Goal: Task Accomplishment & Management: Manage account settings

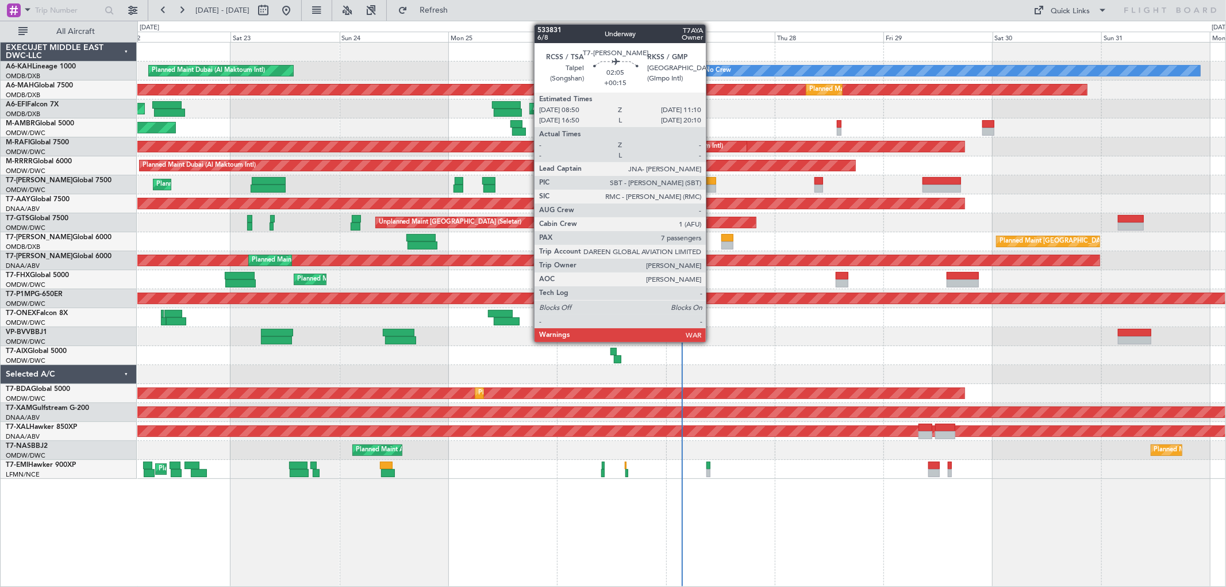
click at [712, 185] on div at bounding box center [710, 189] width 11 height 8
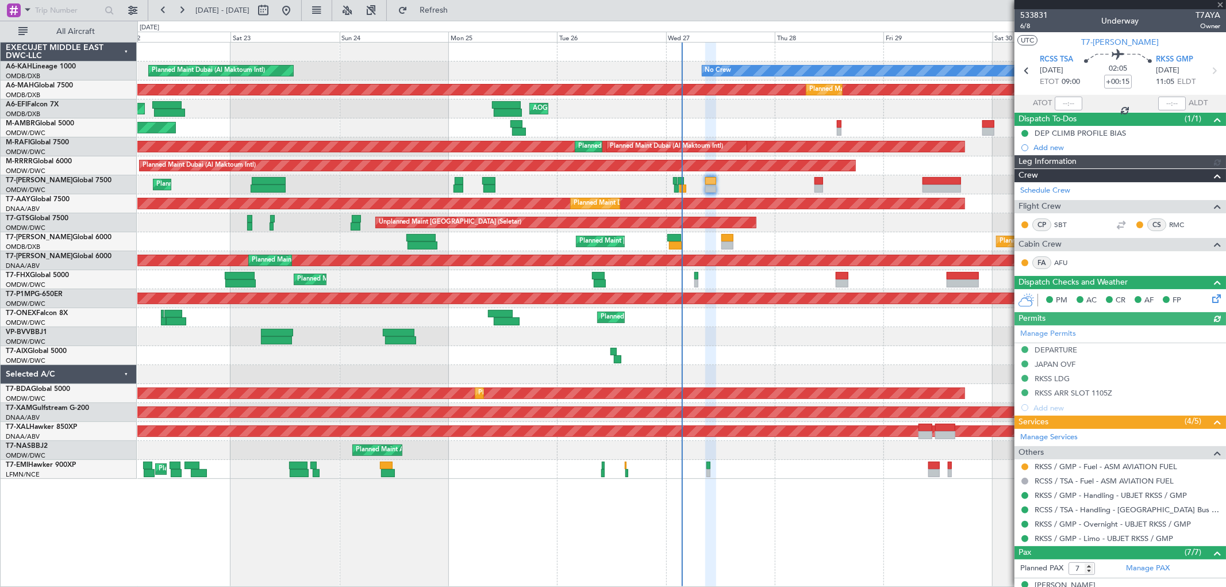
type input "[PERSON_NAME] (SYS)"
type input "7101"
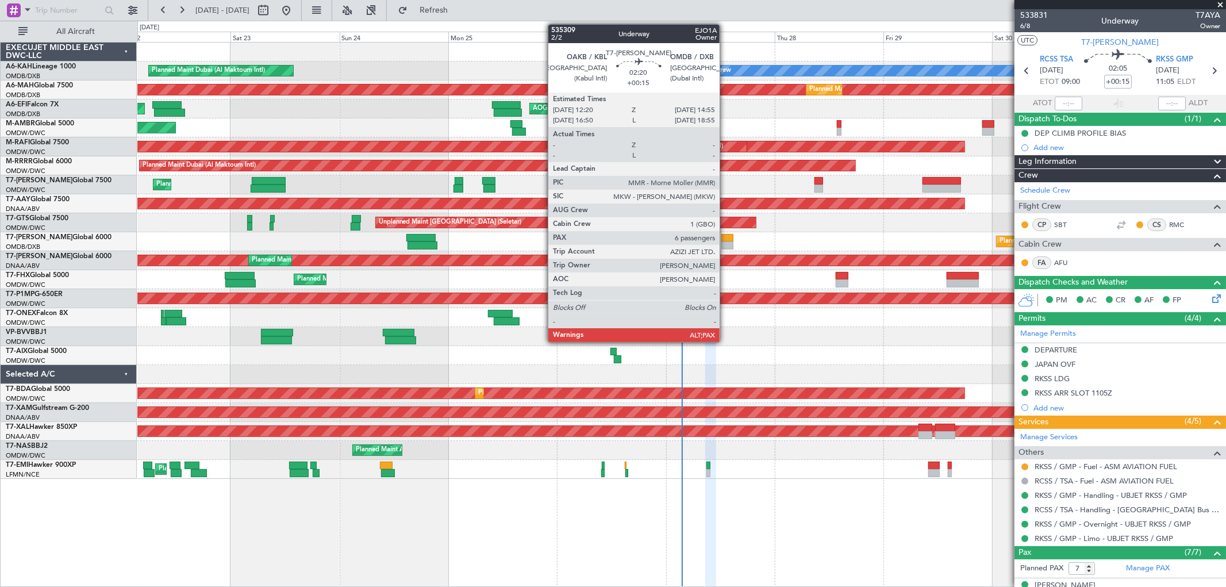
click at [725, 247] on div at bounding box center [727, 245] width 12 height 8
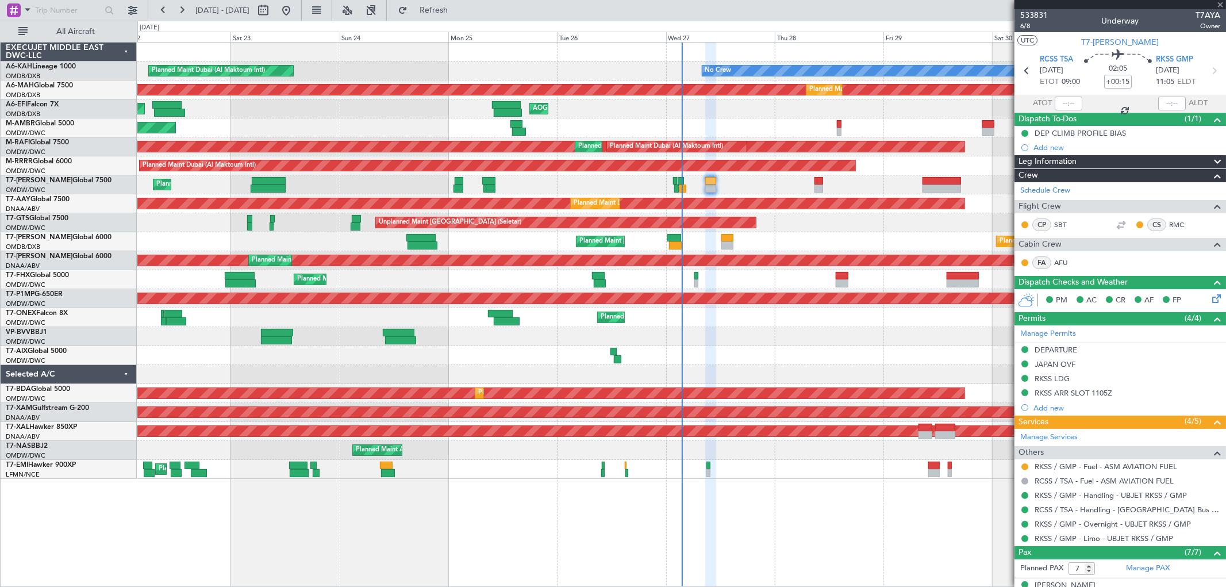
type input "6"
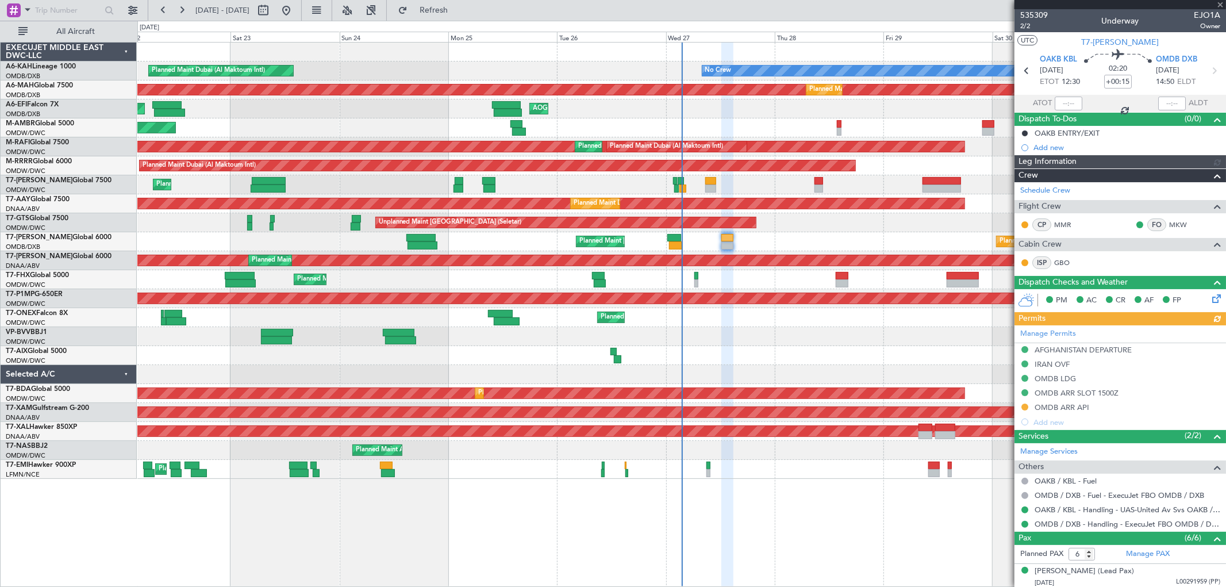
type input "[PERSON_NAME] (SYS)"
type input "7071"
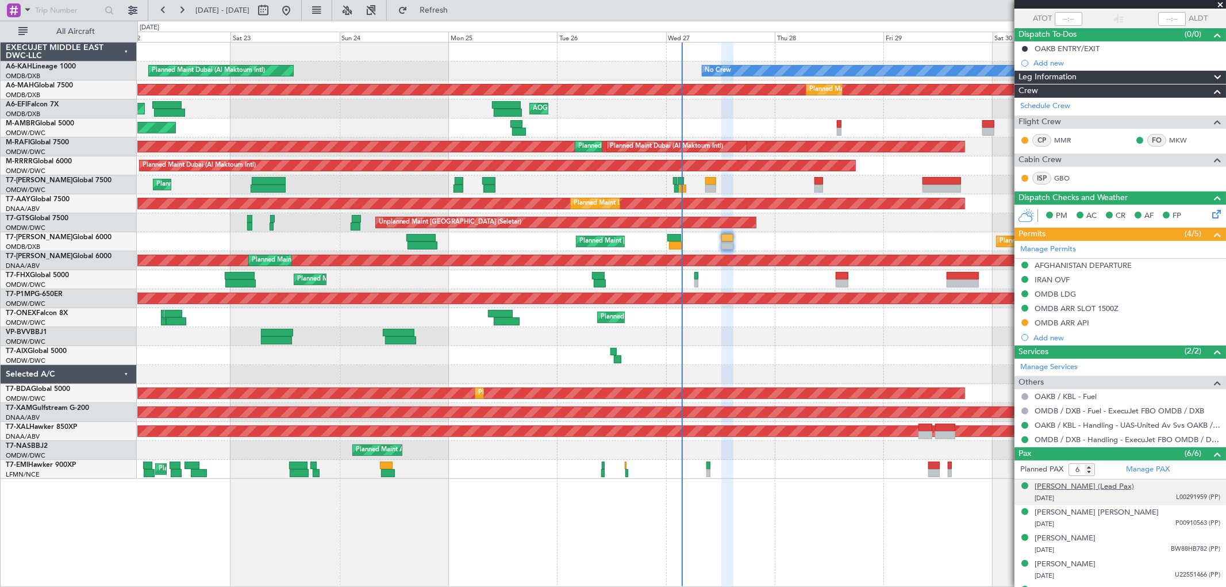
scroll to position [132, 0]
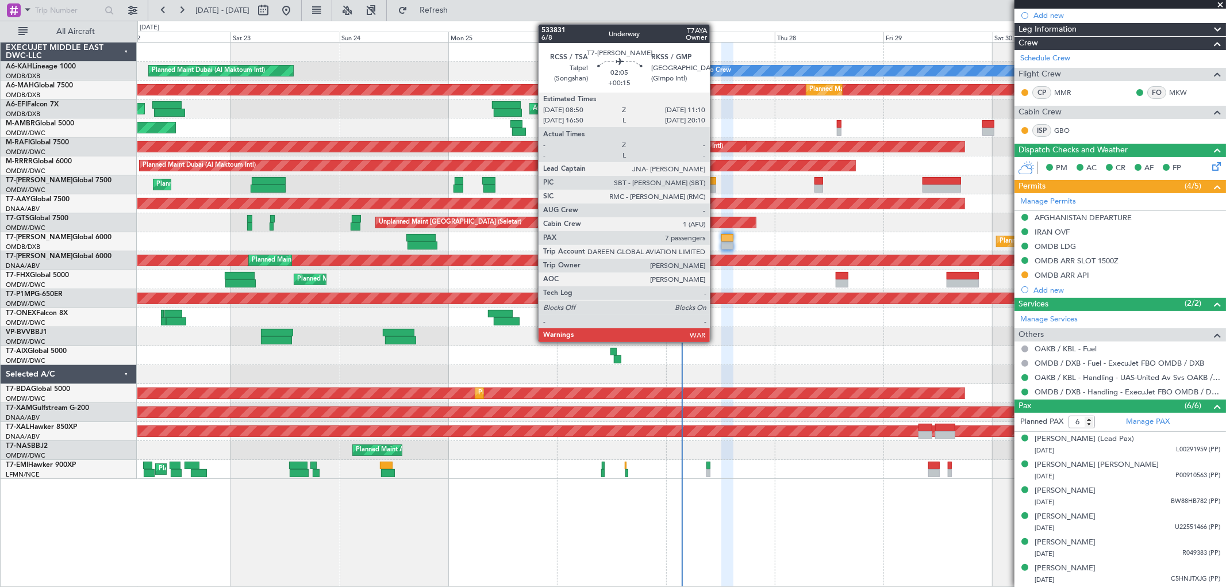
click at [716, 182] on div at bounding box center [710, 181] width 11 height 8
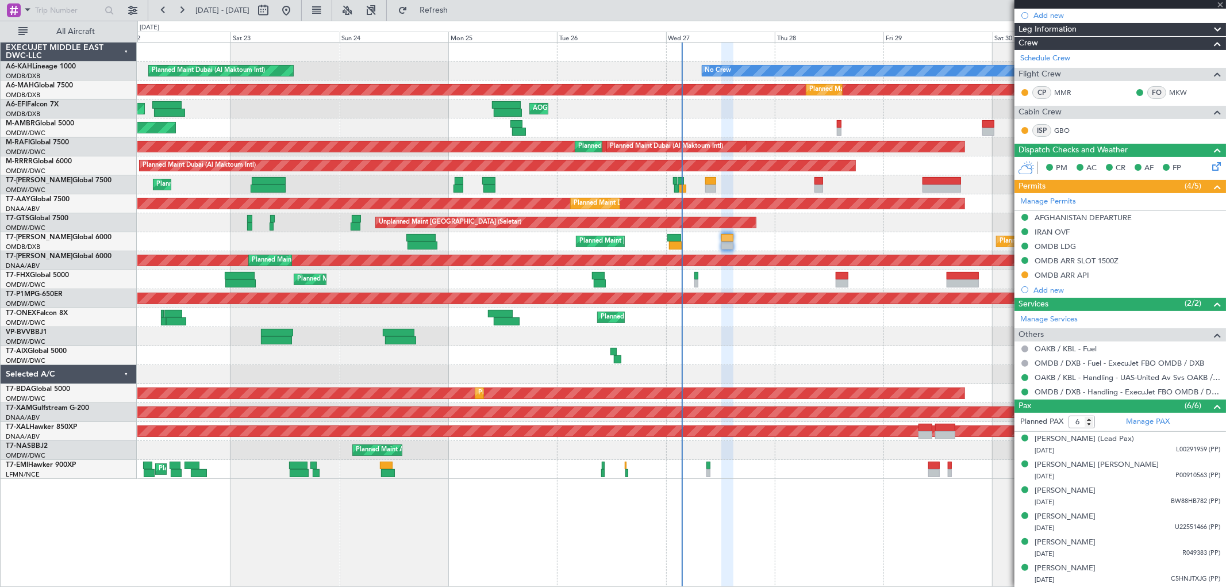
type input "7"
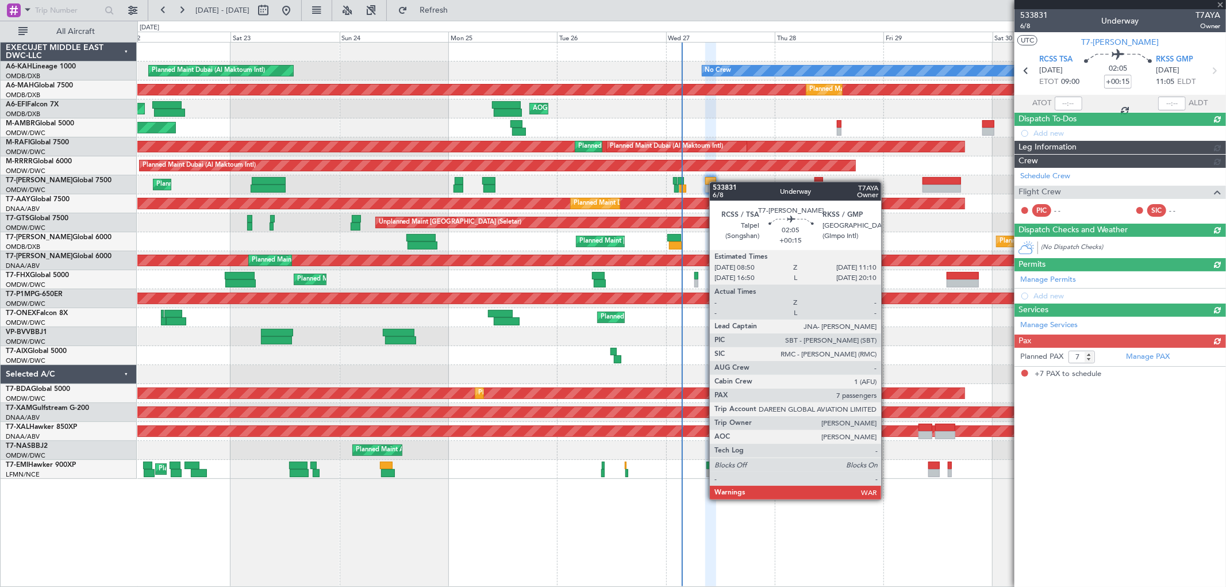
scroll to position [0, 0]
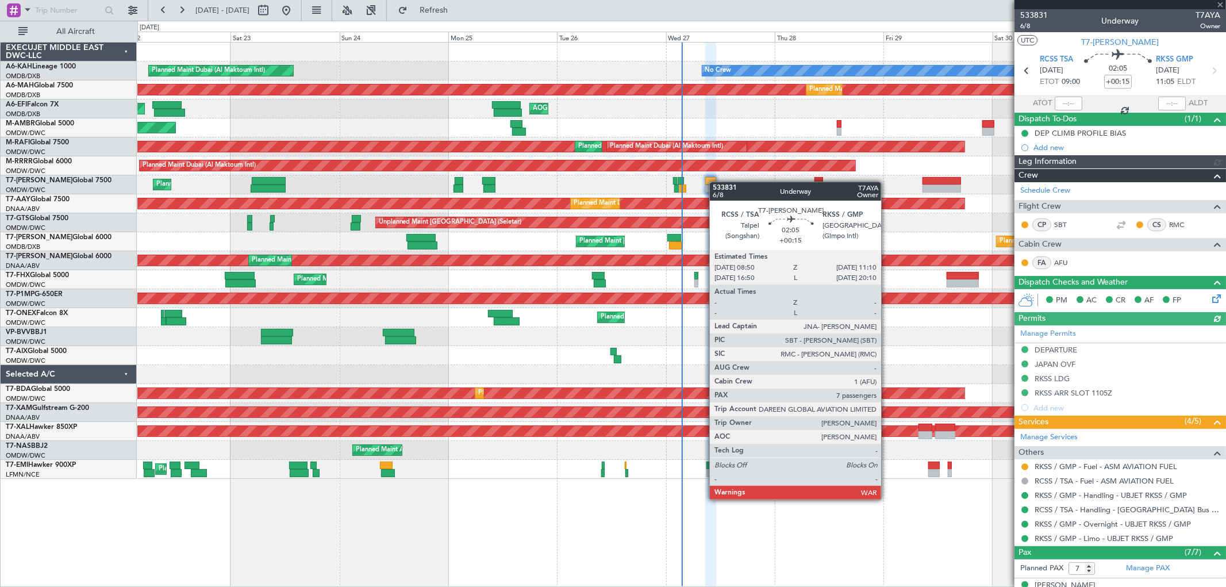
type input "[PERSON_NAME] (SYS)"
type input "7101"
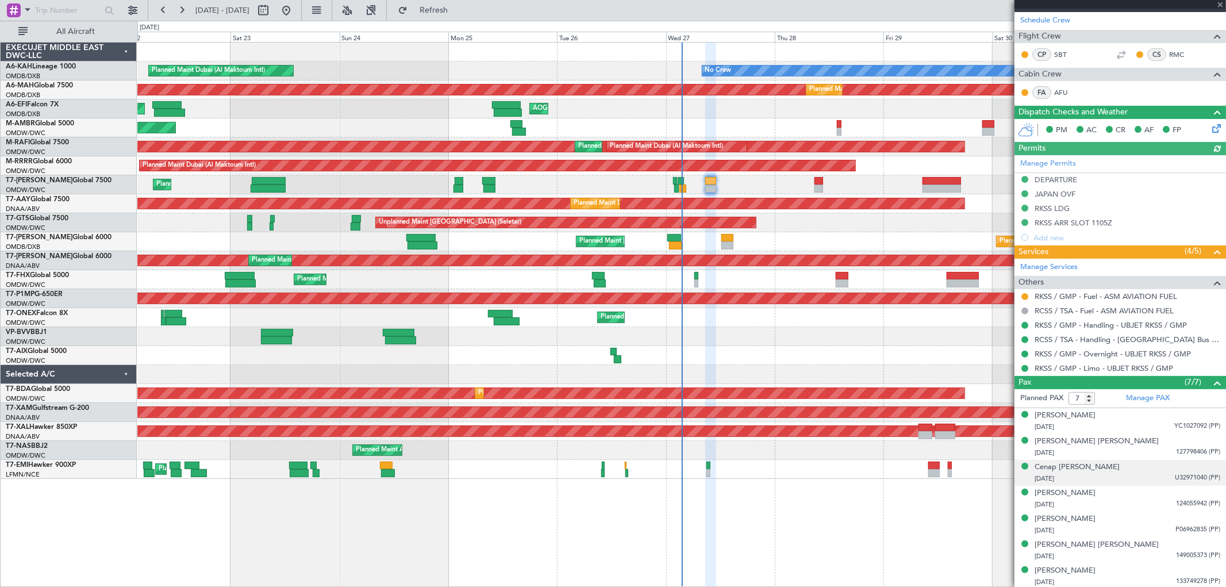
scroll to position [172, 0]
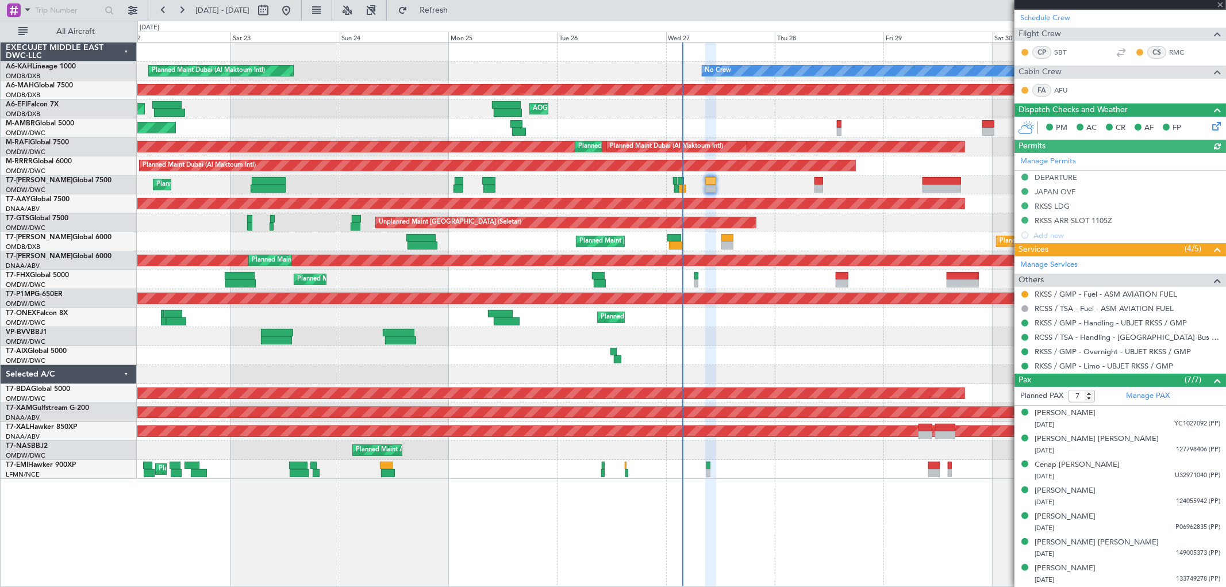
type input "[PERSON_NAME] (SYS)"
type input "7101"
click at [1077, 543] on div "[PERSON_NAME] [PERSON_NAME]" at bounding box center [1097, 542] width 124 height 11
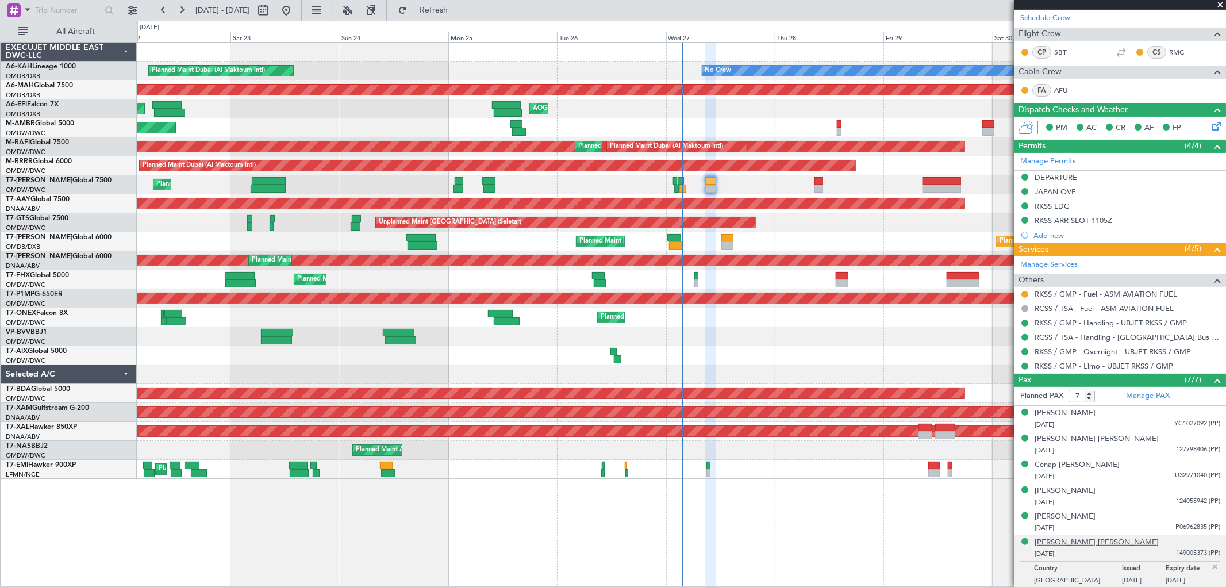
click at [1074, 543] on div "[PERSON_NAME] [PERSON_NAME]" at bounding box center [1097, 542] width 124 height 11
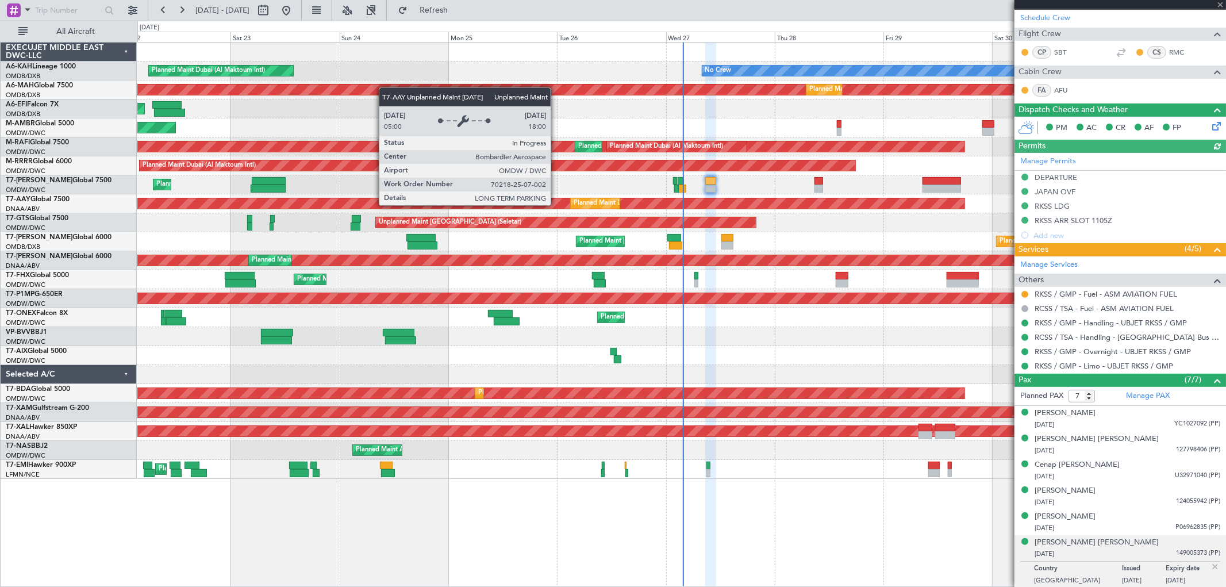
type input "[PERSON_NAME] (SYS)"
type input "7101"
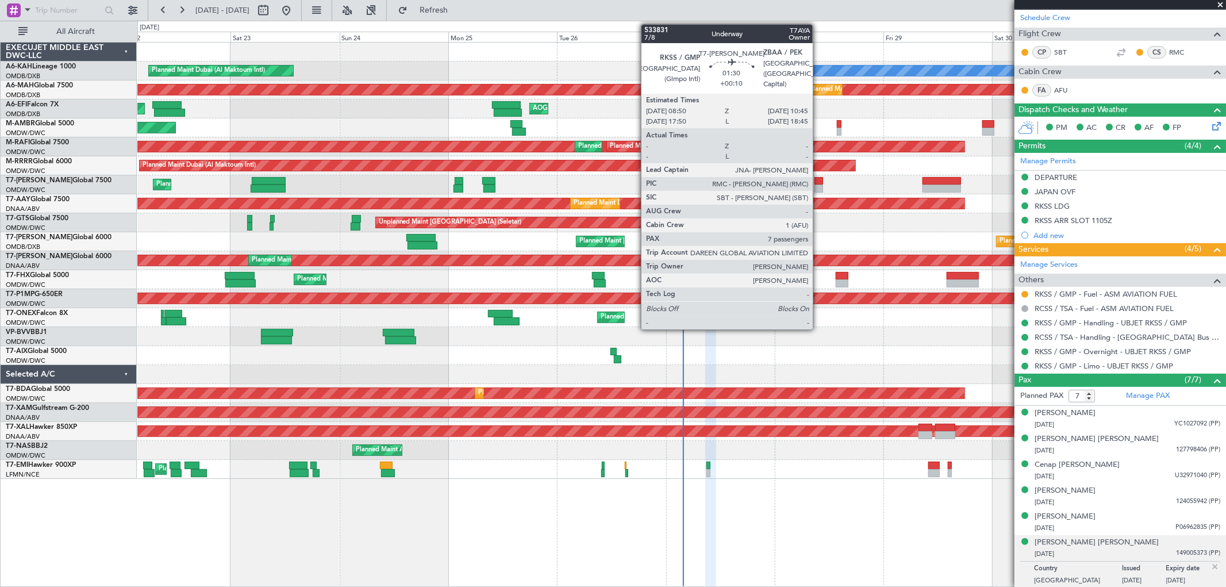
click at [819, 190] on div at bounding box center [819, 189] width 9 height 8
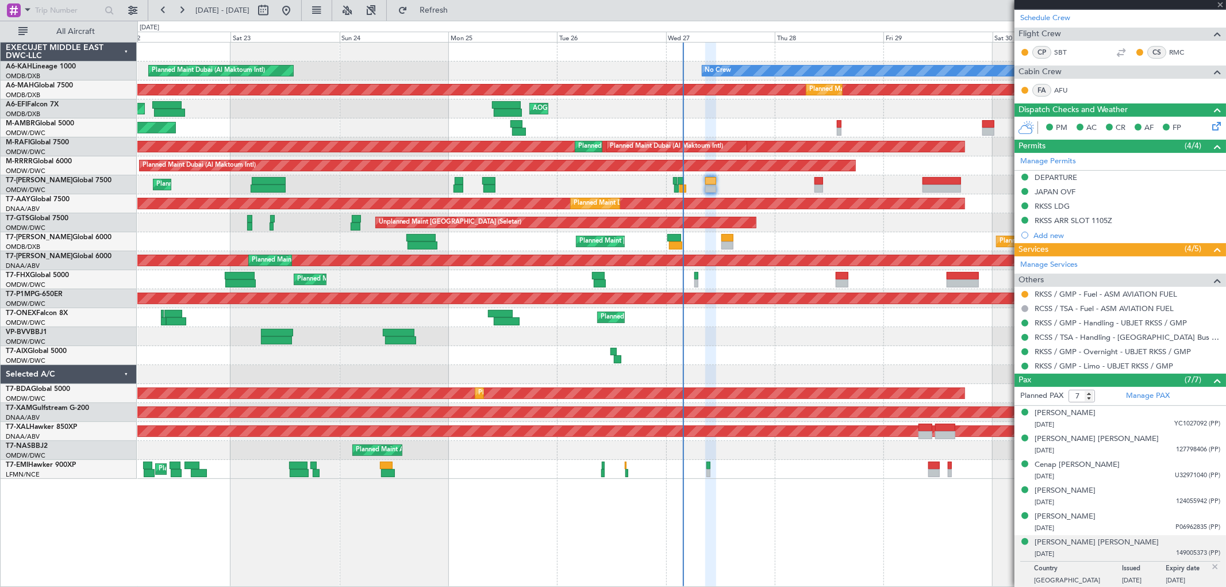
type input "+00:10"
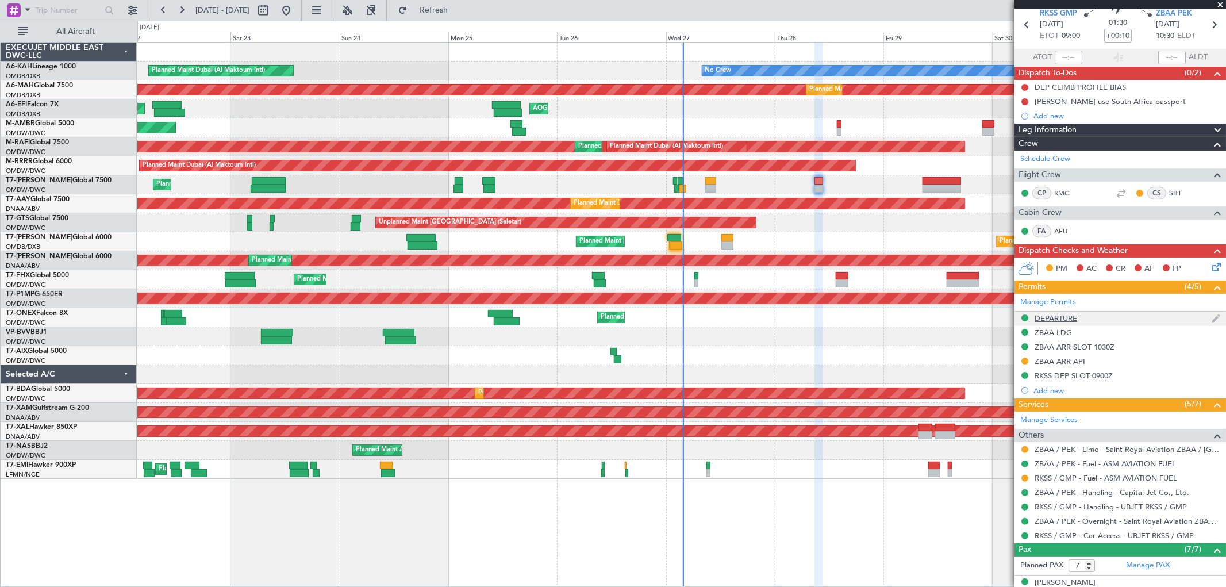
scroll to position [0, 0]
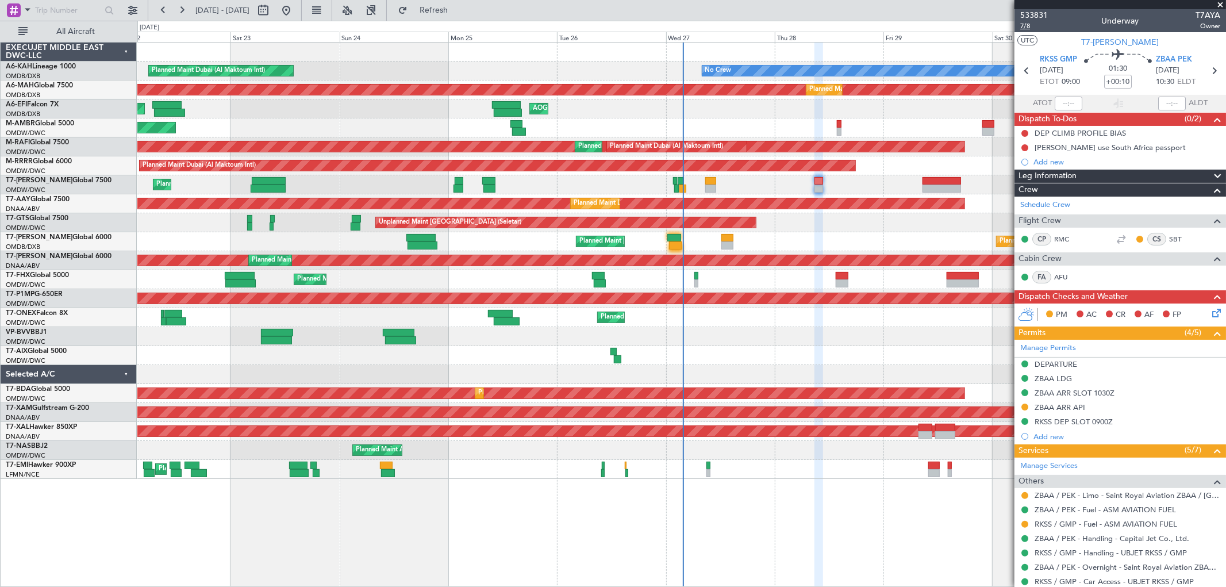
click at [1032, 25] on span "7/8" at bounding box center [1034, 26] width 28 height 10
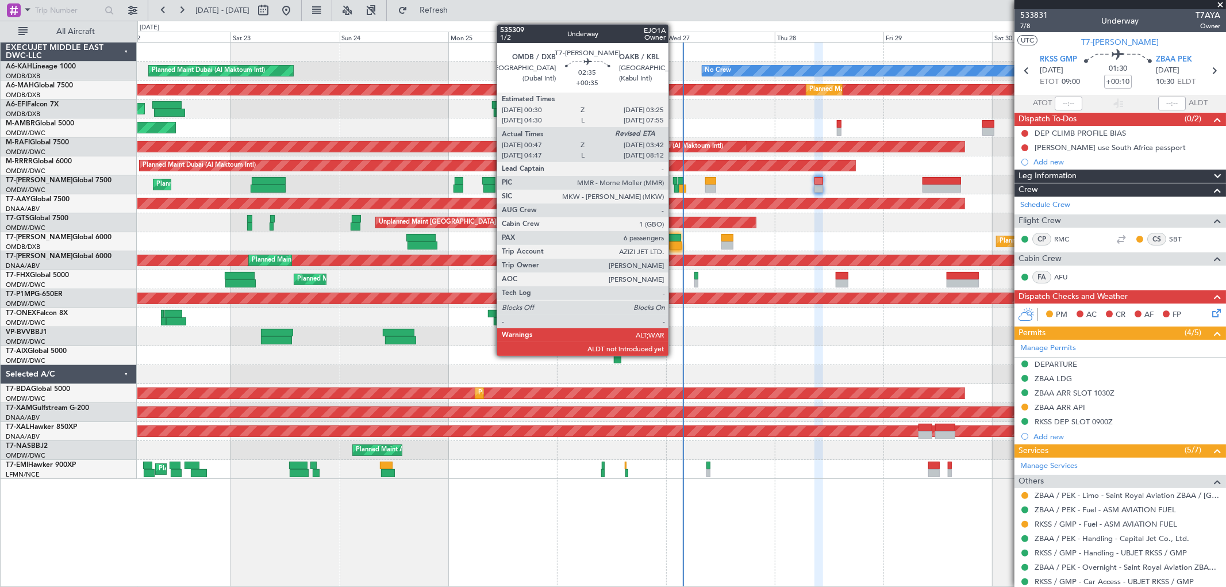
click at [675, 240] on div at bounding box center [674, 238] width 14 height 8
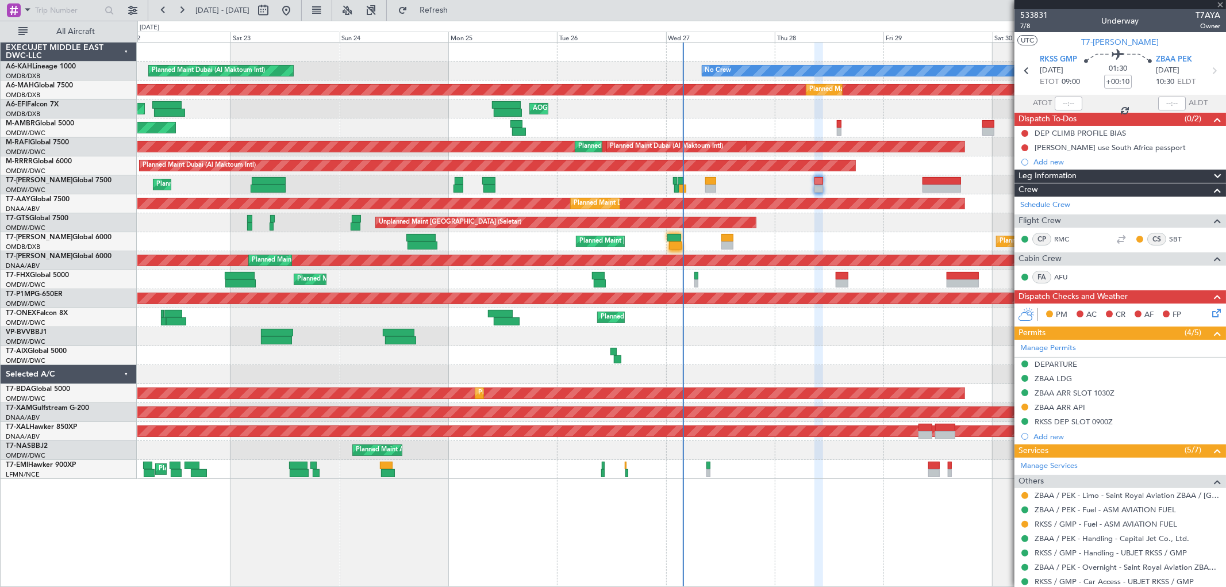
type input "+00:35"
type input "01:02"
type input "6"
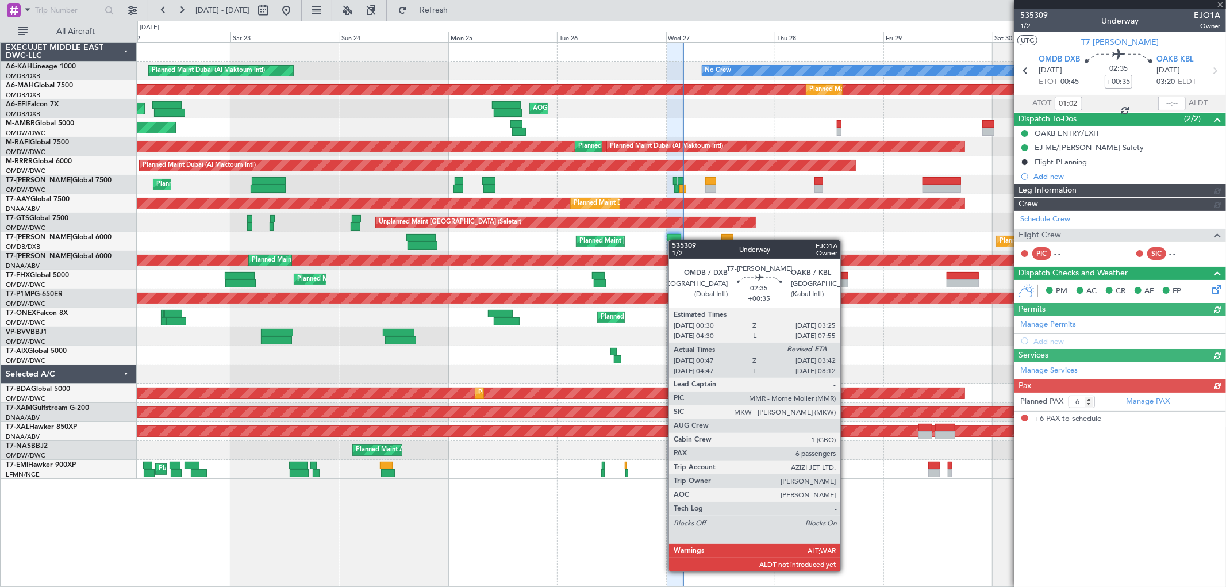
type input "[PERSON_NAME] (SYS)"
type input "7070"
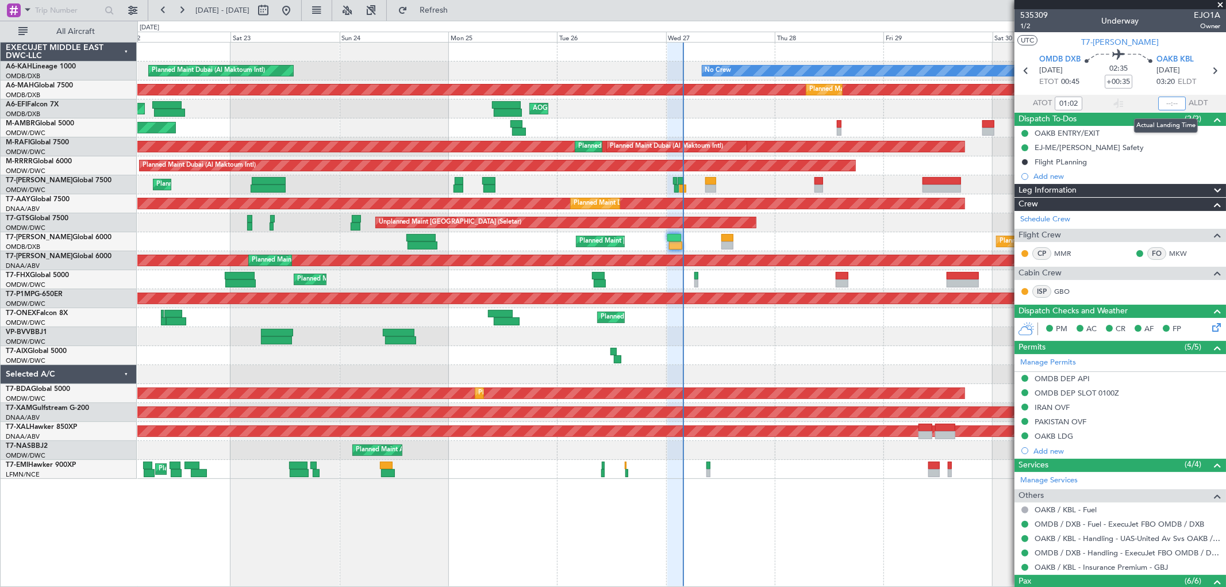
click at [1158, 101] on input "text" at bounding box center [1172, 104] width 28 height 14
type input "03:48"
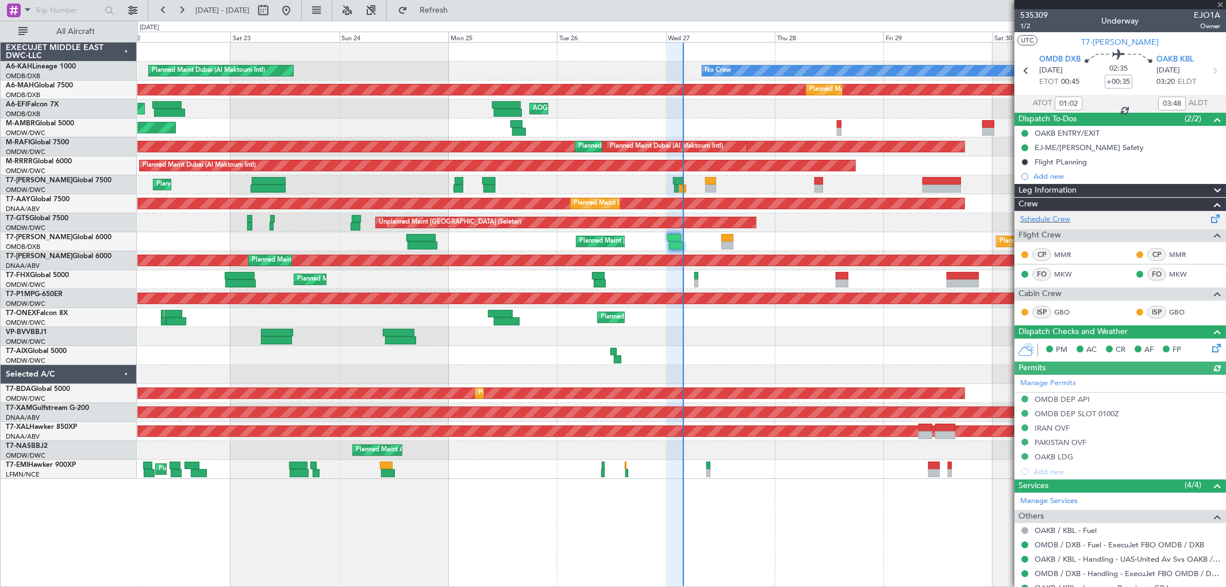
type input "[PERSON_NAME] (SYS)"
type input "7070"
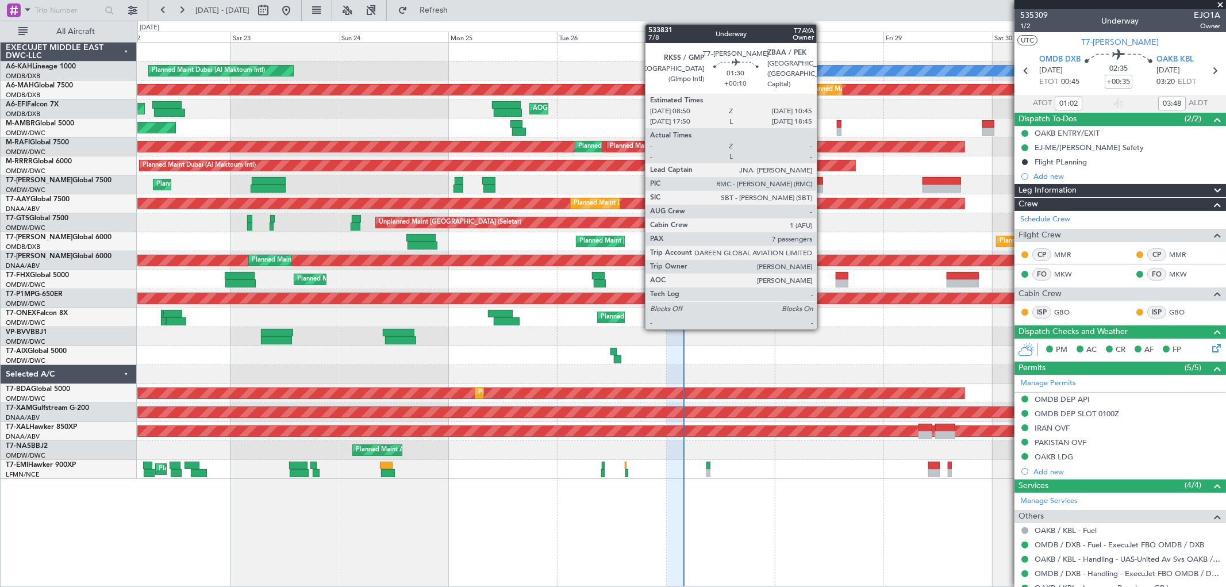
click at [823, 179] on div at bounding box center [819, 181] width 9 height 8
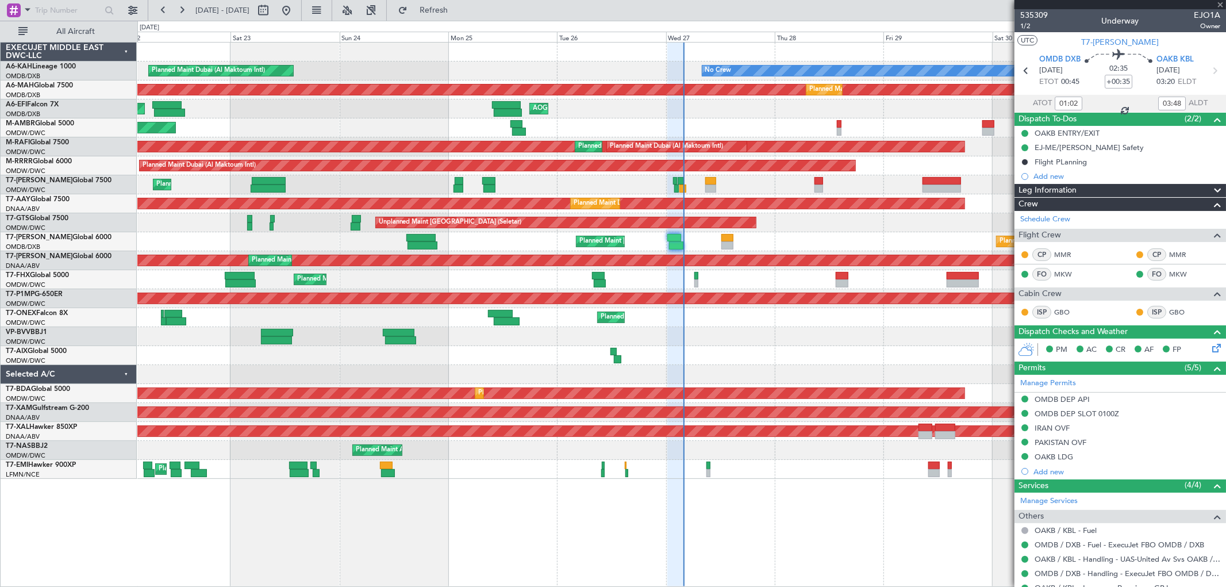
type input "+00:10"
type input "7"
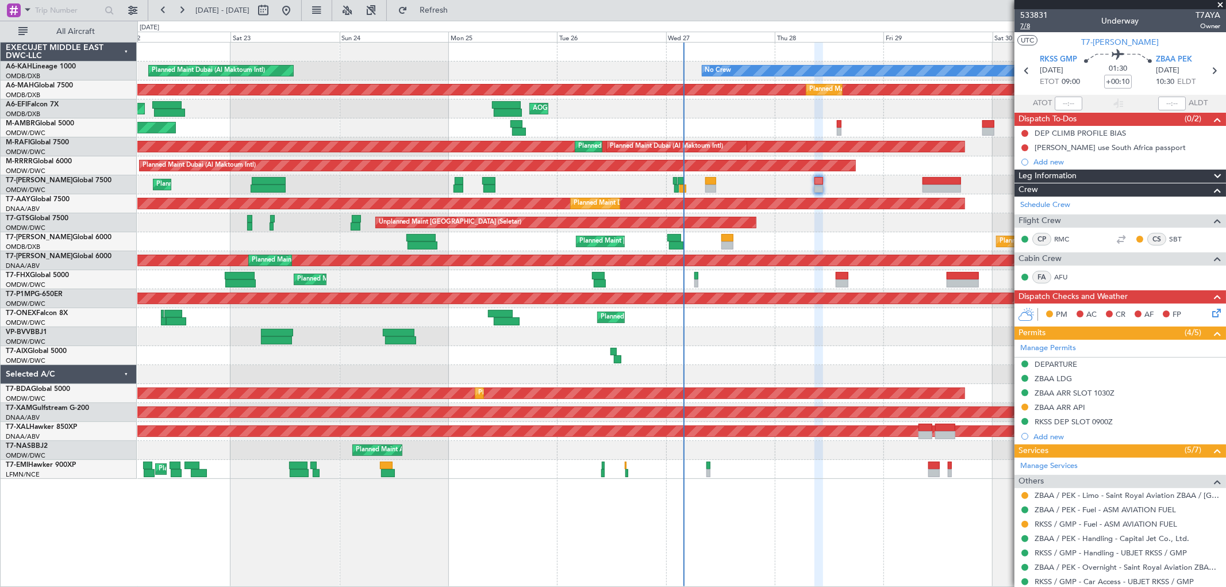
click at [1030, 26] on span "7/8" at bounding box center [1034, 26] width 28 height 10
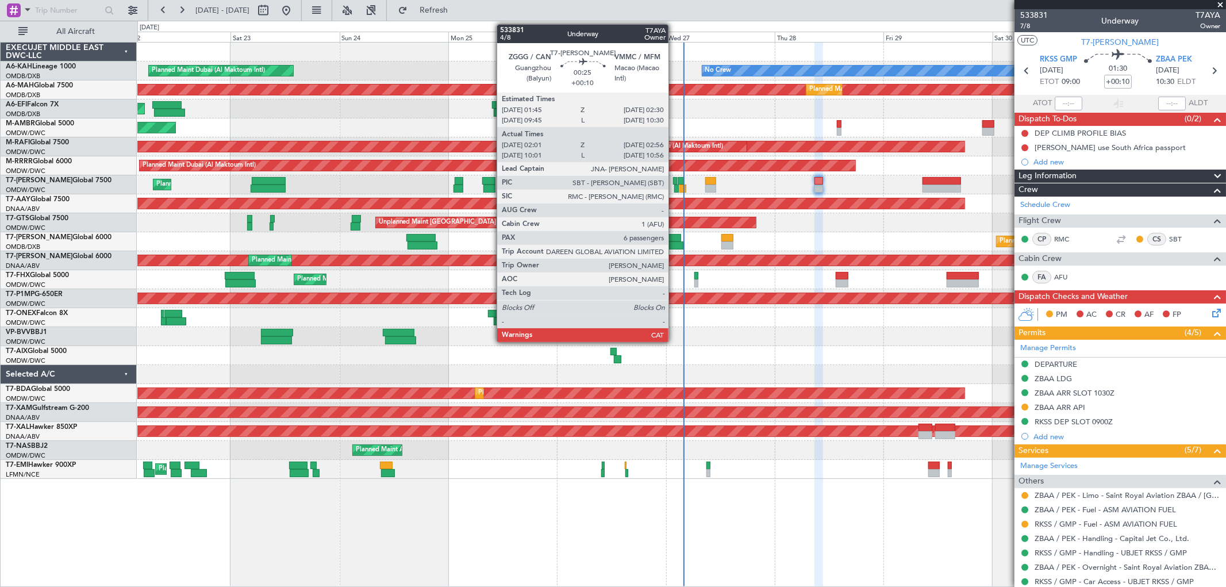
click at [674, 179] on div at bounding box center [674, 181] width 3 height 8
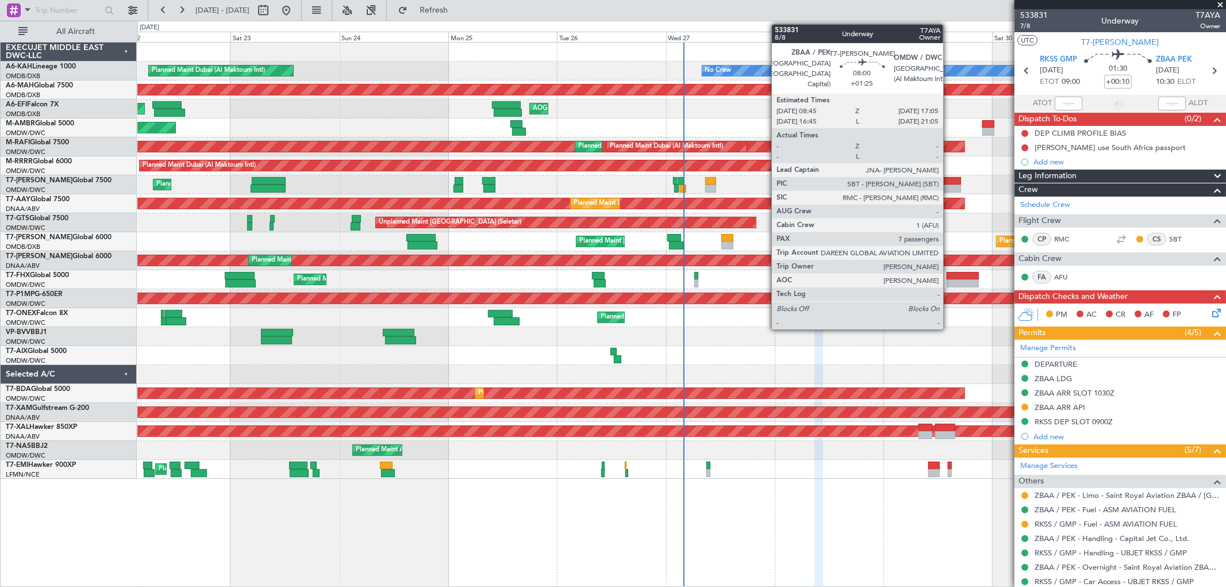
click at [947, 185] on div at bounding box center [942, 189] width 38 height 8
click at [946, 185] on div at bounding box center [942, 189] width 38 height 8
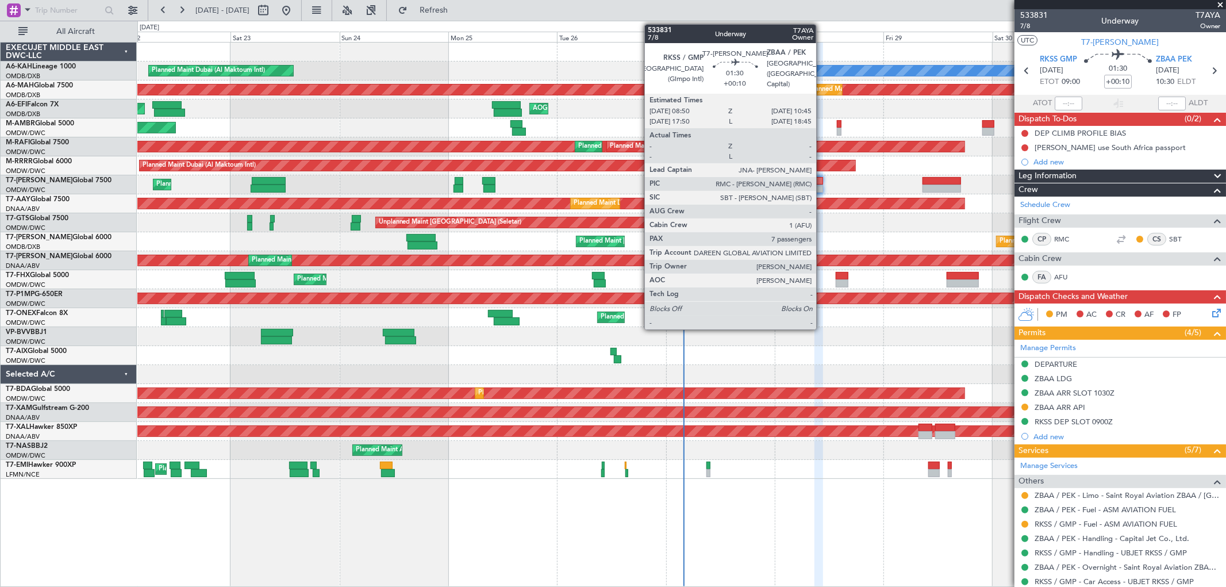
click at [822, 181] on div at bounding box center [819, 181] width 9 height 8
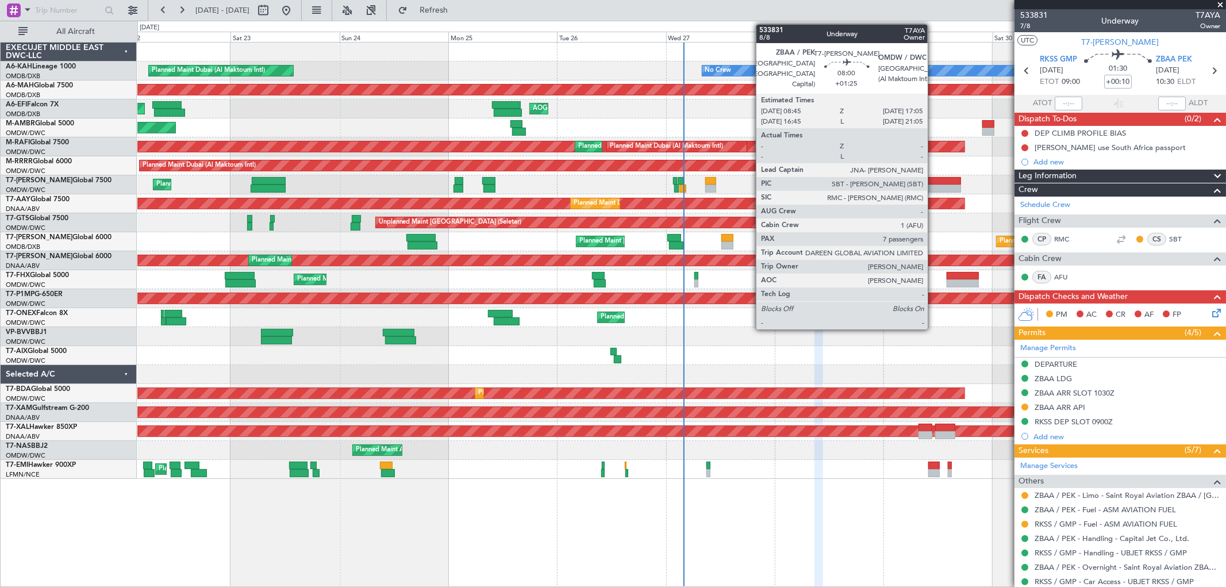
click at [933, 179] on div at bounding box center [942, 181] width 38 height 8
click at [934, 178] on div at bounding box center [942, 181] width 38 height 8
click at [931, 180] on div at bounding box center [942, 181] width 38 height 8
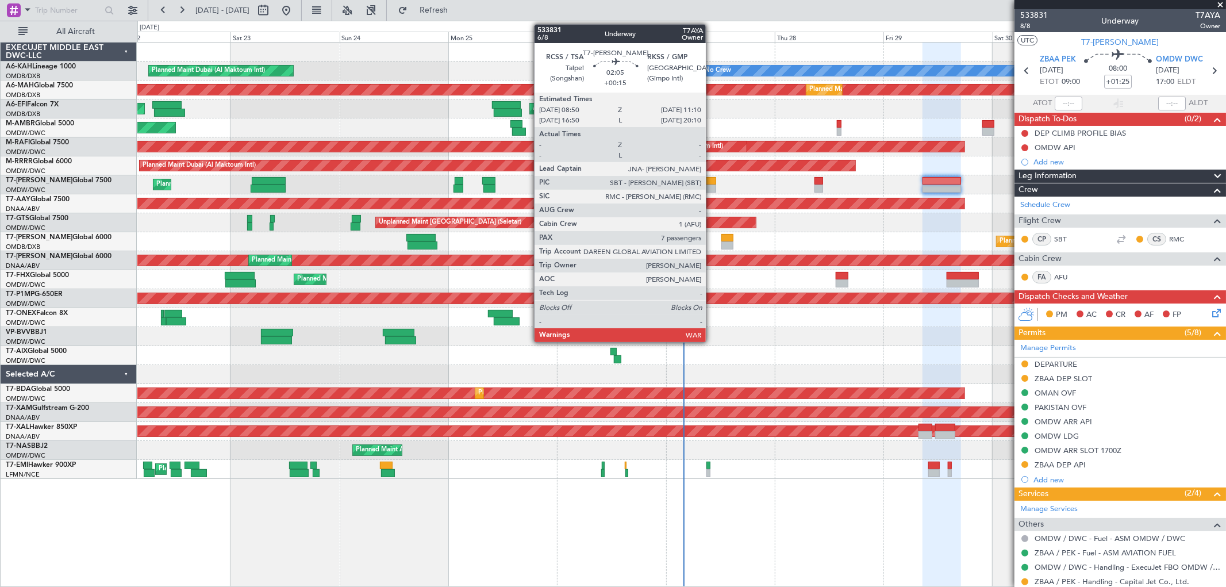
click at [712, 185] on div at bounding box center [710, 189] width 11 height 8
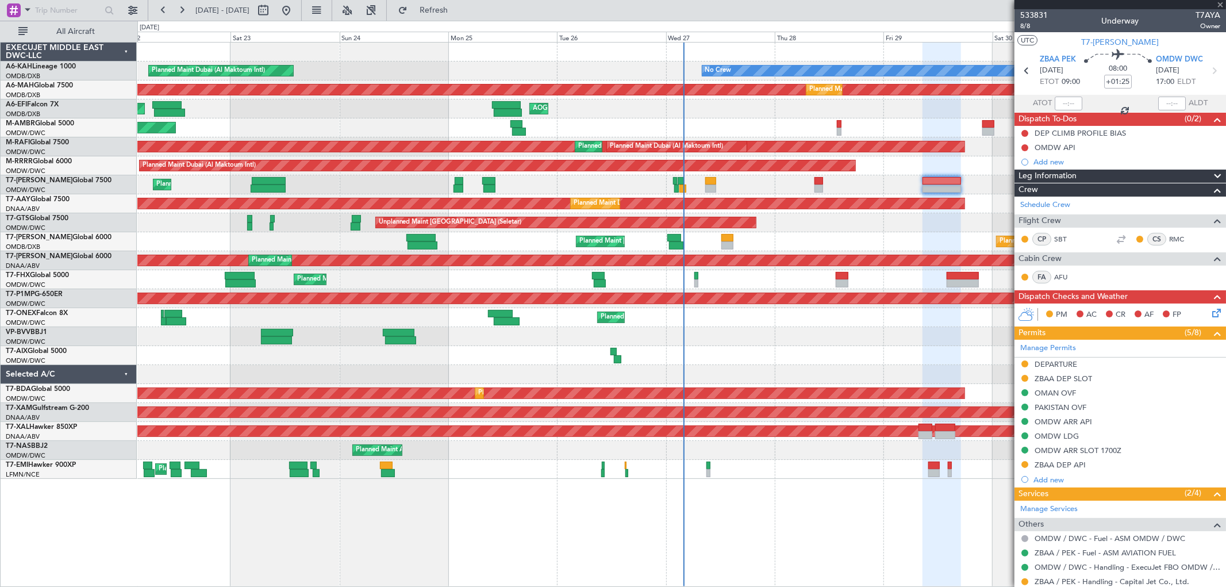
type input "+00:15"
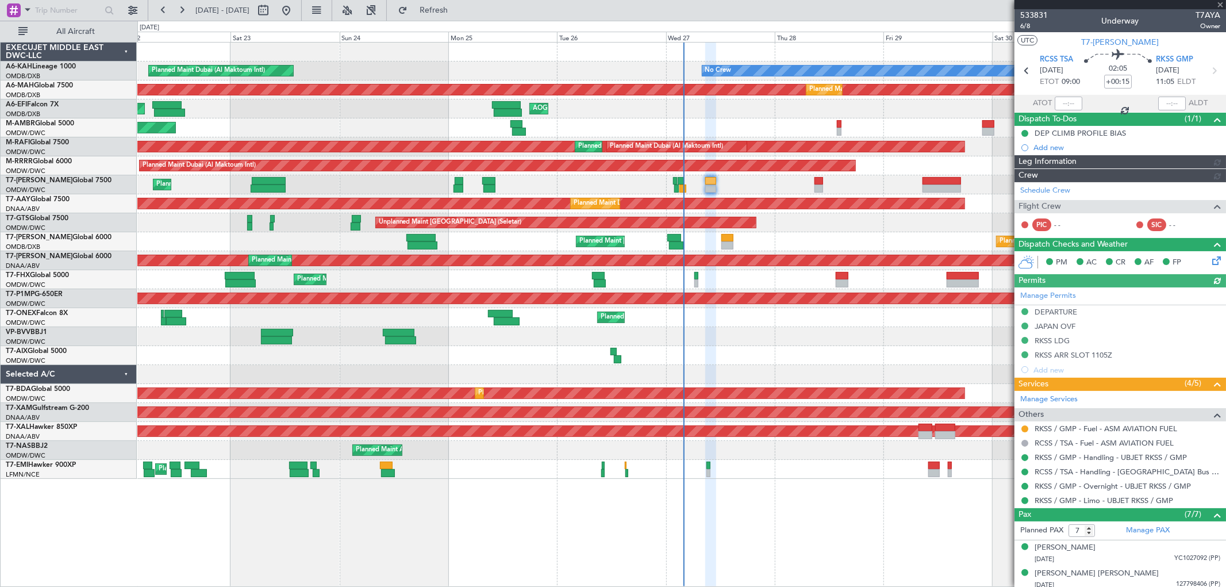
type input "[PERSON_NAME] (SYS)"
type input "7101"
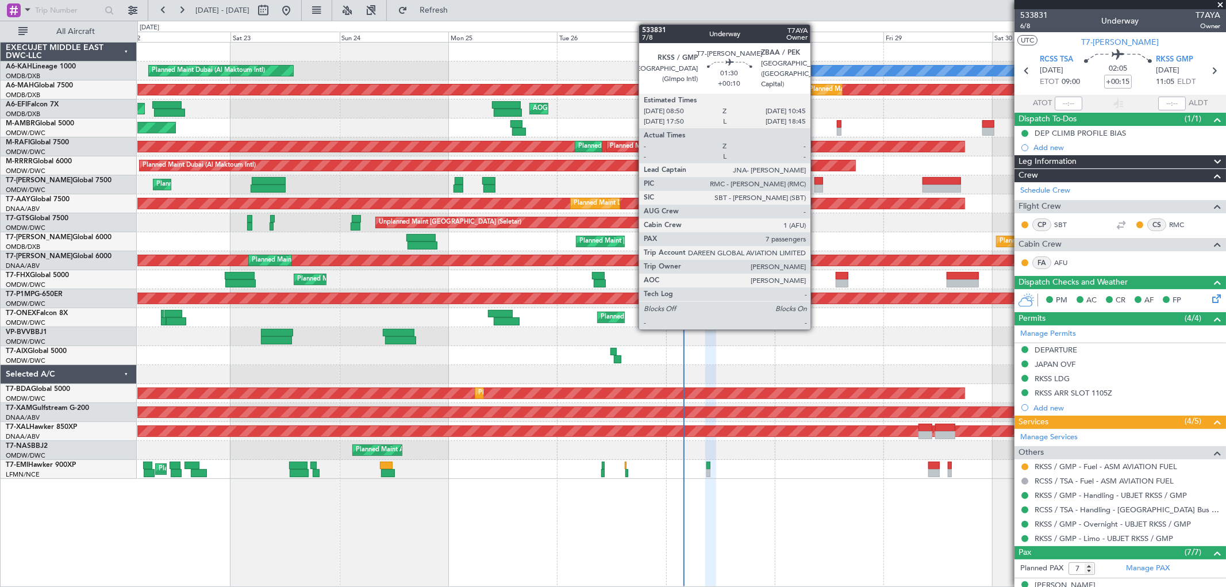
click at [816, 178] on div at bounding box center [819, 181] width 9 height 8
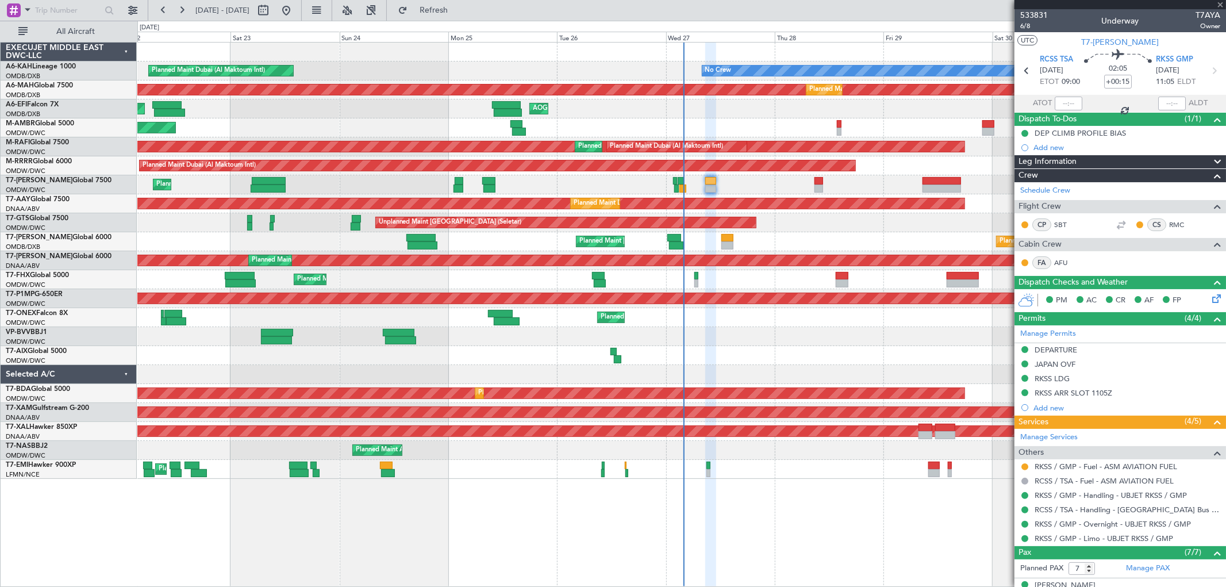
type input "+00:10"
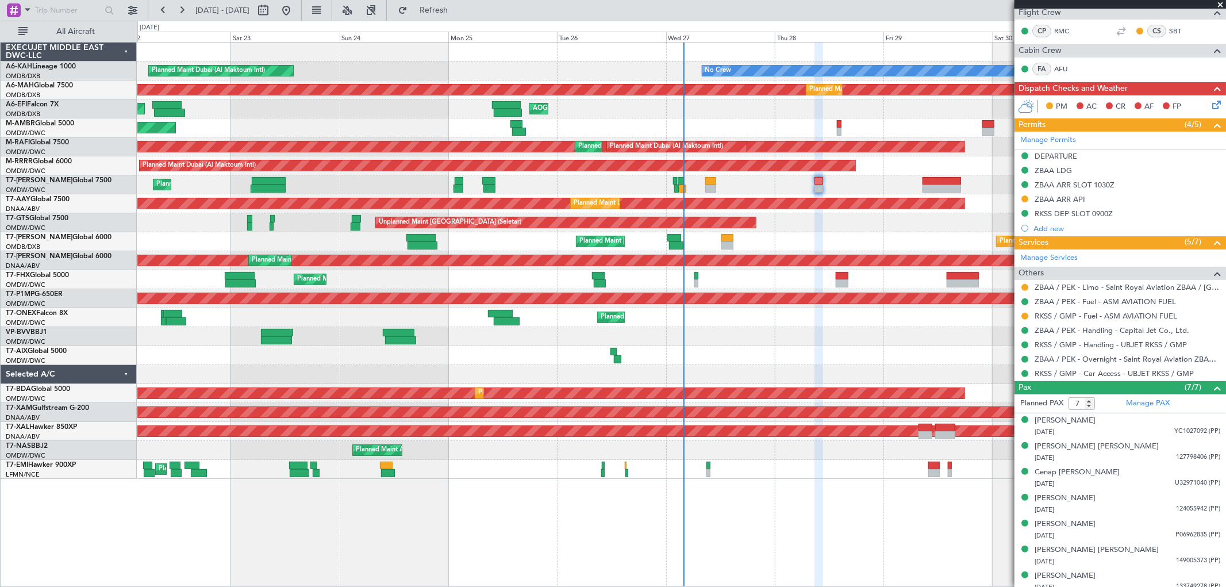
scroll to position [215, 0]
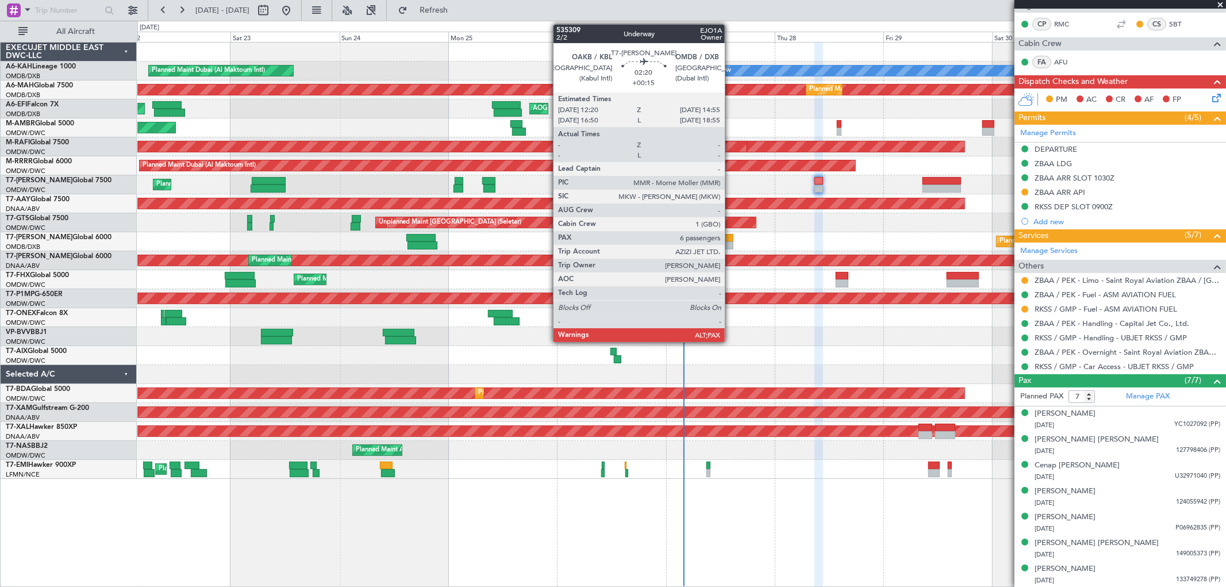
click at [731, 242] on div at bounding box center [727, 245] width 12 height 8
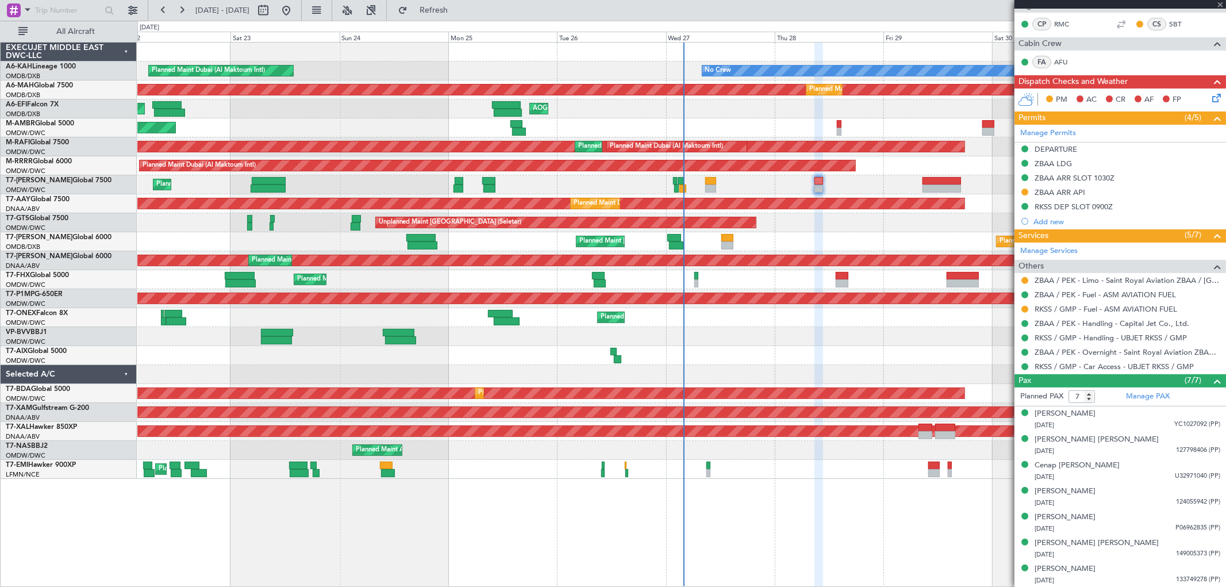
type input "+00:15"
type input "6"
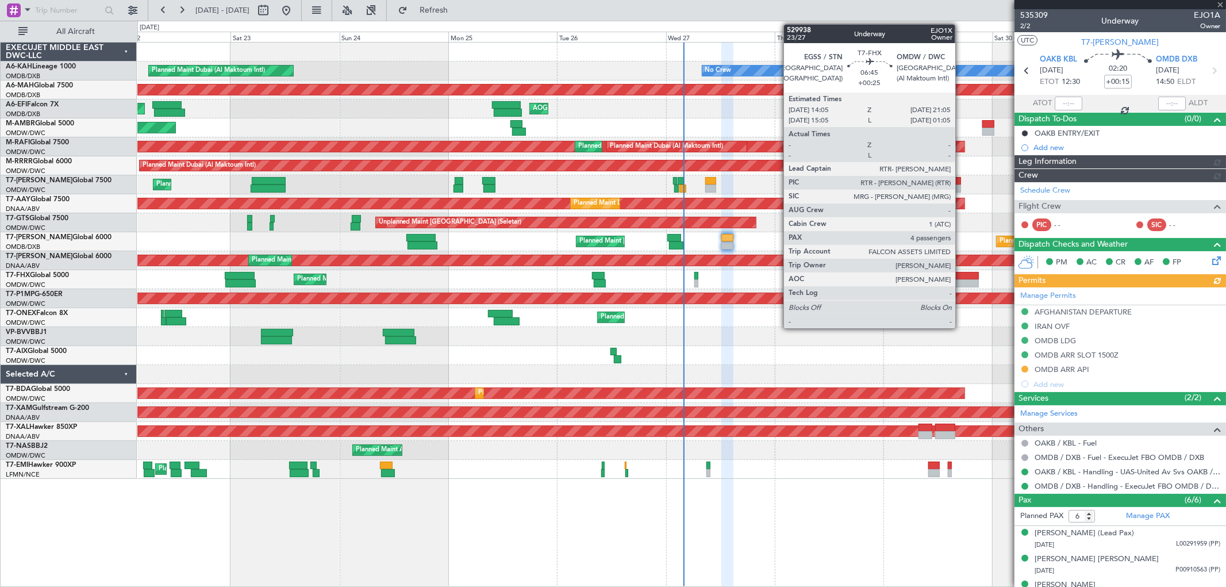
type input "[PERSON_NAME] (SYS)"
type input "7071"
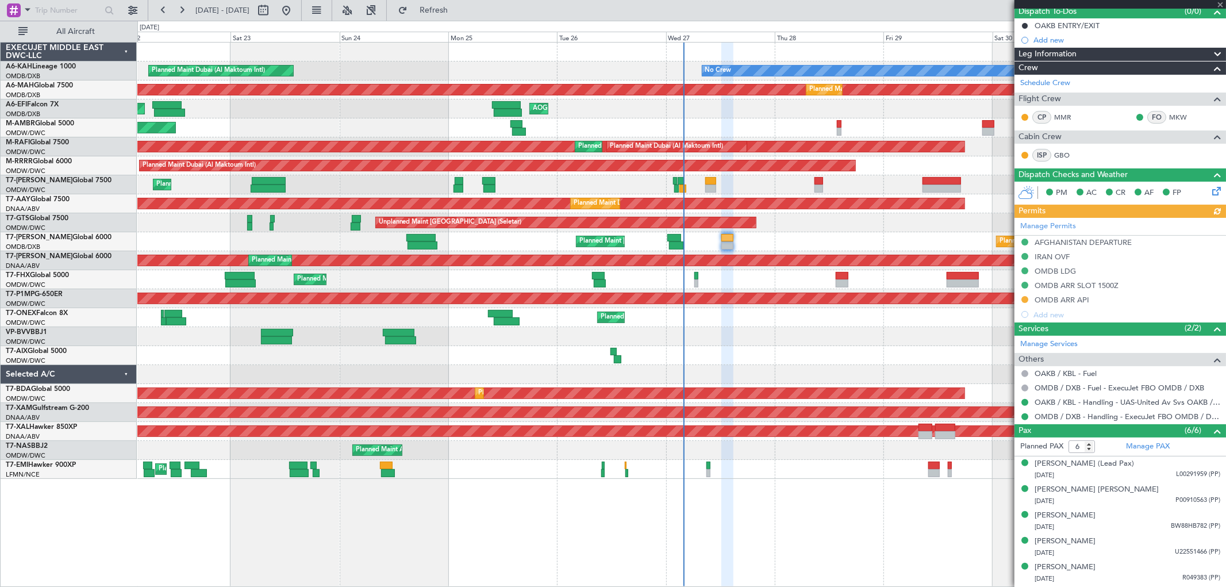
scroll to position [132, 0]
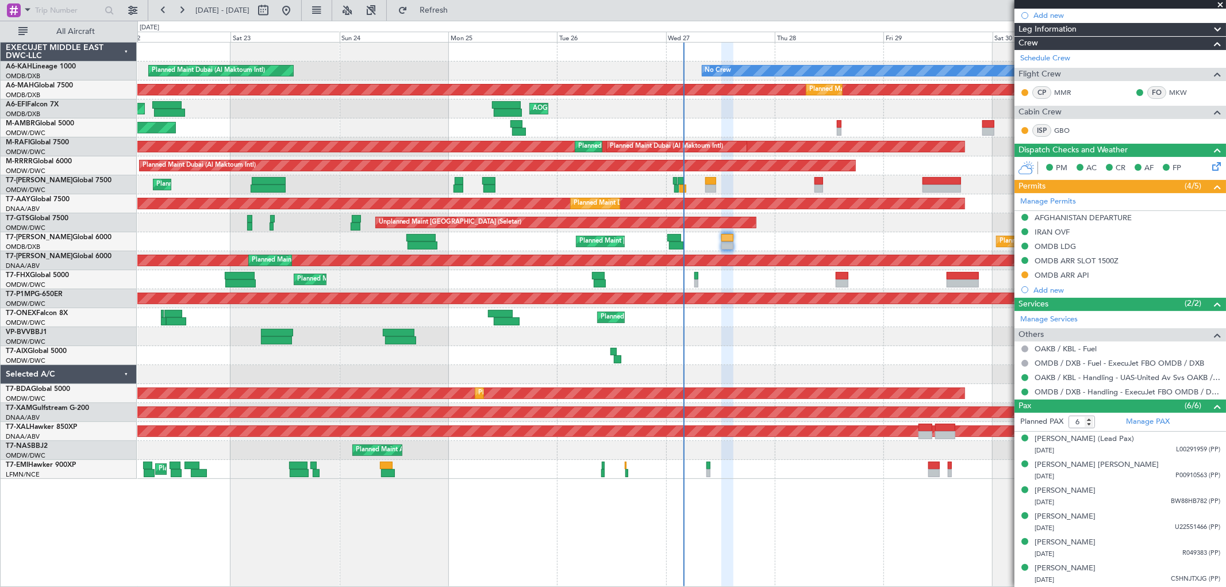
click at [138, 586] on html "22 Aug 2025 - 01 Sep 2025 Refresh Quick Links All Aircraft Planned Maint Dubai …" at bounding box center [613, 293] width 1226 height 587
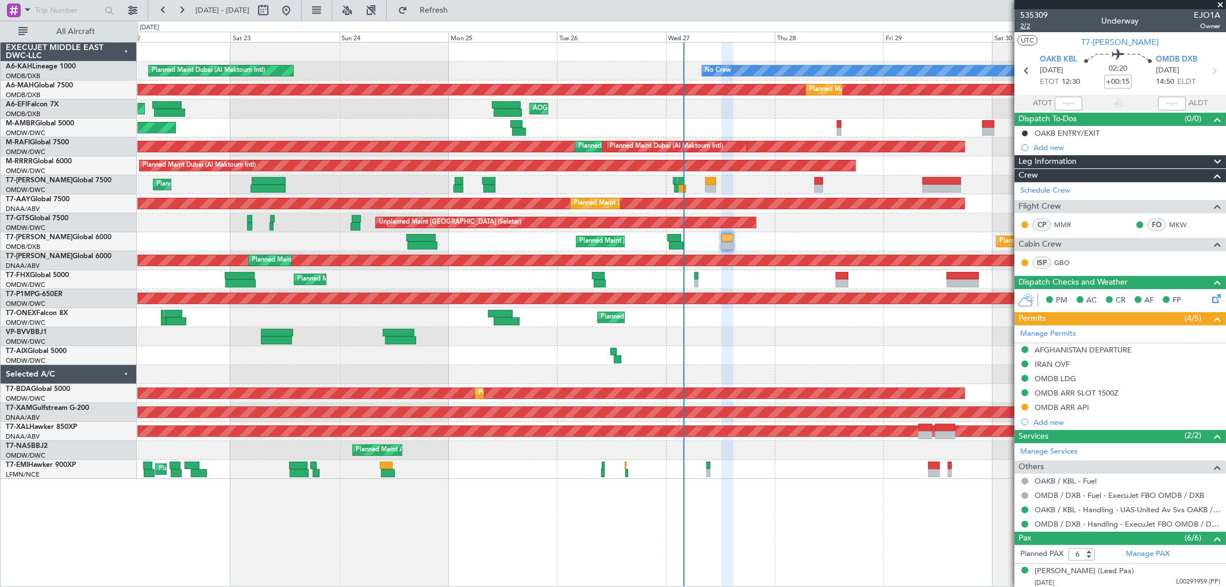
click at [1027, 25] on span "2/2" at bounding box center [1034, 26] width 28 height 10
type input "[PERSON_NAME] (SYS)"
type input "7071"
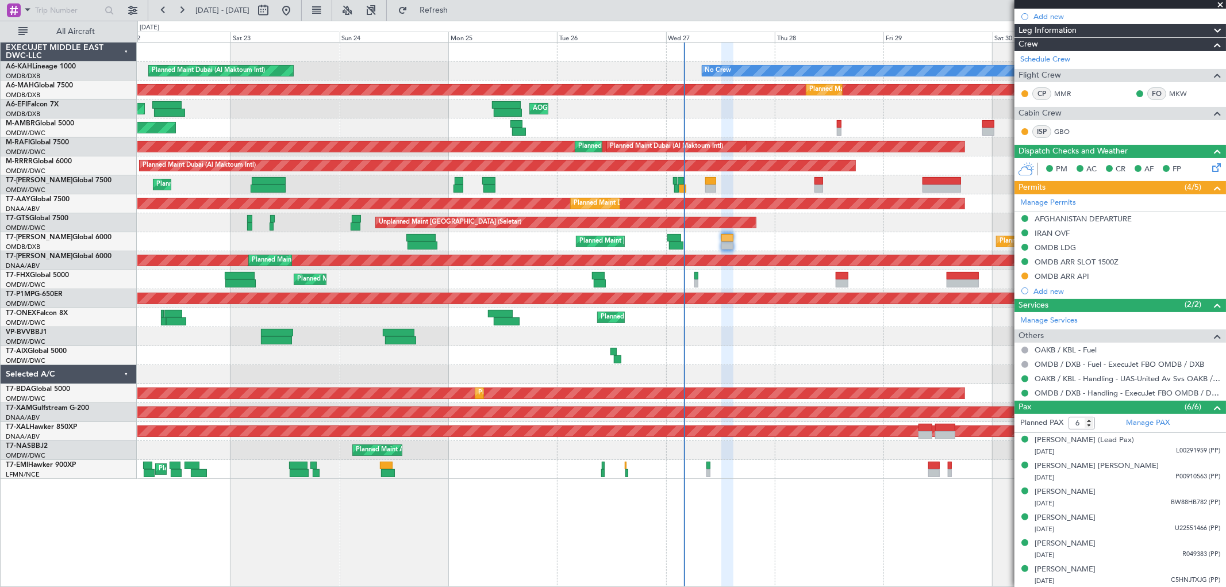
scroll to position [132, 0]
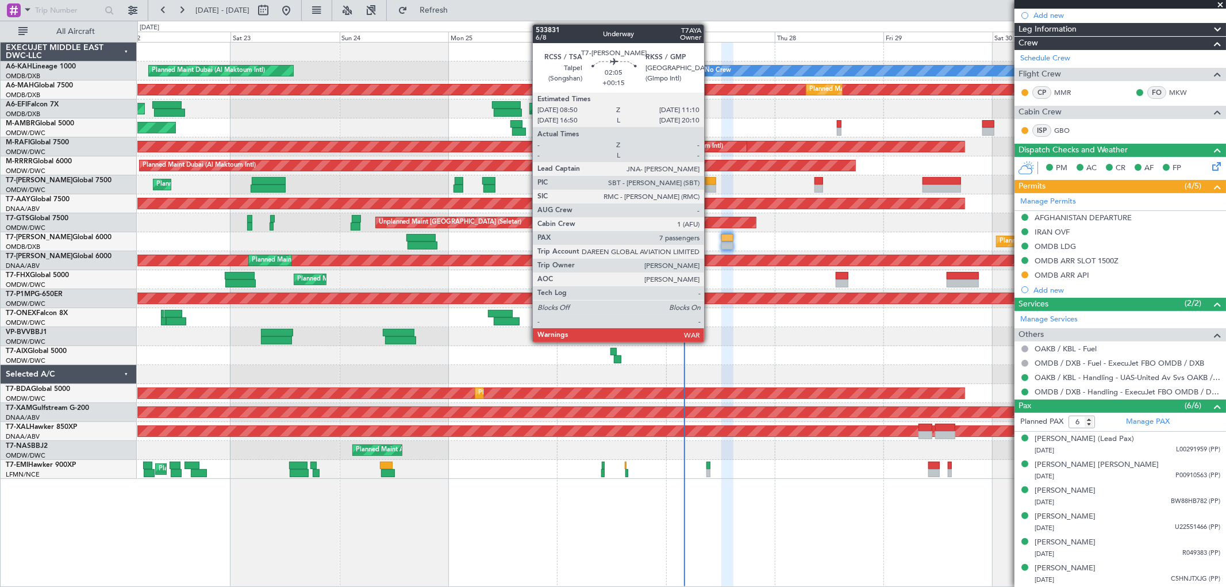
click at [710, 182] on div at bounding box center [710, 181] width 11 height 8
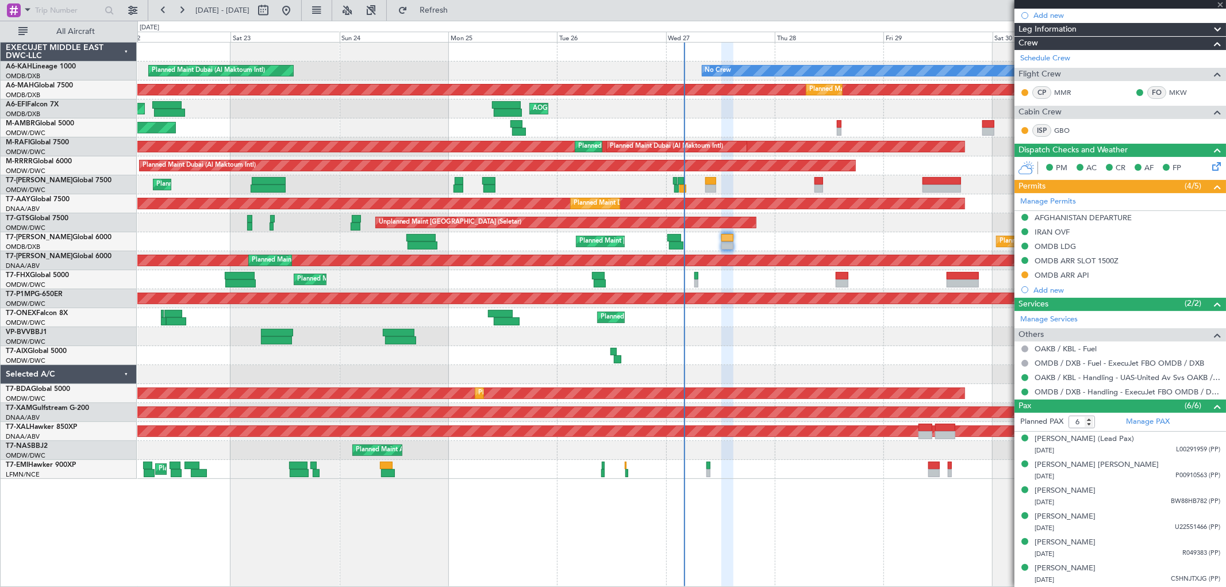
type input "7"
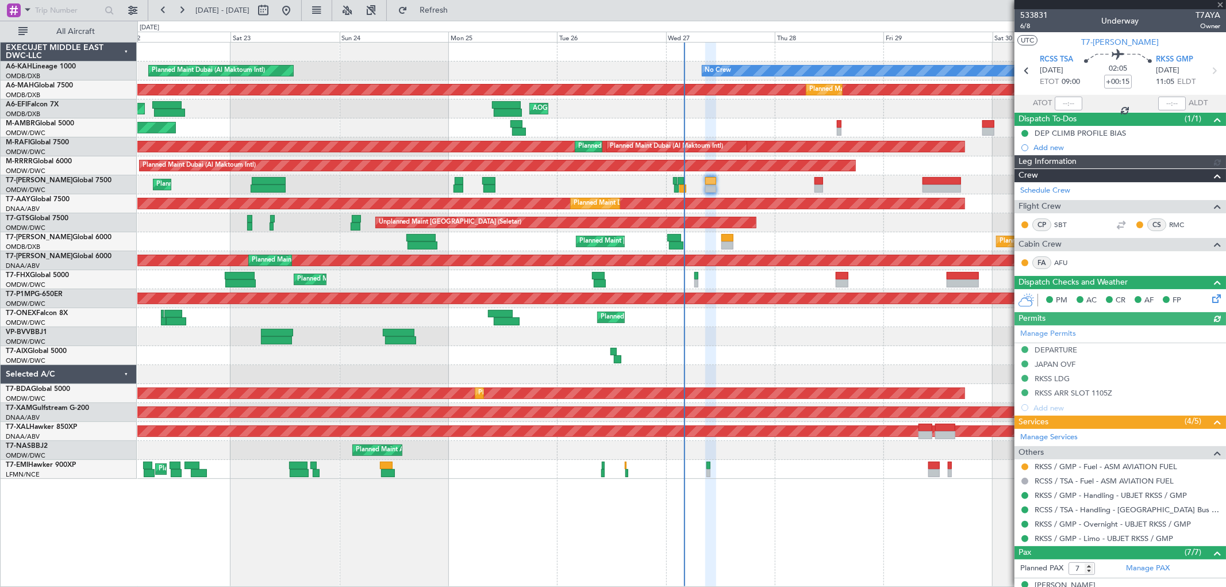
type input "[PERSON_NAME] (SYS)"
type input "7101"
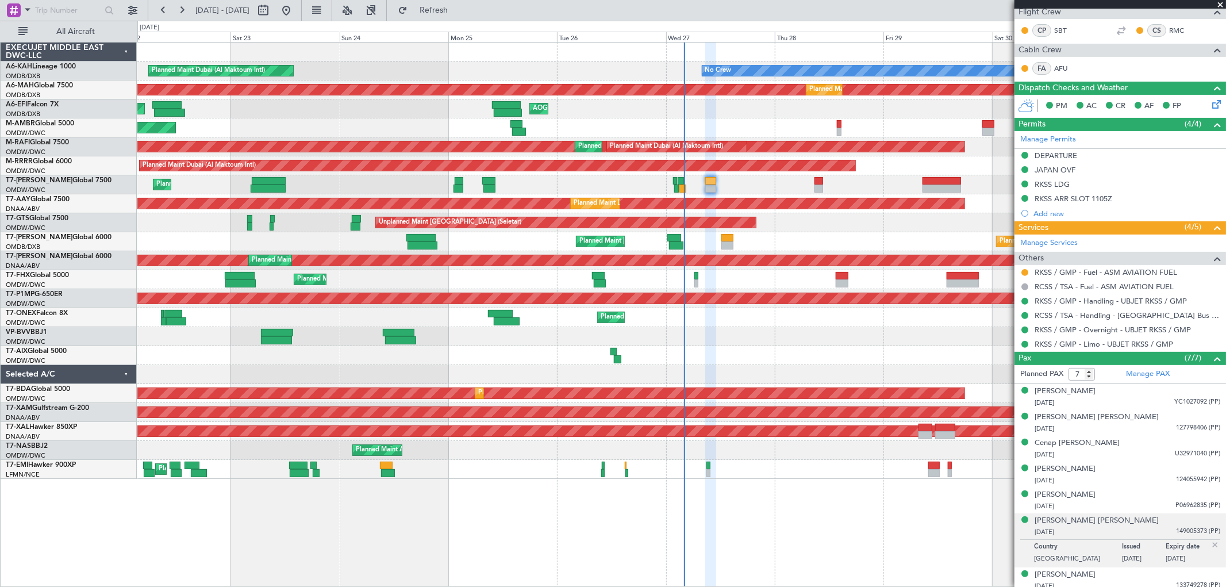
scroll to position [200, 0]
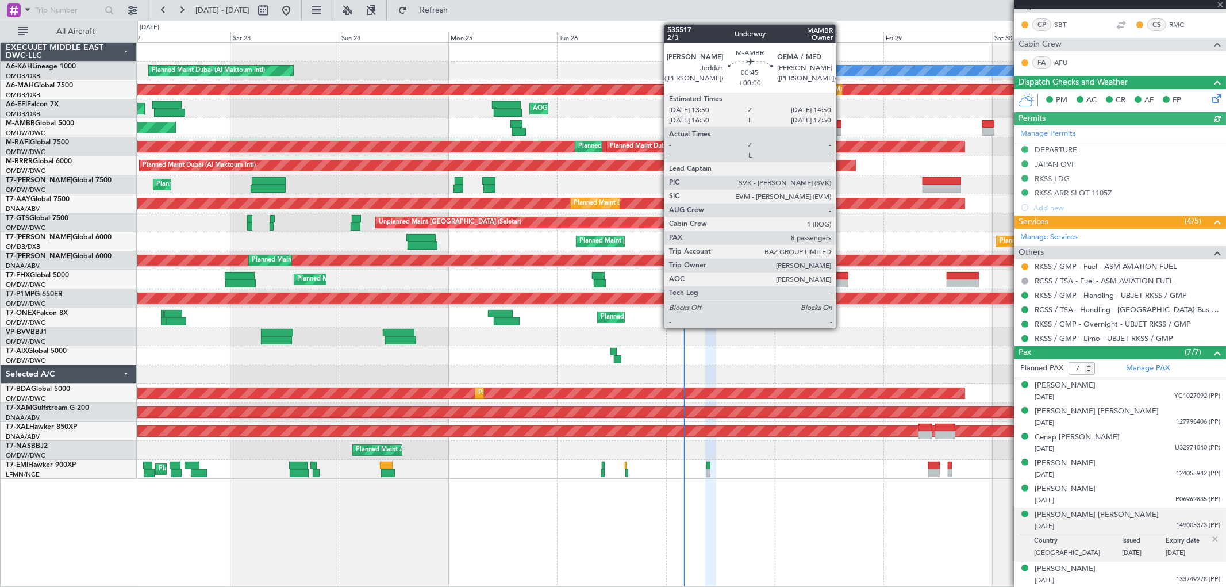
type input "[PERSON_NAME] (SYS)"
type input "7101"
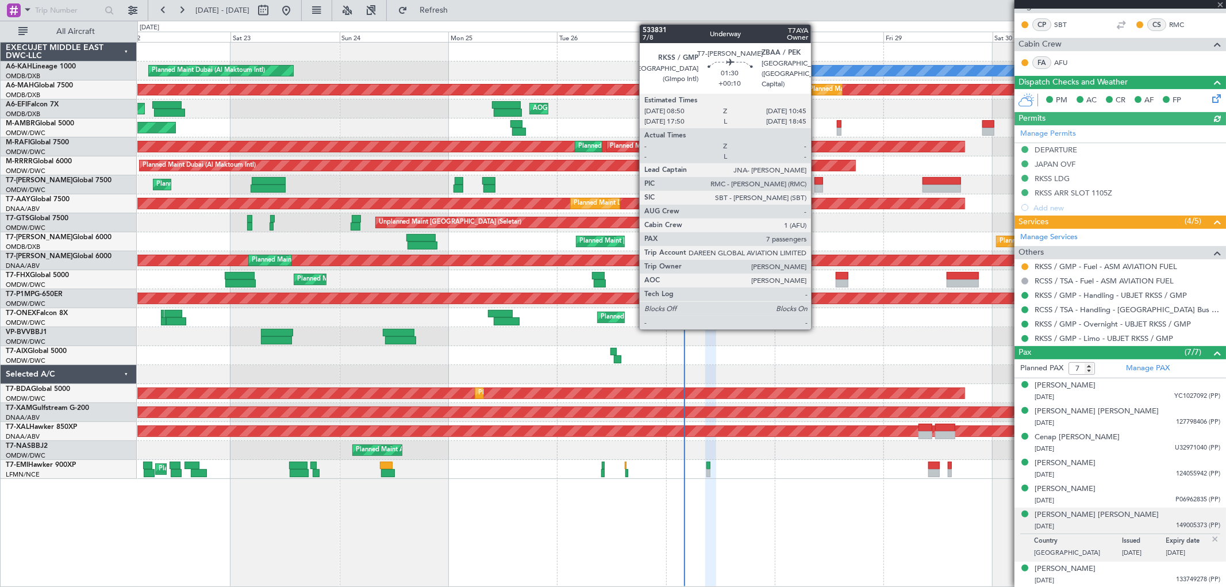
click at [817, 186] on div at bounding box center [819, 189] width 9 height 8
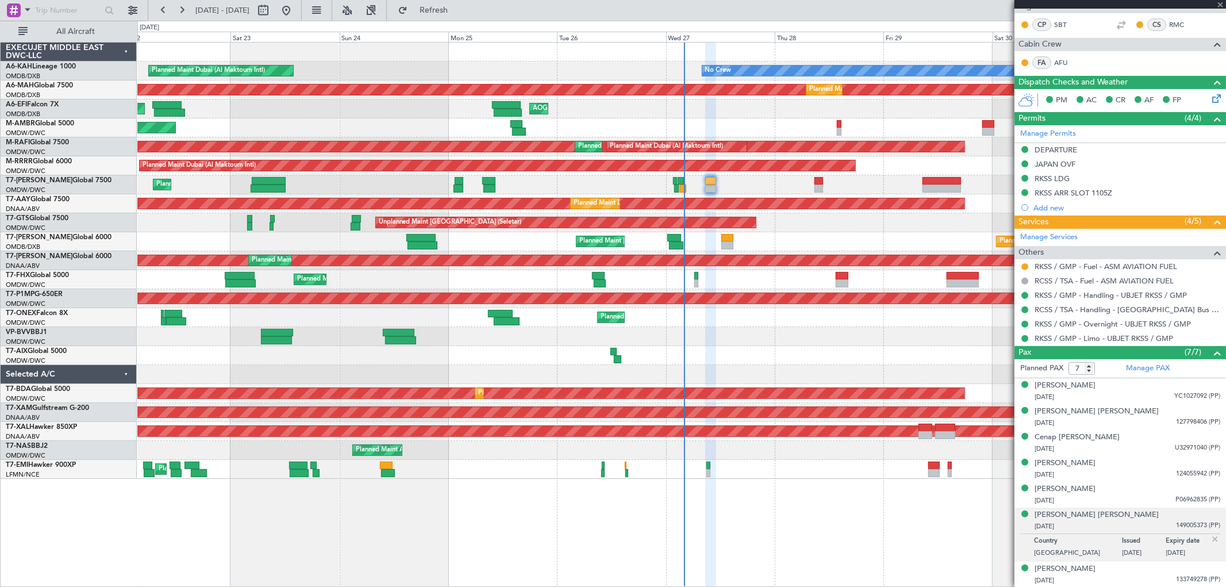
type input "+00:10"
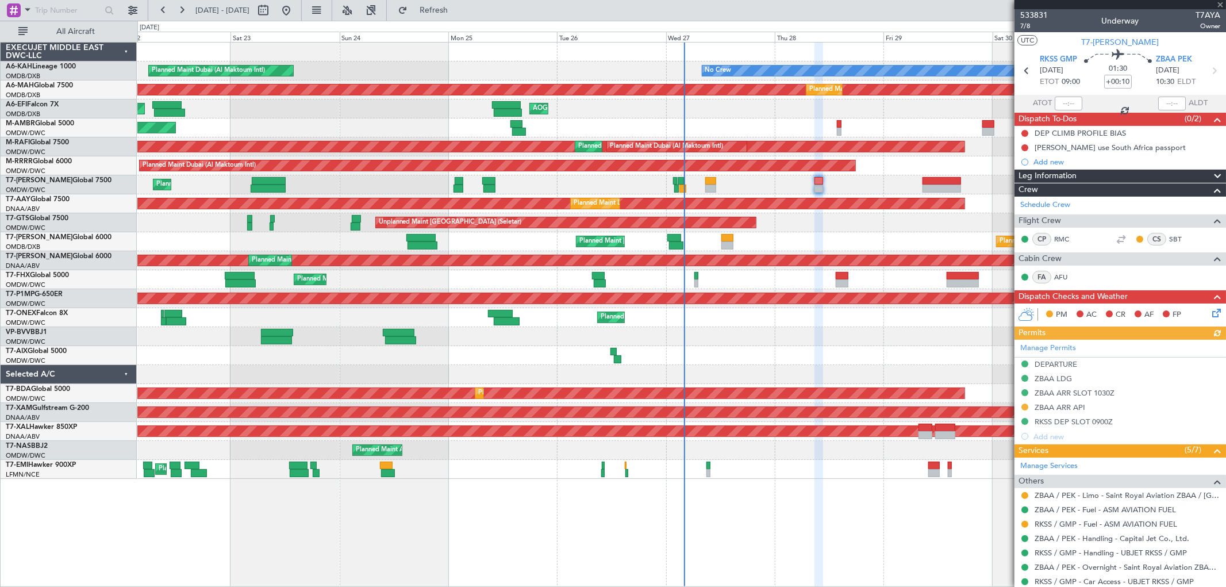
scroll to position [215, 0]
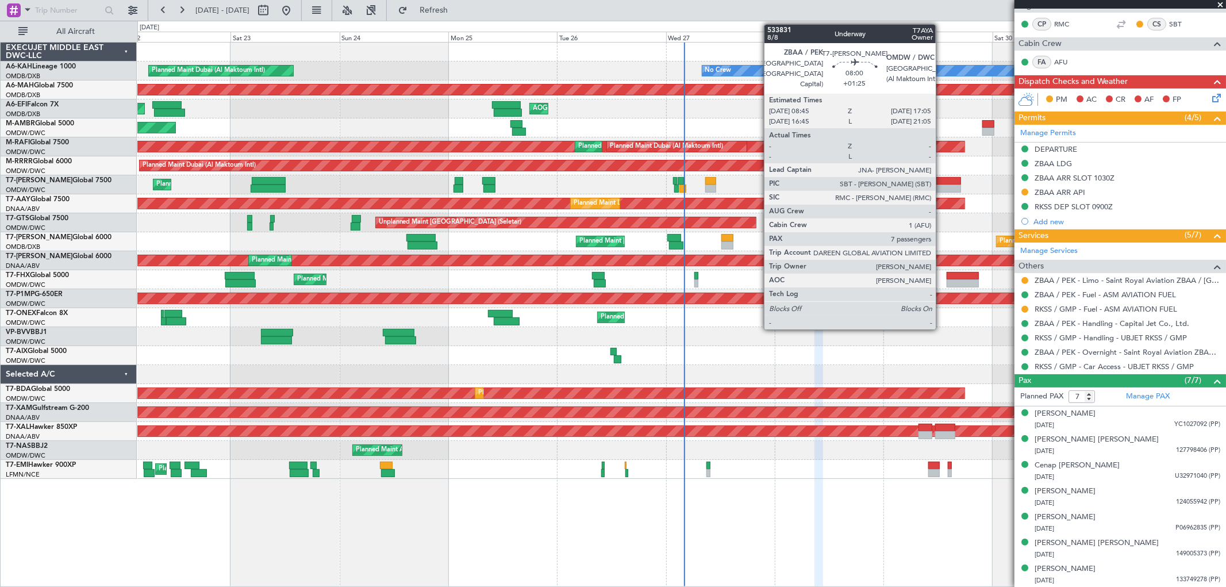
click at [942, 186] on div at bounding box center [942, 189] width 38 height 8
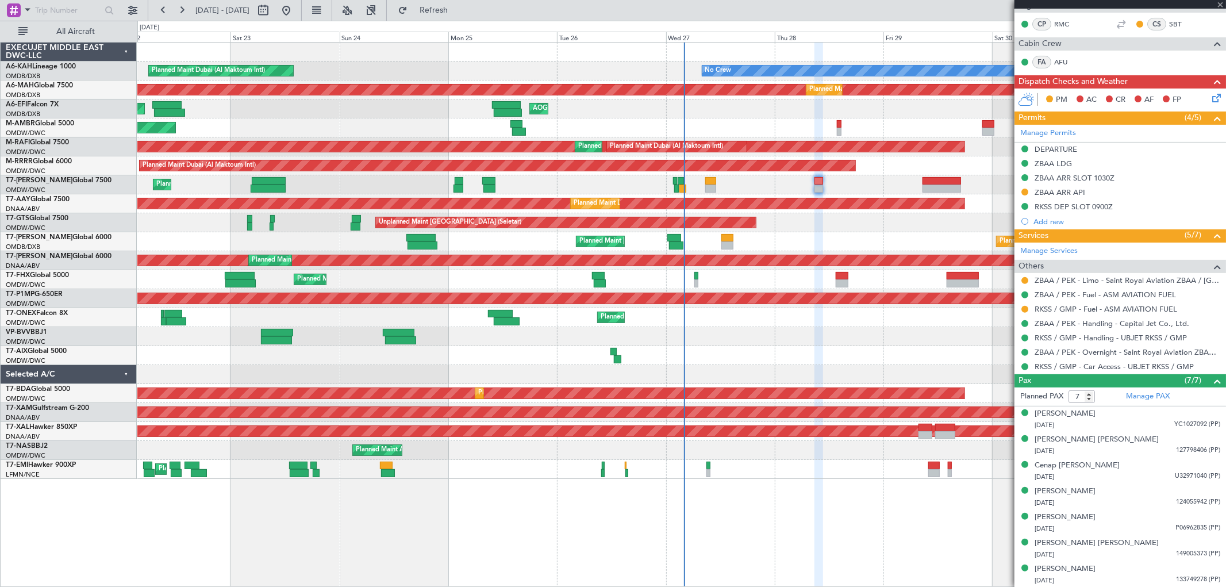
type input "+01:25"
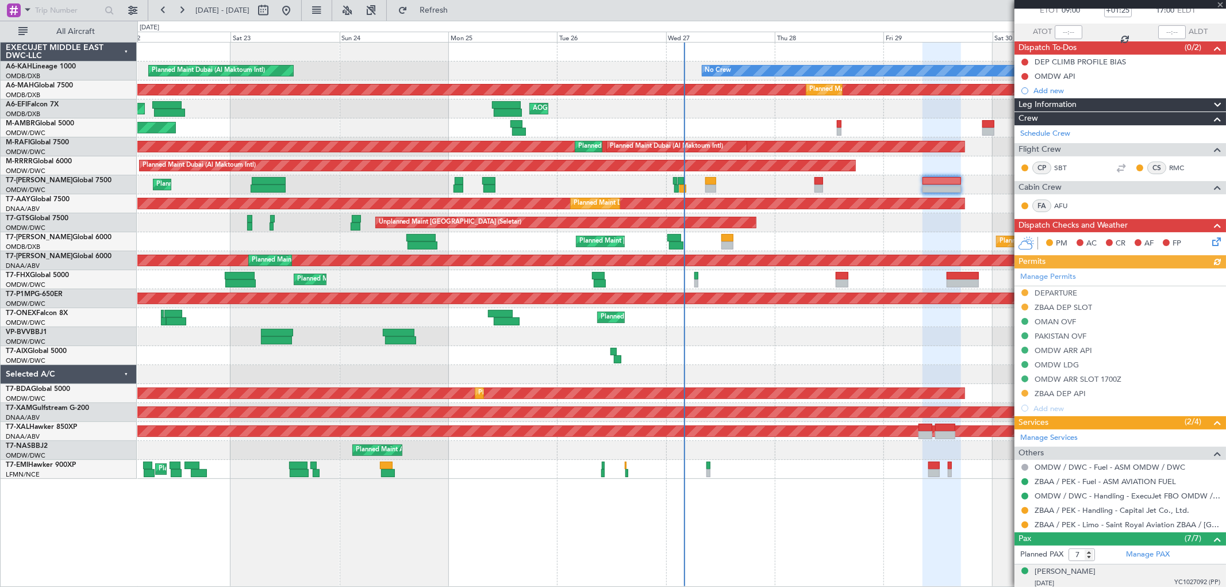
scroll to position [230, 0]
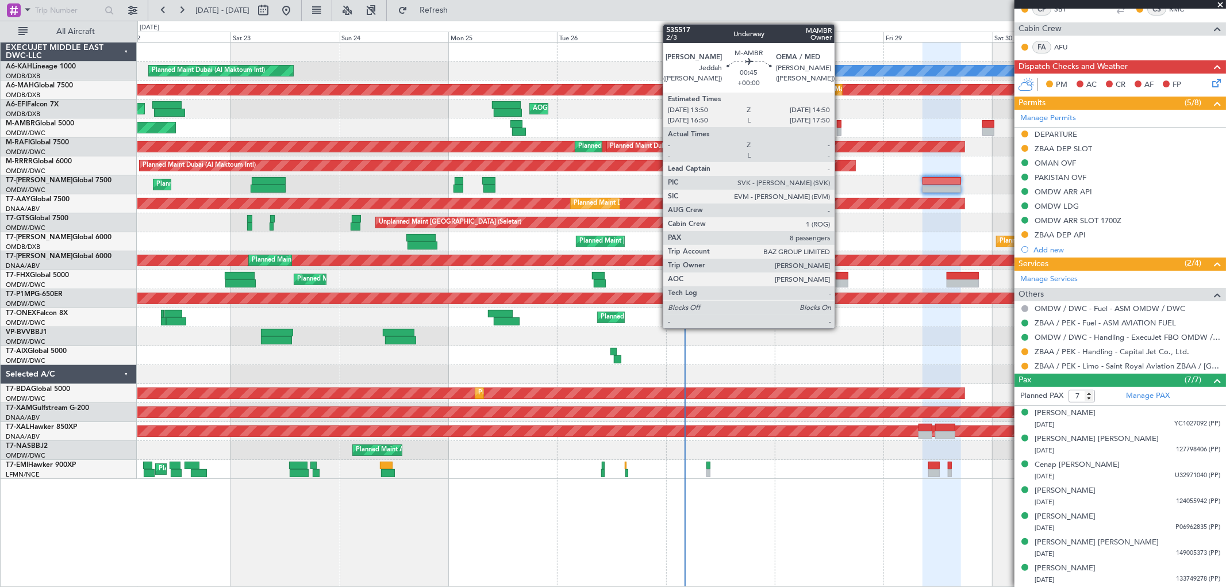
click at [840, 121] on div at bounding box center [839, 124] width 5 height 8
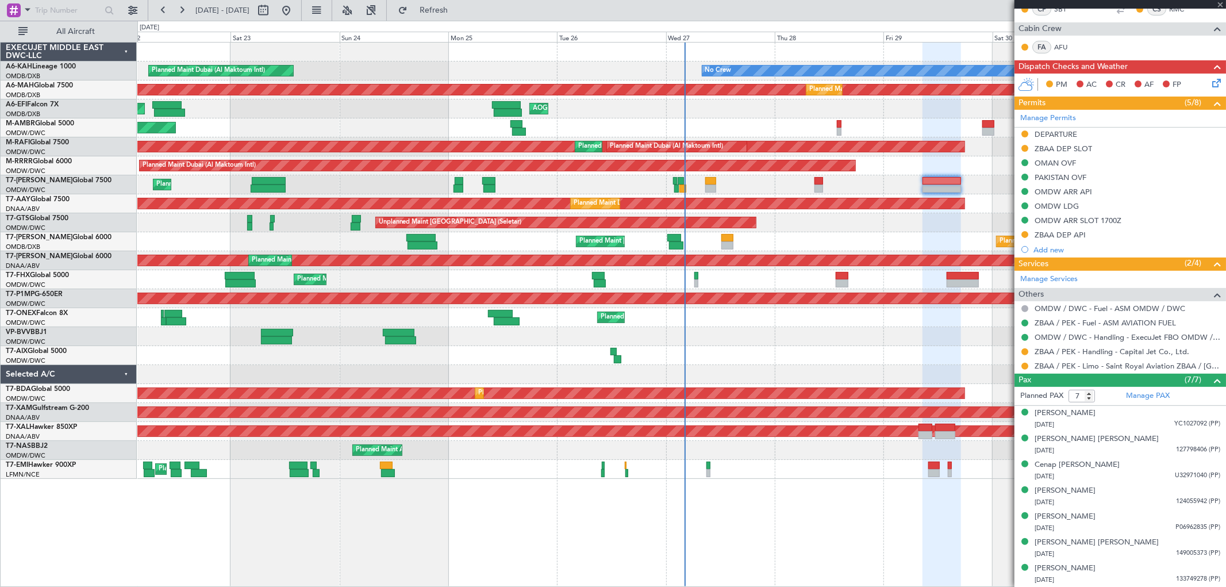
type input "8"
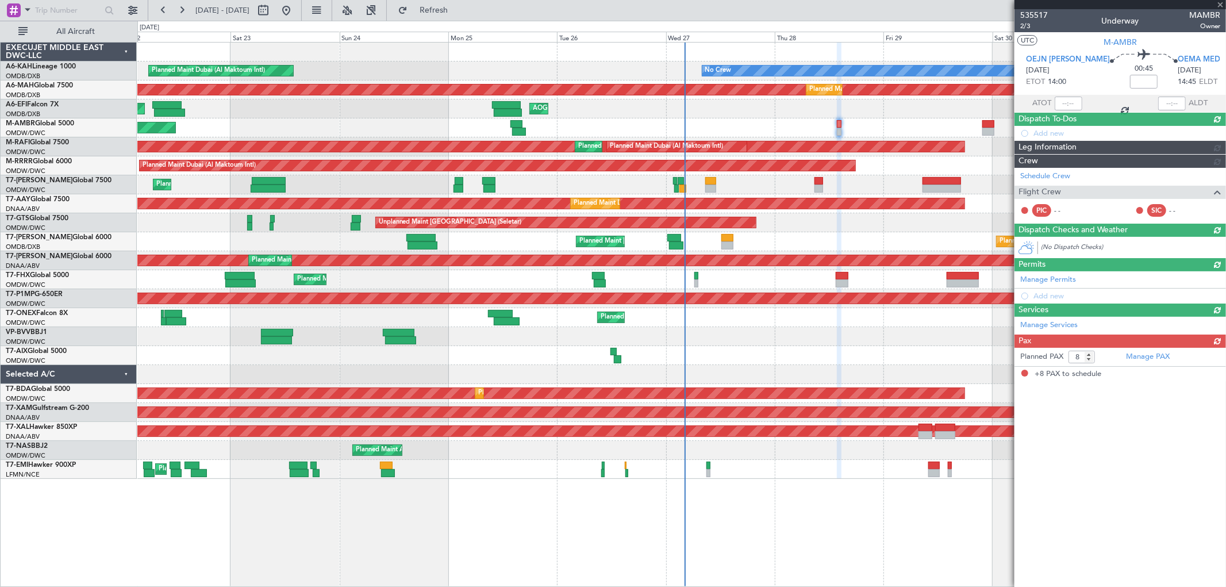
scroll to position [0, 0]
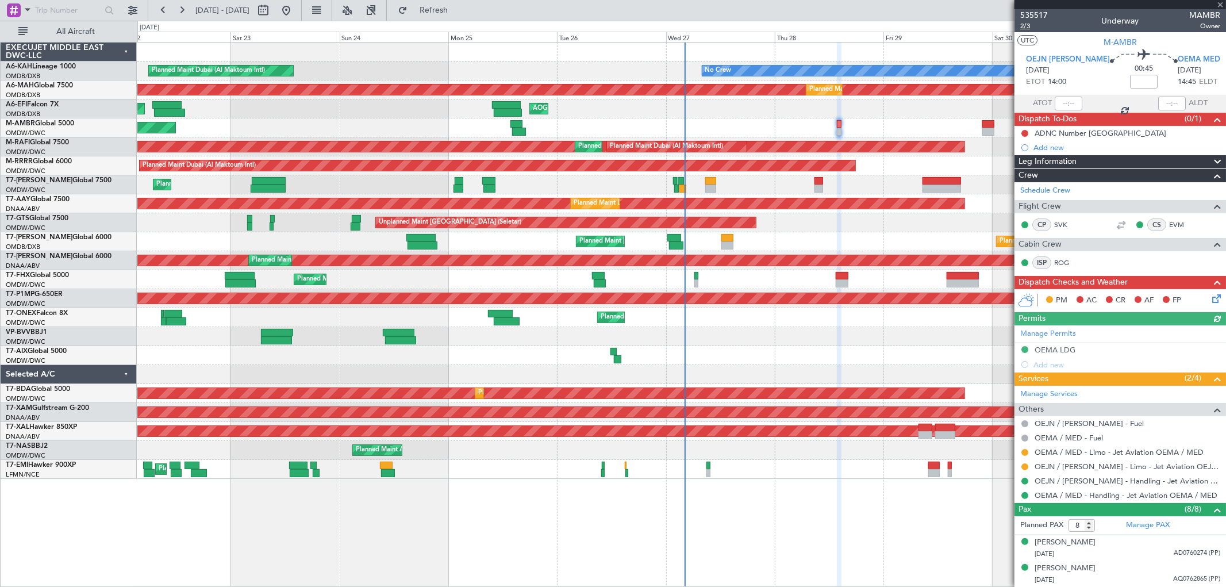
click at [1029, 27] on span "2/3" at bounding box center [1034, 26] width 28 height 10
click at [1033, 28] on span "2/3" at bounding box center [1034, 26] width 28 height 10
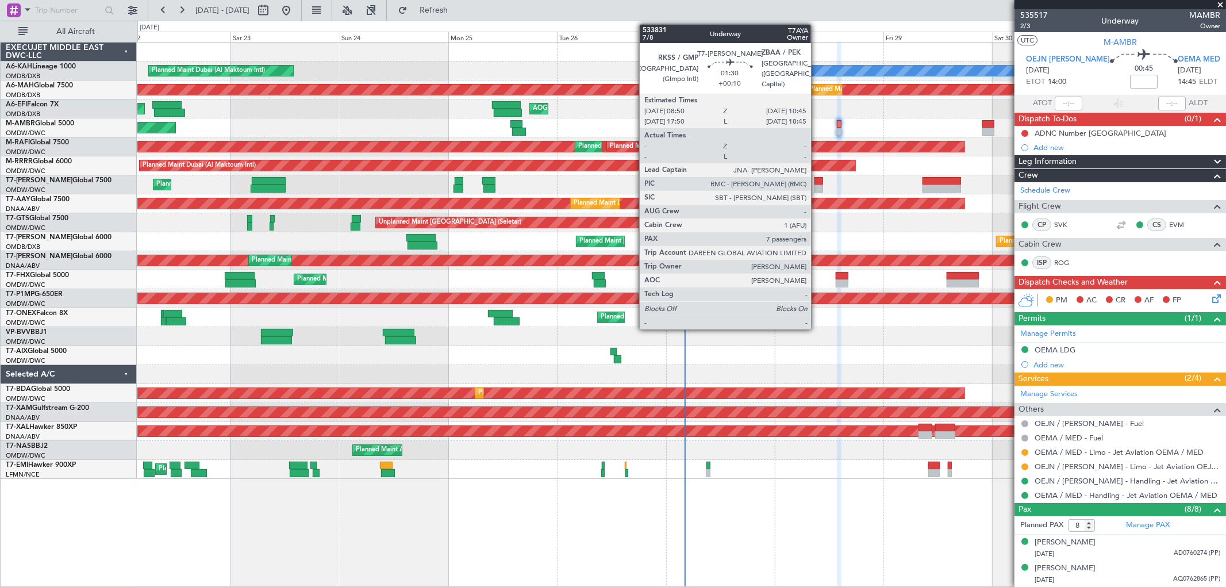
click at [817, 178] on div at bounding box center [819, 181] width 9 height 8
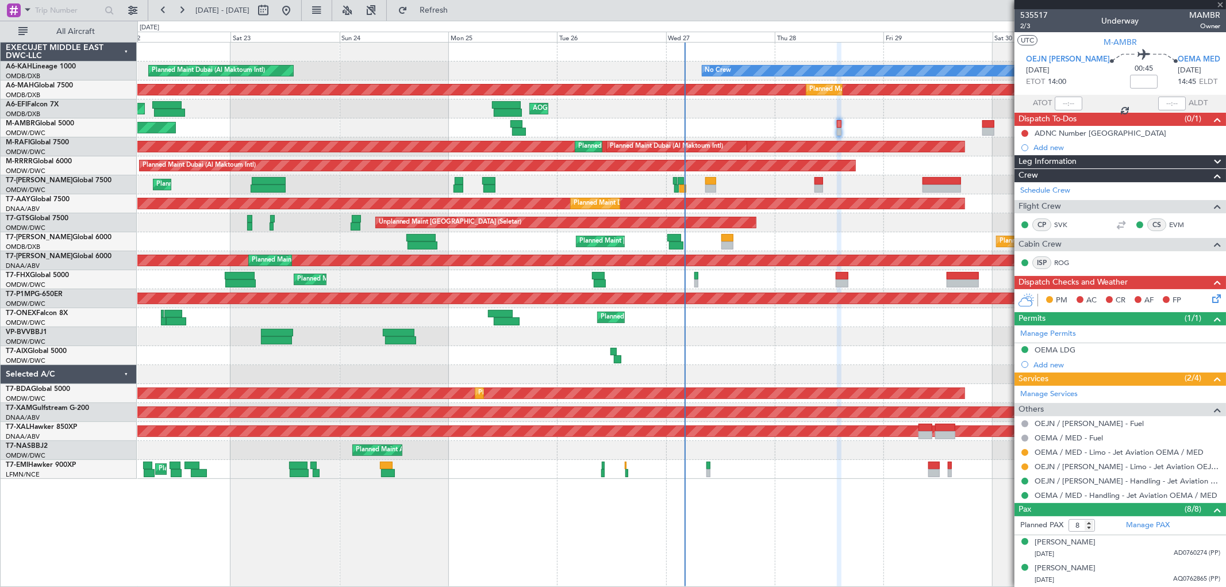
type input "+00:10"
type input "7"
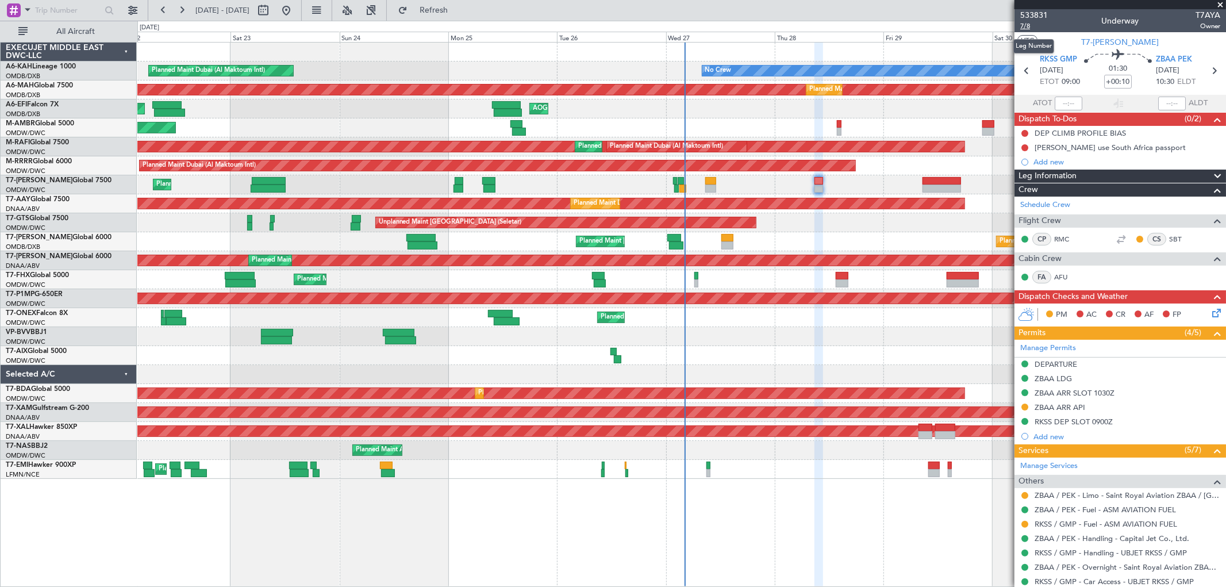
click at [1028, 29] on span "7/8" at bounding box center [1034, 26] width 28 height 10
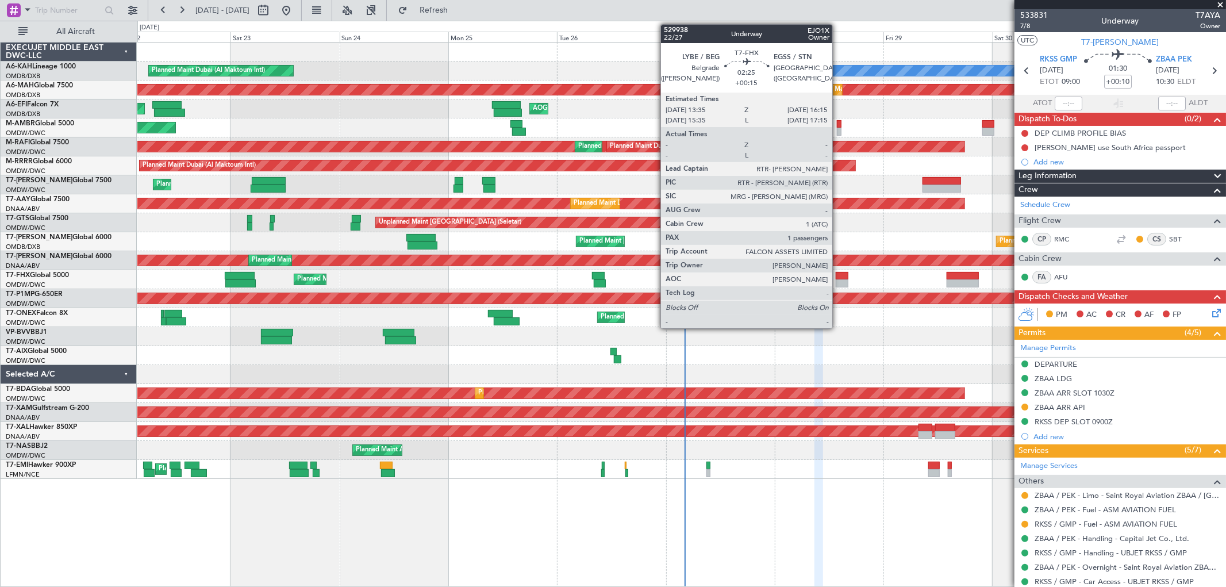
click at [838, 277] on div at bounding box center [842, 276] width 13 height 8
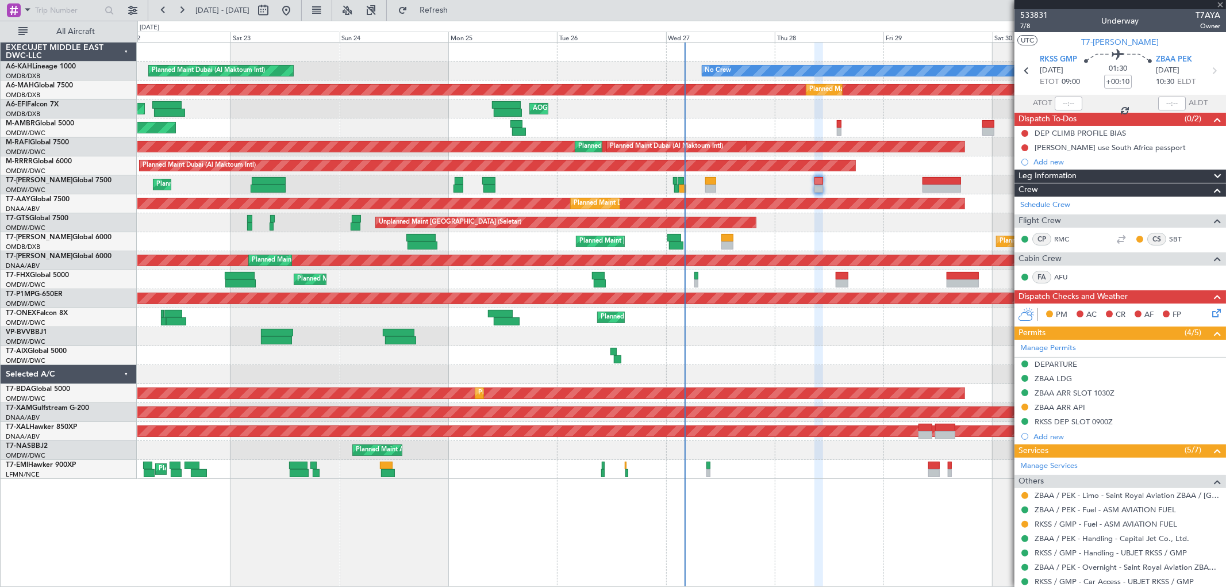
type input "+00:15"
type input "1"
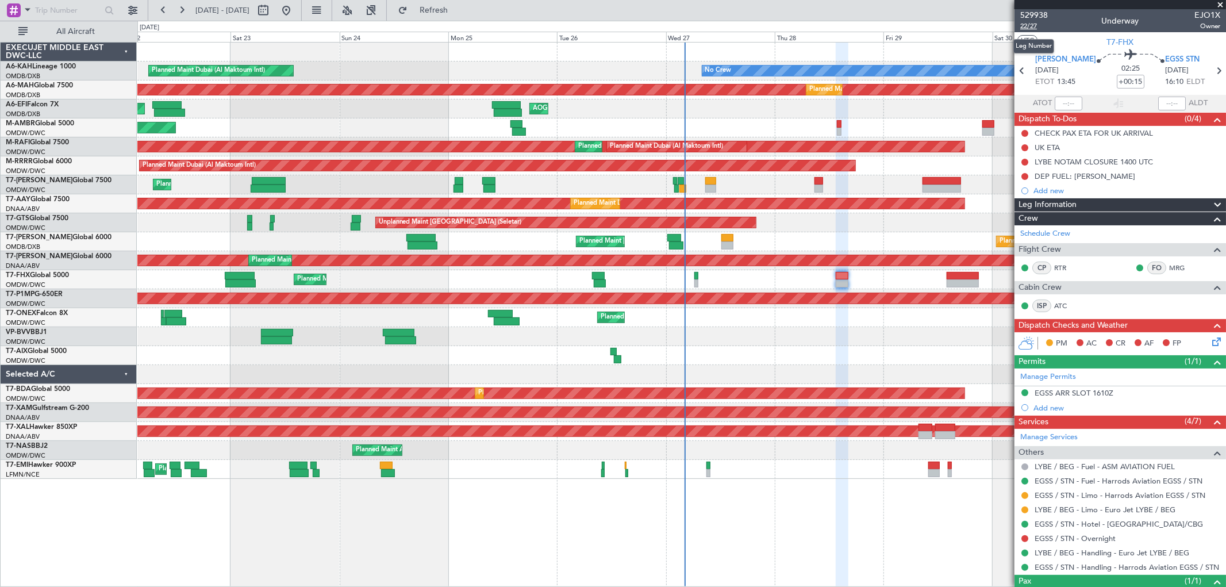
click at [1031, 26] on span "22/27" at bounding box center [1034, 26] width 28 height 10
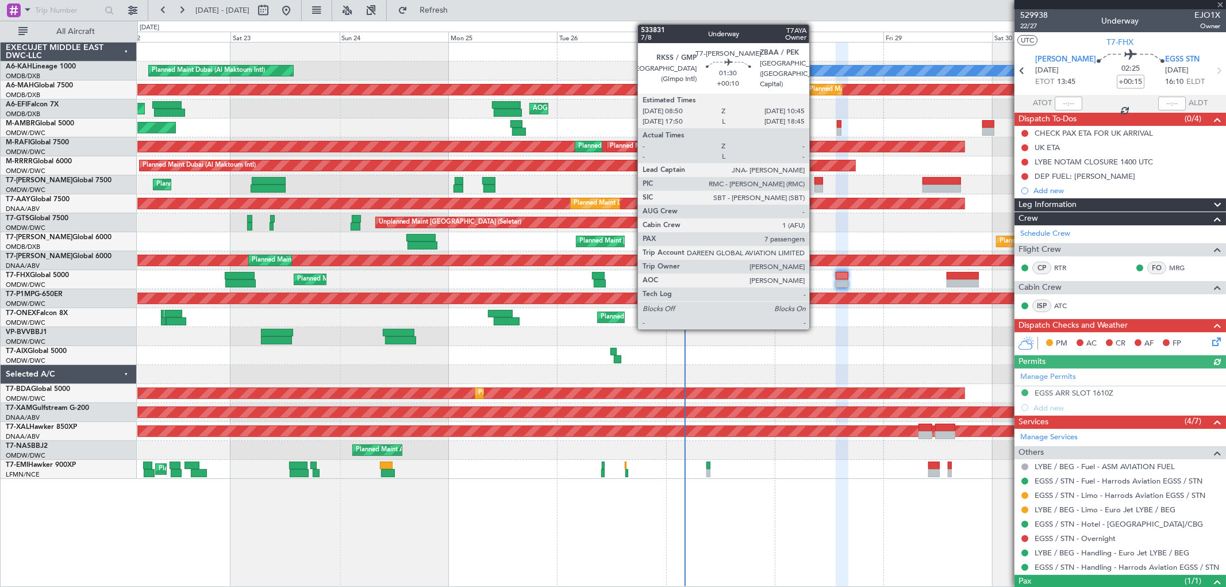
click at [815, 187] on div at bounding box center [819, 189] width 9 height 8
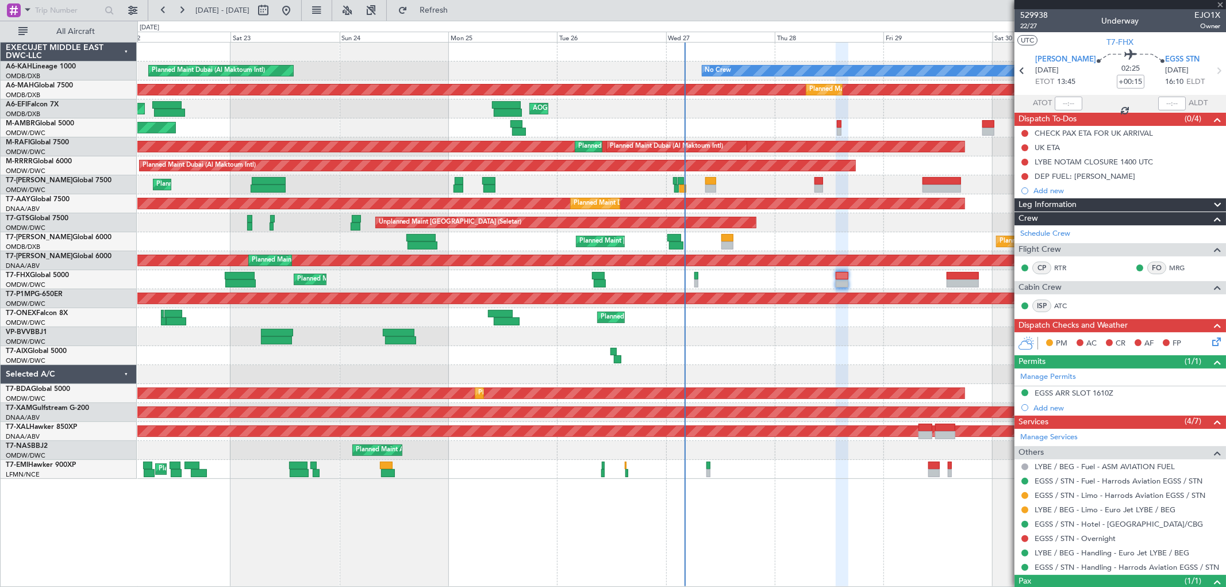
type input "+00:10"
type input "7"
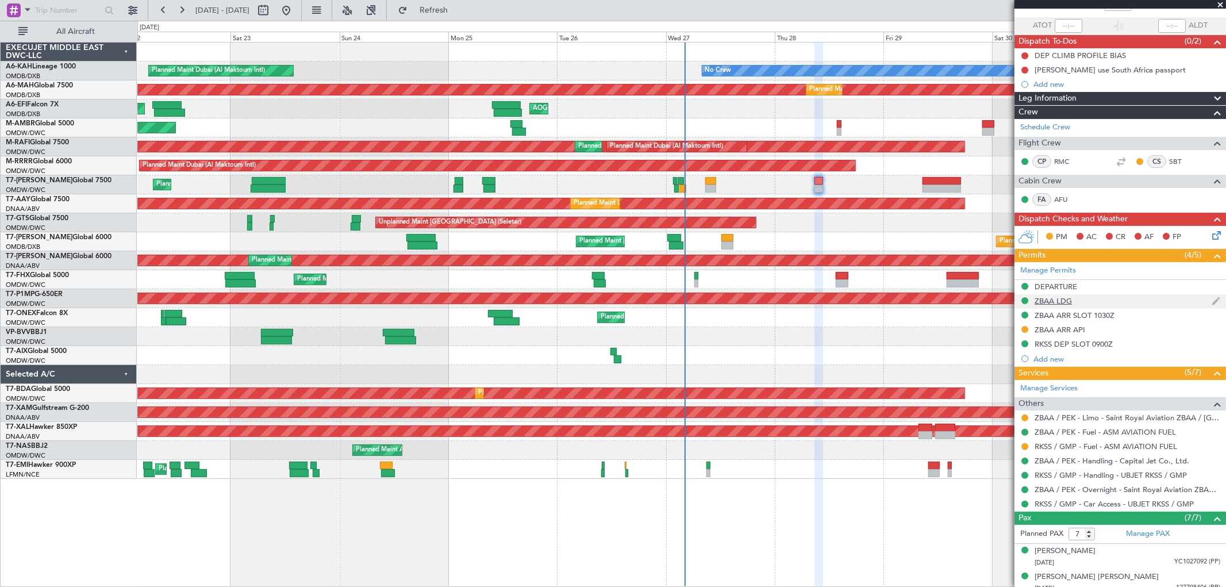
scroll to position [215, 0]
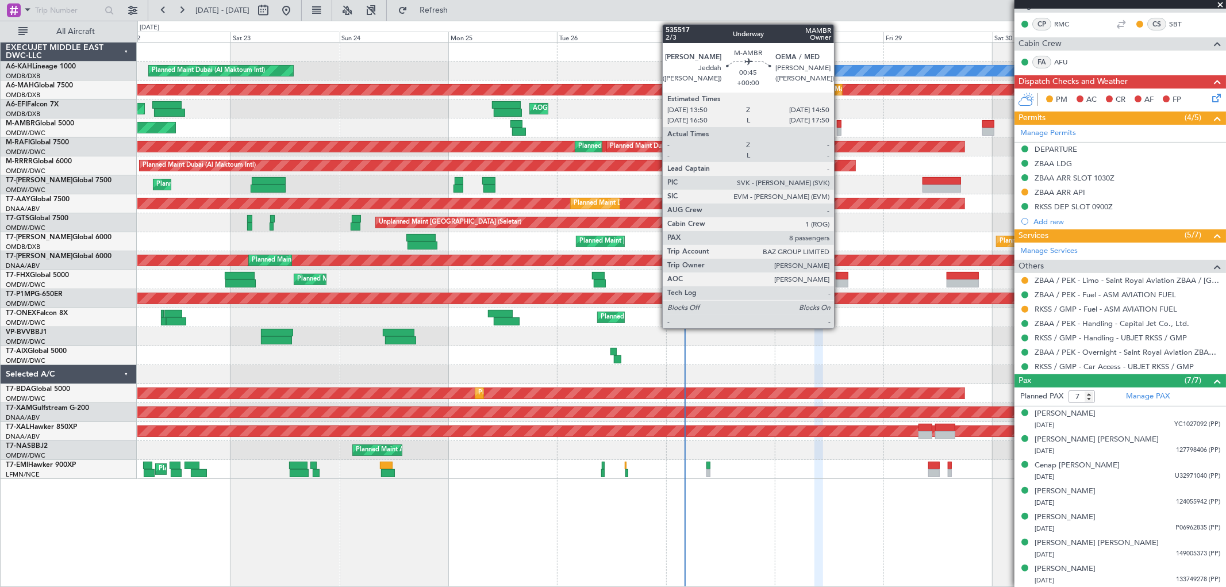
click at [840, 125] on div at bounding box center [839, 124] width 5 height 8
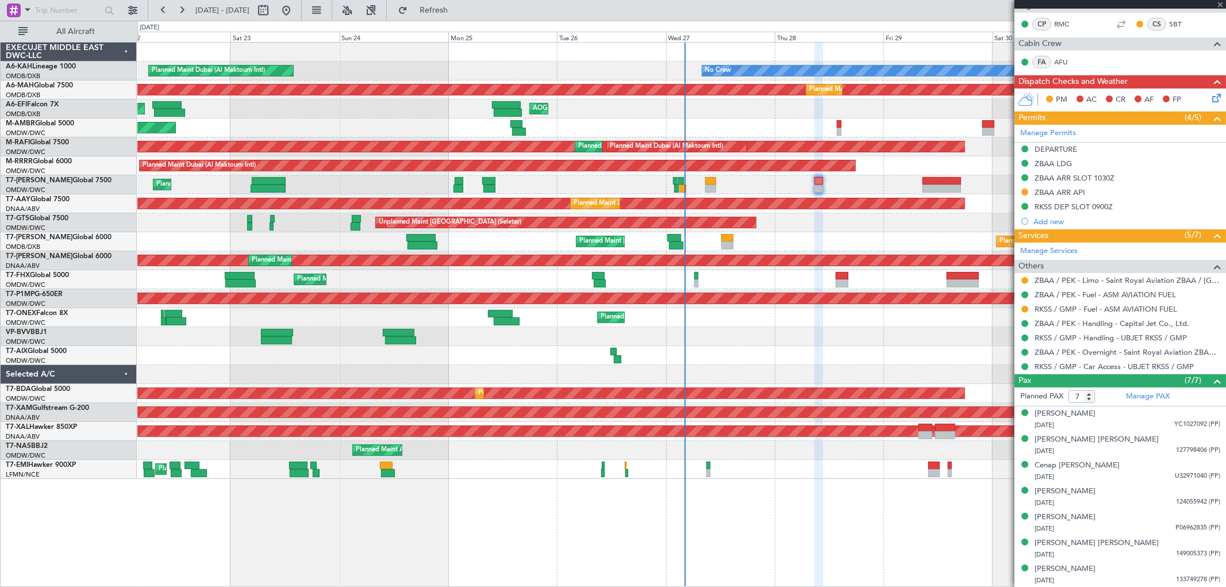
type input "8"
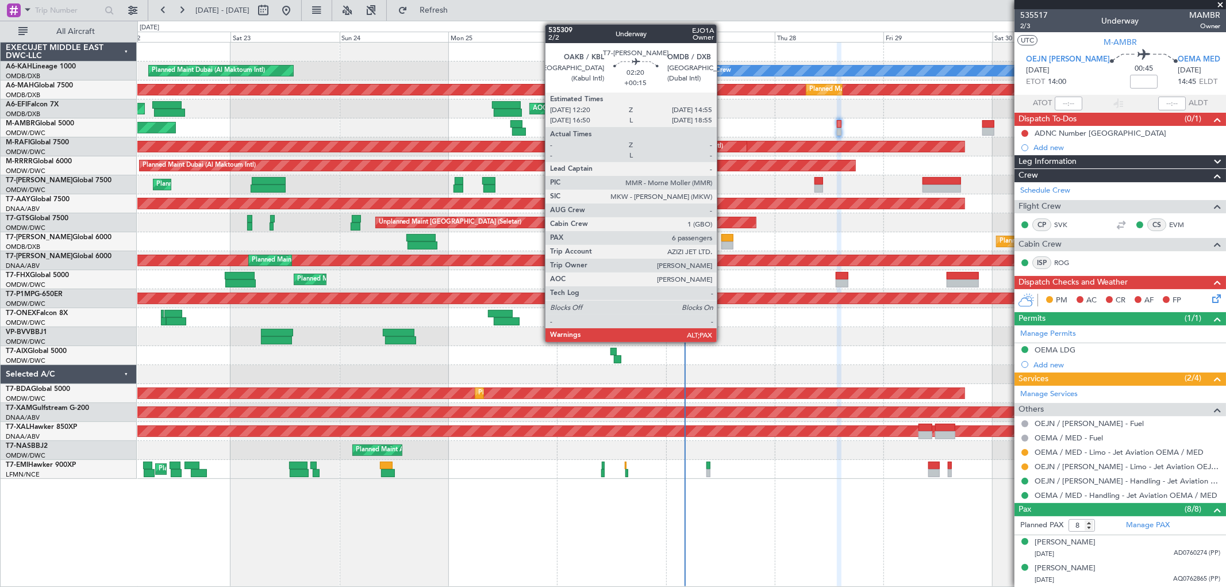
click at [722, 244] on div at bounding box center [727, 245] width 12 height 8
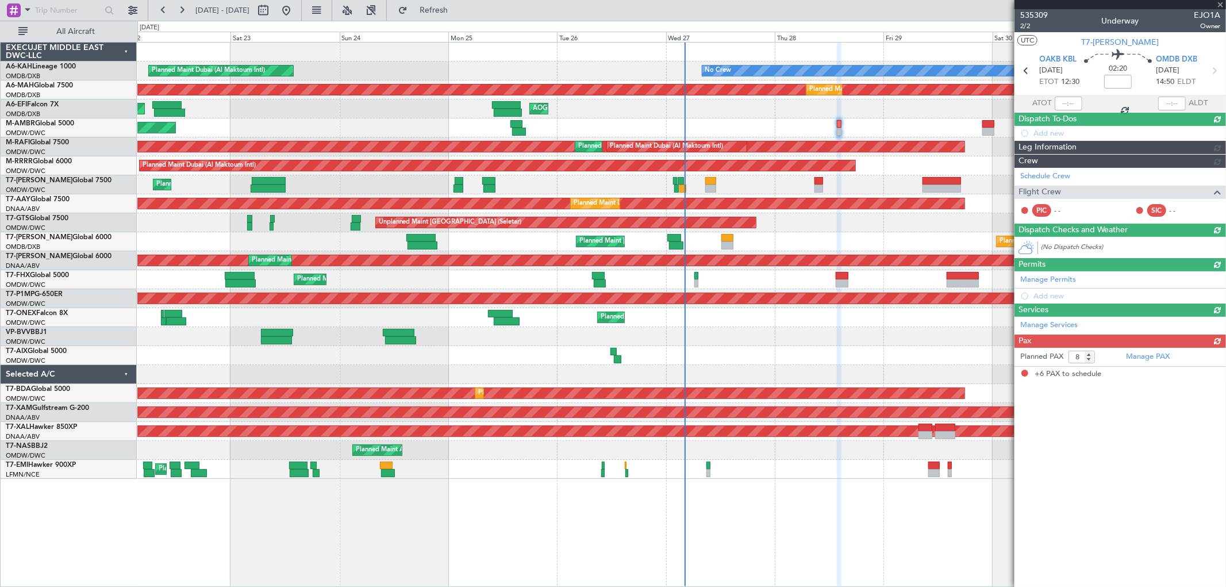
type input "+00:15"
type input "6"
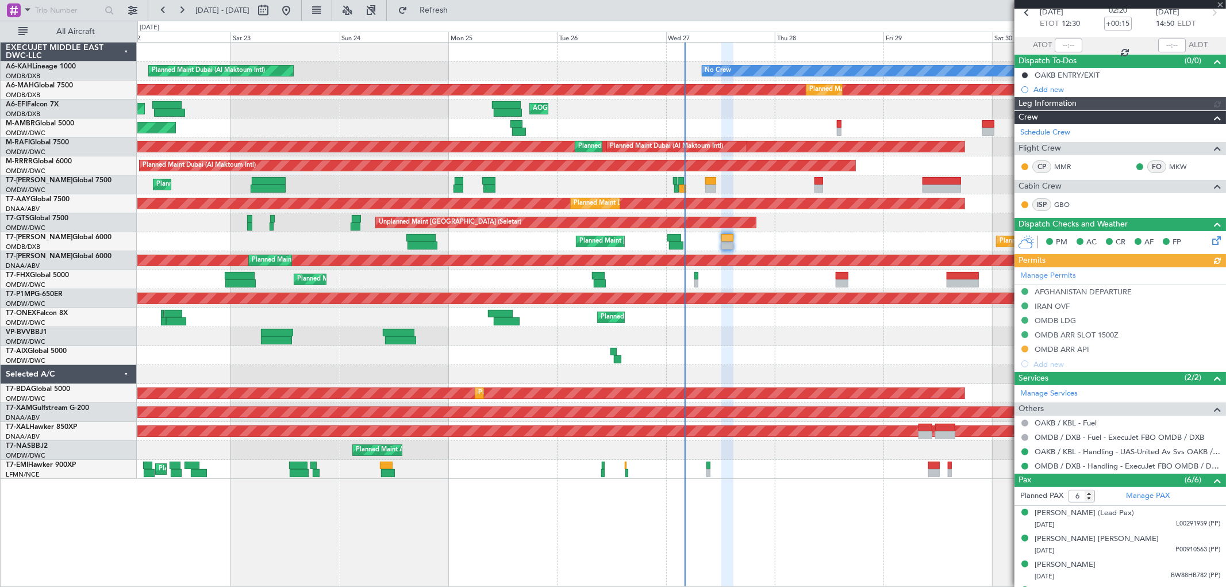
type input "[PERSON_NAME] (SYS)"
type input "7071"
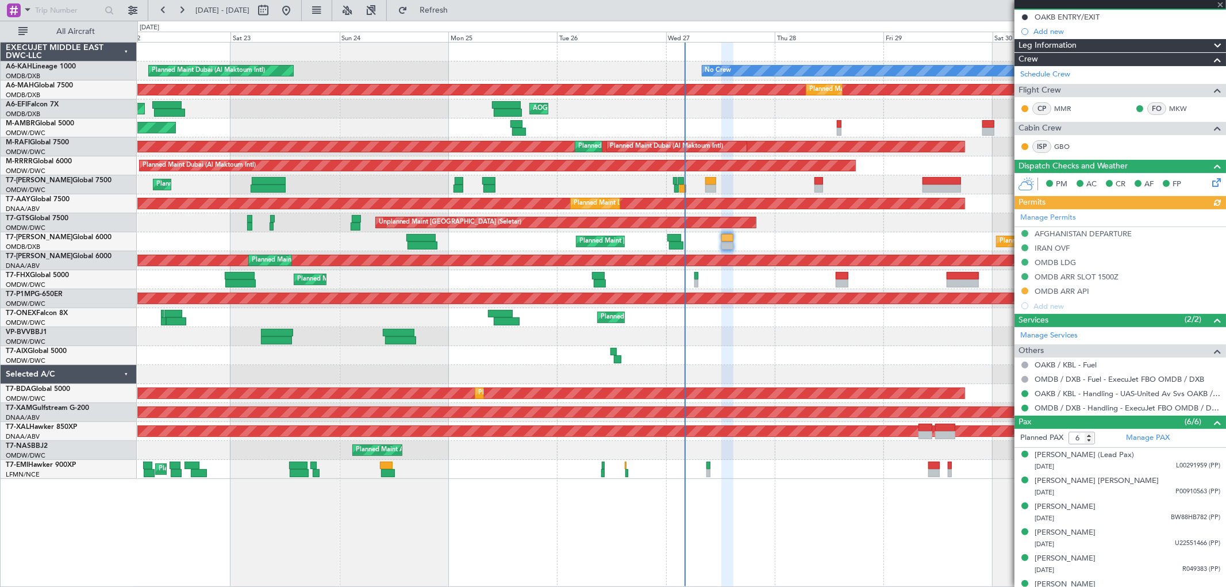
scroll to position [132, 0]
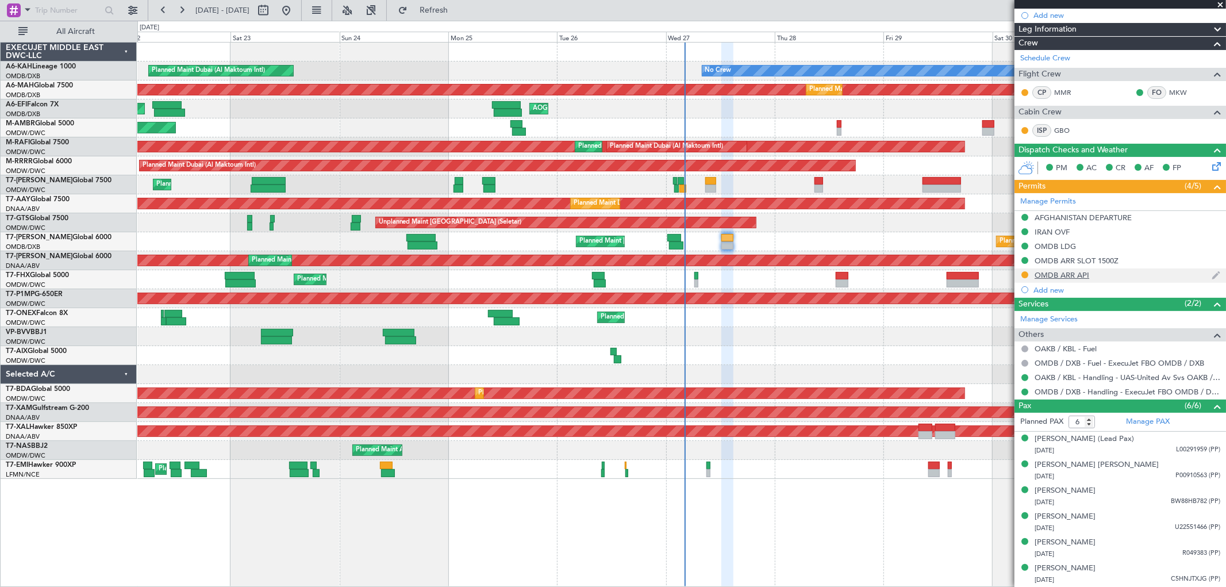
click at [1074, 272] on div "OMDB ARR API" at bounding box center [1062, 275] width 55 height 10
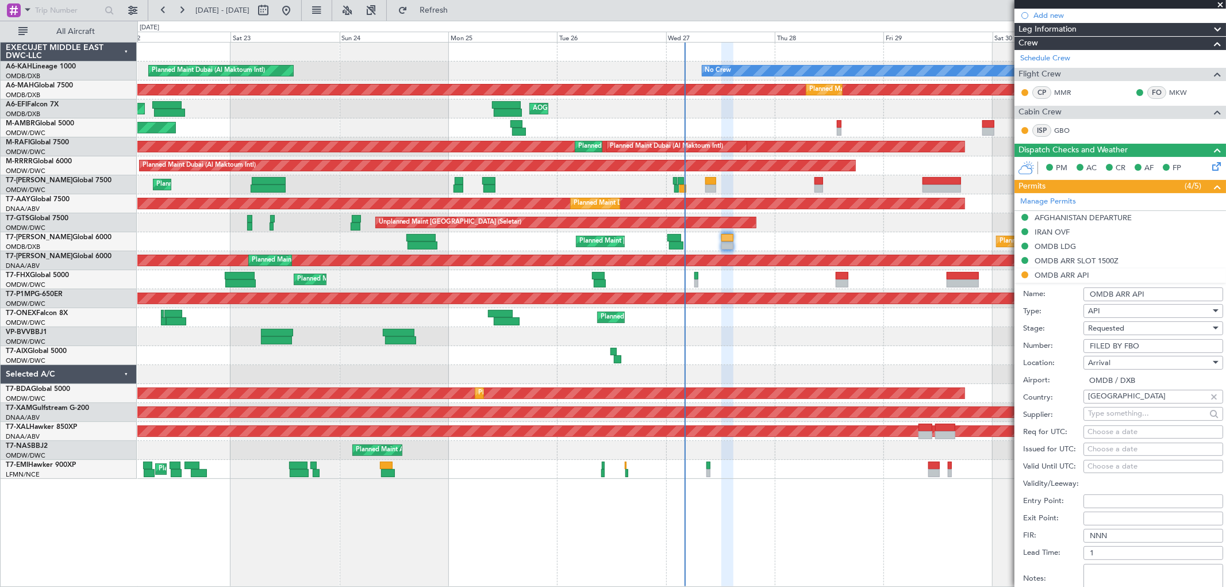
click at [1117, 325] on span "Requested" at bounding box center [1106, 328] width 36 height 10
click at [1125, 410] on span "Received OK" at bounding box center [1149, 416] width 120 height 17
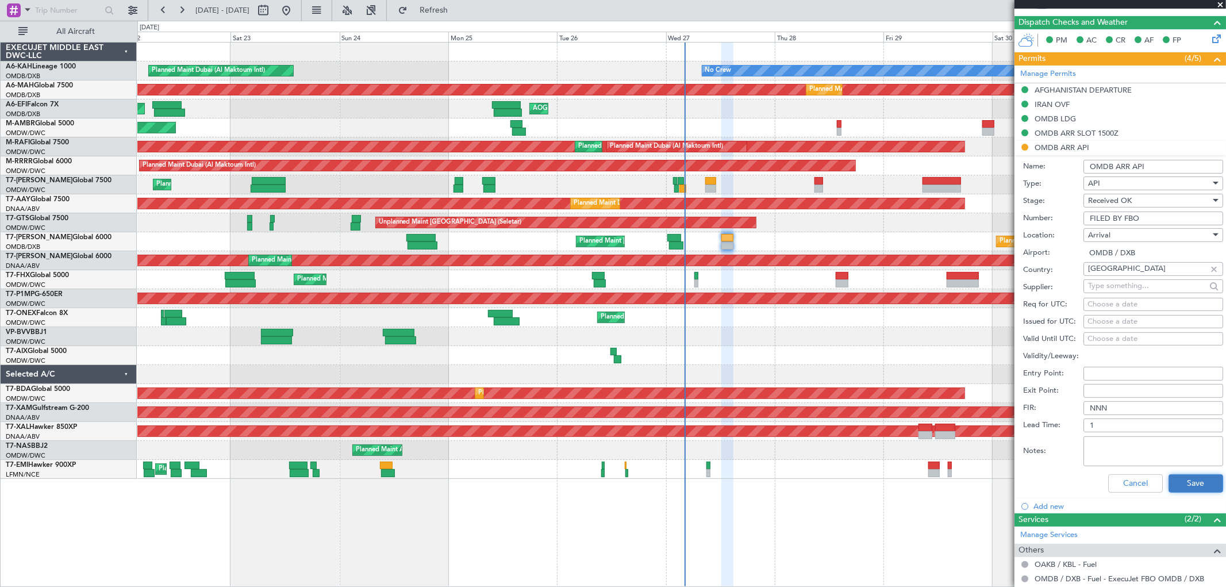
click at [1180, 478] on button "Save" at bounding box center [1196, 483] width 55 height 18
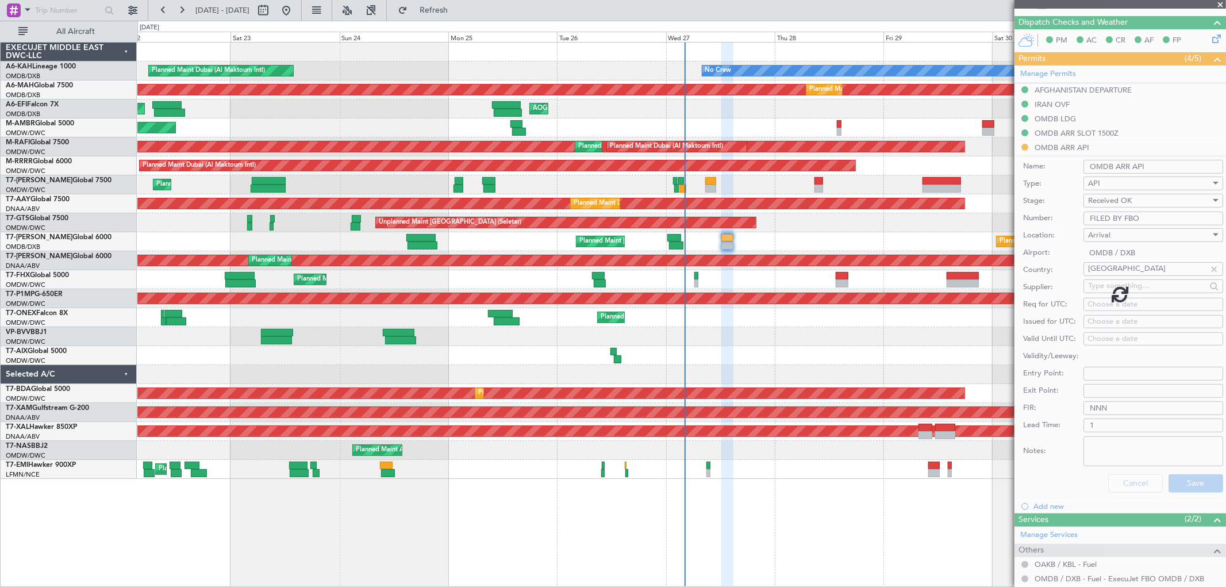
scroll to position [132, 0]
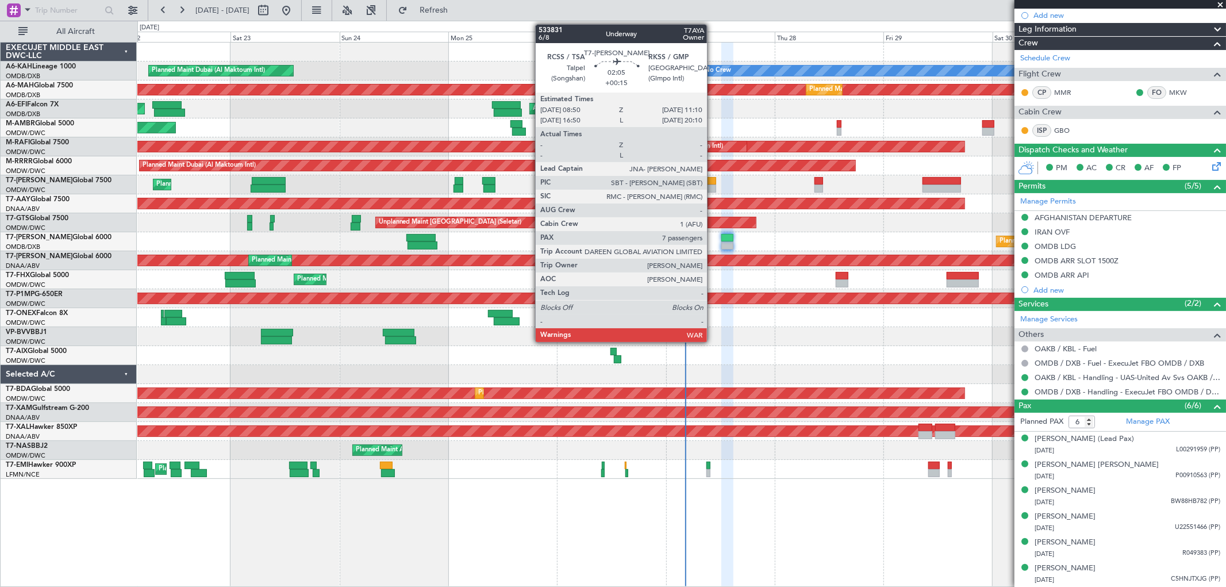
click at [713, 186] on div at bounding box center [710, 189] width 11 height 8
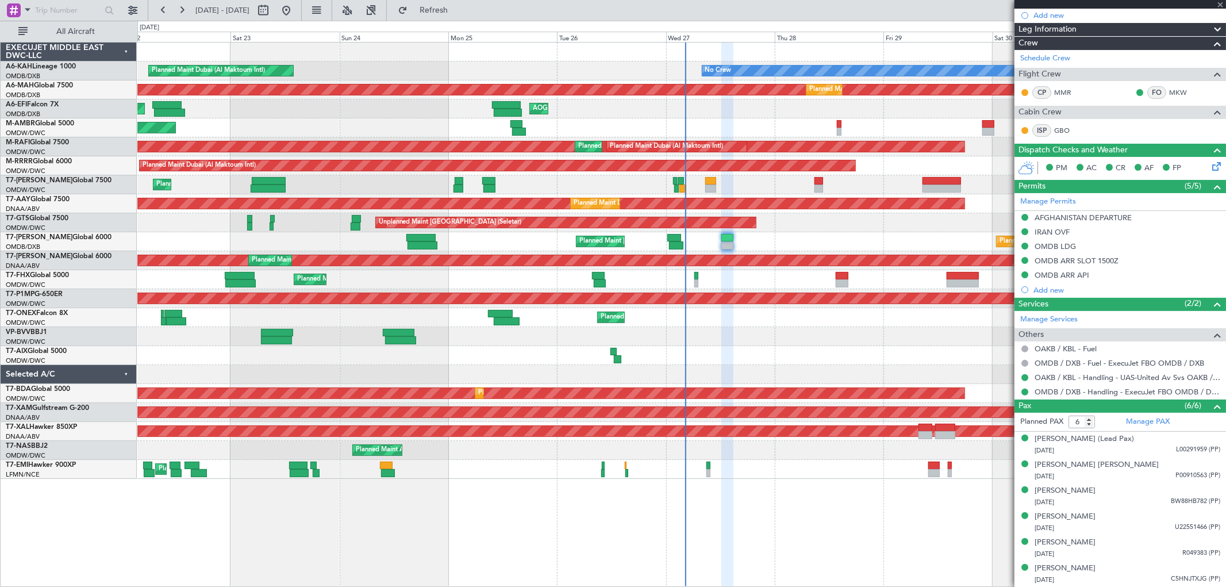
type input "7"
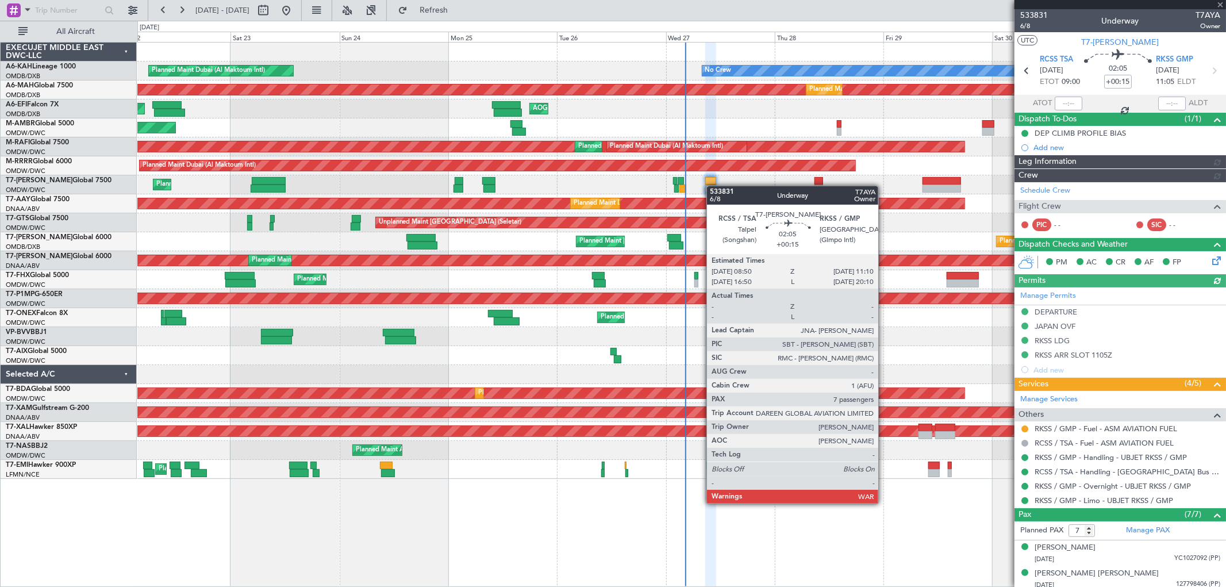
type input "[PERSON_NAME] (SYS)"
type input "7101"
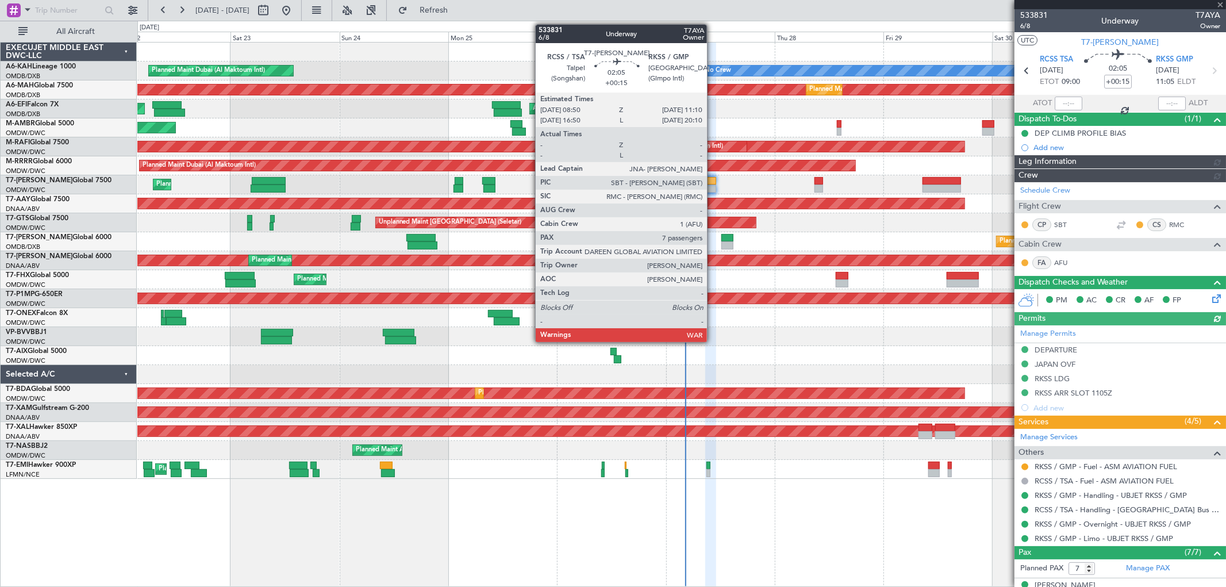
type input "[PERSON_NAME] (SYS)"
type input "7101"
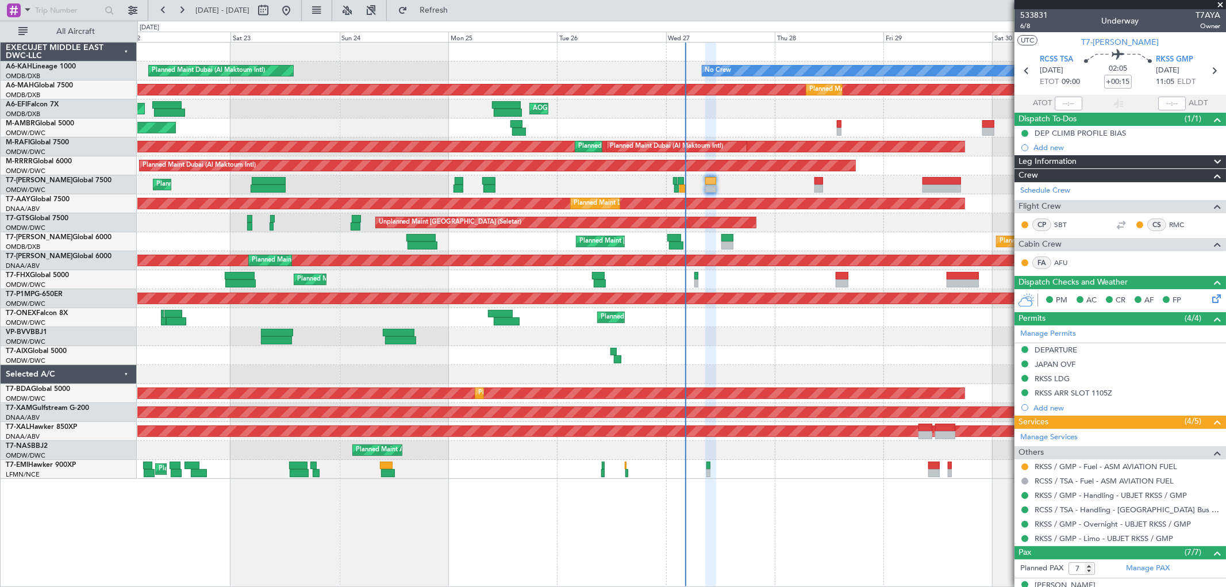
click at [1217, 2] on span at bounding box center [1220, 5] width 11 height 10
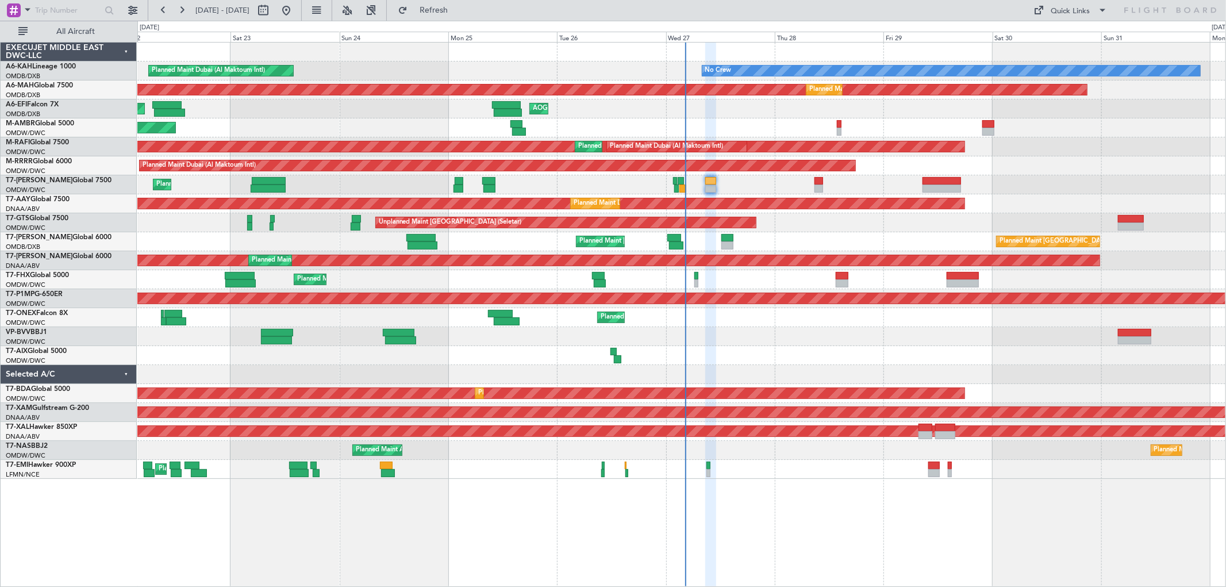
type input "0"
click at [797, 232] on div "Planned Maint Dubai (Dubai Intl) Planned Maint Dubai (Dubai Intl) Planned Maint…" at bounding box center [681, 241] width 1088 height 19
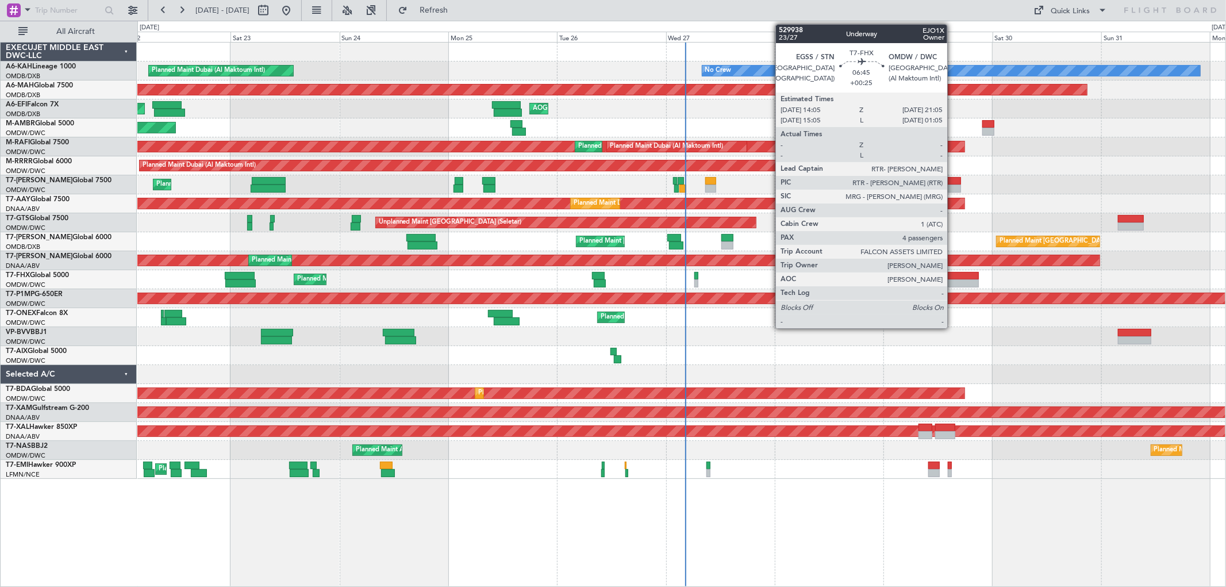
click at [953, 283] on div at bounding box center [963, 283] width 32 height 8
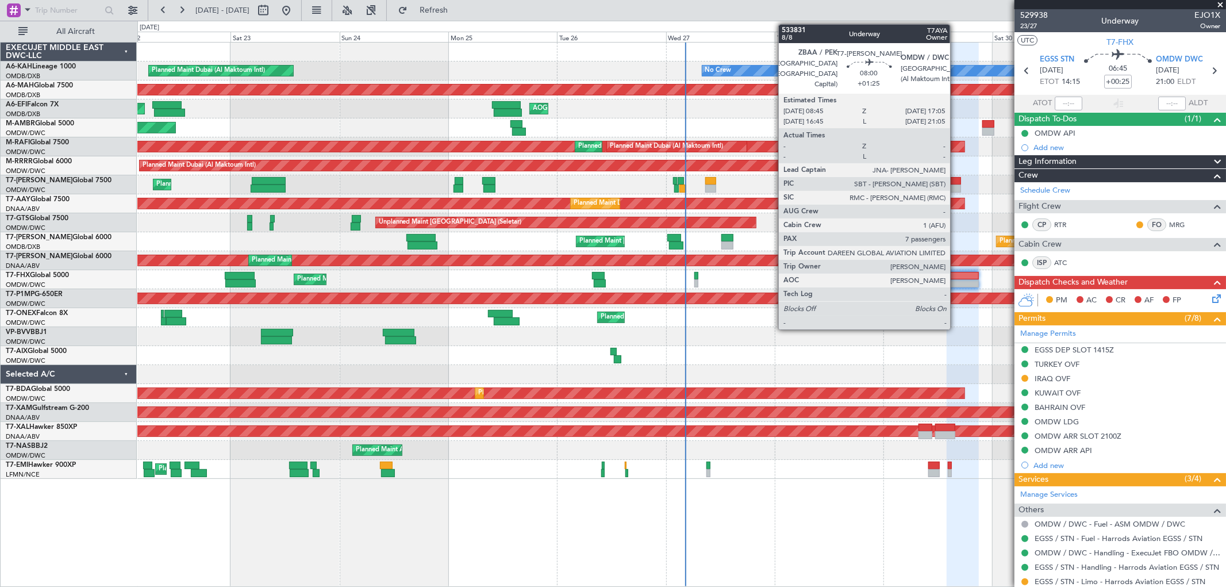
click at [955, 179] on div at bounding box center [942, 181] width 38 height 8
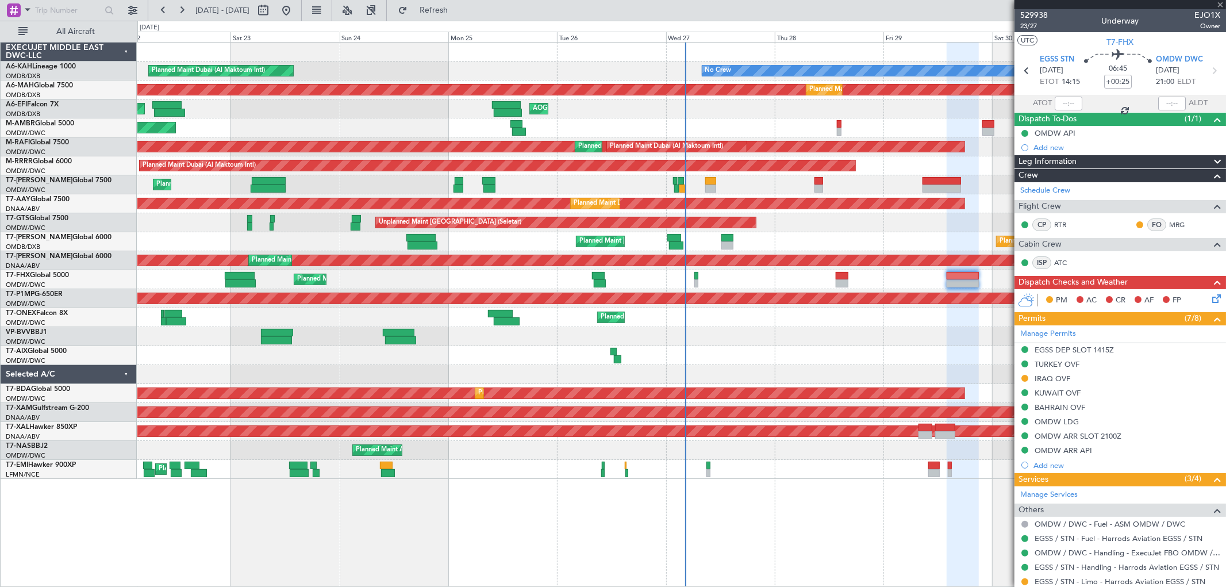
type input "+01:25"
type input "7"
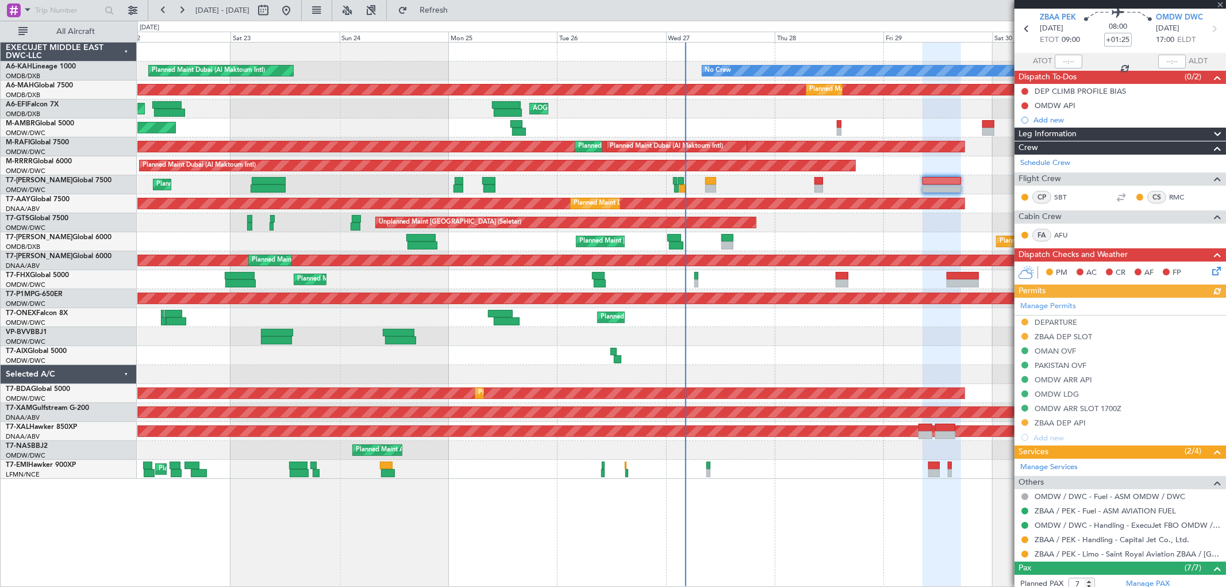
scroll to position [64, 0]
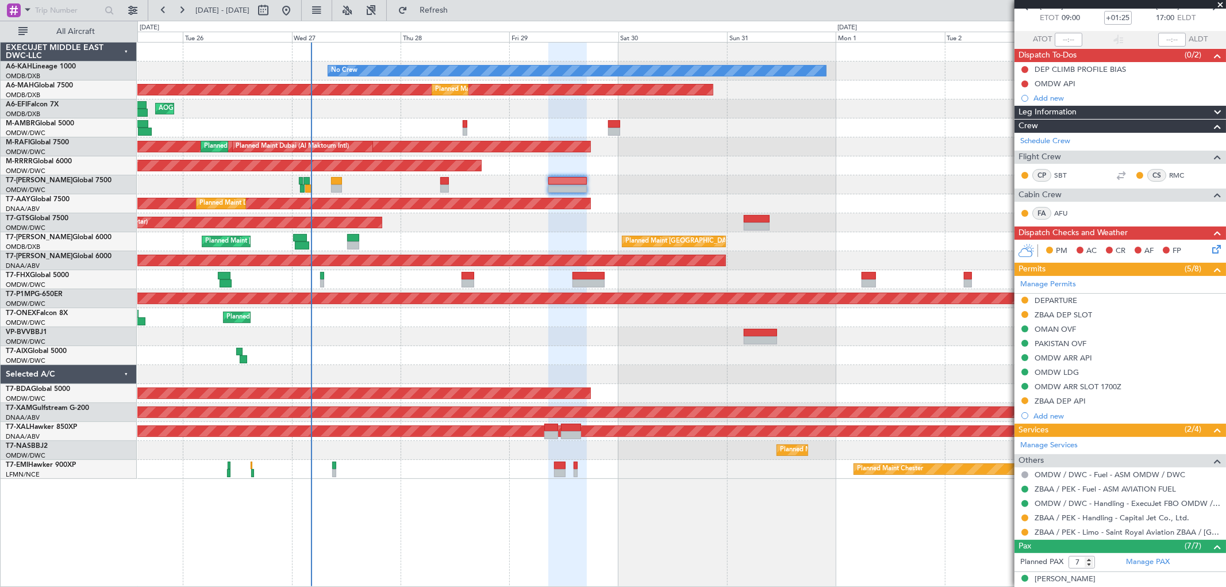
click at [480, 309] on div "Planned Maint Dubai (Al Maktoum Intl)" at bounding box center [681, 317] width 1088 height 19
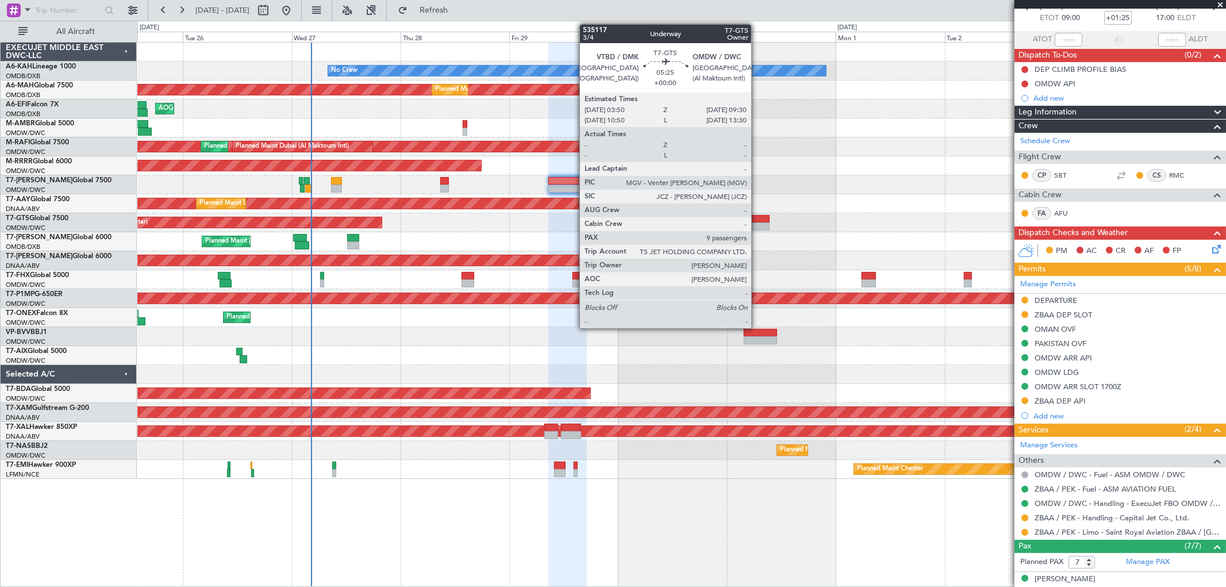
click at [757, 220] on div at bounding box center [757, 219] width 26 height 8
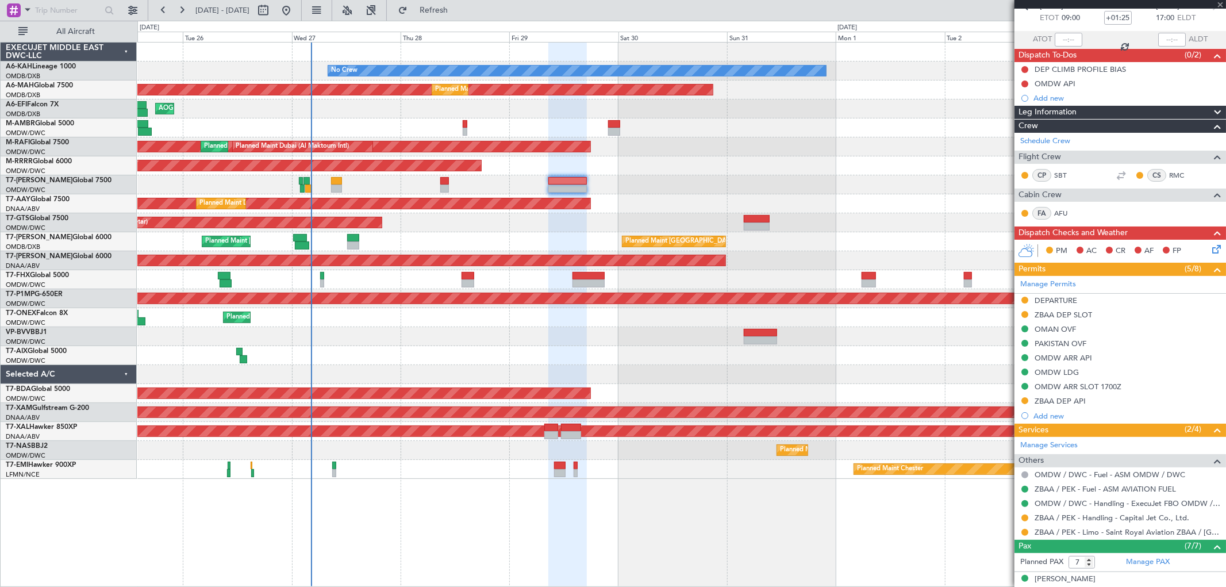
type input "9"
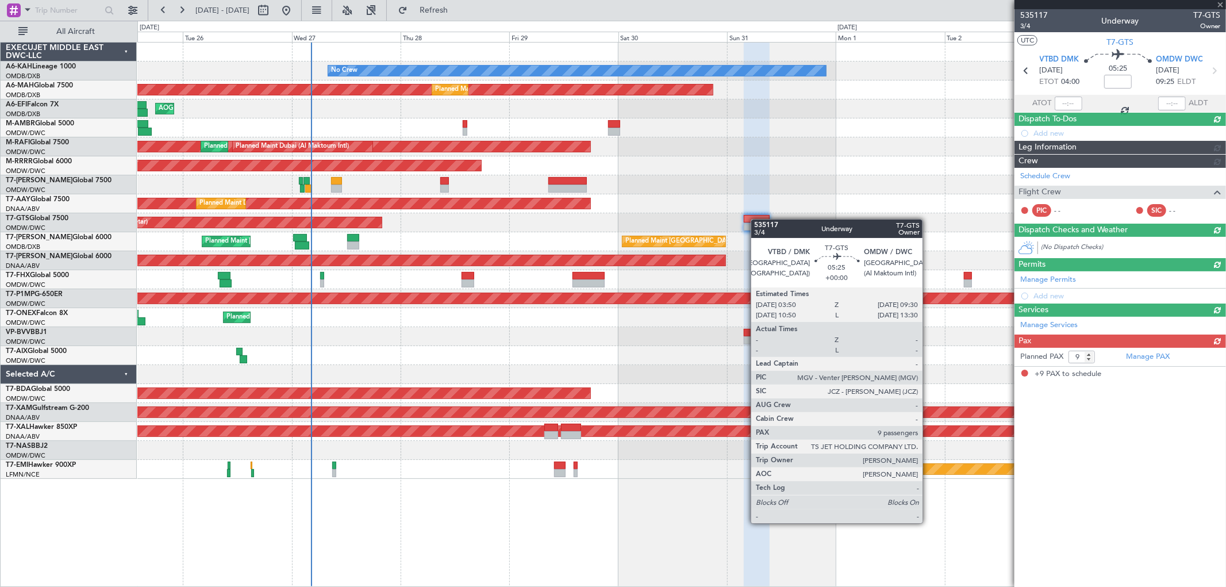
scroll to position [0, 0]
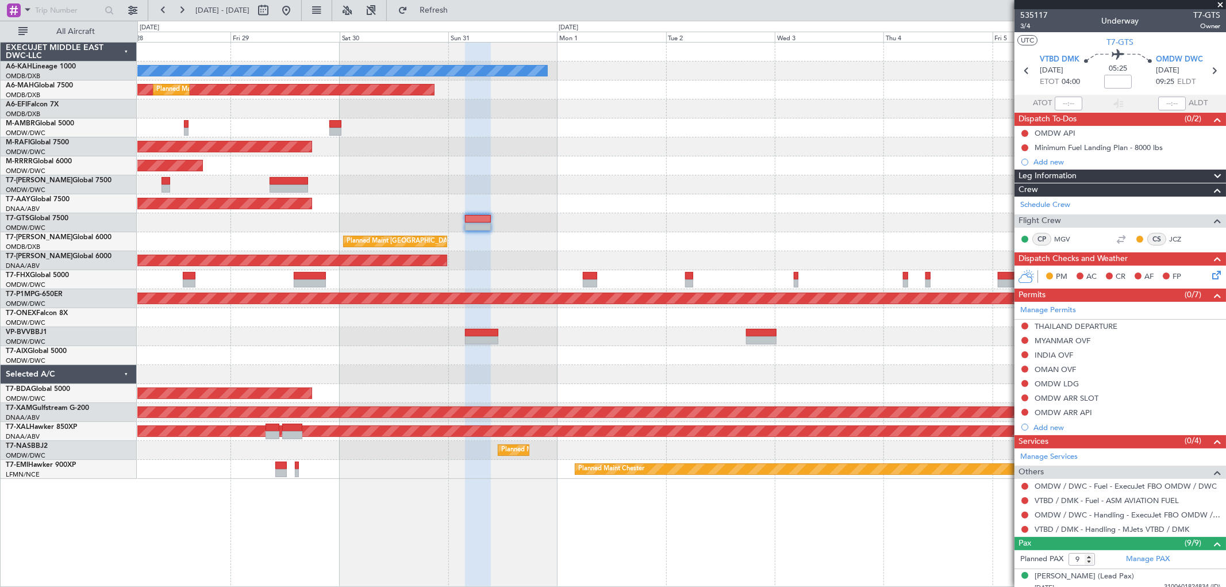
click at [624, 231] on div "No Crew Planned Maint [GEOGRAPHIC_DATA] ([GEOGRAPHIC_DATA]) Planned Maint [GEOG…" at bounding box center [681, 261] width 1088 height 436
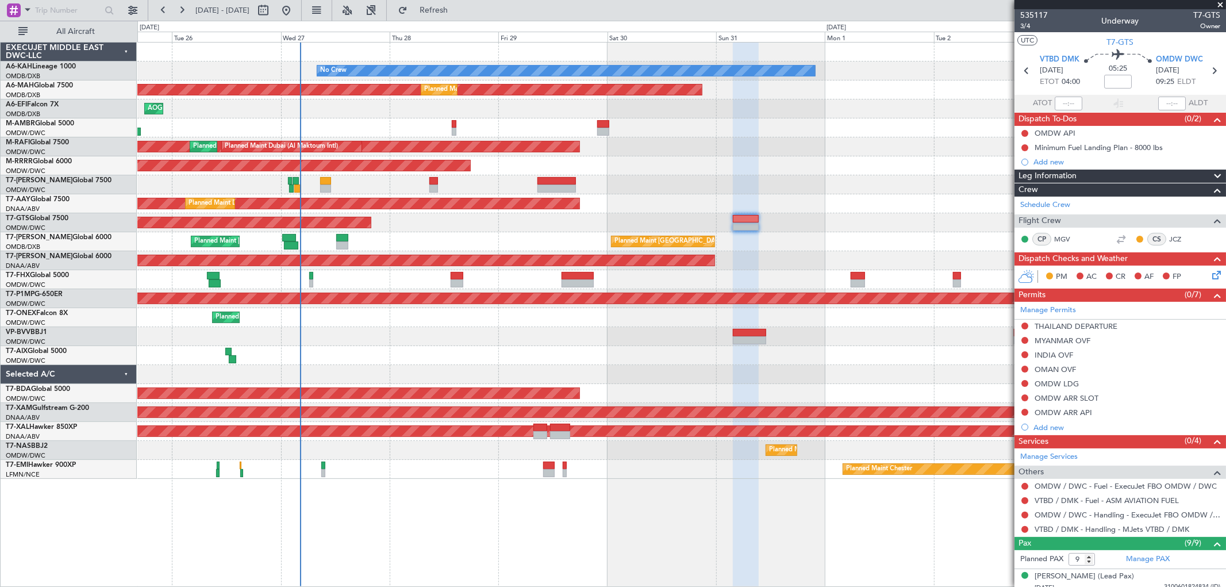
click at [704, 136] on div "No Crew Planned Maint [GEOGRAPHIC_DATA] (Al Maktoum Intl) Planned Maint [GEOGRA…" at bounding box center [681, 261] width 1088 height 436
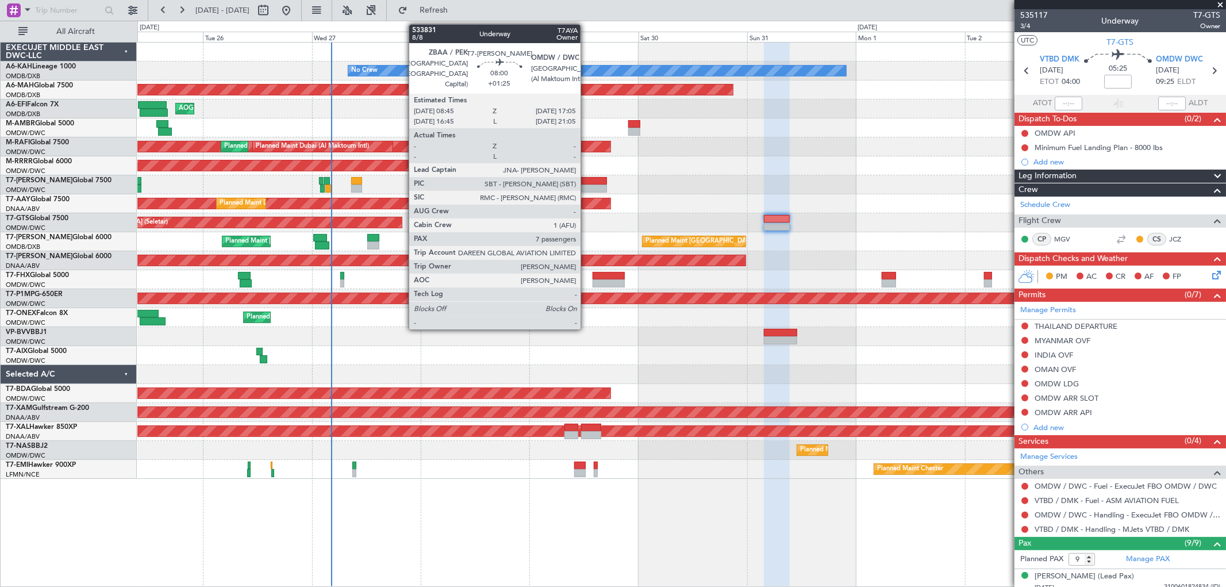
click at [586, 185] on div at bounding box center [587, 189] width 38 height 8
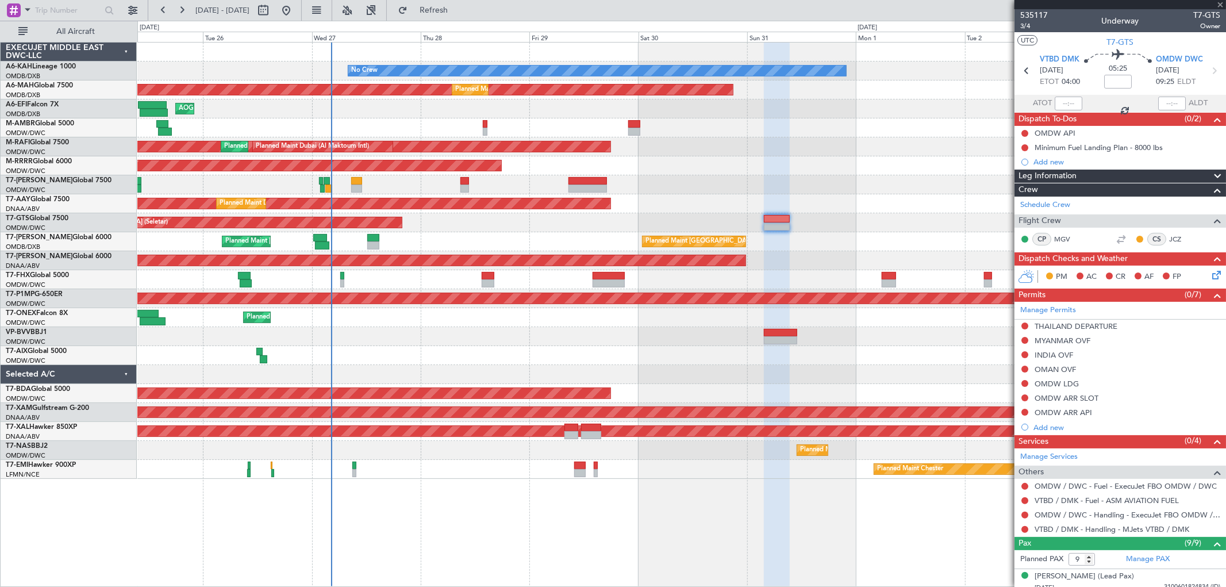
type input "+01:25"
type input "7"
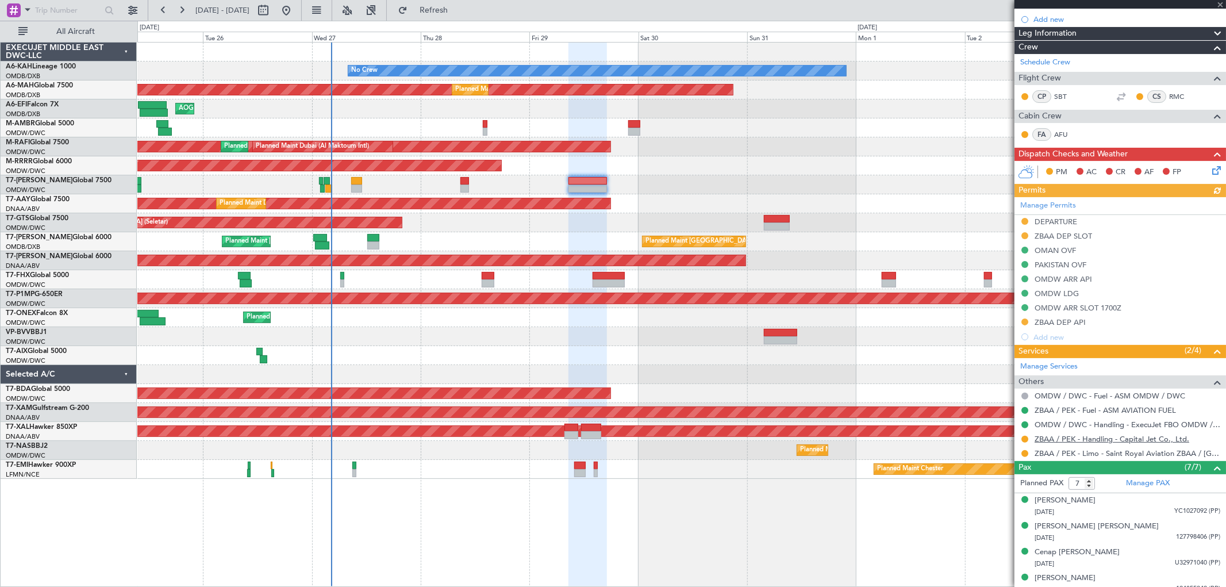
scroll to position [230, 0]
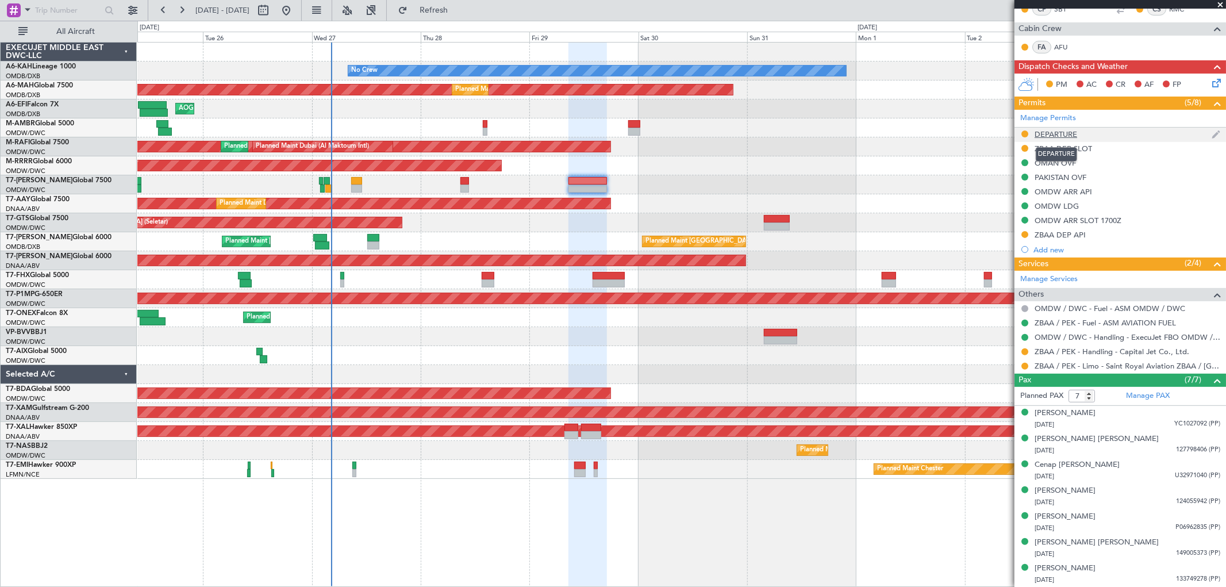
click at [1073, 130] on div "DEPARTURE" at bounding box center [1056, 134] width 43 height 10
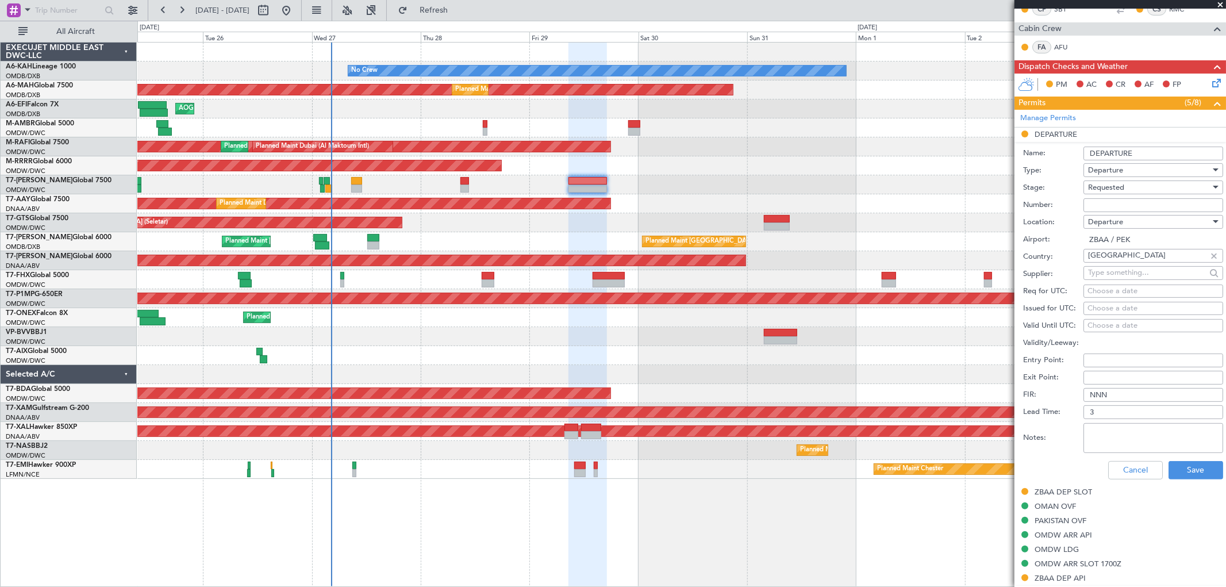
click at [1127, 430] on textarea "Notes:" at bounding box center [1154, 438] width 140 height 30
paste textarea "ZBAA-OMDW: IDKEX B339 ASILA A575 UPREK W28 ATBUG W66 NUKTI B215 IBANO W187 MAGI…"
type textarea "ZBAA-OMDW: IDKEX B339 ASILA A575 UPREK W28 ATBUG W66 NUKTI B215 IBANO W187 MAGI…"
click at [1185, 479] on div "Cancel Save" at bounding box center [1123, 470] width 200 height 30
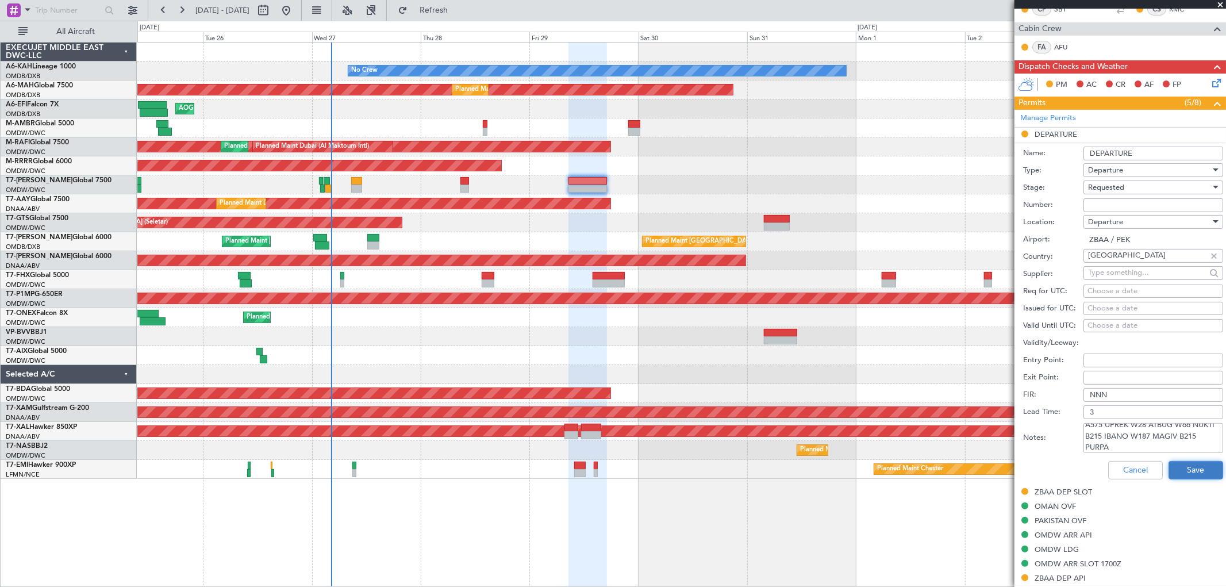
click at [1185, 472] on button "Save" at bounding box center [1196, 470] width 55 height 18
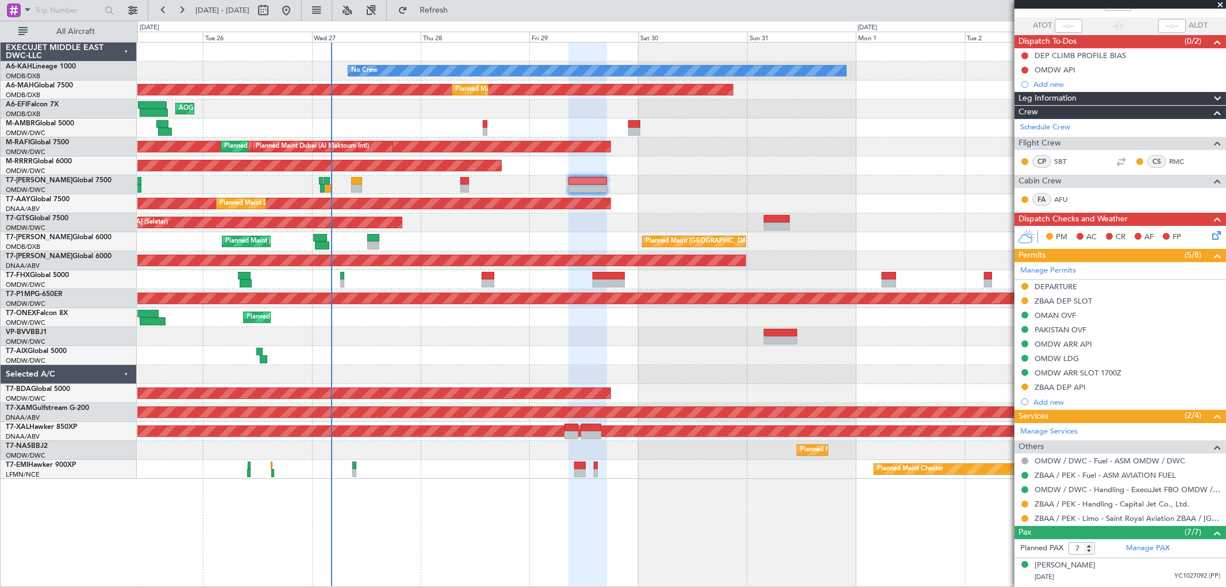
scroll to position [0, 0]
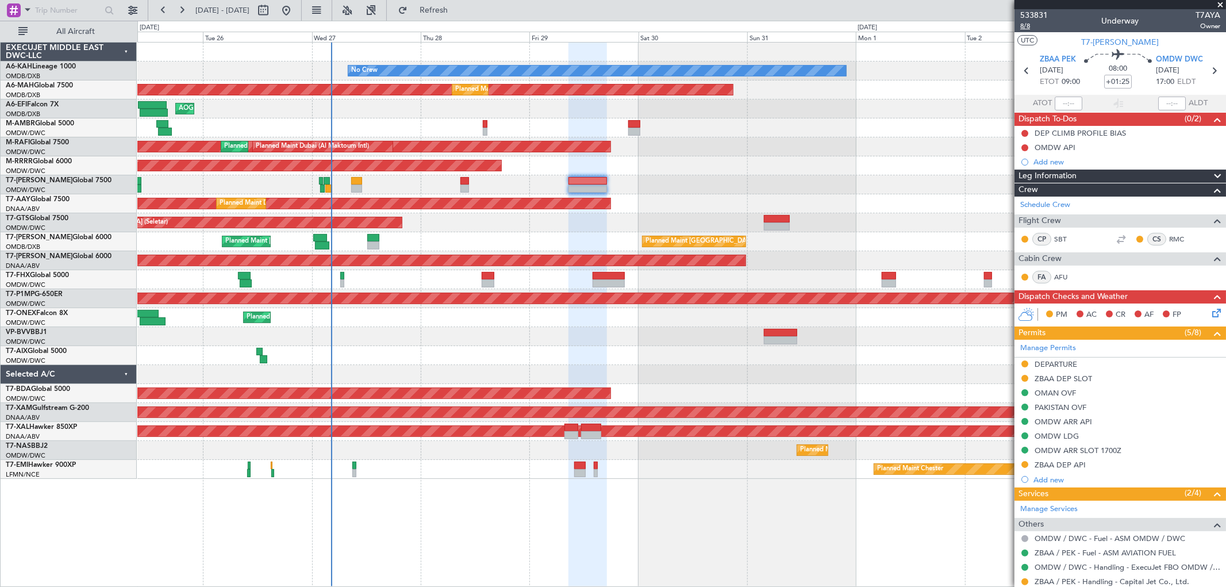
click at [1030, 26] on span "8/8" at bounding box center [1034, 26] width 28 height 10
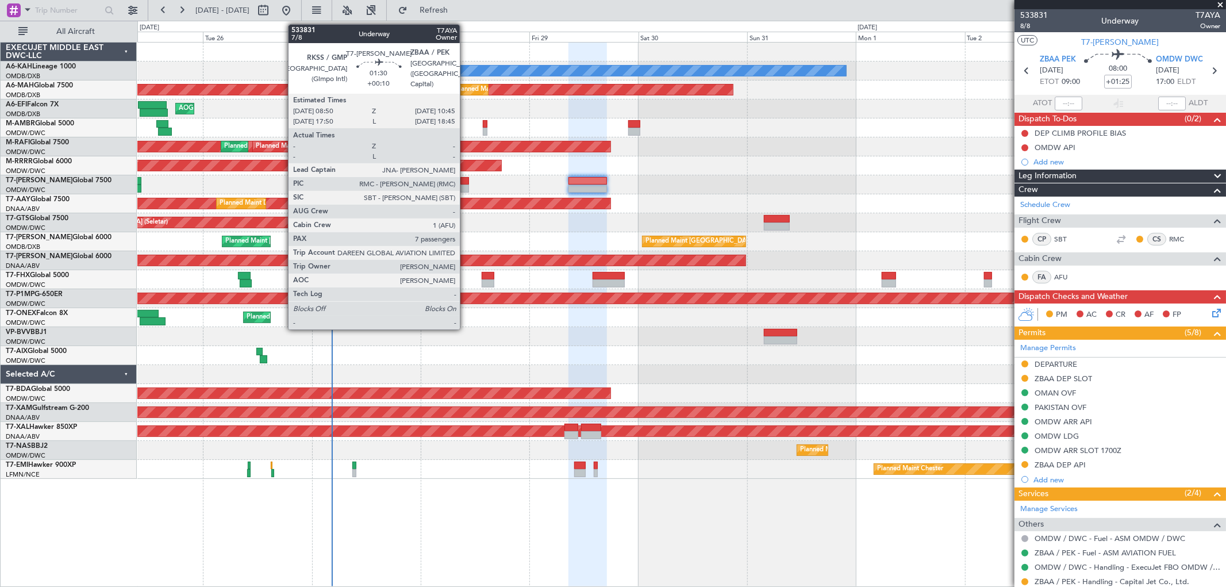
click at [466, 185] on div at bounding box center [464, 189] width 9 height 8
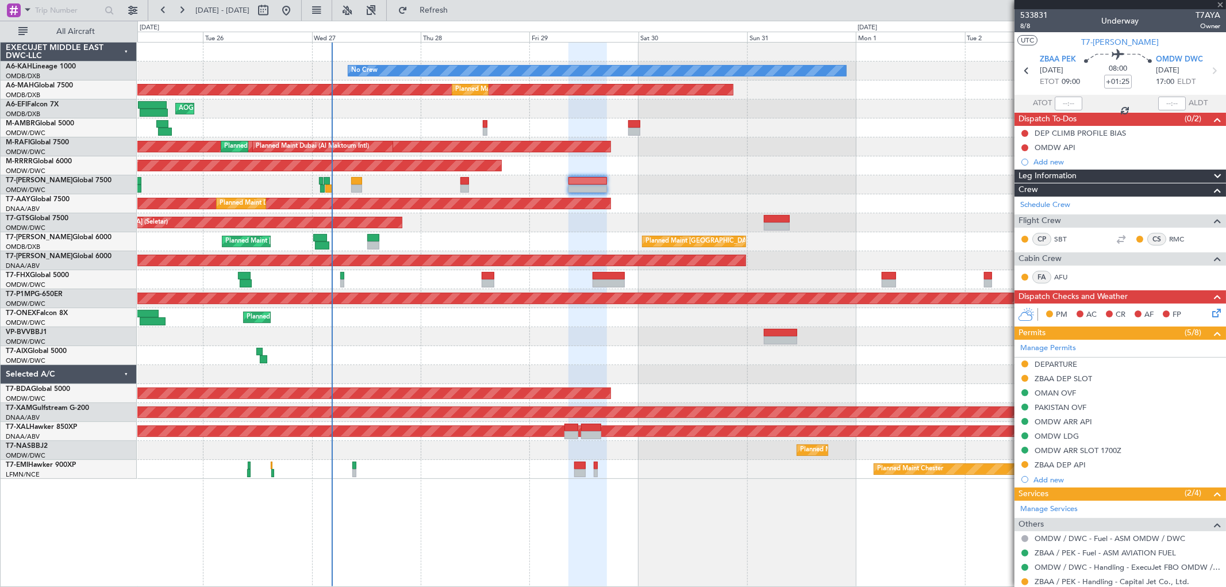
type input "+00:10"
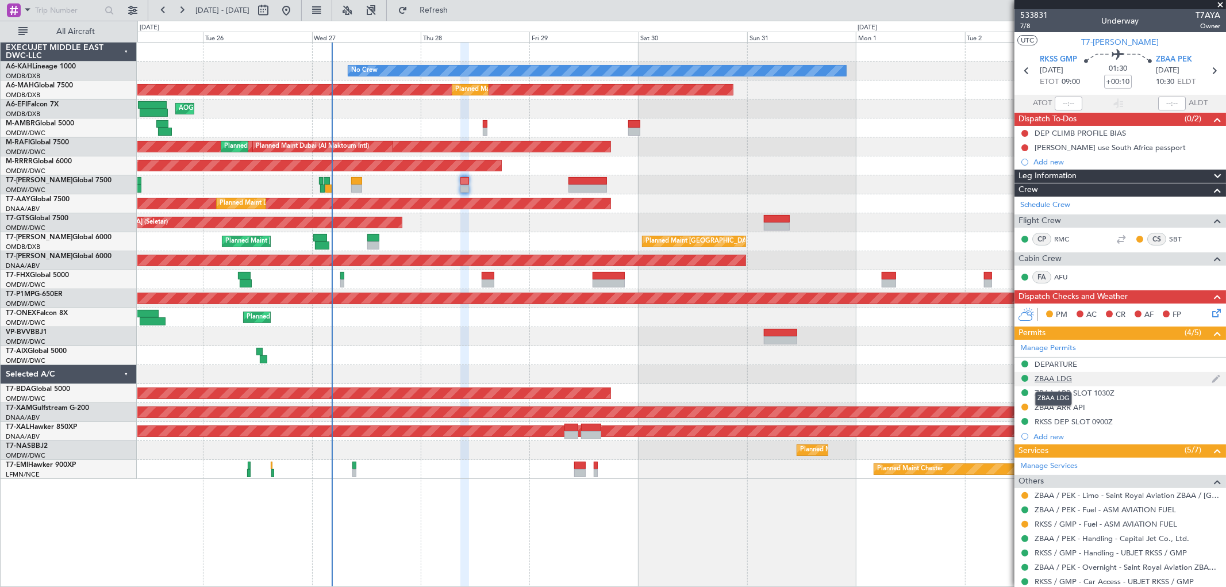
click at [1065, 378] on div "ZBAA LDG" at bounding box center [1053, 379] width 37 height 10
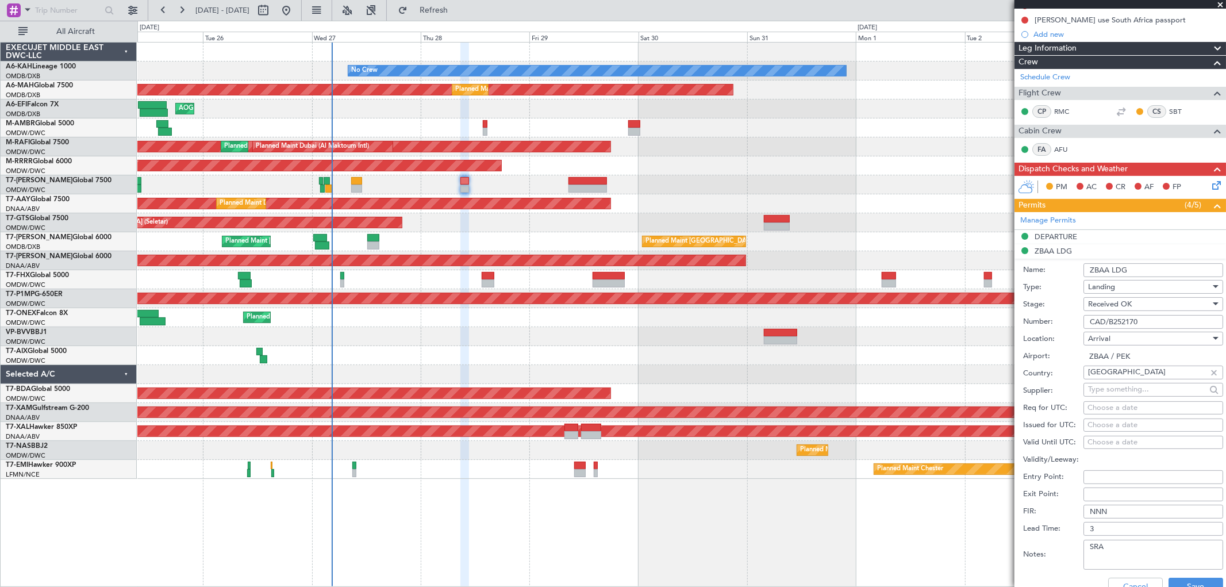
scroll to position [191, 0]
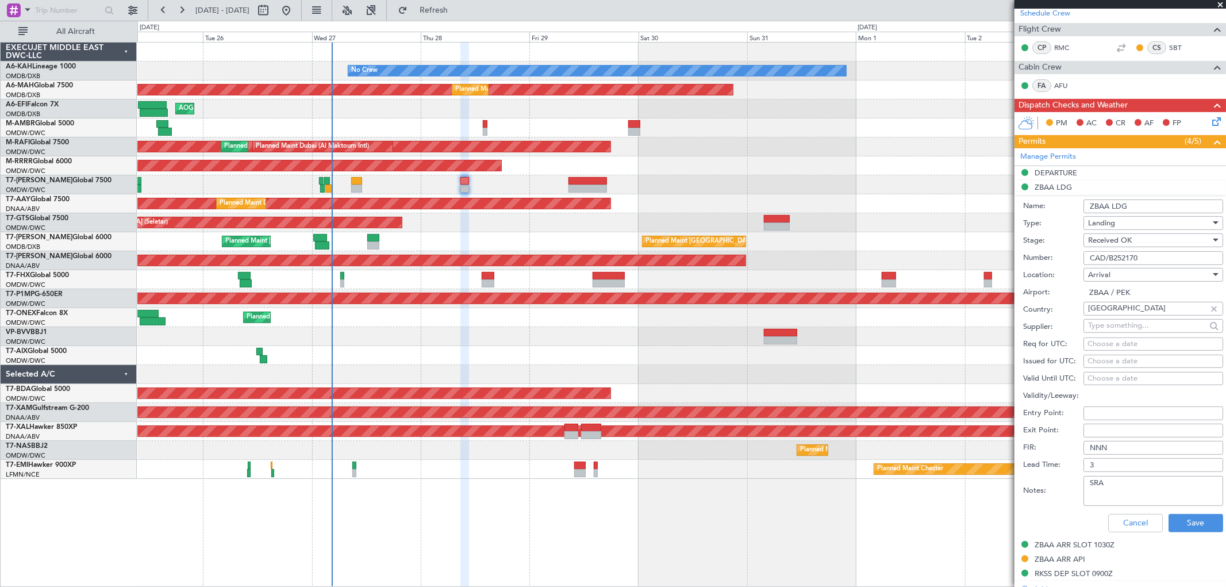
click at [1123, 497] on textarea "SRA" at bounding box center [1154, 491] width 140 height 30
paste textarea "AGAVO A591 IKEKA W4 HCH W200 DOVIV W55 DUMAP"
type textarea "SRA RTE :AGAVO A591 IKEKA W4 HCH W200 DOVIV W55 DUMAP"
click at [1174, 530] on button "Save" at bounding box center [1196, 523] width 55 height 18
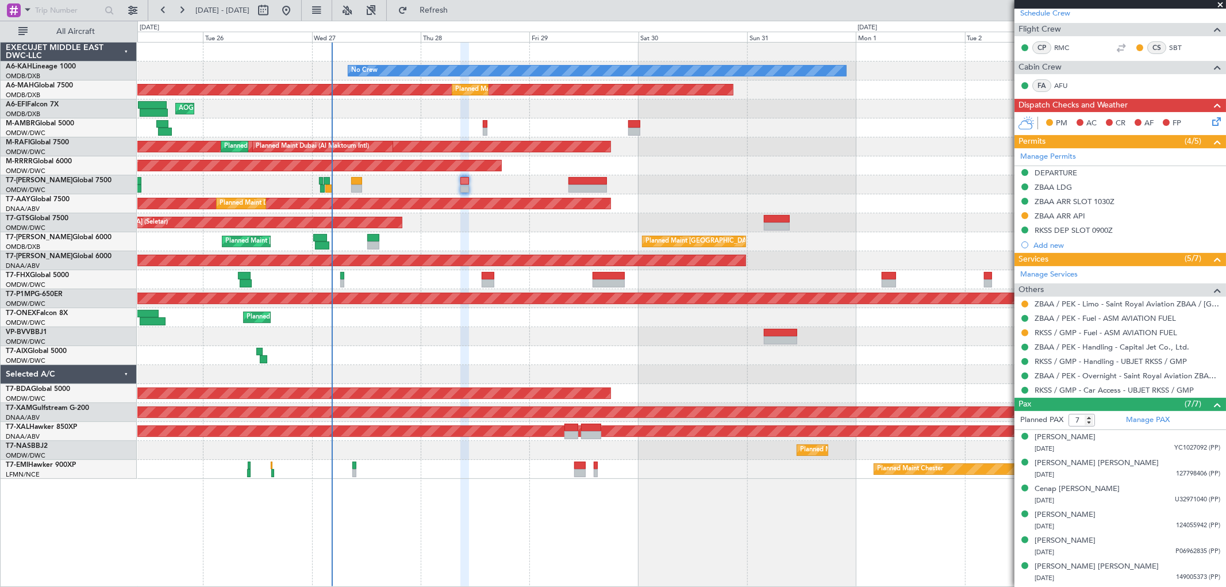
scroll to position [0, 0]
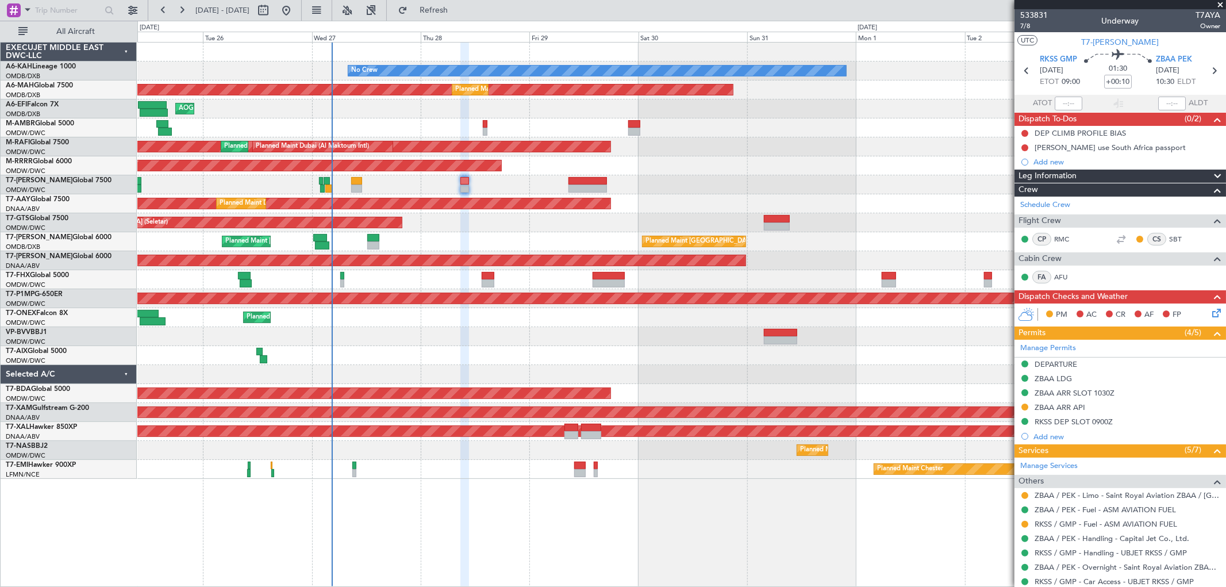
click at [1216, 5] on span at bounding box center [1220, 5] width 11 height 10
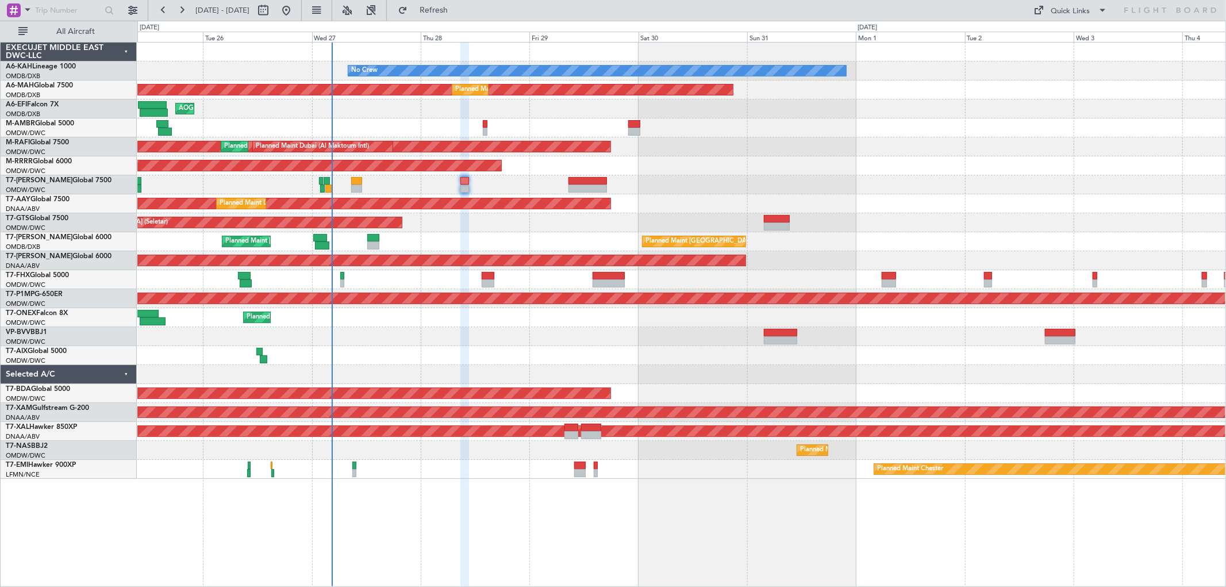
type input "0"
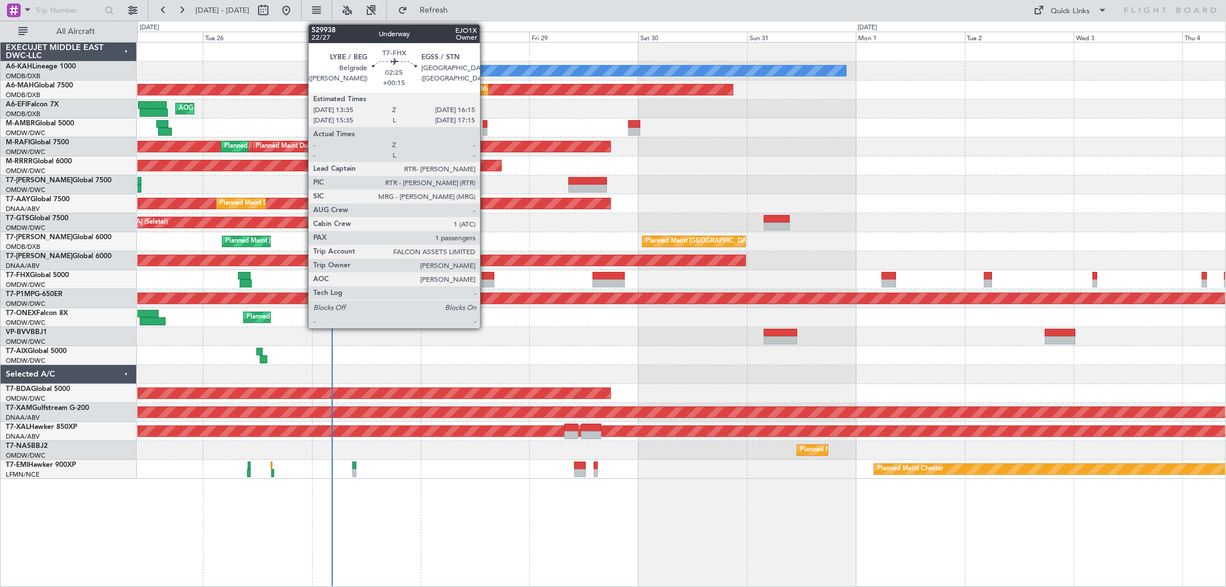
click at [486, 286] on div at bounding box center [488, 283] width 13 height 8
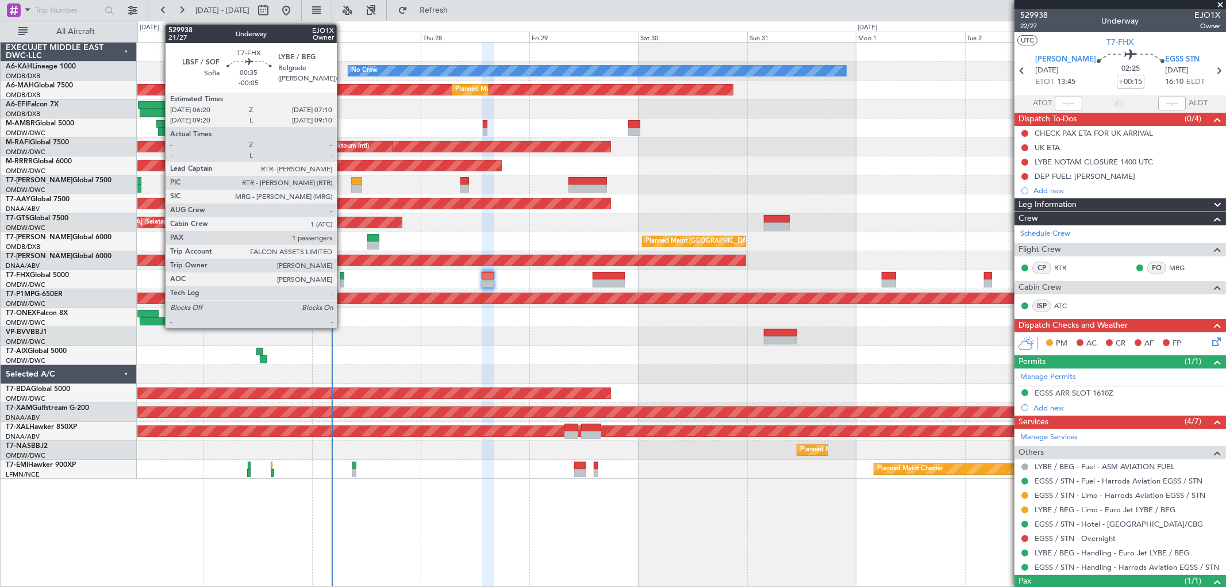
click at [343, 276] on div at bounding box center [342, 276] width 4 height 8
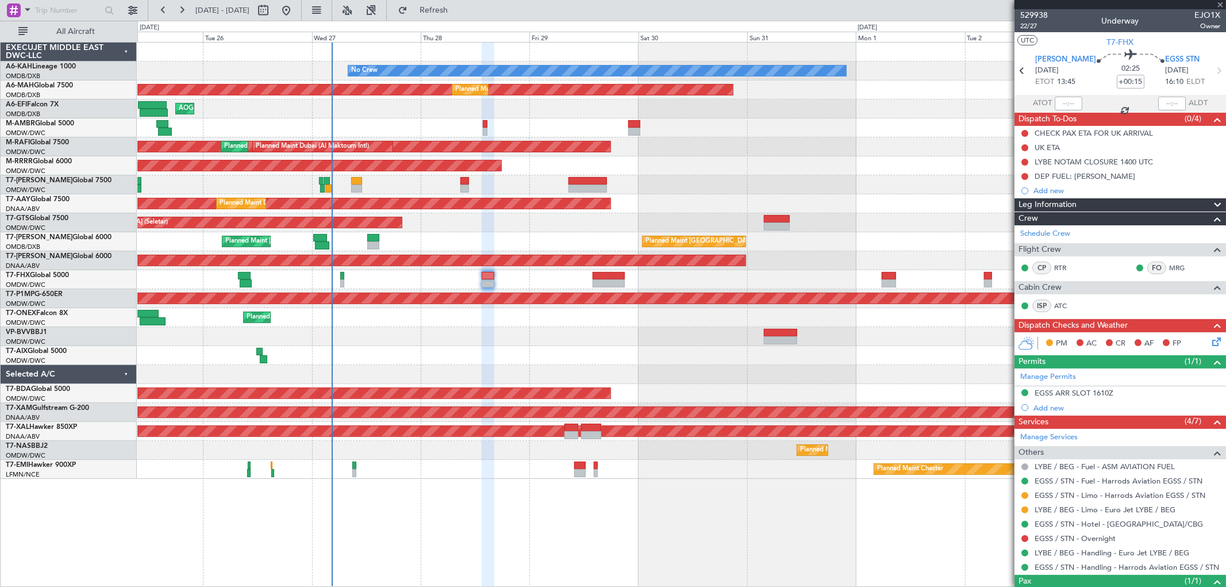
type input "-00:05"
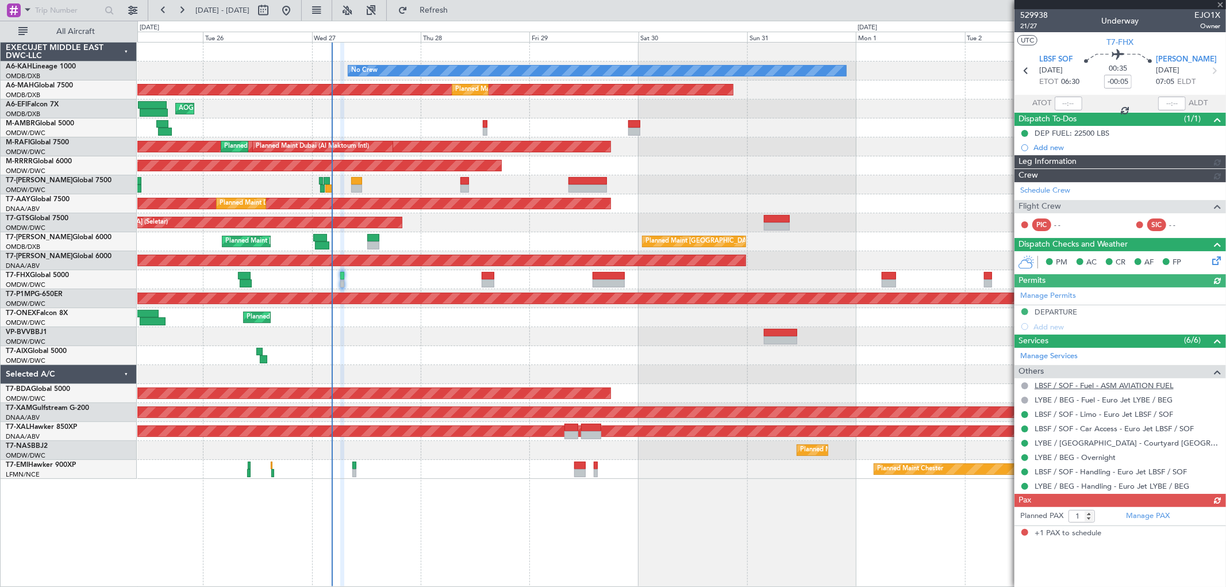
type input "[PERSON_NAME] (SYS)"
type input "7089"
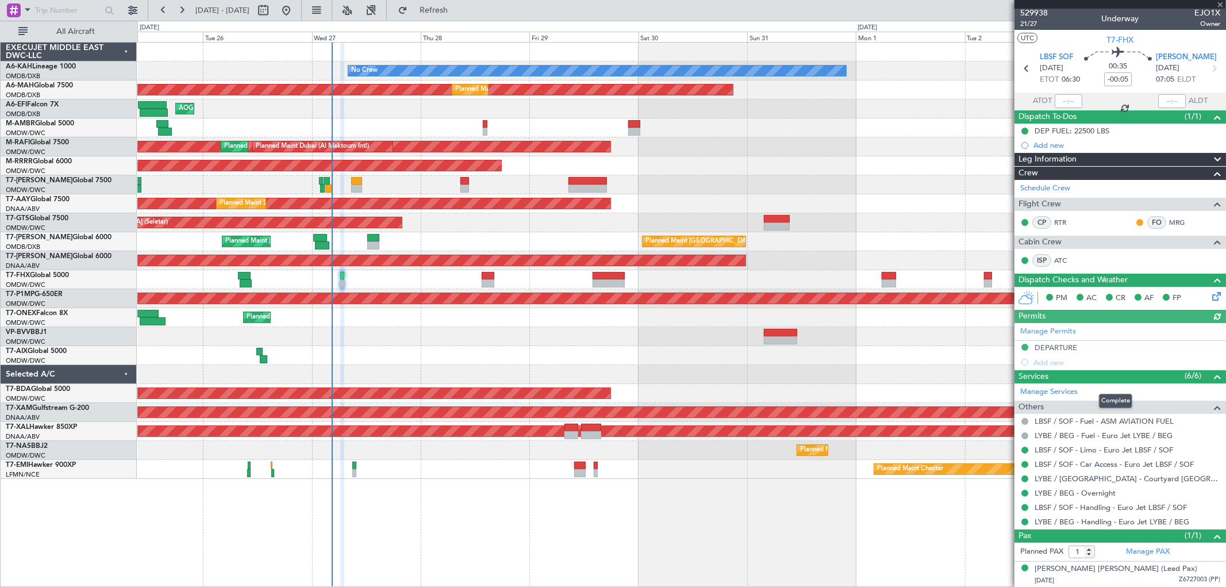
scroll to position [3, 0]
click at [1219, 3] on span at bounding box center [1220, 5] width 11 height 10
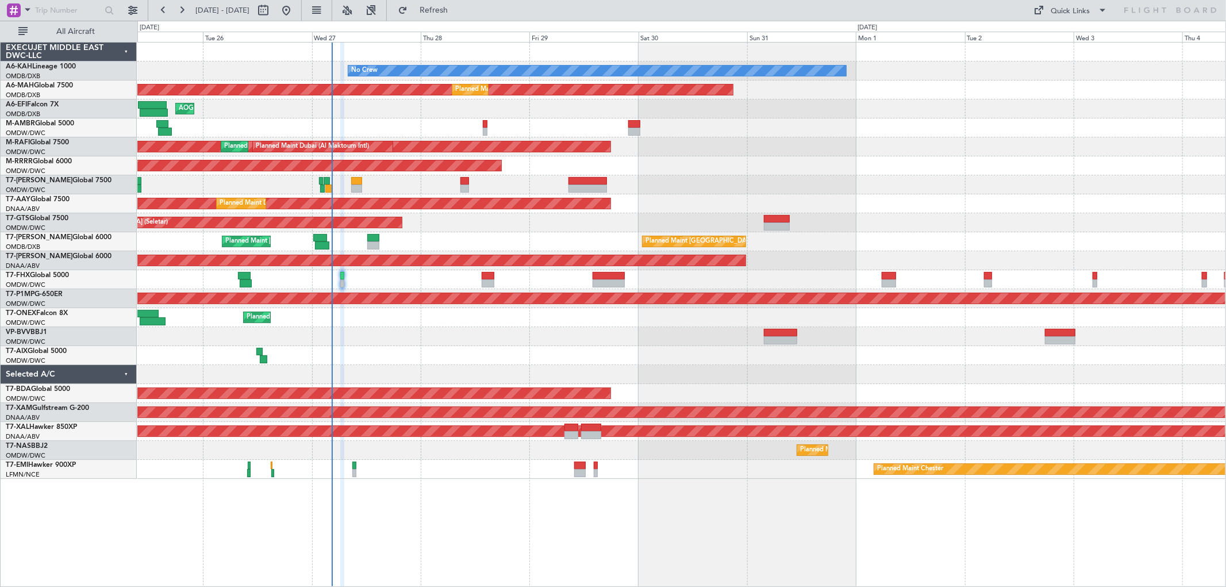
type input "0"
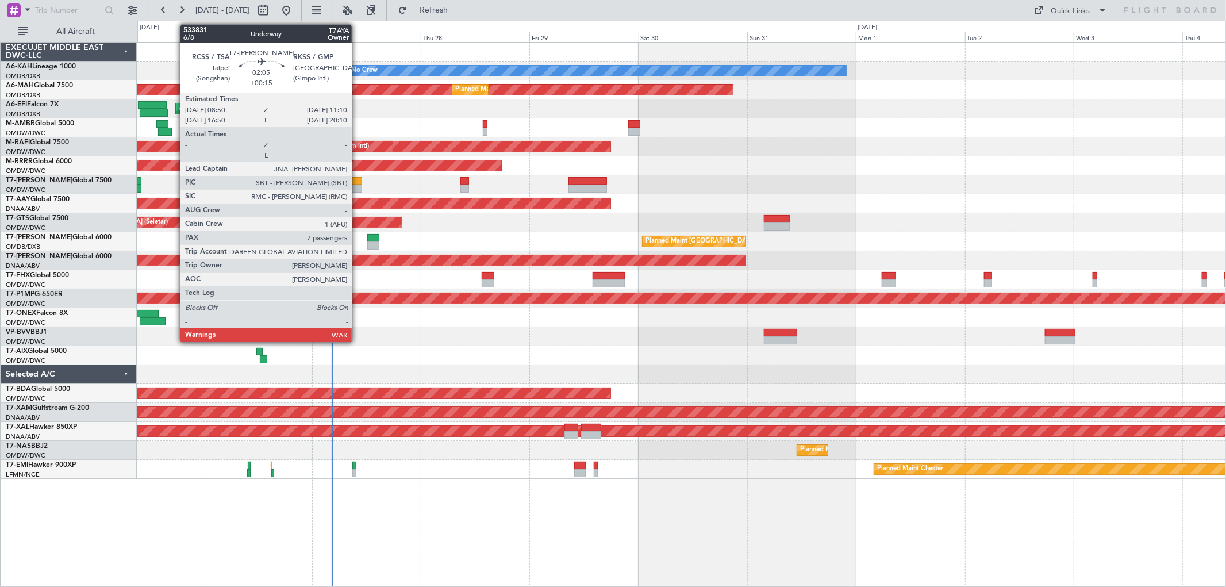
click at [358, 182] on div at bounding box center [356, 181] width 11 height 8
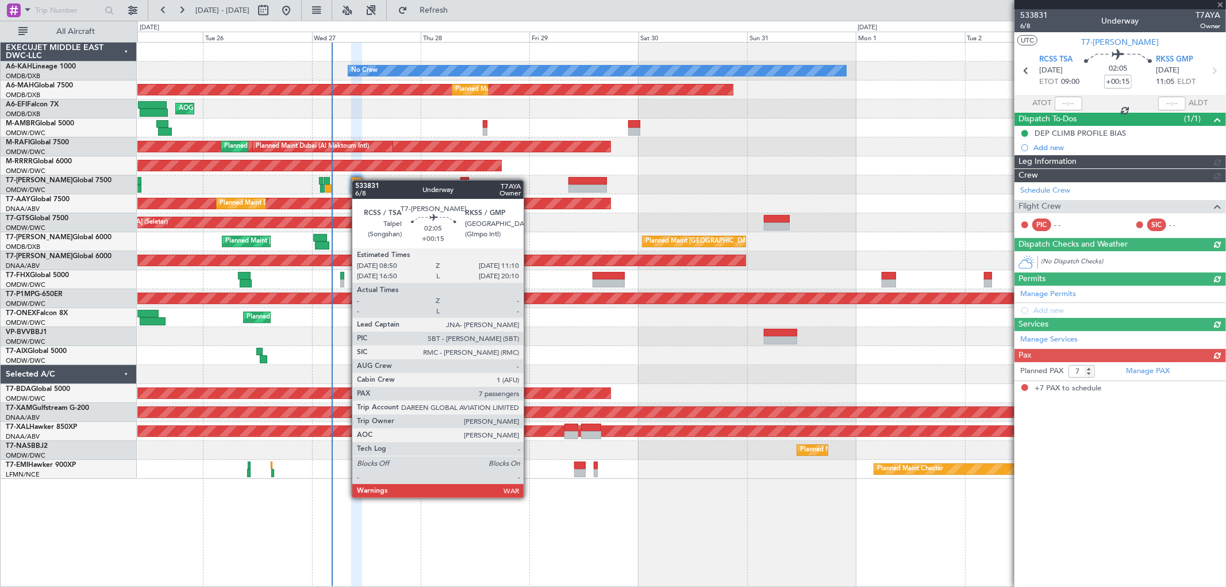
type input "[PERSON_NAME] (SYS)"
type input "7101"
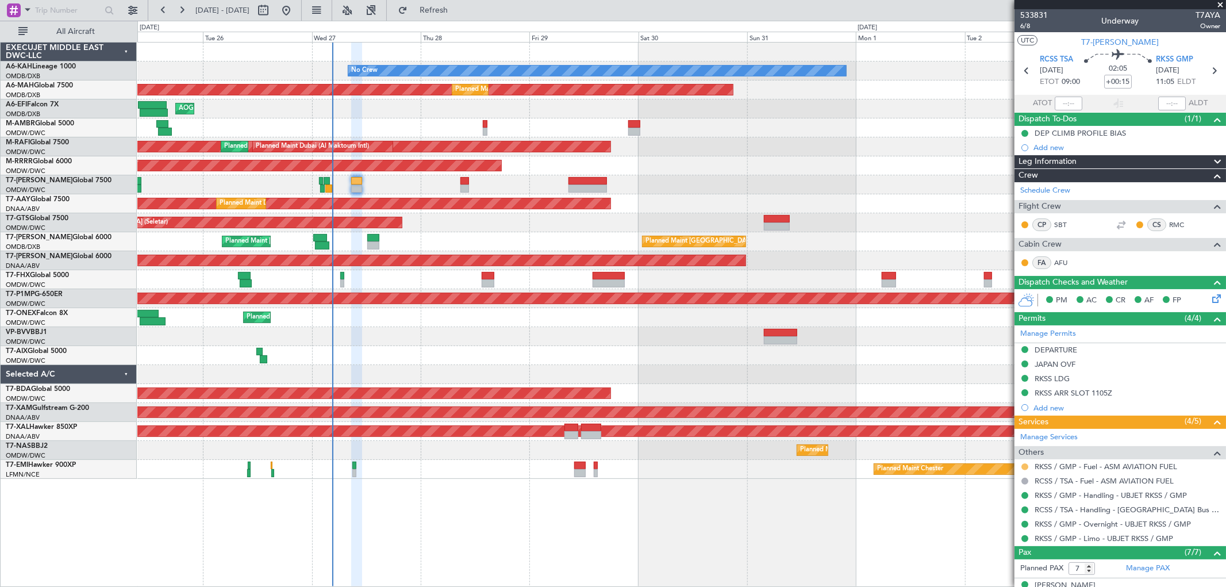
click at [1027, 466] on button at bounding box center [1024, 466] width 7 height 7
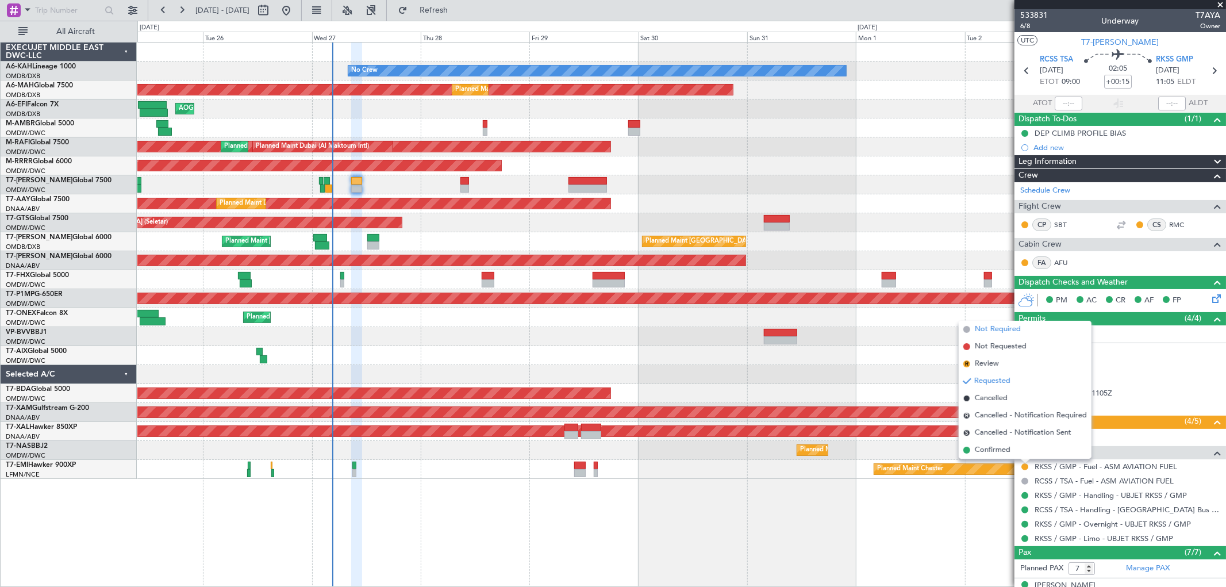
click at [1008, 329] on span "Not Required" at bounding box center [998, 329] width 46 height 11
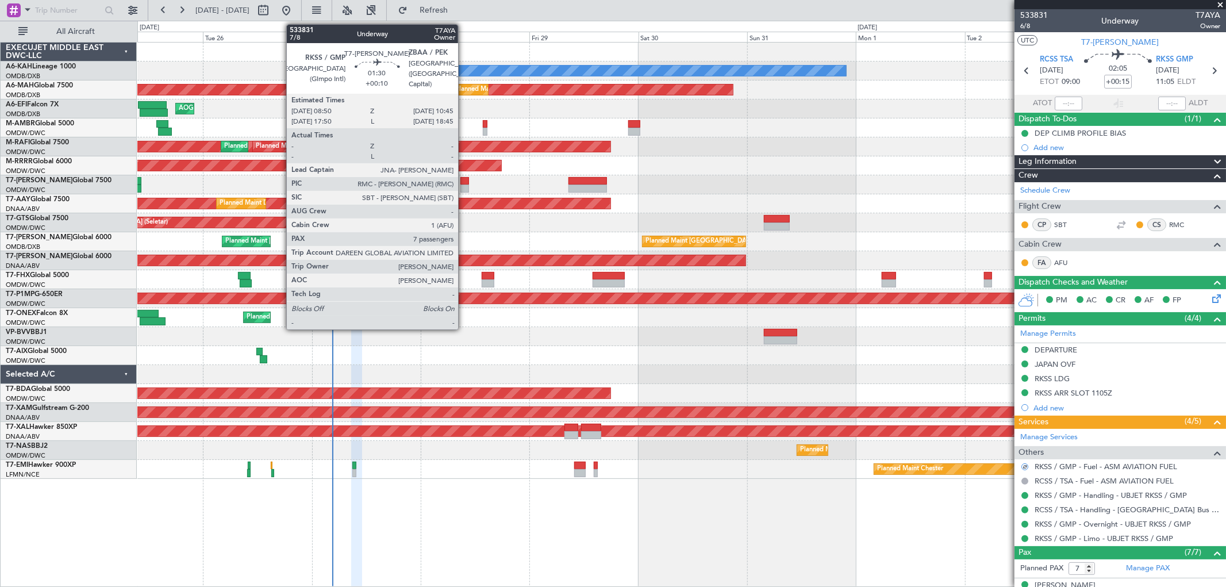
click at [464, 183] on div at bounding box center [464, 181] width 9 height 8
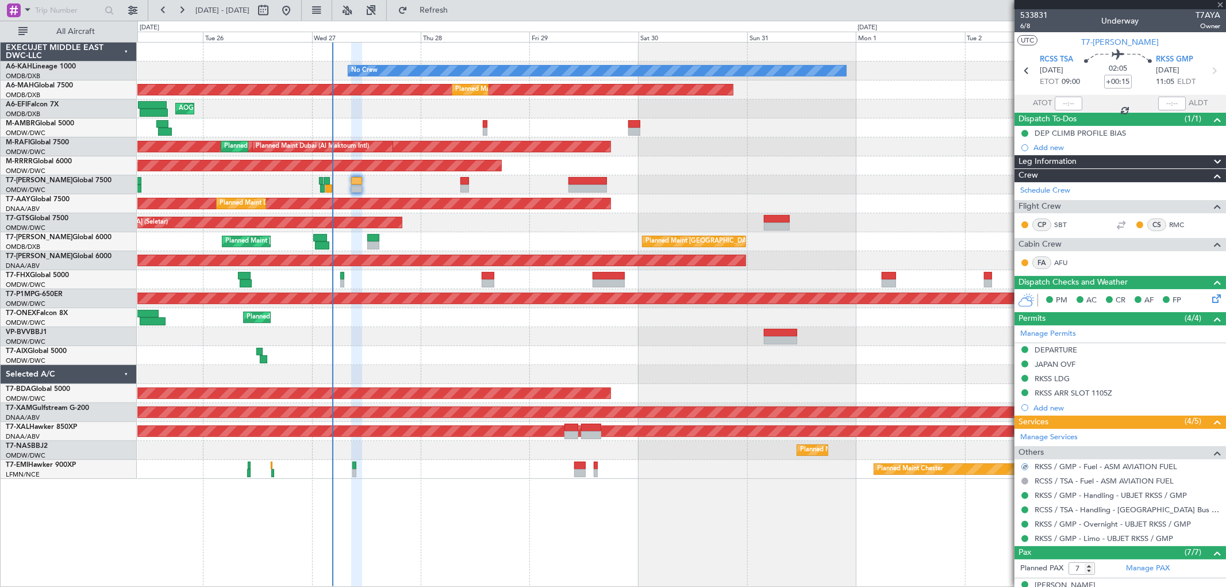
type input "+00:10"
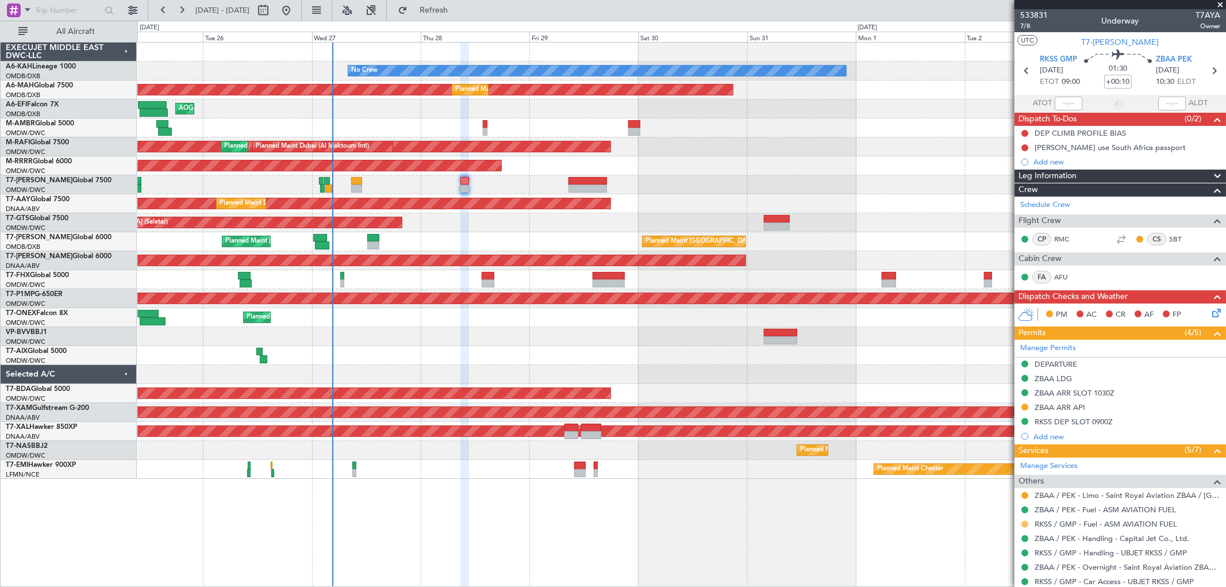
click at [1024, 525] on button at bounding box center [1024, 524] width 7 height 7
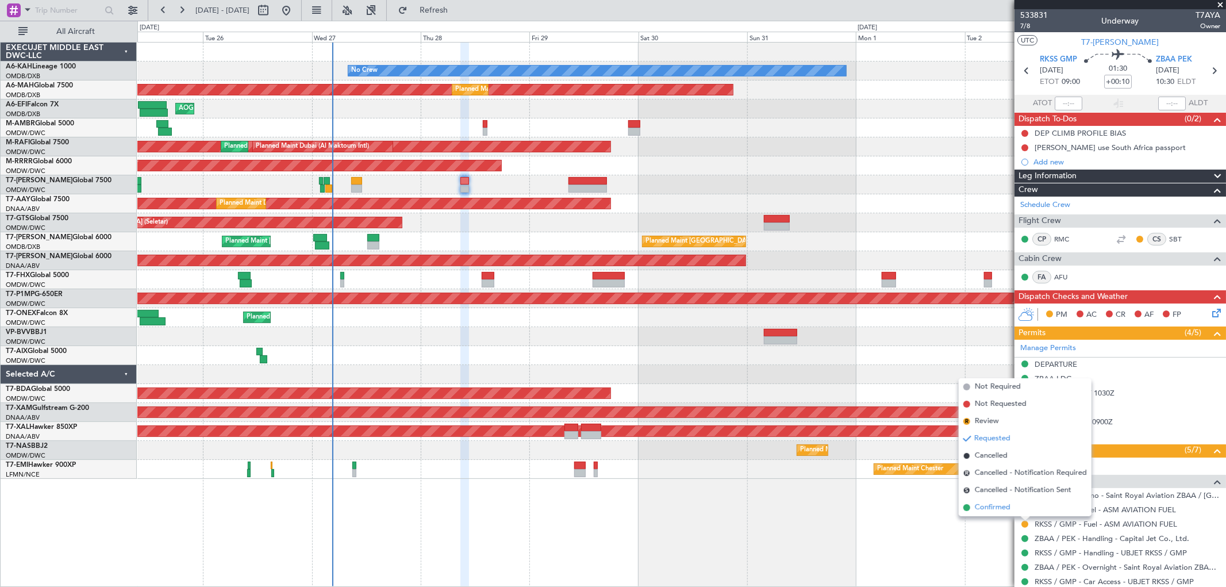
click at [985, 507] on span "Confirmed" at bounding box center [993, 507] width 36 height 11
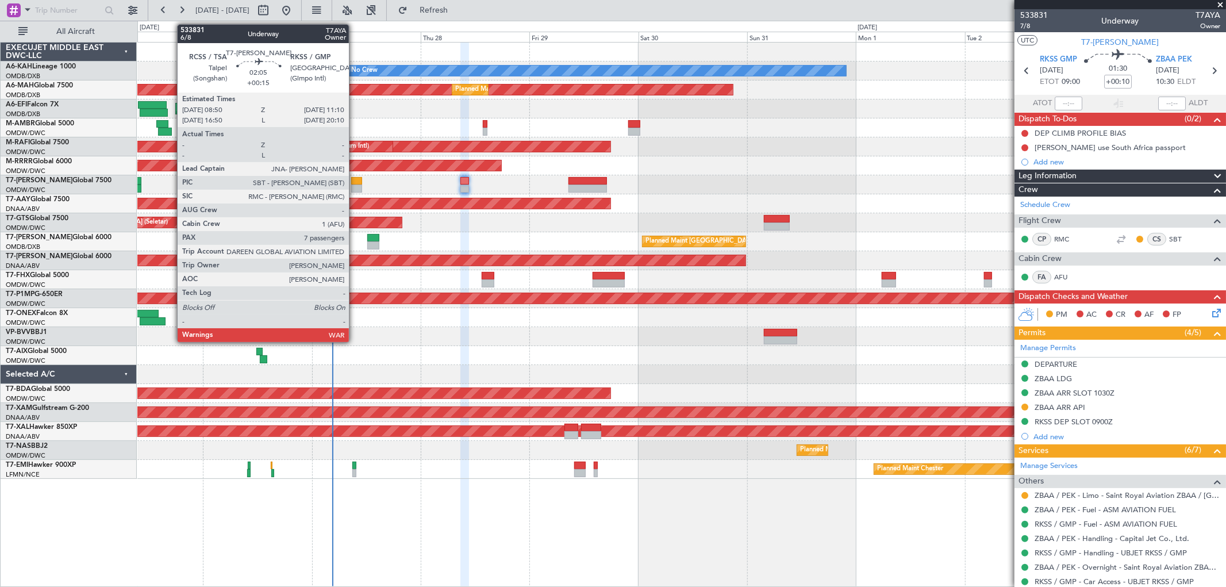
click at [355, 182] on div at bounding box center [356, 181] width 11 height 8
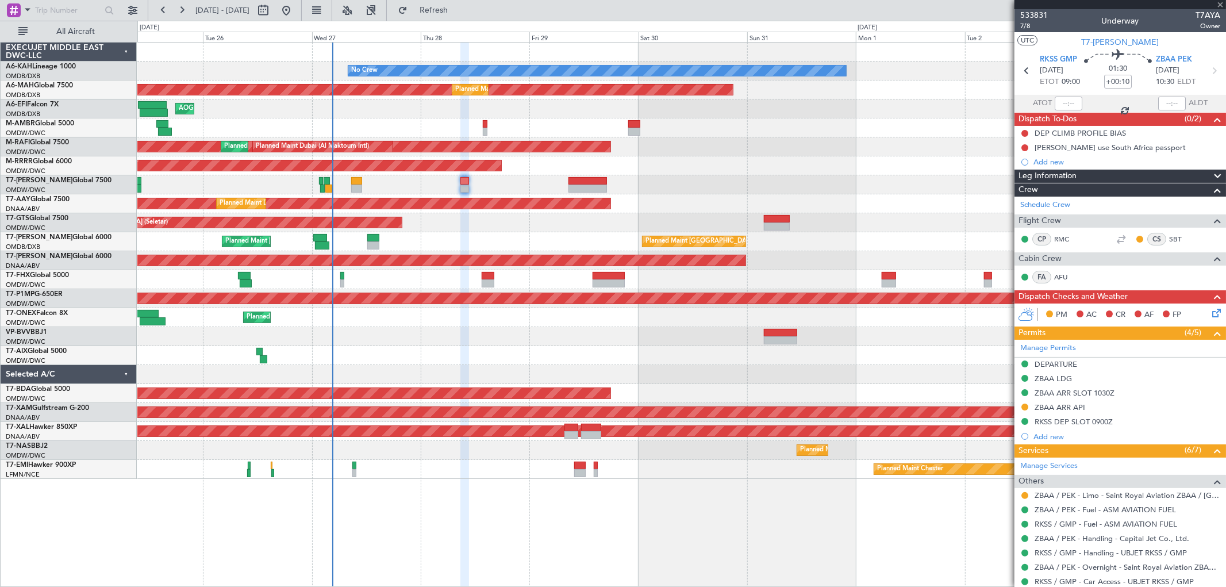
type input "+00:15"
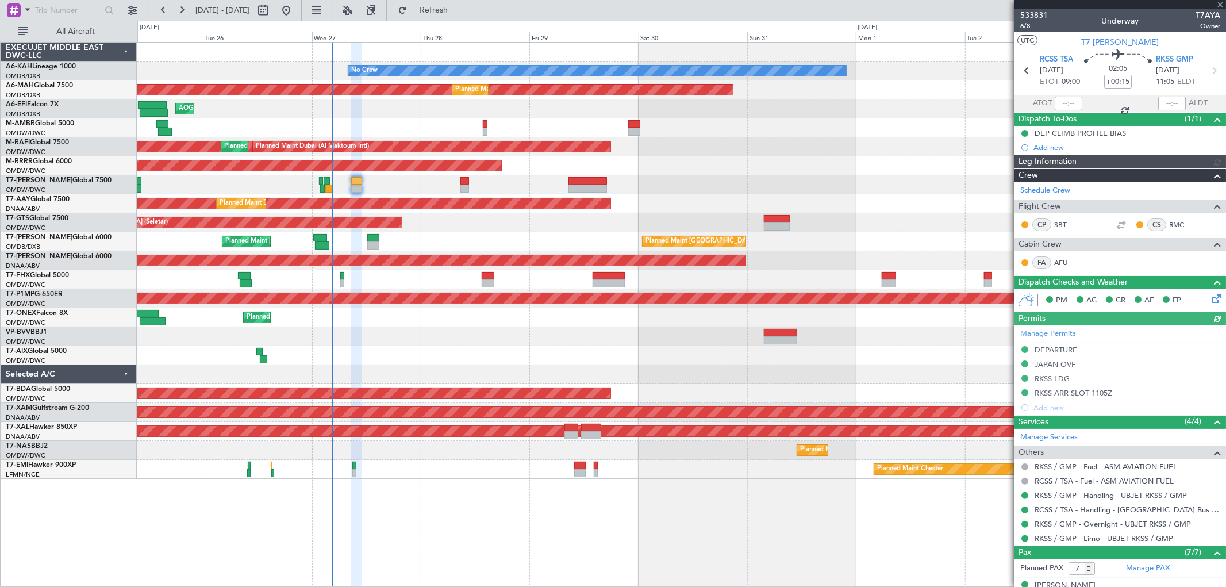
type input "[PERSON_NAME] (SYS)"
type input "7101"
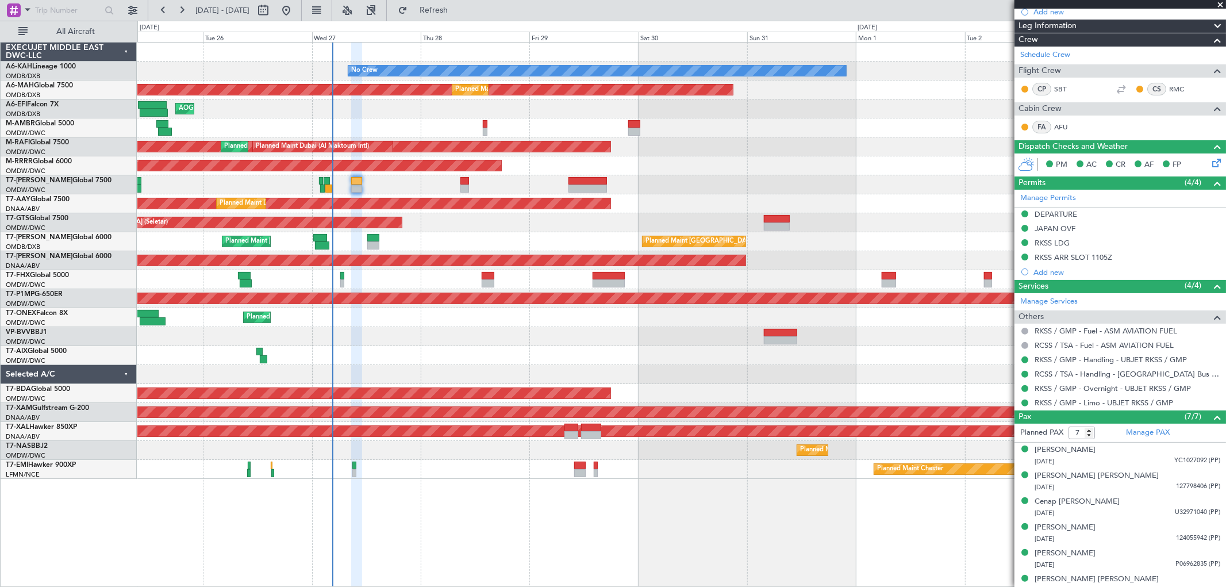
scroll to position [172, 0]
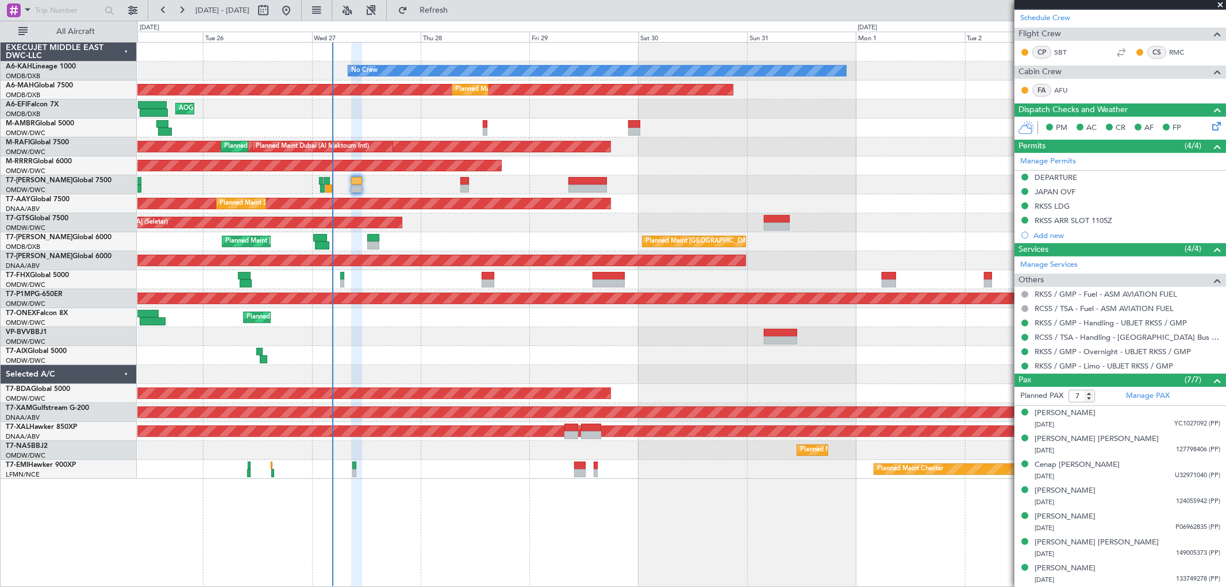
click at [522, 335] on div at bounding box center [681, 336] width 1088 height 19
type input "[PERSON_NAME] (SYS)"
type input "7101"
click at [1217, 8] on span at bounding box center [1220, 5] width 11 height 10
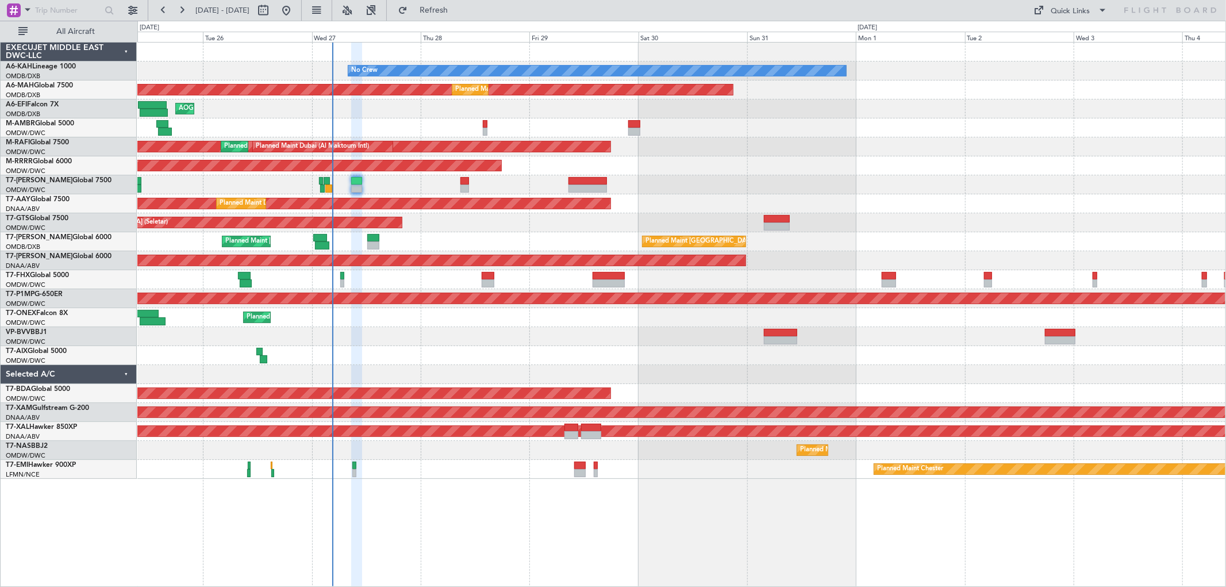
type input "0"
click at [944, 115] on div "AOG Maint [GEOGRAPHIC_DATA] (Dubai Intl)" at bounding box center [681, 108] width 1088 height 19
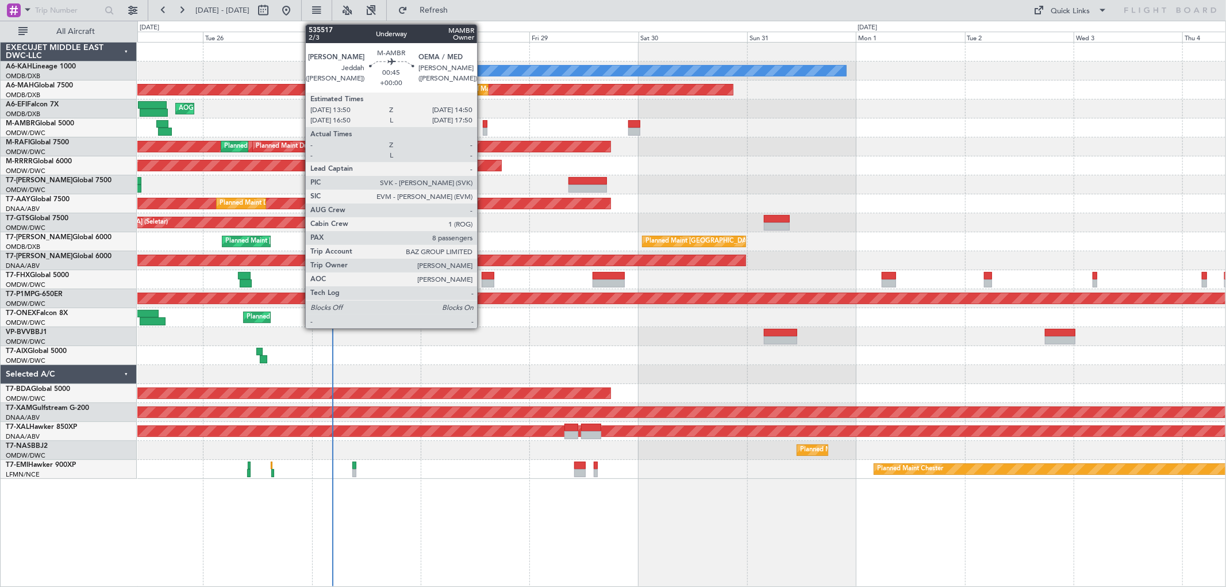
click at [483, 130] on div at bounding box center [485, 132] width 5 height 8
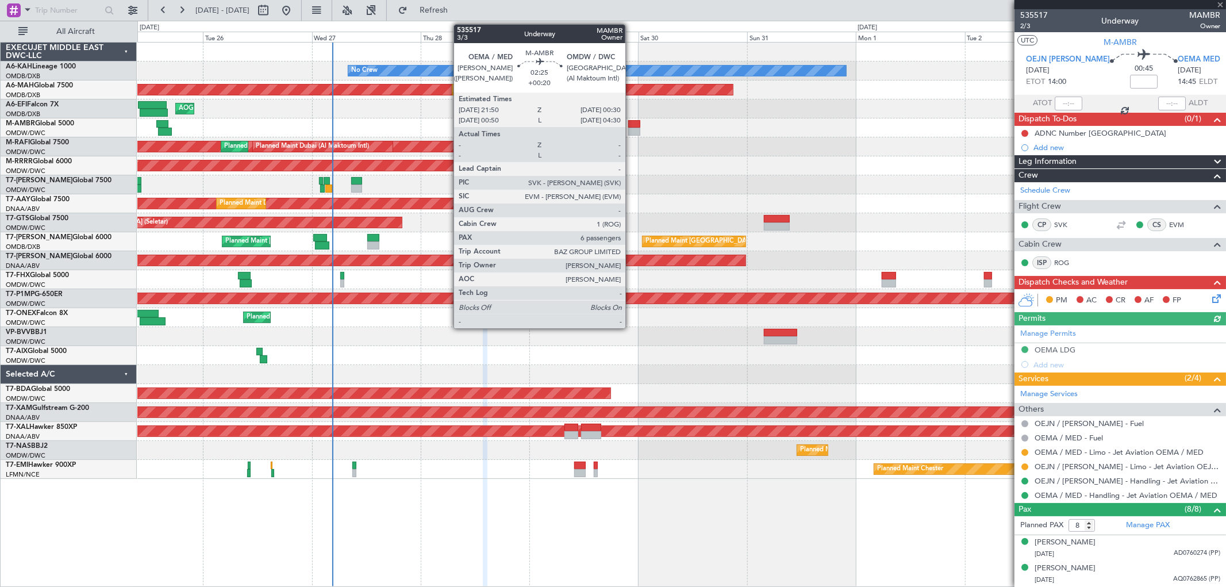
click at [631, 128] on div at bounding box center [634, 132] width 13 height 8
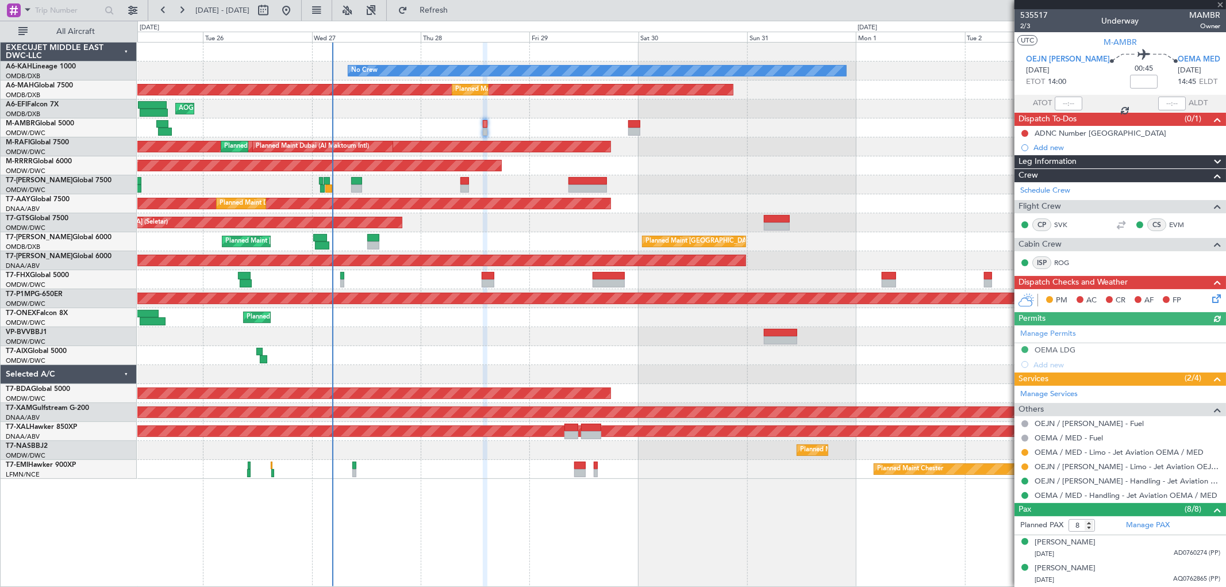
type input "+00:20"
type input "6"
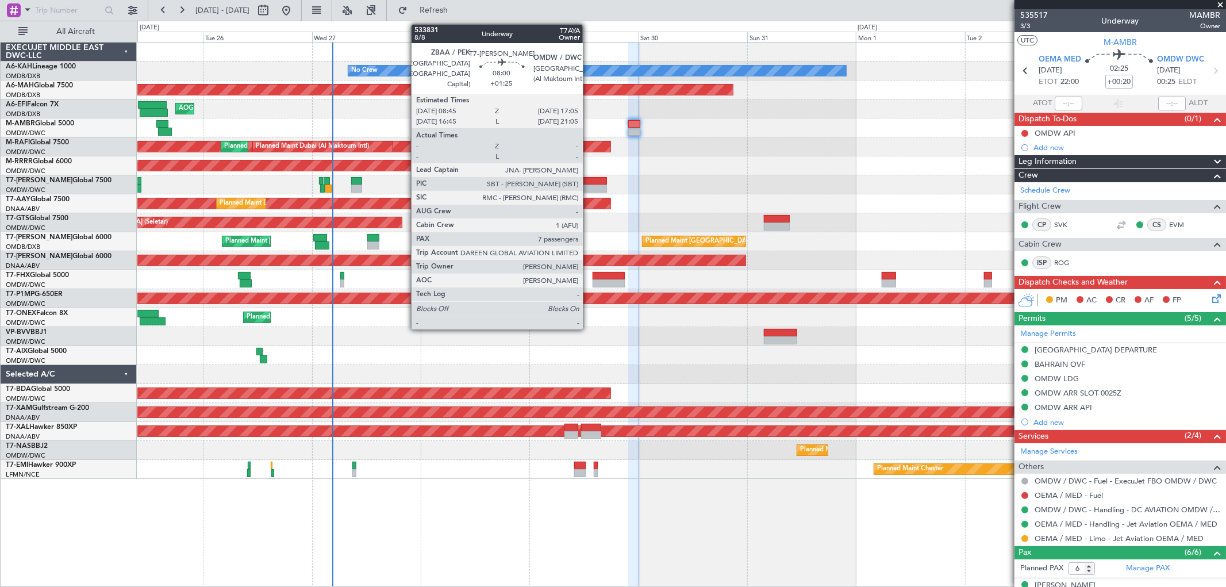
click at [589, 186] on div at bounding box center [587, 189] width 38 height 8
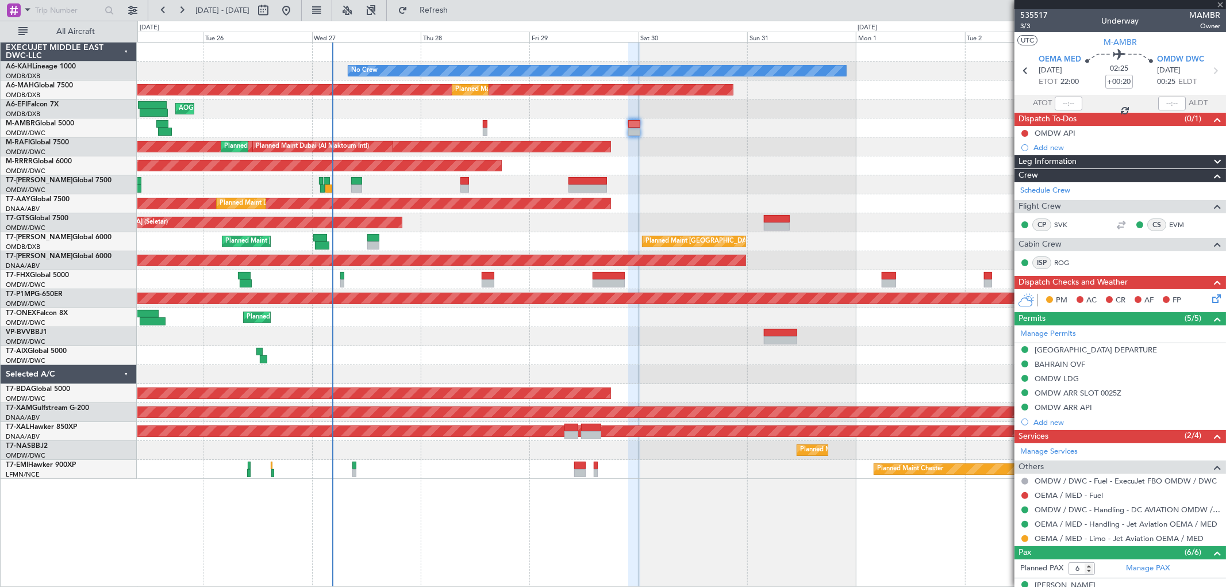
type input "+01:25"
type input "7"
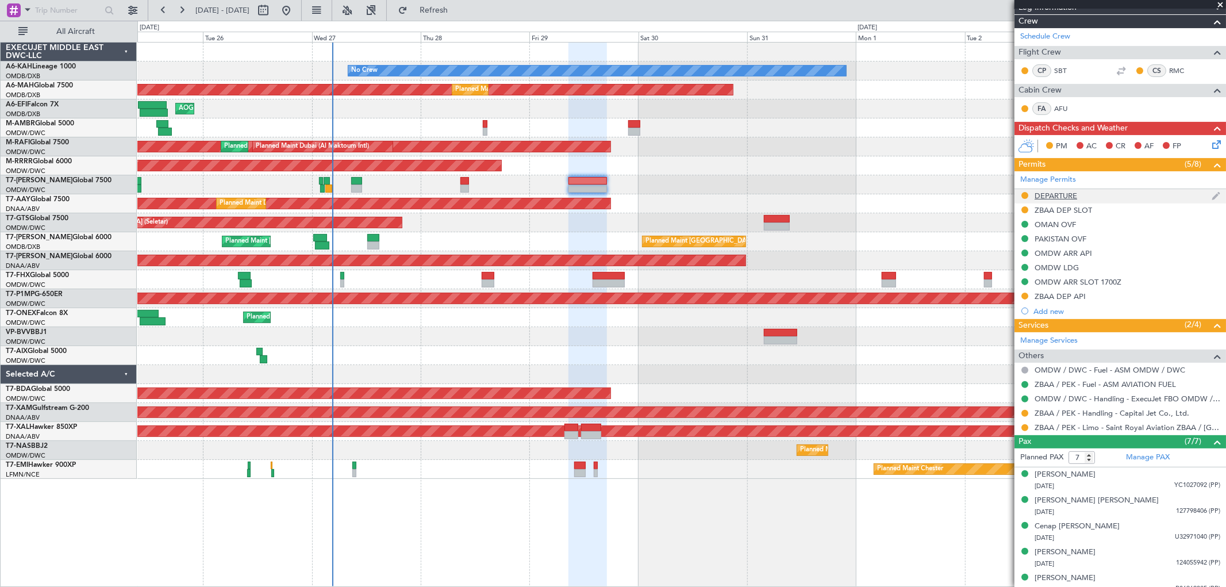
scroll to position [230, 0]
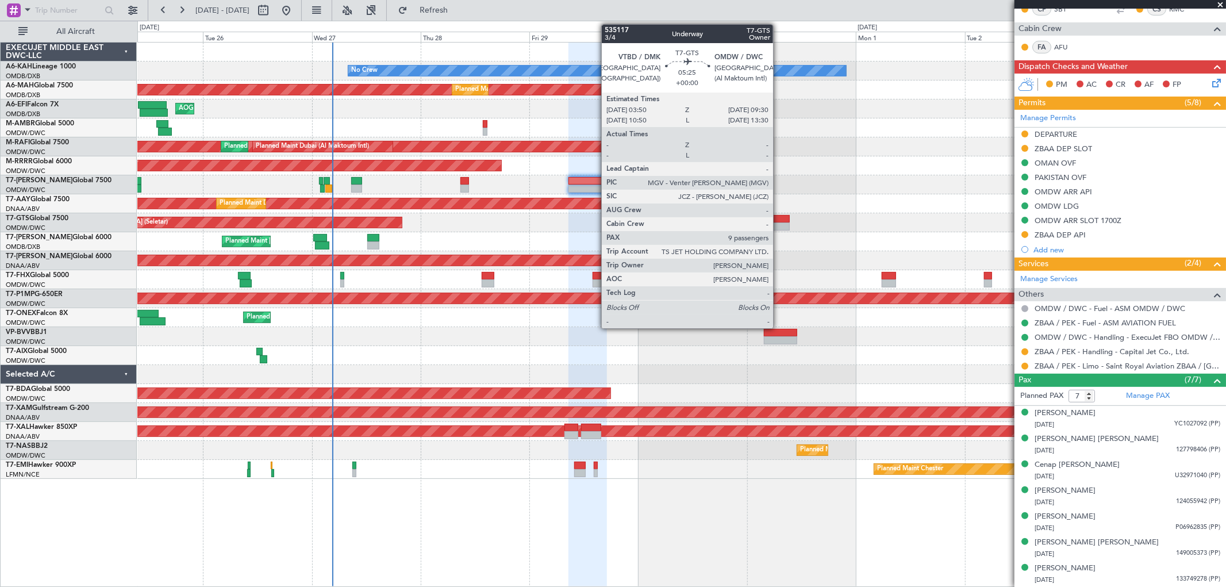
click at [779, 218] on div at bounding box center [777, 219] width 26 height 8
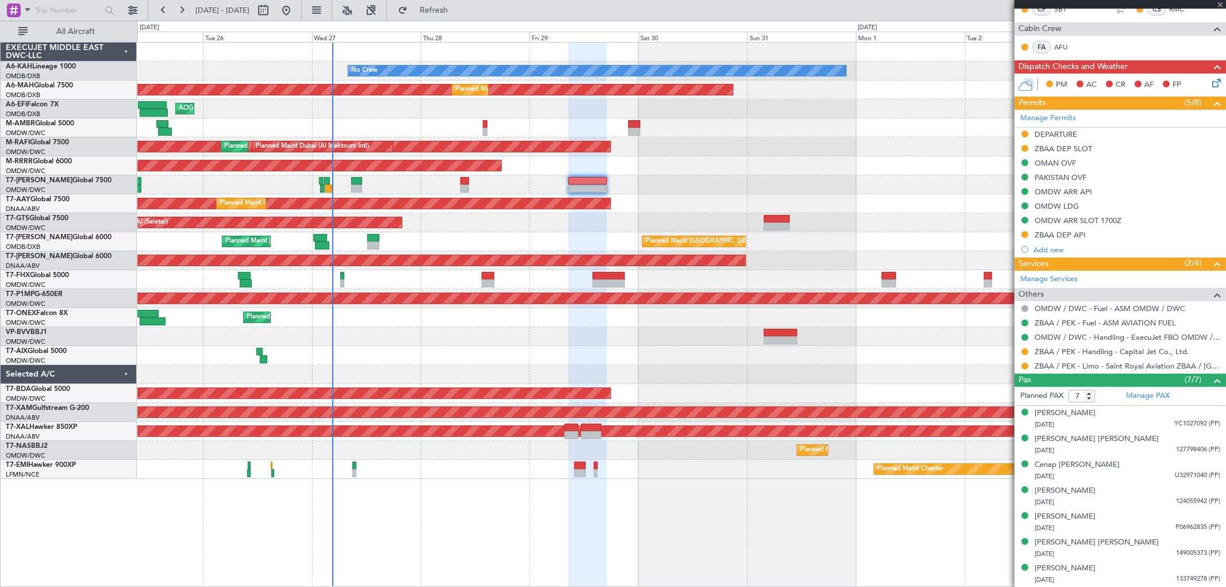
type input "9"
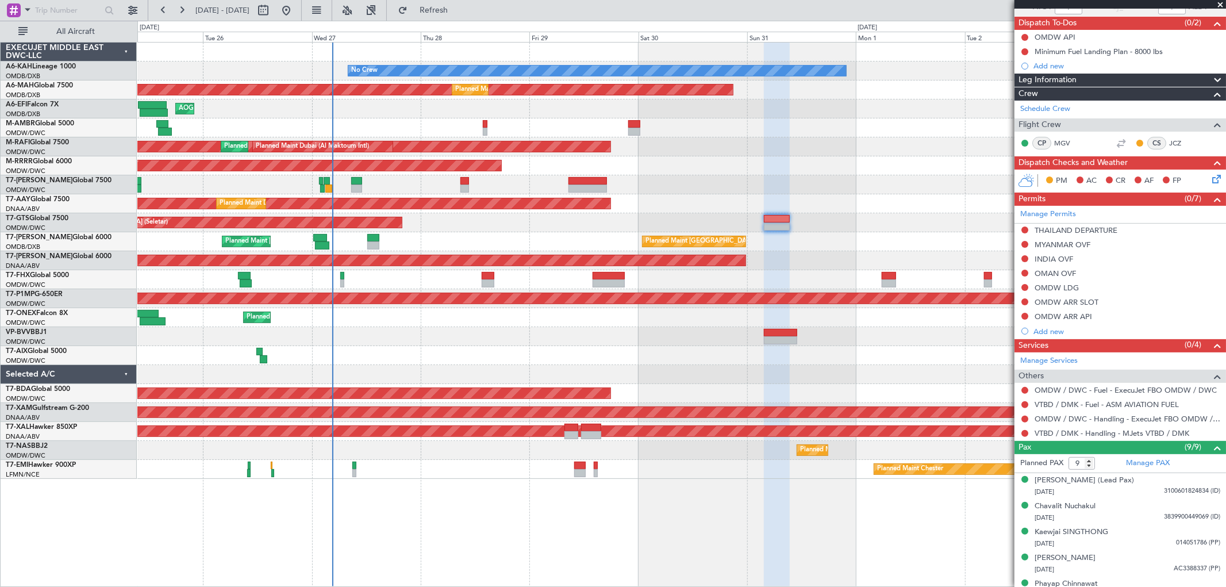
scroll to position [0, 0]
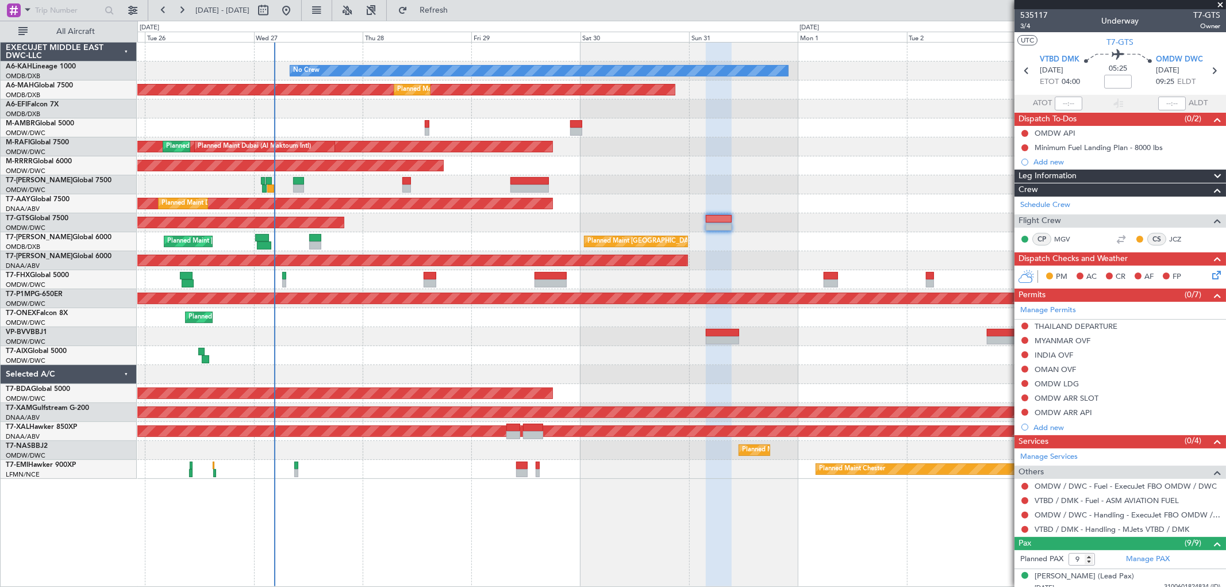
click at [796, 214] on div "Unplanned Maint [GEOGRAPHIC_DATA] (Seletar)" at bounding box center [681, 222] width 1088 height 19
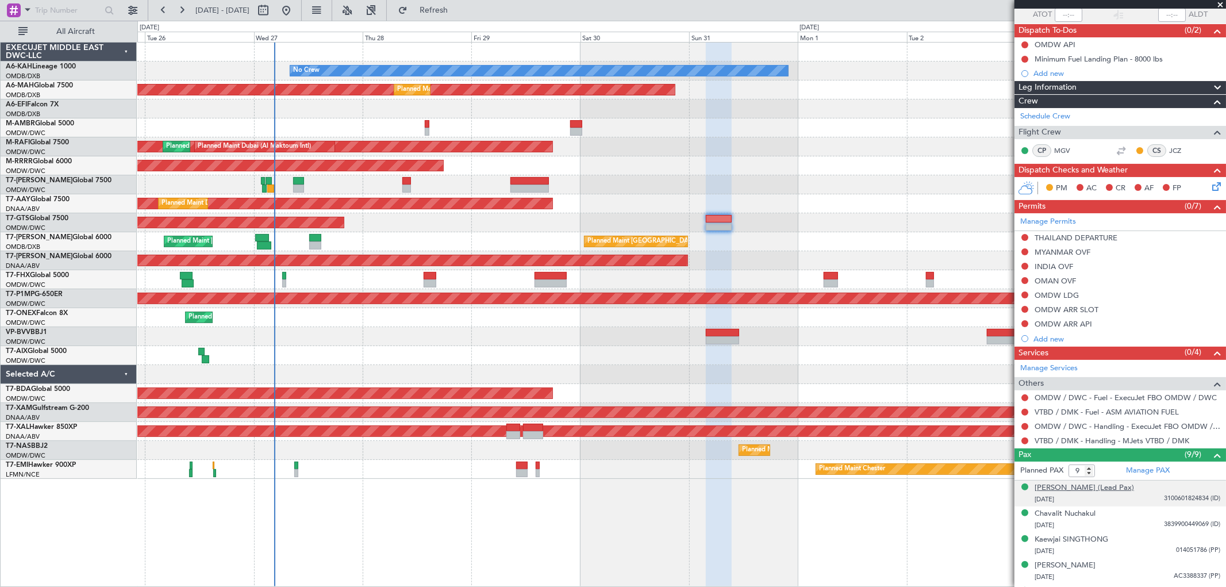
scroll to position [214, 0]
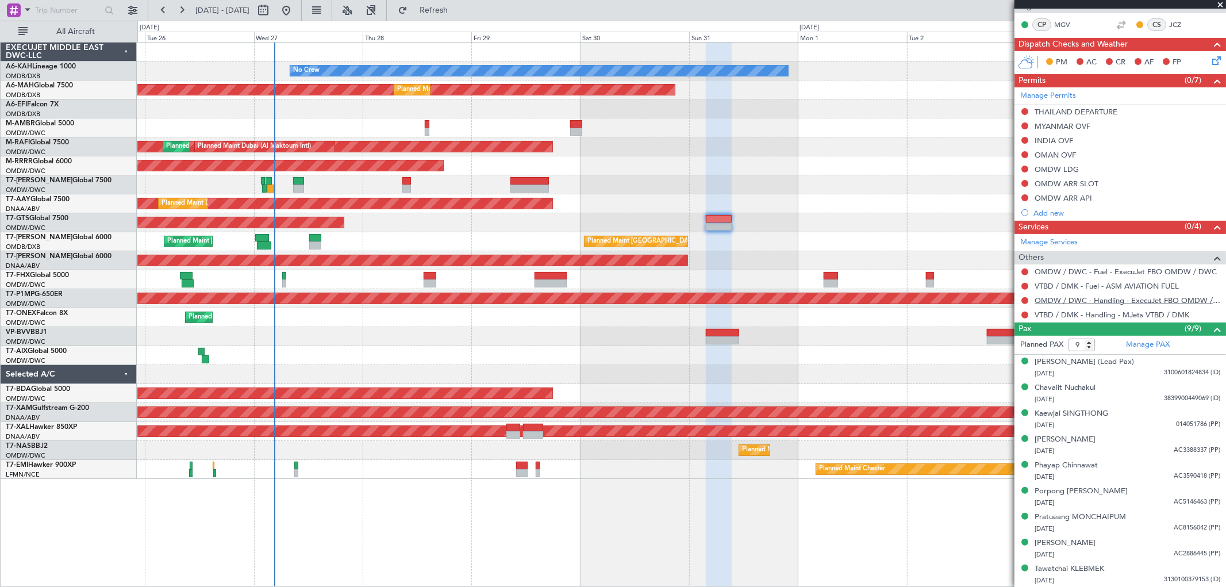
click at [1116, 296] on link "OMDW / DWC - Handling - ExecuJet FBO OMDW / DWC" at bounding box center [1128, 300] width 186 height 10
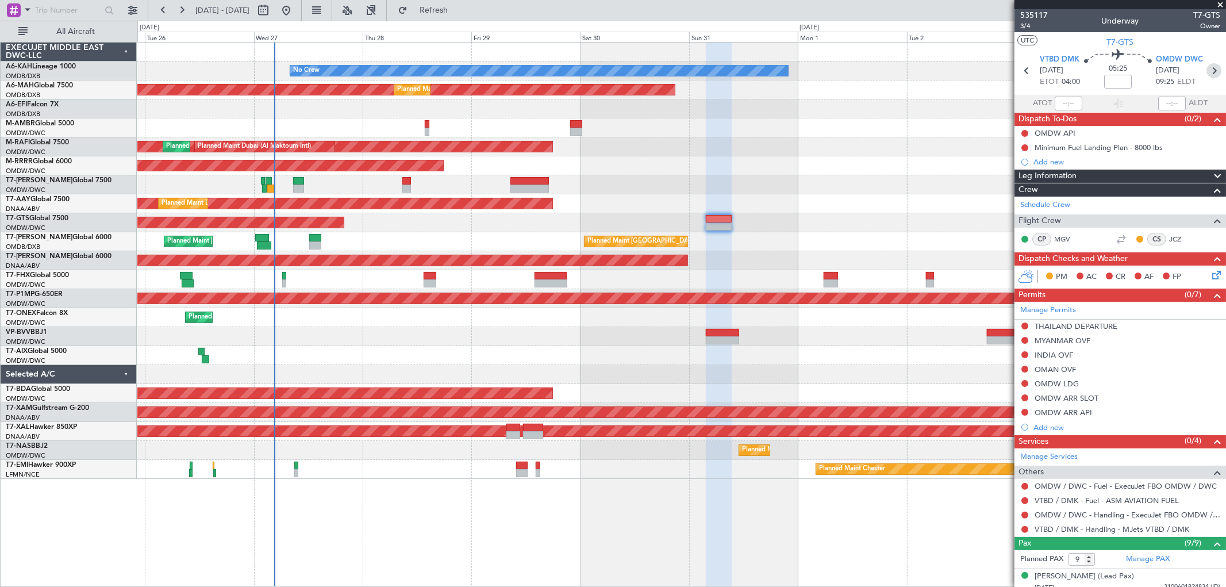
click at [1207, 65] on icon at bounding box center [1214, 70] width 15 height 15
type input "+00:30"
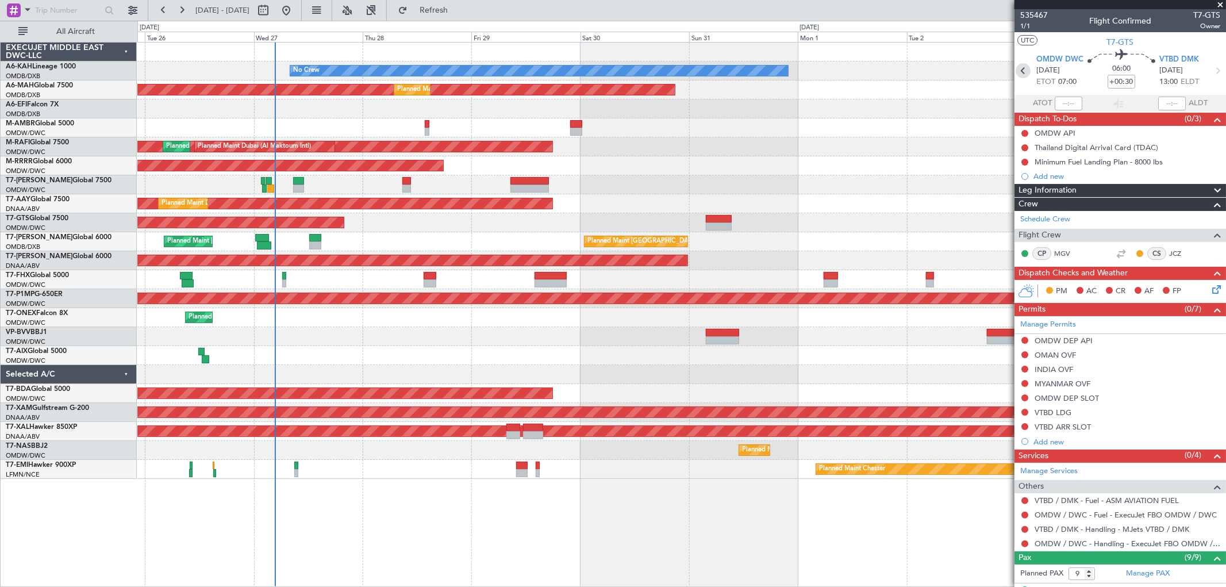
click at [1023, 73] on icon at bounding box center [1023, 70] width 15 height 15
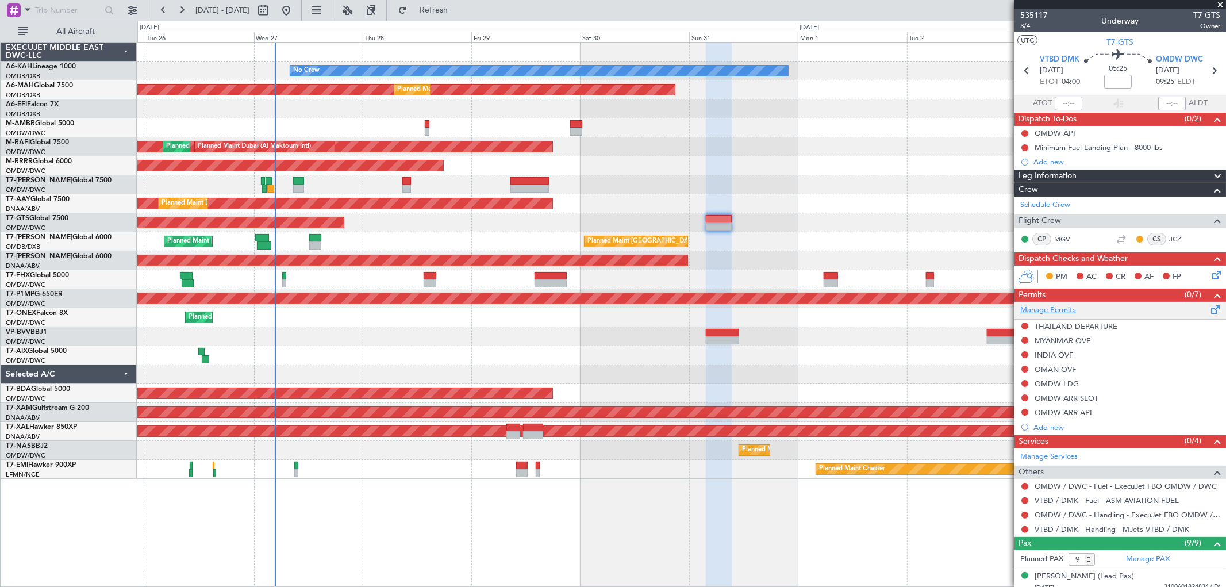
click at [1061, 309] on link "Manage Permits" at bounding box center [1048, 310] width 56 height 11
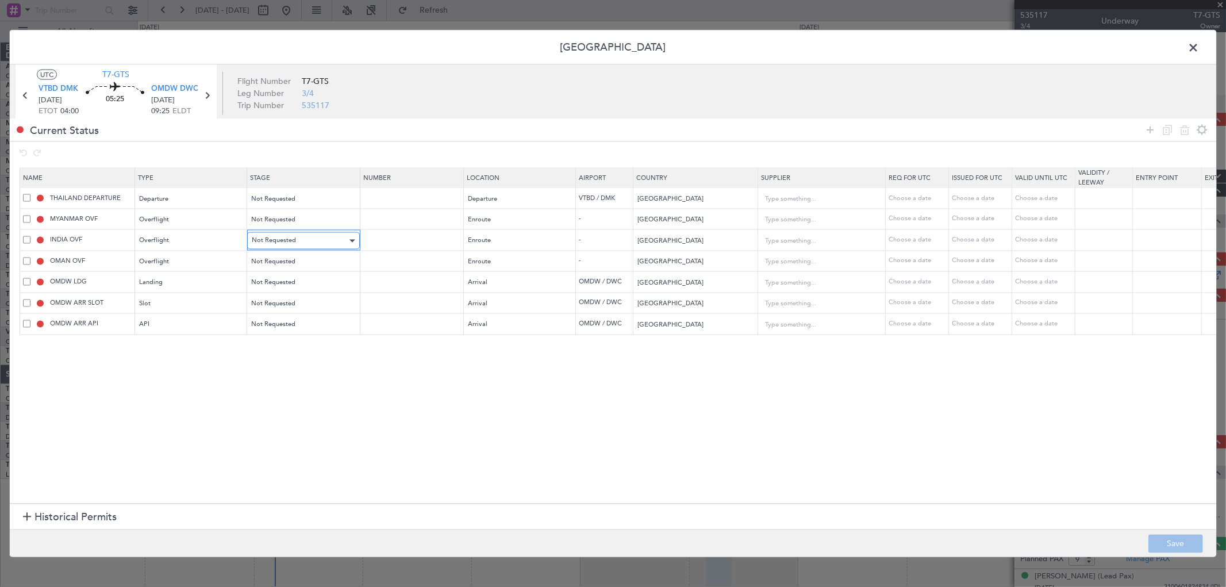
click at [268, 241] on span "Not Requested" at bounding box center [274, 240] width 44 height 9
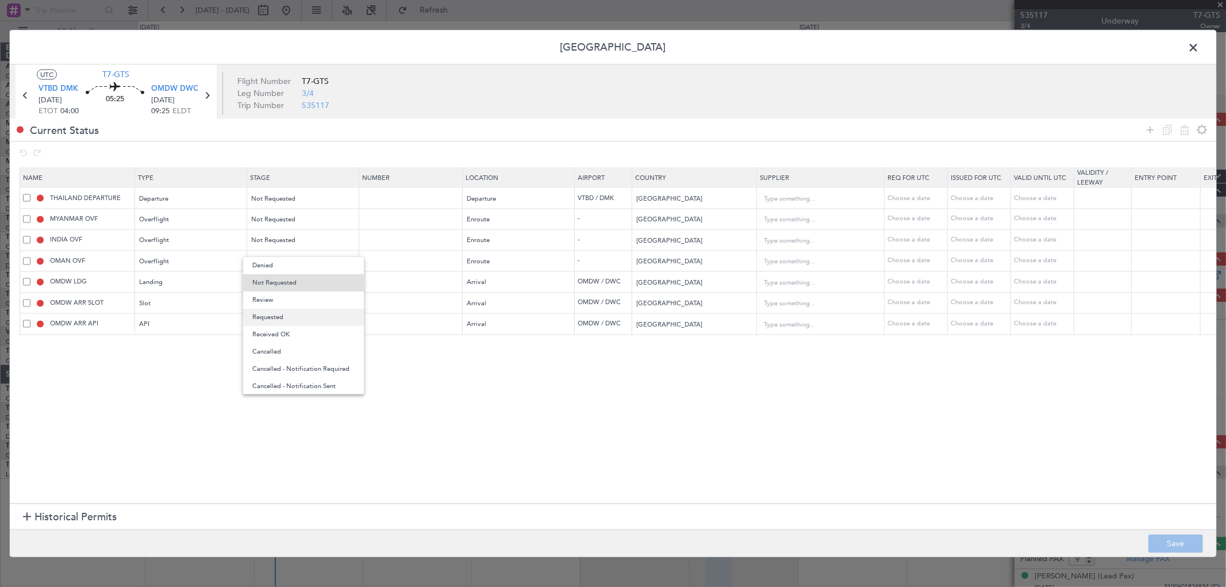
click at [281, 314] on span "Requested" at bounding box center [303, 317] width 102 height 17
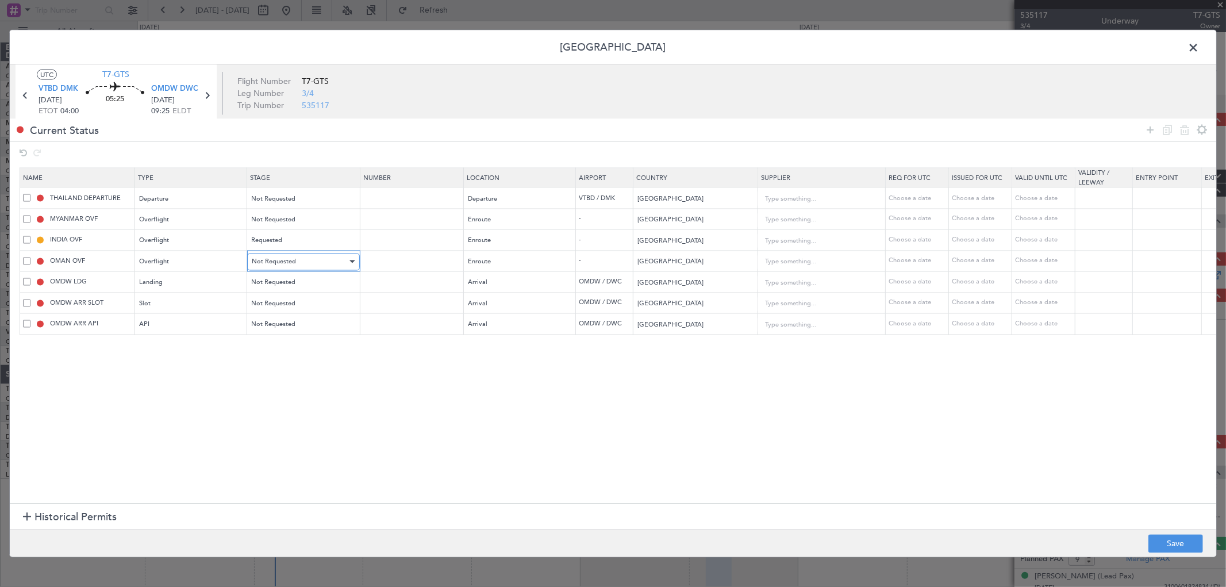
click at [283, 266] on span "Not Requested" at bounding box center [274, 261] width 44 height 9
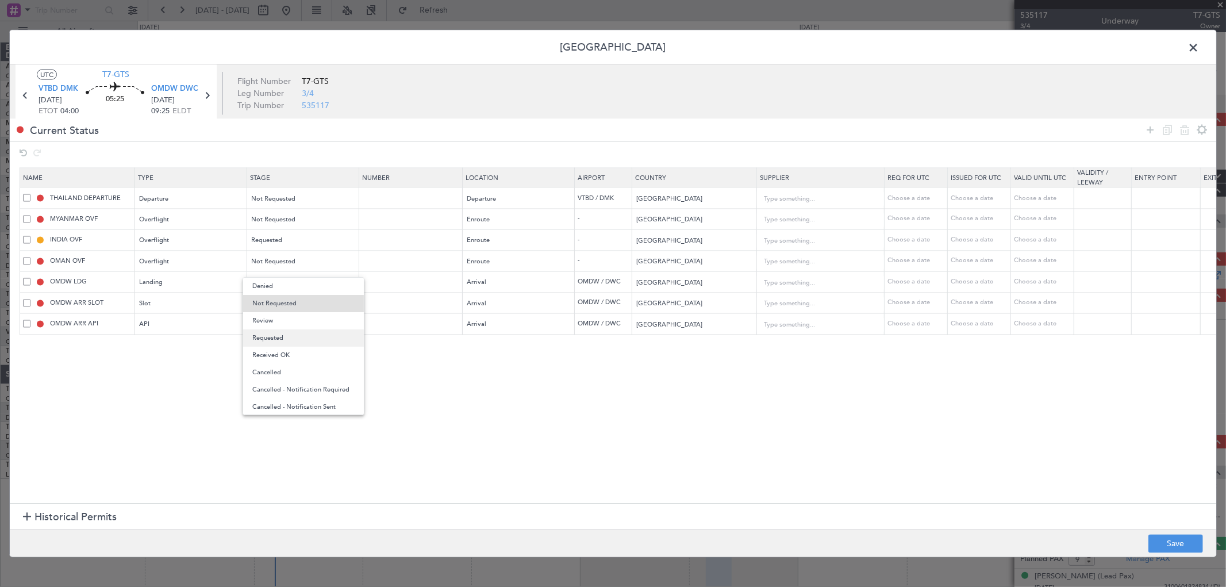
click at [289, 338] on span "Requested" at bounding box center [303, 337] width 102 height 17
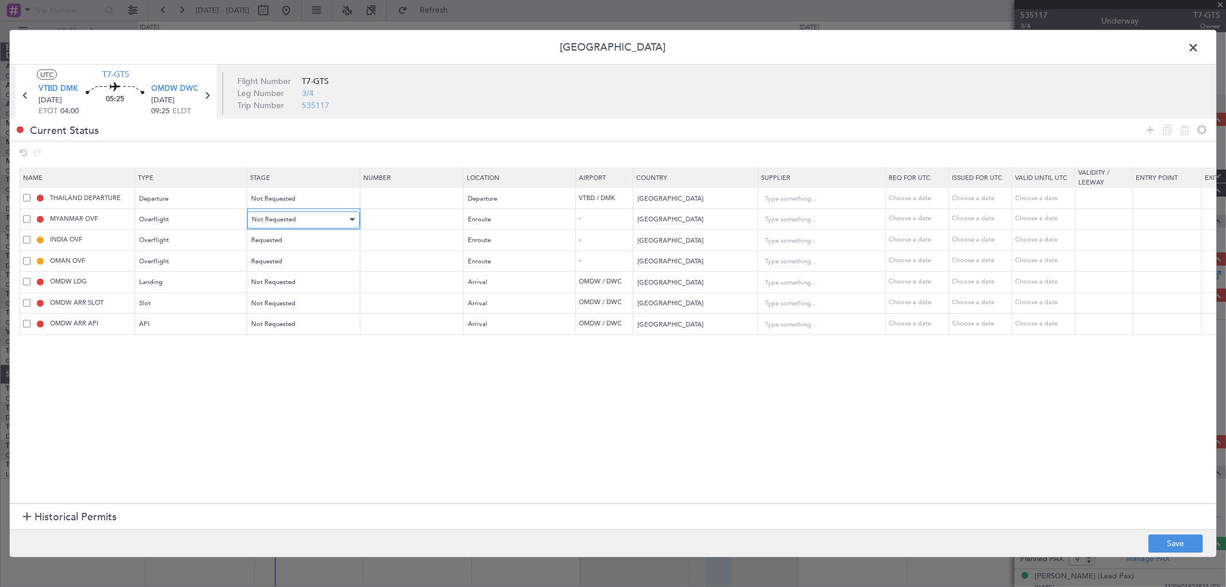
click at [301, 223] on div "Not Requested" at bounding box center [299, 219] width 95 height 17
click at [292, 297] on span "Requested" at bounding box center [303, 295] width 102 height 17
click at [1177, 539] on button "Save" at bounding box center [1175, 544] width 55 height 18
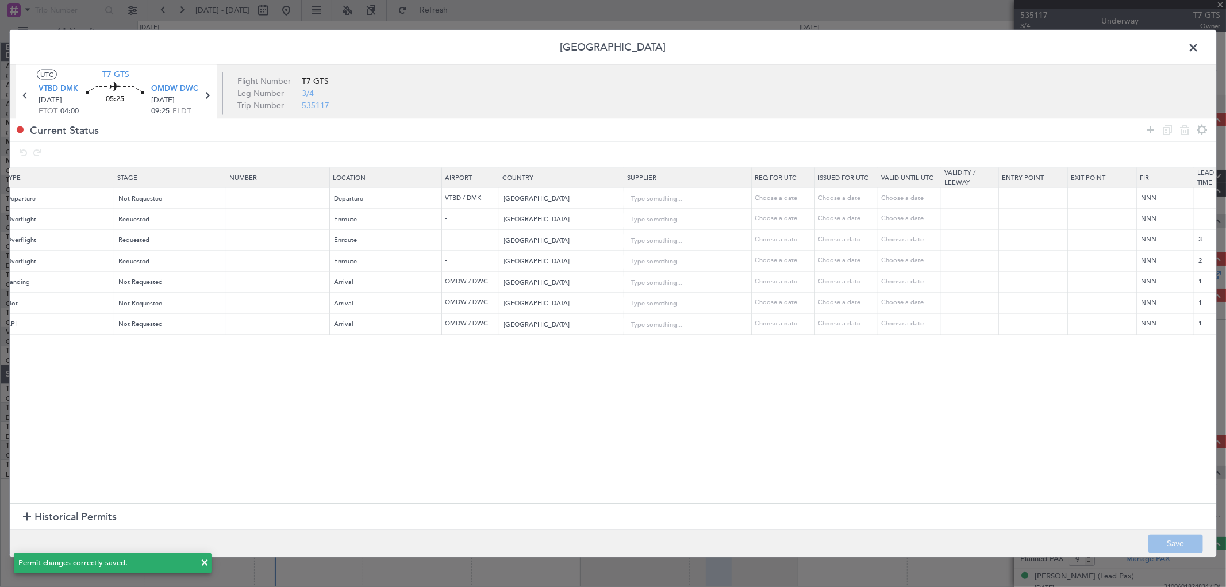
scroll to position [0, 27]
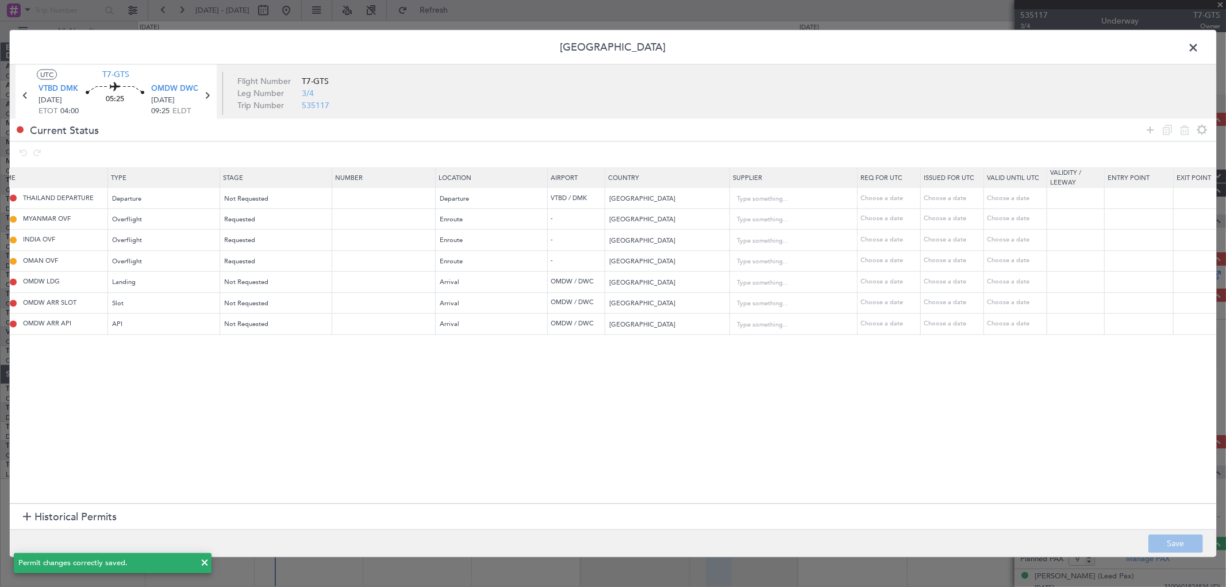
click at [1199, 42] on span at bounding box center [1199, 50] width 0 height 23
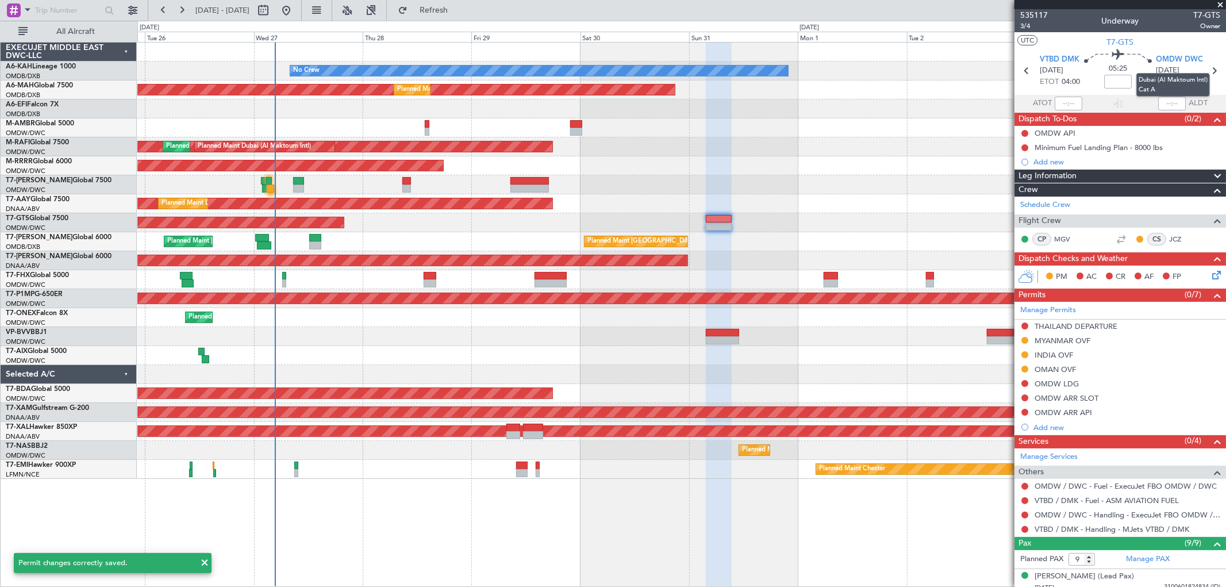
click at [1209, 74] on mat-tooltip-component "Dubai (Al Maktoum Intl) Cat A" at bounding box center [1173, 85] width 90 height 40
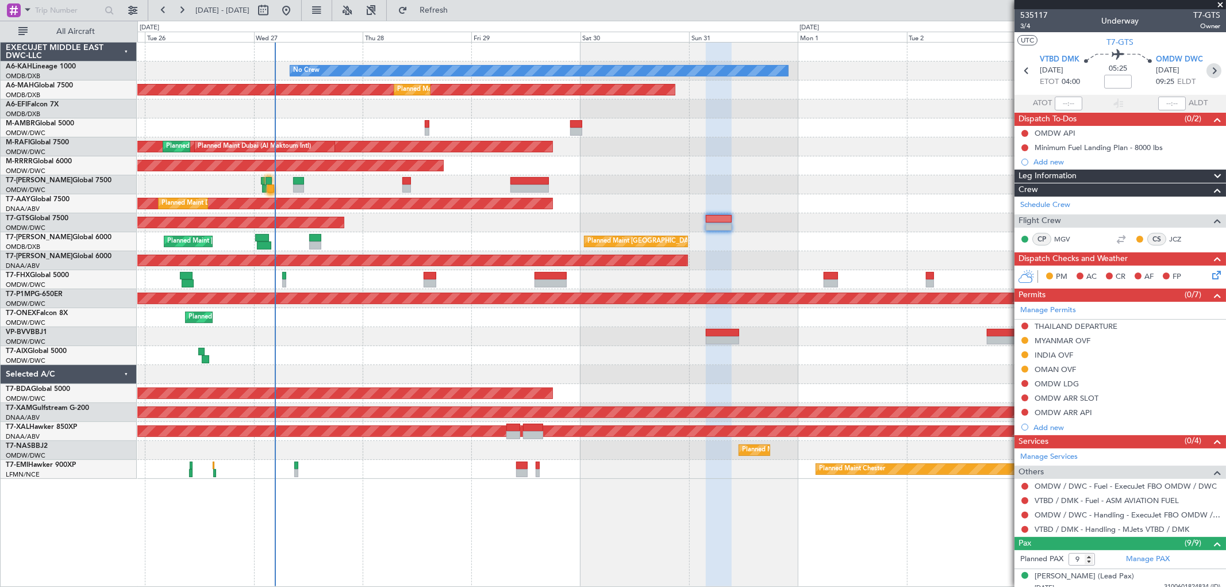
click at [1213, 71] on icon at bounding box center [1214, 70] width 15 height 15
type input "+00:30"
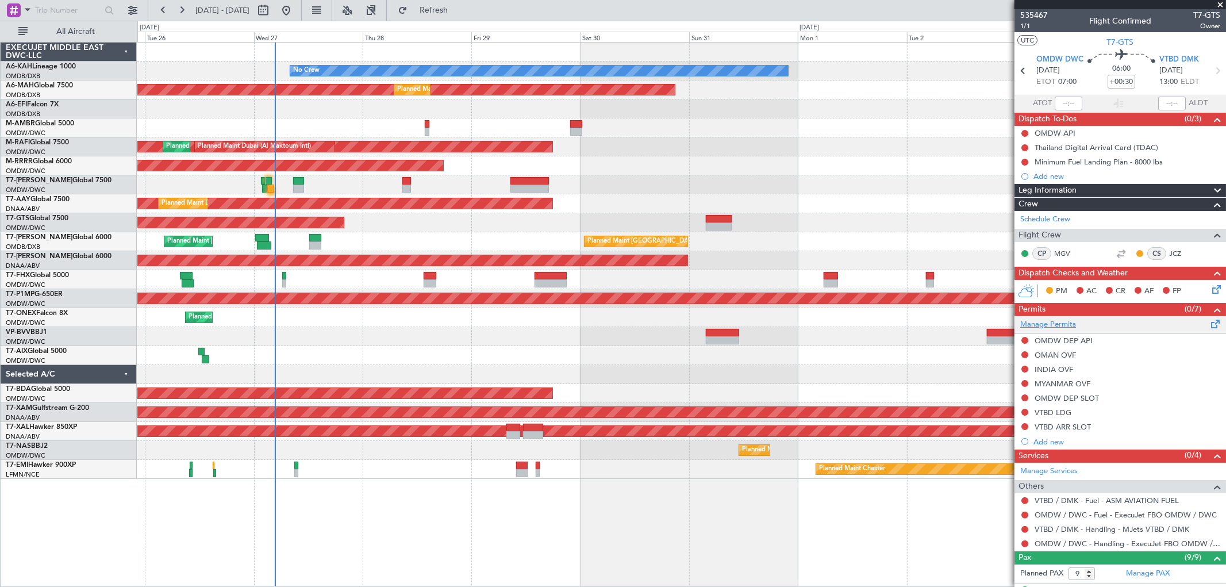
click at [1041, 328] on link "Manage Permits" at bounding box center [1048, 324] width 56 height 11
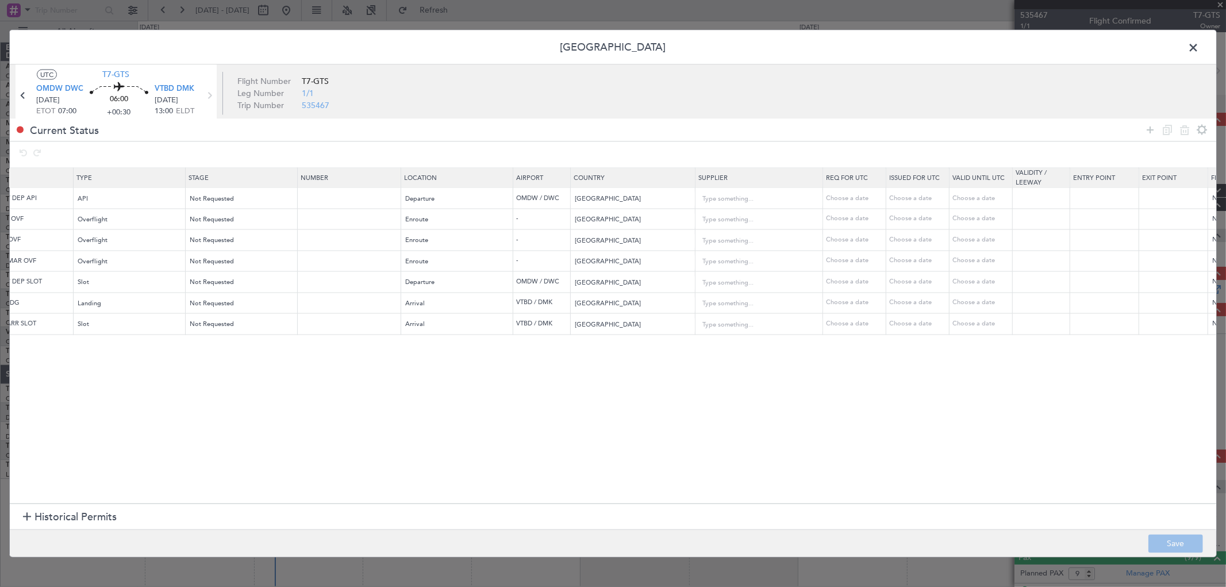
scroll to position [0, 0]
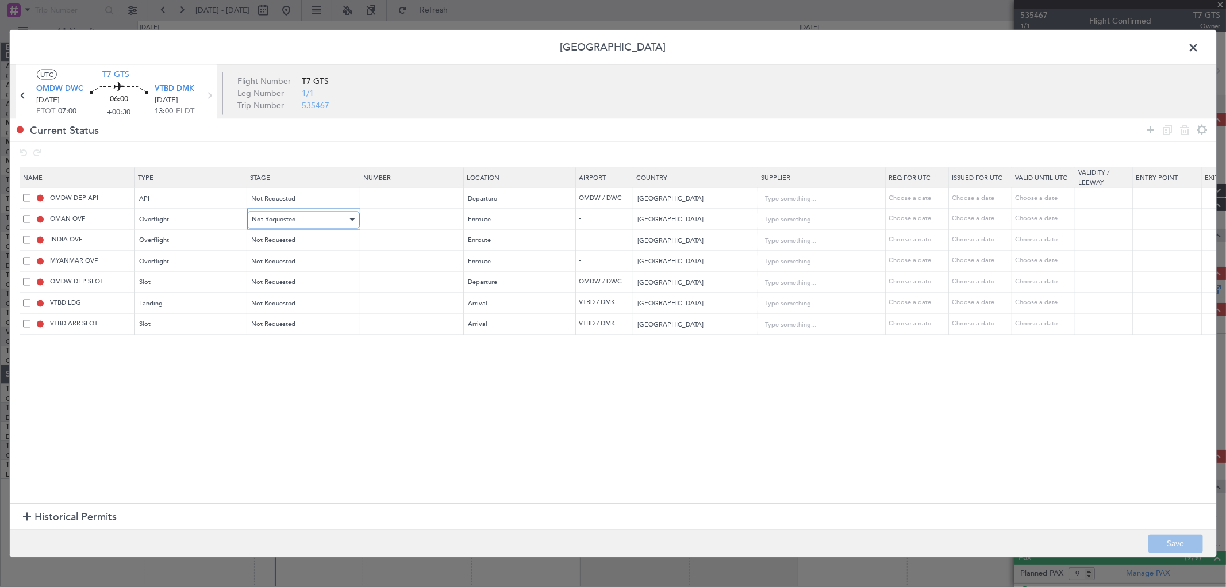
click at [317, 224] on div "Not Requested" at bounding box center [299, 219] width 95 height 17
drag, startPoint x: 285, startPoint y: 294, endPoint x: 282, endPoint y: 261, distance: 32.9
click at [284, 292] on span "Requested" at bounding box center [303, 295] width 102 height 17
click at [277, 236] on span "Not Requested" at bounding box center [274, 240] width 44 height 9
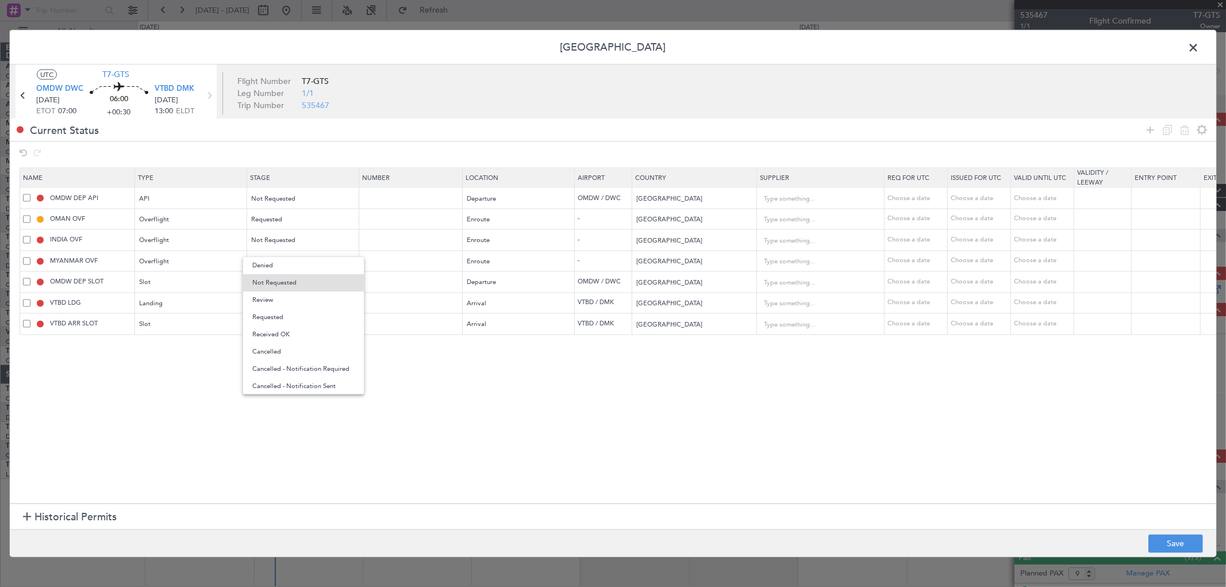
click at [281, 317] on span "Requested" at bounding box center [303, 317] width 102 height 17
click at [283, 266] on span "Not Requested" at bounding box center [274, 261] width 44 height 9
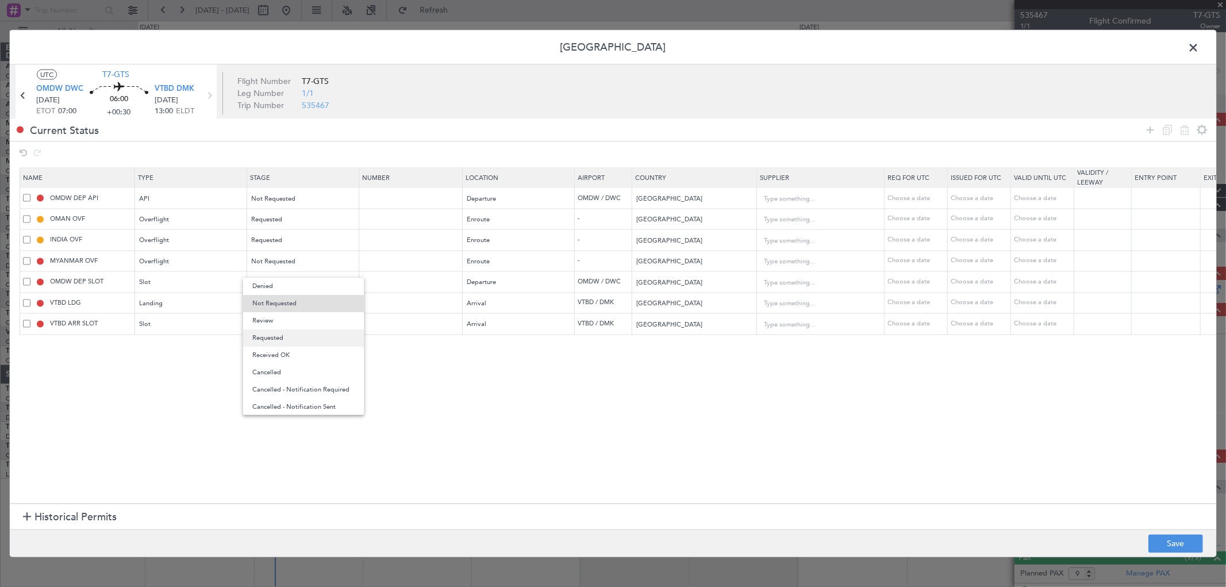
click at [284, 337] on span "Requested" at bounding box center [303, 337] width 102 height 17
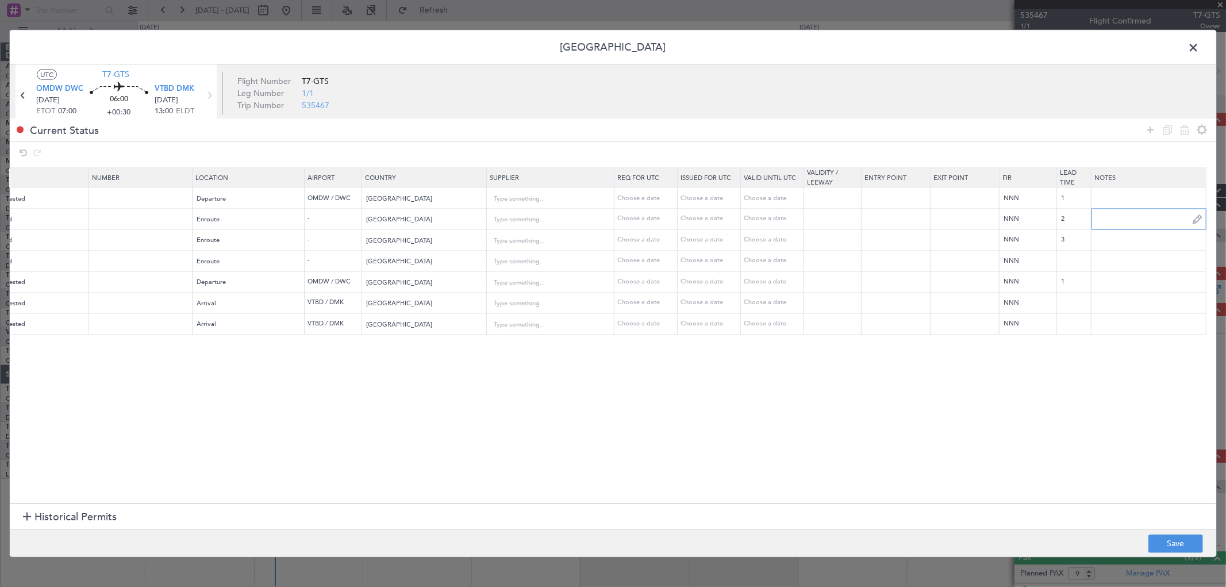
click at [1120, 216] on input "text" at bounding box center [1149, 218] width 114 height 17
paste input "ATTN JBS OPS SUBJ PERMIT REQUEST GOOD DAY AIRCRAFT OPERATED BY: EXECUJET MIDDLE…"
type input "JBS V1 [DATE]"
click at [1108, 240] on input "text" at bounding box center [1149, 240] width 114 height 17
paste input "JBS V1 [DATE]"
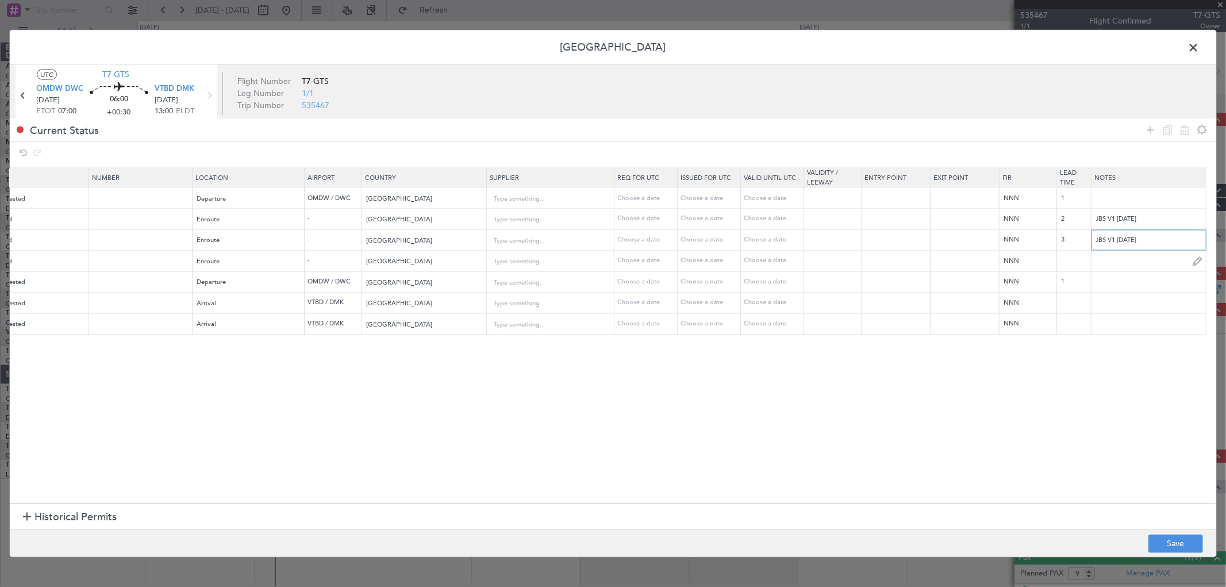
type input "JBS V1 [DATE]"
click at [1112, 260] on input "text" at bounding box center [1149, 260] width 114 height 17
paste input "JBS V1 [DATE]"
type input "JBS V1 [DATE]"
drag, startPoint x: 1106, startPoint y: 240, endPoint x: 1066, endPoint y: 244, distance: 40.4
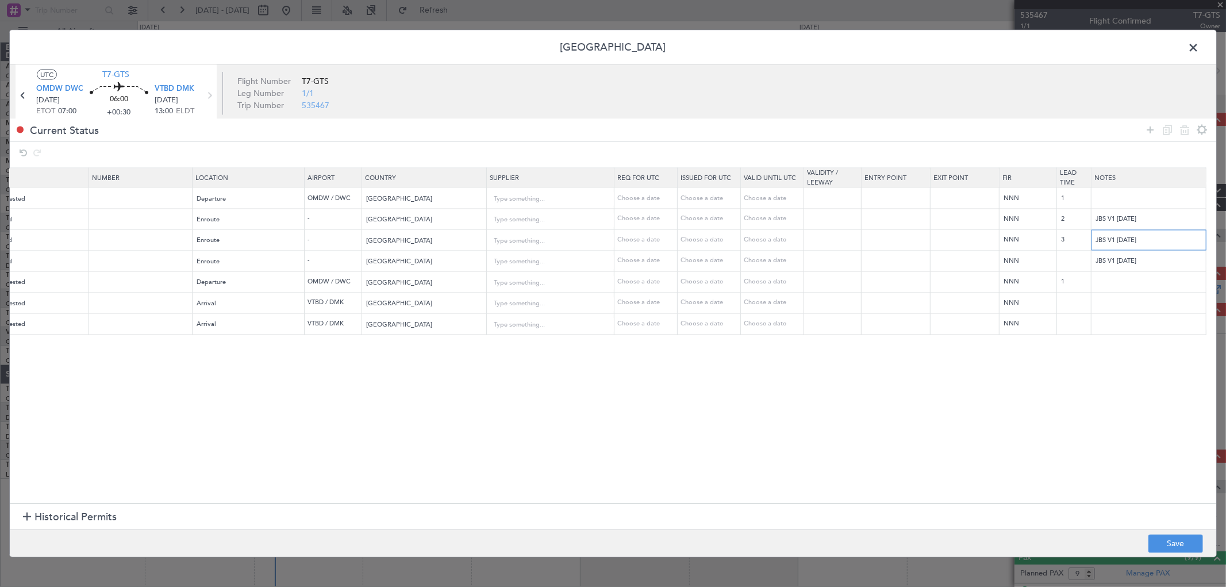
click at [1066, 244] on tr "INDIA OVF Overflight Requested Enroute - [GEOGRAPHIC_DATA] Choose a date Choose…" at bounding box center [483, 239] width 1466 height 21
type input "IFOS V1 [DATE]"
click at [1186, 539] on button "Save" at bounding box center [1175, 544] width 55 height 18
drag, startPoint x: 502, startPoint y: 498, endPoint x: 301, endPoint y: 504, distance: 201.3
click at [301, 504] on div at bounding box center [613, 293] width 1207 height 527
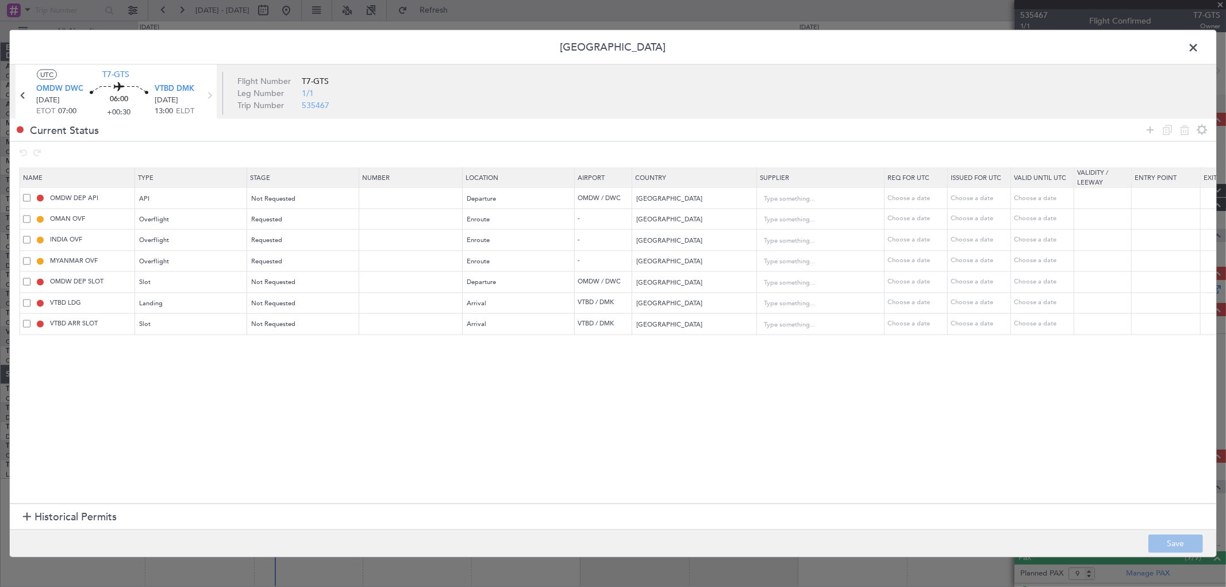
click at [1199, 44] on span at bounding box center [1199, 50] width 0 height 23
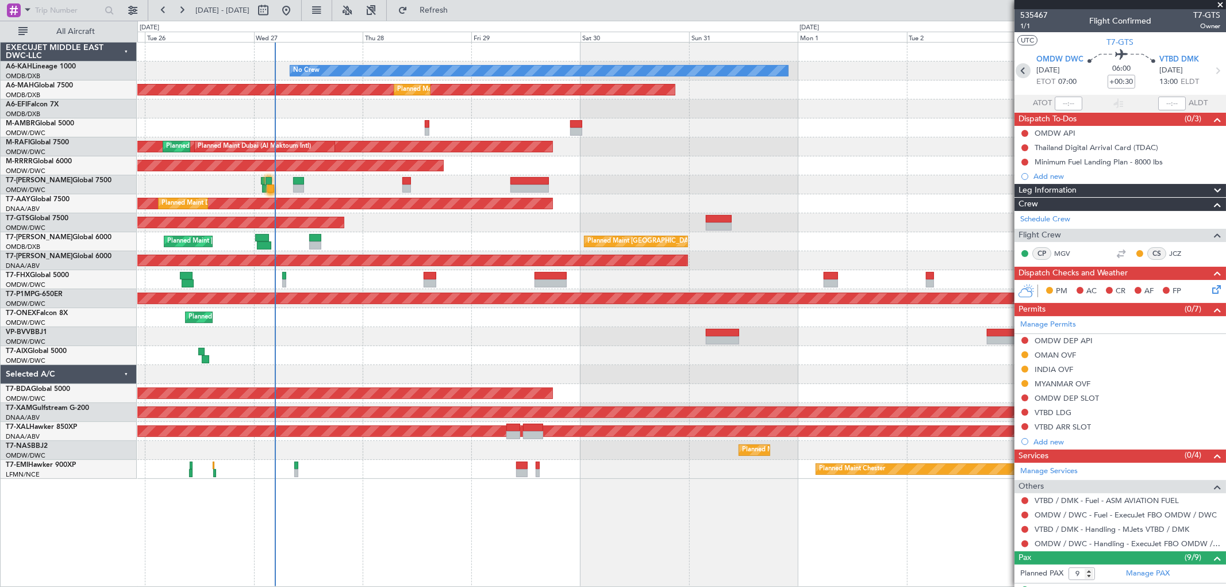
click at [1024, 76] on icon at bounding box center [1023, 70] width 15 height 15
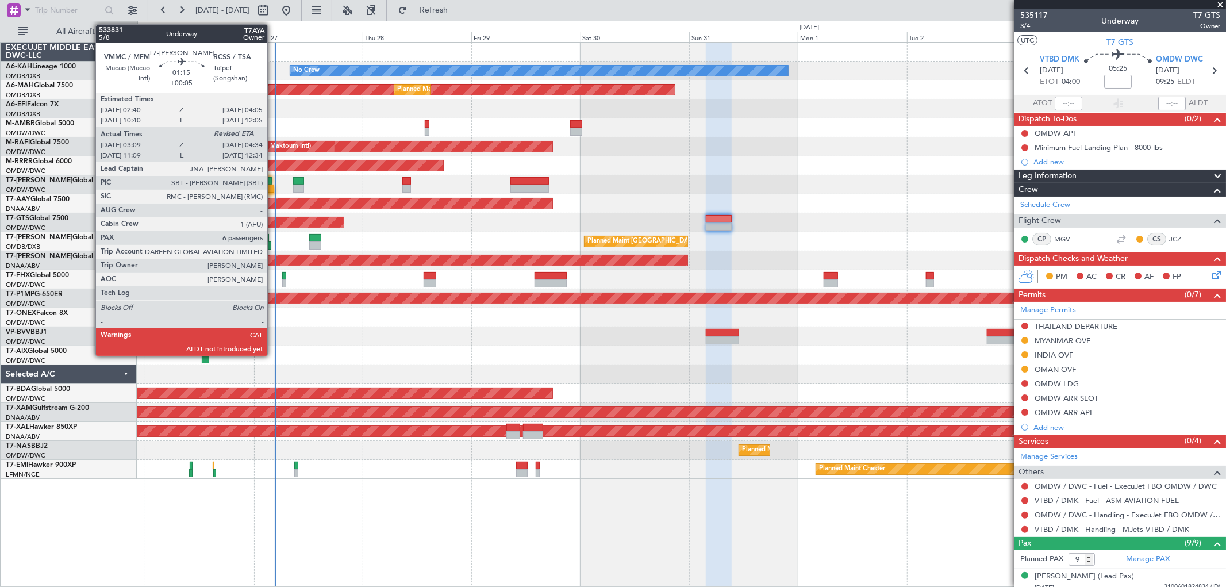
click at [273, 185] on div at bounding box center [270, 189] width 7 height 8
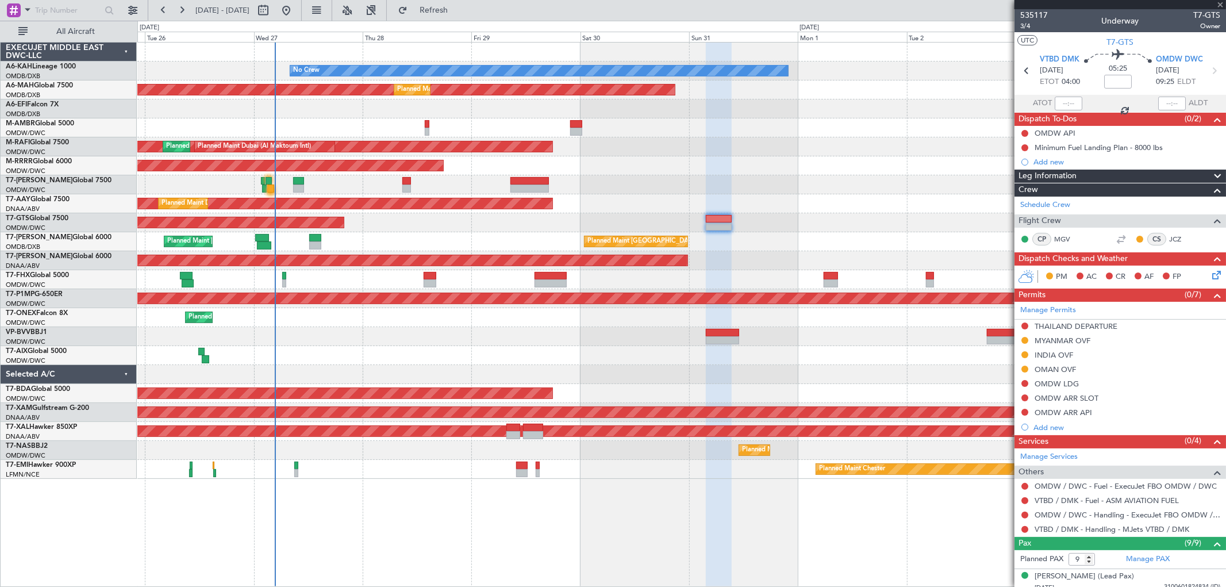
type input "+00:05"
type input "03:14"
type input "6"
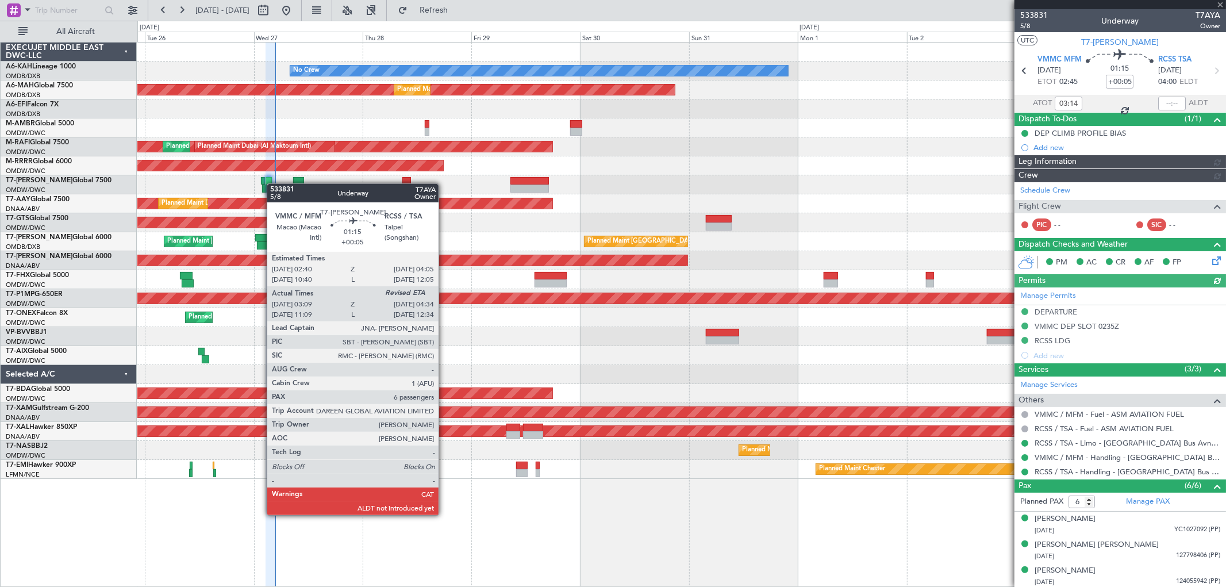
type input "[PERSON_NAME] (SYS)"
type input "7098"
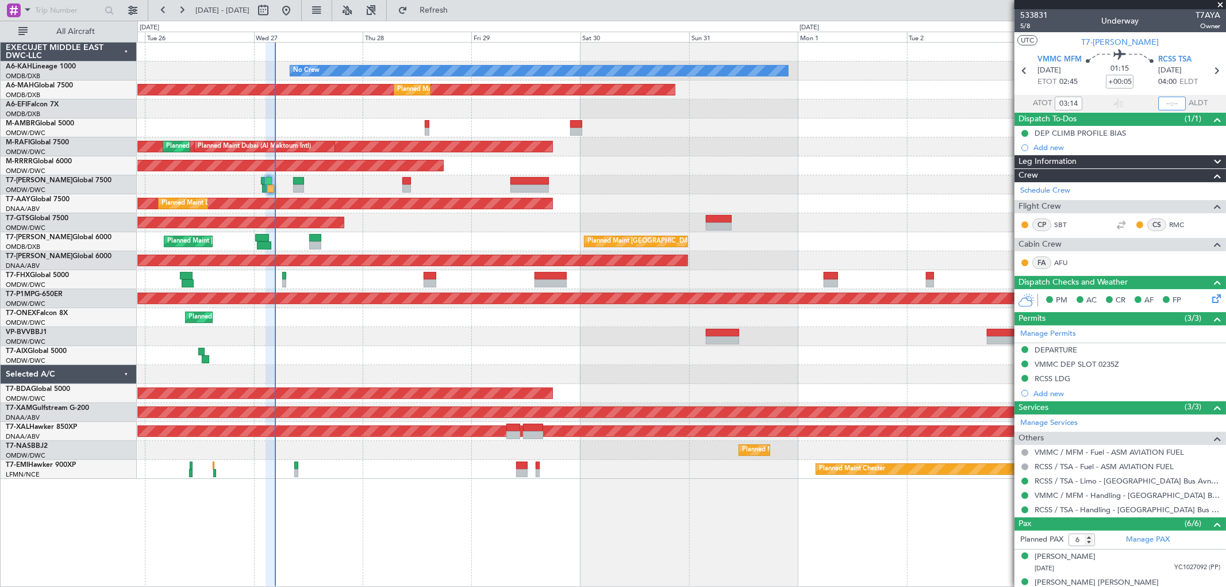
click at [1167, 101] on input "text" at bounding box center [1172, 104] width 28 height 14
type input "04:41"
type input "[PERSON_NAME] (SYS)"
type input "7098"
click at [1220, 4] on span at bounding box center [1220, 5] width 11 height 10
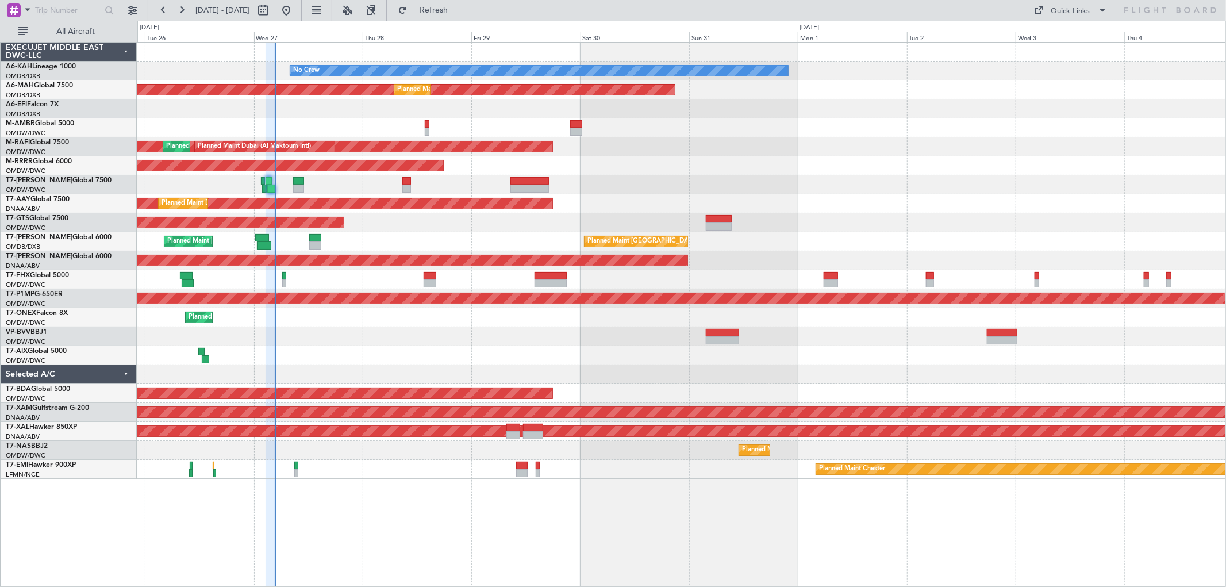
type input "0"
click at [873, 228] on div "Unplanned Maint [GEOGRAPHIC_DATA] (Seletar)" at bounding box center [681, 222] width 1088 height 19
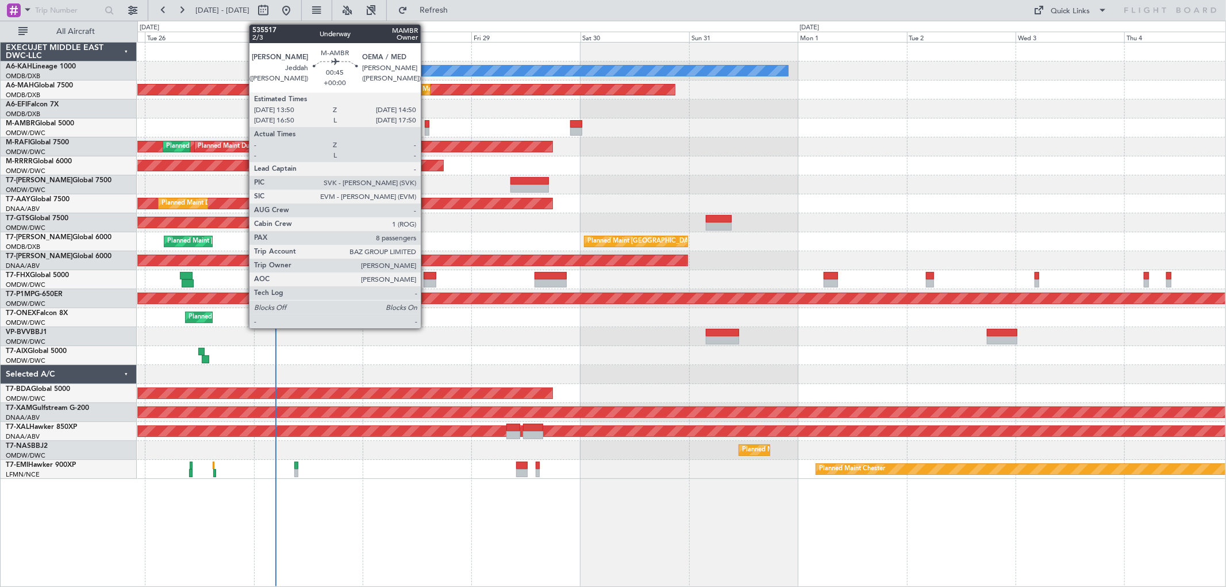
click at [427, 123] on div at bounding box center [427, 124] width 5 height 8
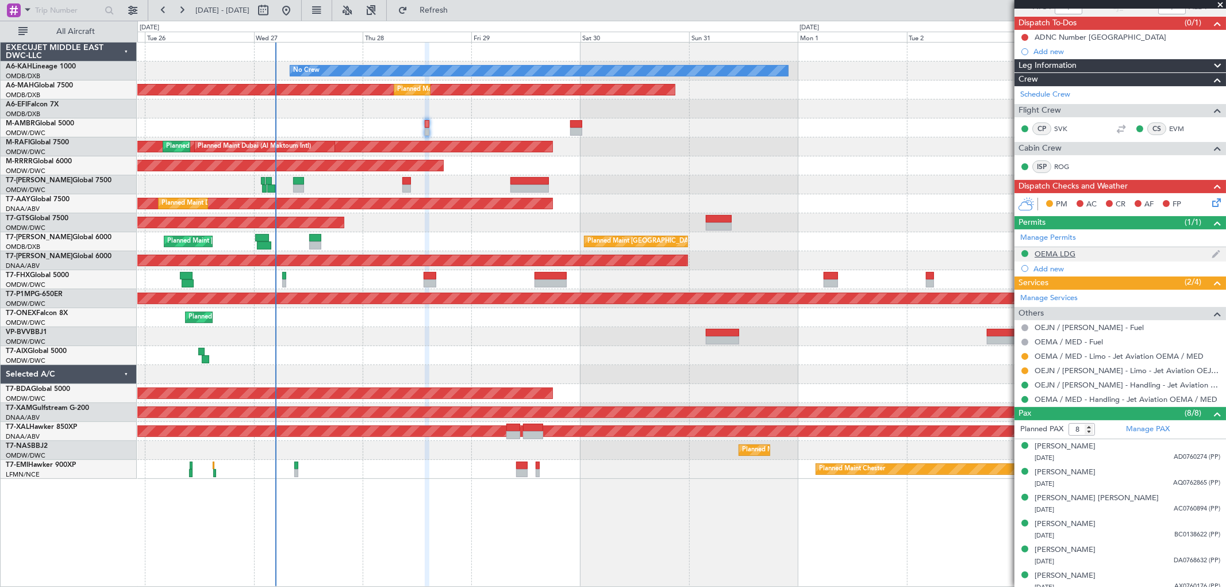
scroll to position [128, 0]
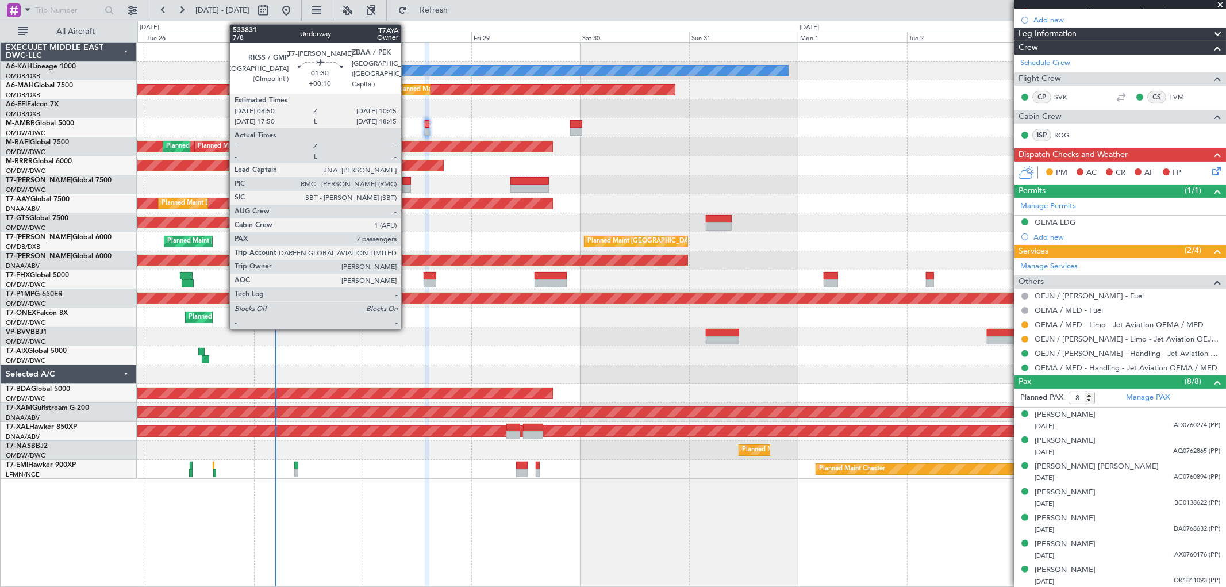
click at [407, 185] on div at bounding box center [406, 189] width 9 height 8
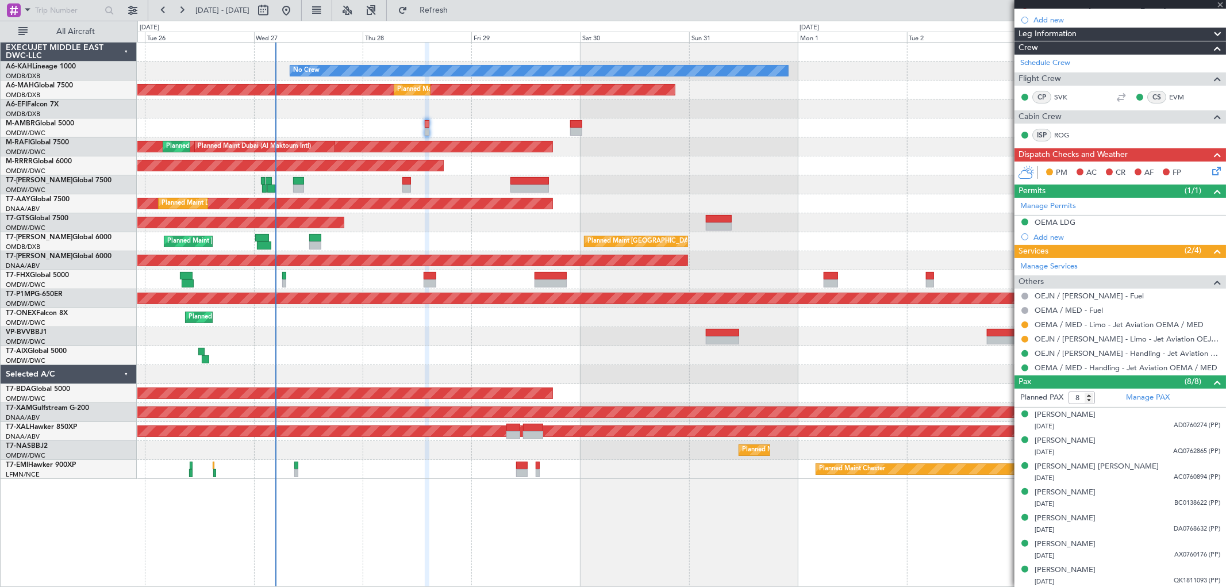
type input "+00:10"
type input "7"
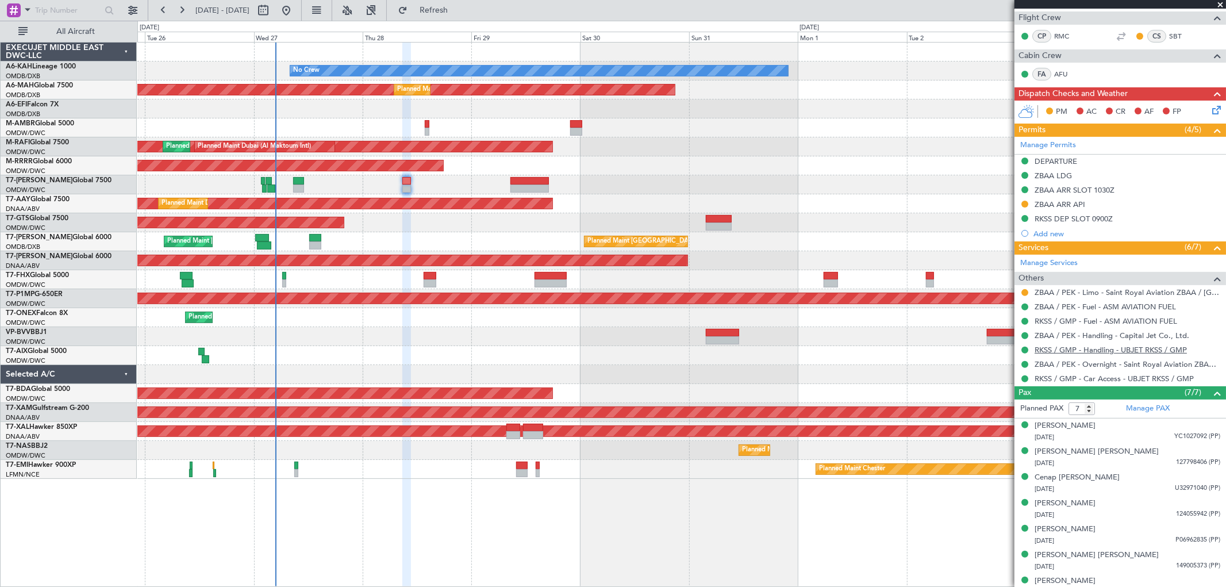
scroll to position [215, 0]
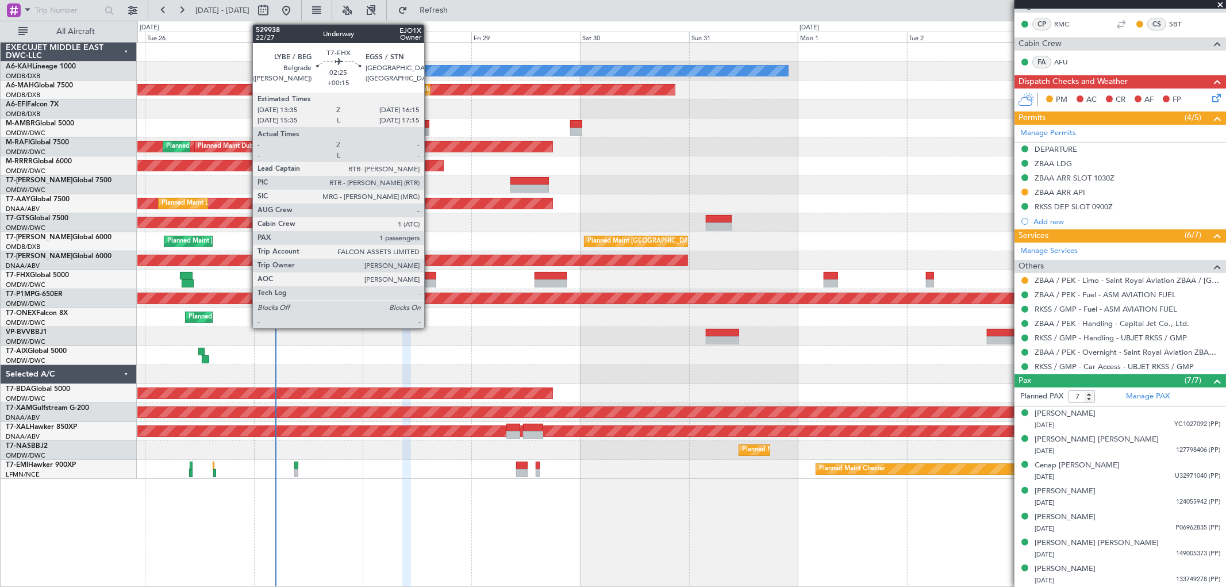
click at [430, 278] on div at bounding box center [430, 276] width 13 height 8
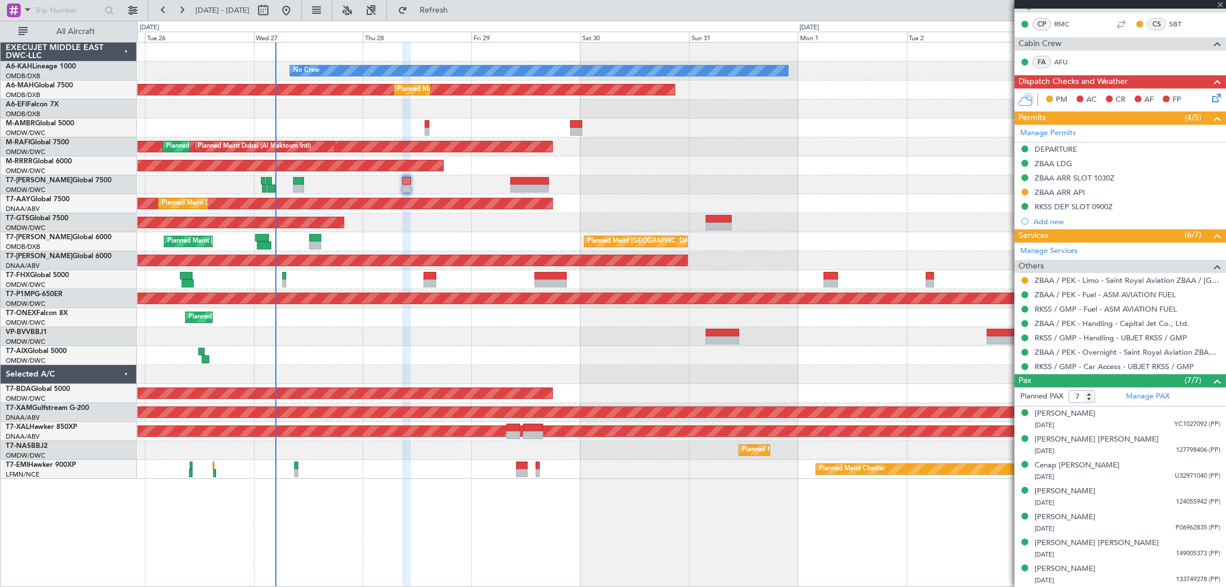
type input "+00:15"
type input "1"
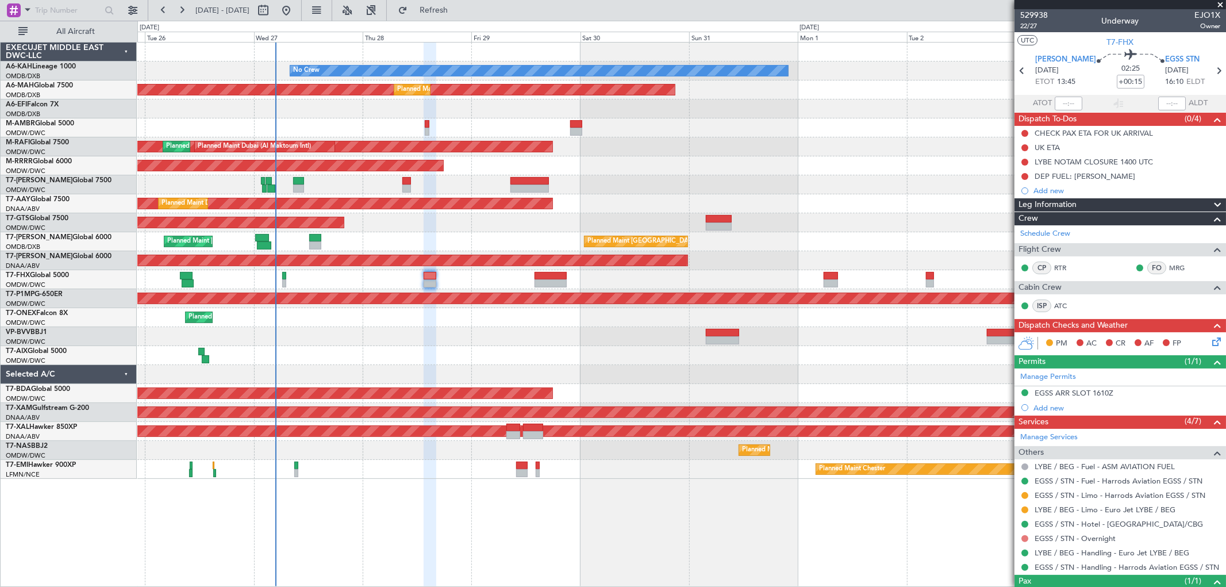
click at [1025, 536] on button at bounding box center [1024, 538] width 7 height 7
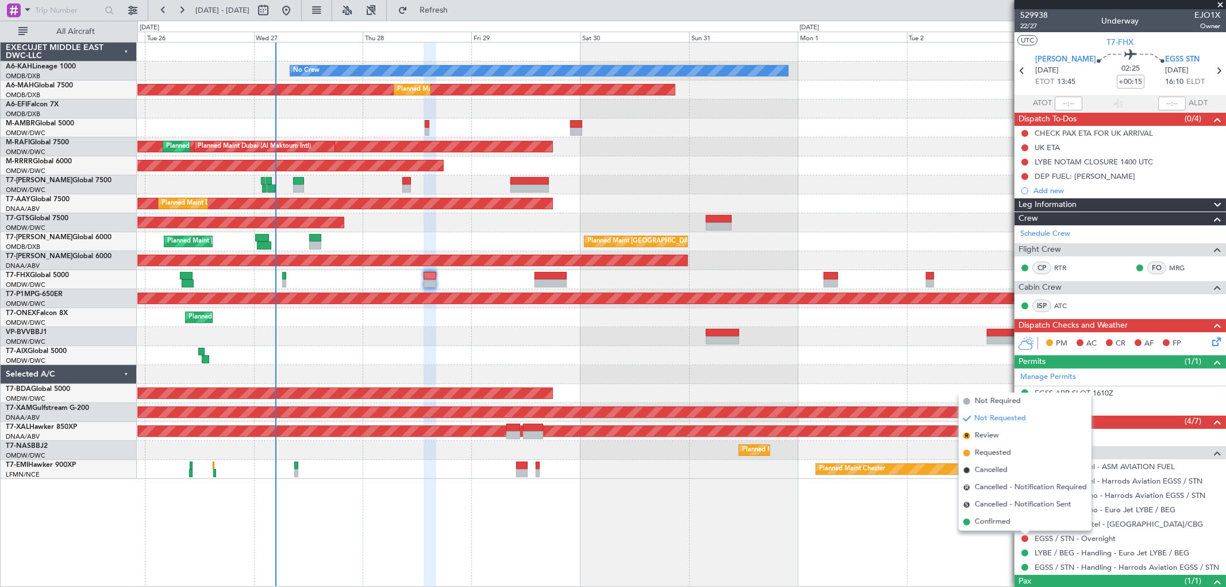
drag, startPoint x: 999, startPoint y: 520, endPoint x: 900, endPoint y: 420, distance: 140.6
click at [997, 517] on span "Confirmed" at bounding box center [993, 521] width 36 height 11
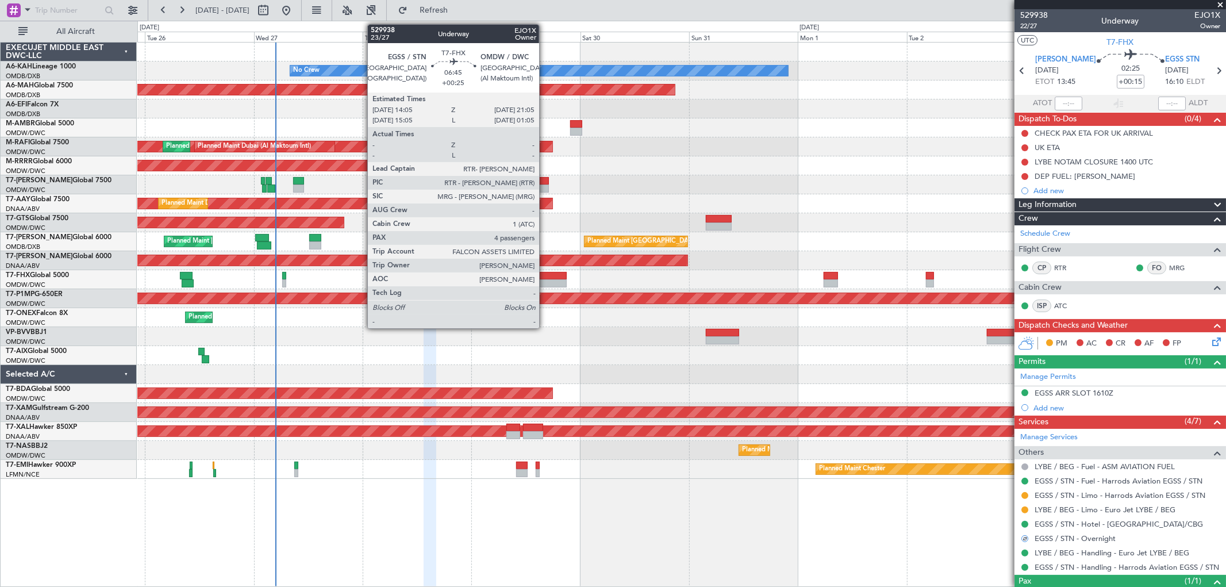
click at [545, 276] on div at bounding box center [551, 276] width 32 height 8
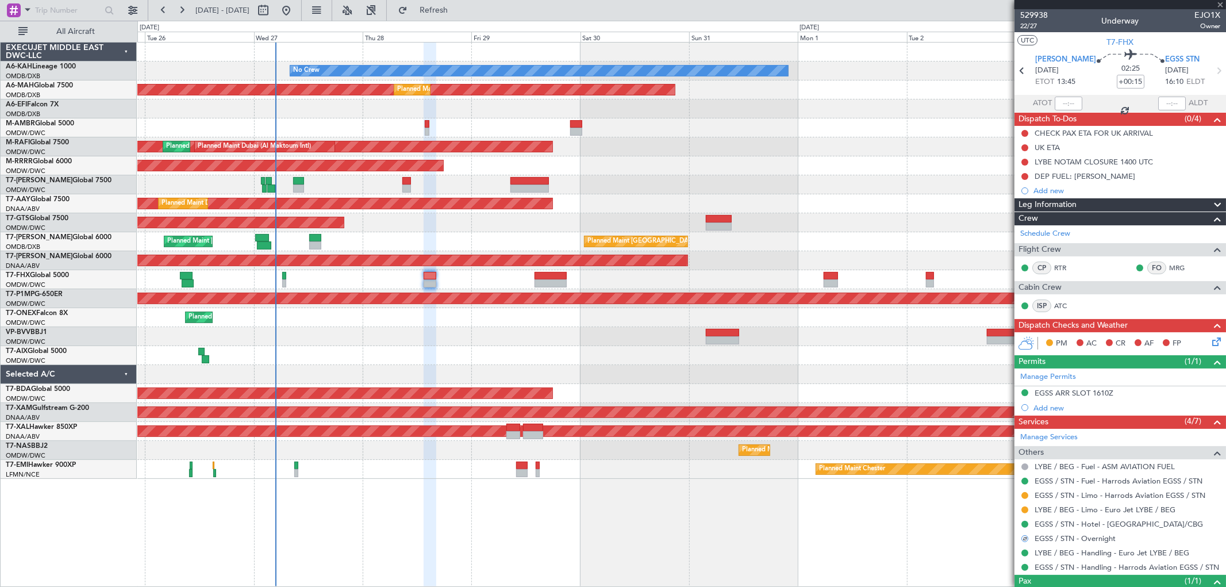
type input "+00:25"
type input "4"
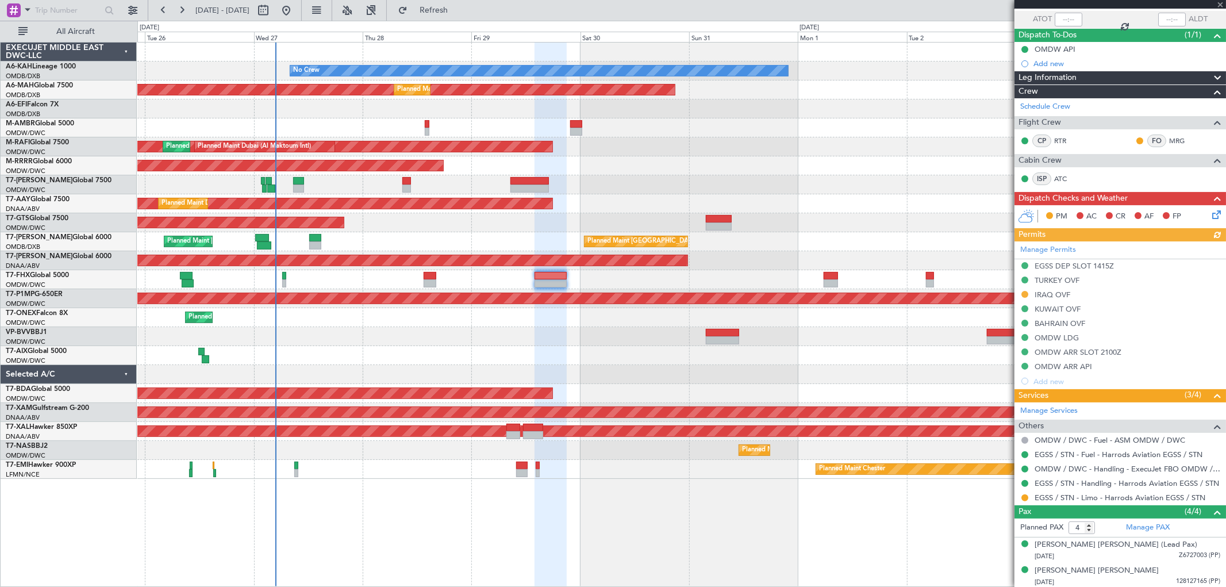
scroll to position [138, 0]
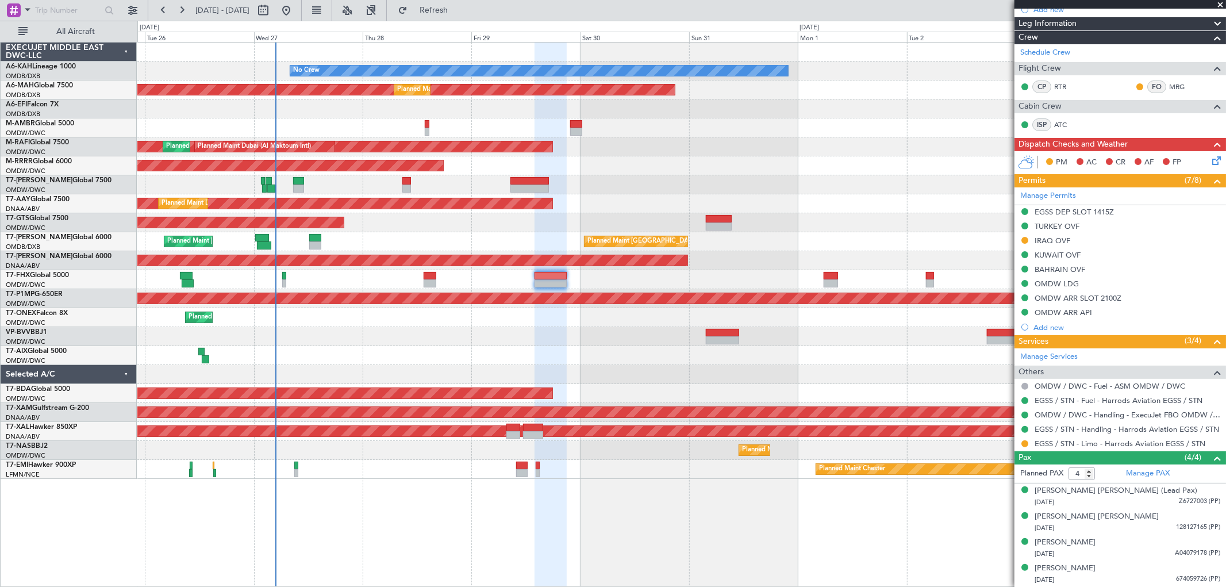
click at [780, 267] on div "Unplanned Maint [GEOGRAPHIC_DATA] (Al Maktoum Intl) Planned Maint [GEOGRAPHIC_D…" at bounding box center [681, 260] width 1088 height 19
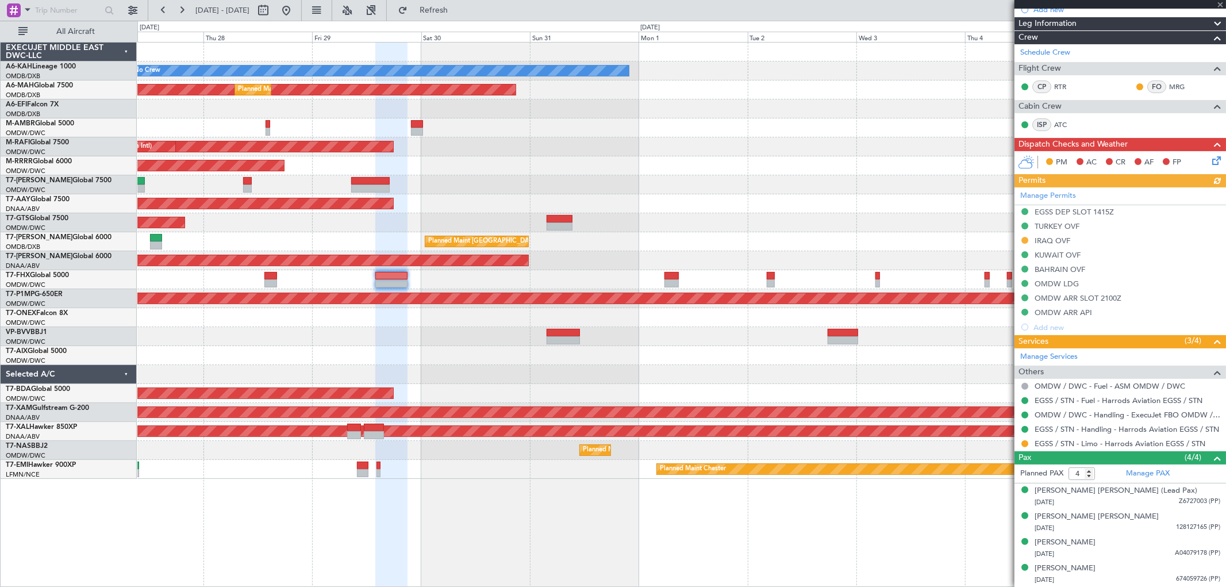
click at [682, 169] on div "No Crew Planned Maint [GEOGRAPHIC_DATA] ([GEOGRAPHIC_DATA]) Planned Maint [GEOG…" at bounding box center [681, 261] width 1088 height 436
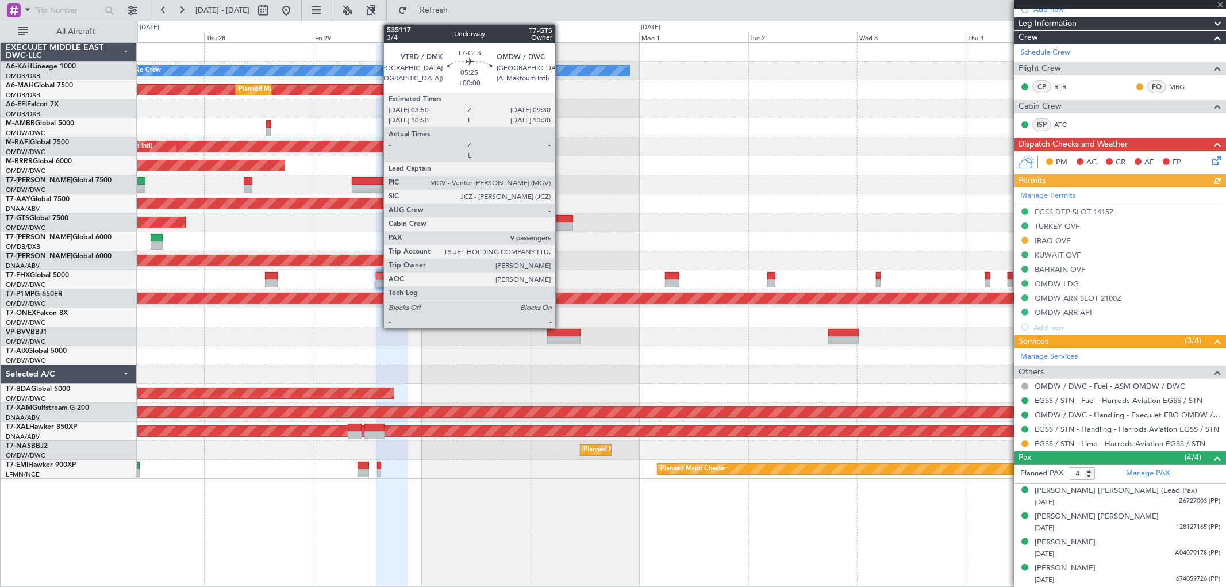
click at [561, 222] on div at bounding box center [560, 226] width 26 height 8
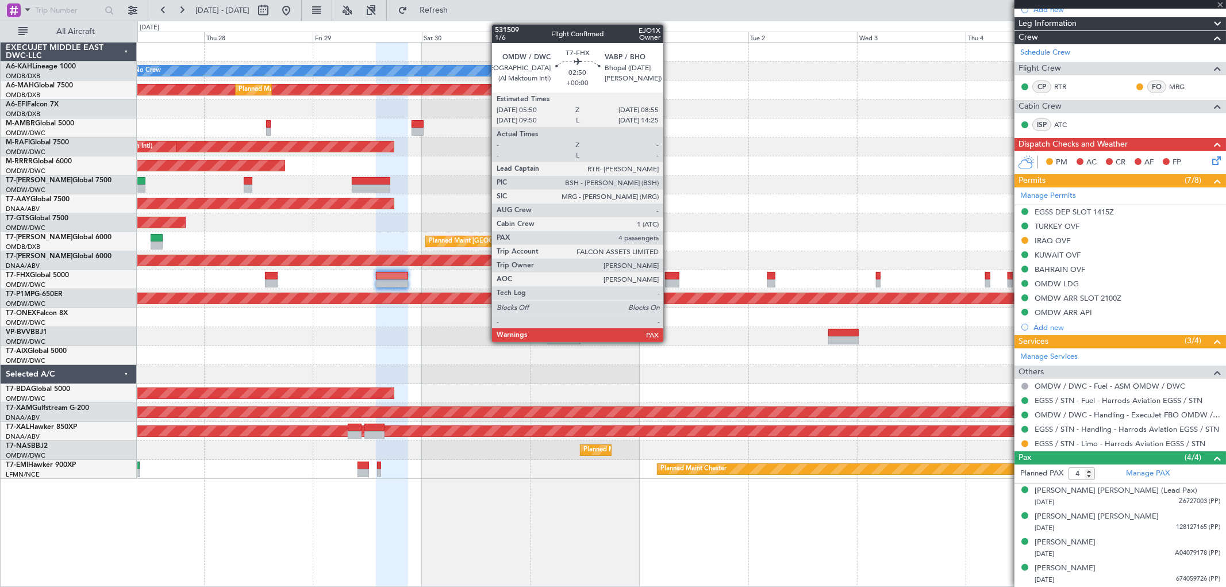
click at [669, 279] on div at bounding box center [672, 283] width 14 height 8
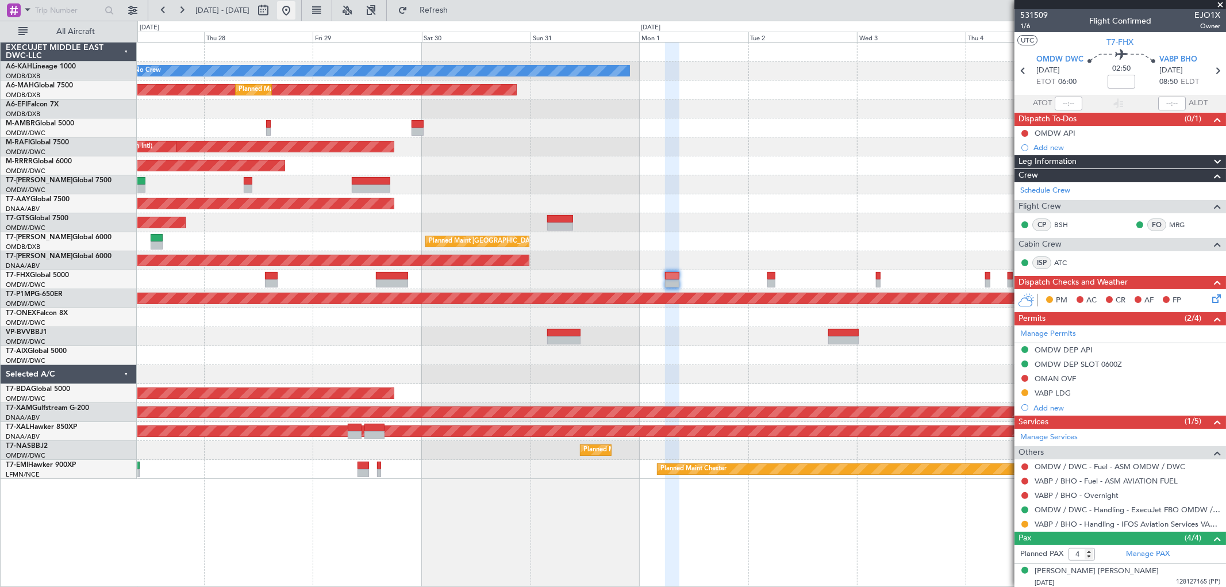
click at [295, 3] on button at bounding box center [286, 10] width 18 height 18
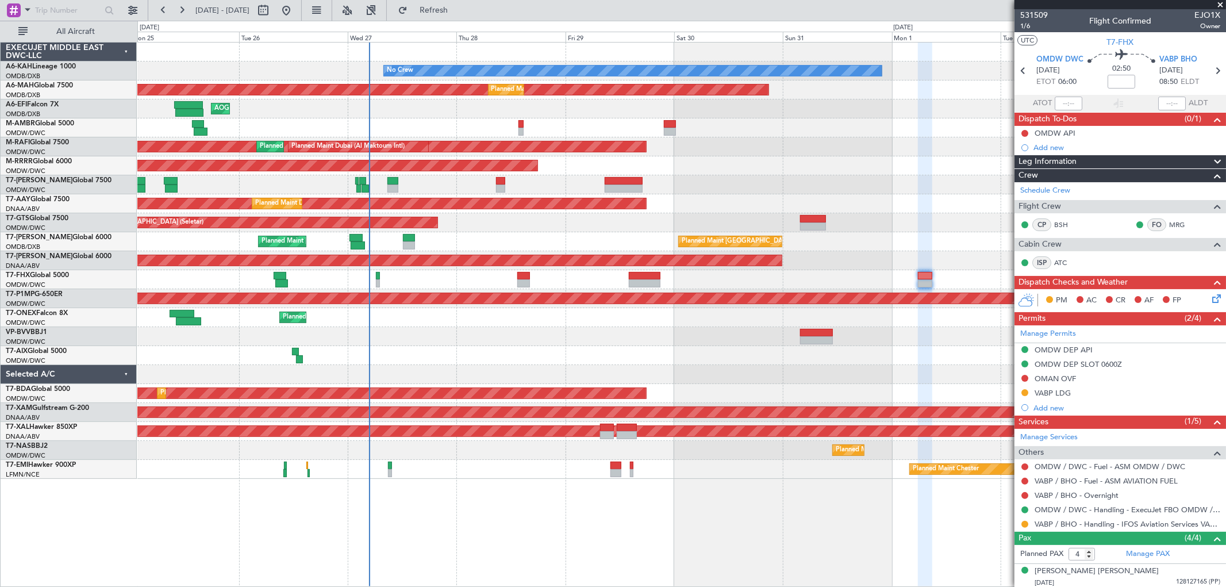
click at [563, 347] on div "No Crew Planned Maint [GEOGRAPHIC_DATA] (Al Maktoum Intl) Planned Maint [GEOGRA…" at bounding box center [681, 261] width 1088 height 436
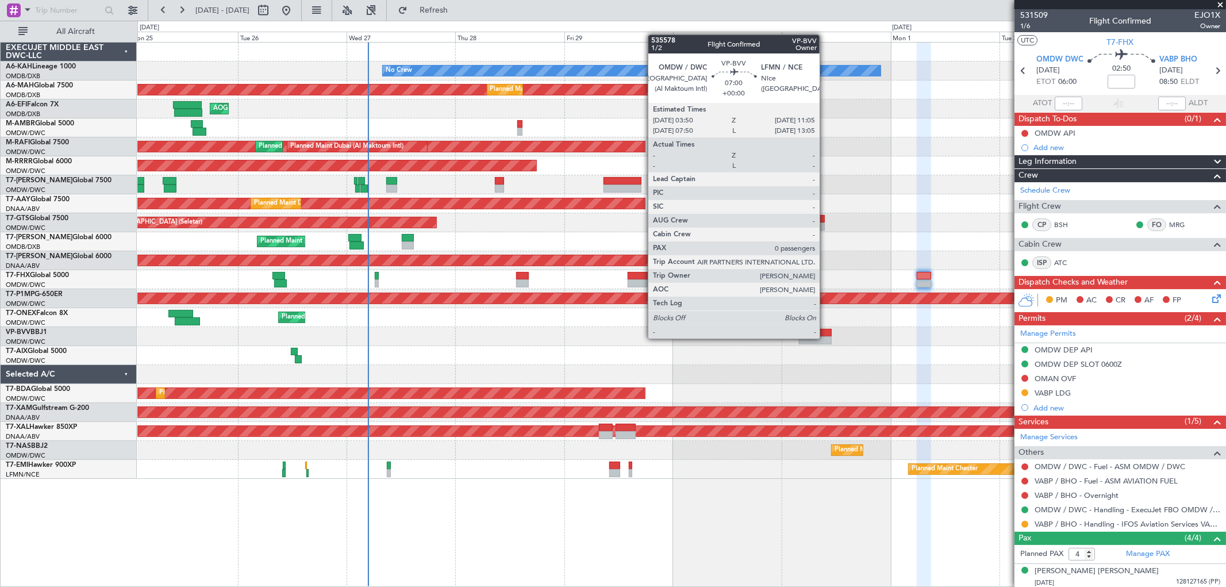
click at [825, 337] on div at bounding box center [815, 340] width 33 height 8
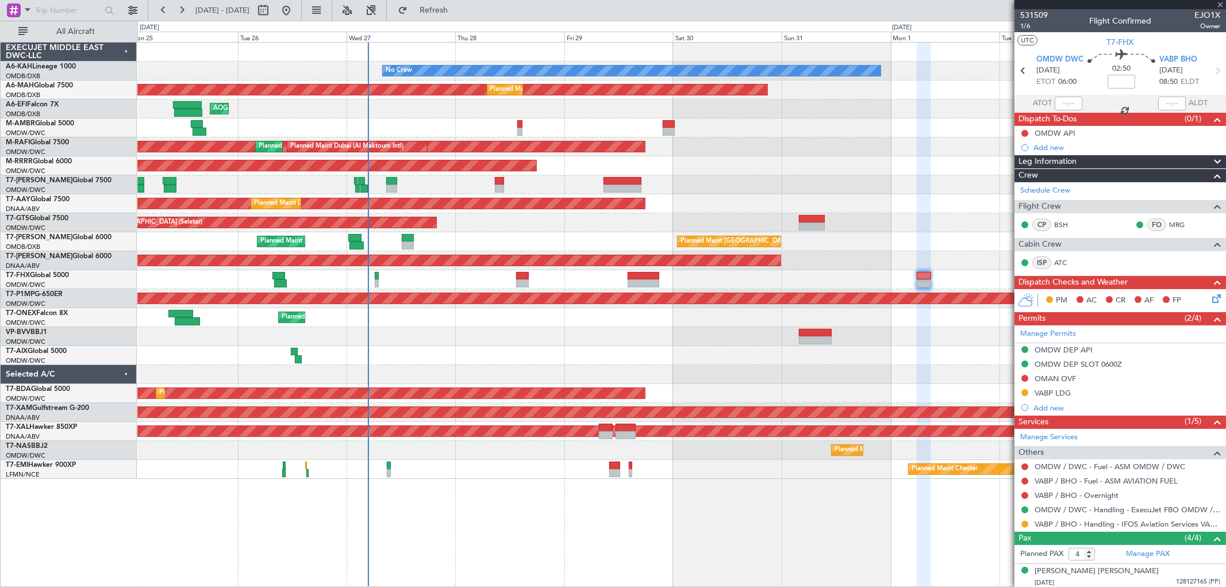
type input "0"
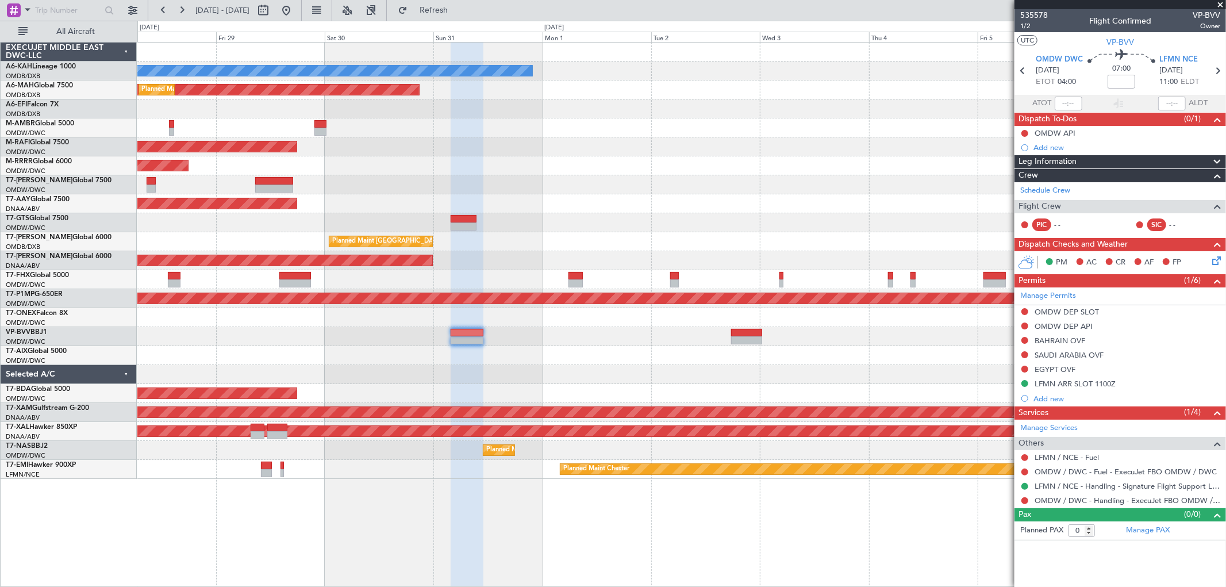
click at [454, 170] on div "No Crew Planned Maint [GEOGRAPHIC_DATA] ([GEOGRAPHIC_DATA]) Planned Maint [GEOG…" at bounding box center [681, 261] width 1088 height 436
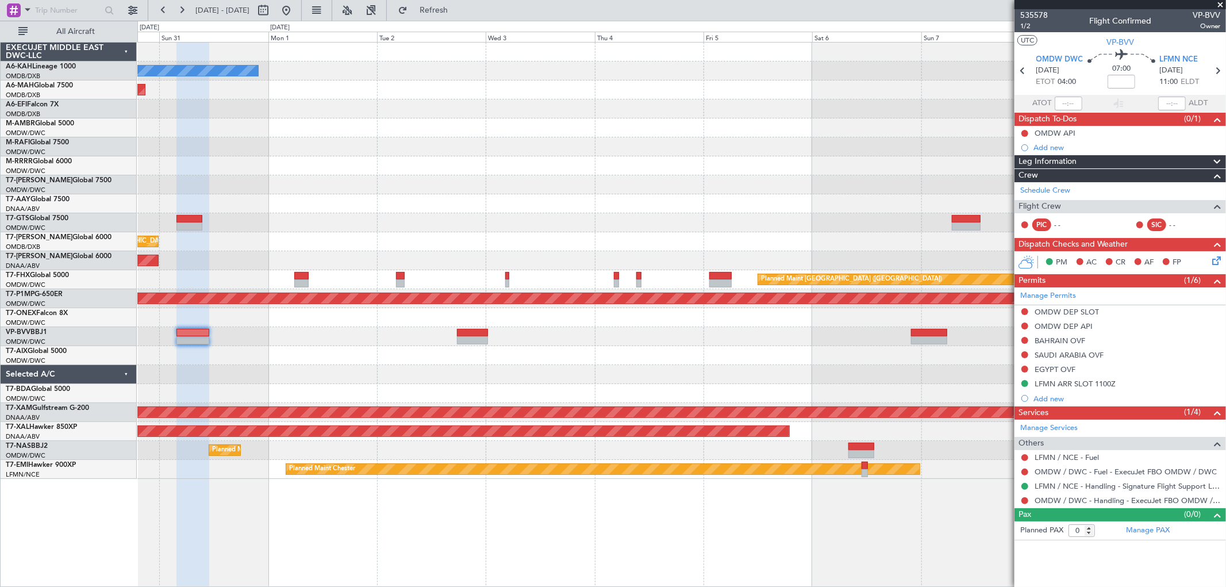
click at [490, 173] on div "No Crew Planned Maint [GEOGRAPHIC_DATA] ([GEOGRAPHIC_DATA]) Planned Maint [GEOG…" at bounding box center [681, 261] width 1088 height 436
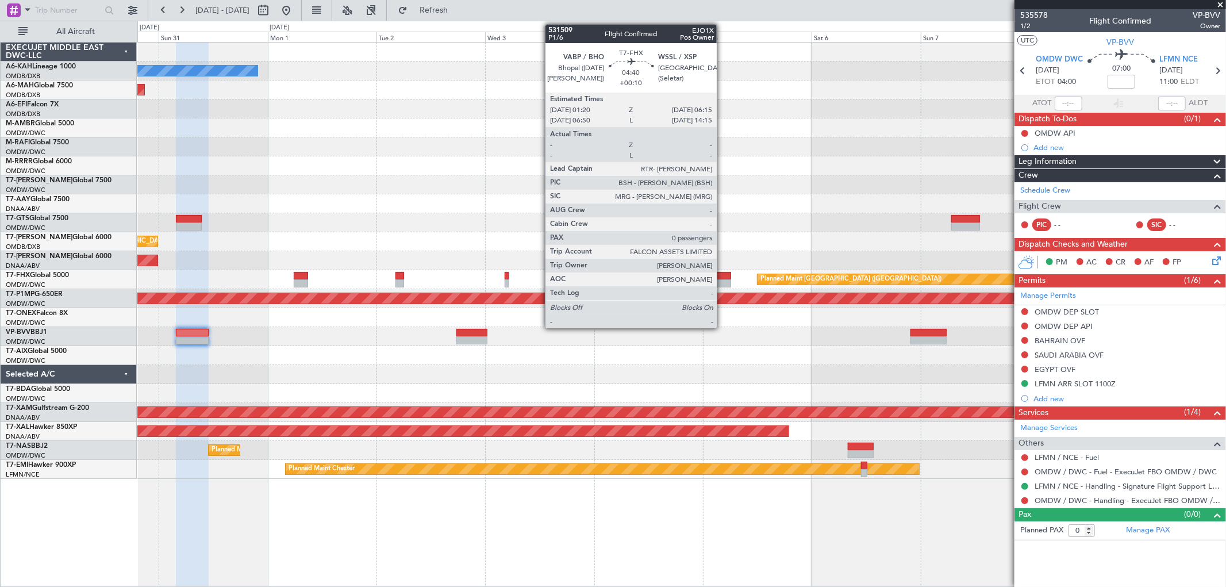
click at [723, 279] on div at bounding box center [720, 283] width 22 height 8
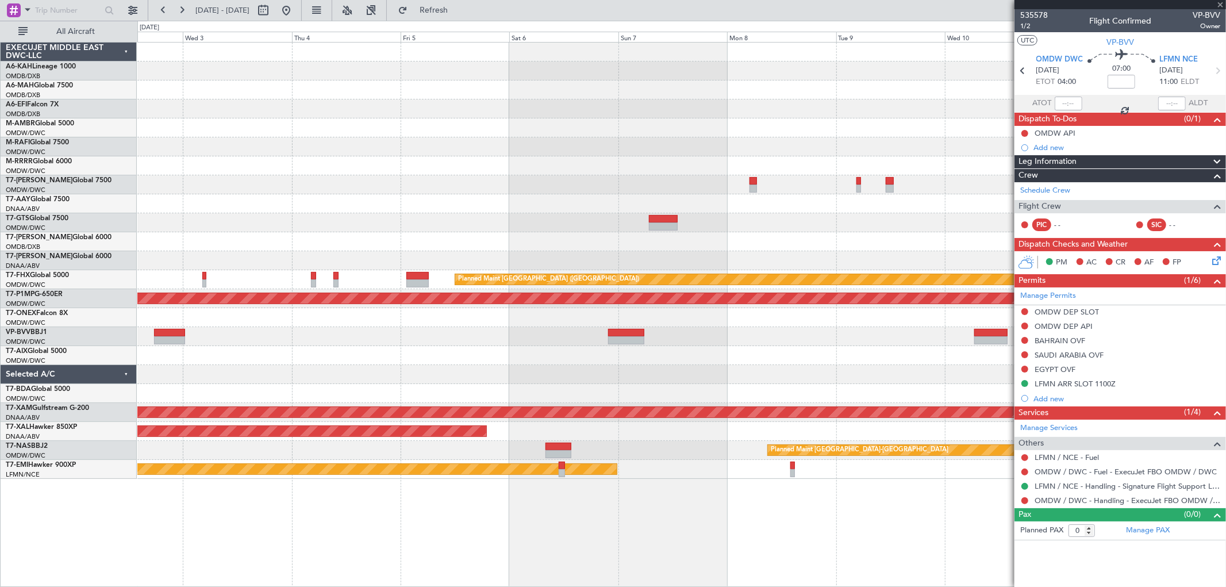
click at [478, 202] on div "No Crew Planned Maint [GEOGRAPHIC_DATA] ([GEOGRAPHIC_DATA]) Planned Maint Savan…" at bounding box center [681, 261] width 1088 height 436
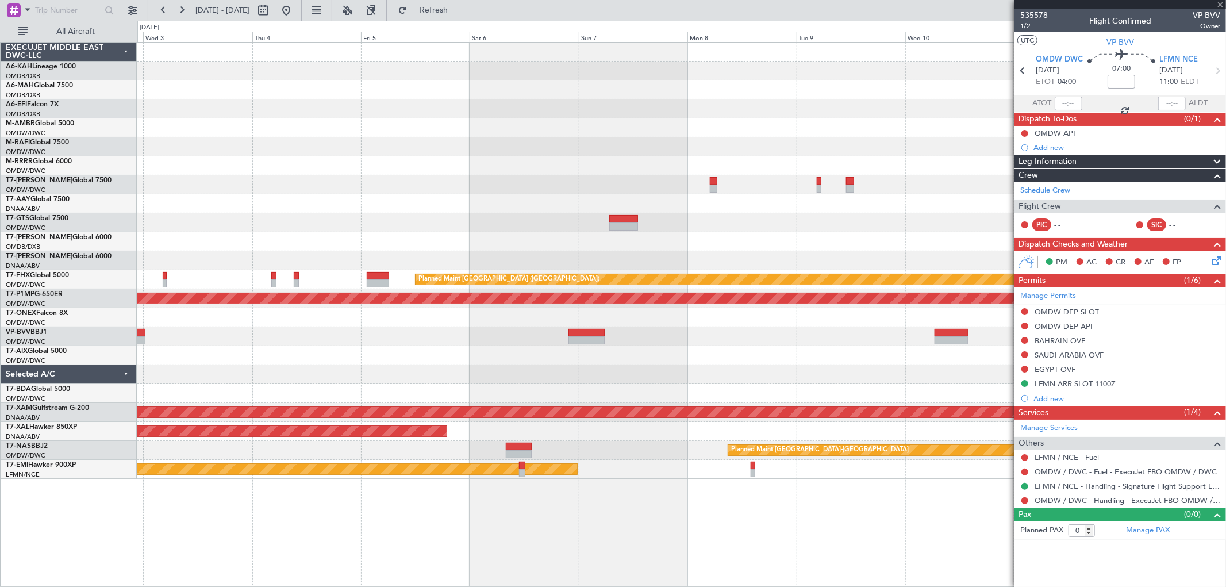
click at [519, 164] on div "No Crew Planned Maint [GEOGRAPHIC_DATA] ([GEOGRAPHIC_DATA]) Planned Maint Savan…" at bounding box center [681, 261] width 1088 height 436
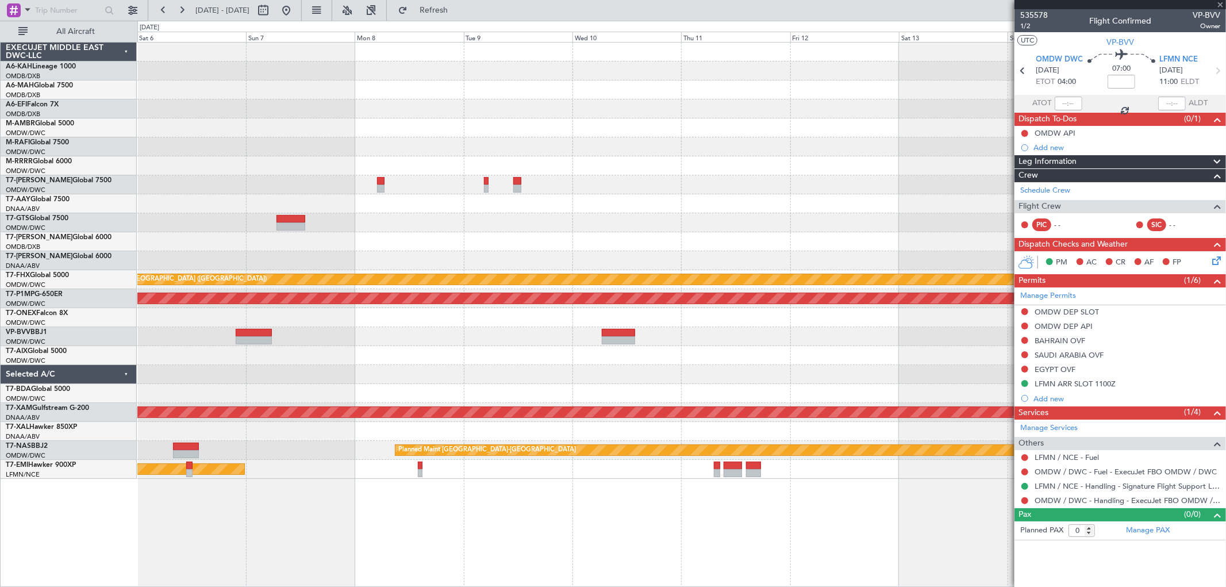
type input "+00:10"
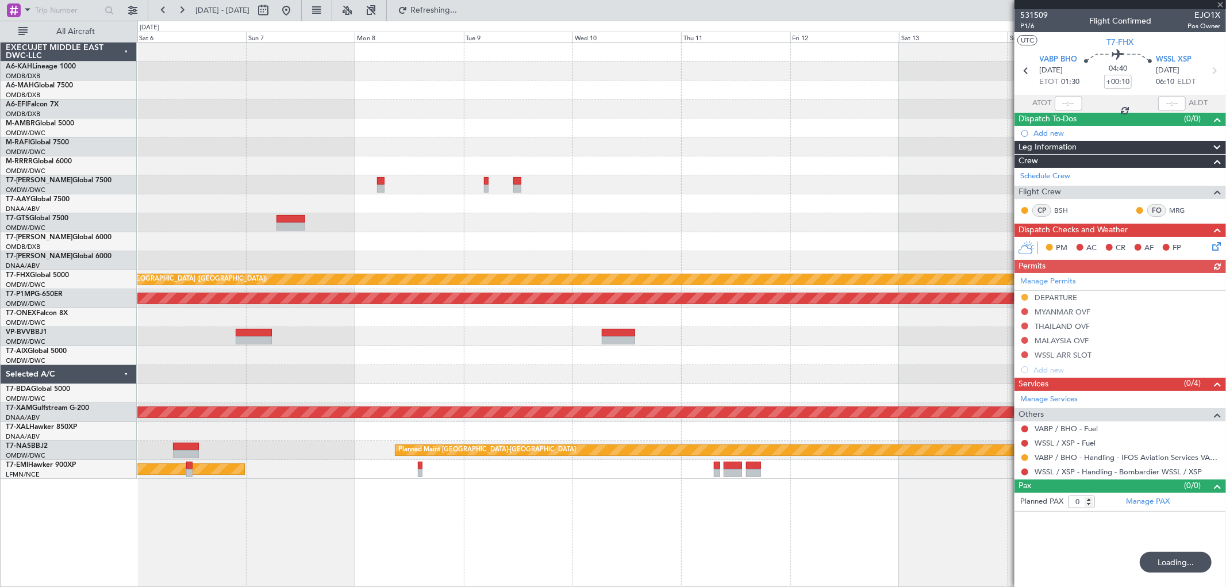
click at [263, 139] on div "Planned Maint [GEOGRAPHIC_DATA] ([GEOGRAPHIC_DATA]) Planned Maint Savannah ([GE…" at bounding box center [681, 261] width 1088 height 436
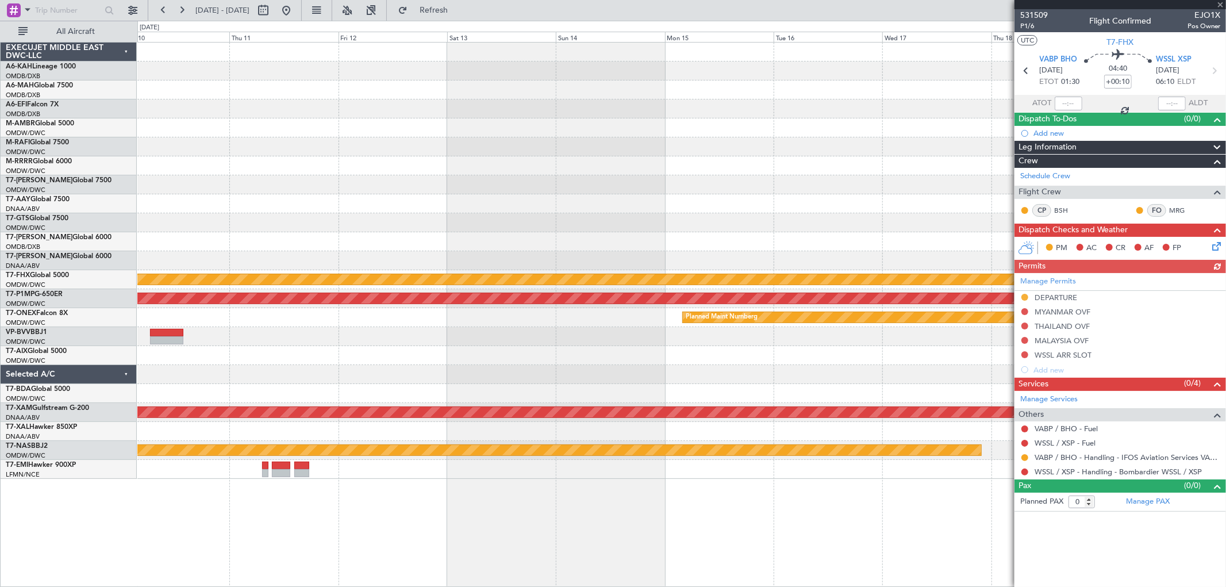
click at [243, 99] on div "Planned Maint [GEOGRAPHIC_DATA] ([GEOGRAPHIC_DATA]) Planned Maint Savannah ([GE…" at bounding box center [681, 261] width 1088 height 436
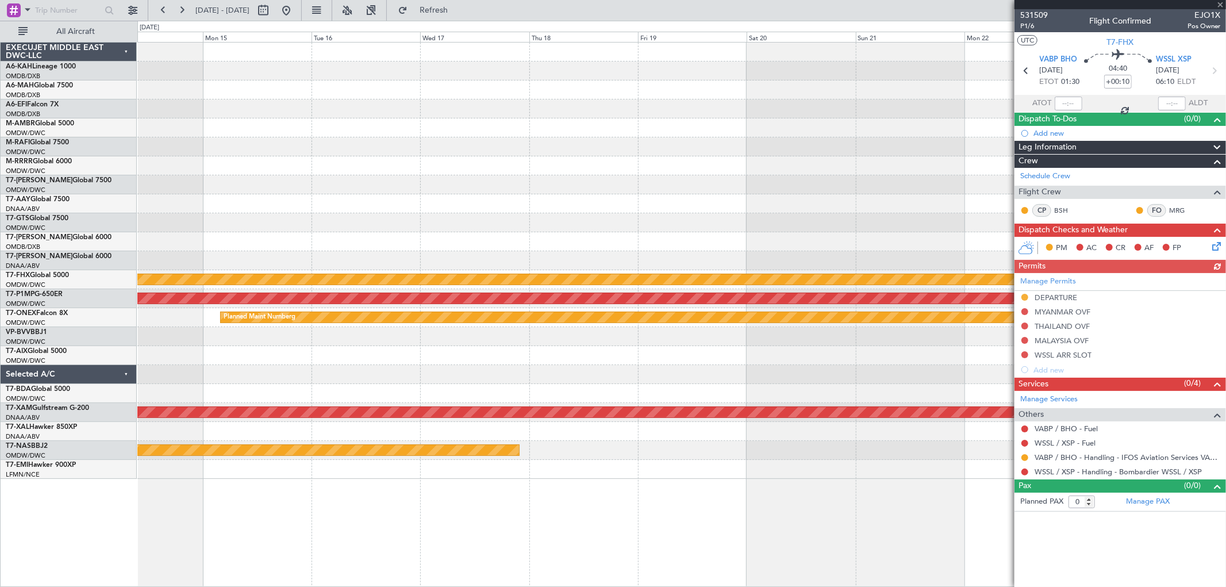
click at [268, 99] on div "Planned Maint [GEOGRAPHIC_DATA] ([GEOGRAPHIC_DATA]) Planned Maint Savannah ([GE…" at bounding box center [681, 261] width 1088 height 436
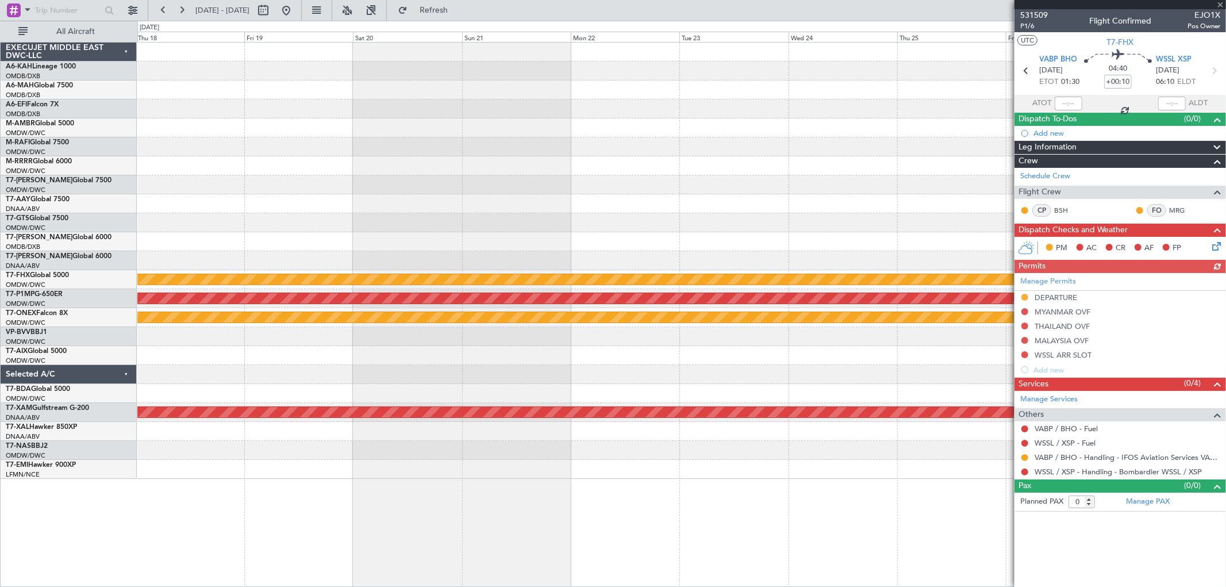
click at [398, 149] on div at bounding box center [681, 146] width 1088 height 19
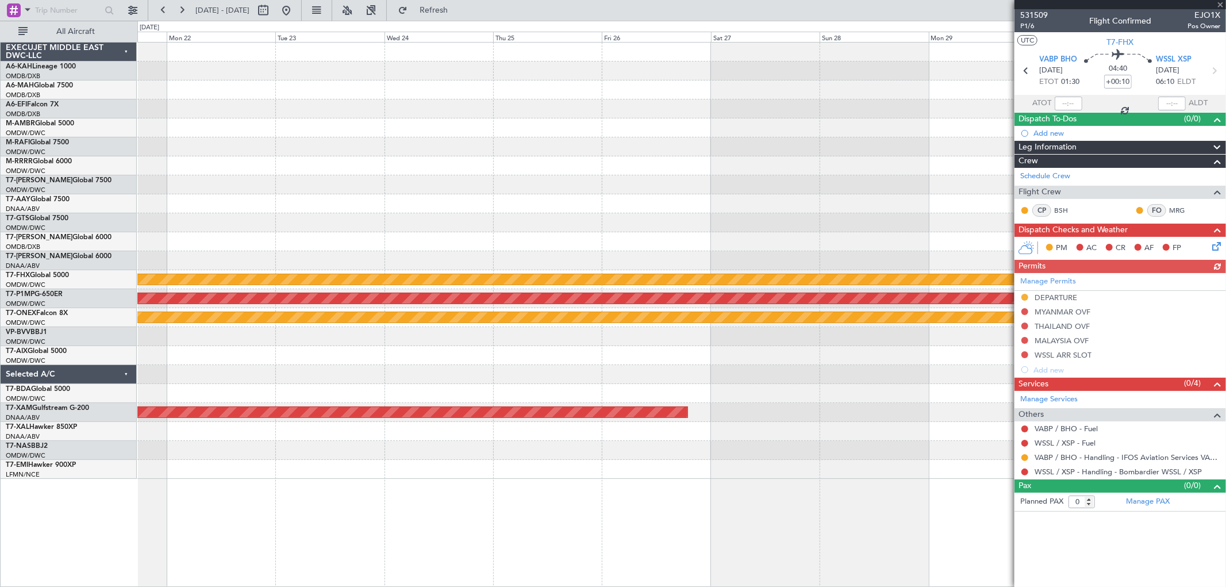
click at [576, 159] on div at bounding box center [681, 165] width 1088 height 19
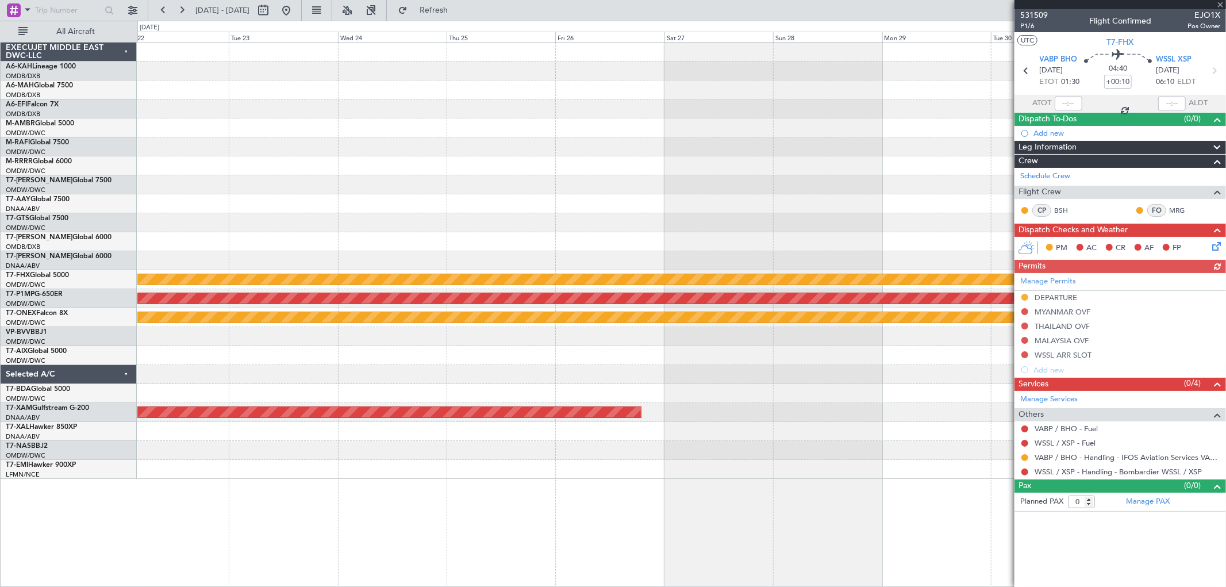
click at [573, 158] on div "Planned Maint [GEOGRAPHIC_DATA] ([GEOGRAPHIC_DATA]) Planned Maint Savannah ([GE…" at bounding box center [681, 261] width 1088 height 436
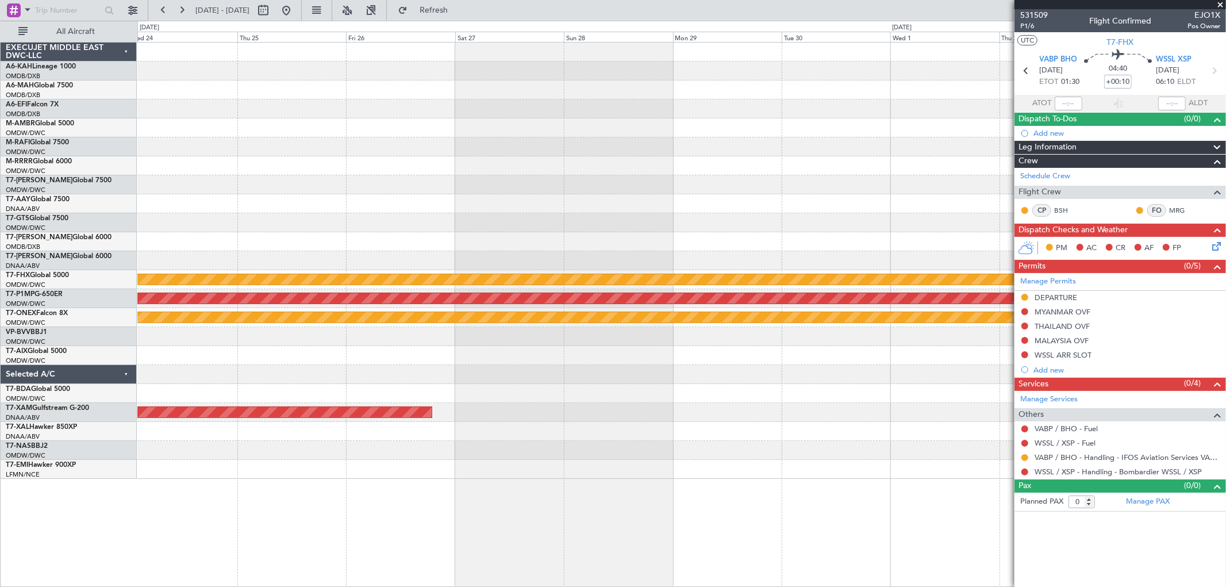
click at [532, 152] on div "Planned Maint [GEOGRAPHIC_DATA] ([GEOGRAPHIC_DATA]) Planned Maint Savannah ([GE…" at bounding box center [681, 261] width 1088 height 436
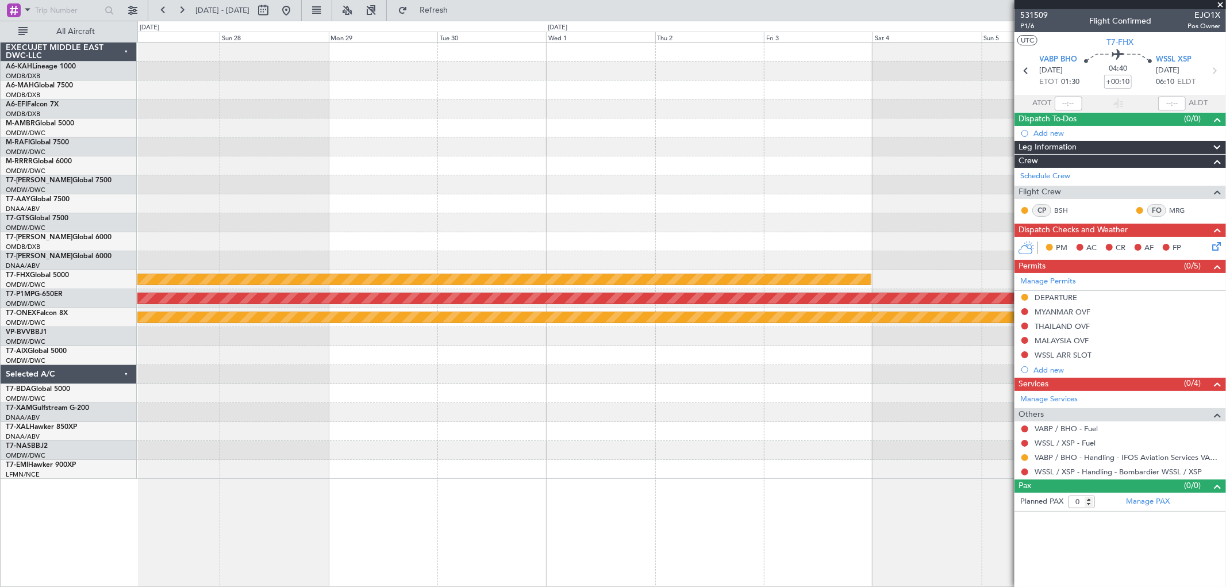
click at [544, 151] on div "Planned Maint [GEOGRAPHIC_DATA] ([GEOGRAPHIC_DATA]) Planned Maint Savannah ([GE…" at bounding box center [681, 261] width 1088 height 436
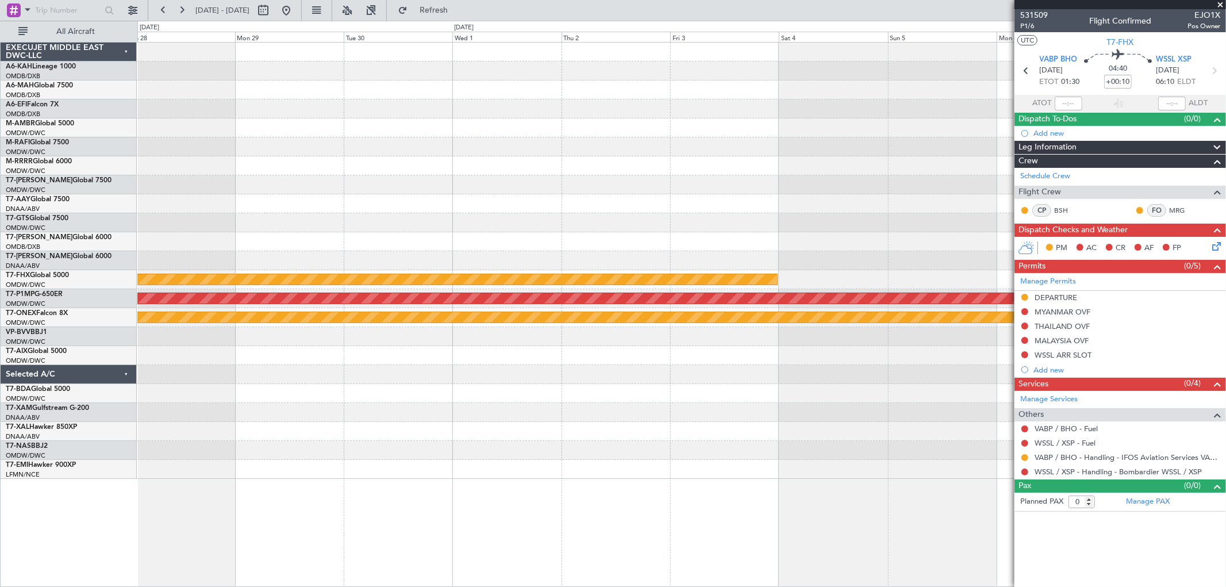
click at [594, 153] on div "Planned Maint [GEOGRAPHIC_DATA] ([GEOGRAPHIC_DATA]) Planned Maint Savannah ([GE…" at bounding box center [681, 261] width 1088 height 436
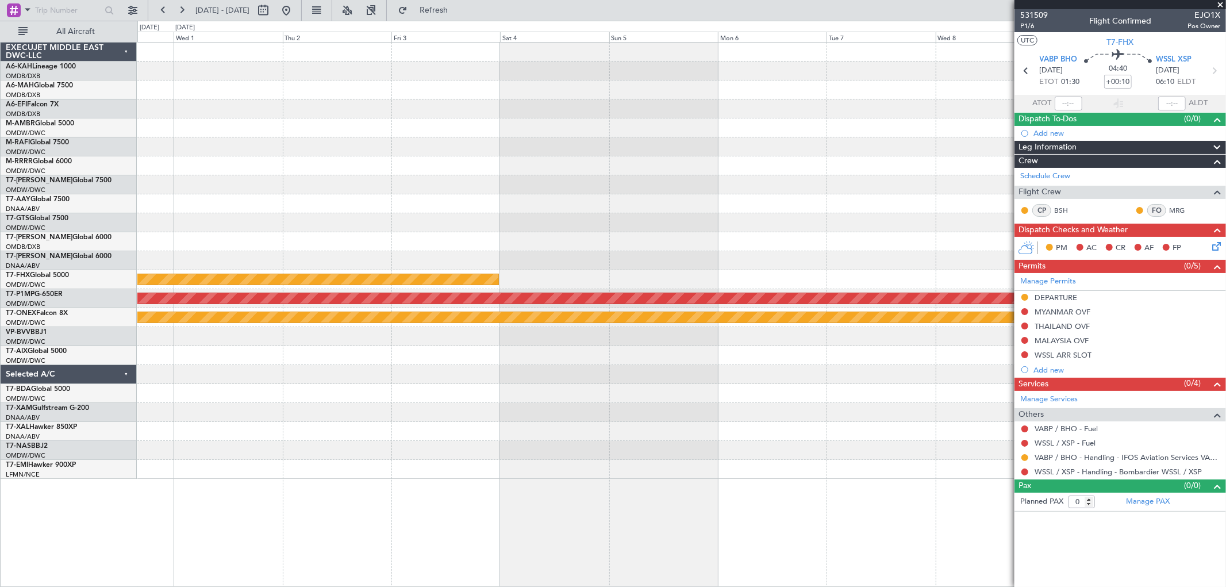
click at [574, 144] on div "Planned Maint [GEOGRAPHIC_DATA] ([GEOGRAPHIC_DATA]) Planned Maint Savannah ([GE…" at bounding box center [681, 261] width 1088 height 436
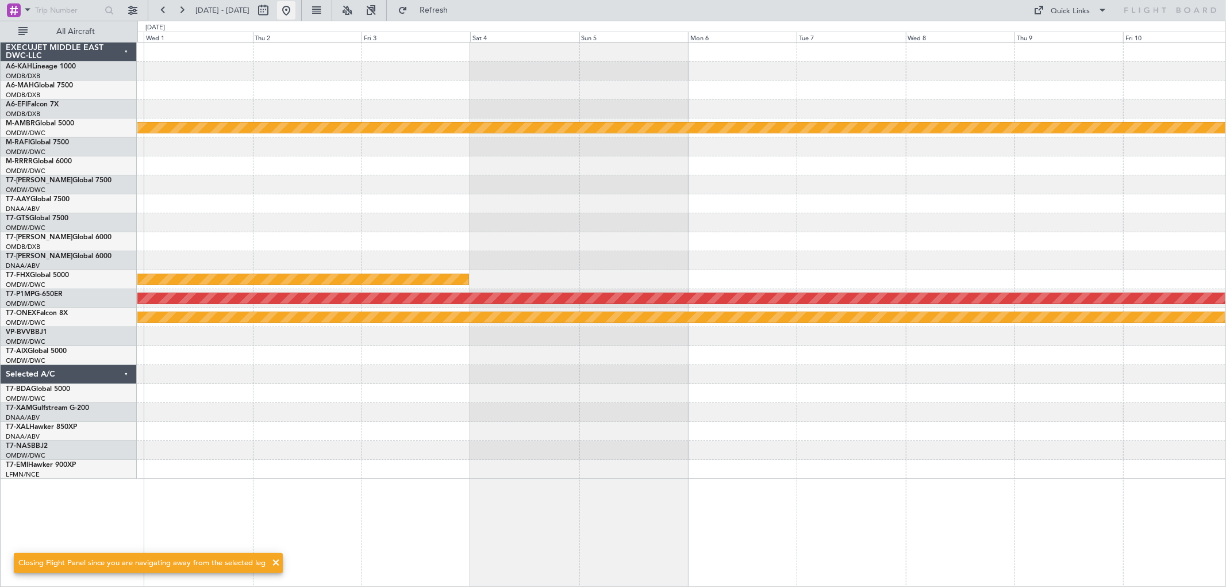
click at [295, 6] on button at bounding box center [286, 10] width 18 height 18
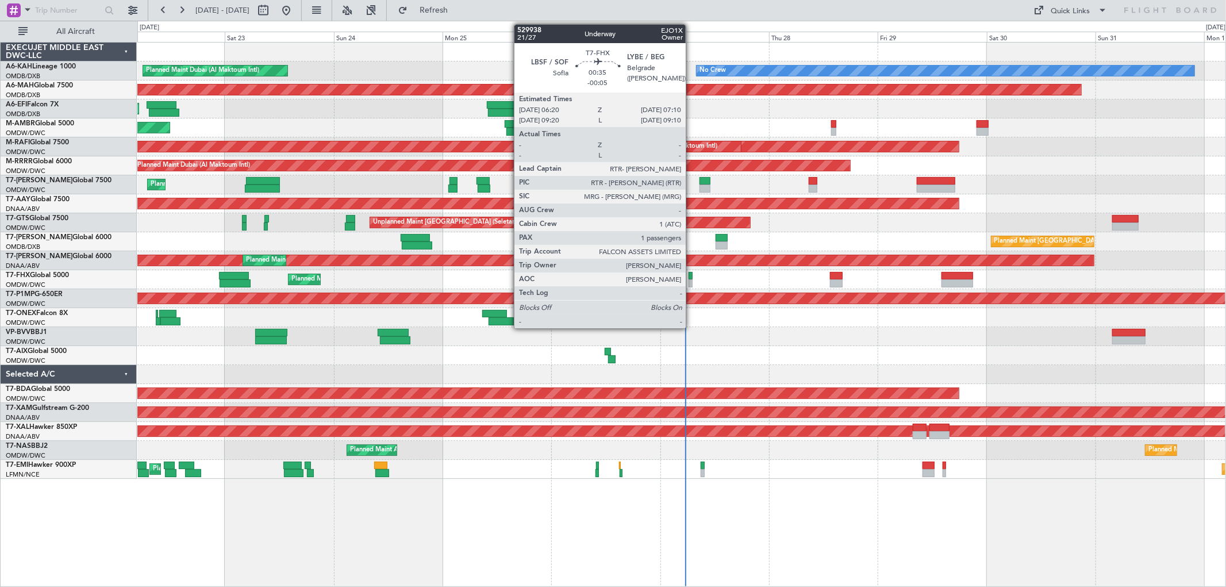
click at [692, 278] on div at bounding box center [691, 276] width 4 height 8
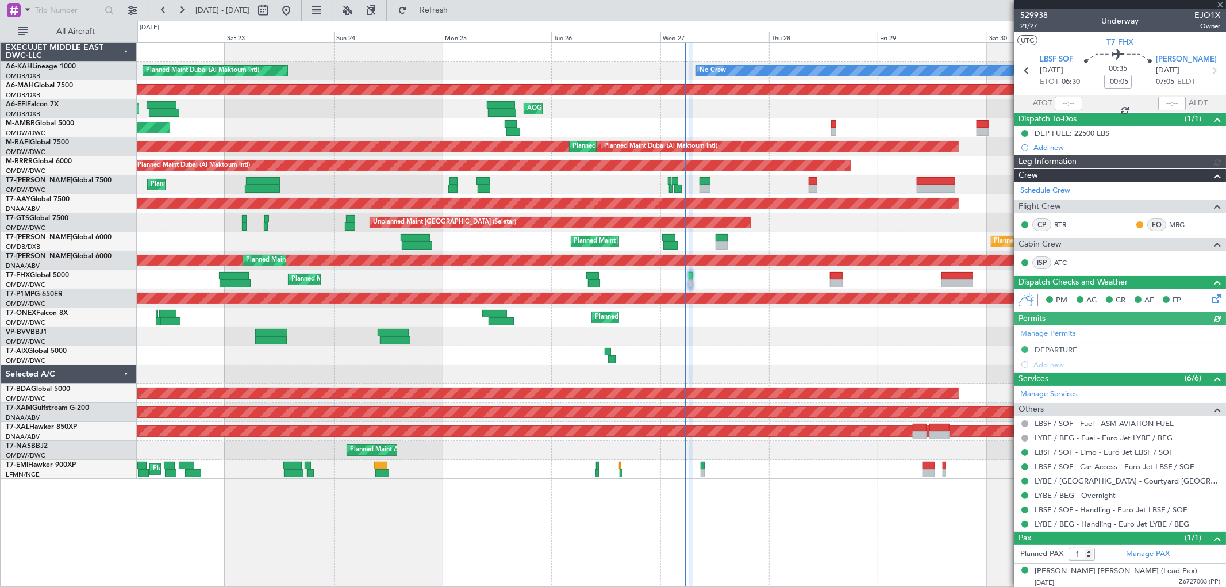
type input "[PERSON_NAME] (SYS)"
type input "7089"
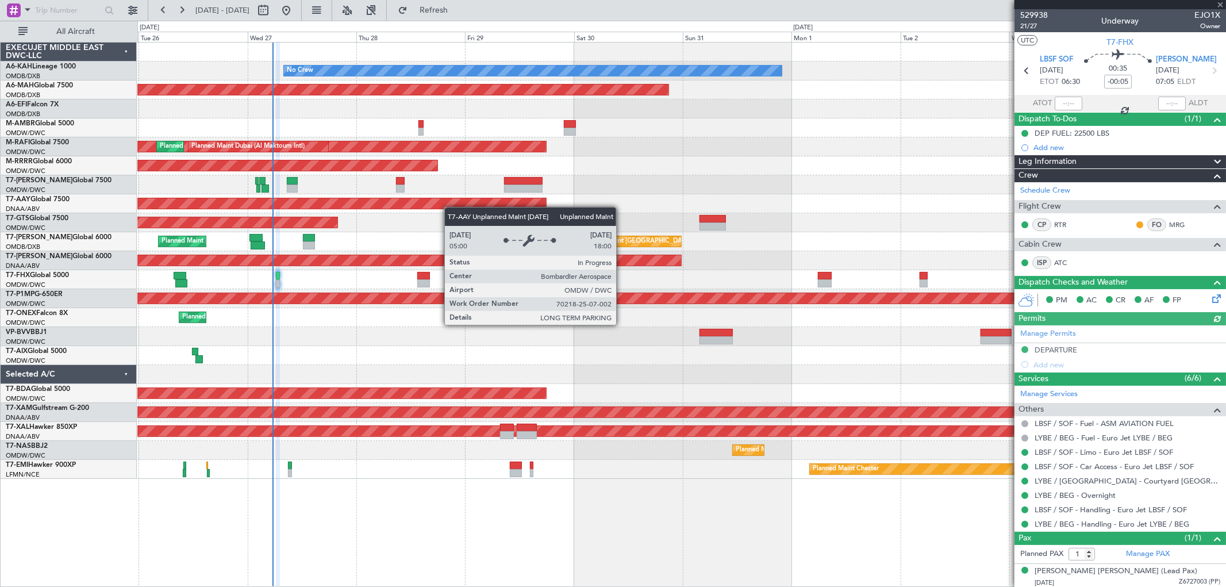
click at [407, 202] on div "No Crew Planned Maint [GEOGRAPHIC_DATA] (Al Maktoum Intl) Planned Maint [GEOGRA…" at bounding box center [681, 261] width 1088 height 436
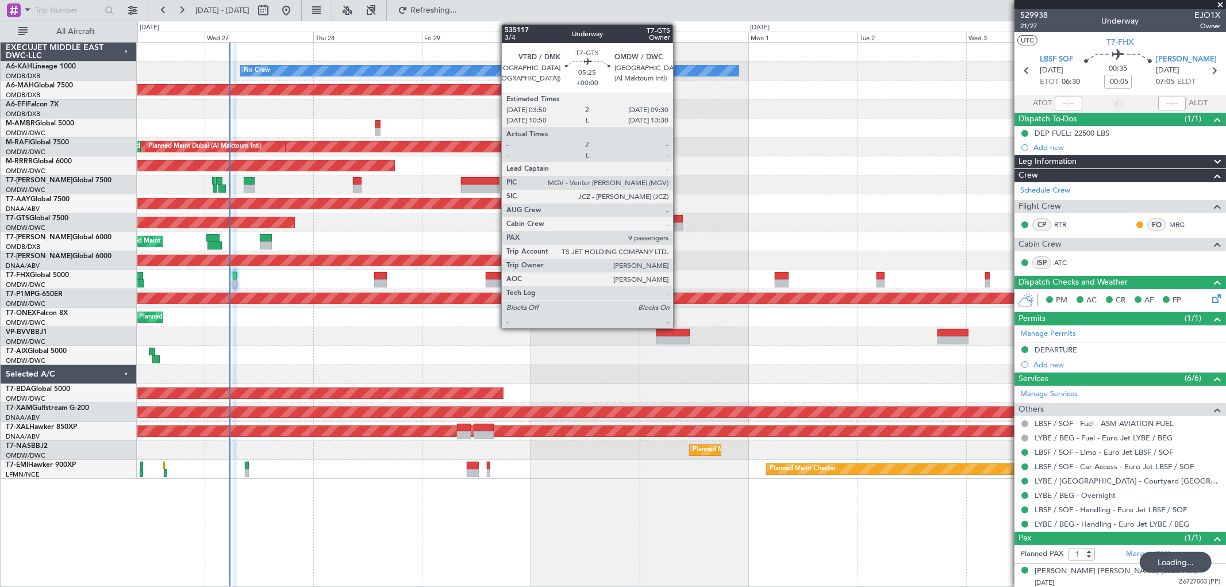
click at [679, 217] on div at bounding box center [669, 219] width 26 height 8
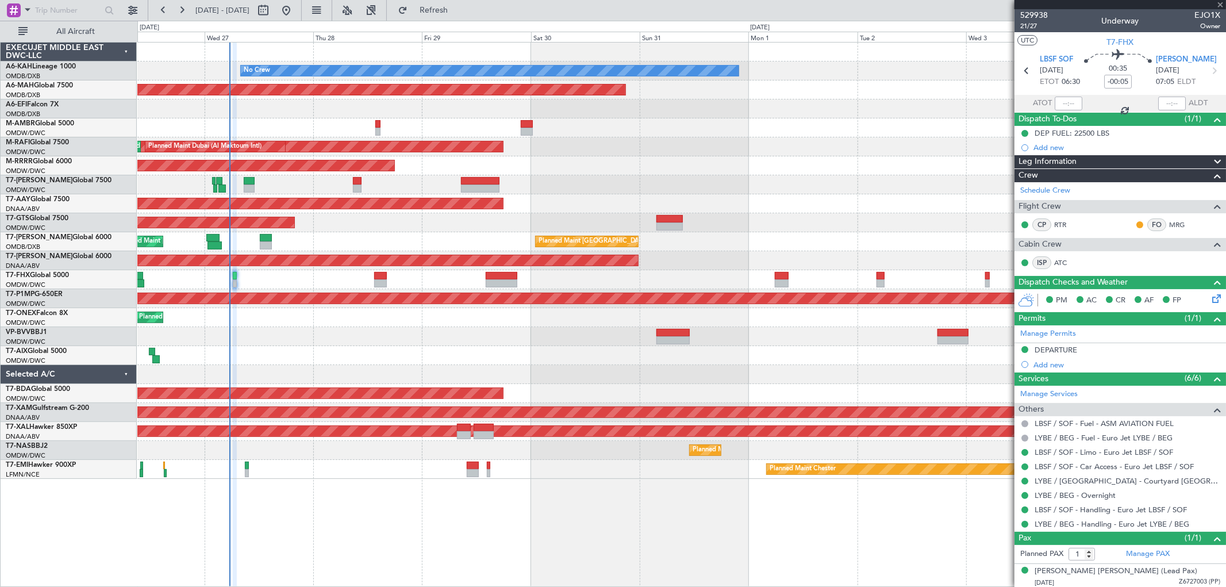
type input "9"
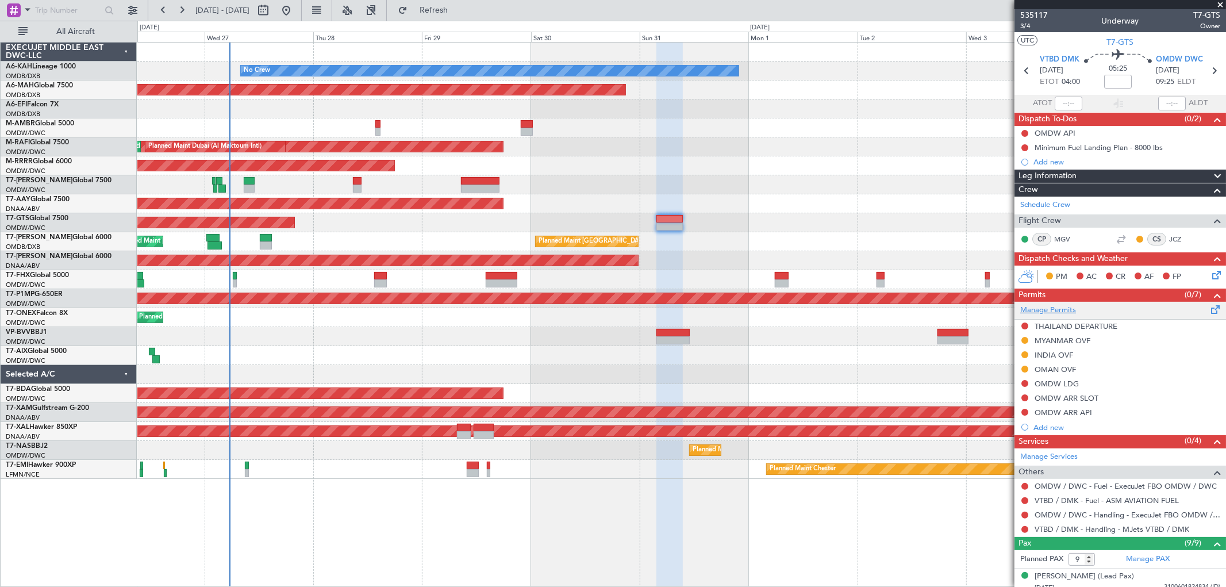
click at [1063, 305] on link "Manage Permits" at bounding box center [1048, 310] width 56 height 11
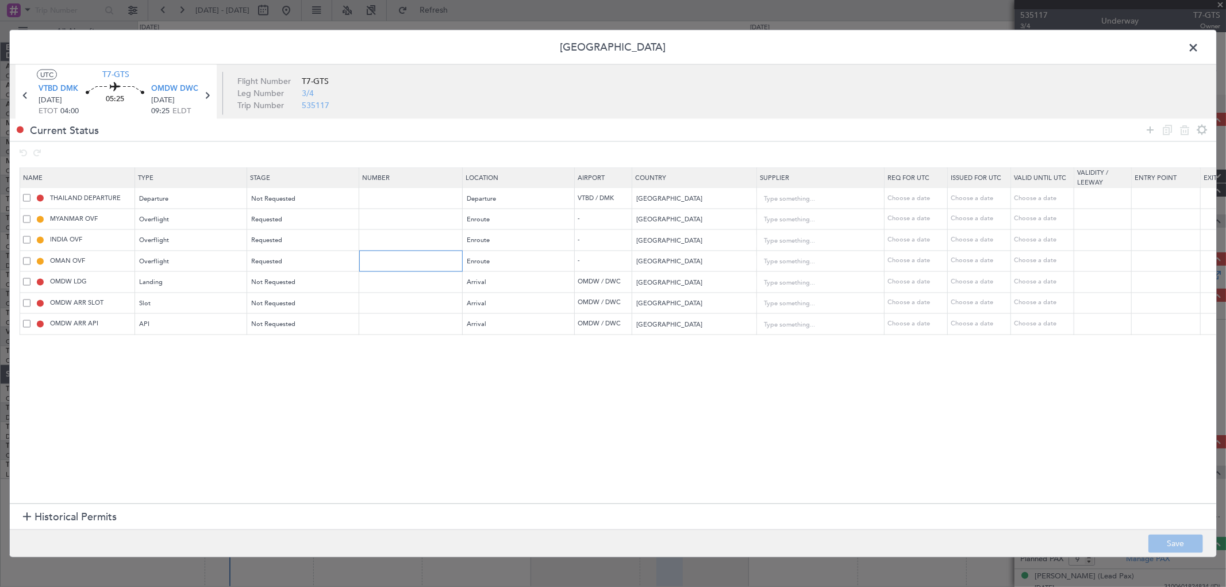
click at [380, 259] on input "text" at bounding box center [412, 261] width 100 height 10
paste input "DAT/OF/EXBO/0016/2025"
type input "DAT/OF/EXBO/0016/2025"
click at [303, 266] on div "Requested" at bounding box center [299, 261] width 95 height 17
click at [297, 352] on span "Received OK" at bounding box center [303, 355] width 102 height 17
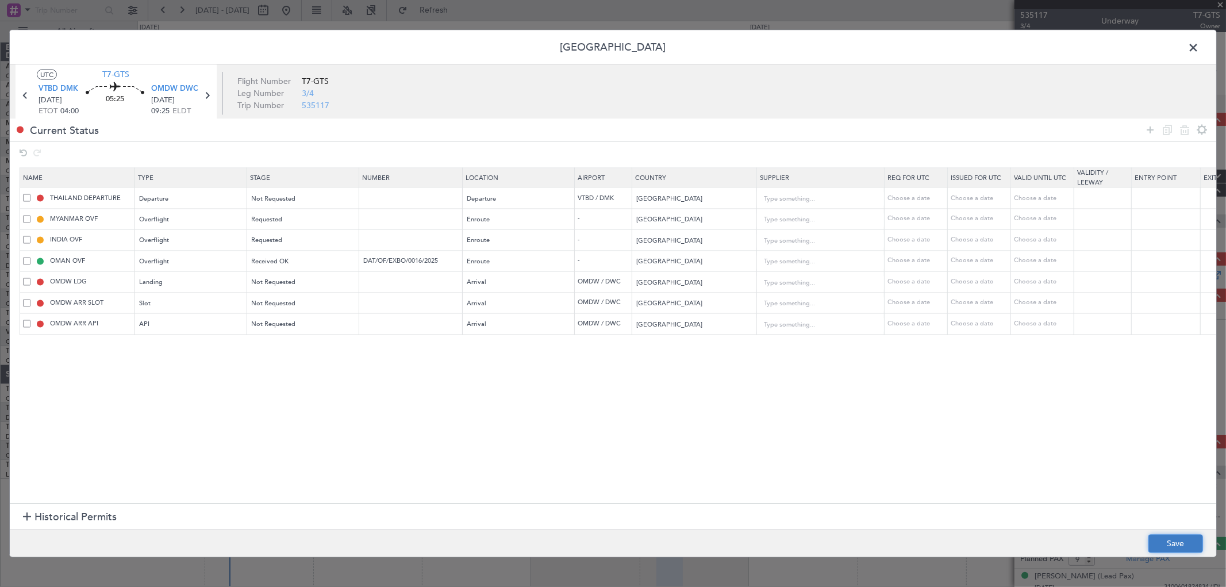
click at [1160, 542] on button "Save" at bounding box center [1175, 544] width 55 height 18
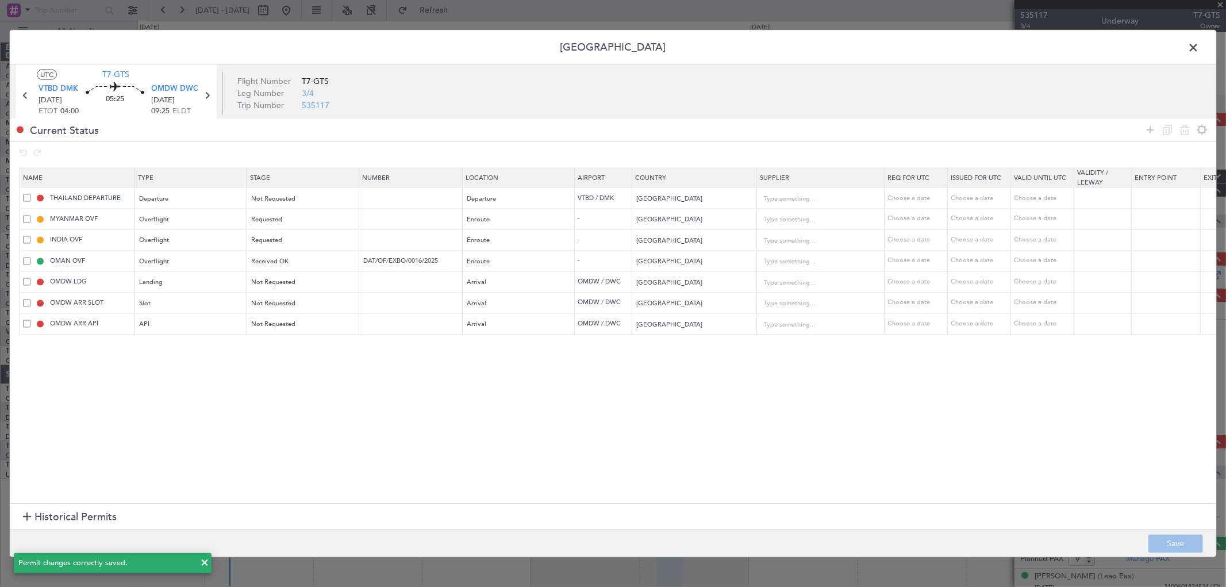
click at [1199, 46] on span at bounding box center [1199, 50] width 0 height 23
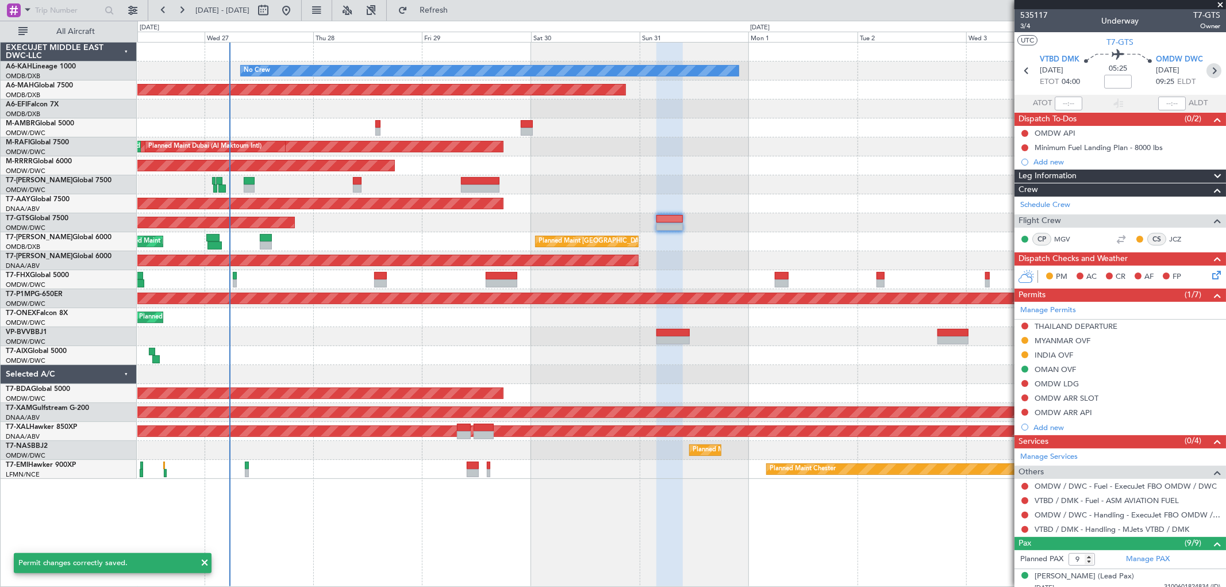
click at [1208, 67] on icon at bounding box center [1214, 70] width 15 height 15
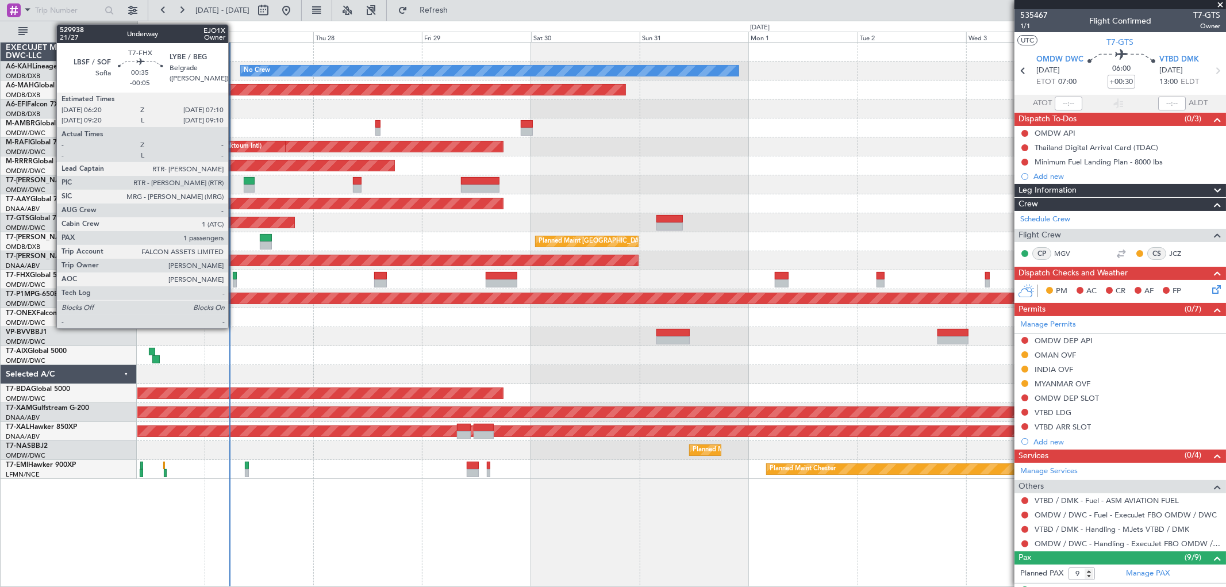
click at [234, 274] on div at bounding box center [235, 276] width 4 height 8
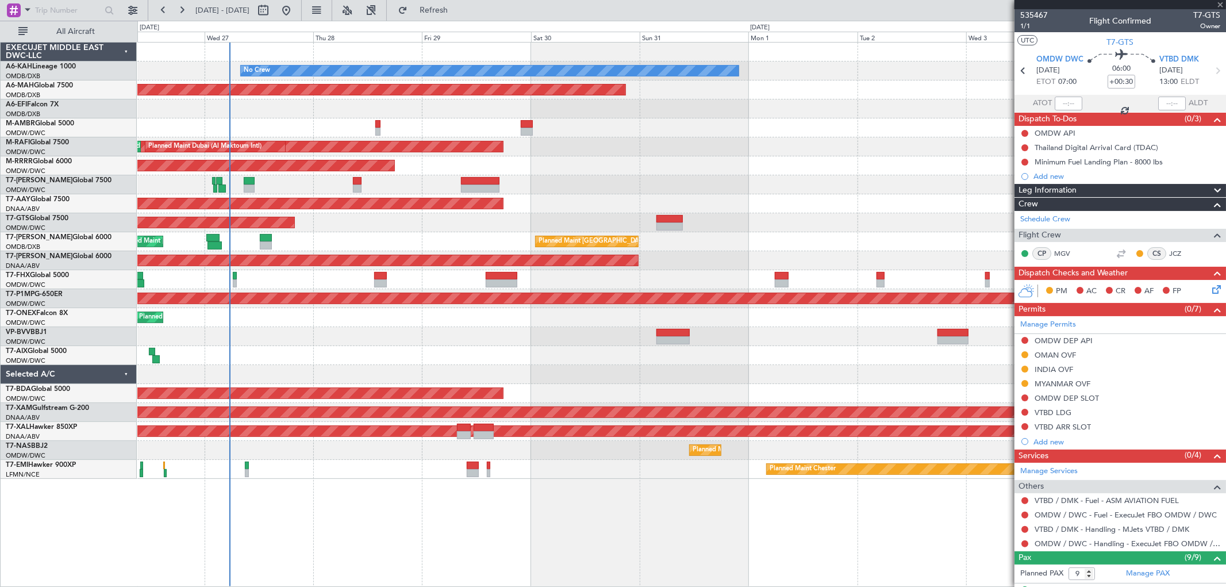
type input "-00:05"
type input "1"
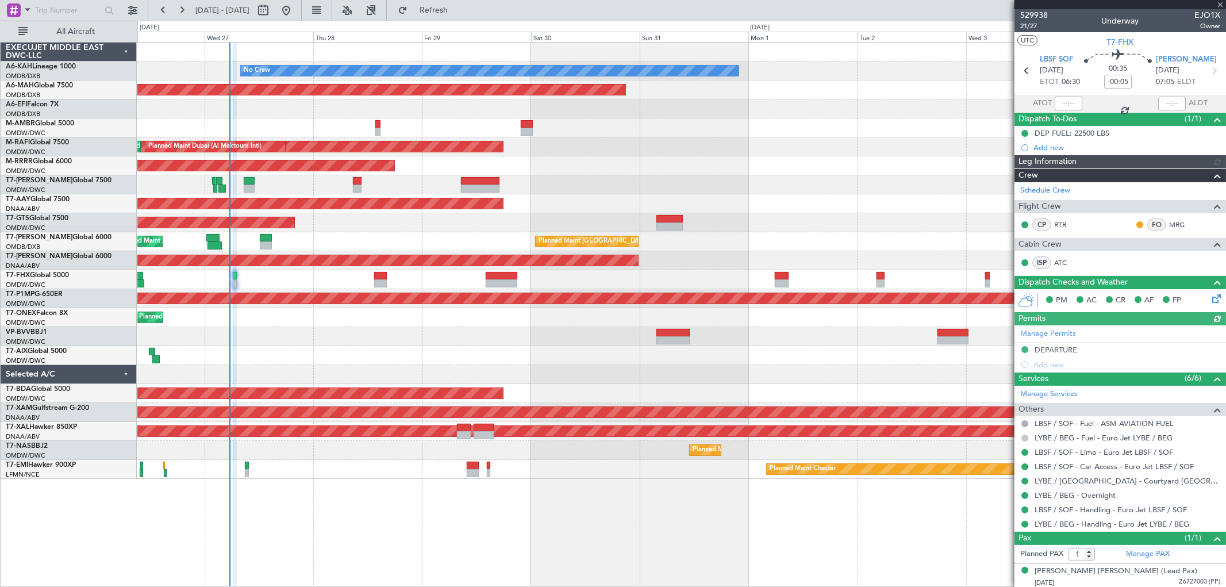
type input "[PERSON_NAME] (SYS)"
type input "7089"
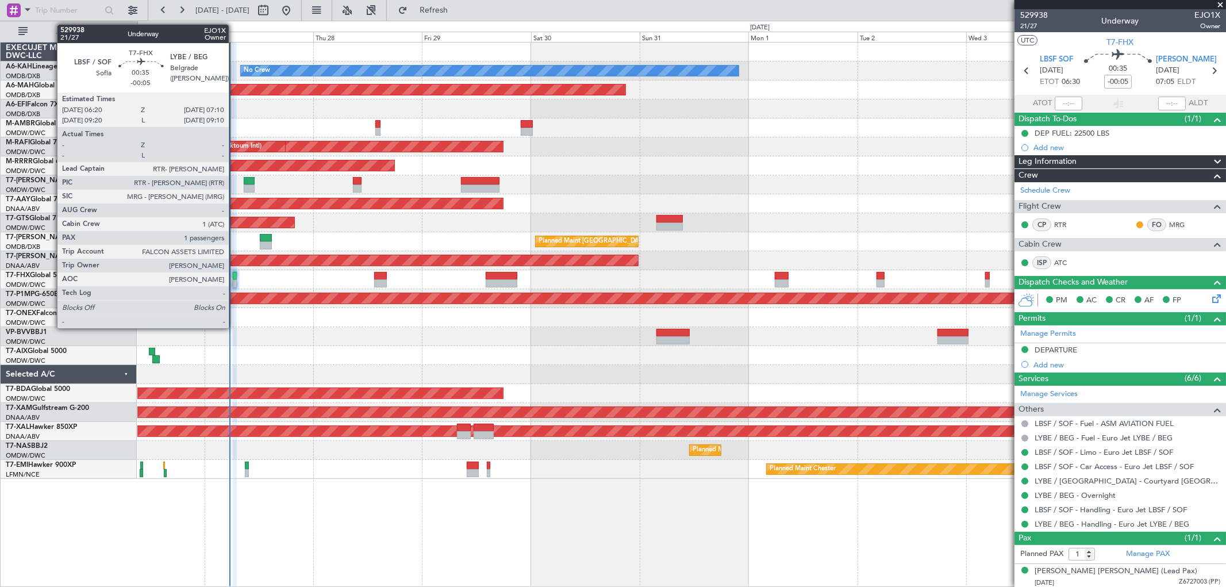
click at [235, 274] on div at bounding box center [235, 276] width 4 height 8
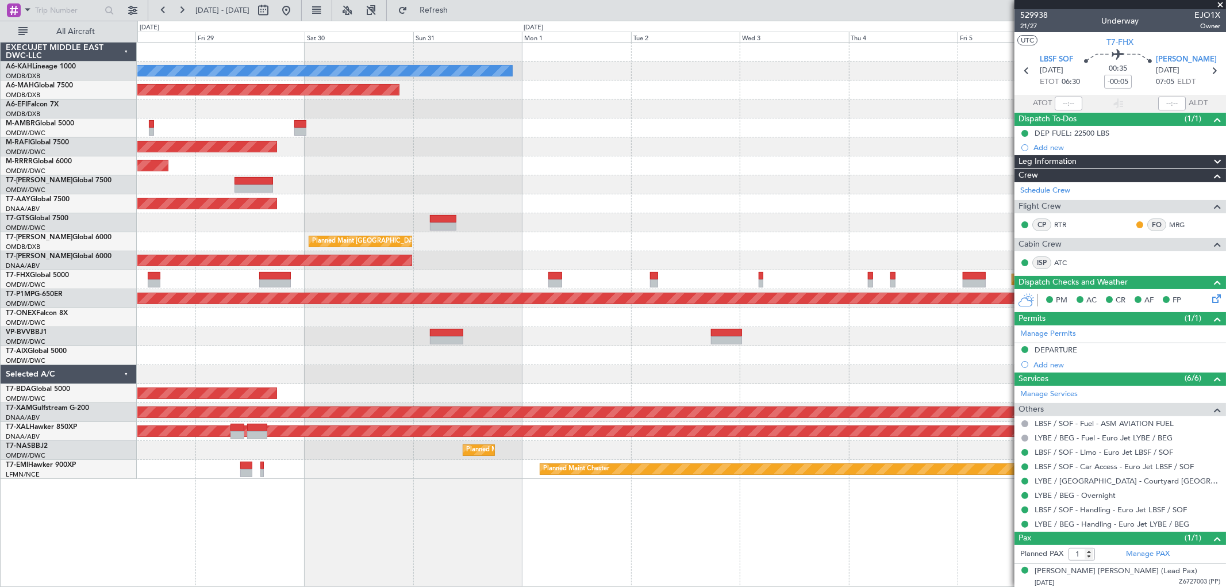
click at [459, 207] on div "No Crew Planned Maint [GEOGRAPHIC_DATA] ([GEOGRAPHIC_DATA]) Planned Maint [GEOG…" at bounding box center [681, 261] width 1088 height 436
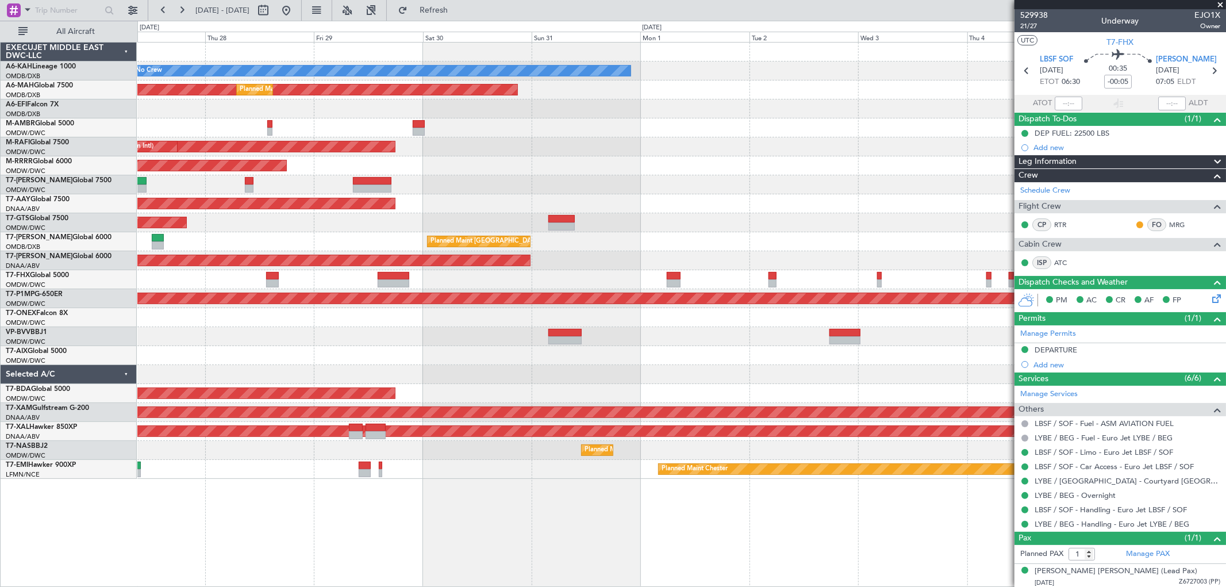
click at [705, 249] on div "Planned Maint [GEOGRAPHIC_DATA] ([GEOGRAPHIC_DATA] Intl) Planned Maint [GEOGRAP…" at bounding box center [681, 241] width 1088 height 19
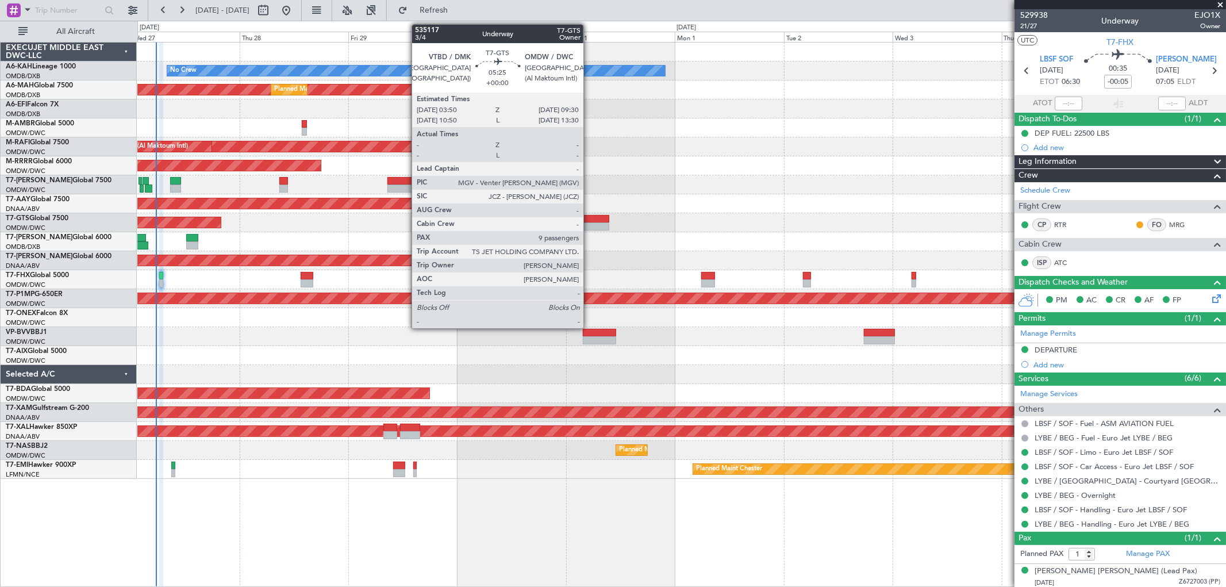
click at [589, 221] on div at bounding box center [596, 219] width 26 height 8
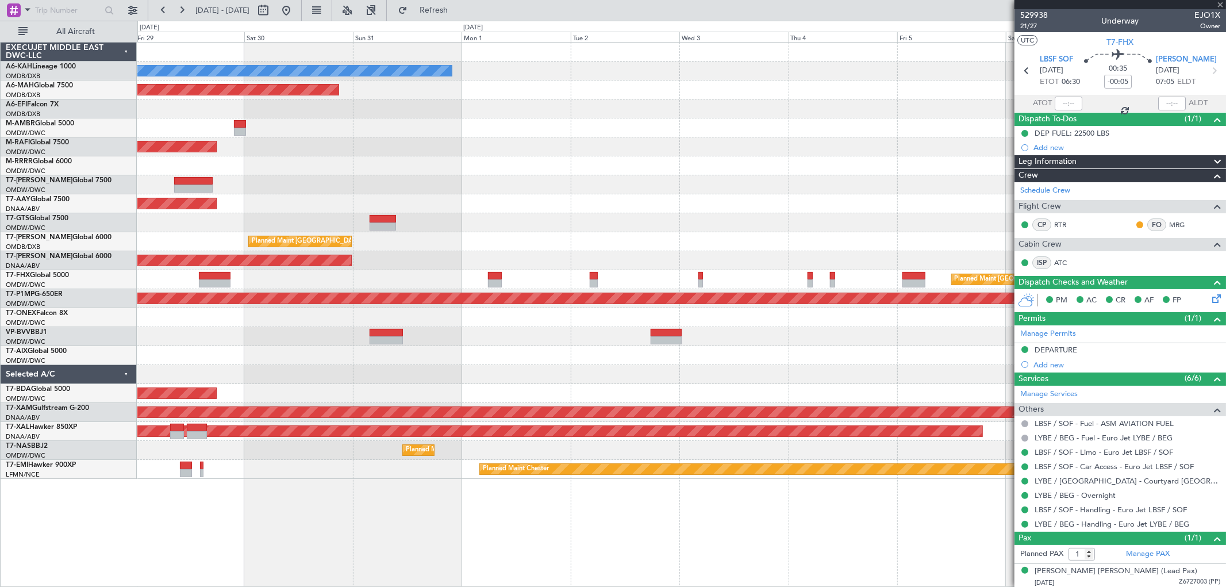
click at [555, 208] on div "Unplanned Maint [GEOGRAPHIC_DATA] (Al Maktoum Intl) Planned Maint [GEOGRAPHIC_D…" at bounding box center [681, 203] width 1088 height 19
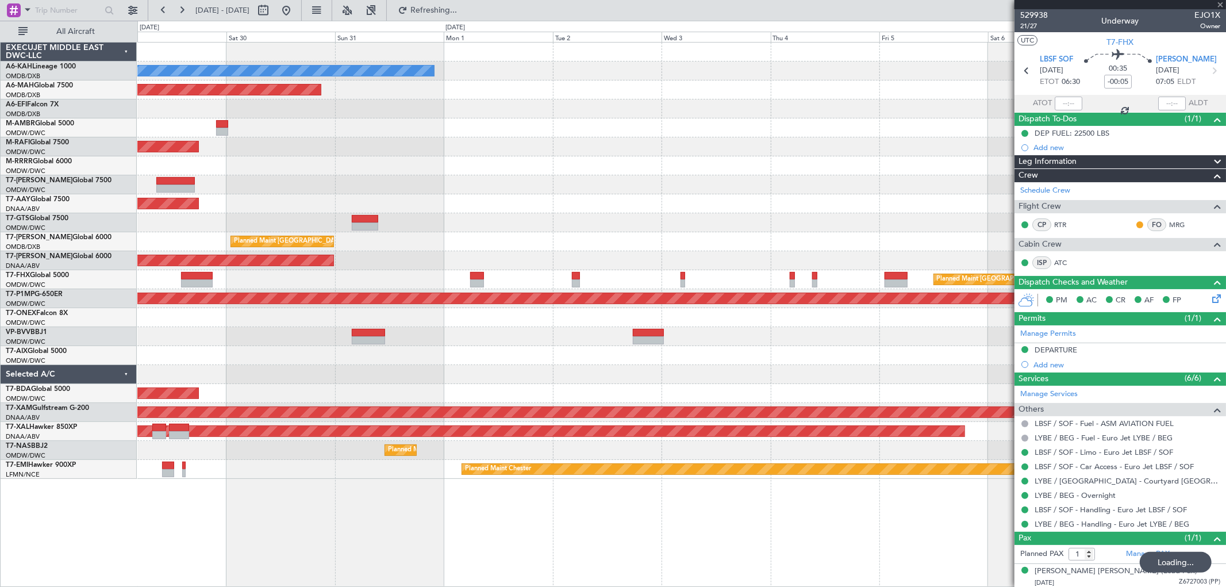
type input "9"
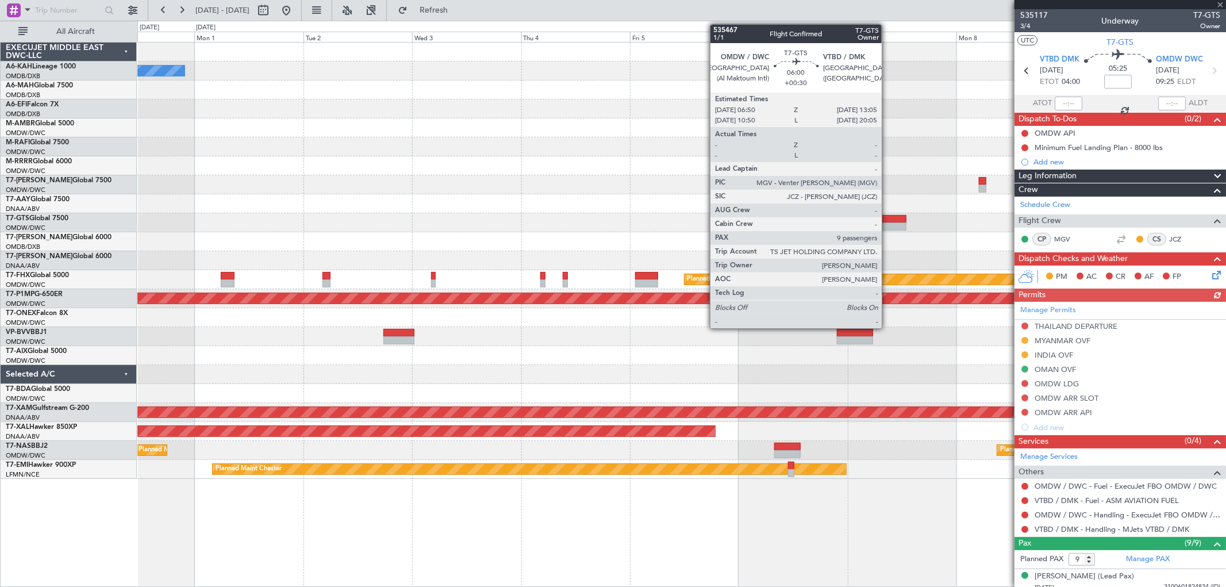
click at [889, 223] on div at bounding box center [892, 226] width 29 height 8
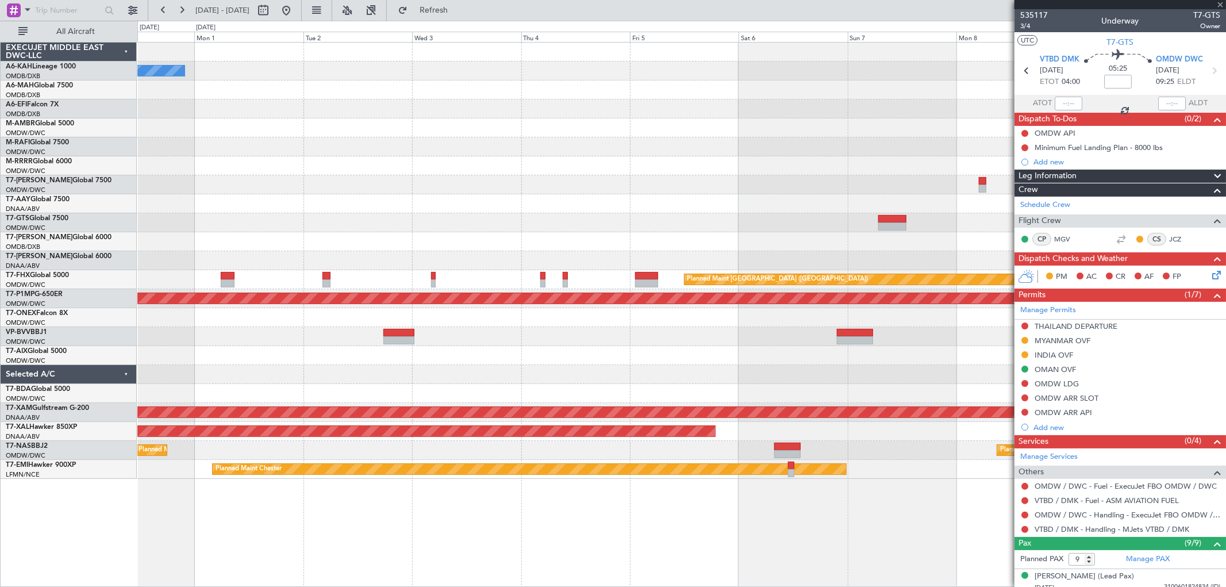
type input "+00:30"
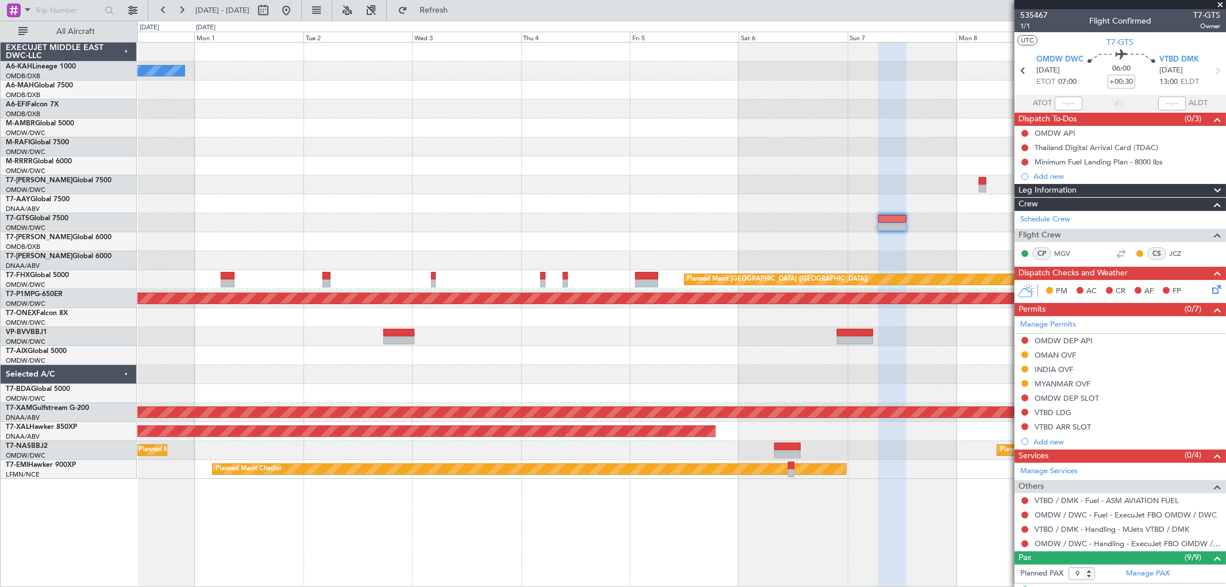
click at [1058, 355] on div "OMAN OVF" at bounding box center [1055, 355] width 41 height 10
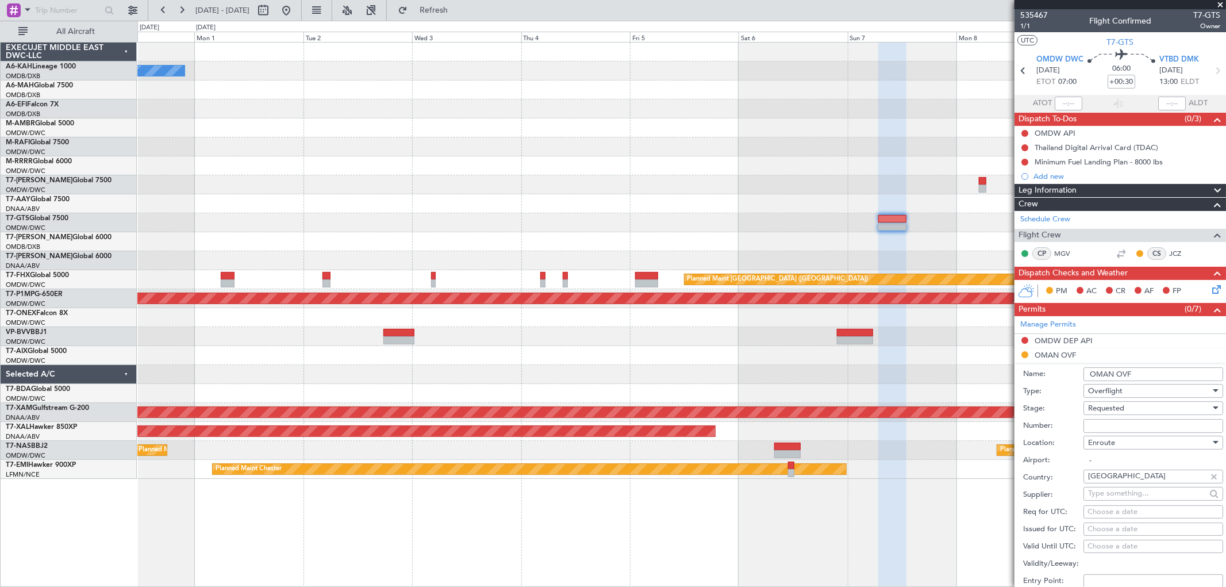
drag, startPoint x: 1105, startPoint y: 427, endPoint x: 1102, endPoint y: 414, distance: 13.0
click at [1105, 427] on input "Number:" at bounding box center [1154, 426] width 140 height 14
paste input "DAT/OF/EXBO/0016/2025"
type input "DAT/OF/EXBO/0016/2025"
click at [1100, 409] on span "Requested" at bounding box center [1106, 408] width 36 height 10
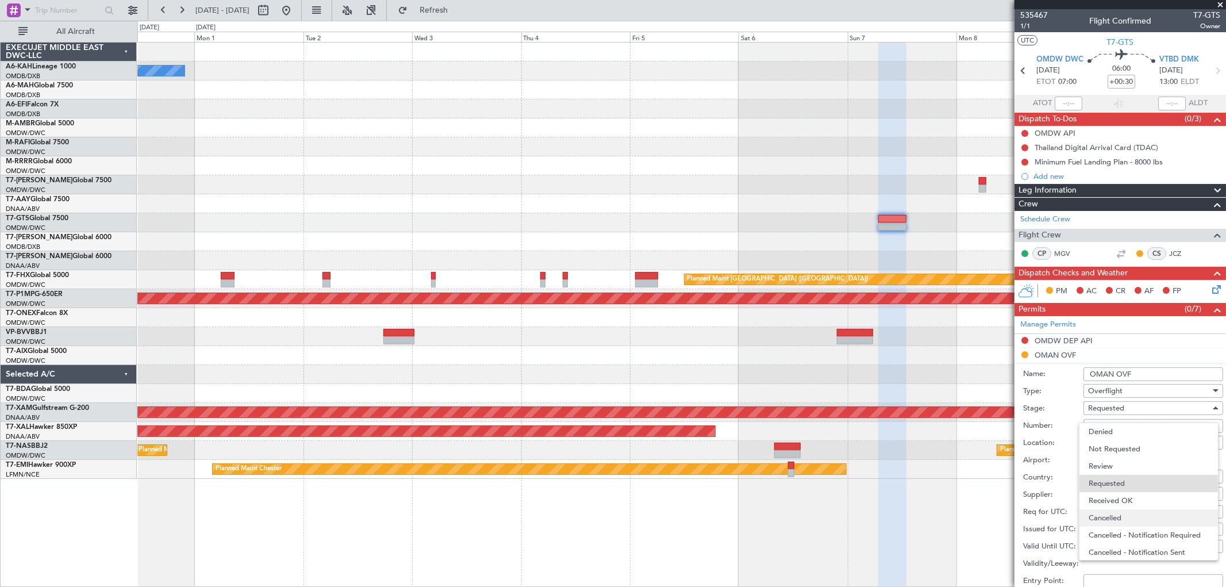
scroll to position [5, 0]
drag, startPoint x: 1124, startPoint y: 501, endPoint x: 1134, endPoint y: 489, distance: 16.0
click at [1124, 501] on span "Received OK" at bounding box center [1149, 495] width 120 height 17
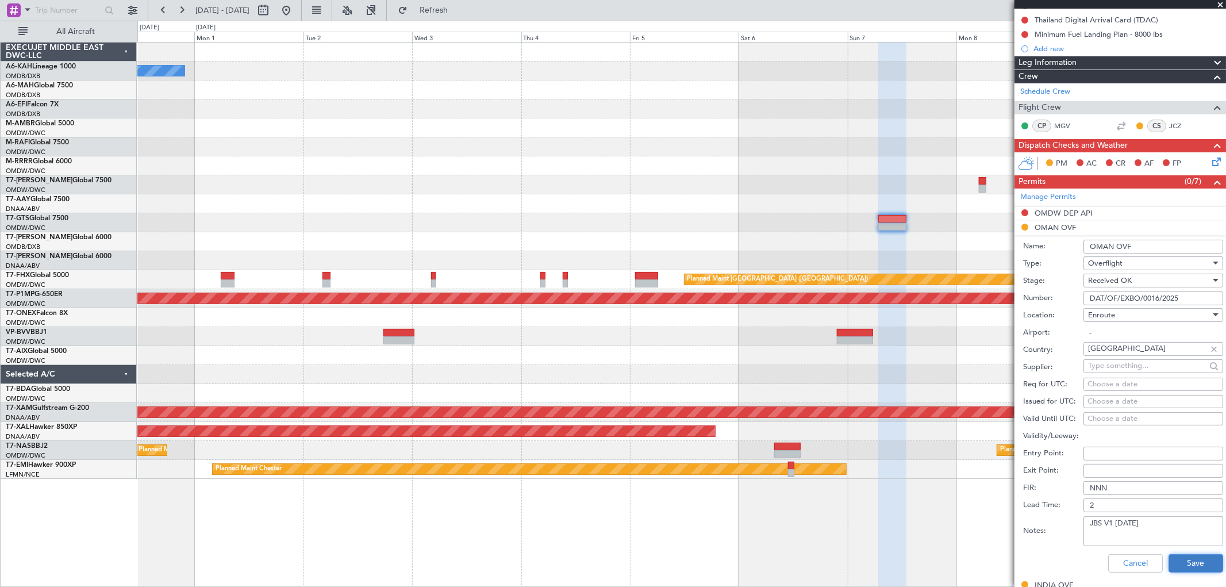
click at [1181, 571] on button "Save" at bounding box center [1196, 563] width 55 height 18
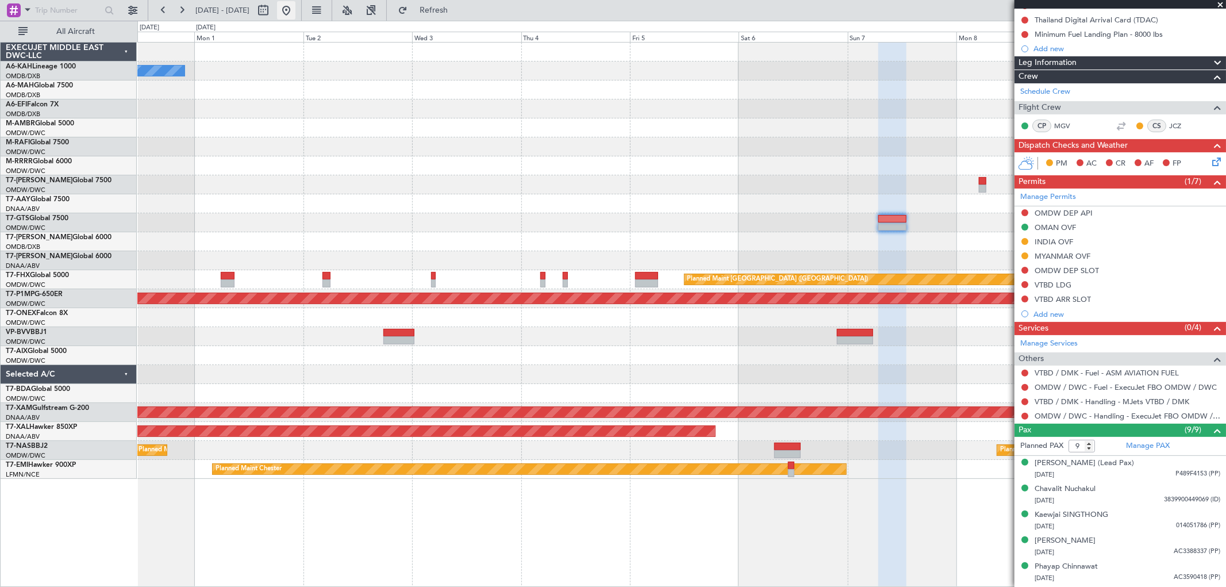
click at [295, 10] on button at bounding box center [286, 10] width 18 height 18
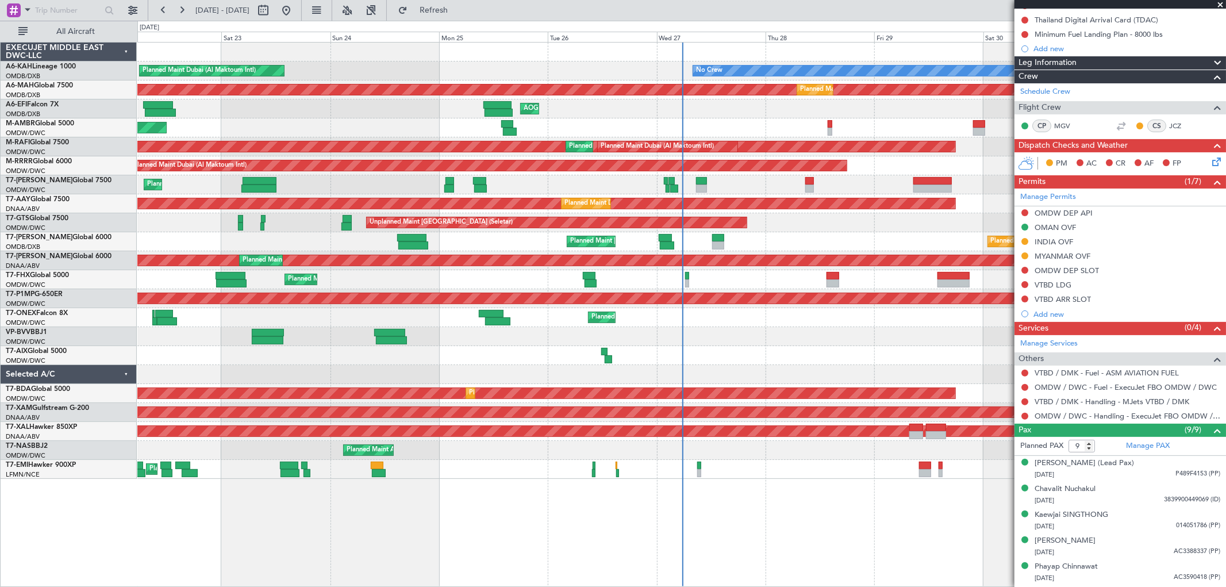
click at [1219, 3] on span at bounding box center [1220, 5] width 11 height 10
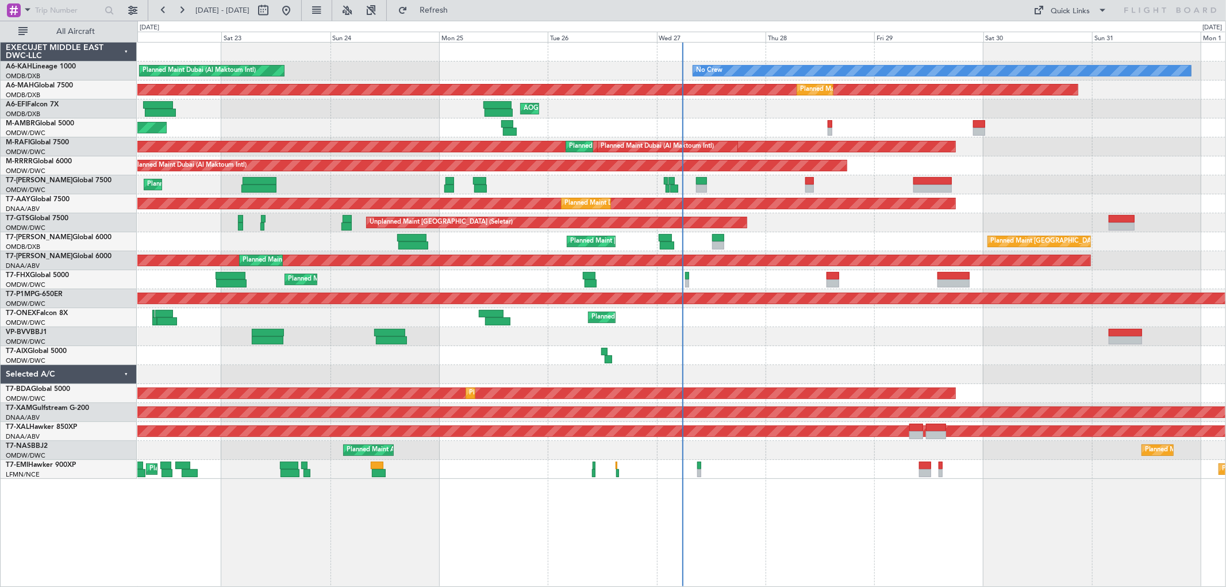
type input "0"
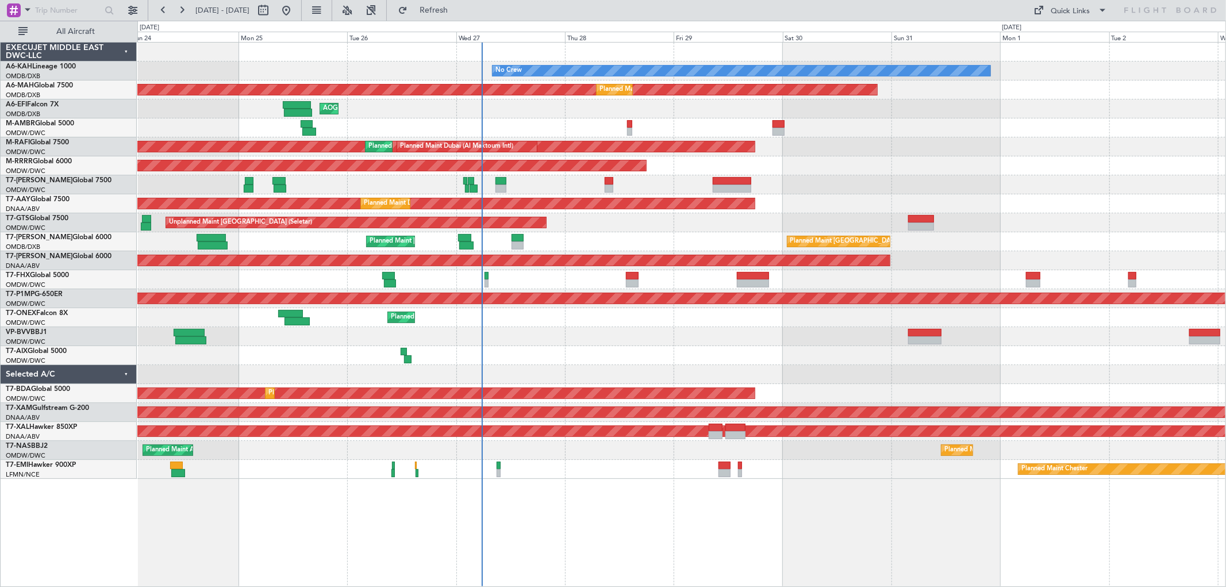
click at [961, 243] on div "Planned Maint [GEOGRAPHIC_DATA] ([GEOGRAPHIC_DATA] Intl) Planned Maint [GEOGRAP…" at bounding box center [681, 241] width 1088 height 19
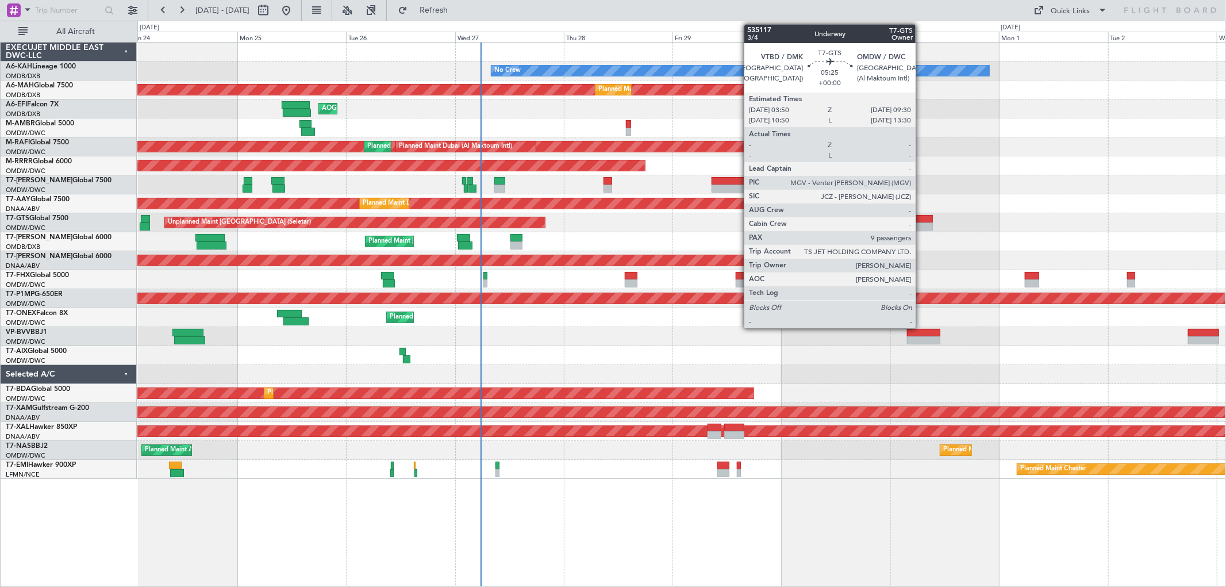
click at [921, 226] on div at bounding box center [920, 226] width 26 height 8
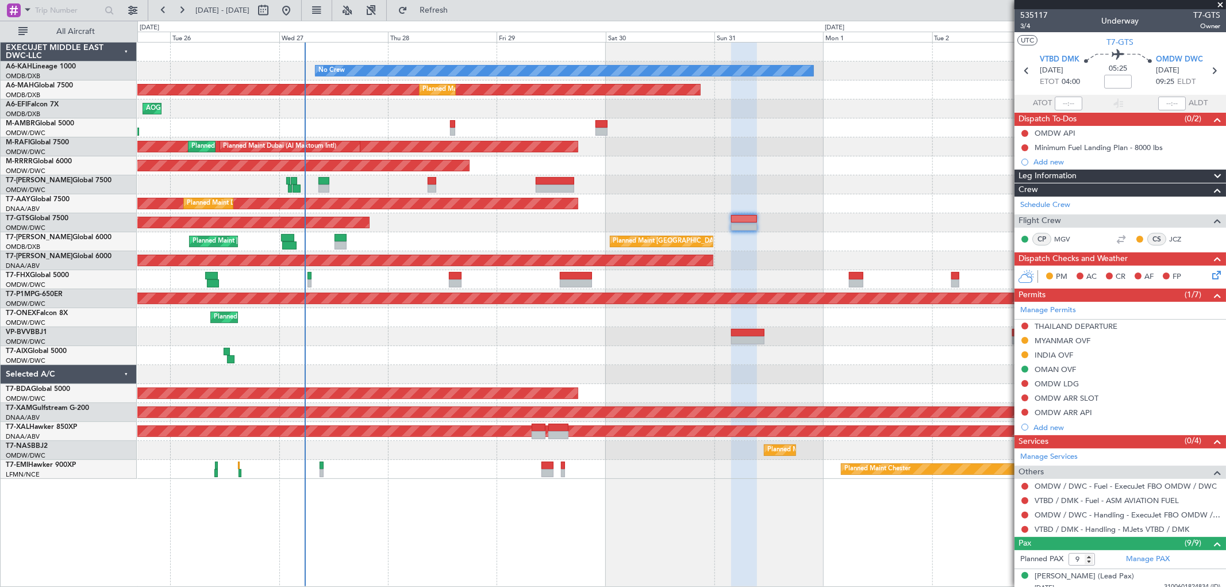
click at [719, 167] on div "Planned Maint Dubai (Al Maktoum Intl)" at bounding box center [681, 165] width 1088 height 19
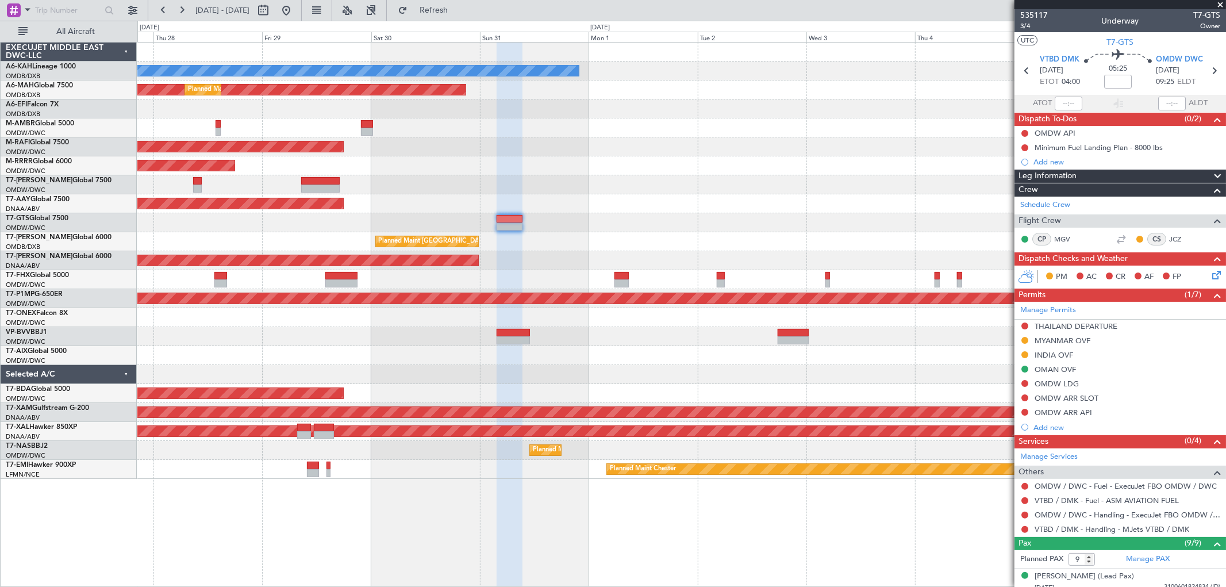
click at [572, 190] on div at bounding box center [681, 184] width 1088 height 19
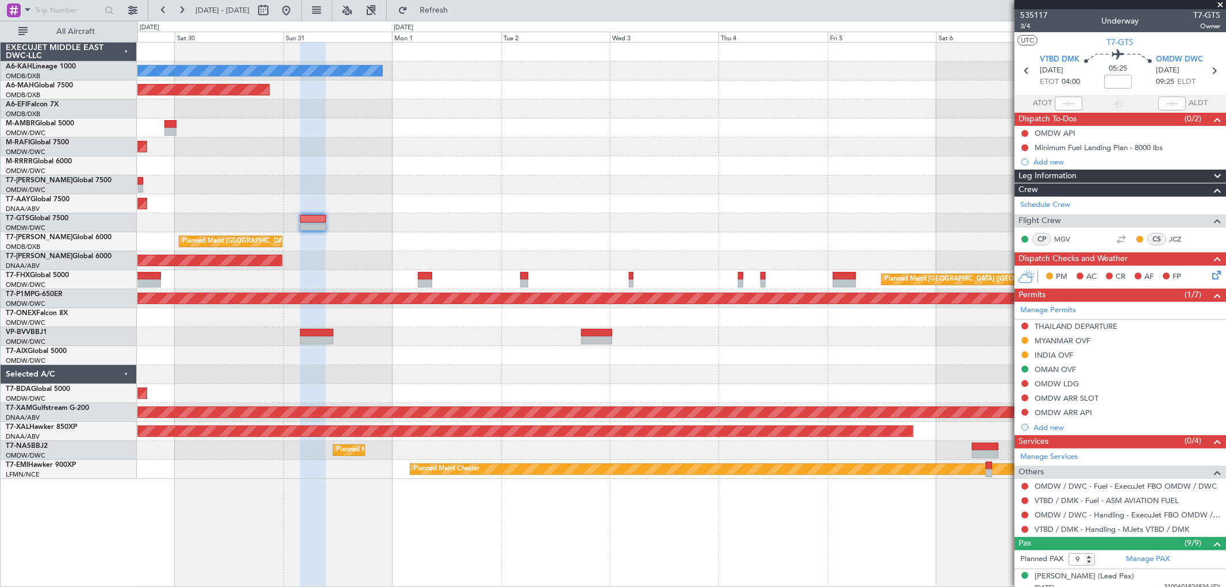
click at [565, 197] on div "No Crew Planned Maint [GEOGRAPHIC_DATA] ([GEOGRAPHIC_DATA]) Planned Maint [GEOG…" at bounding box center [681, 261] width 1088 height 436
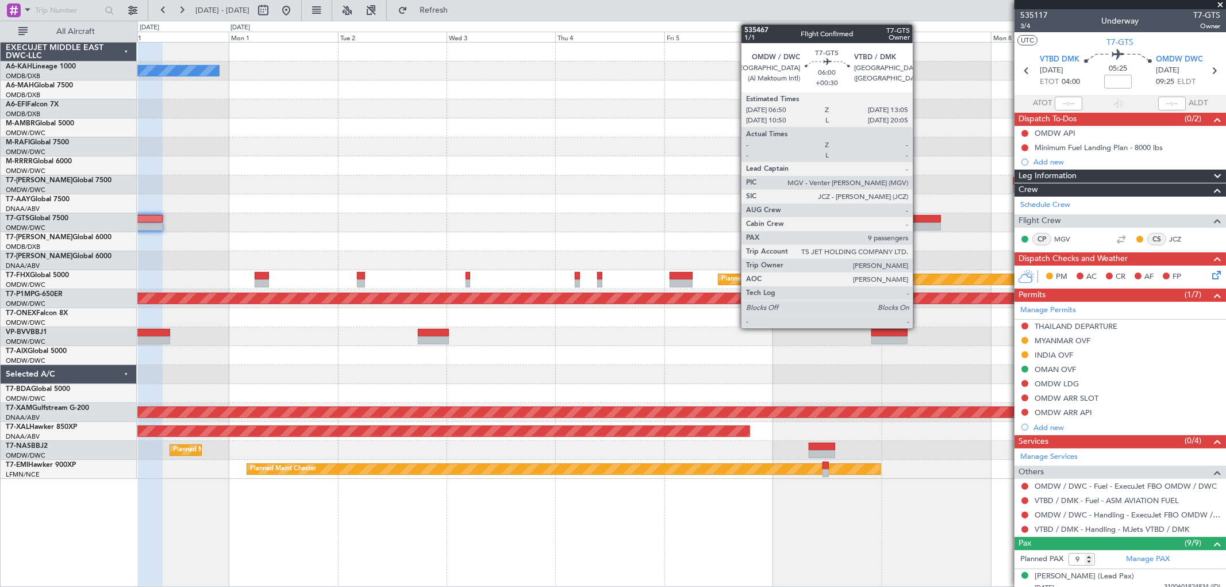
click at [919, 217] on div at bounding box center [926, 219] width 29 height 8
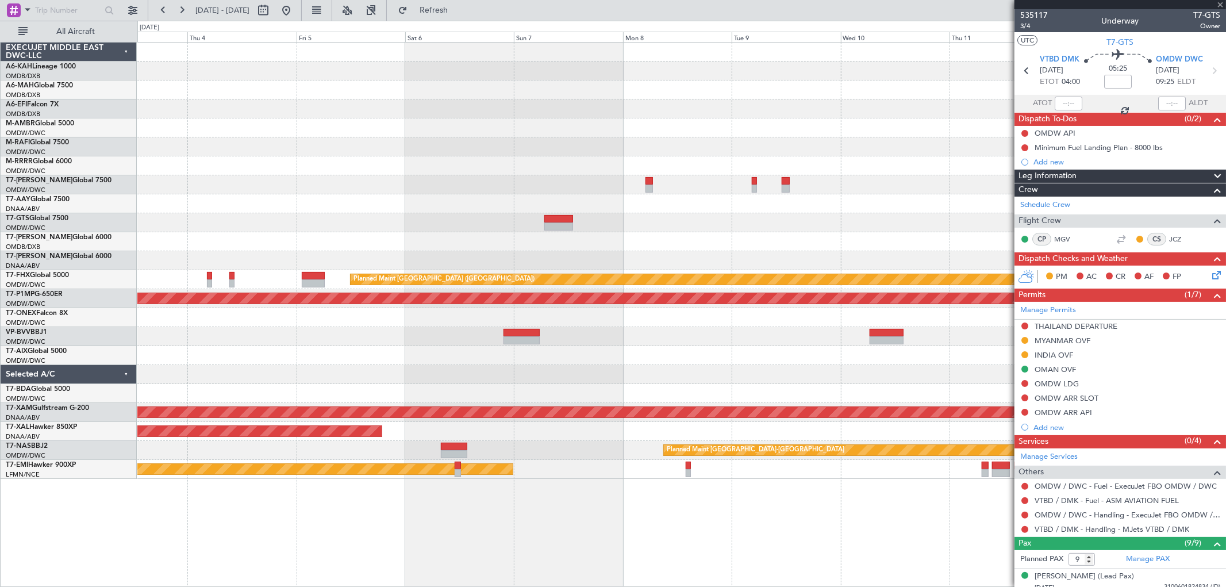
click at [345, 222] on div "Planned Maint [GEOGRAPHIC_DATA] ([GEOGRAPHIC_DATA]) Planned Maint Savannah ([GE…" at bounding box center [681, 261] width 1088 height 436
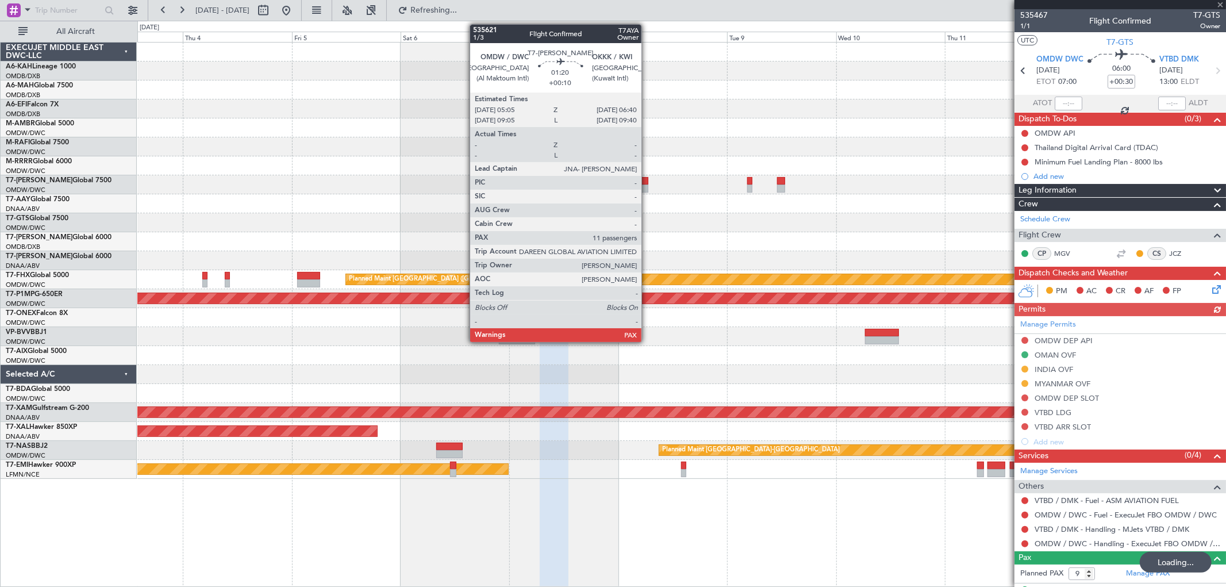
click at [647, 185] on div at bounding box center [644, 189] width 7 height 8
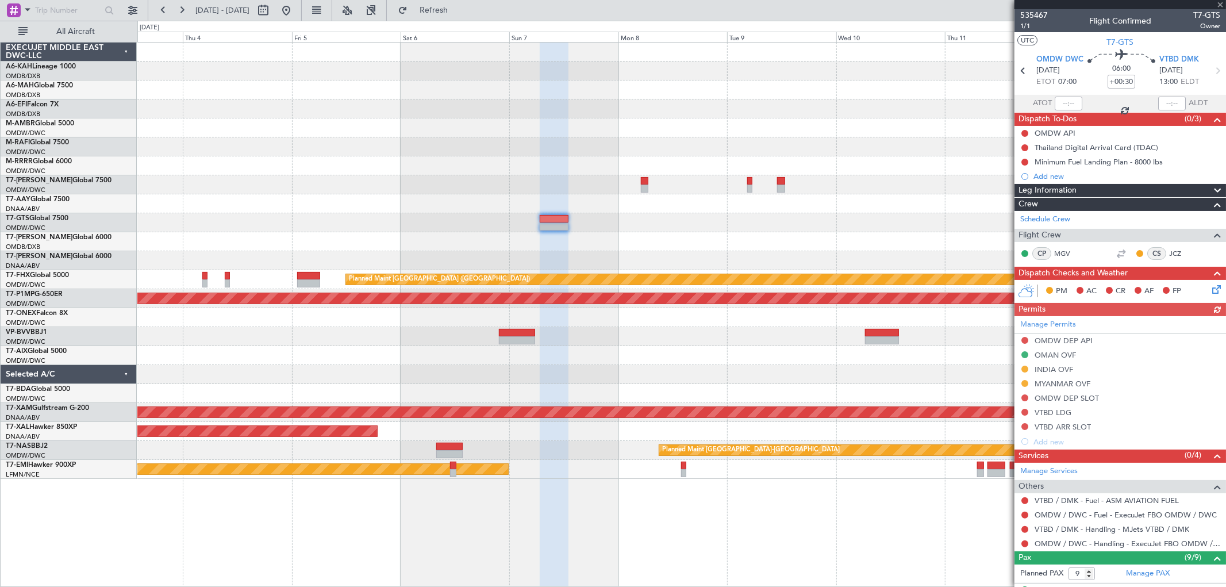
type input "+00:10"
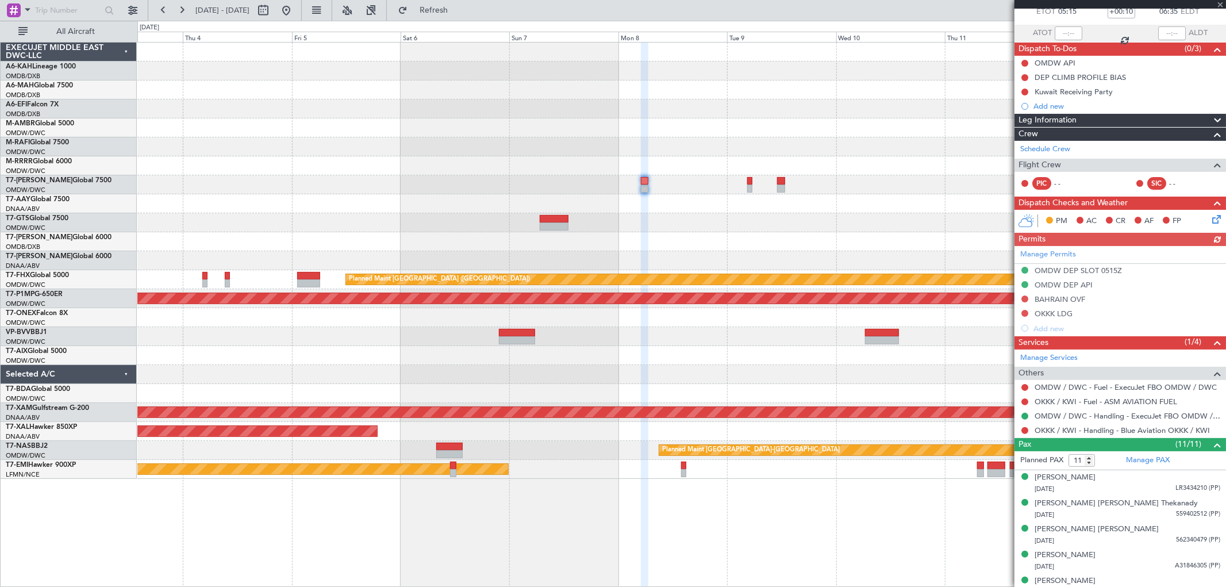
scroll to position [237, 0]
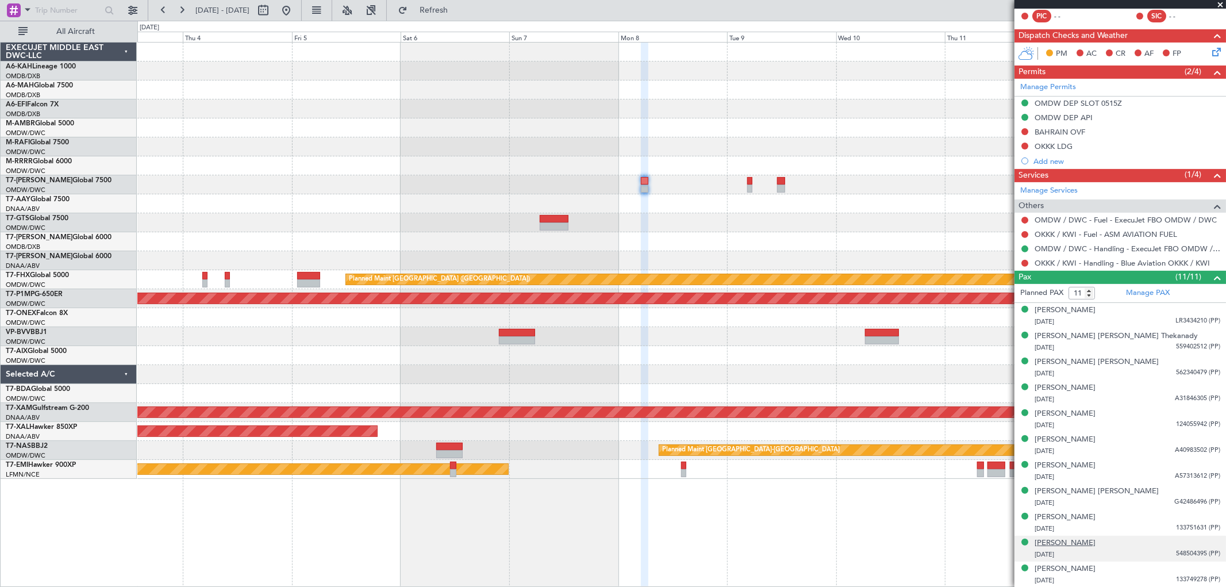
click at [1094, 543] on div "[PERSON_NAME]" at bounding box center [1065, 542] width 61 height 11
click at [295, 8] on button at bounding box center [286, 10] width 18 height 18
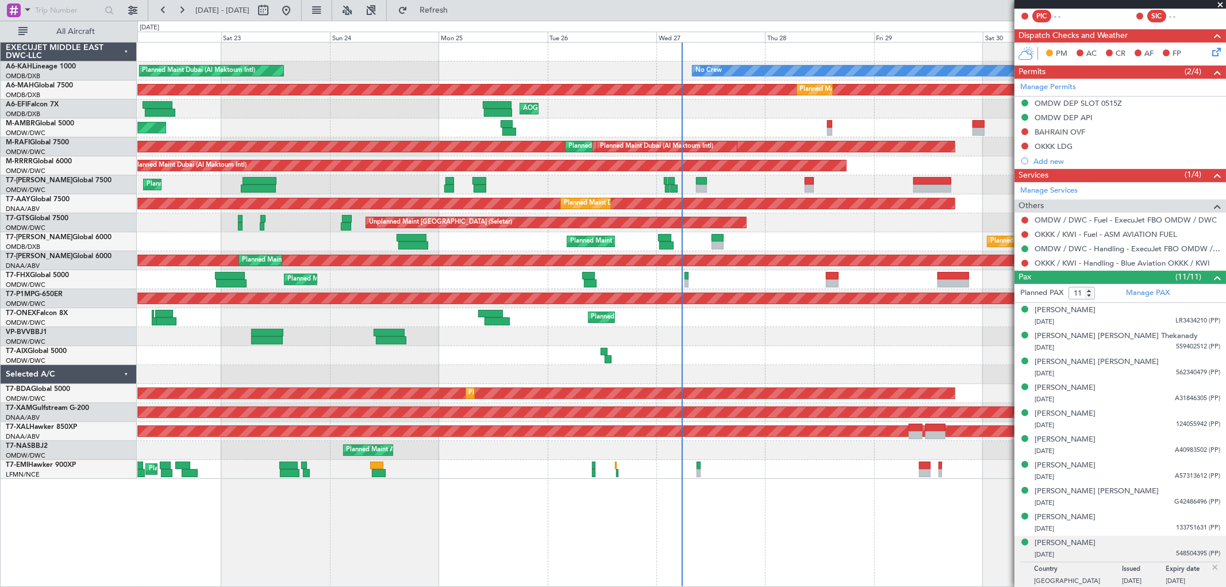
click at [1217, 3] on span at bounding box center [1220, 5] width 11 height 10
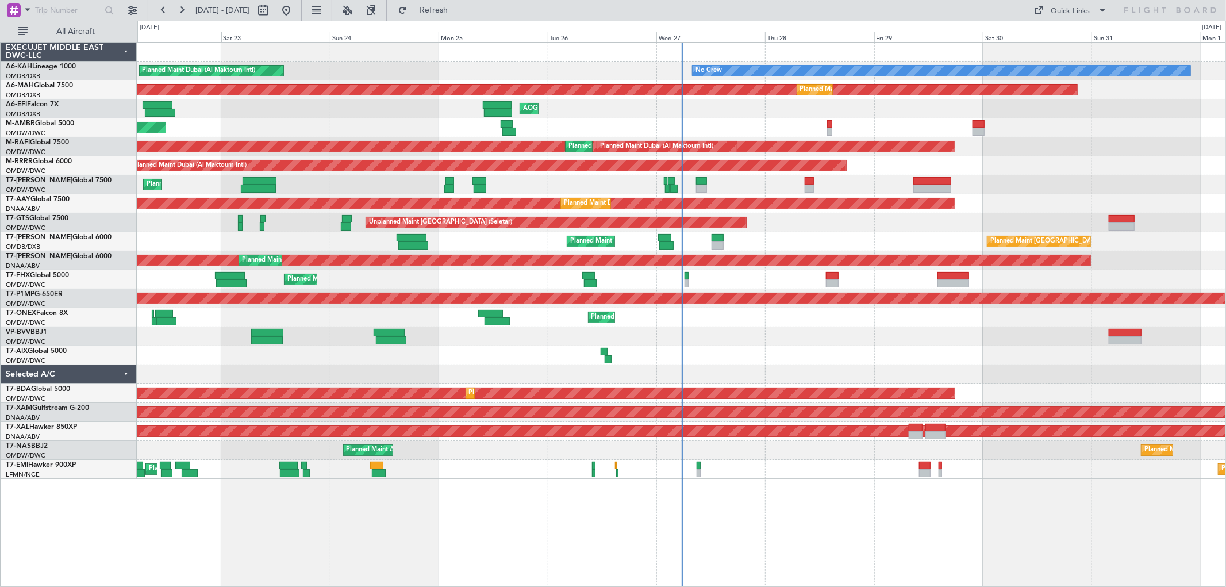
type input "0"
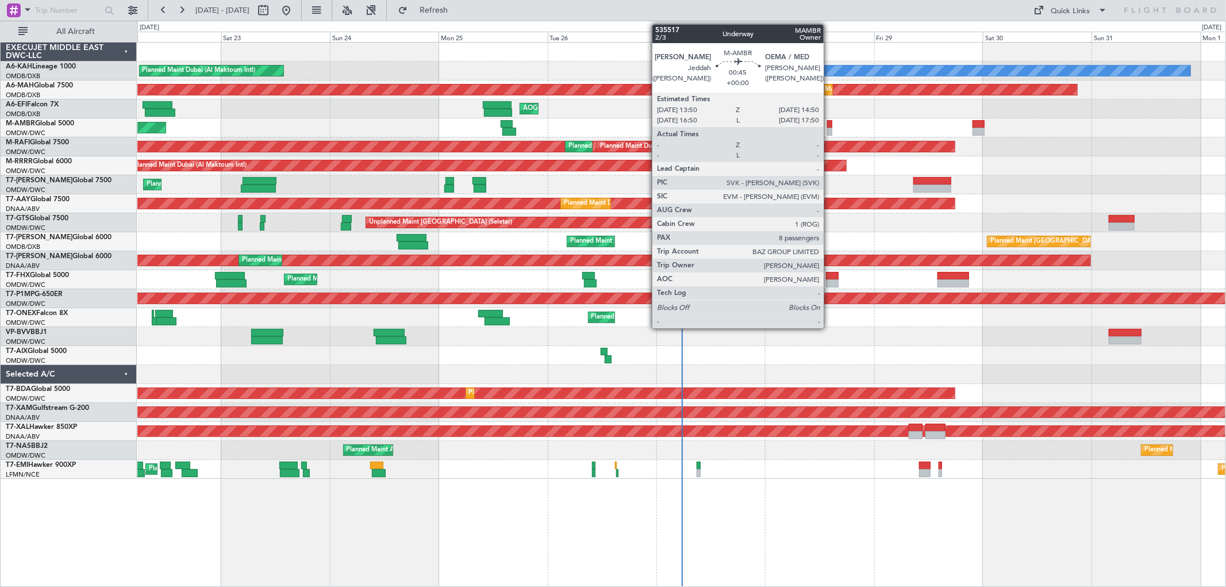
click at [829, 129] on div at bounding box center [829, 132] width 5 height 8
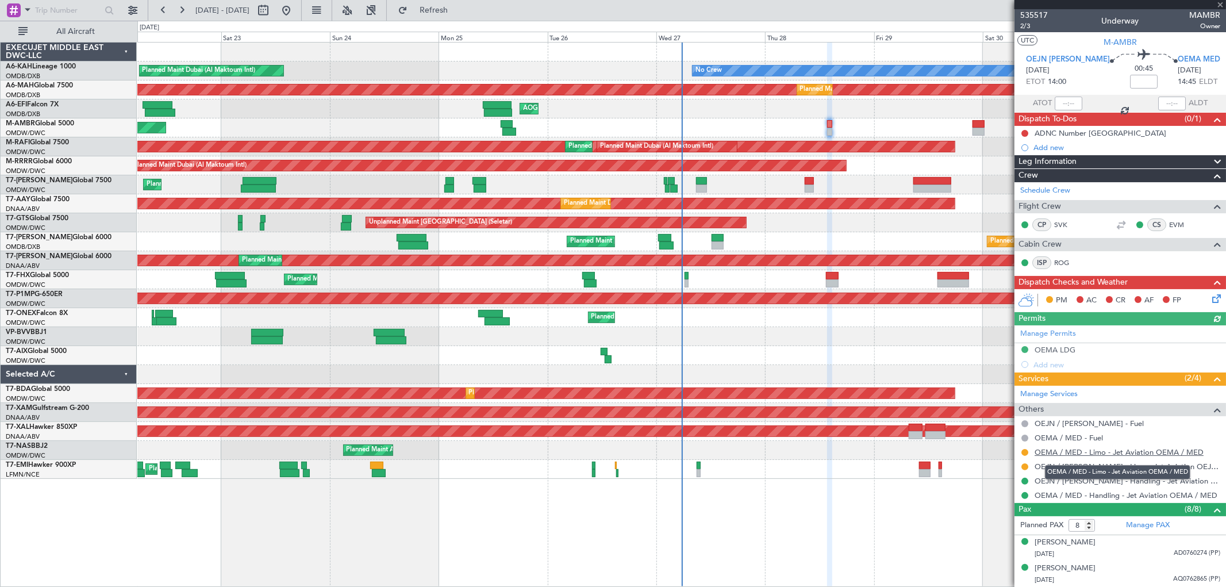
click at [1111, 451] on link "OEMA / MED - Limo - Jet Aviation OEMA / MED" at bounding box center [1119, 452] width 169 height 10
click at [1088, 463] on link "OEJN / [PERSON_NAME] - Limo - Jet Aviation OEJN / [PERSON_NAME]" at bounding box center [1128, 467] width 186 height 10
click at [1220, 0] on span at bounding box center [1220, 5] width 11 height 10
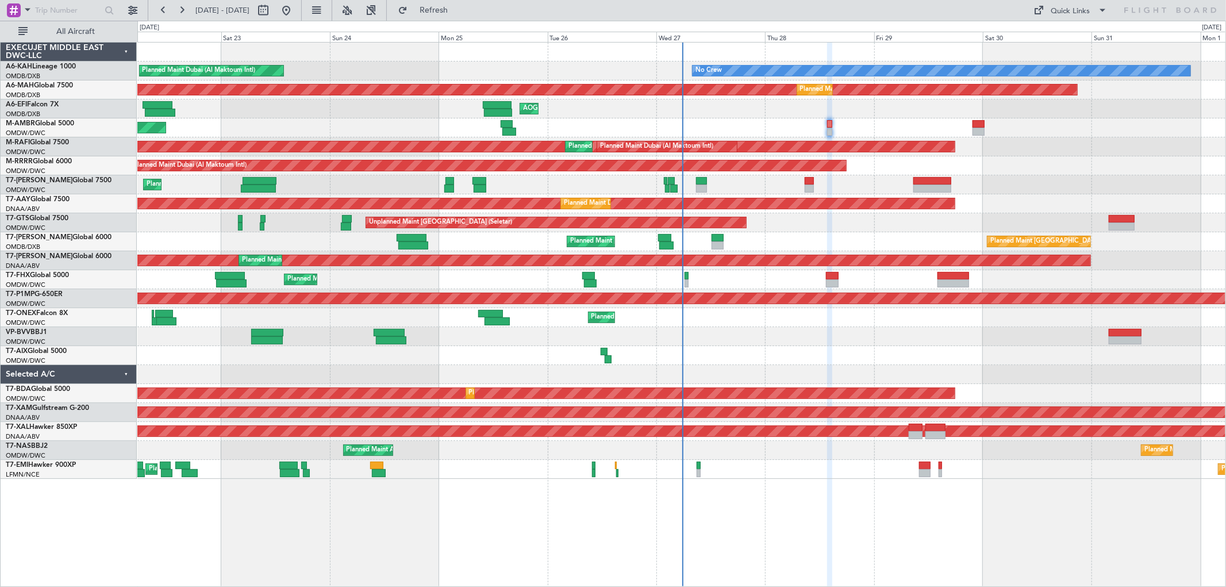
type input "0"
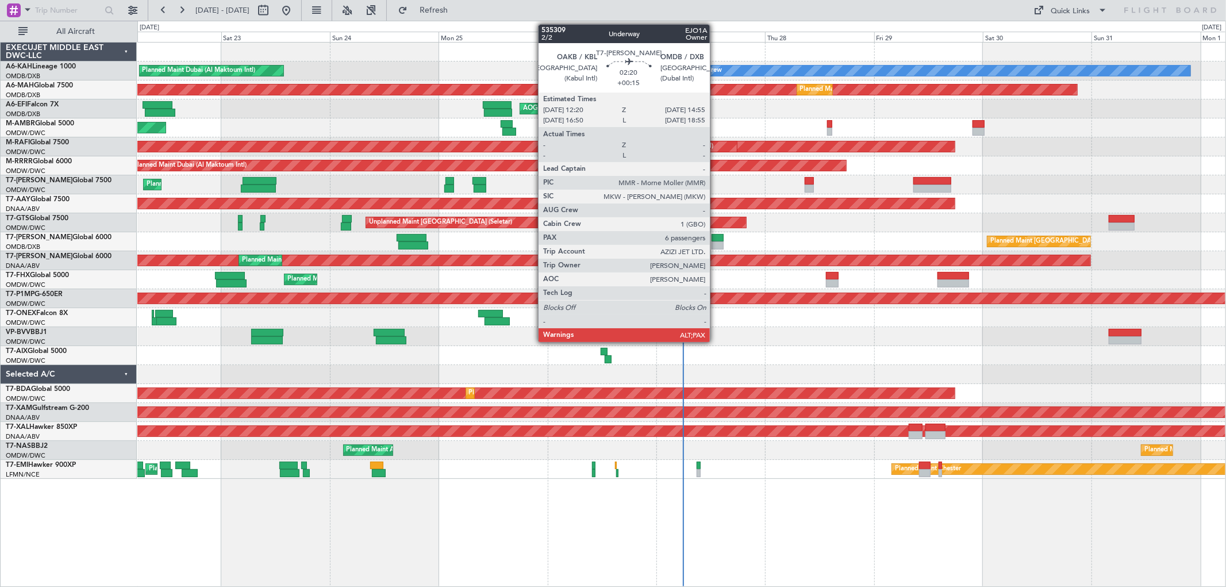
click at [716, 238] on div at bounding box center [718, 238] width 12 height 8
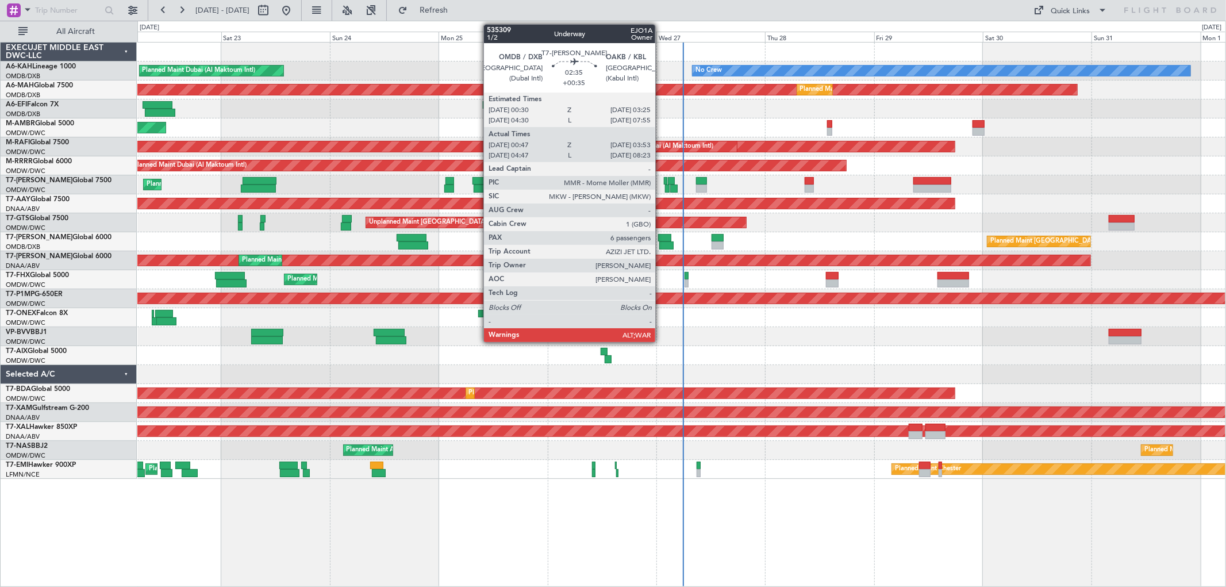
click at [661, 247] on div at bounding box center [666, 245] width 14 height 8
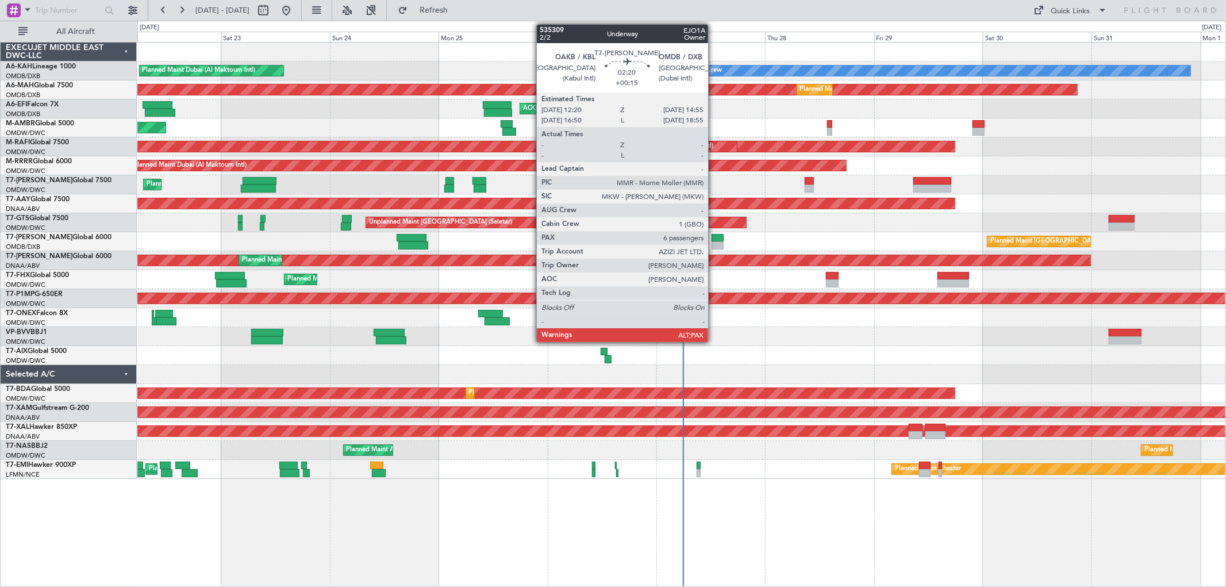
click at [714, 242] on div at bounding box center [718, 245] width 12 height 8
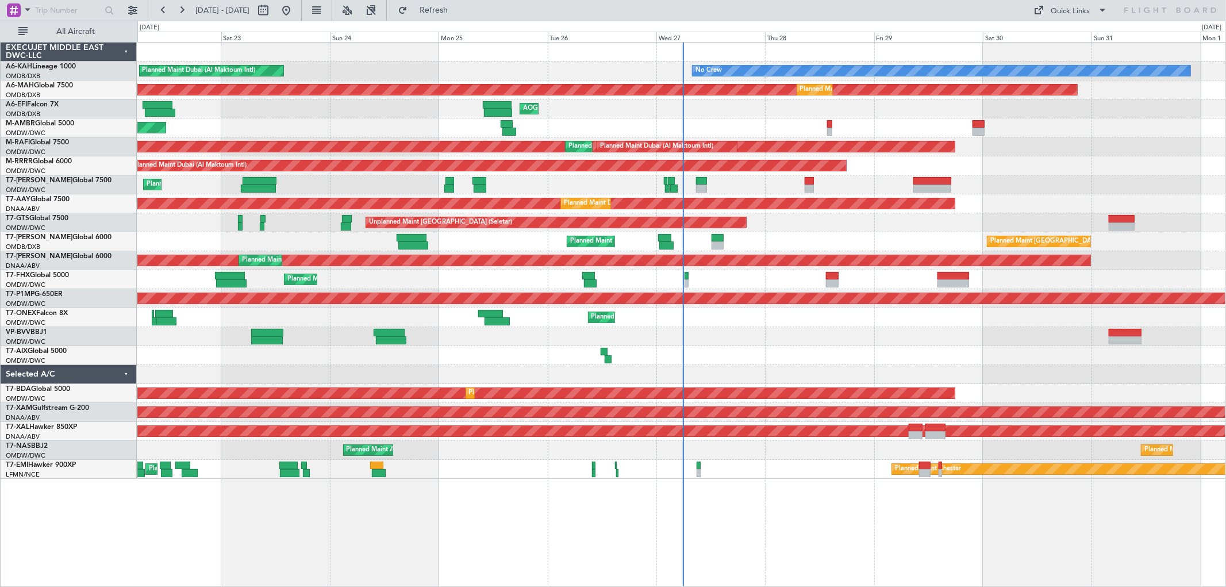
click at [720, 239] on div at bounding box center [718, 238] width 12 height 8
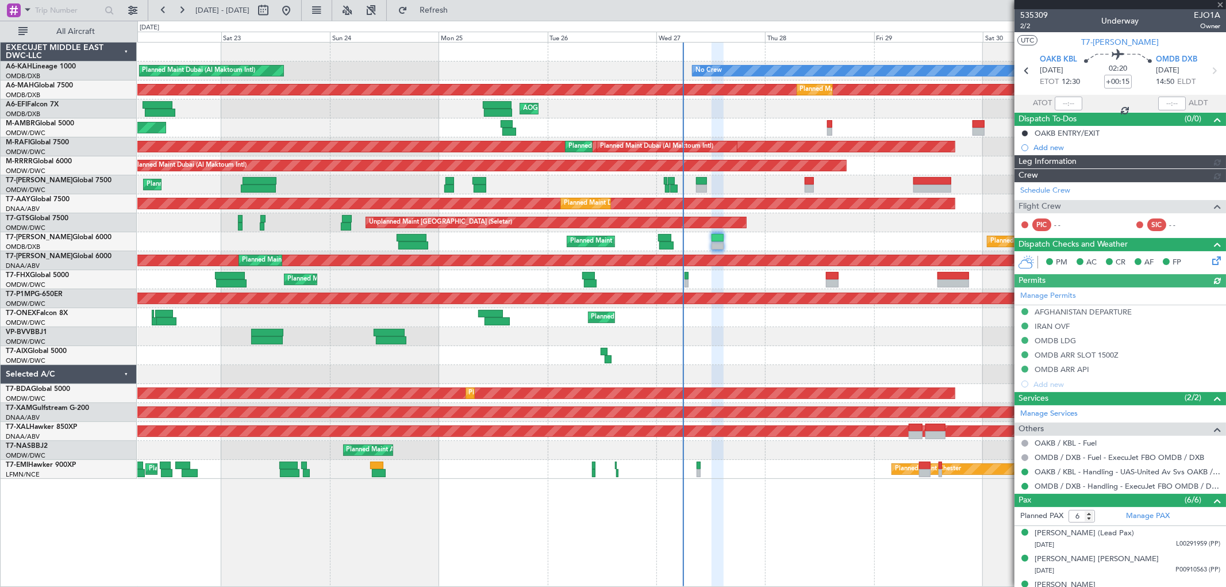
type input "[PERSON_NAME] (SYS)"
type input "7071"
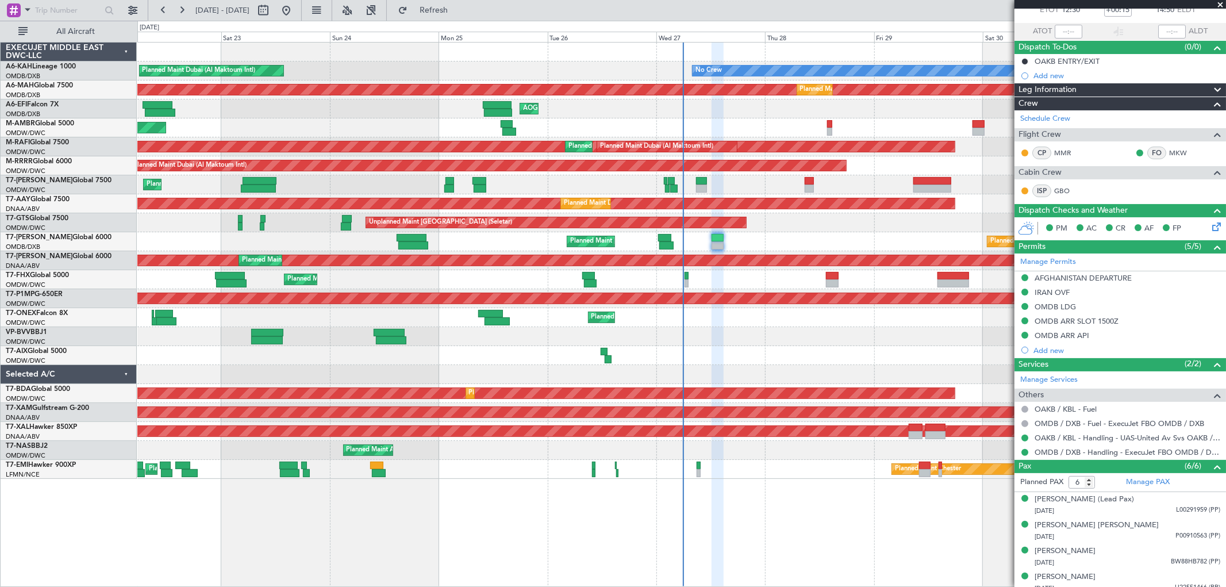
scroll to position [128, 0]
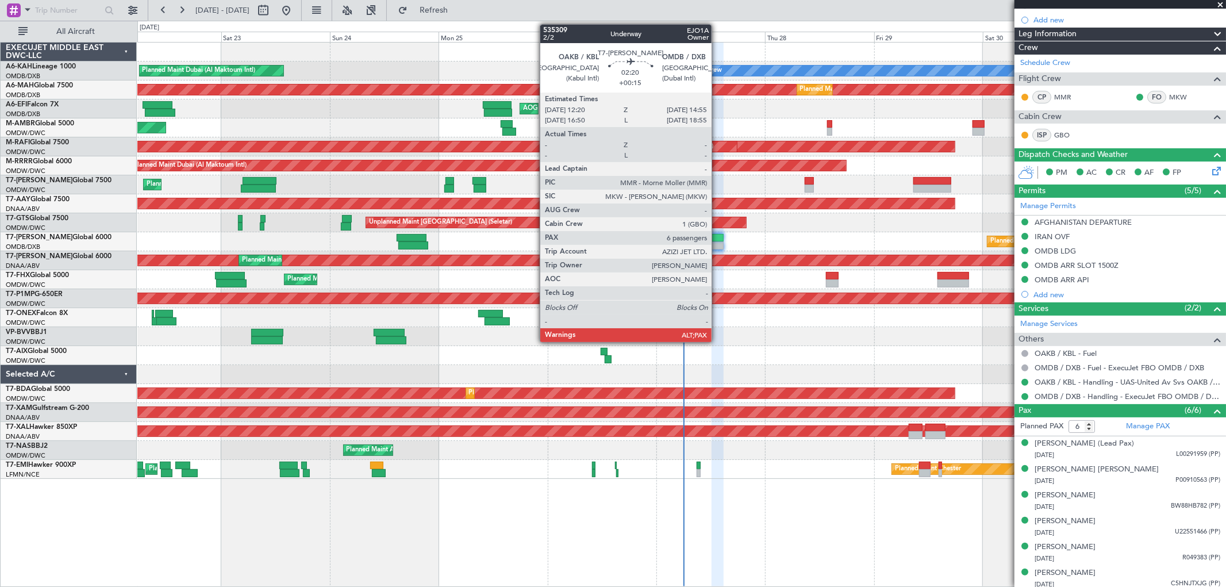
click at [717, 239] on div at bounding box center [718, 238] width 12 height 8
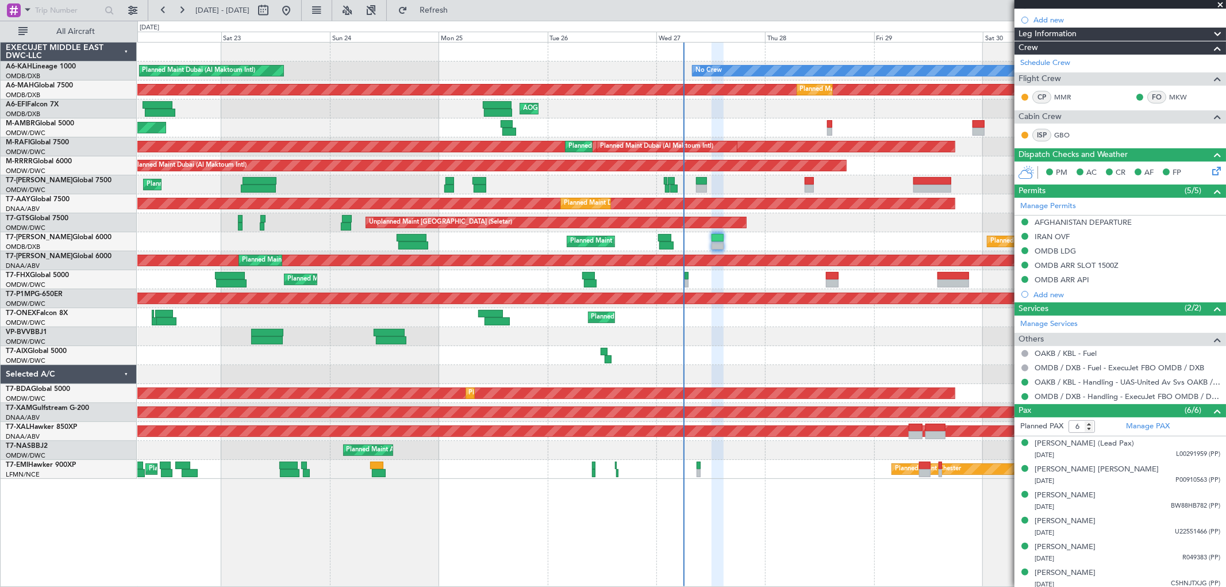
scroll to position [0, 0]
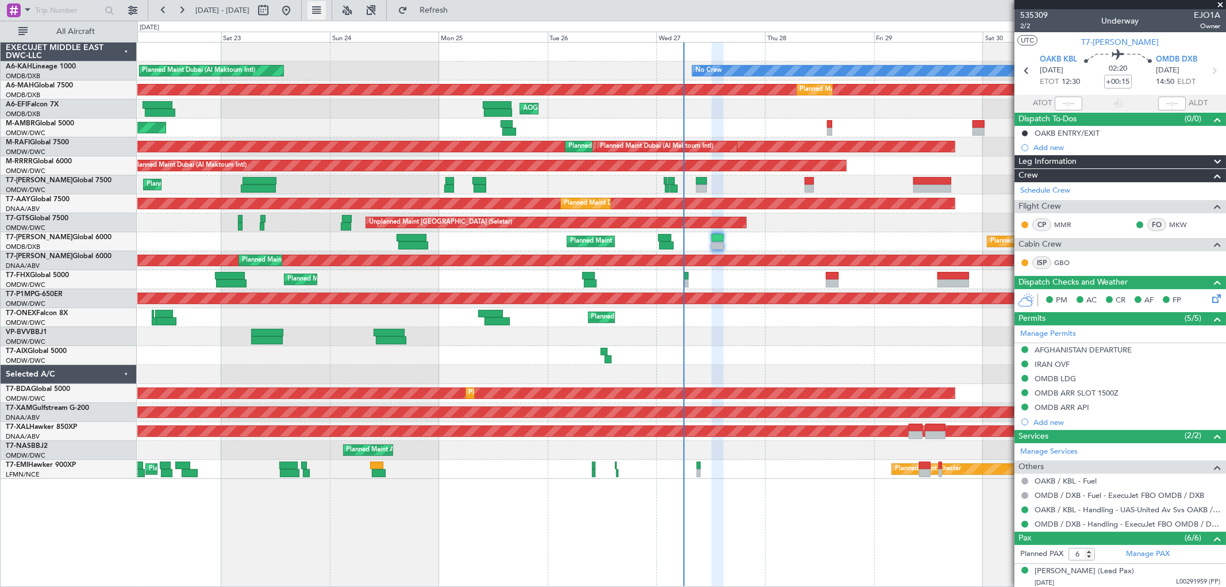
type input "[PERSON_NAME] (SYS)"
type input "7071"
click at [416, 495] on div "No Crew Planned Maint [GEOGRAPHIC_DATA] (Al Maktoum Intl) Planned Maint [GEOGRA…" at bounding box center [681, 314] width 1089 height 545
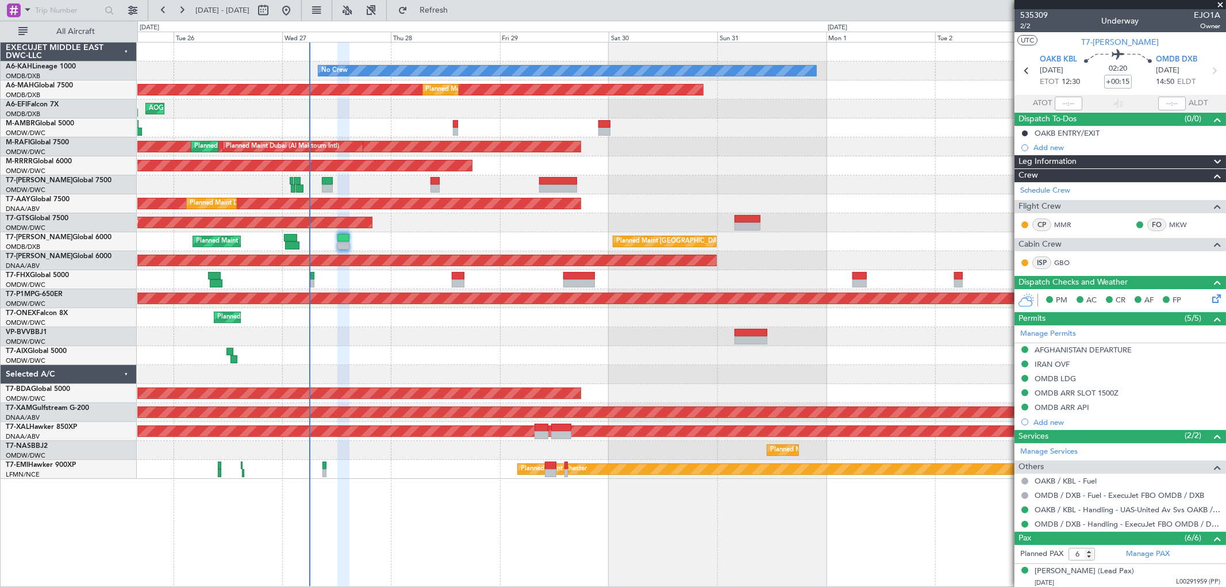
click at [506, 456] on div "Planned Maint Abuja ([PERSON_NAME] Intl) Planned Maint Abuja ([PERSON_NAME] Int…" at bounding box center [681, 450] width 1088 height 19
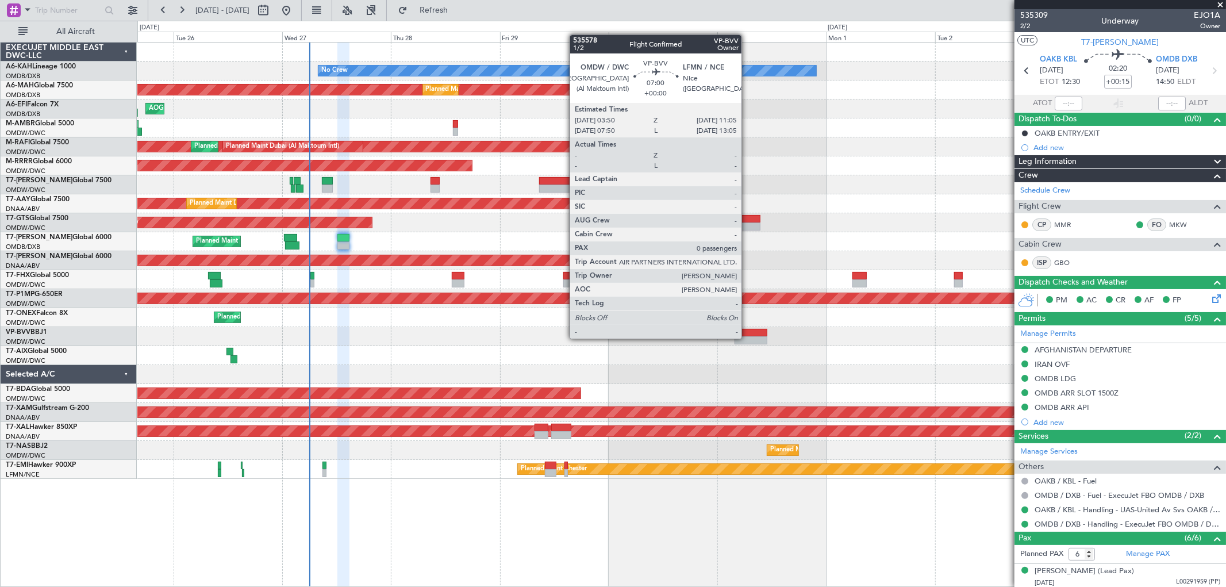
click at [747, 337] on div at bounding box center [751, 340] width 33 height 8
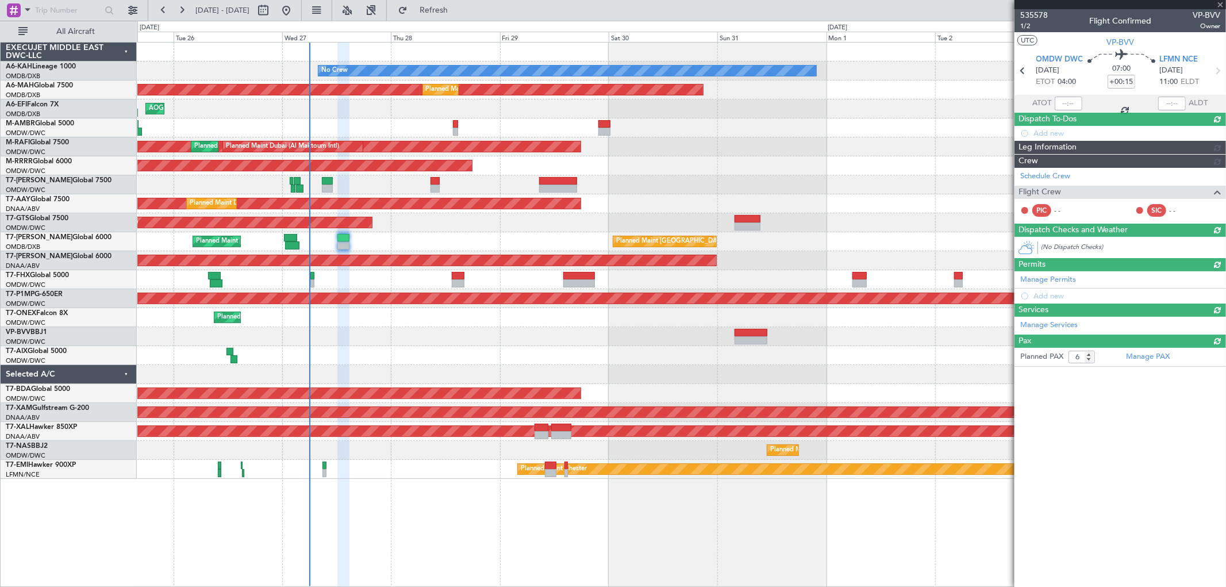
type input "0"
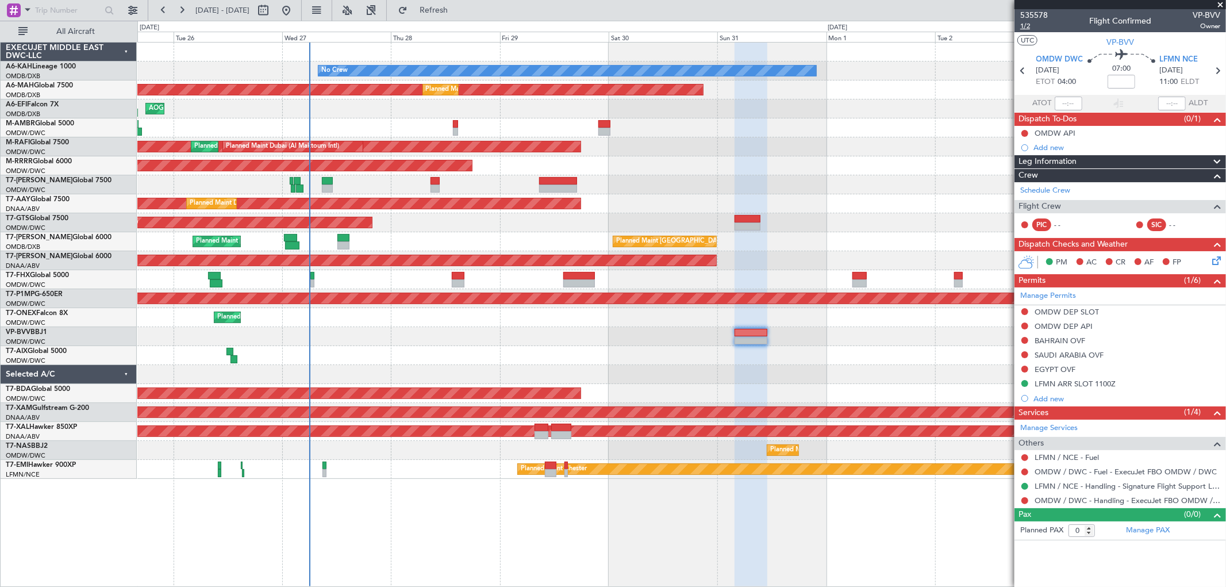
click at [1027, 28] on span "1/2" at bounding box center [1034, 26] width 28 height 10
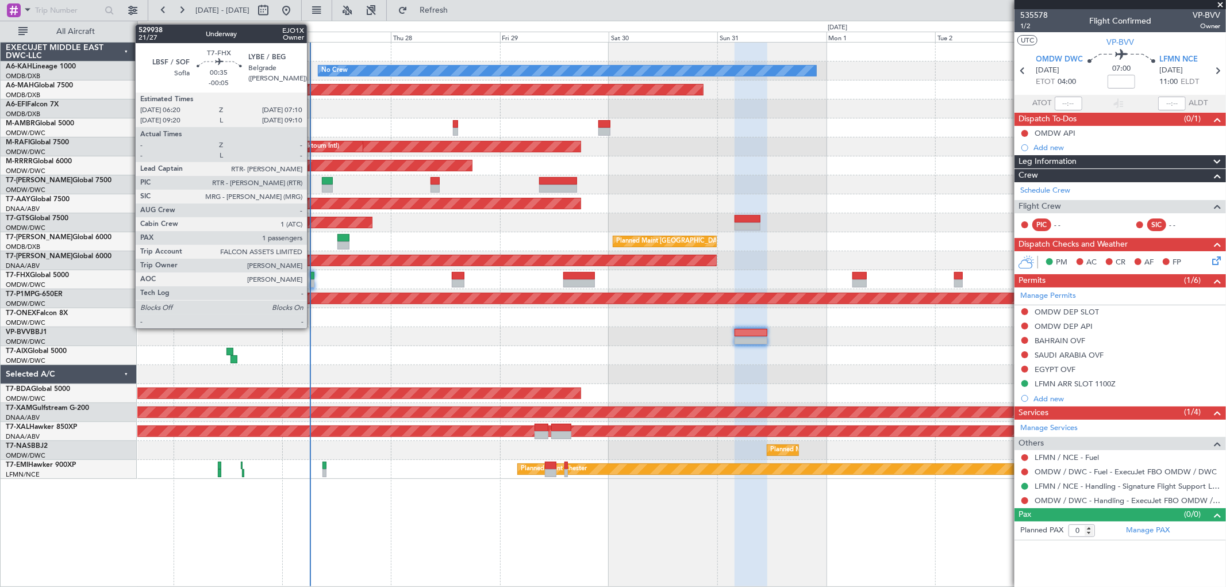
click at [313, 285] on div at bounding box center [312, 283] width 4 height 8
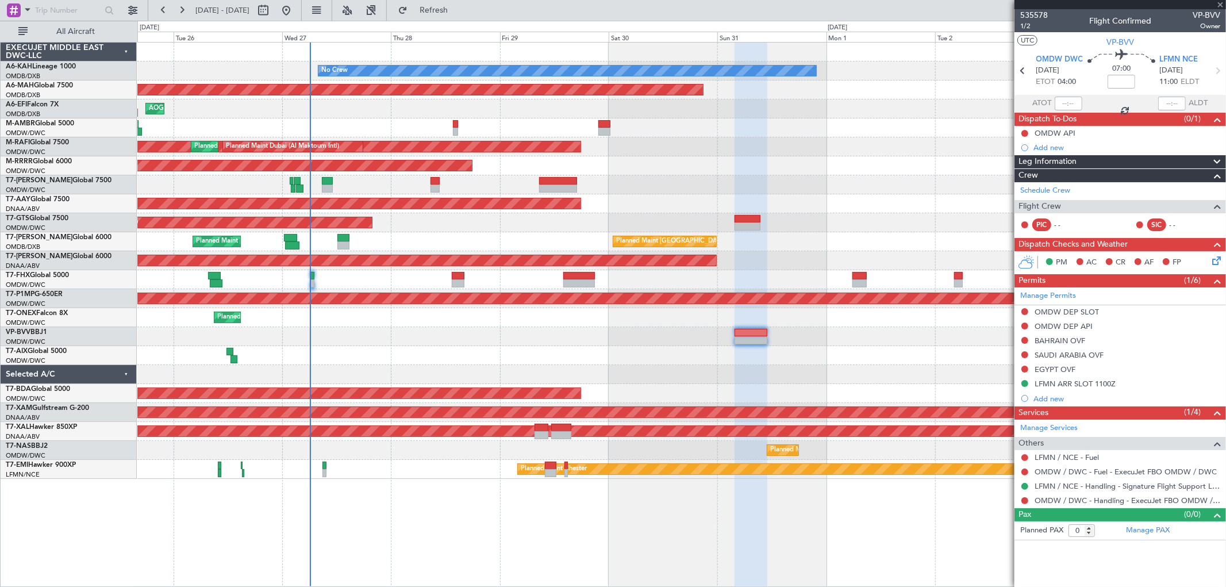
type input "-00:05"
type input "1"
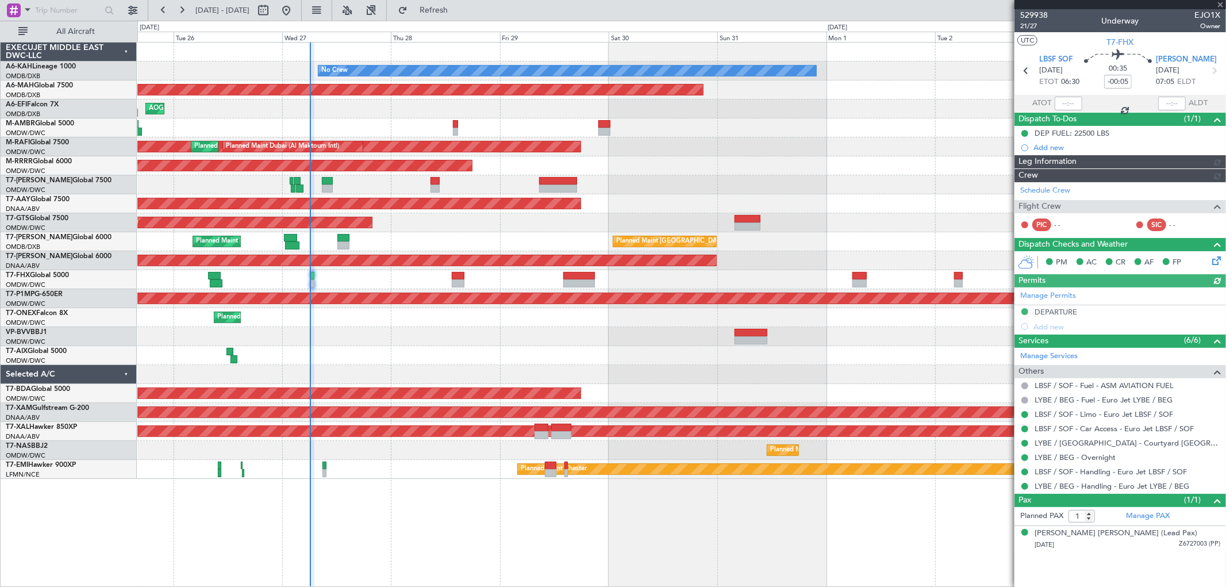
type input "[PERSON_NAME] (SYS)"
type input "7089"
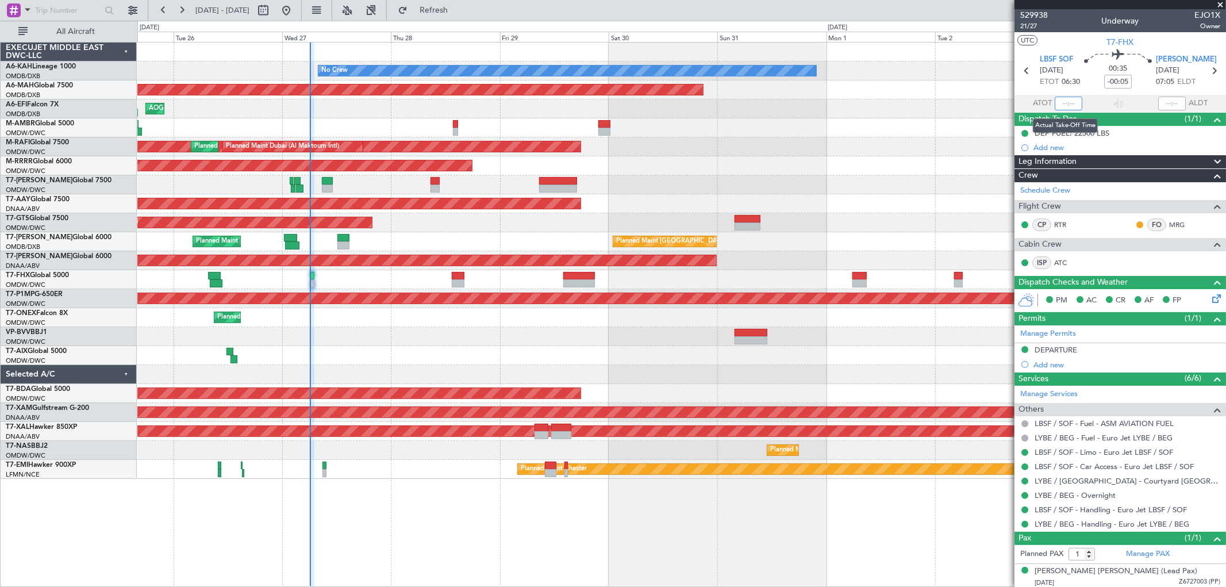
click at [1062, 103] on input "text" at bounding box center [1069, 104] width 28 height 14
type input "06:06"
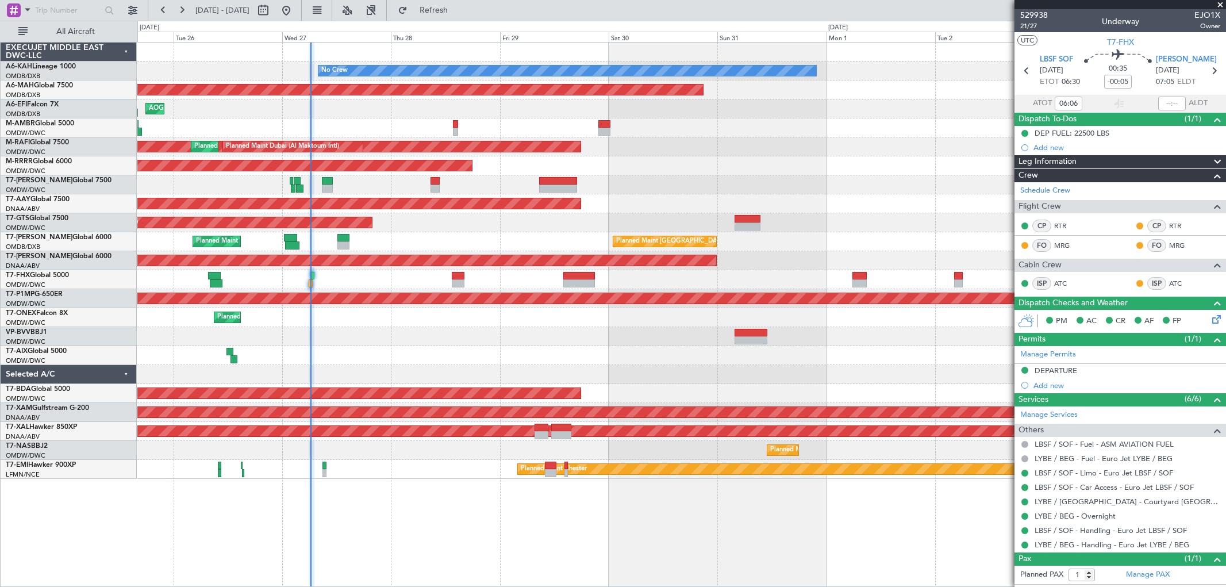
type input "[PERSON_NAME] (SYS)"
type input "7089"
click at [349, 240] on div "Planned Maint [GEOGRAPHIC_DATA] ([GEOGRAPHIC_DATA] Intl) Planned Maint [GEOGRAP…" at bounding box center [681, 241] width 1088 height 19
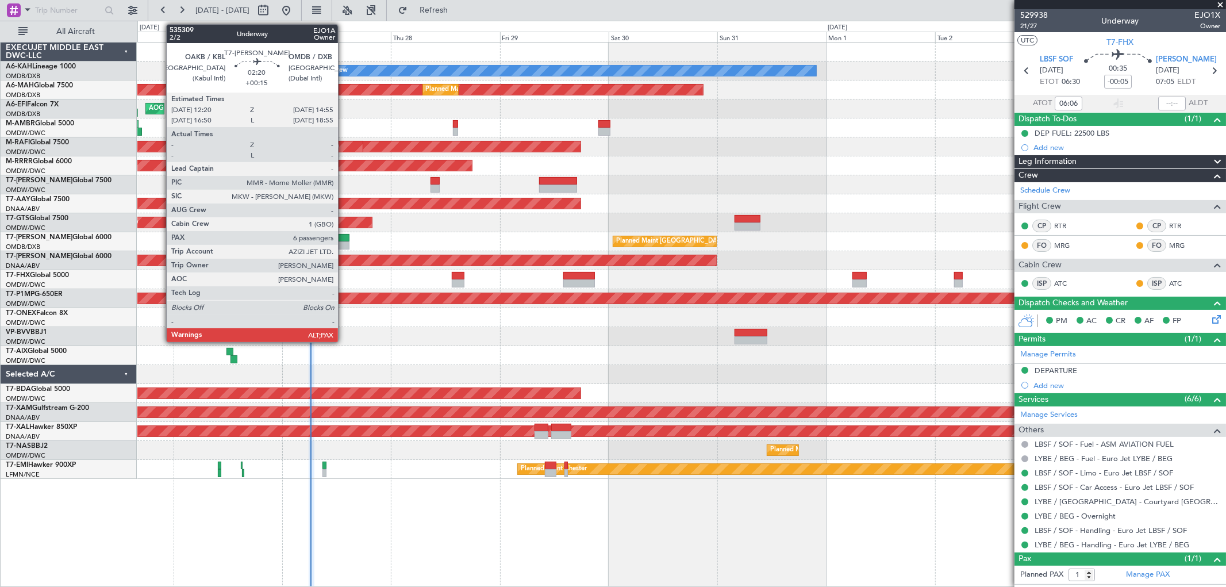
click at [344, 244] on div at bounding box center [343, 245] width 12 height 8
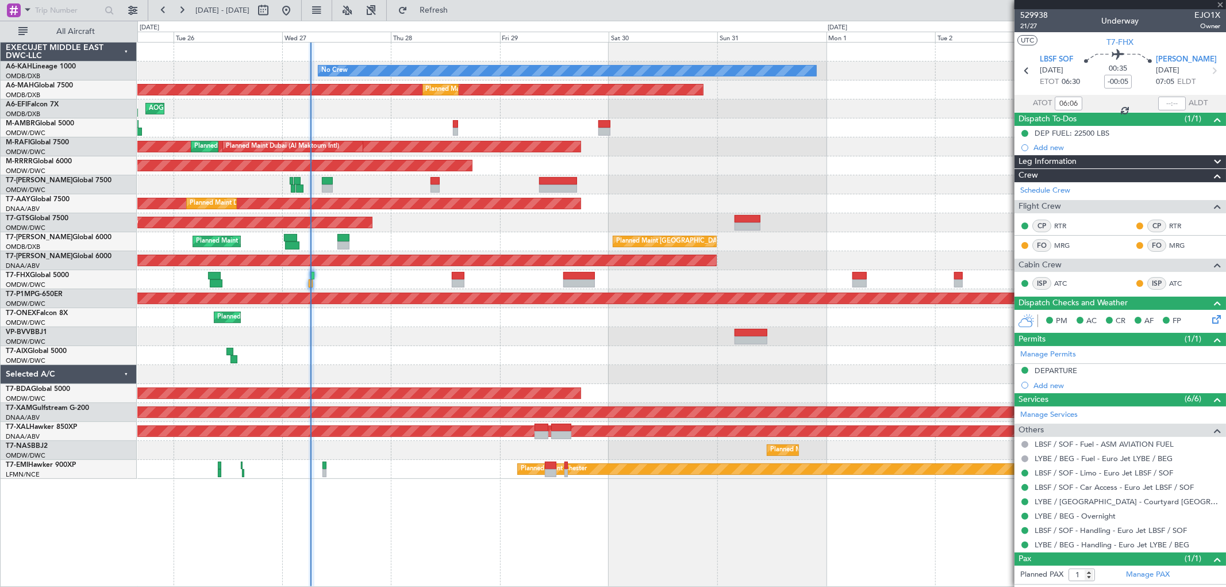
type input "+00:15"
type input "6"
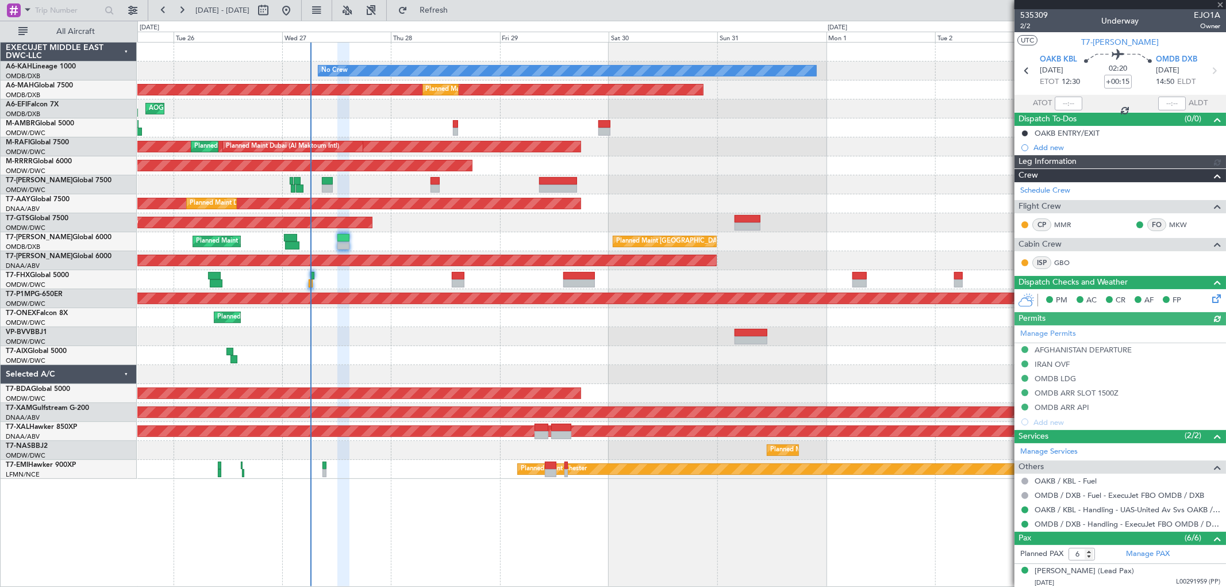
type input "[PERSON_NAME] (SYS)"
type input "7071"
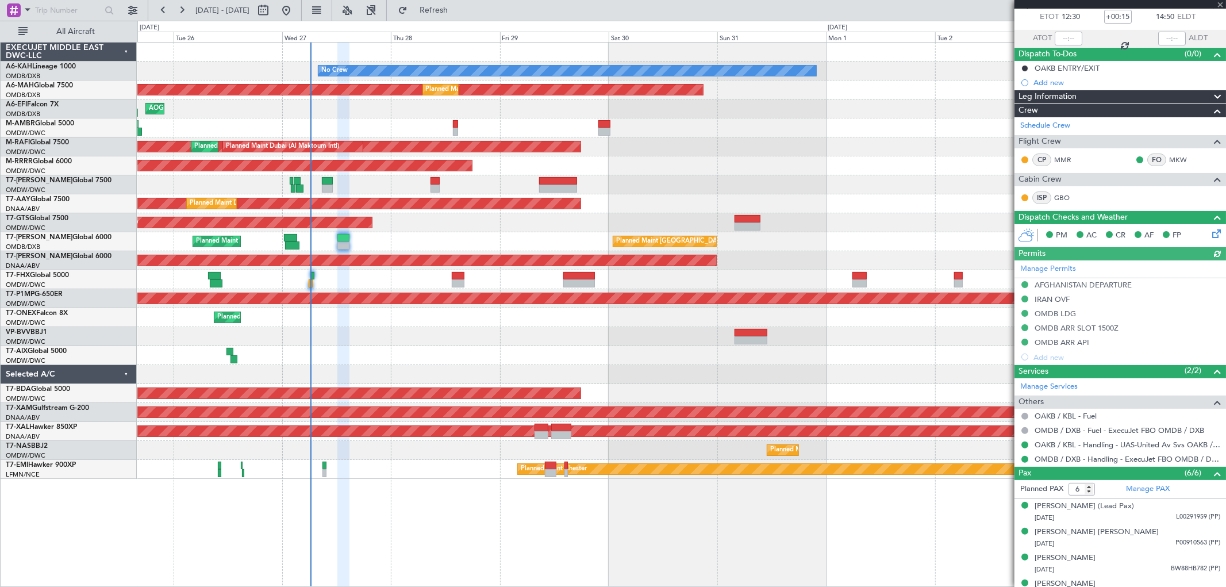
scroll to position [132, 0]
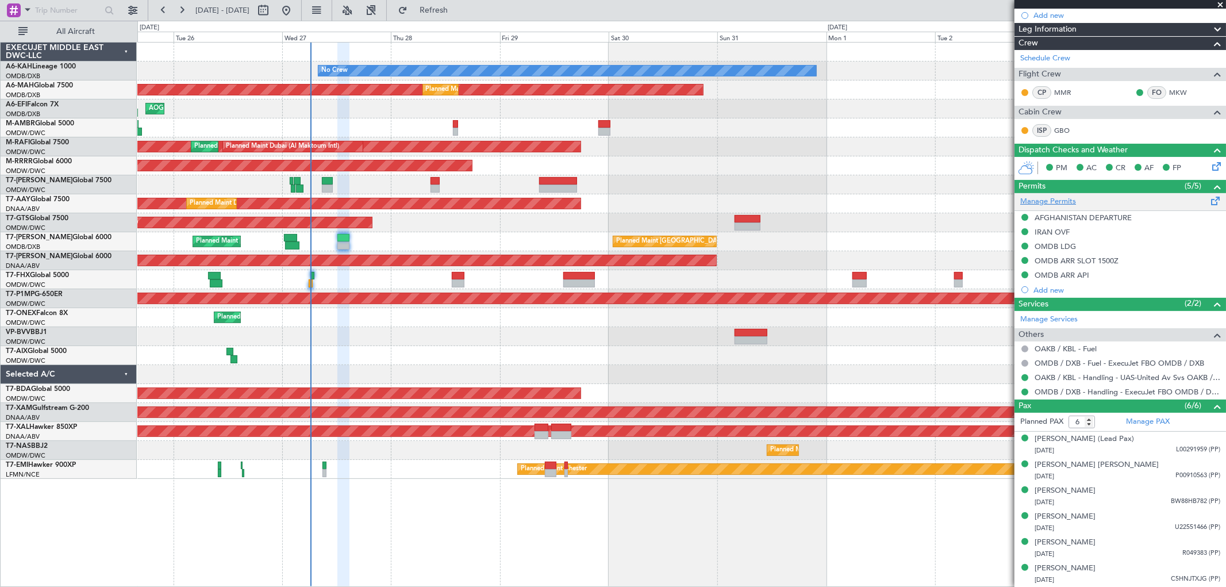
click at [1061, 197] on link "Manage Permits" at bounding box center [1048, 201] width 56 height 11
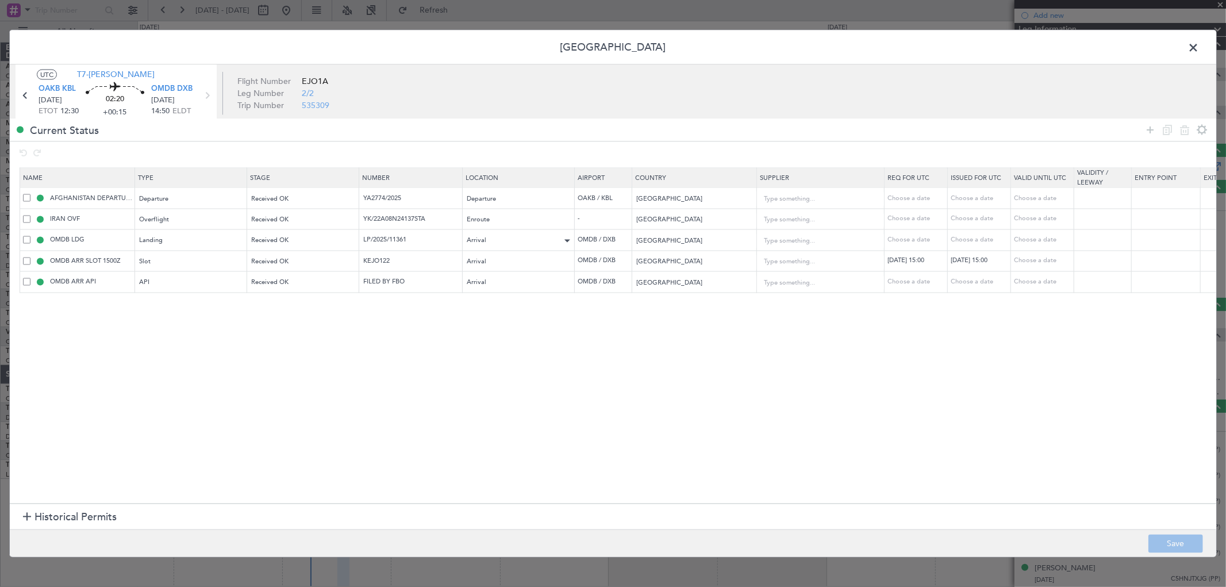
drag, startPoint x: 1150, startPoint y: 128, endPoint x: 483, endPoint y: 243, distance: 676.2
click at [1150, 128] on icon at bounding box center [1150, 130] width 14 height 14
click at [168, 301] on div "Type" at bounding box center [187, 303] width 95 height 17
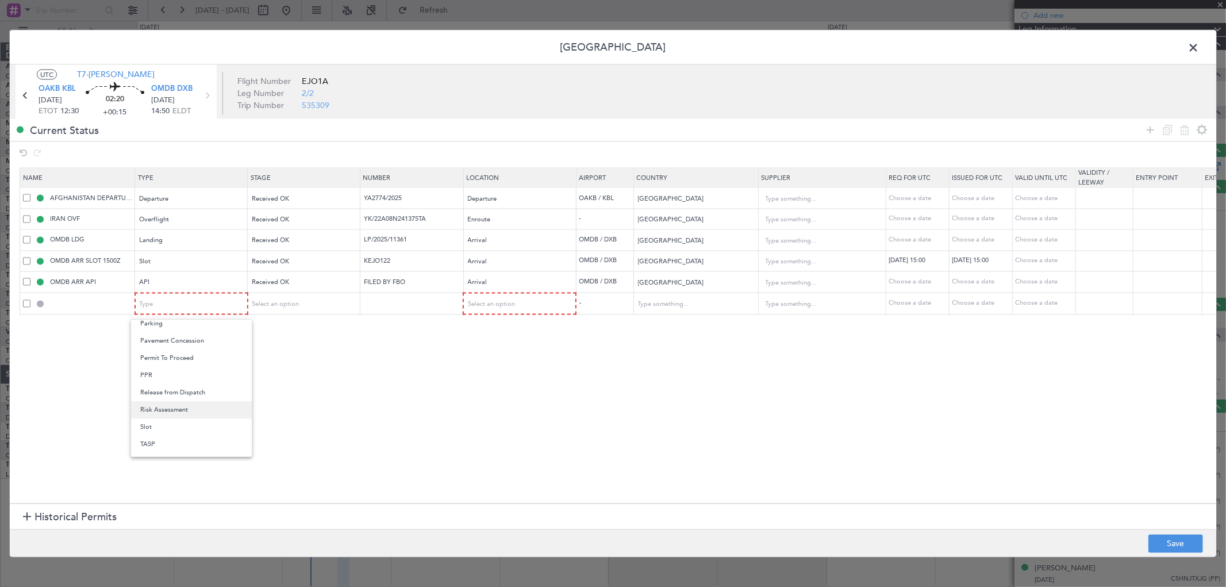
scroll to position [268, 0]
click at [182, 367] on span "Overflight" at bounding box center [191, 370] width 102 height 17
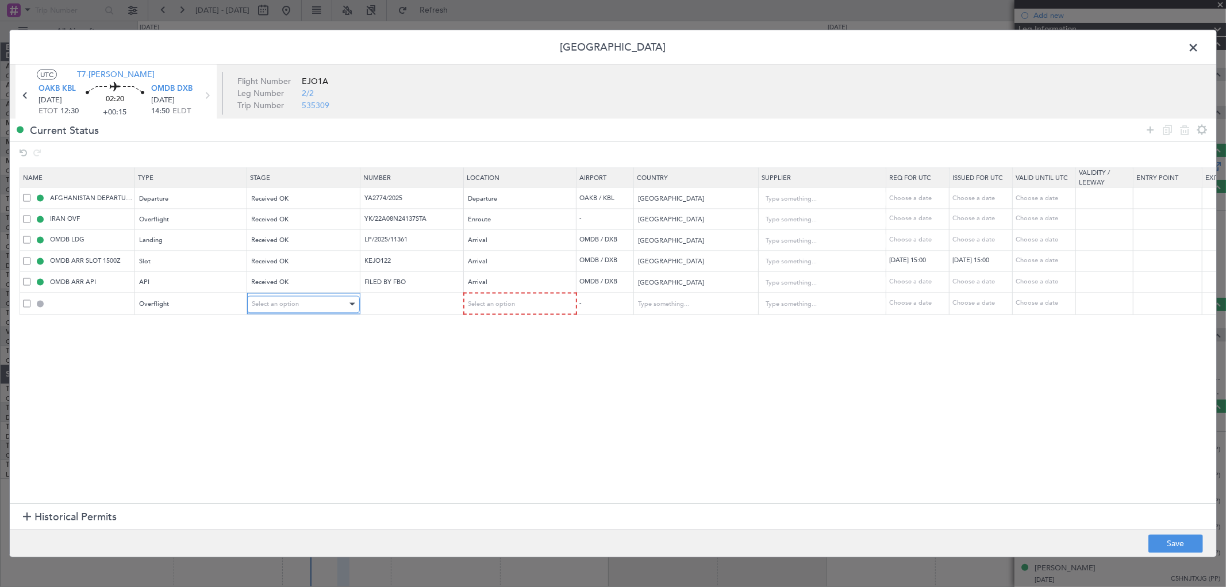
click at [301, 308] on div "Select an option" at bounding box center [299, 303] width 95 height 17
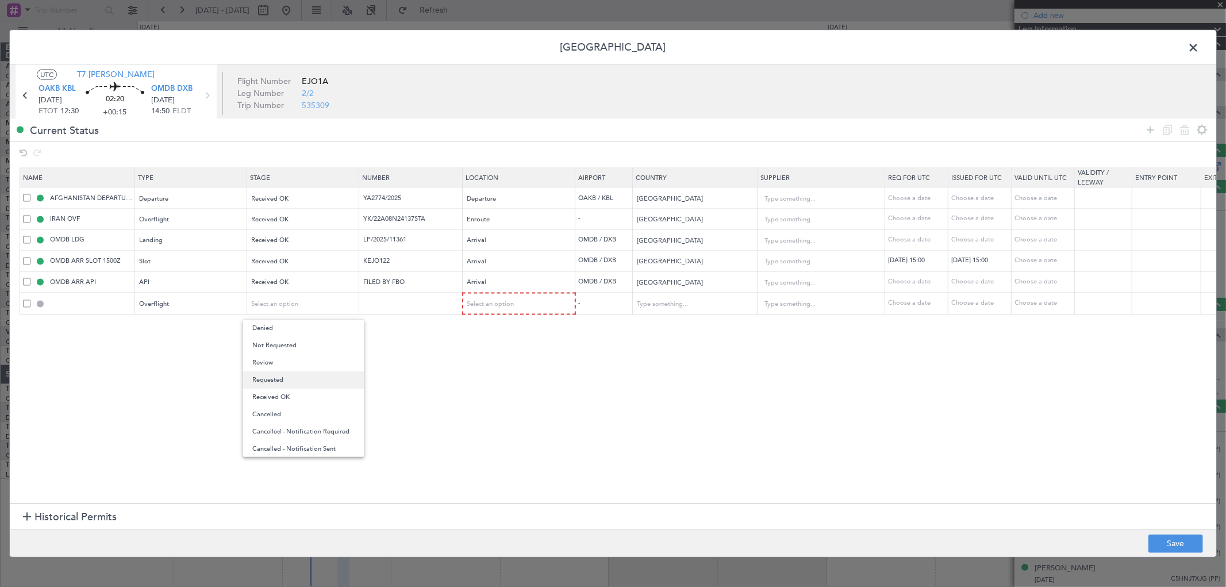
click at [283, 378] on span "Requested" at bounding box center [303, 379] width 102 height 17
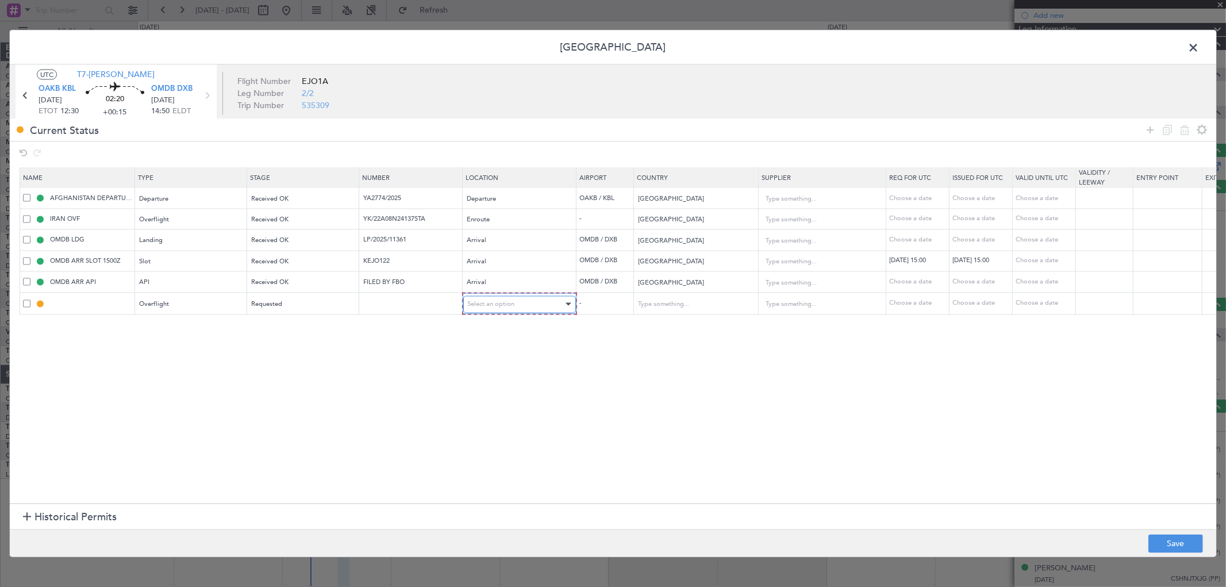
click at [496, 312] on div "Select an option" at bounding box center [515, 303] width 95 height 17
drag, startPoint x: 491, startPoint y: 397, endPoint x: 522, endPoint y: 379, distance: 35.8
click at [492, 395] on span "Enroute" at bounding box center [519, 397] width 102 height 17
click at [694, 298] on input "text" at bounding box center [688, 303] width 103 height 17
click at [696, 328] on span "Pakistan" at bounding box center [695, 322] width 107 height 17
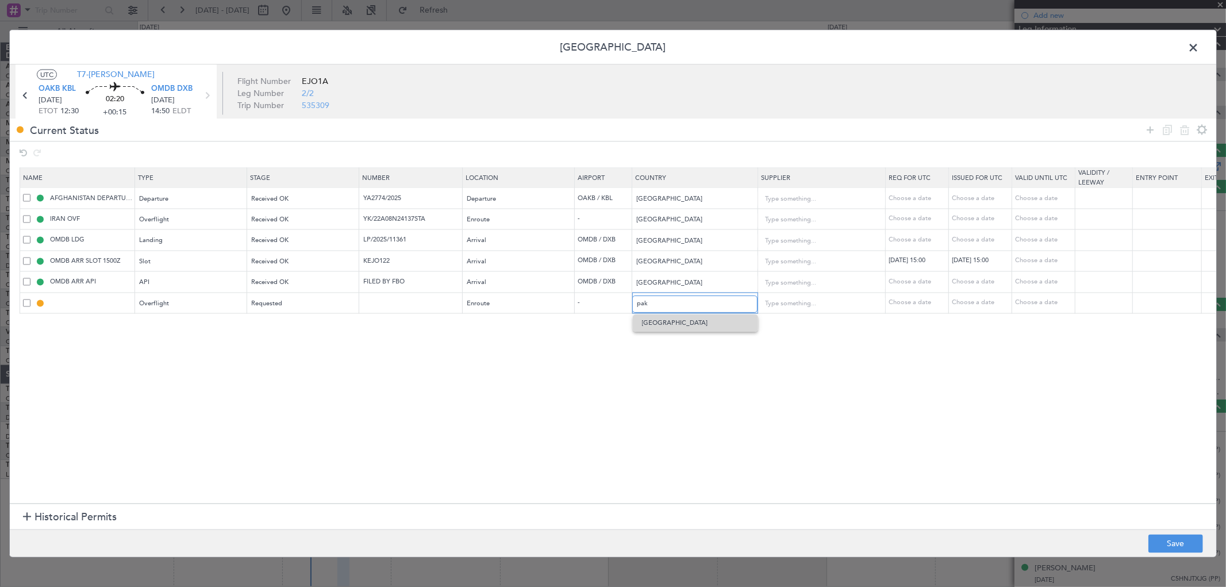
type input "Pakistan"
click at [1151, 128] on icon at bounding box center [1150, 130] width 14 height 14
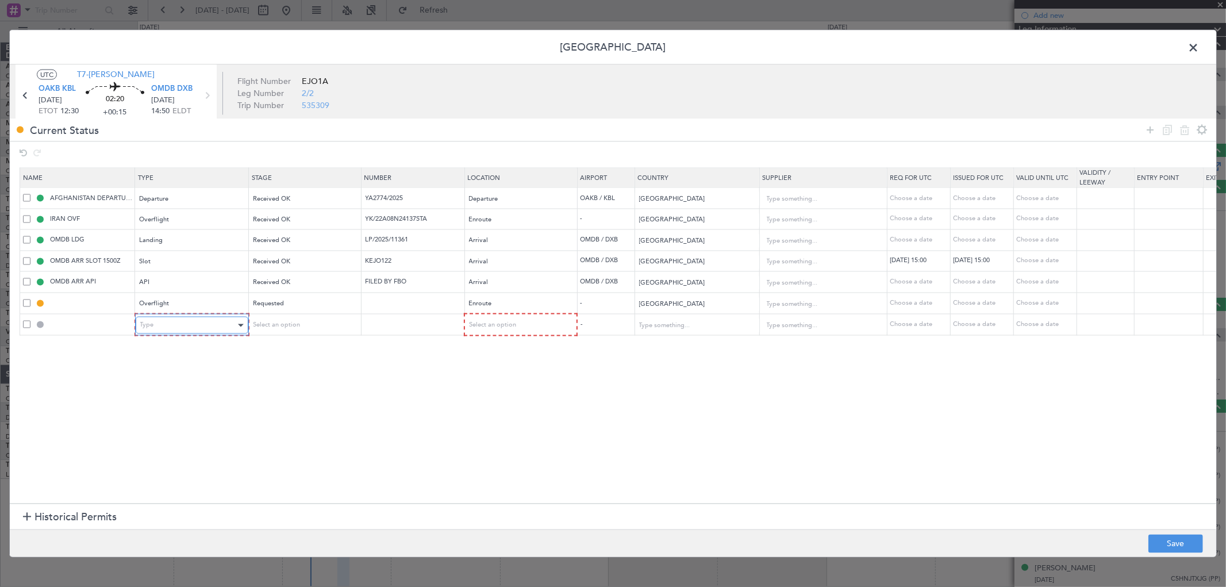
click at [163, 325] on div "Type" at bounding box center [187, 325] width 95 height 17
click at [203, 445] on span "Overflight" at bounding box center [191, 446] width 102 height 17
click at [331, 332] on div "Select an option" at bounding box center [299, 325] width 95 height 17
drag, startPoint x: 306, startPoint y: 400, endPoint x: 394, endPoint y: 355, distance: 99.5
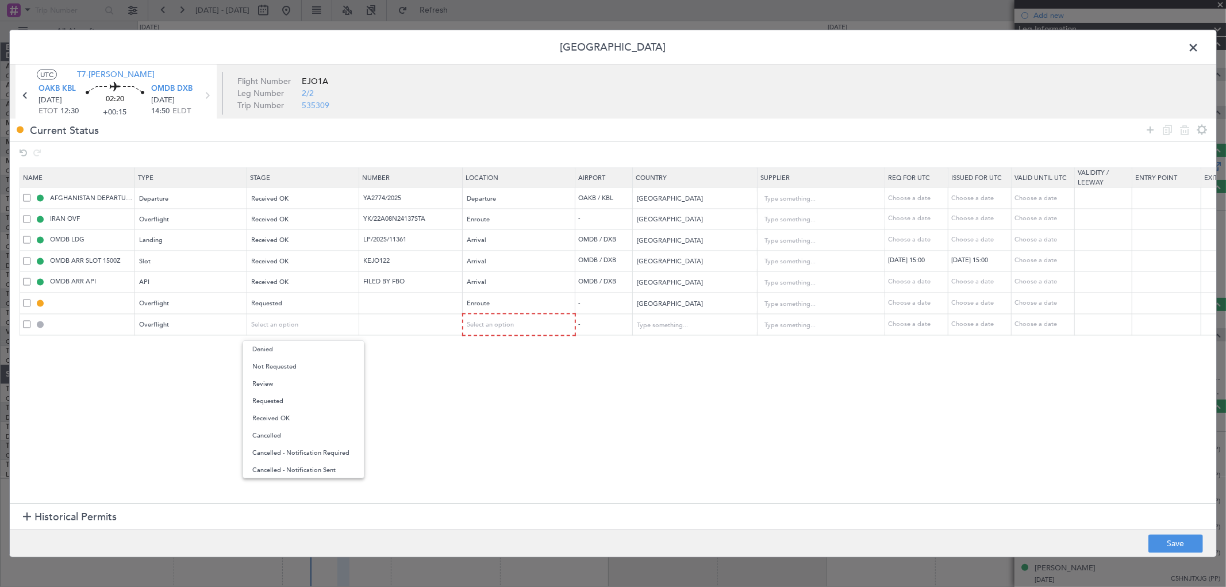
click at [306, 398] on span "Requested" at bounding box center [303, 401] width 102 height 17
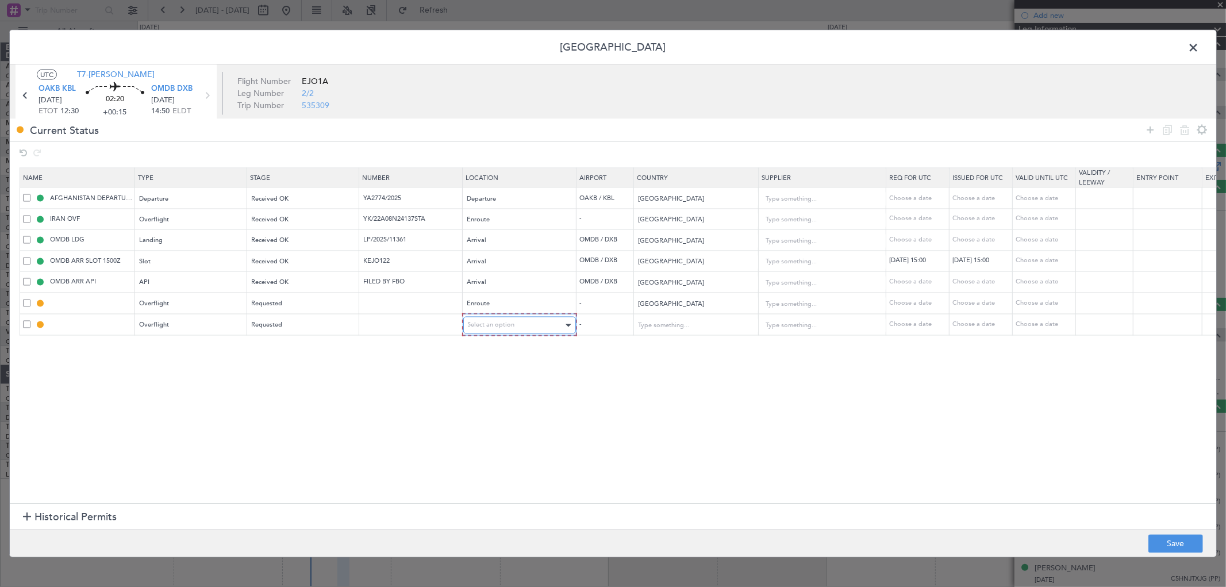
click at [494, 320] on div "Select an option" at bounding box center [515, 325] width 95 height 17
click at [502, 421] on span "Enroute" at bounding box center [519, 418] width 102 height 17
click at [678, 322] on input "text" at bounding box center [688, 324] width 103 height 17
drag, startPoint x: 675, startPoint y: 342, endPoint x: 746, endPoint y: 378, distance: 79.2
click at [675, 341] on span "[GEOGRAPHIC_DATA]" at bounding box center [695, 343] width 107 height 17
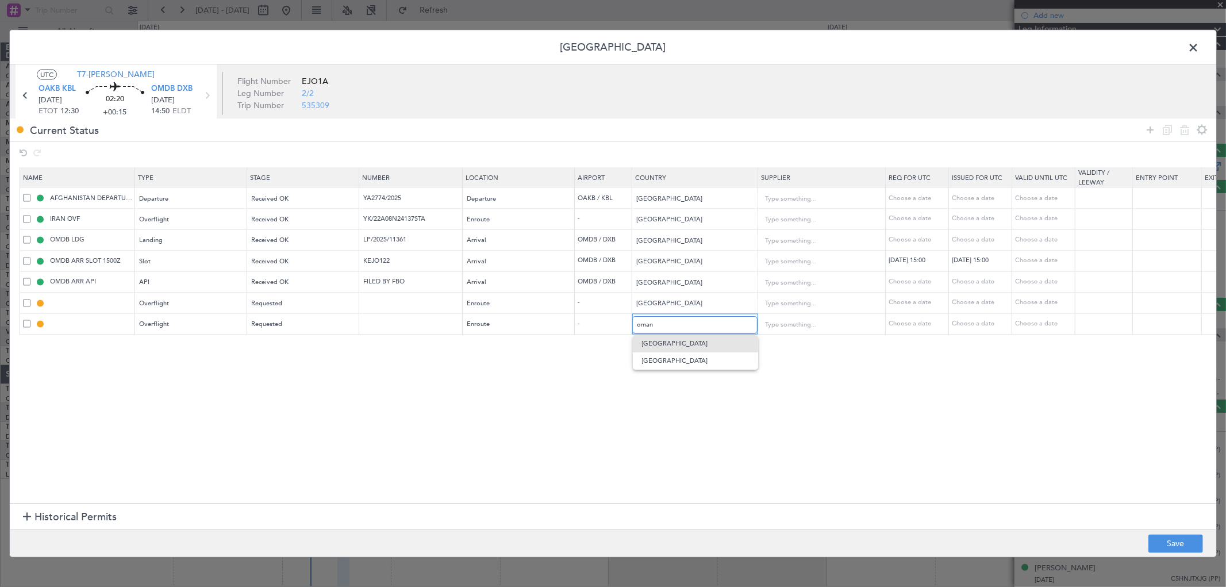
type input "[GEOGRAPHIC_DATA]"
click at [1186, 539] on button "Save" at bounding box center [1175, 544] width 55 height 18
type input "PAKISTAN OVF"
type input "NNN"
type input "OMAN OVF"
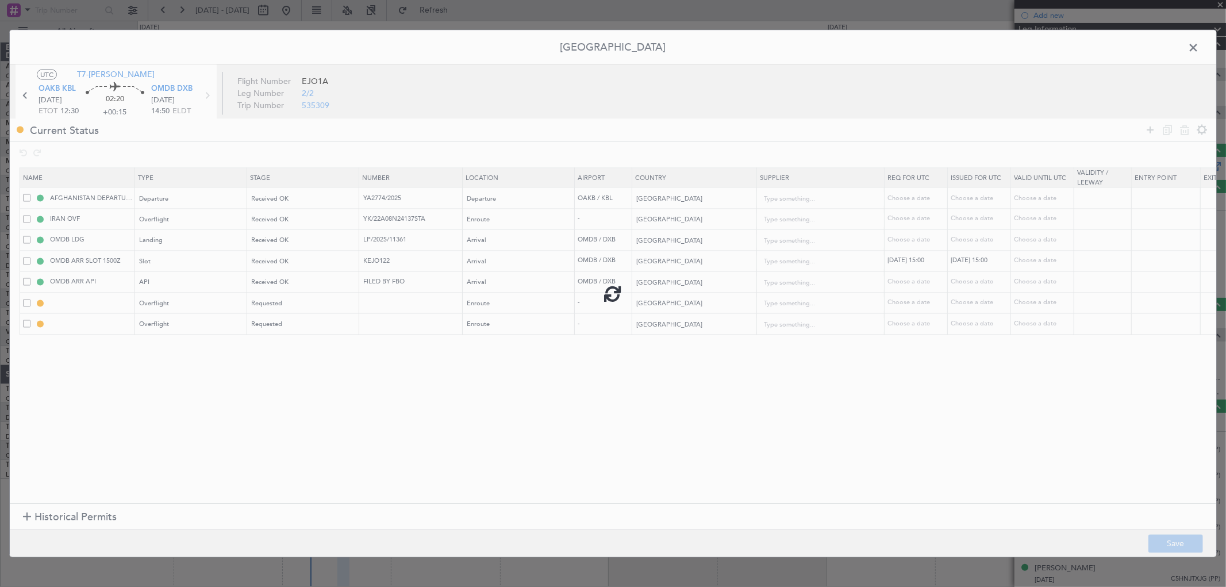
type input "NNN"
type input "2"
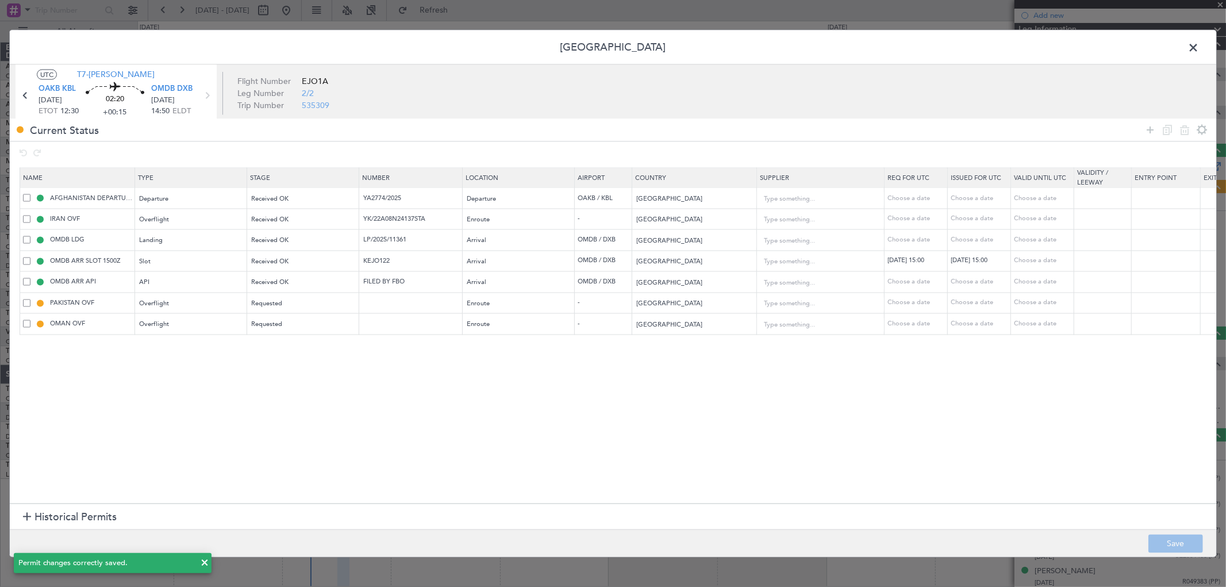
click at [1199, 44] on span at bounding box center [1199, 50] width 0 height 23
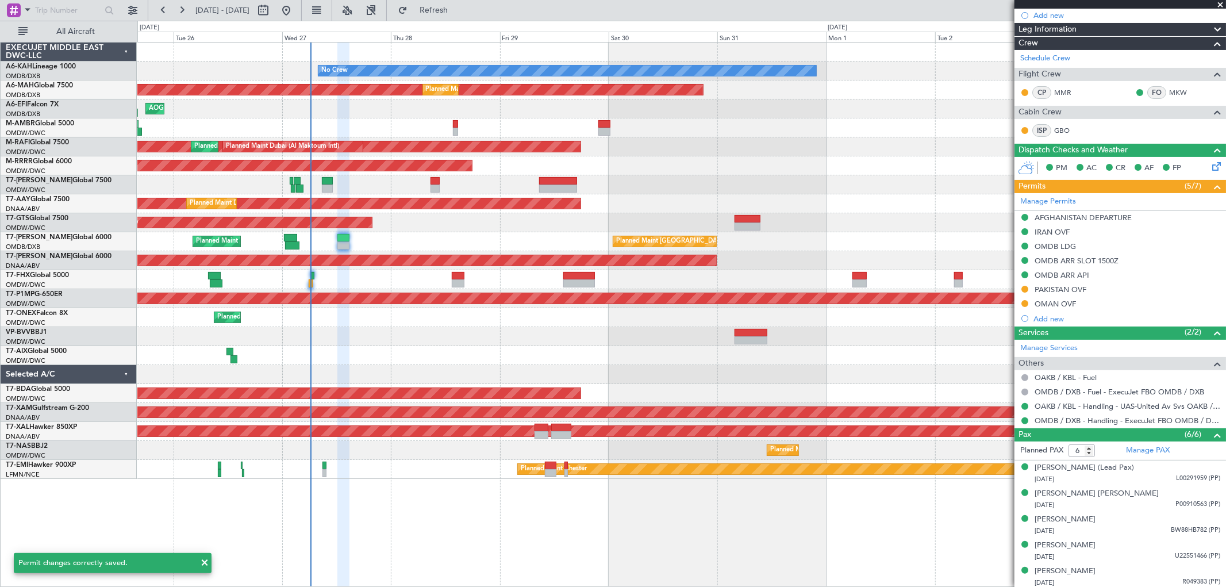
click at [510, 230] on div "Unplanned Maint [GEOGRAPHIC_DATA] (Seletar)" at bounding box center [681, 222] width 1088 height 19
click at [454, 17] on button "Refresh" at bounding box center [427, 10] width 69 height 18
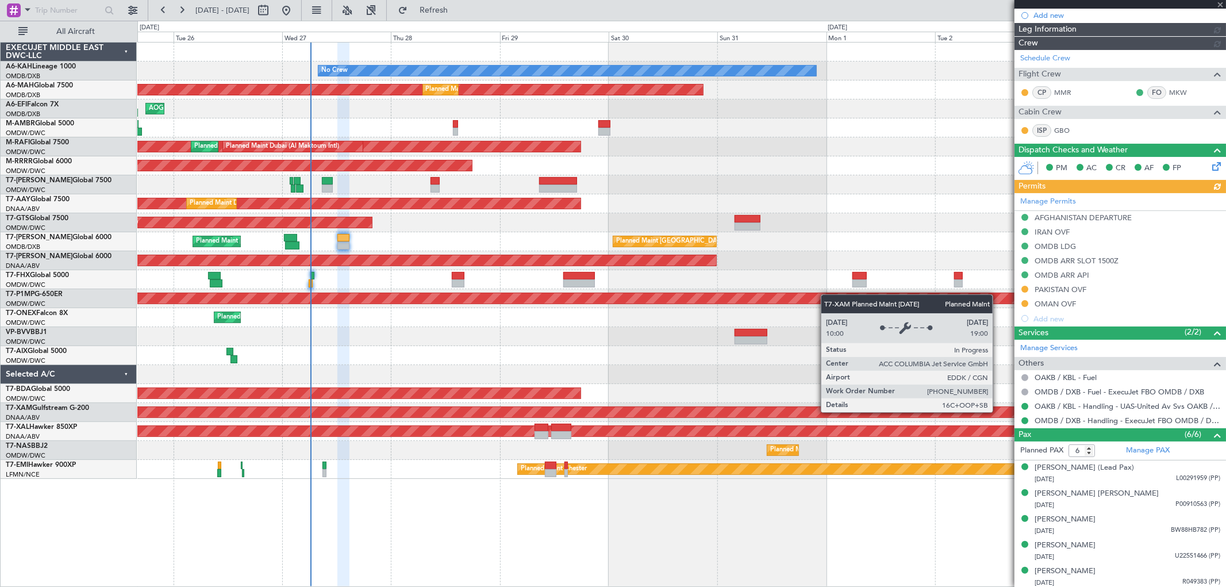
type input "[PERSON_NAME] (SYS)"
type input "7071"
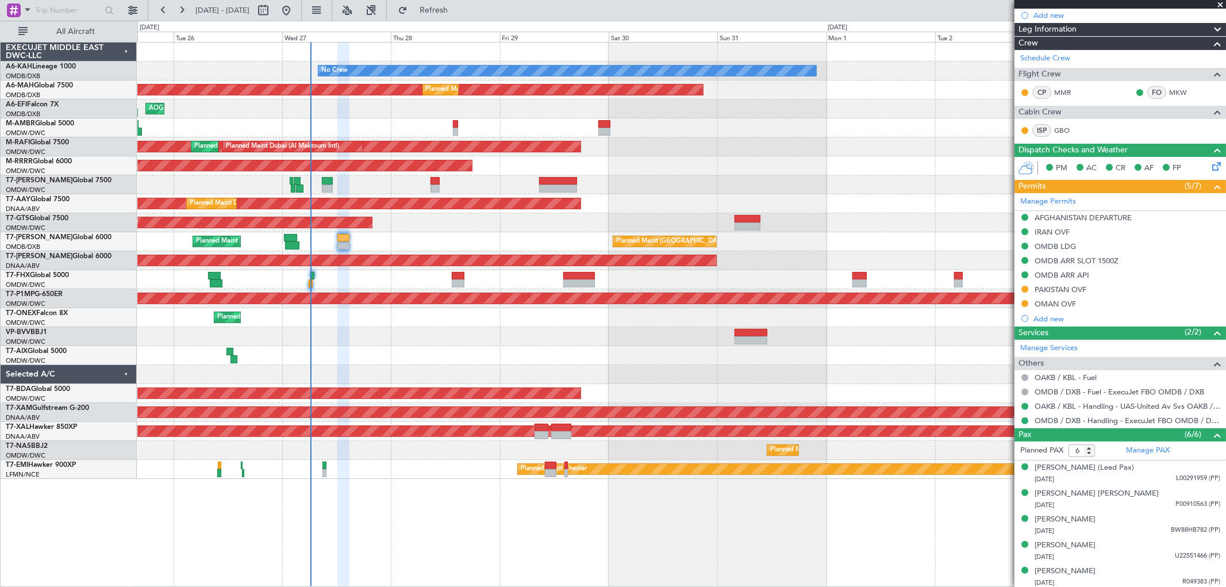
scroll to position [0, 0]
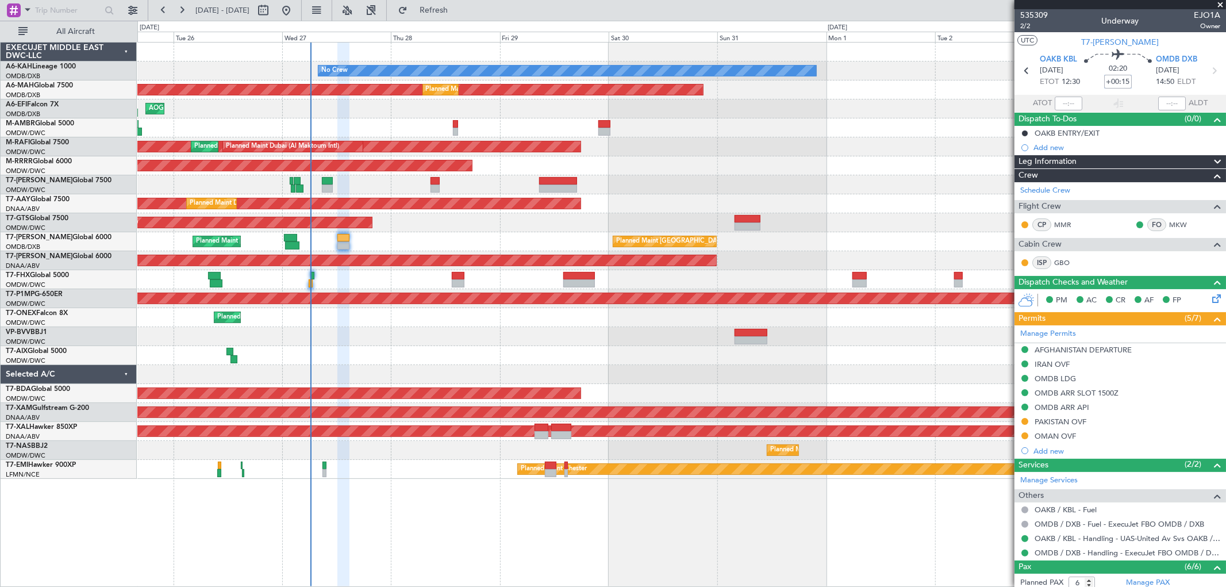
click at [1119, 76] on input "+00:15" at bounding box center [1118, 82] width 28 height 14
type input "+00:40"
drag, startPoint x: 1080, startPoint y: 433, endPoint x: 1100, endPoint y: 432, distance: 20.2
click at [1080, 433] on div "OMAN OVF" at bounding box center [1121, 436] width 212 height 14
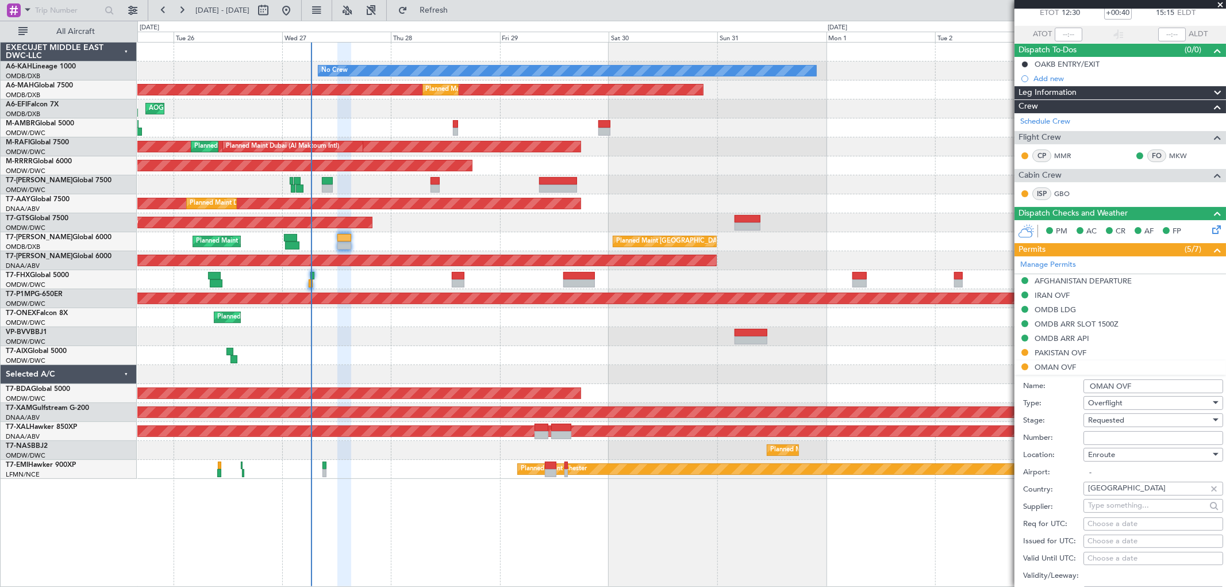
scroll to position [128, 0]
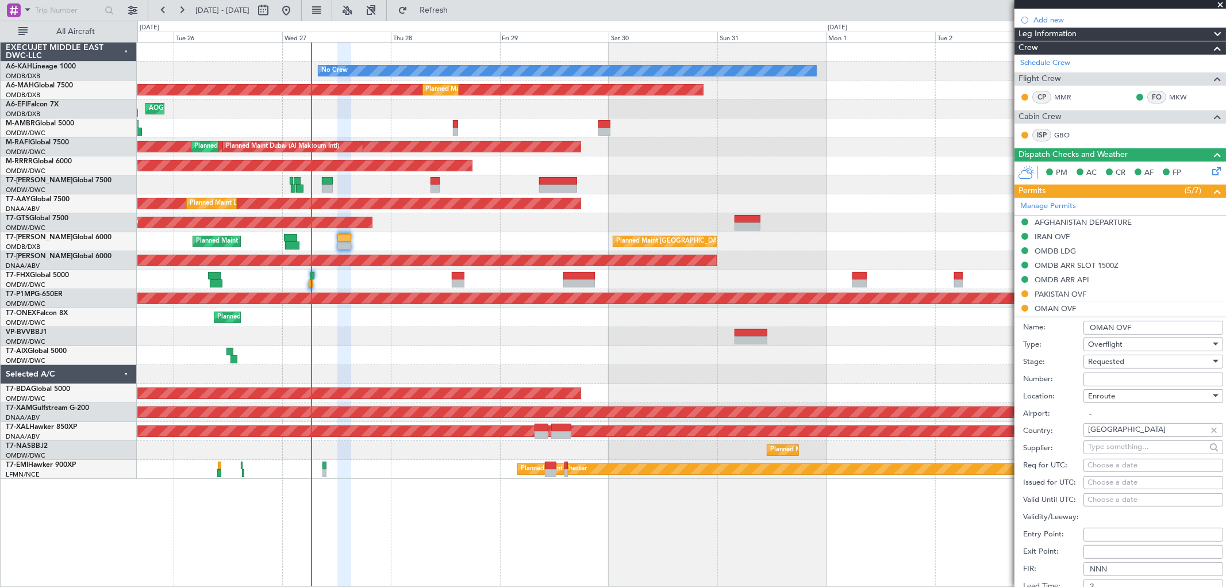
click at [1098, 381] on input "Number:" at bounding box center [1154, 379] width 140 height 14
paste input "DAT/OF/EXBO/0017/2025"
type input "DAT/OF/EXBO/0017/2025"
click at [1113, 364] on span "Requested" at bounding box center [1106, 361] width 36 height 10
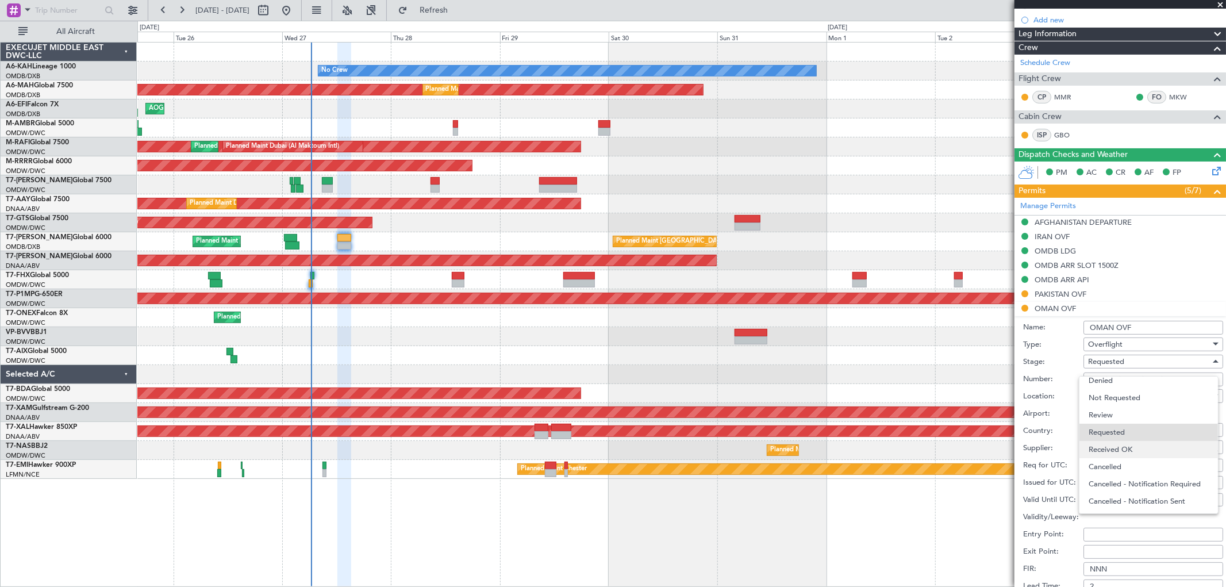
click at [1120, 441] on span "Received OK" at bounding box center [1149, 449] width 120 height 17
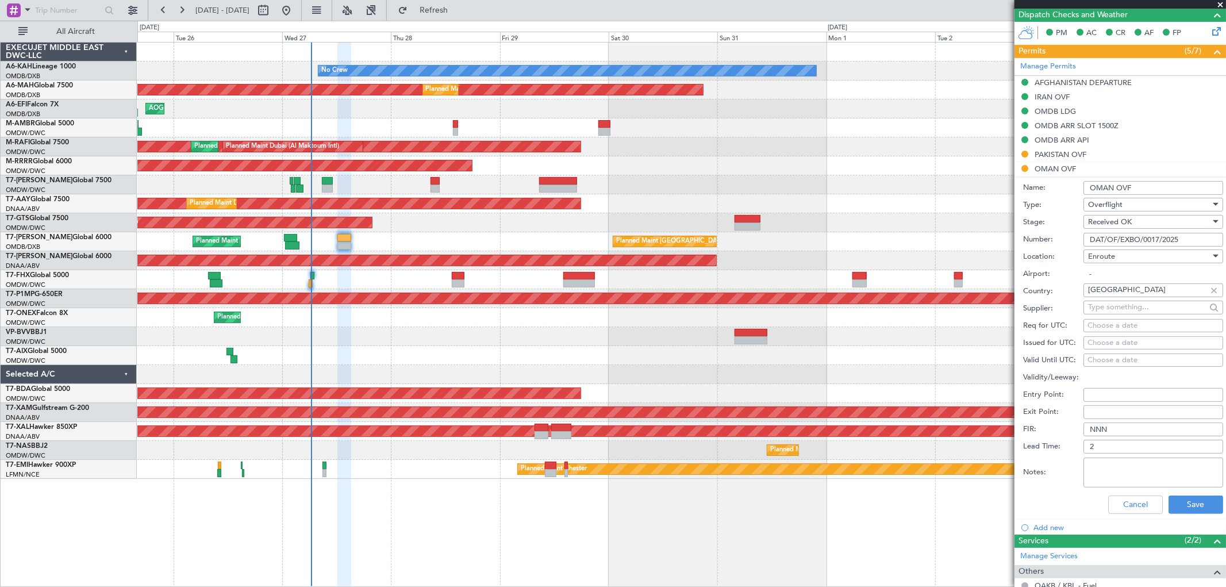
scroll to position [319, 0]
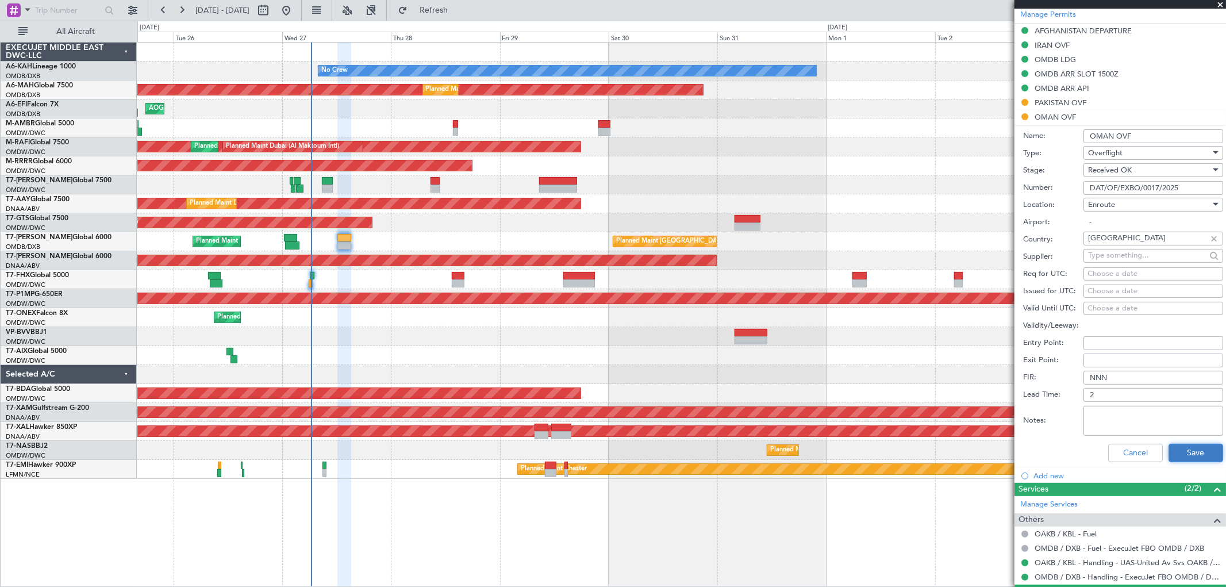
click at [1196, 453] on button "Save" at bounding box center [1196, 453] width 55 height 18
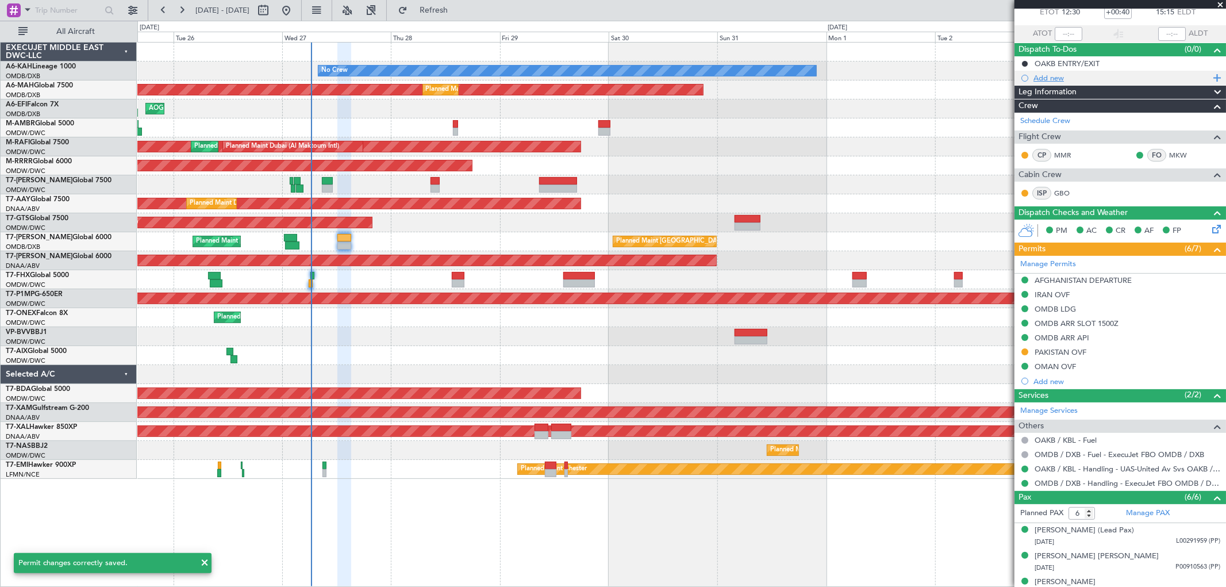
scroll to position [0, 0]
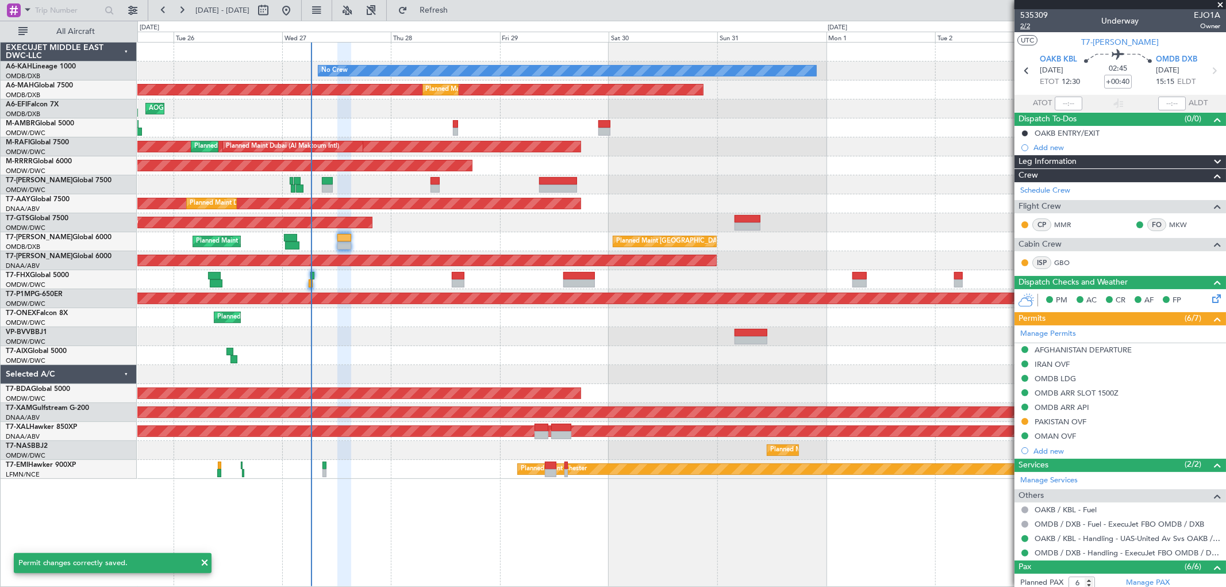
click at [1020, 26] on span "2/2" at bounding box center [1034, 26] width 28 height 10
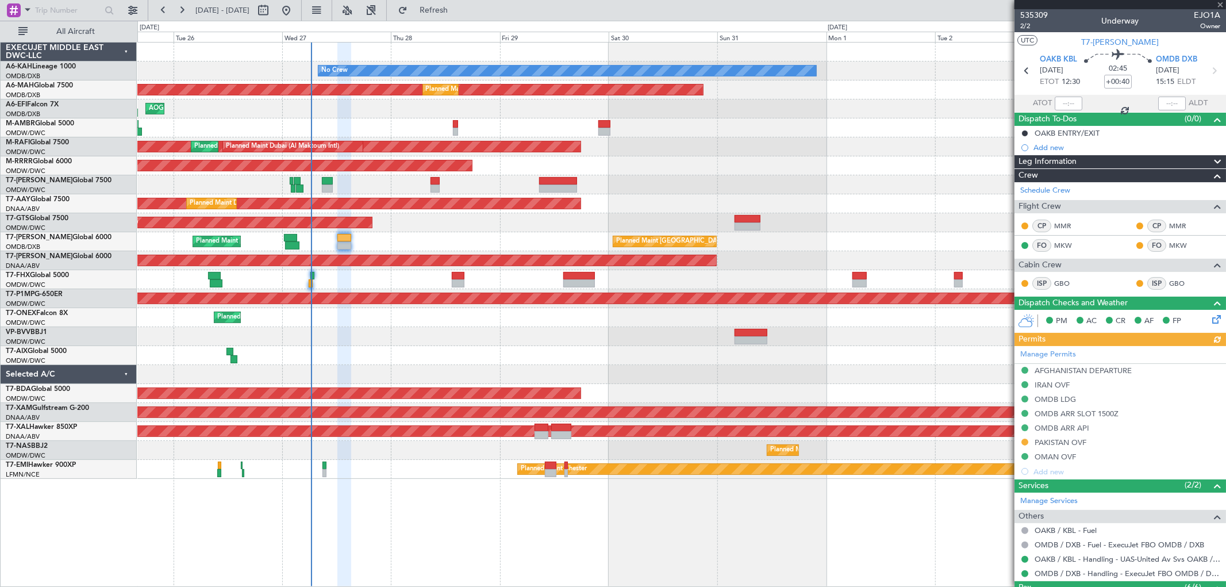
type input "Rohit Roy (ROY)"
type input "7128"
click at [1029, 25] on span "2/2" at bounding box center [1034, 26] width 28 height 10
type input "Rohit Roy (ROY)"
type input "7128"
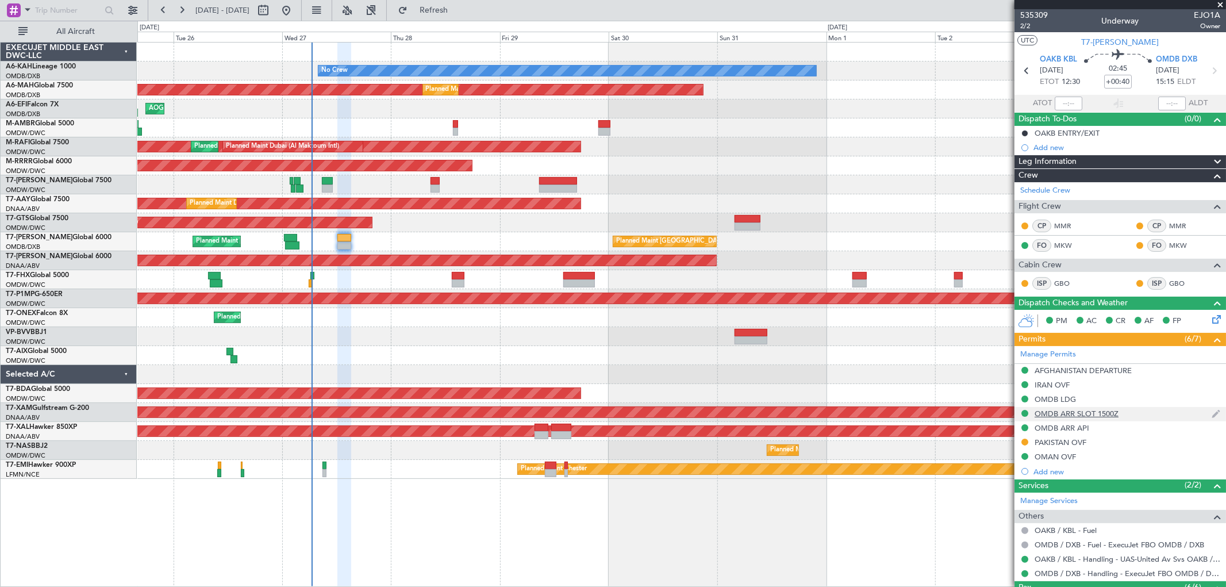
click at [1124, 414] on div "OMDB ARR SLOT 1500Z" at bounding box center [1121, 414] width 212 height 14
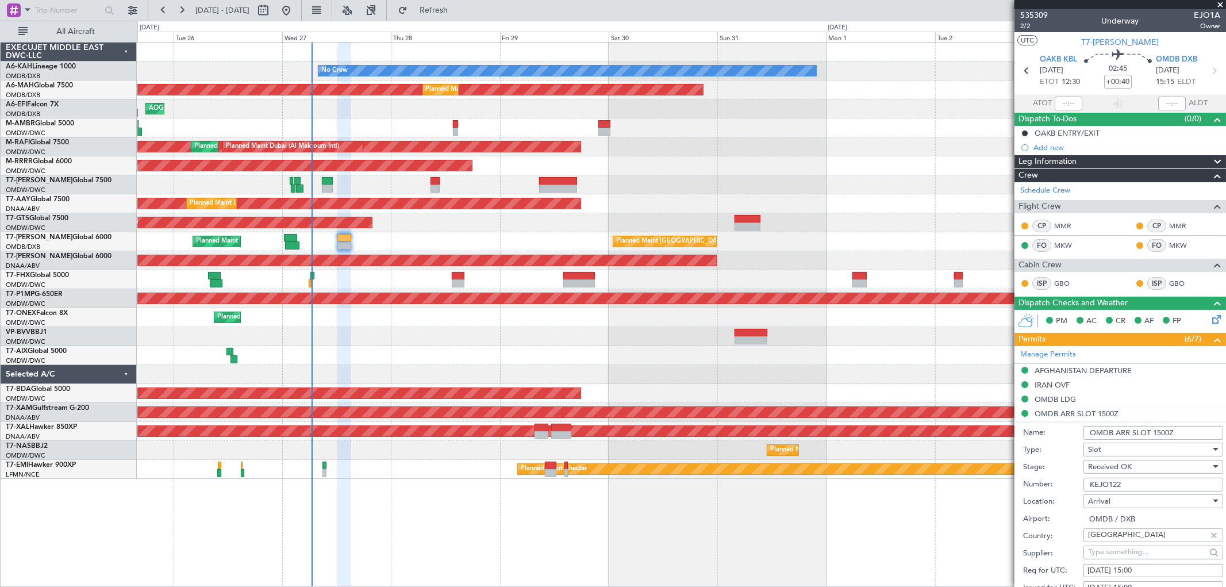
drag, startPoint x: 1180, startPoint y: 432, endPoint x: 1162, endPoint y: 432, distance: 18.4
click at [1161, 433] on input "OMDB ARR SLOT 1500Z" at bounding box center [1154, 433] width 140 height 14
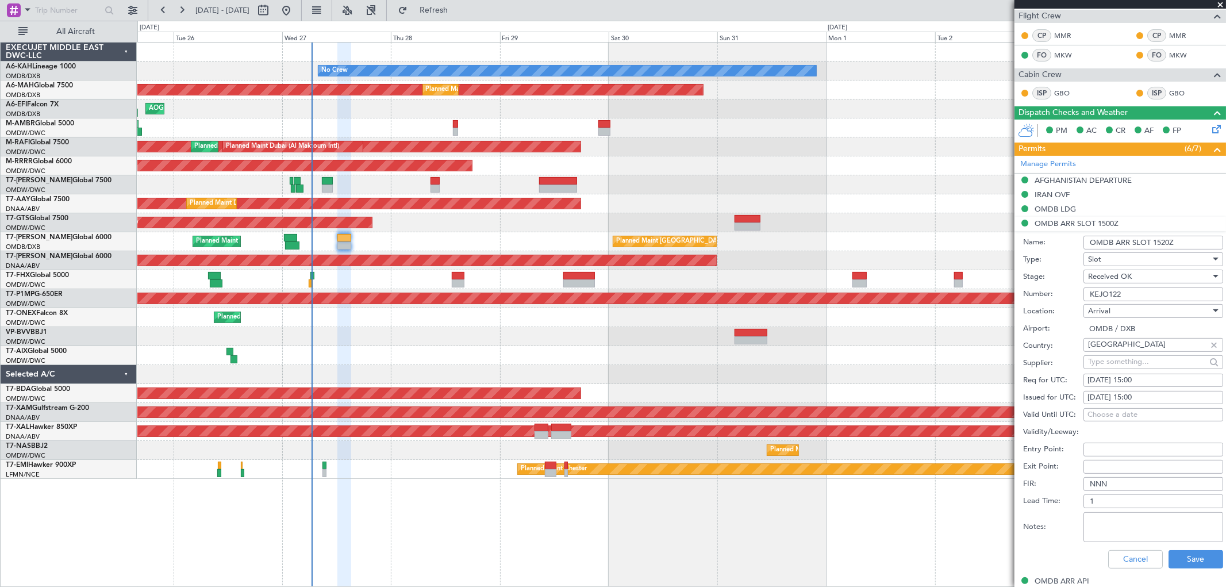
scroll to position [191, 0]
type input "OMDB ARR SLOT 1520Z"
click at [1134, 380] on div "27/08/2025 15:00" at bounding box center [1154, 379] width 132 height 11
select select "8"
select select "2025"
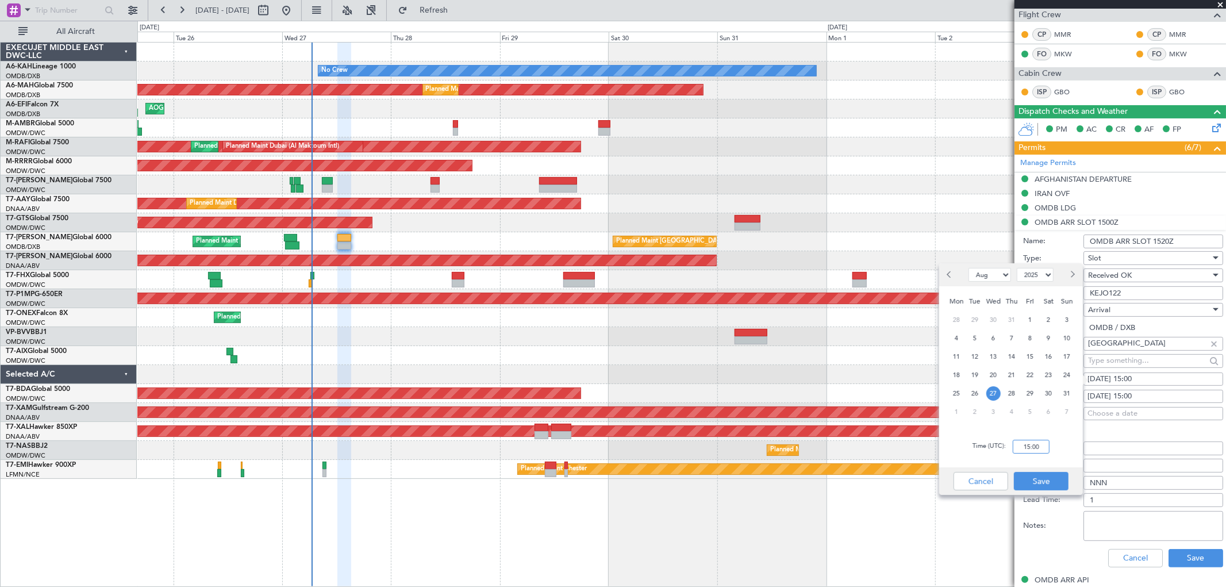
click at [1042, 445] on input "15:00" at bounding box center [1031, 447] width 37 height 14
type input "15:20"
click at [1046, 485] on button "Save" at bounding box center [1041, 481] width 55 height 18
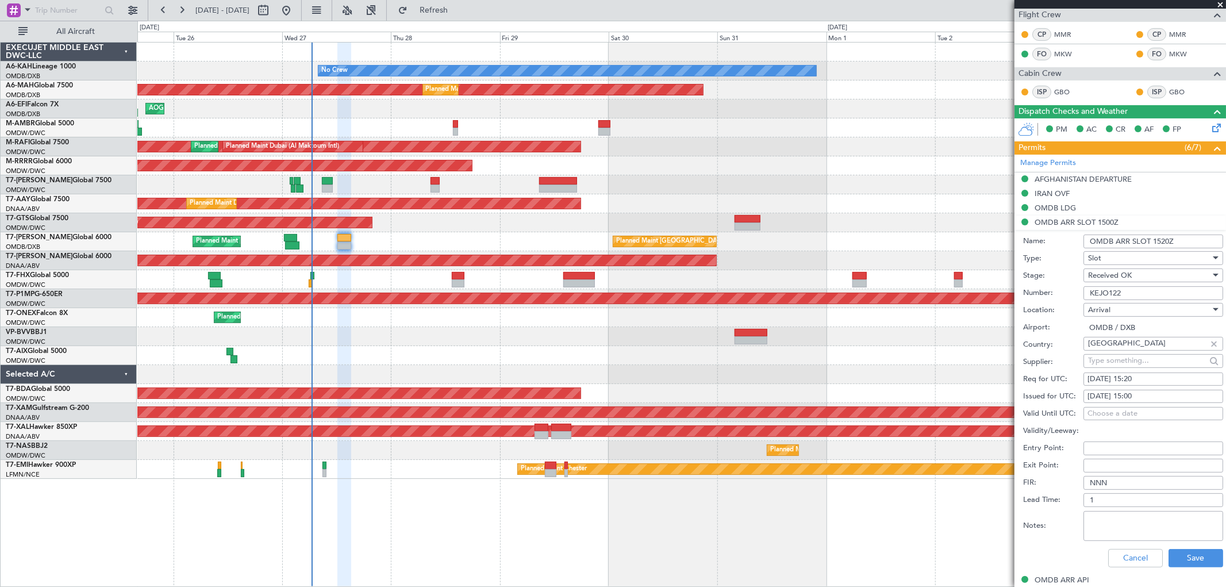
click at [1139, 391] on div "27/08/2025 15:00" at bounding box center [1154, 396] width 132 height 11
select select "8"
select select "2025"
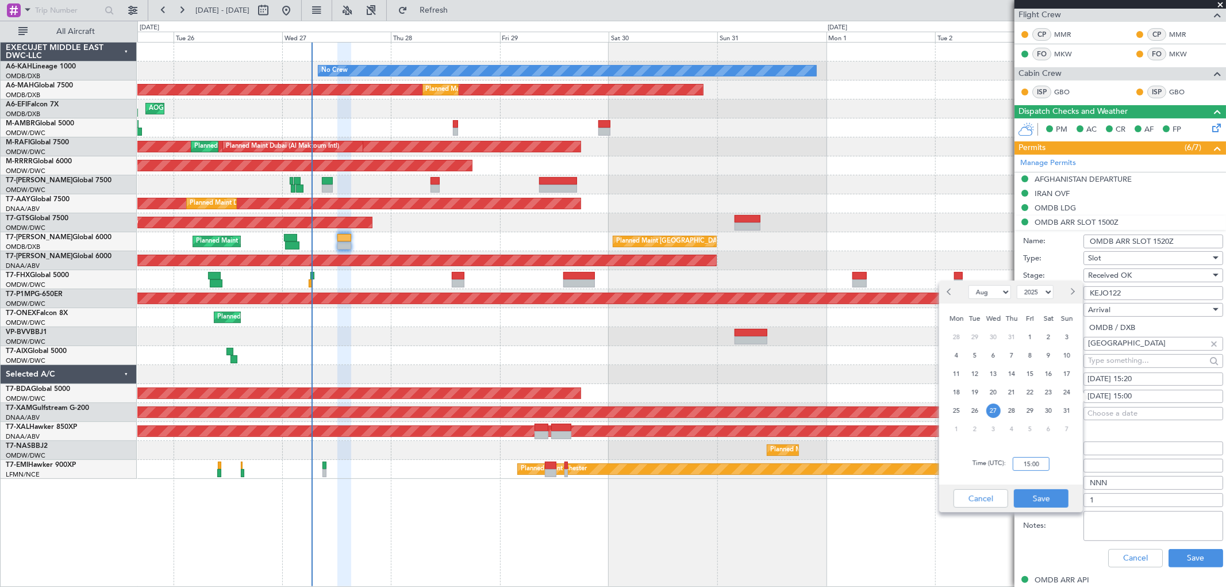
click at [1031, 469] on input "15:00" at bounding box center [1031, 464] width 37 height 14
type input "15:20"
click at [1044, 497] on button "Save" at bounding box center [1041, 498] width 55 height 18
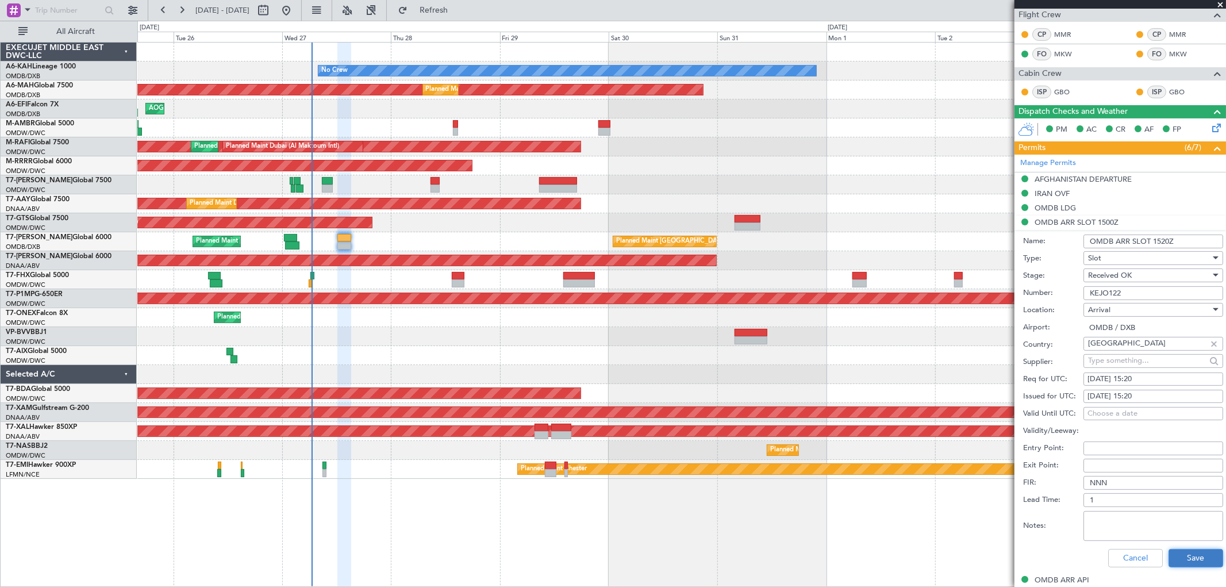
click at [1188, 562] on button "Save" at bounding box center [1196, 558] width 55 height 18
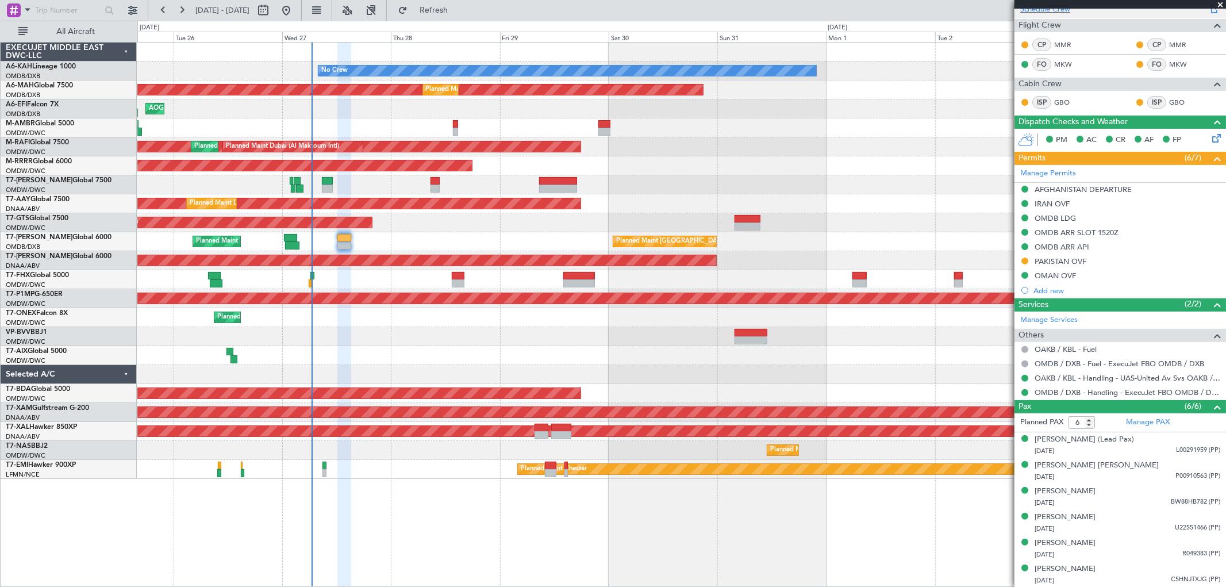
scroll to position [0, 0]
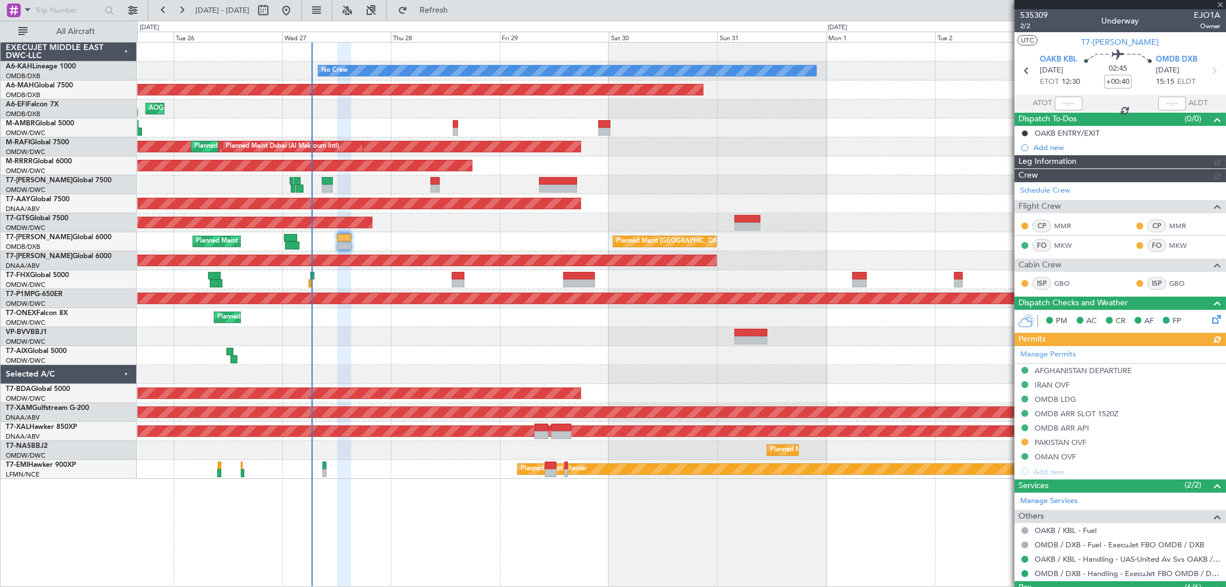
type input "Rohit Roy (ROY)"
type input "7128"
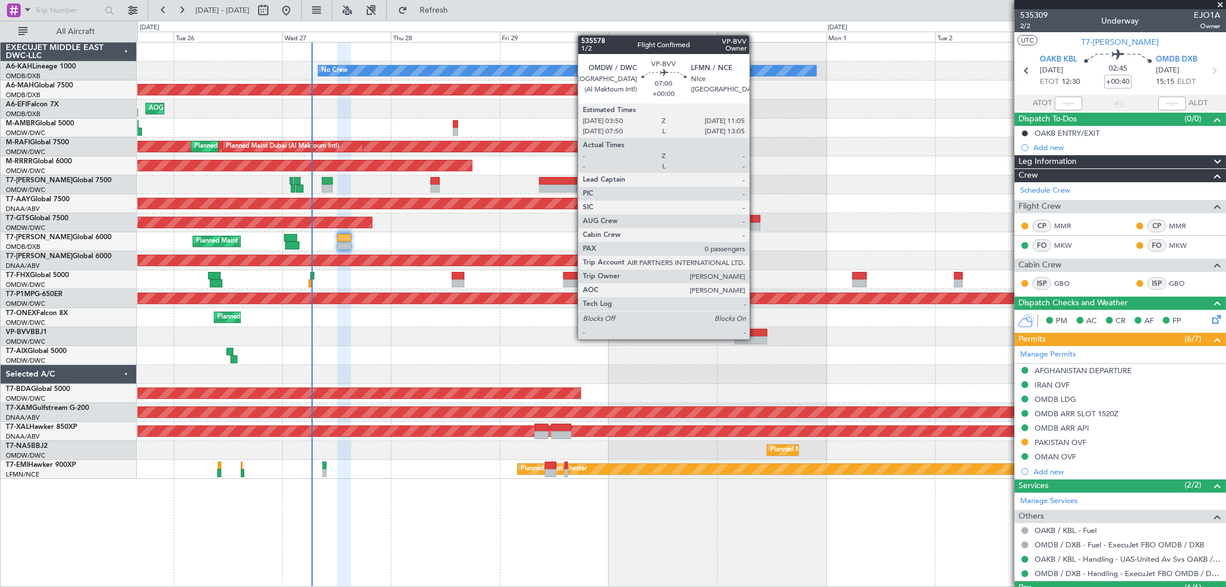
click at [755, 338] on div at bounding box center [751, 340] width 33 height 8
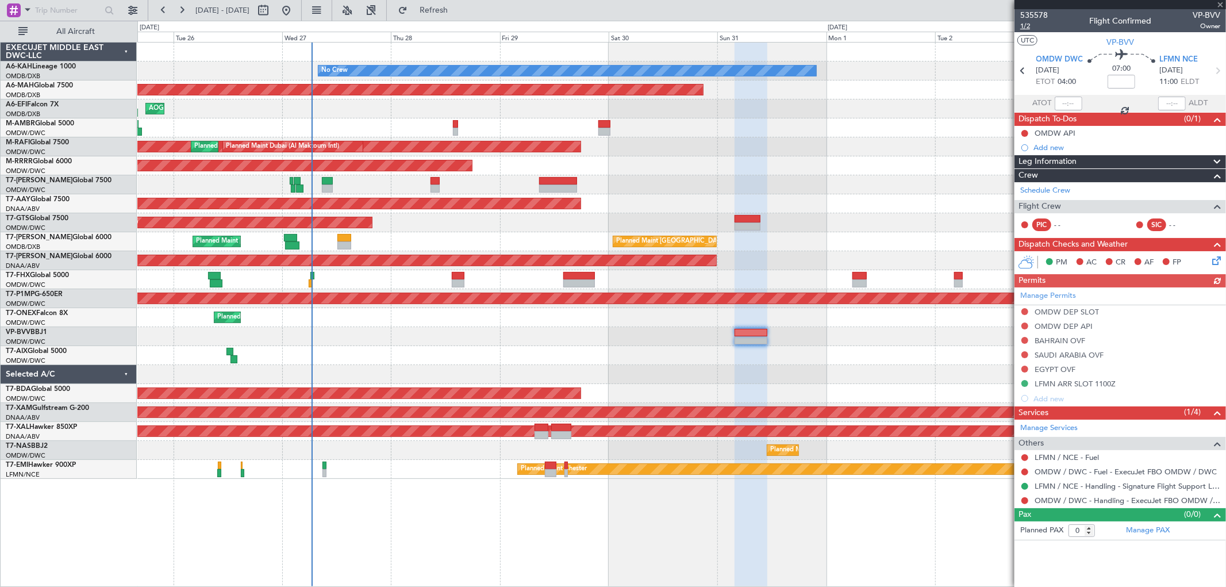
click at [1029, 26] on span "1/2" at bounding box center [1034, 26] width 28 height 10
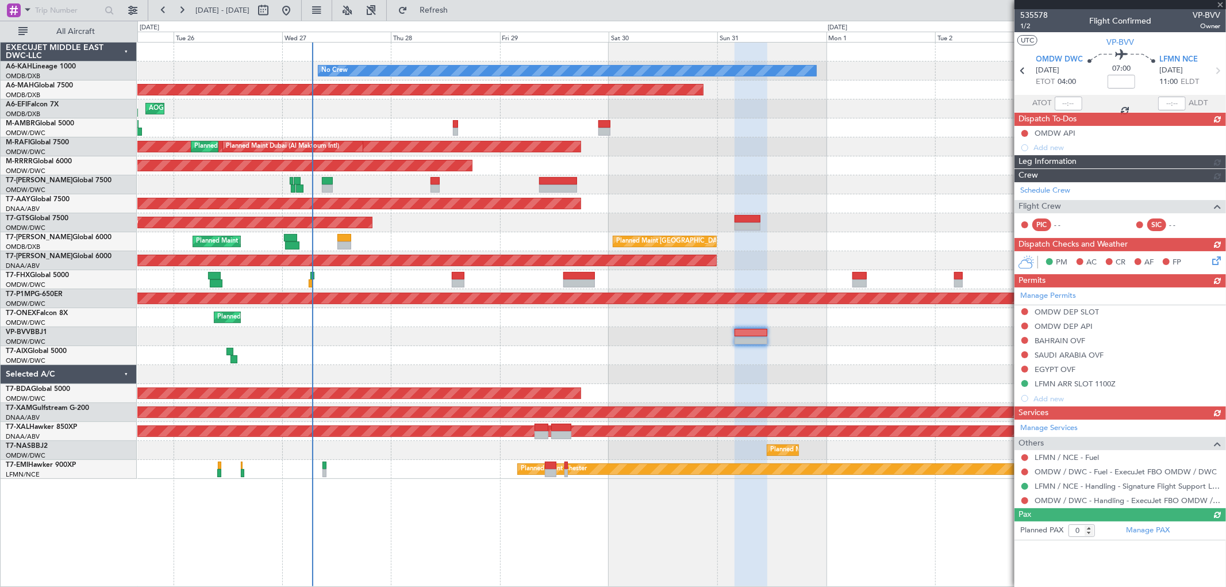
type input "2"
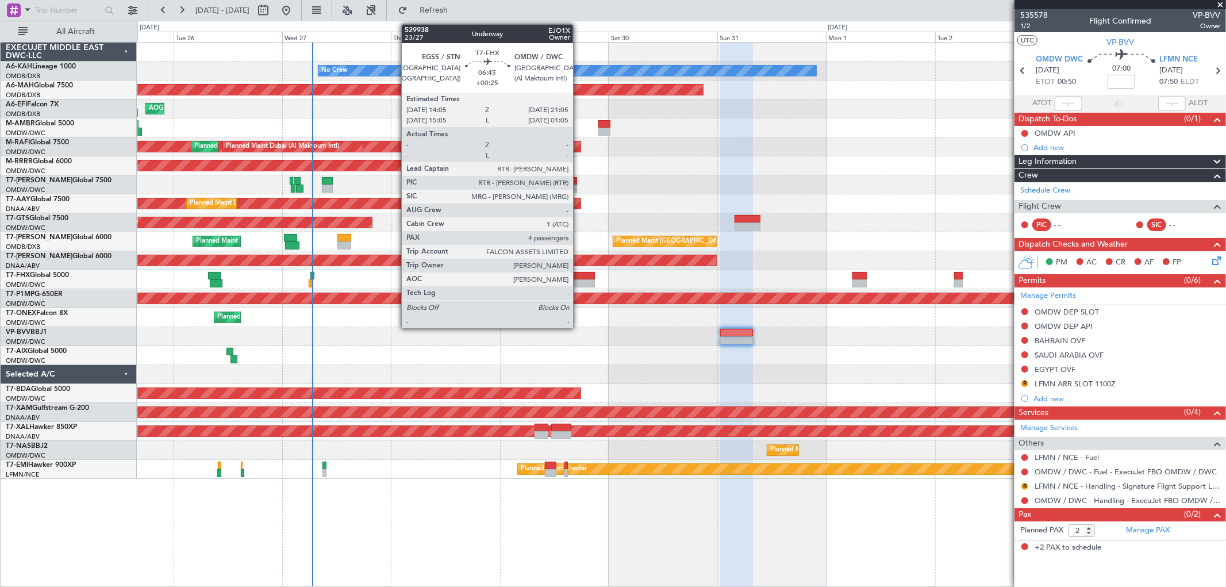
click at [579, 278] on div at bounding box center [579, 276] width 32 height 8
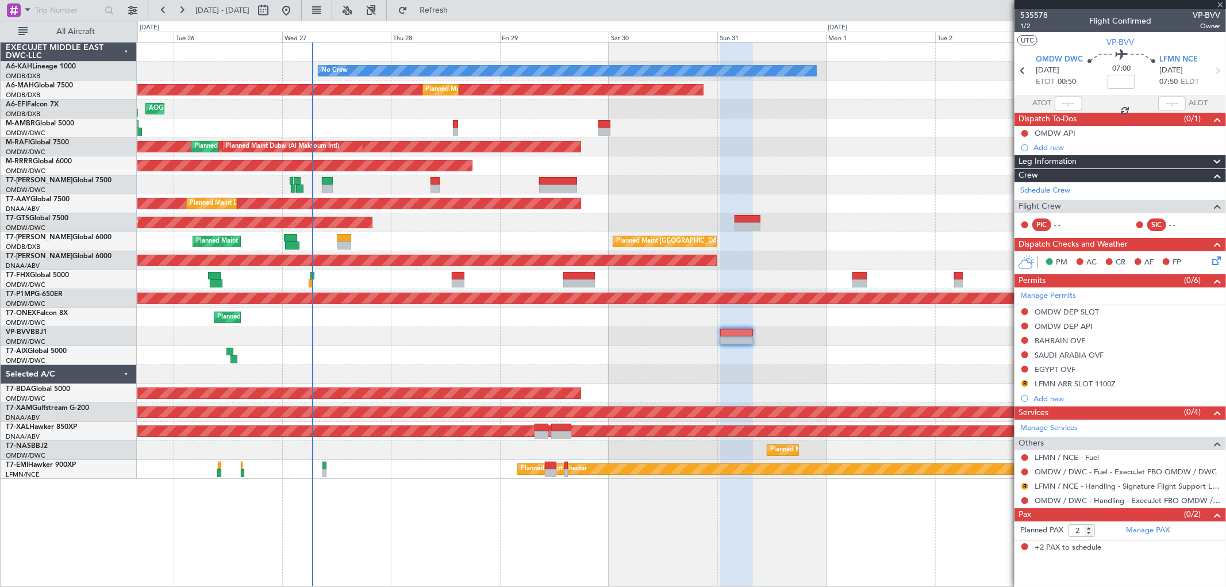
type input "+00:25"
type input "4"
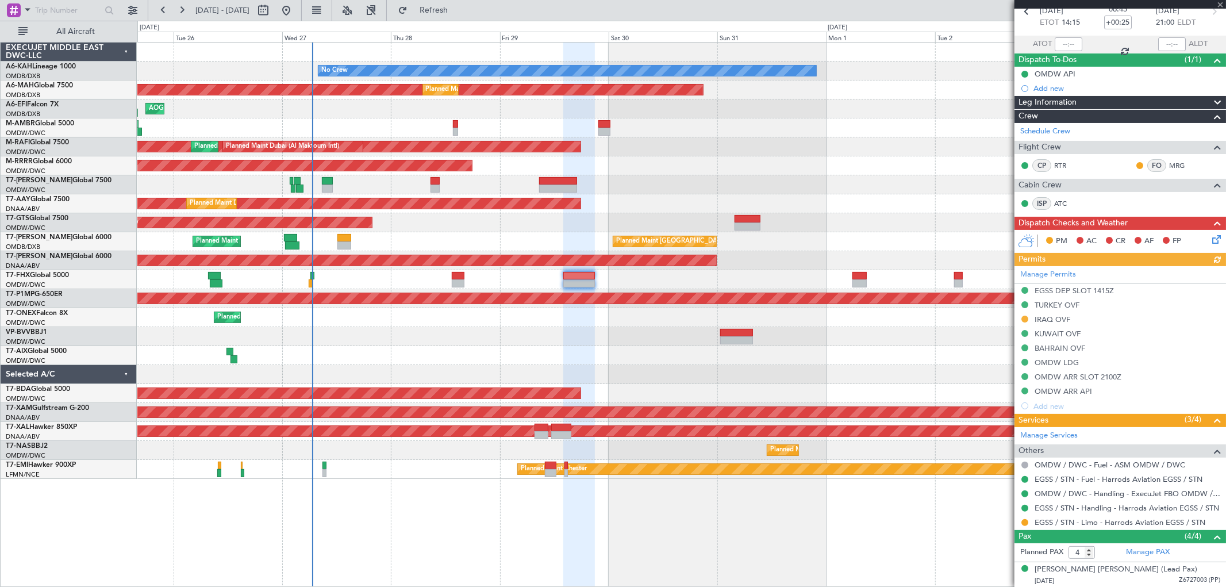
scroll to position [128, 0]
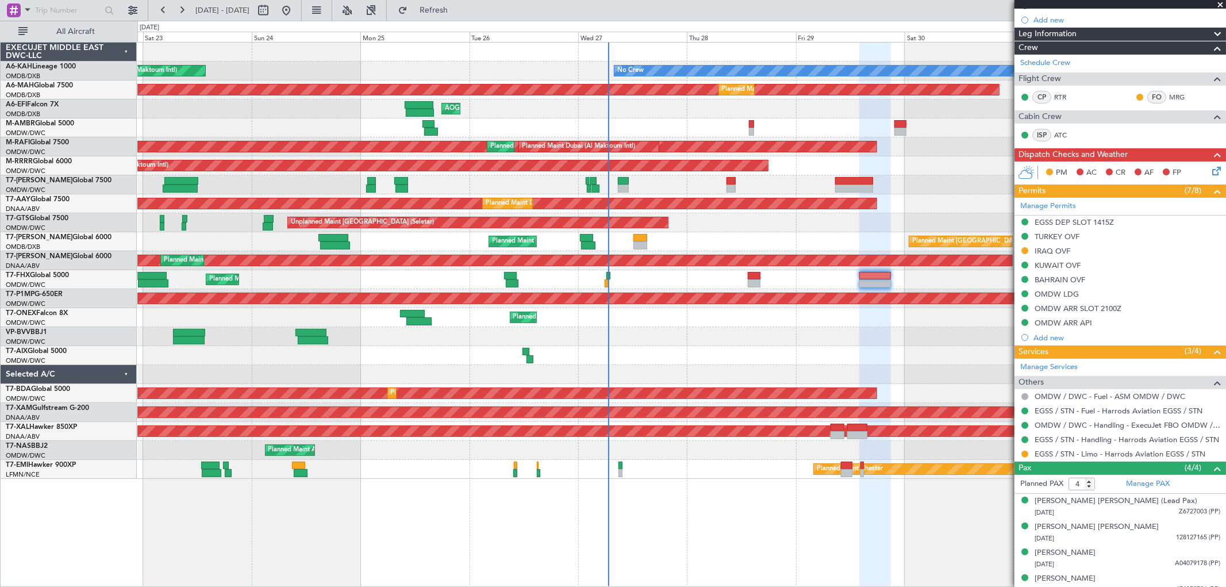
click at [568, 327] on div at bounding box center [681, 336] width 1088 height 19
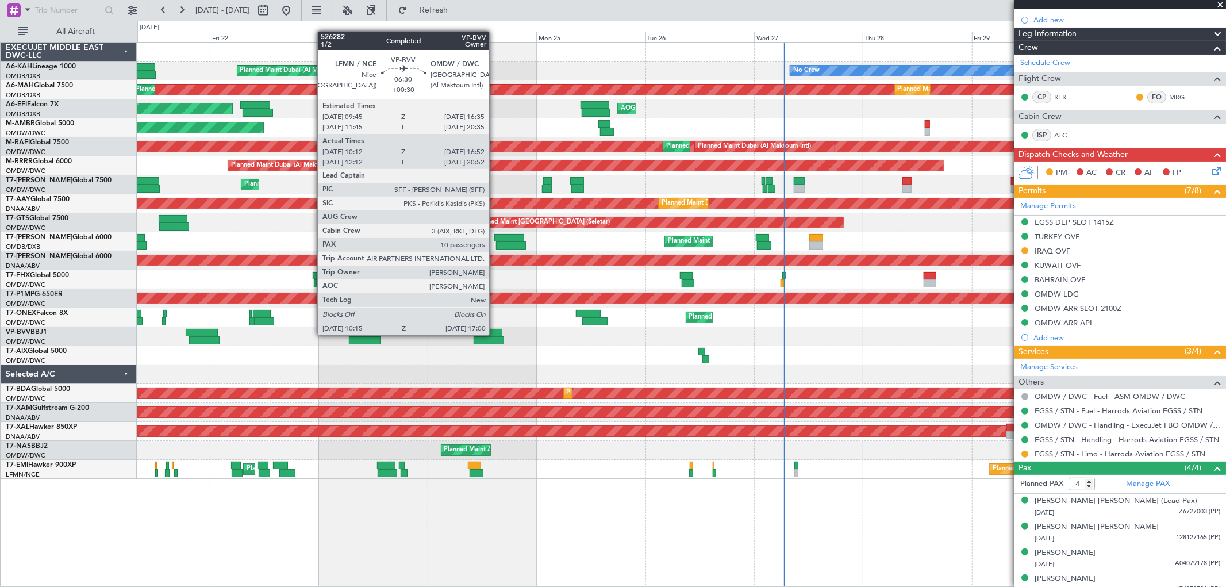
click at [495, 334] on div at bounding box center [486, 333] width 31 height 8
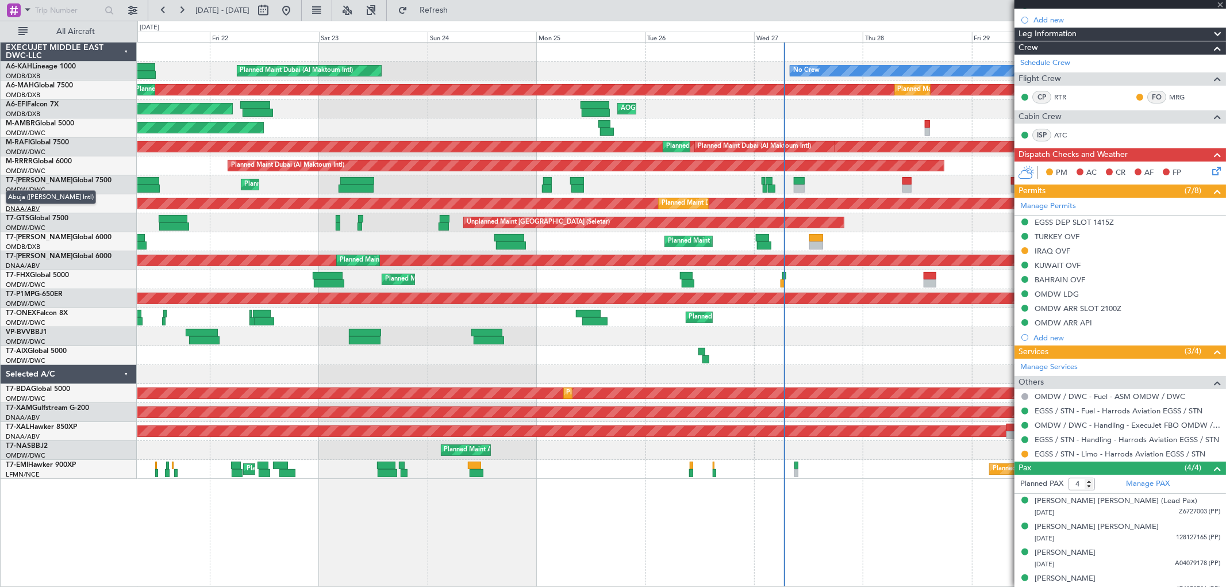
type input "+00:30"
type input "10:27"
type input "16:47"
type input "10"
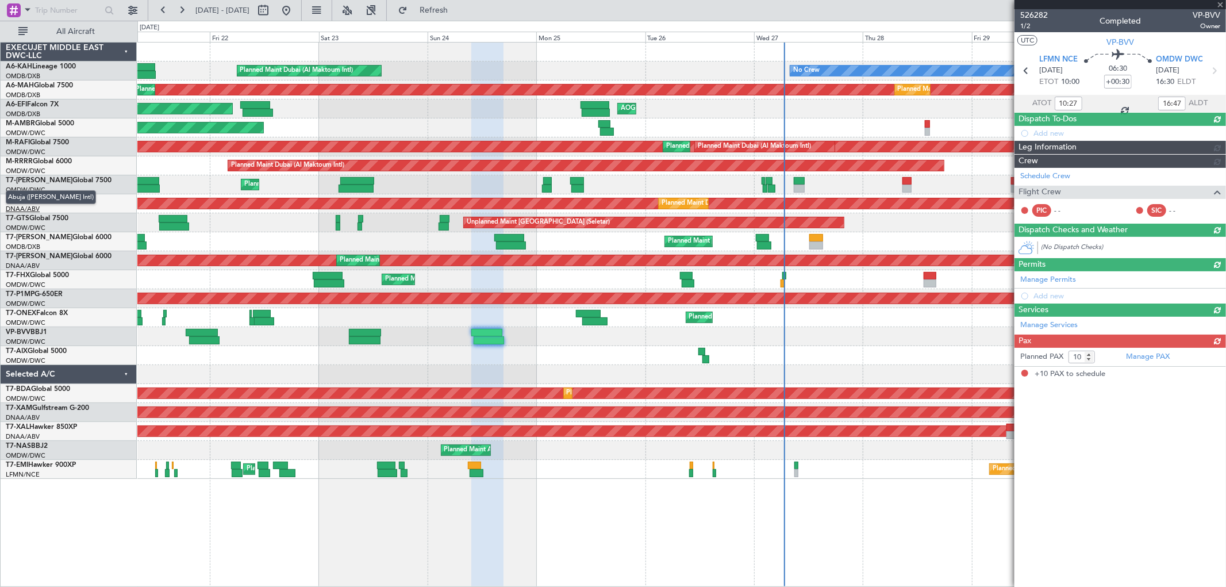
scroll to position [0, 0]
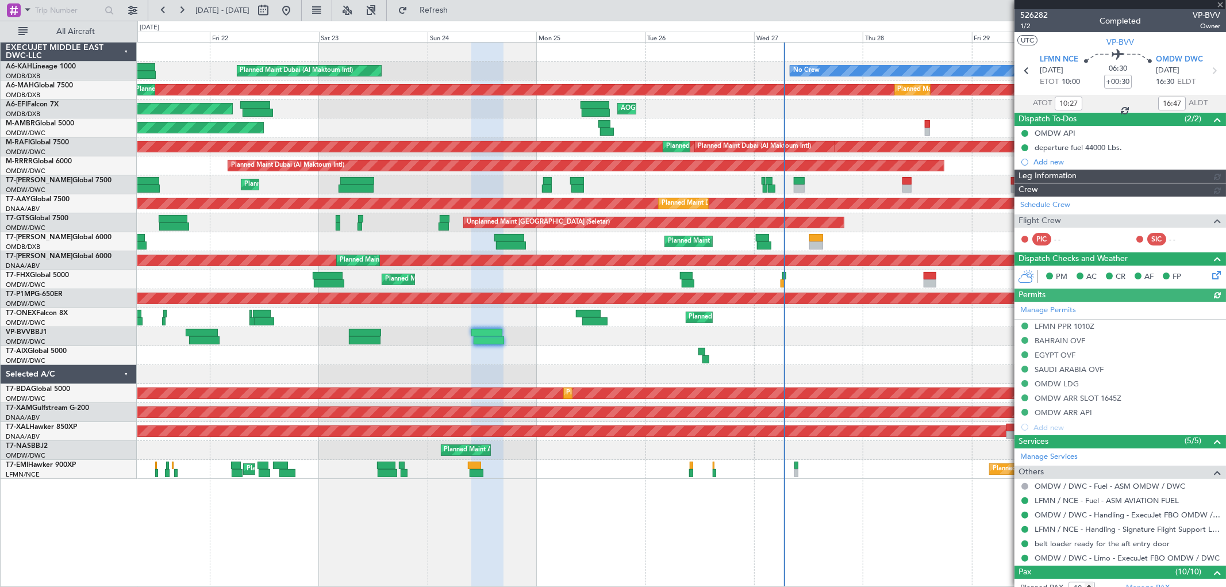
type input "[PERSON_NAME] (SYS)"
type input "7011"
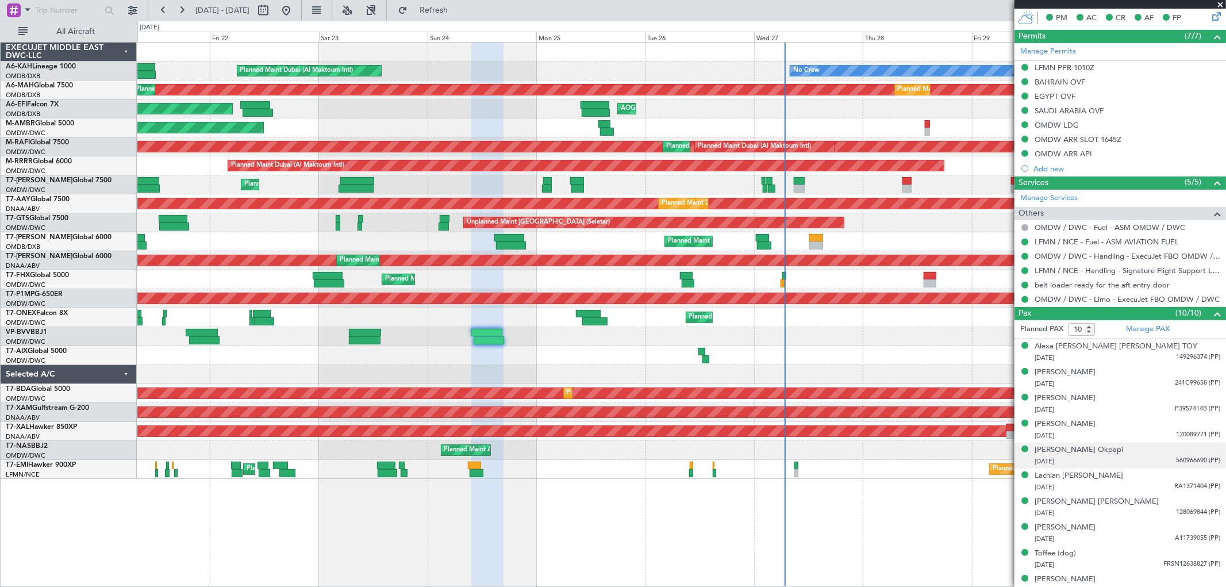
scroll to position [319, 0]
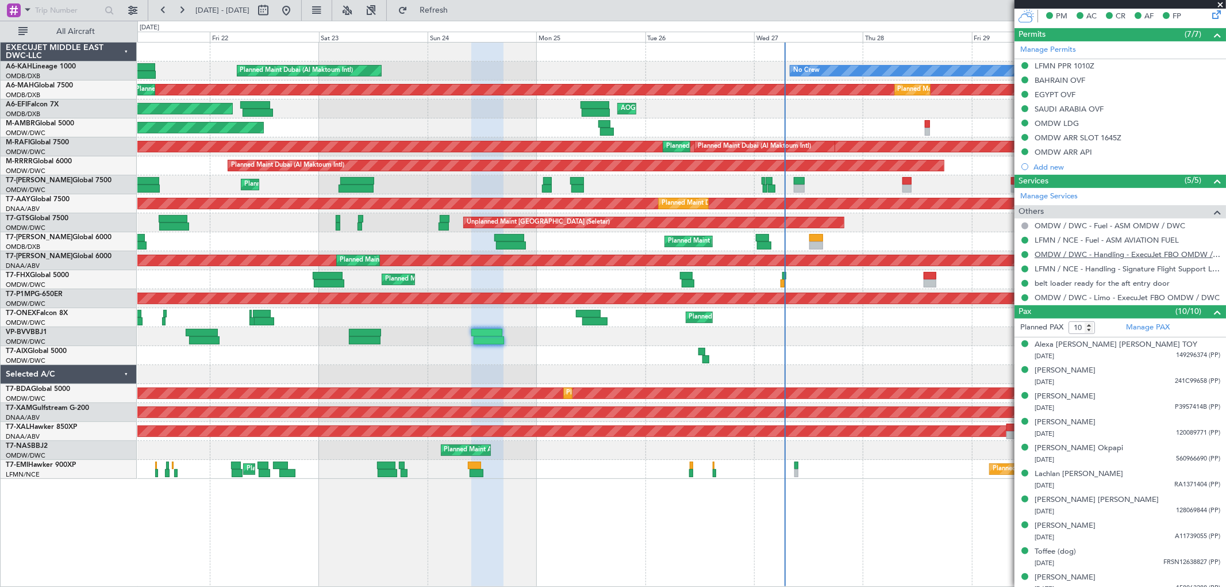
click at [1098, 256] on link "OMDW / DWC - Handling - ExecuJet FBO OMDW / DWC" at bounding box center [1128, 254] width 186 height 10
type input "[PERSON_NAME] (SYS)"
type input "7011"
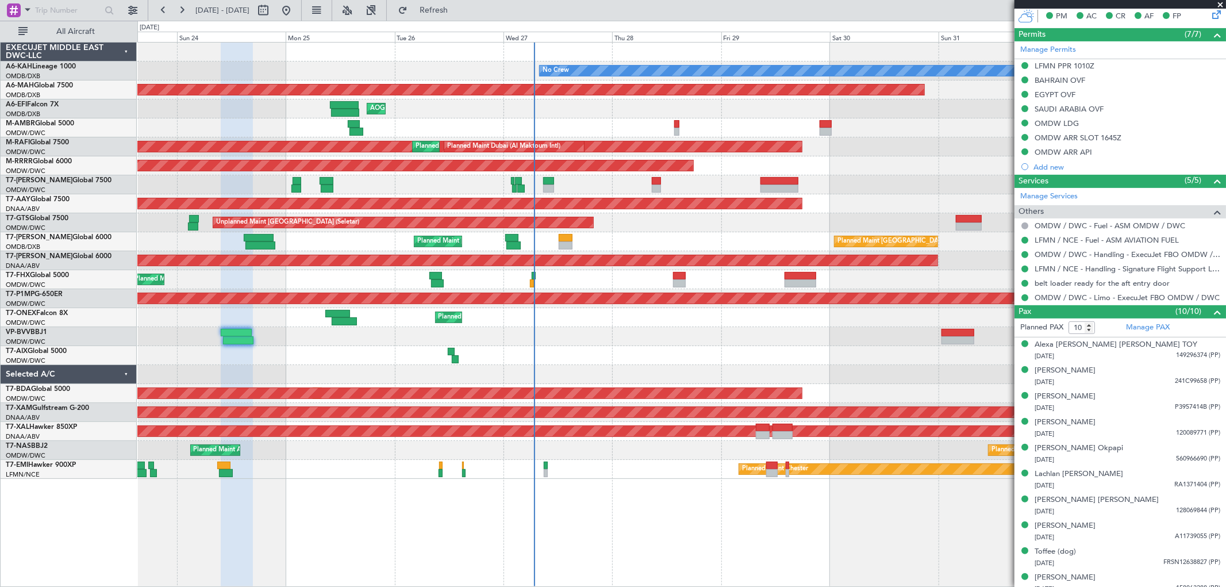
click at [675, 337] on div at bounding box center [681, 336] width 1088 height 19
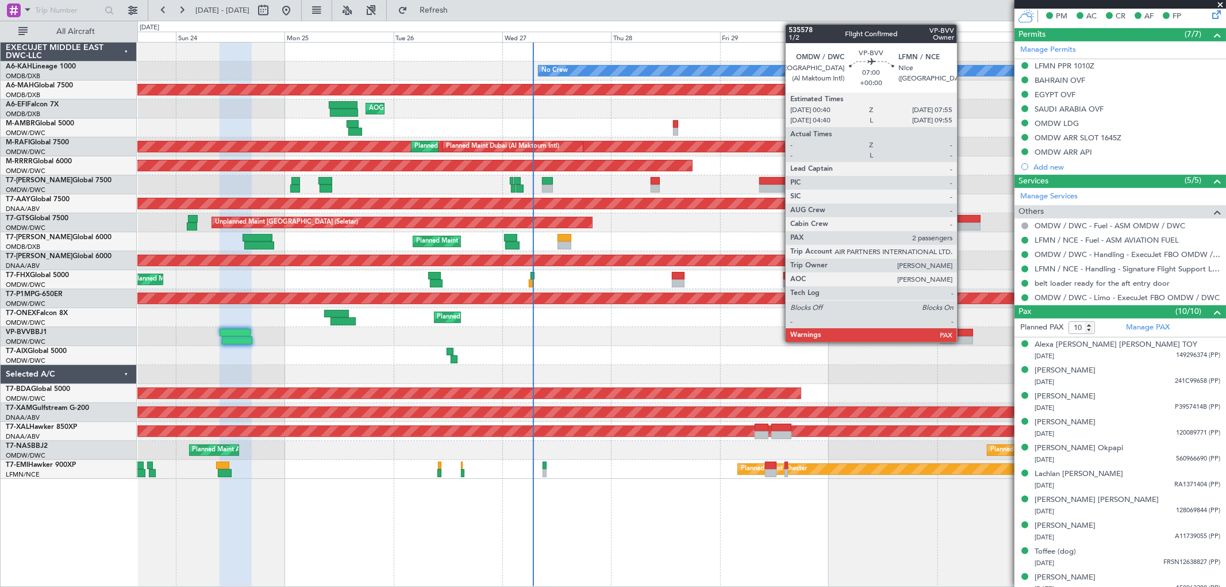
click at [963, 338] on div at bounding box center [956, 340] width 33 height 8
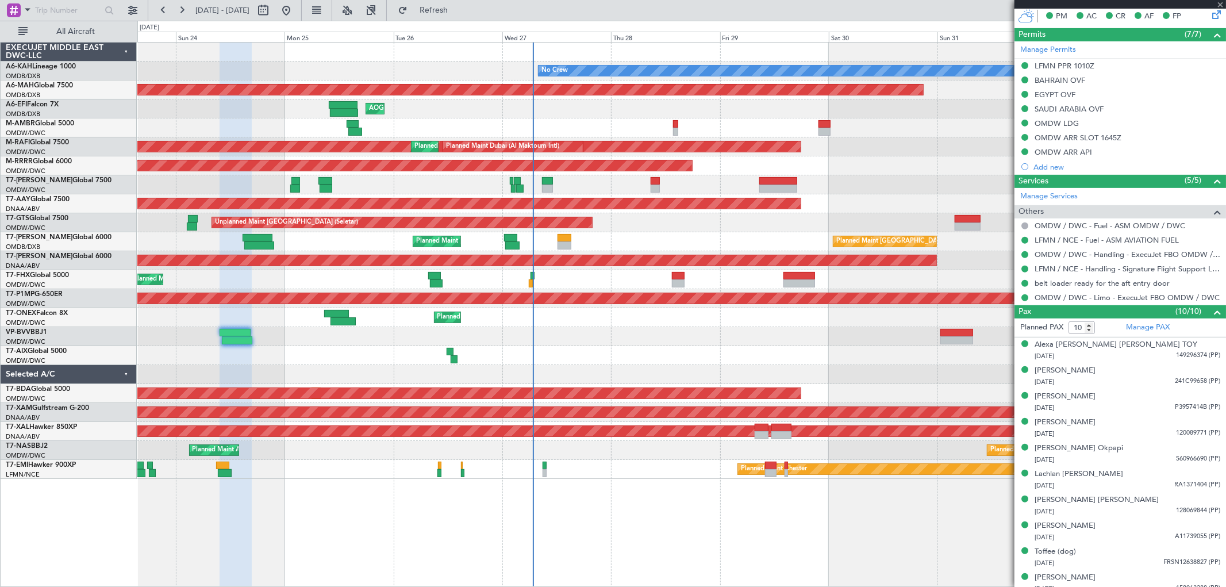
type input "2"
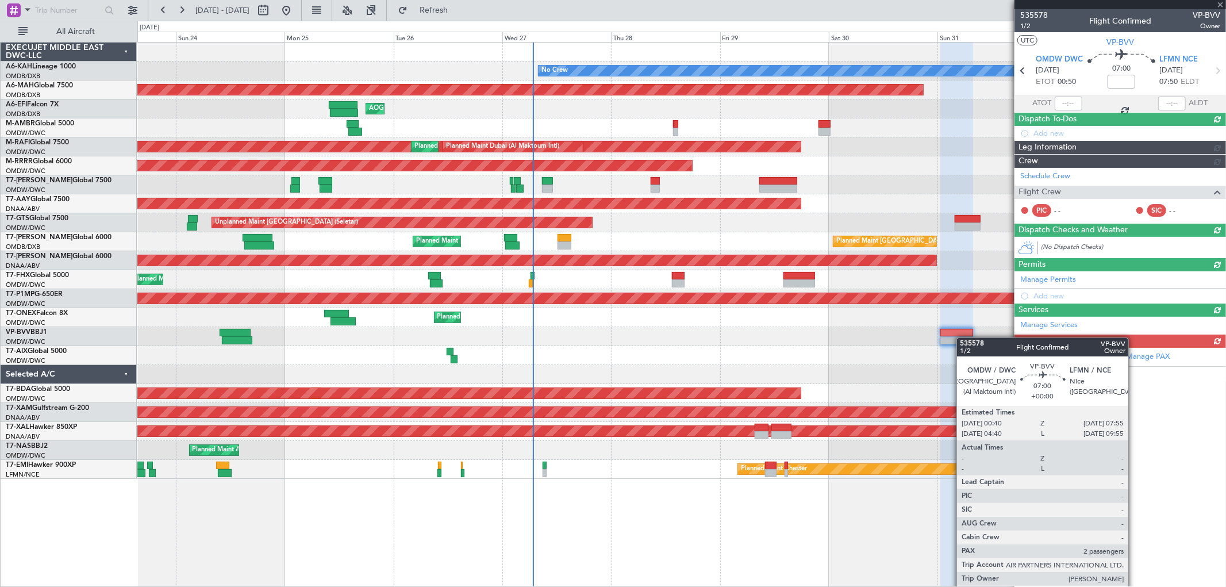
scroll to position [0, 0]
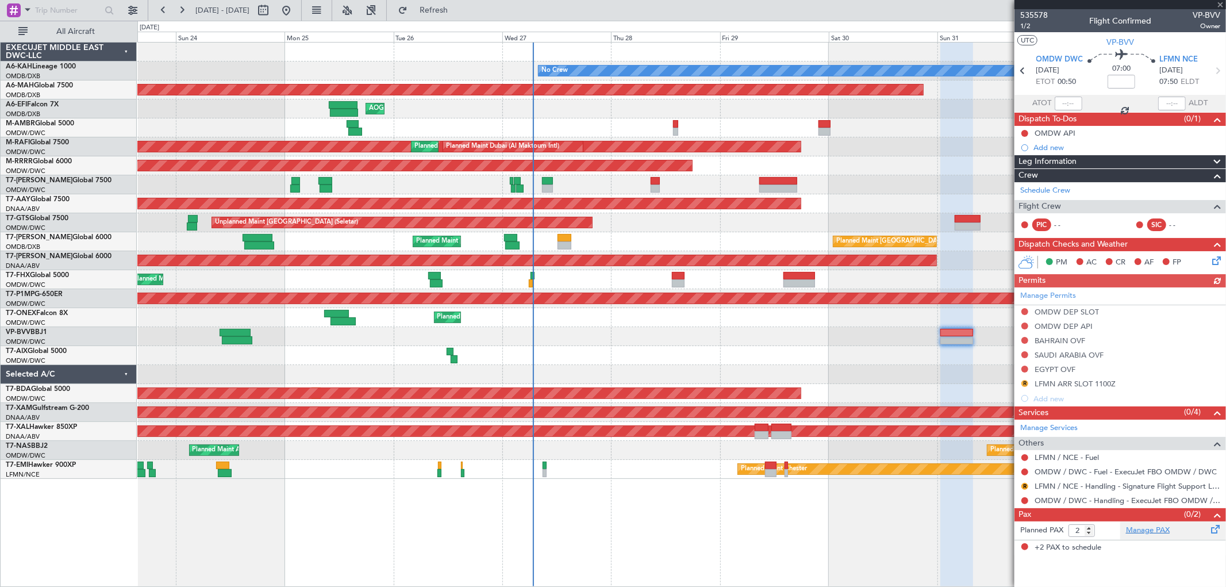
click at [1153, 531] on link "Manage PAX" at bounding box center [1148, 530] width 44 height 11
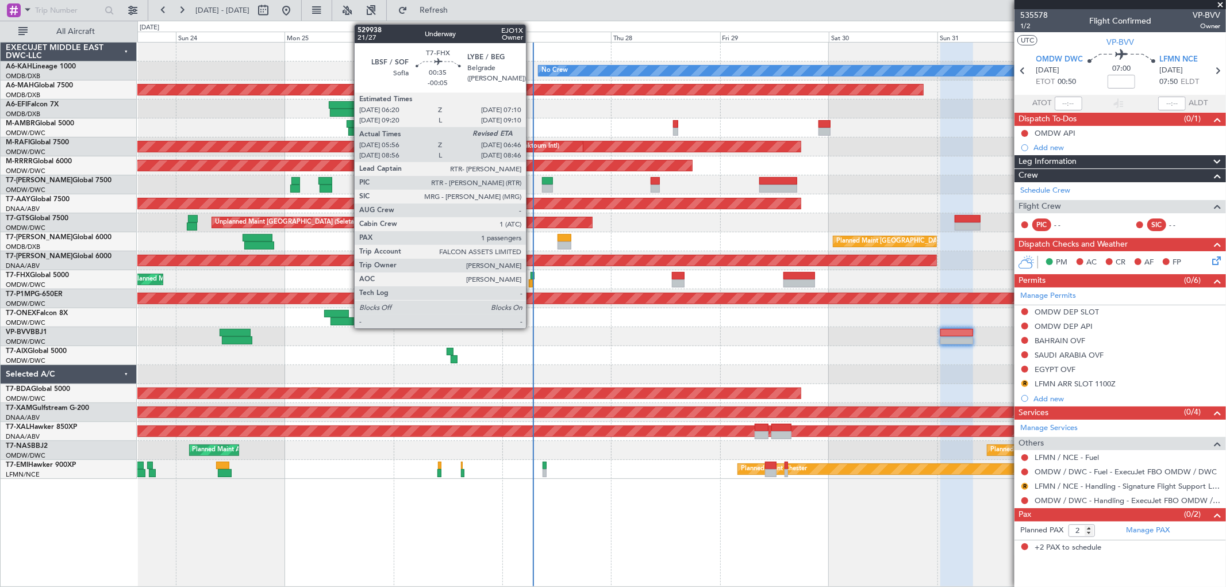
click at [532, 272] on div at bounding box center [533, 276] width 4 height 8
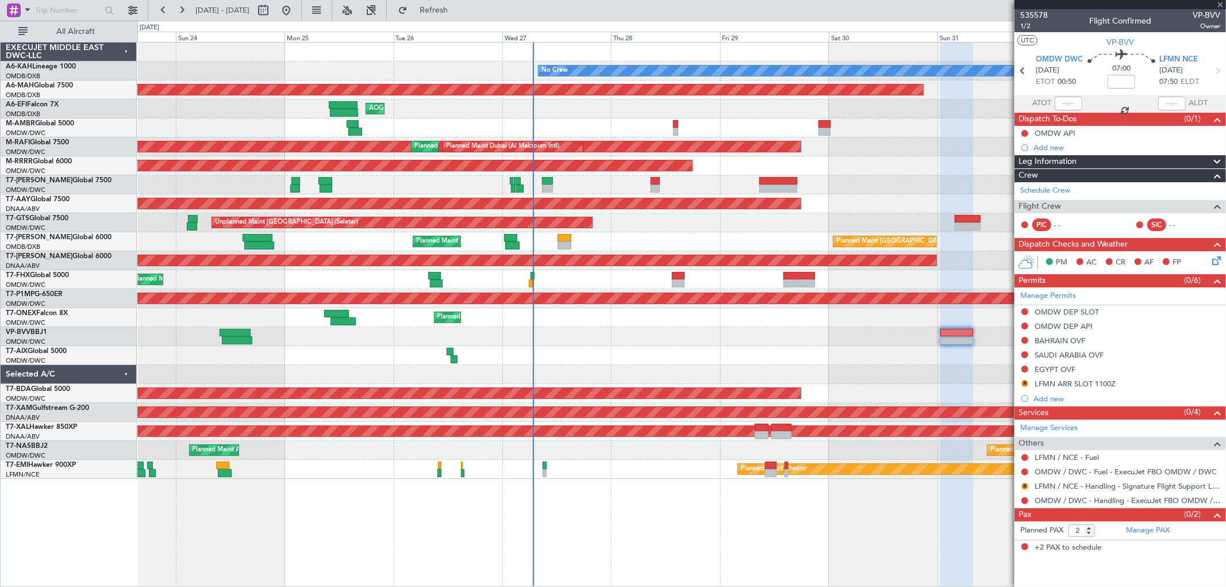
type input "-00:05"
type input "06:06"
type input "1"
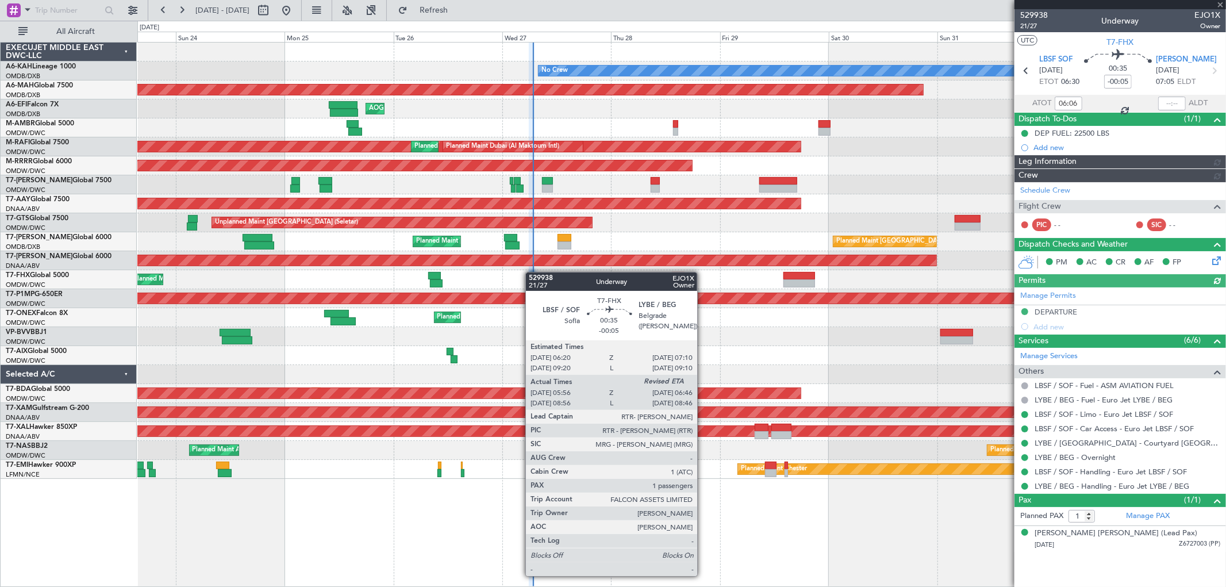
type input "[PERSON_NAME] (SYS)"
type input "7089"
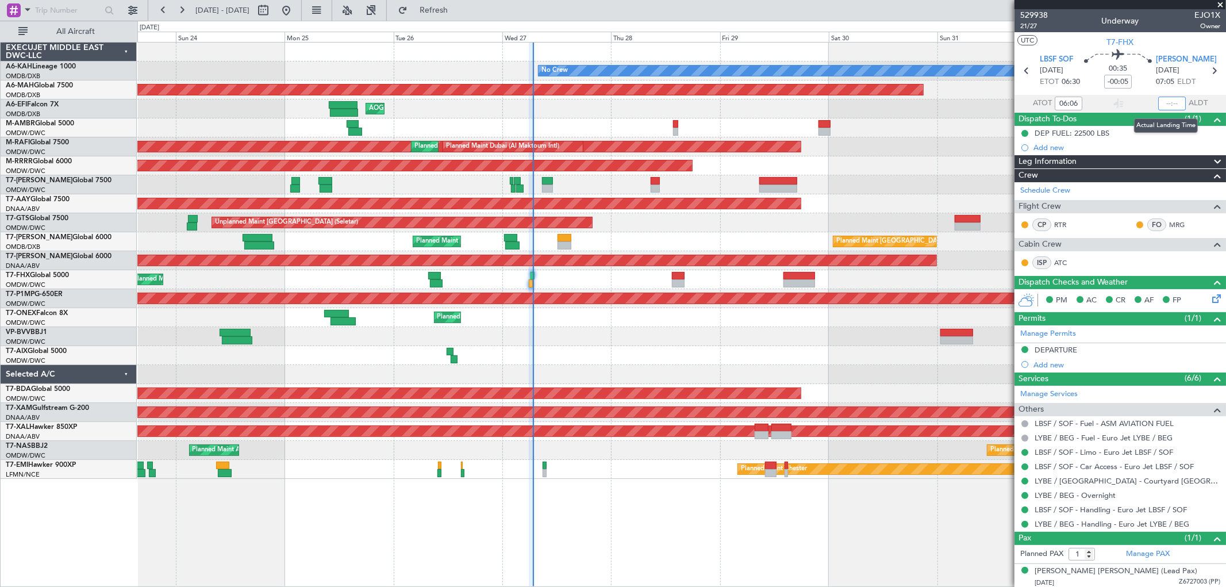
click at [1162, 101] on input "text" at bounding box center [1172, 104] width 28 height 14
type input "06:48"
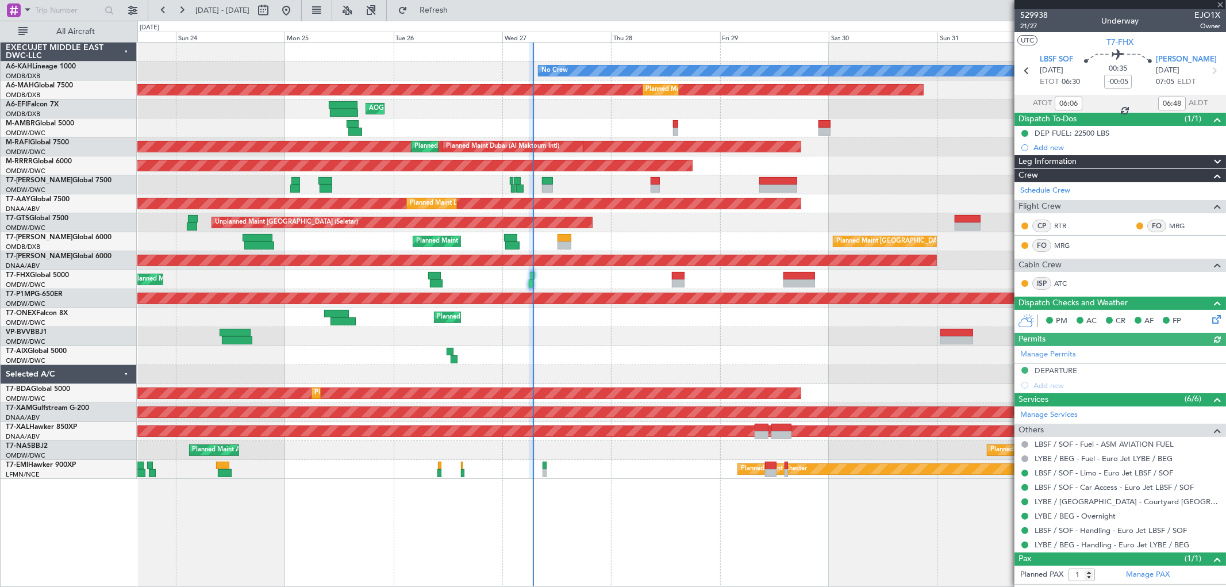
type input "[PERSON_NAME] (SYS)"
type input "7089"
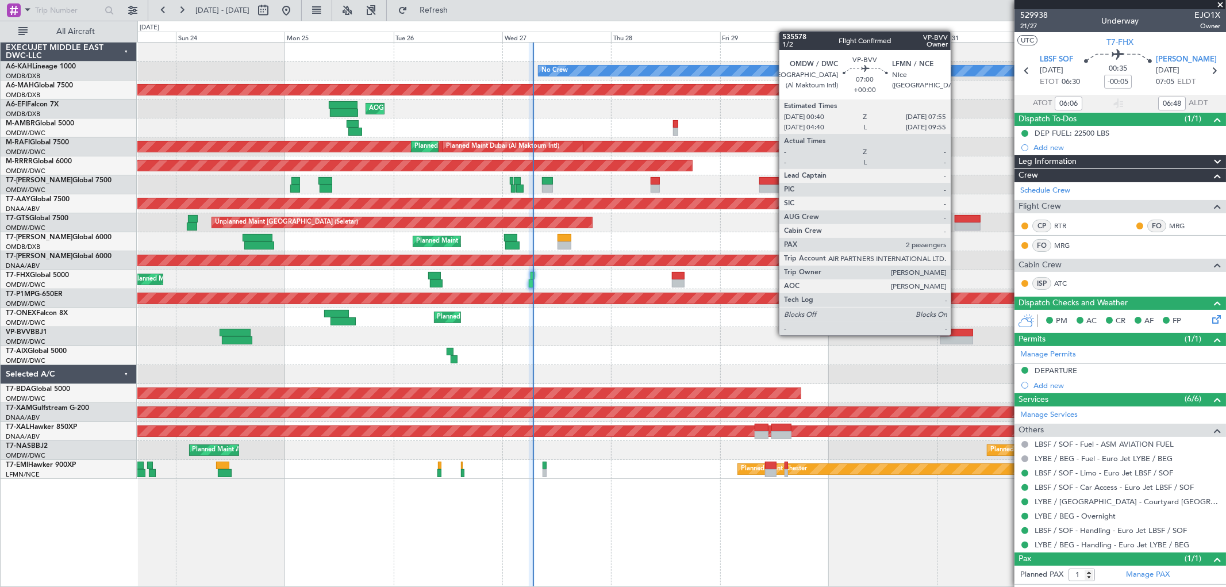
click at [956, 334] on div at bounding box center [956, 333] width 33 height 8
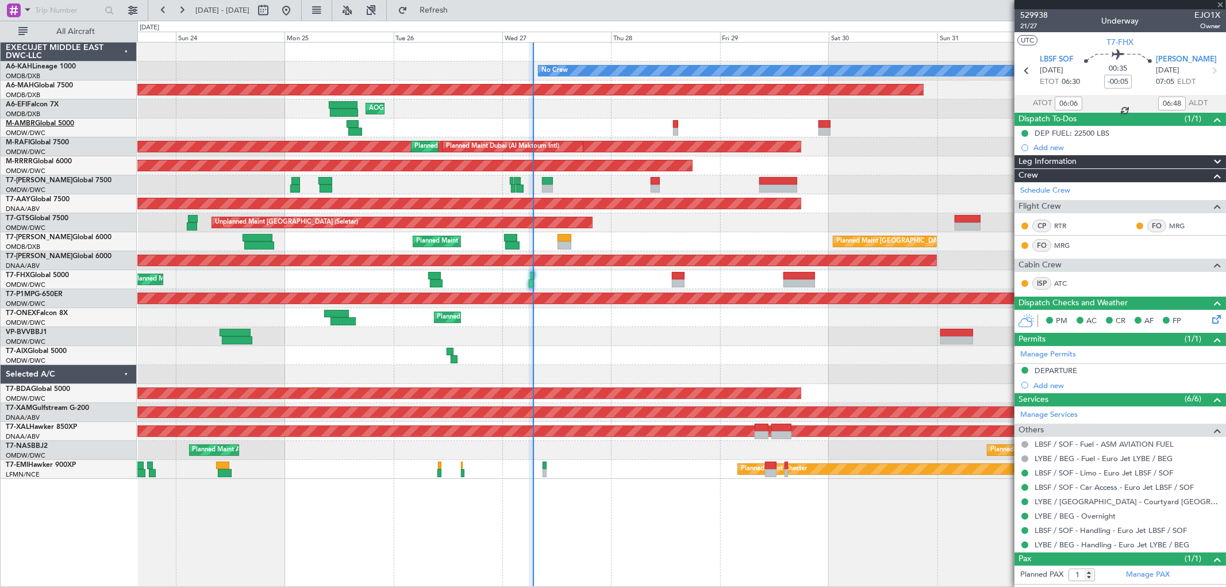
type input "2"
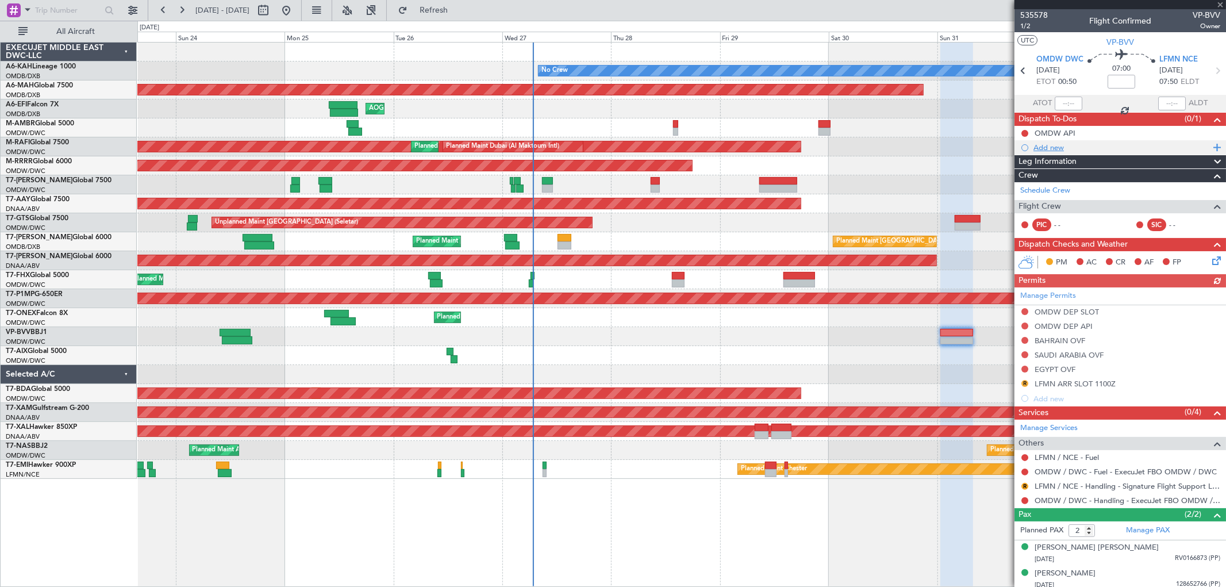
click at [1058, 143] on div "Add new" at bounding box center [1122, 148] width 176 height 10
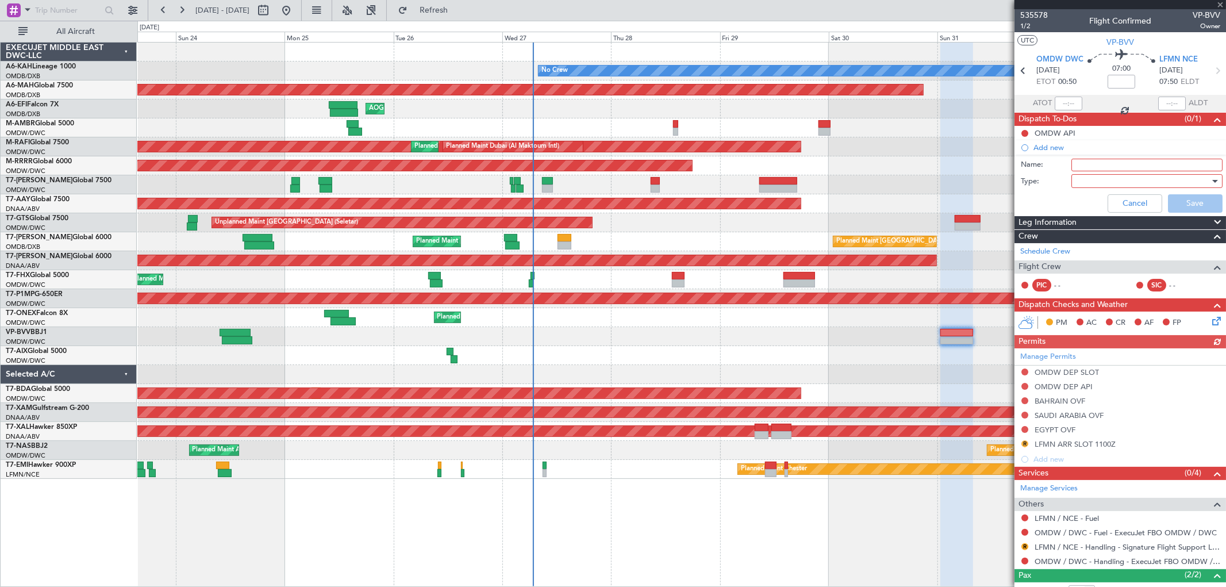
click at [1083, 162] on input "Name:" at bounding box center [1146, 165] width 151 height 13
drag, startPoint x: 1093, startPoint y: 167, endPoint x: 1069, endPoint y: 164, distance: 24.3
click at [1071, 164] on input "Cew" at bounding box center [1146, 165] width 151 height 13
type input "Crew"
click at [1079, 184] on div at bounding box center [1143, 180] width 134 height 17
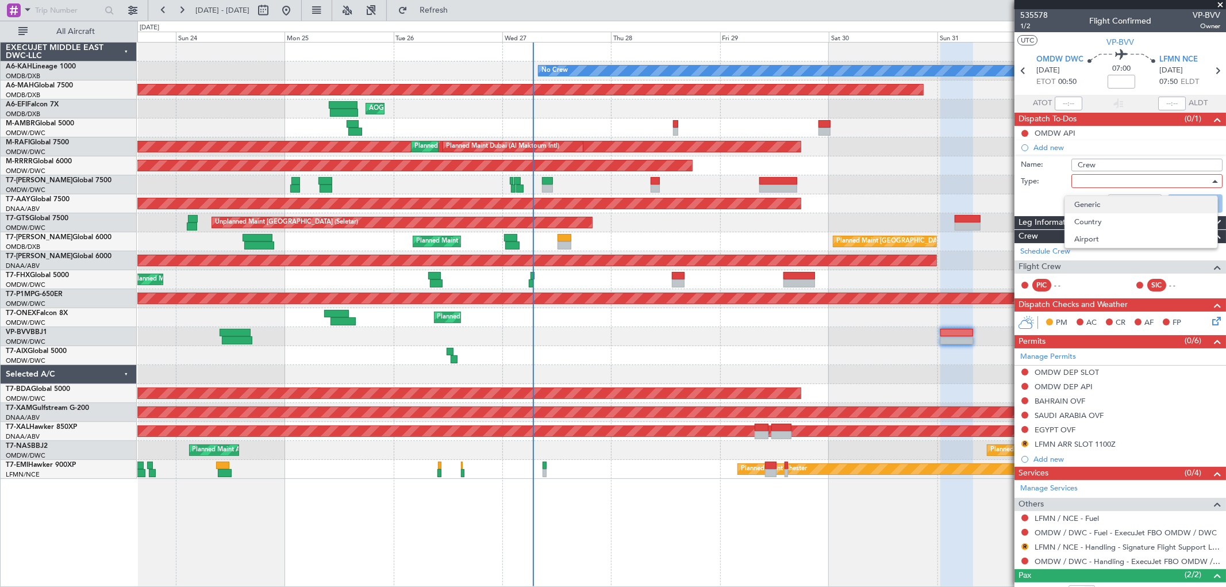
click at [1088, 196] on span "Generic" at bounding box center [1141, 204] width 134 height 17
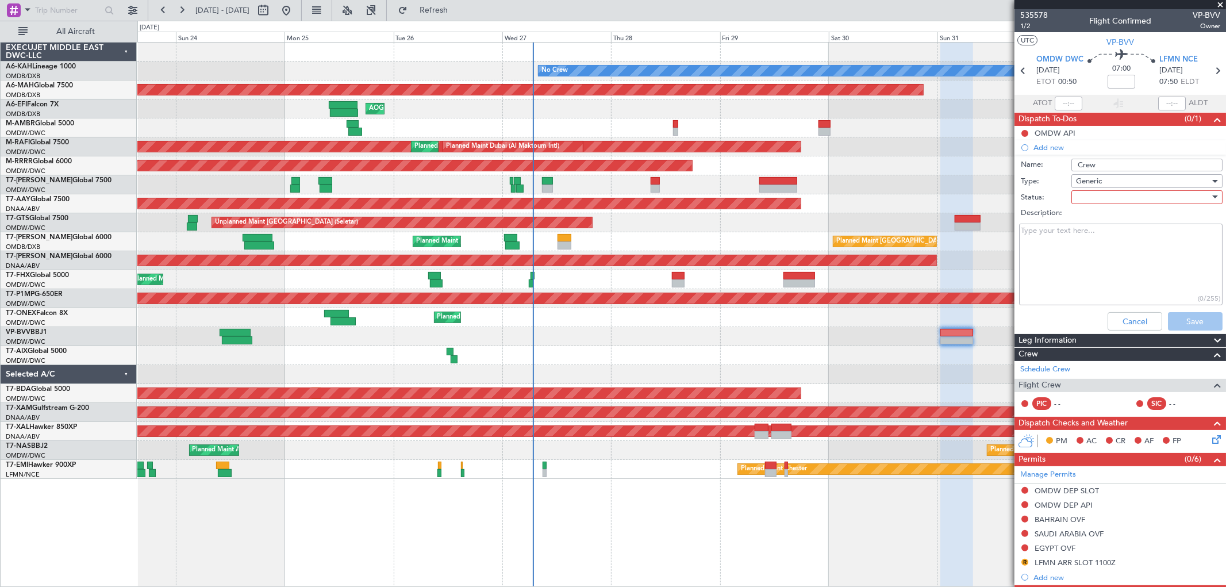
click at [1096, 199] on div at bounding box center [1143, 197] width 134 height 17
click at [1094, 210] on div at bounding box center [613, 293] width 1226 height 587
click at [1094, 195] on div at bounding box center [1143, 197] width 134 height 17
click at [1086, 214] on span "Not Started" at bounding box center [1141, 220] width 134 height 17
click at [1043, 244] on textarea "Description:" at bounding box center [1120, 265] width 203 height 82
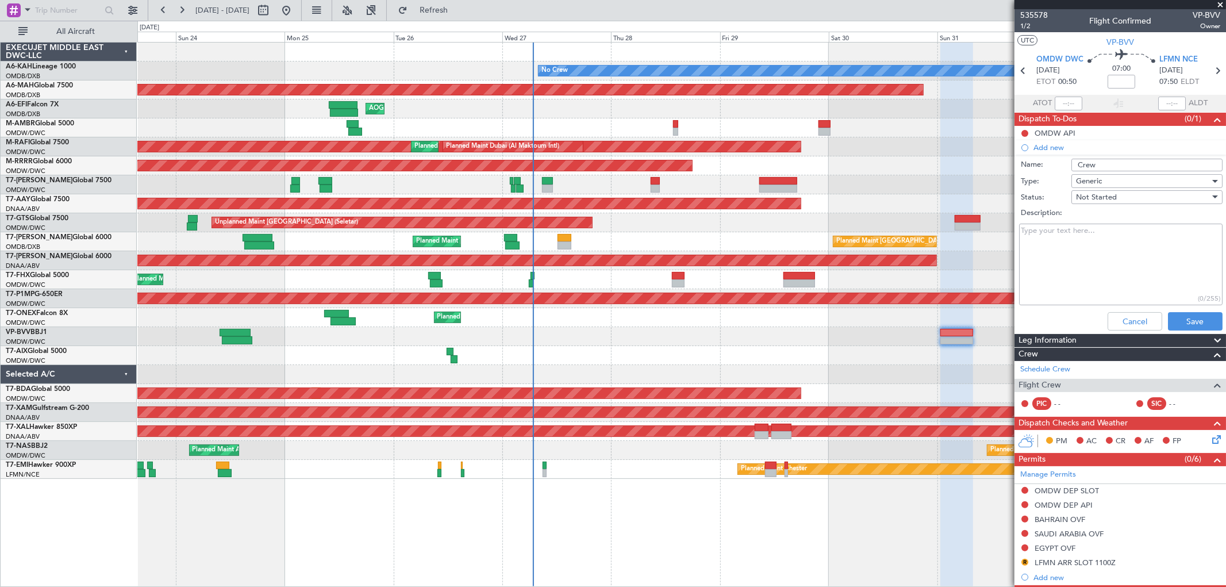
paste textarea "Sune Marcussen Periklis Kasidis Calin Dulgheru Margarida Martina"
type textarea "Sune Marcussen Periklis Kasidis Calin Dulgheru Margarida Martina"
click at [1182, 317] on button "Save" at bounding box center [1195, 321] width 55 height 18
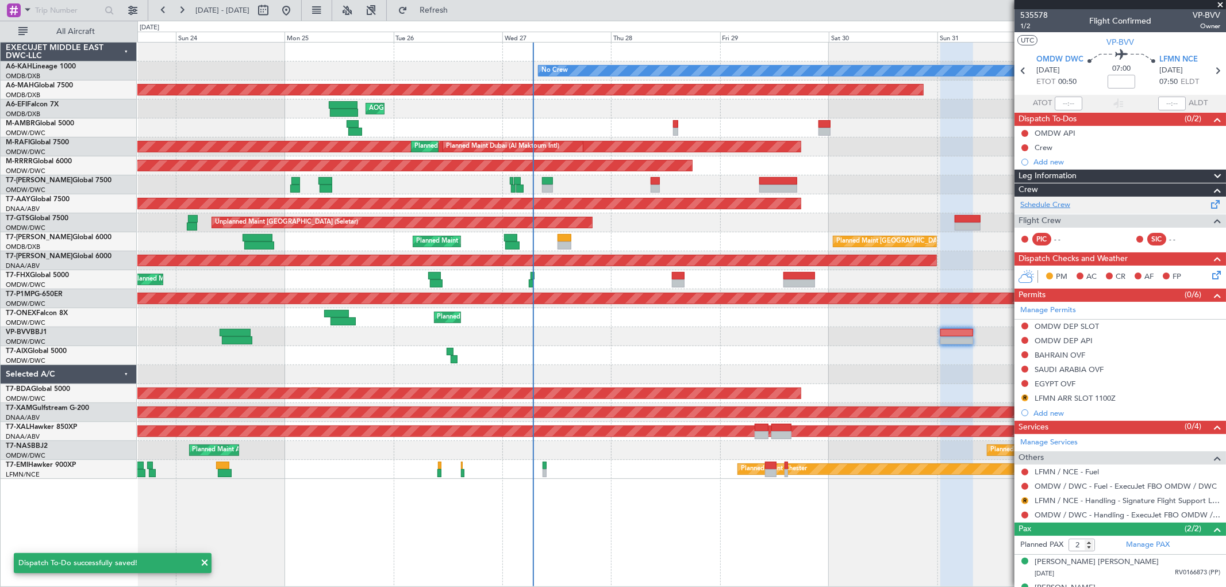
click at [1052, 205] on link "Schedule Crew" at bounding box center [1045, 204] width 50 height 11
click at [1070, 205] on link "Schedule Crew" at bounding box center [1045, 204] width 50 height 11
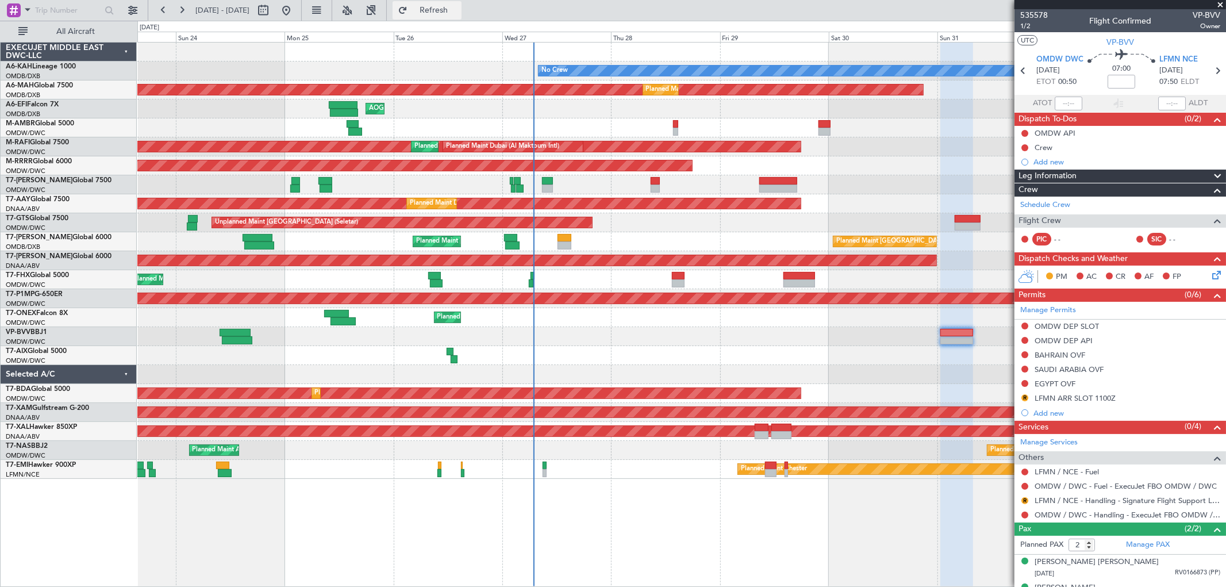
click at [458, 11] on span "Refresh" at bounding box center [434, 10] width 48 height 8
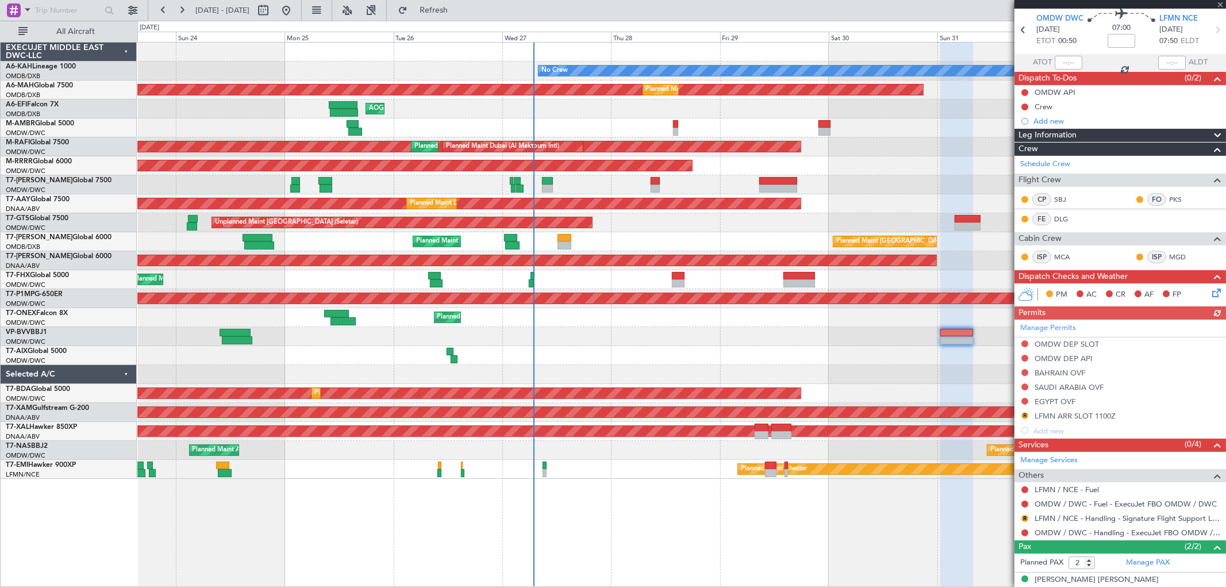
scroll to position [78, 0]
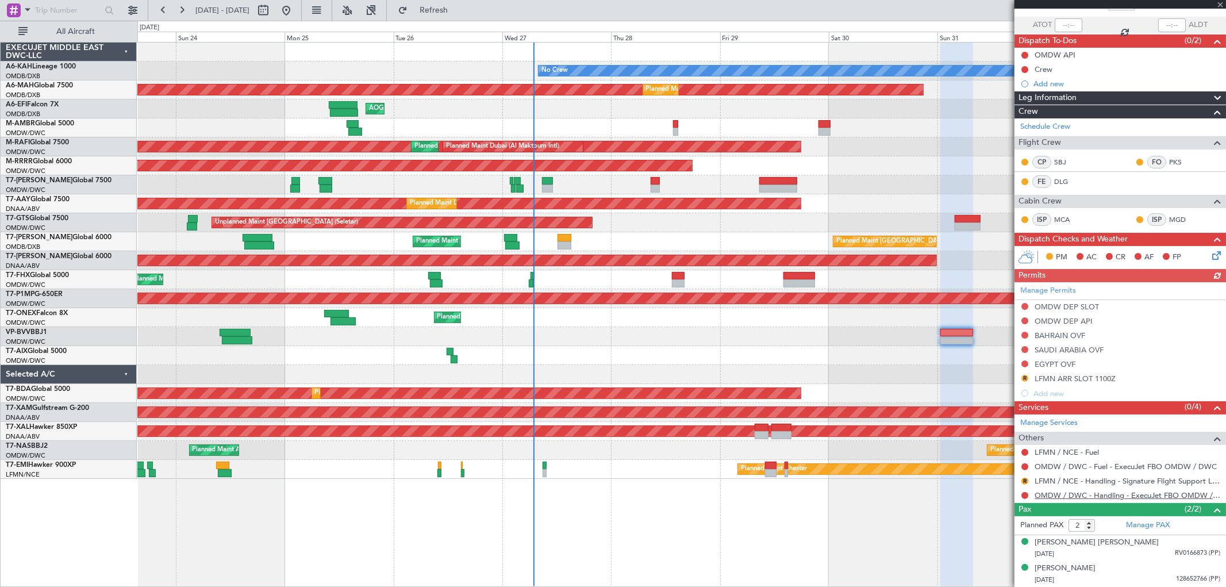
click at [1098, 491] on link "OMDW / DWC - Handling - ExecuJet FBO OMDW / DWC" at bounding box center [1128, 495] width 186 height 10
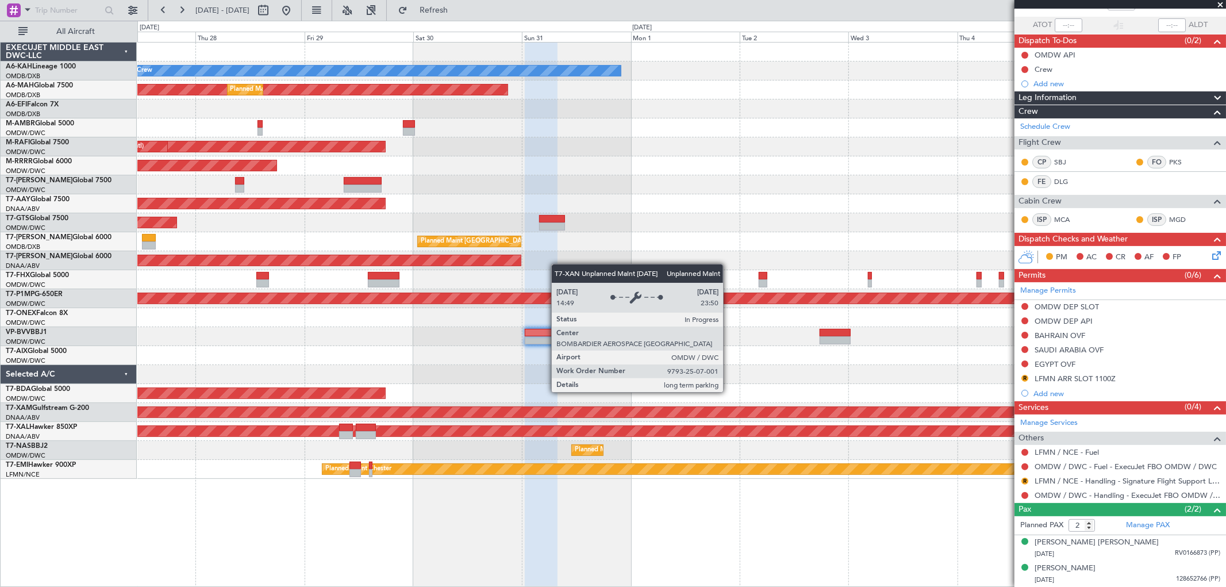
click at [361, 263] on div "No Crew Planned Maint [GEOGRAPHIC_DATA] ([GEOGRAPHIC_DATA]) Planned Maint [GEOG…" at bounding box center [681, 261] width 1088 height 436
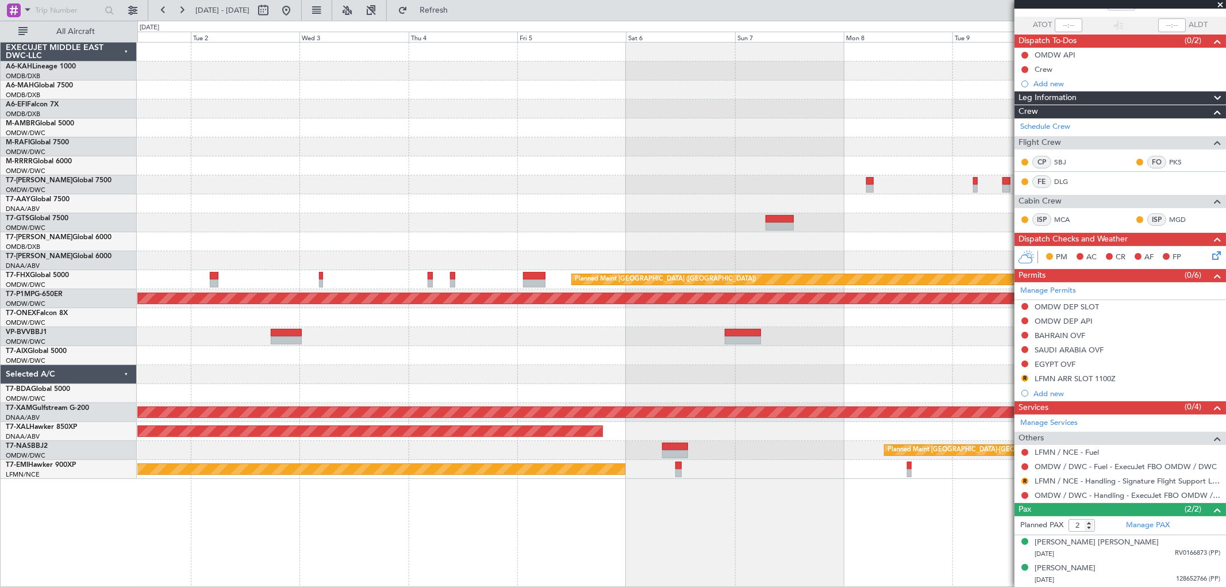
click at [374, 197] on div "No Crew Planned Maint Dubai (Dubai Intl) Planned Maint Dubai (Dubai Intl) Unpla…" at bounding box center [681, 261] width 1088 height 436
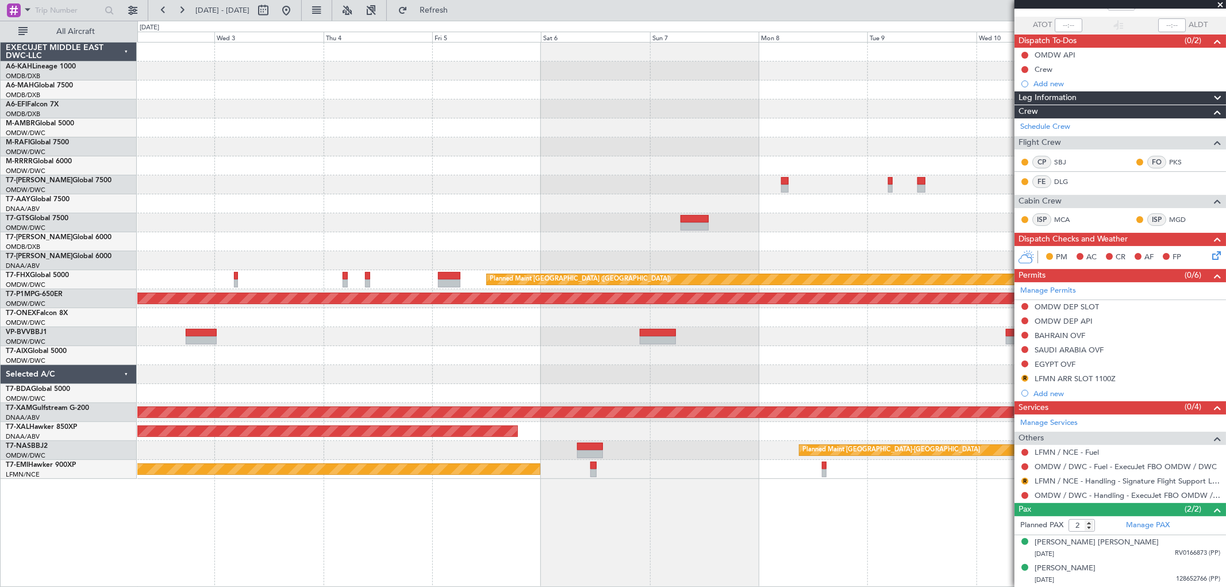
click at [581, 224] on div at bounding box center [681, 222] width 1088 height 19
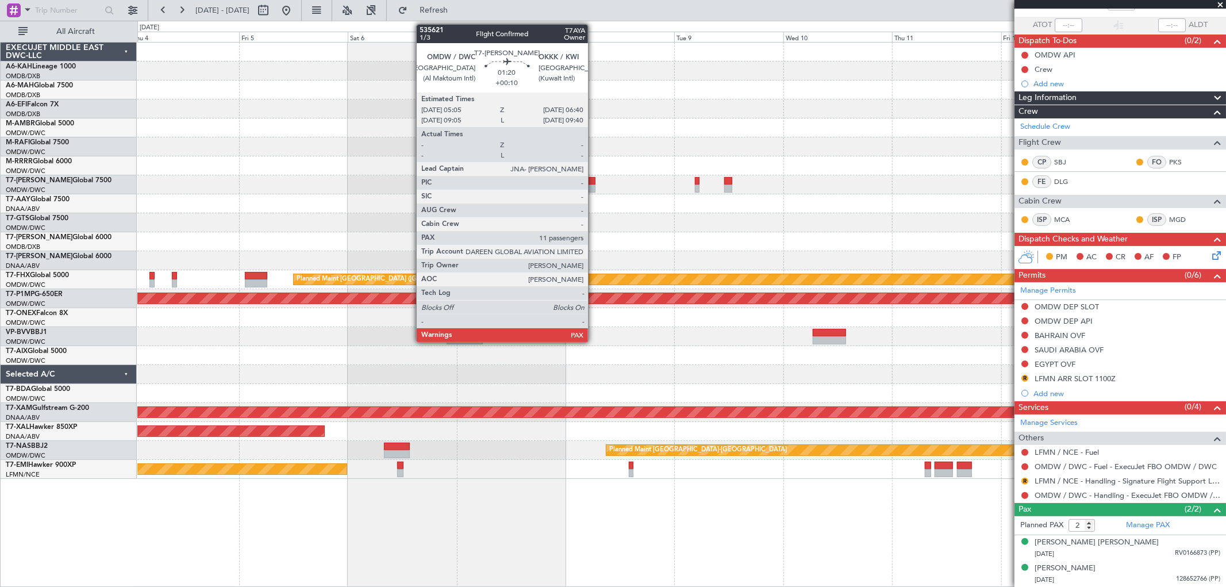
click at [594, 185] on div at bounding box center [591, 189] width 7 height 8
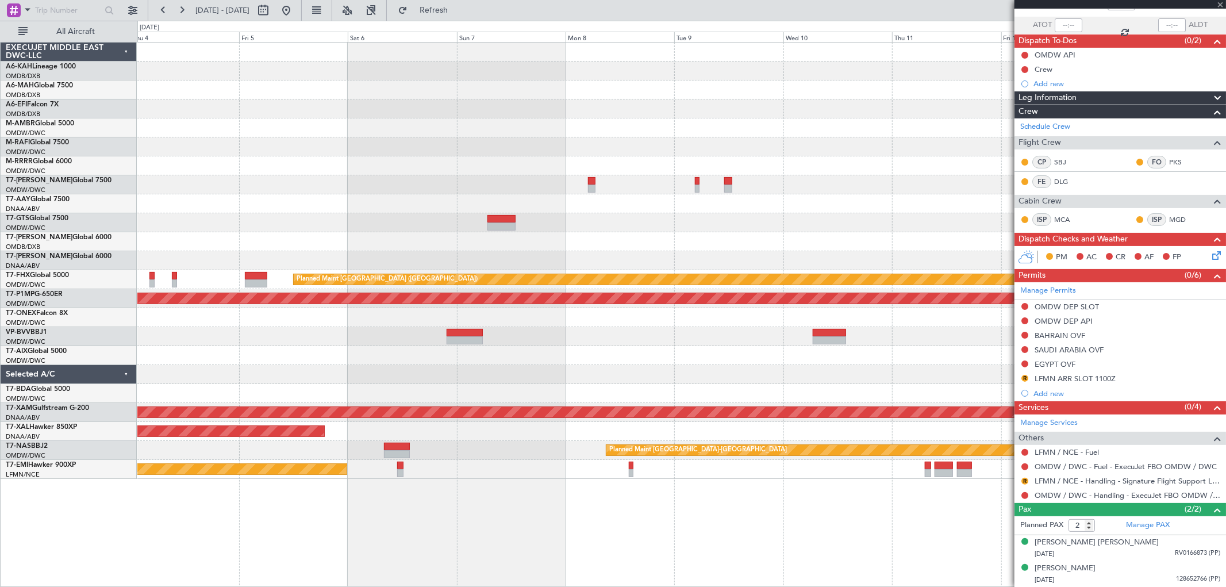
type input "+00:10"
type input "11"
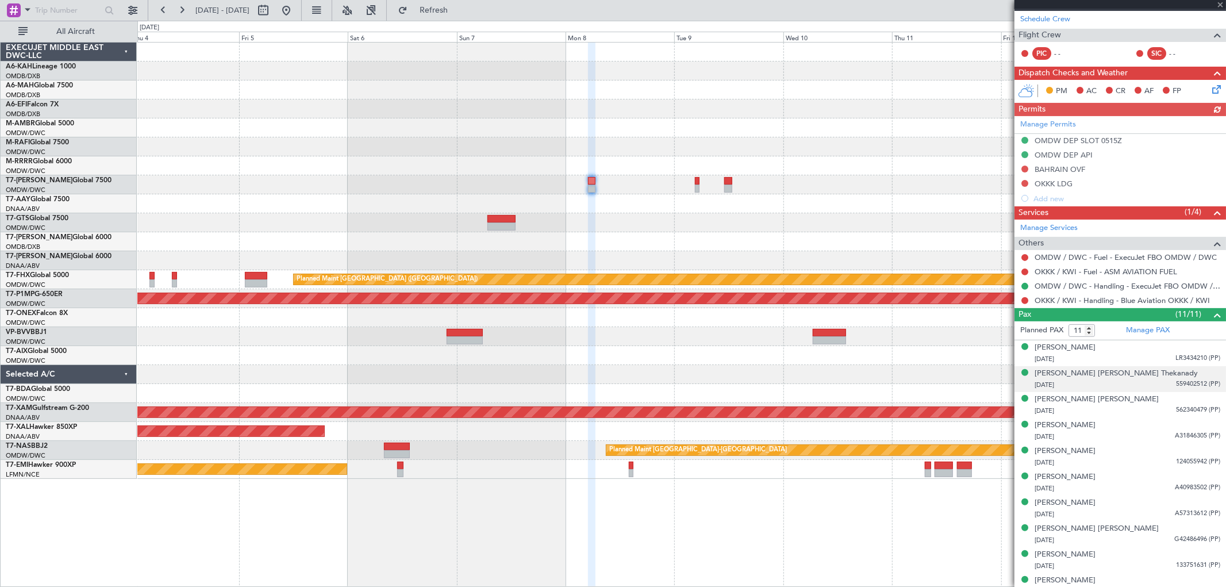
scroll to position [237, 0]
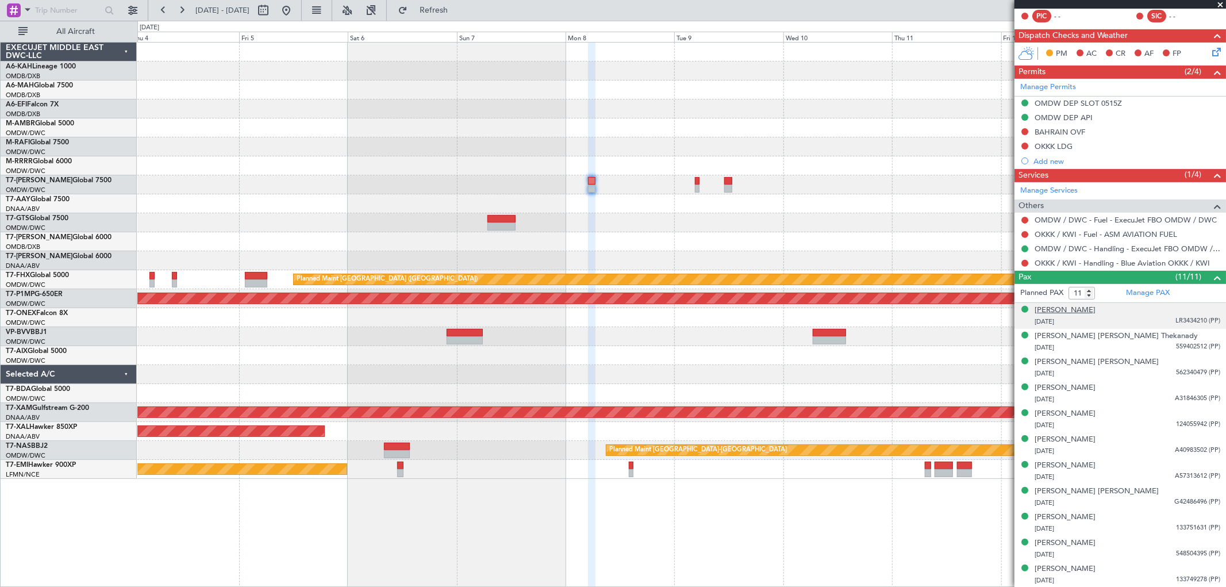
click at [1055, 308] on div "[PERSON_NAME]" at bounding box center [1065, 310] width 61 height 11
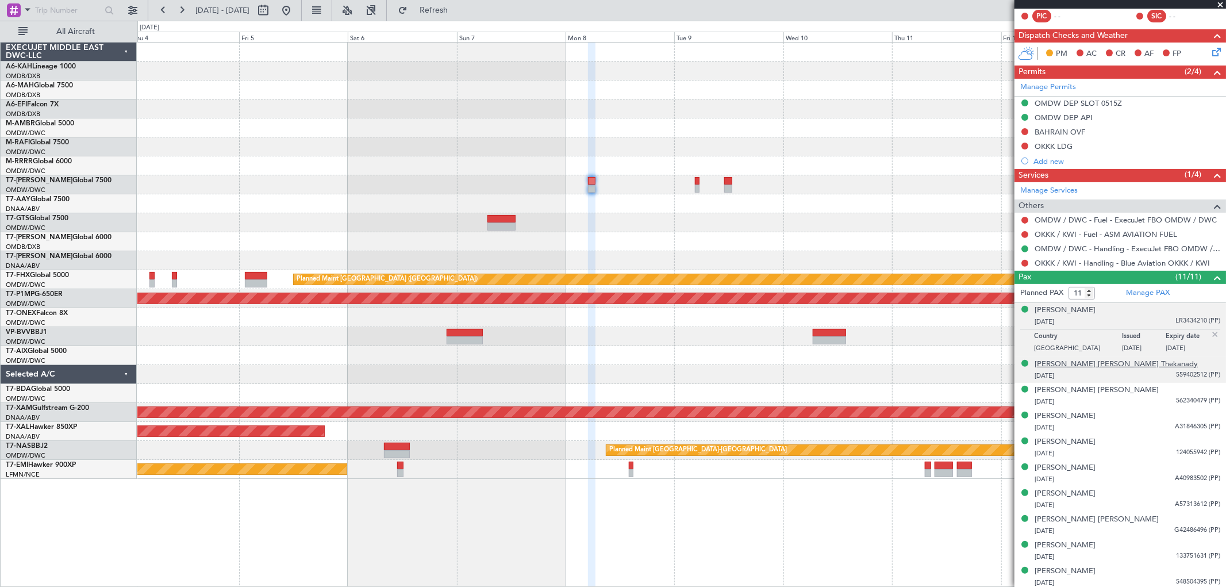
click at [1063, 361] on div "[PERSON_NAME] [PERSON_NAME] Thekanady" at bounding box center [1116, 364] width 163 height 11
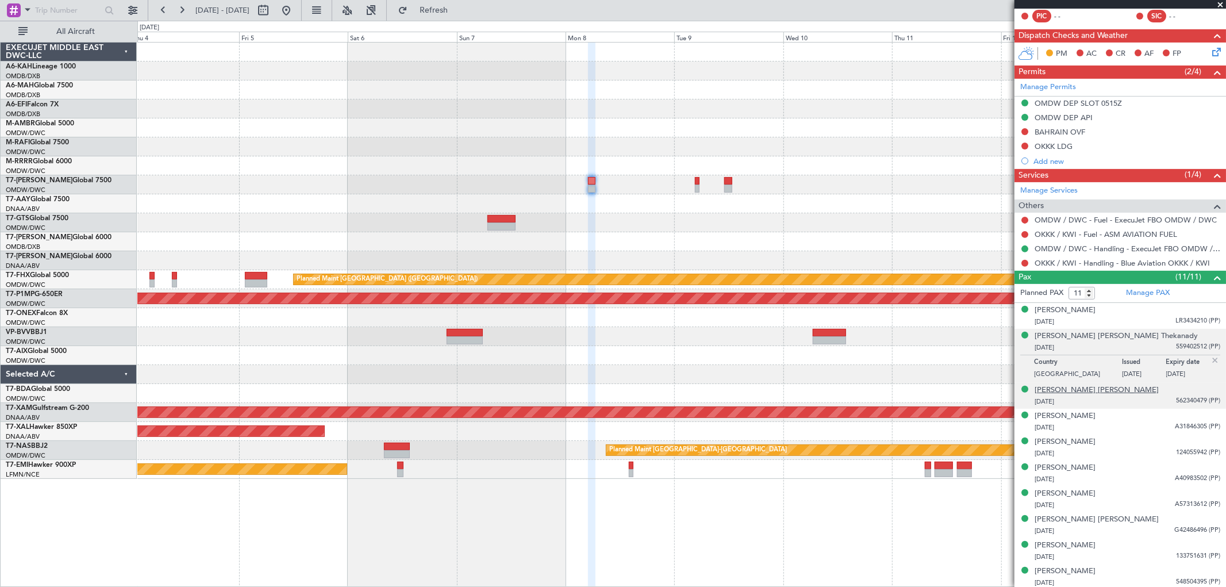
click at [1076, 391] on div "[PERSON_NAME] [PERSON_NAME]" at bounding box center [1097, 390] width 124 height 11
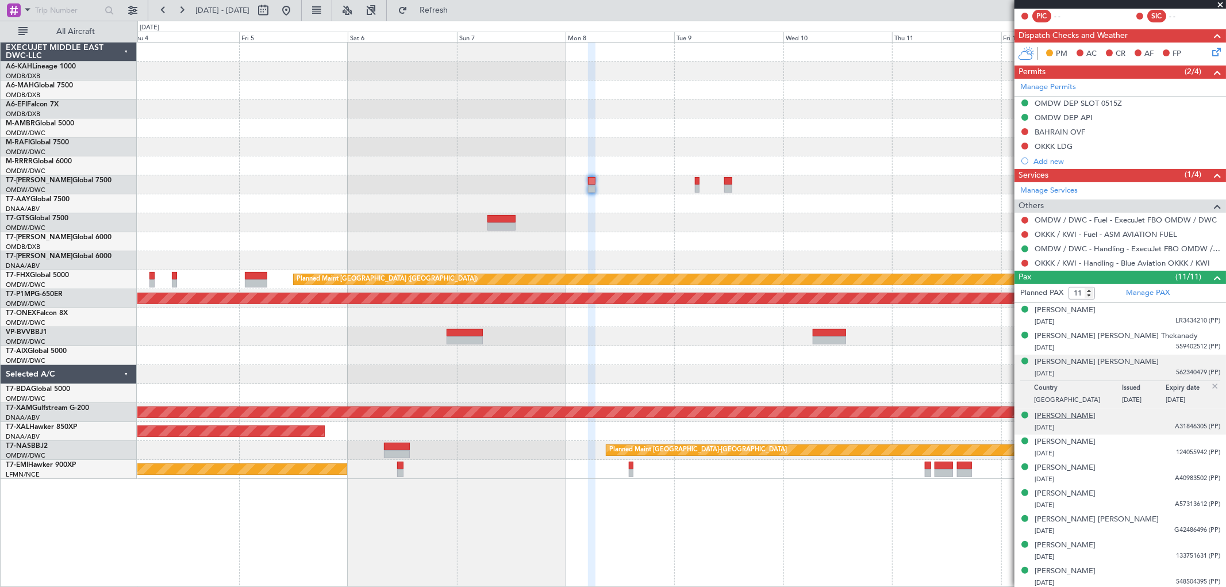
click at [1084, 417] on div "[PERSON_NAME]" at bounding box center [1065, 415] width 61 height 11
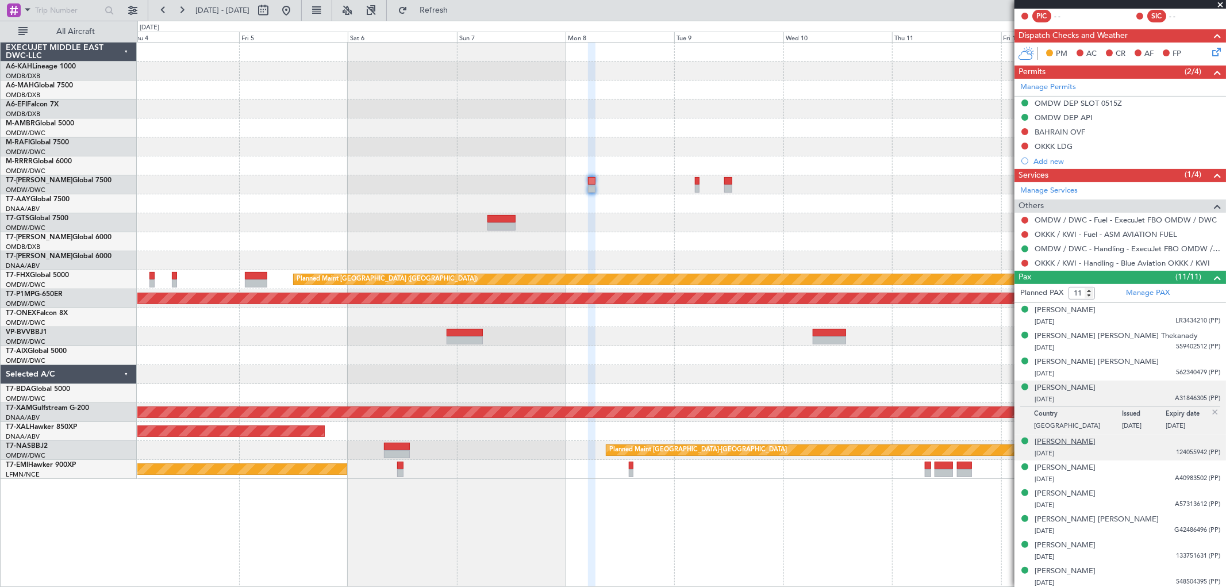
click at [1050, 437] on div "[PERSON_NAME]" at bounding box center [1065, 441] width 61 height 11
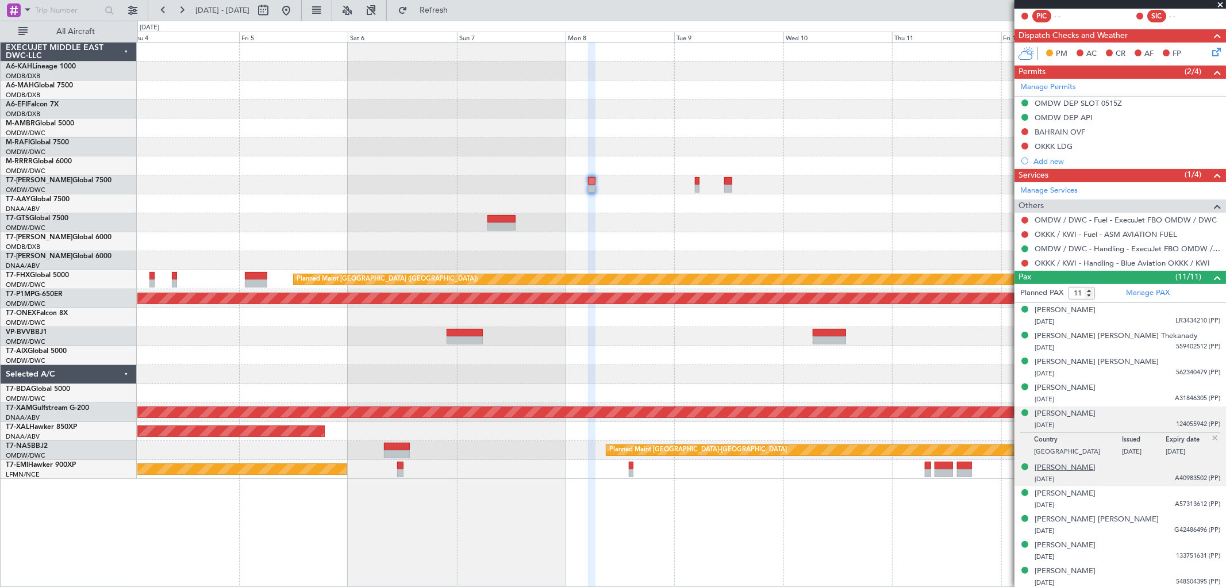
click at [1059, 462] on div "[PERSON_NAME]" at bounding box center [1065, 467] width 61 height 11
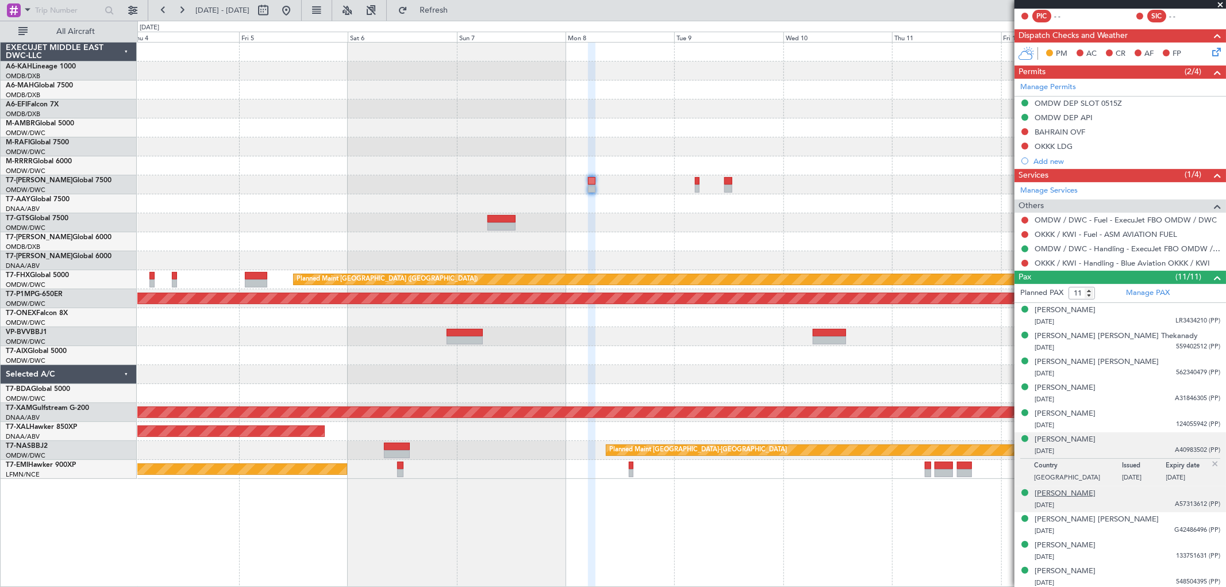
click at [1073, 496] on div "[PERSON_NAME]" at bounding box center [1065, 493] width 61 height 11
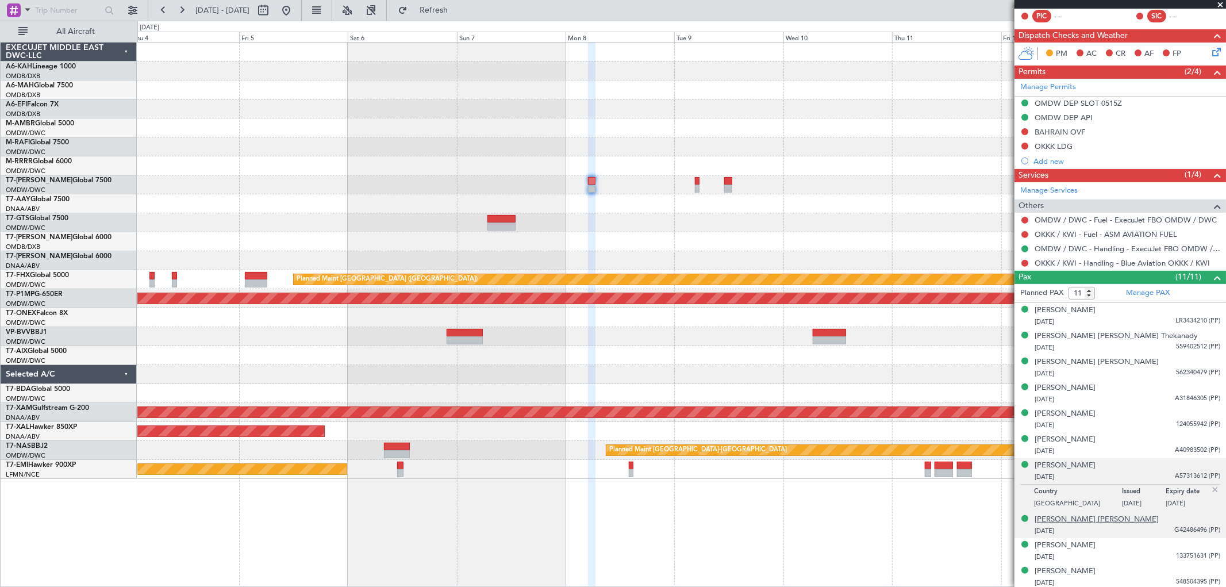
click at [1061, 521] on div "[PERSON_NAME] [PERSON_NAME]" at bounding box center [1097, 519] width 124 height 11
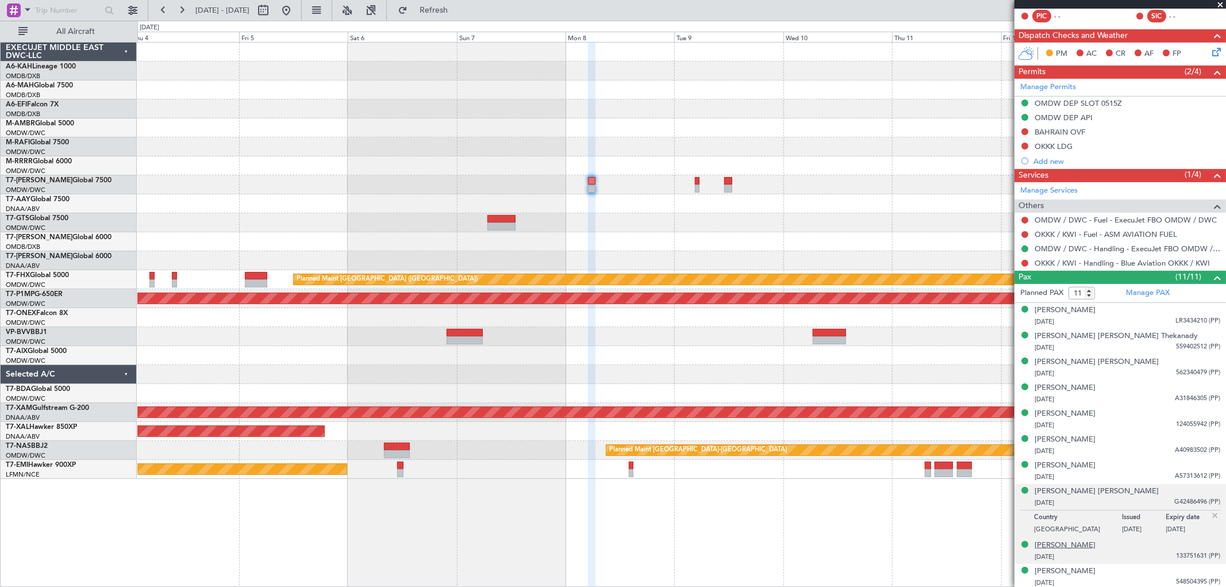
click at [1081, 547] on div "[PERSON_NAME]" at bounding box center [1065, 545] width 61 height 11
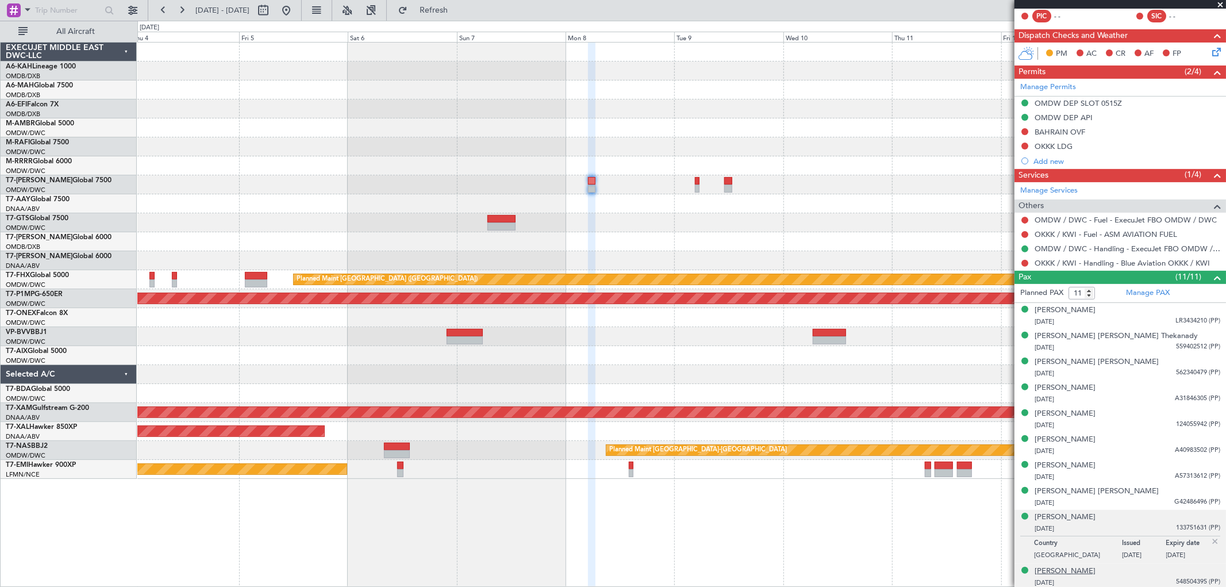
click at [1086, 571] on div "[PERSON_NAME]" at bounding box center [1065, 571] width 61 height 11
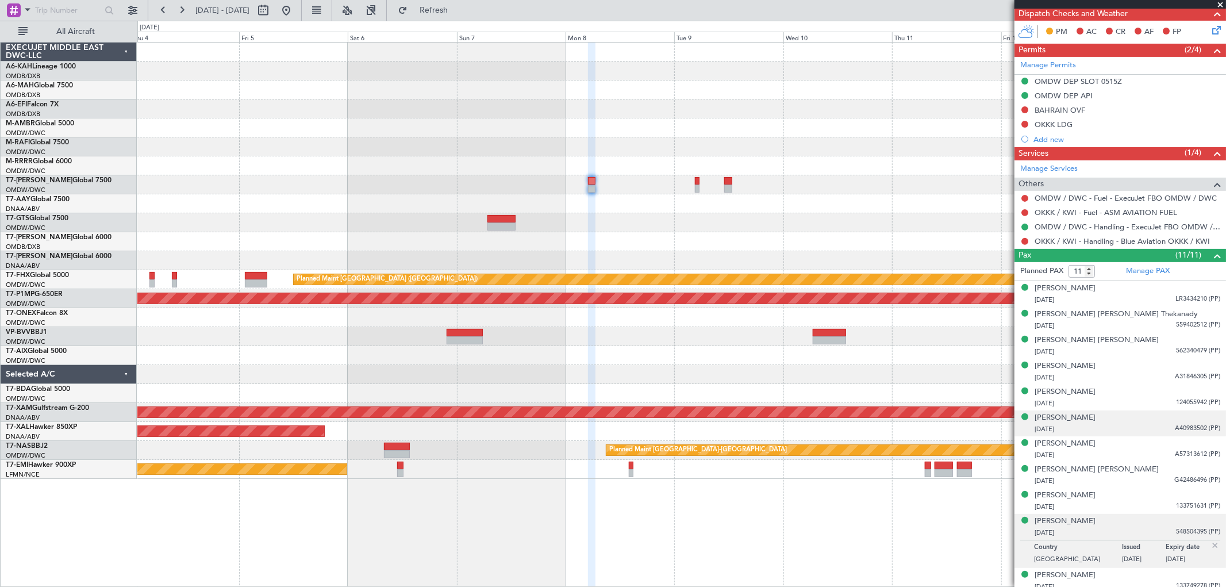
scroll to position [266, 0]
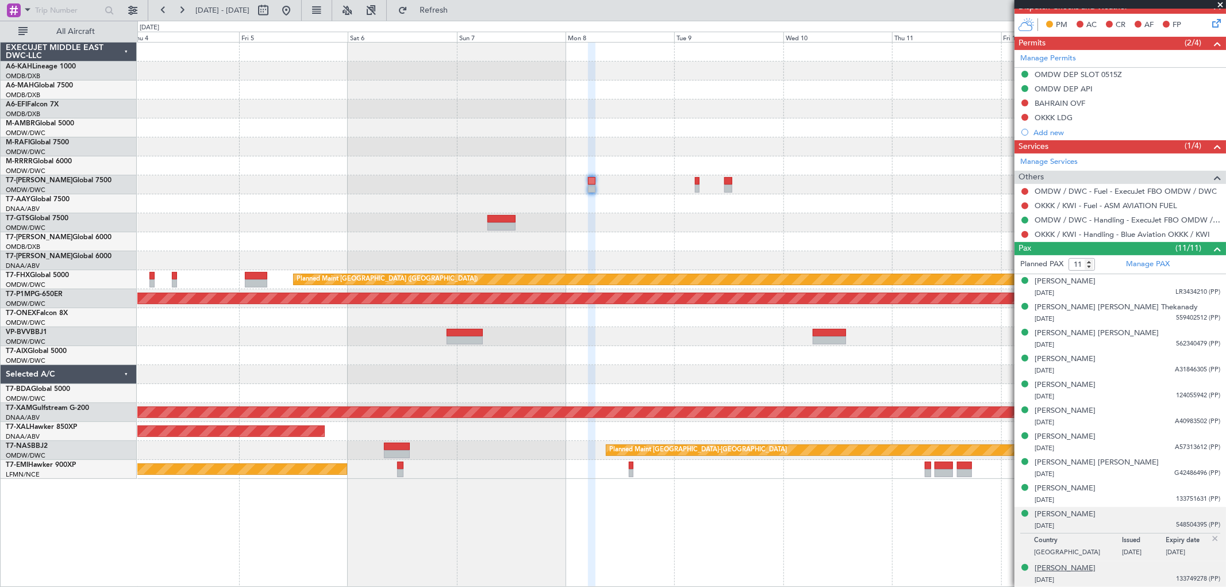
click at [1077, 569] on div "[PERSON_NAME]" at bounding box center [1065, 568] width 61 height 11
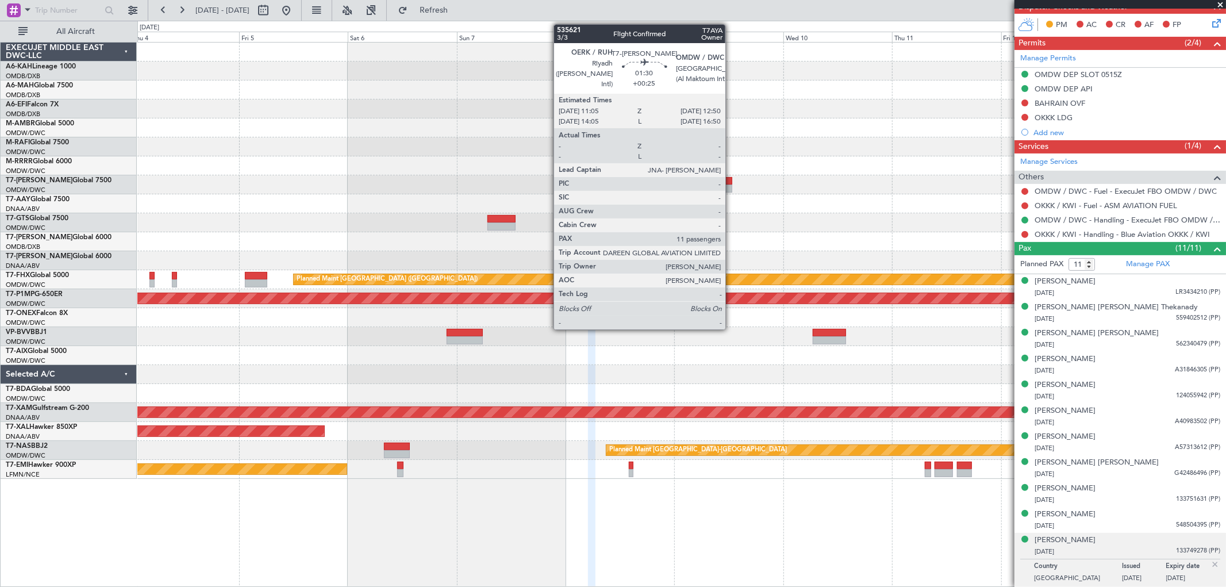
click at [731, 187] on div at bounding box center [728, 189] width 8 height 8
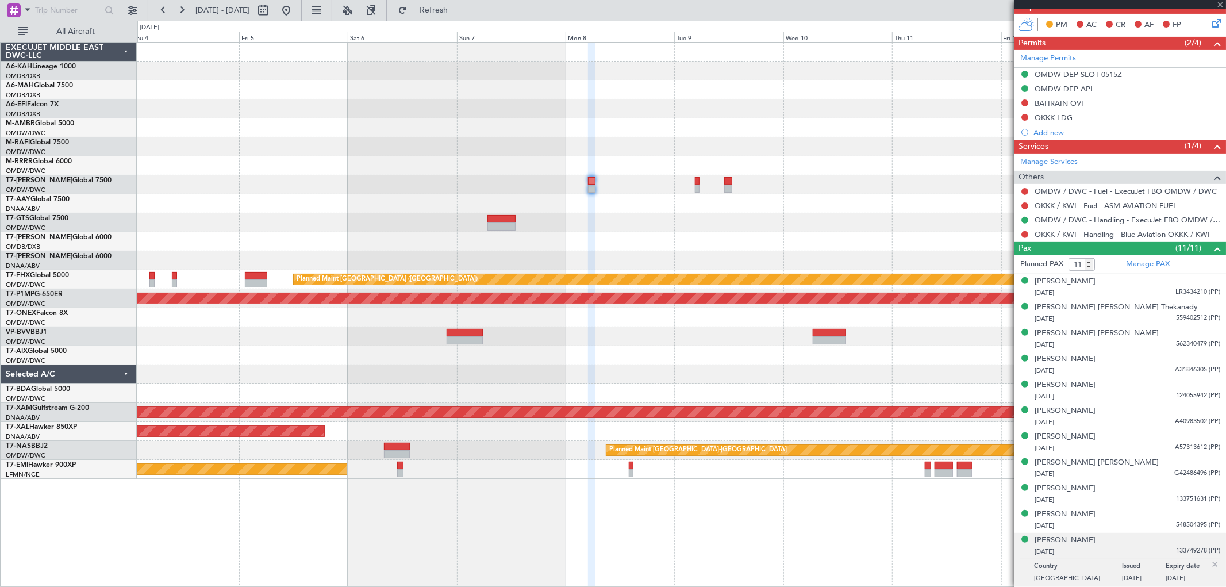
type input "+00:25"
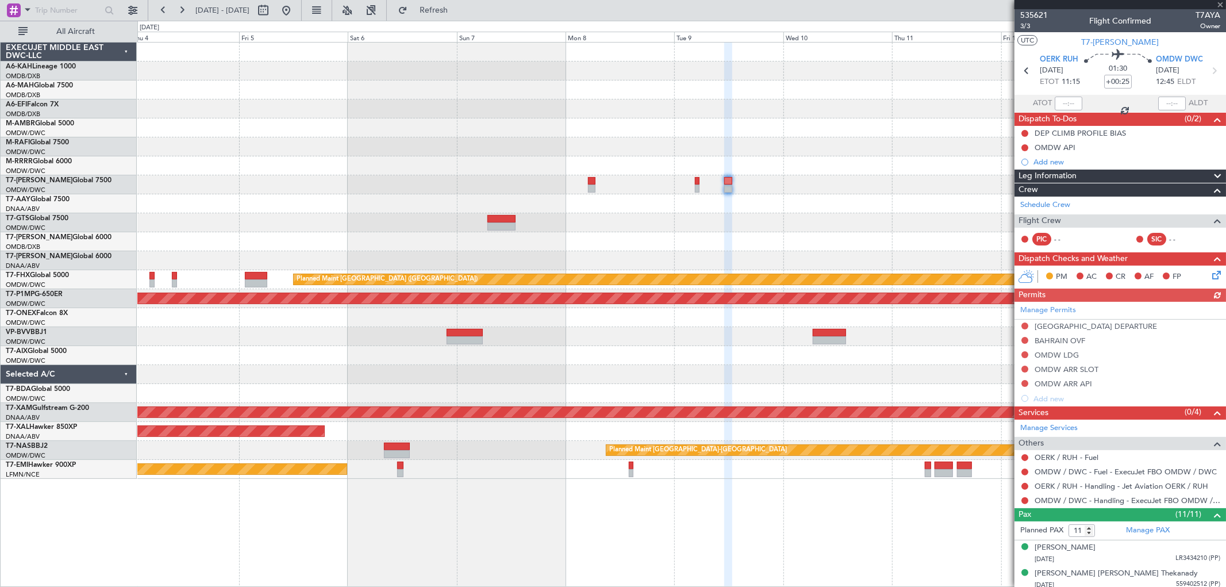
scroll to position [237, 0]
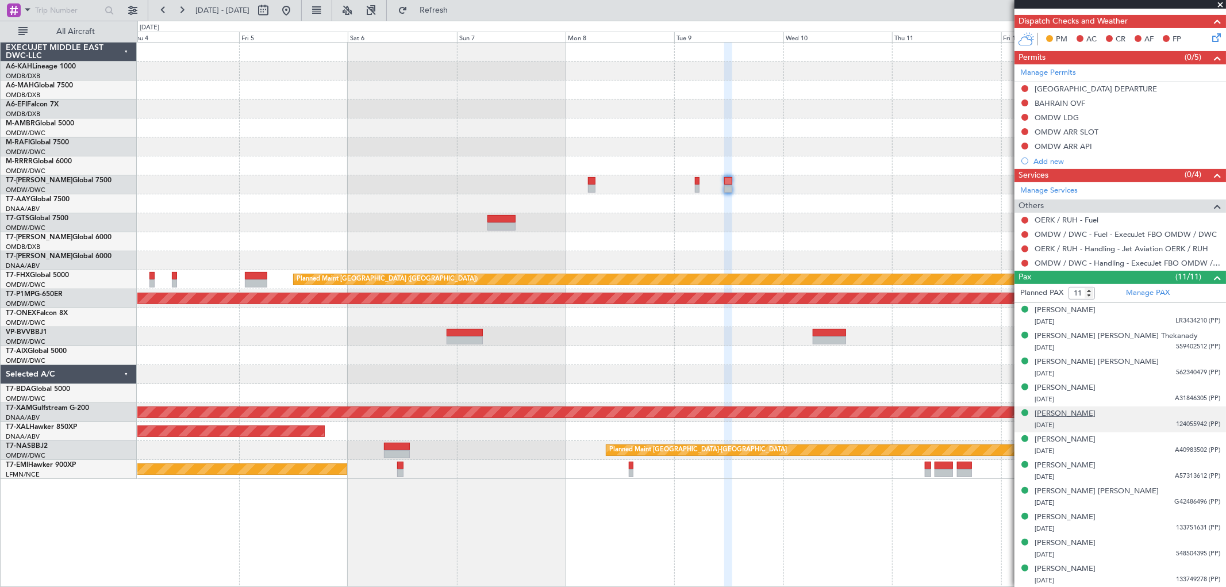
click at [1065, 414] on div "[PERSON_NAME]" at bounding box center [1065, 413] width 61 height 11
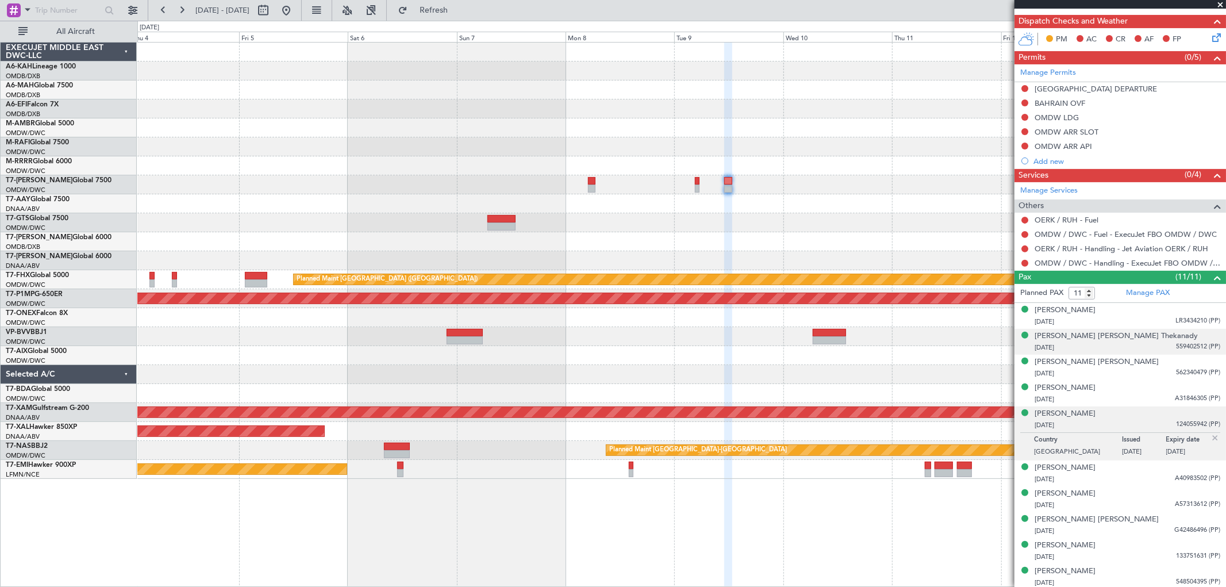
scroll to position [266, 0]
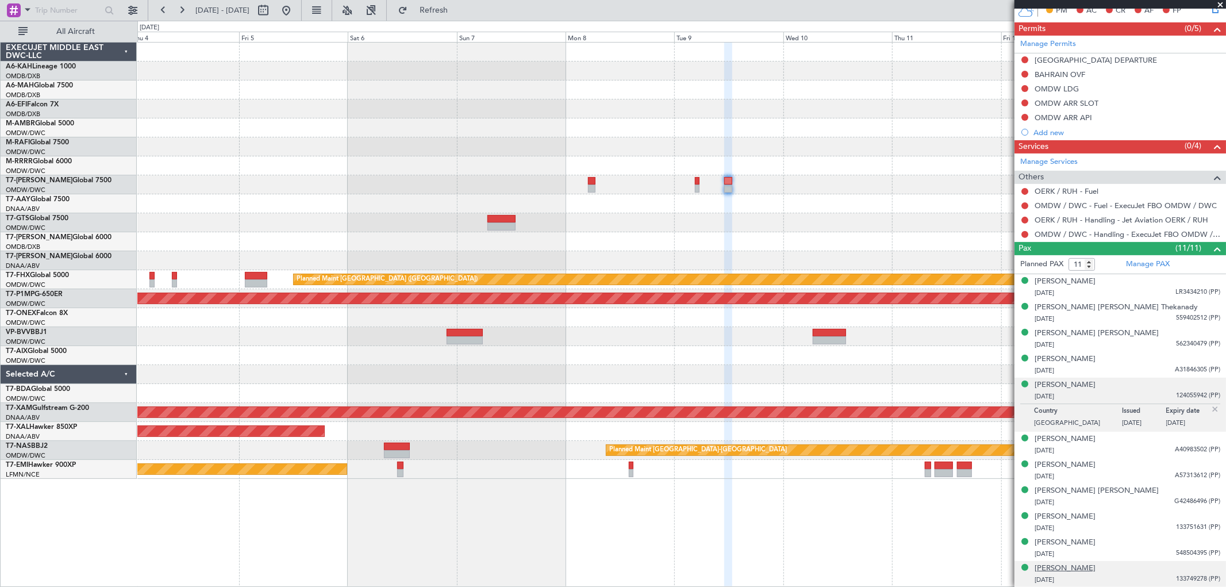
click at [1079, 564] on div "[PERSON_NAME]" at bounding box center [1065, 568] width 61 height 11
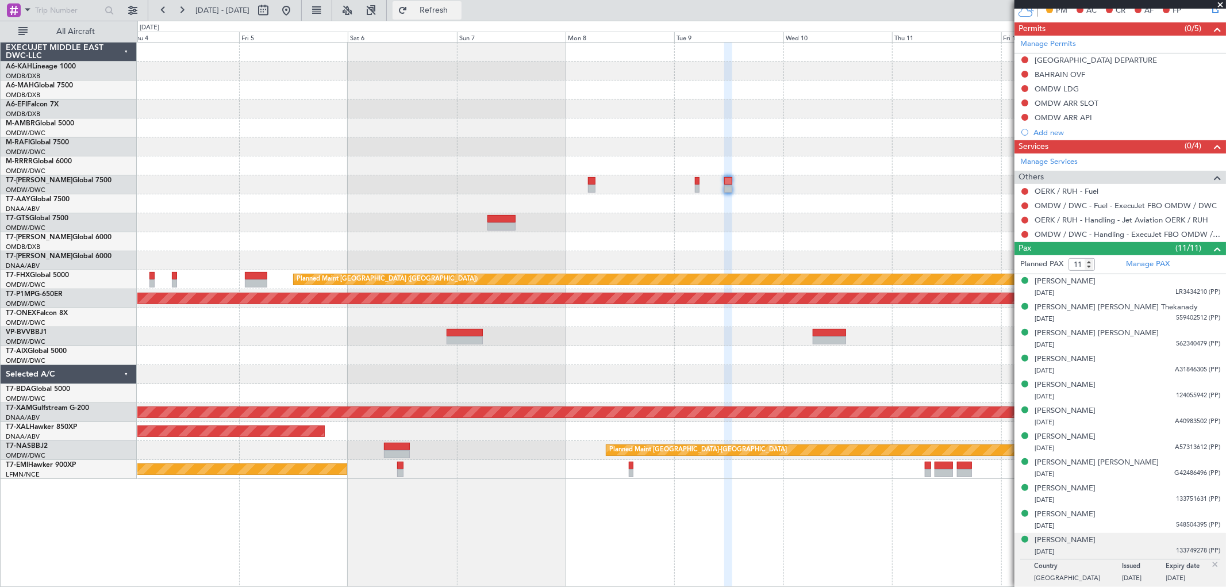
click at [458, 11] on span "Refresh" at bounding box center [434, 10] width 48 height 8
click at [295, 11] on button at bounding box center [286, 10] width 18 height 18
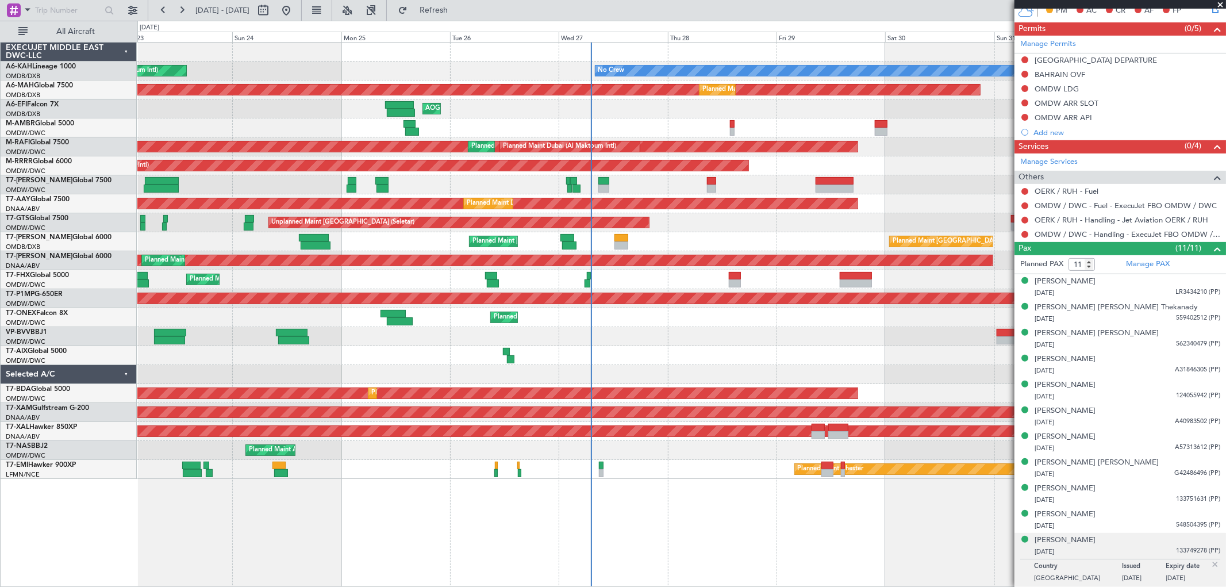
click at [687, 231] on div "Unplanned Maint [GEOGRAPHIC_DATA] (Seletar)" at bounding box center [681, 222] width 1088 height 19
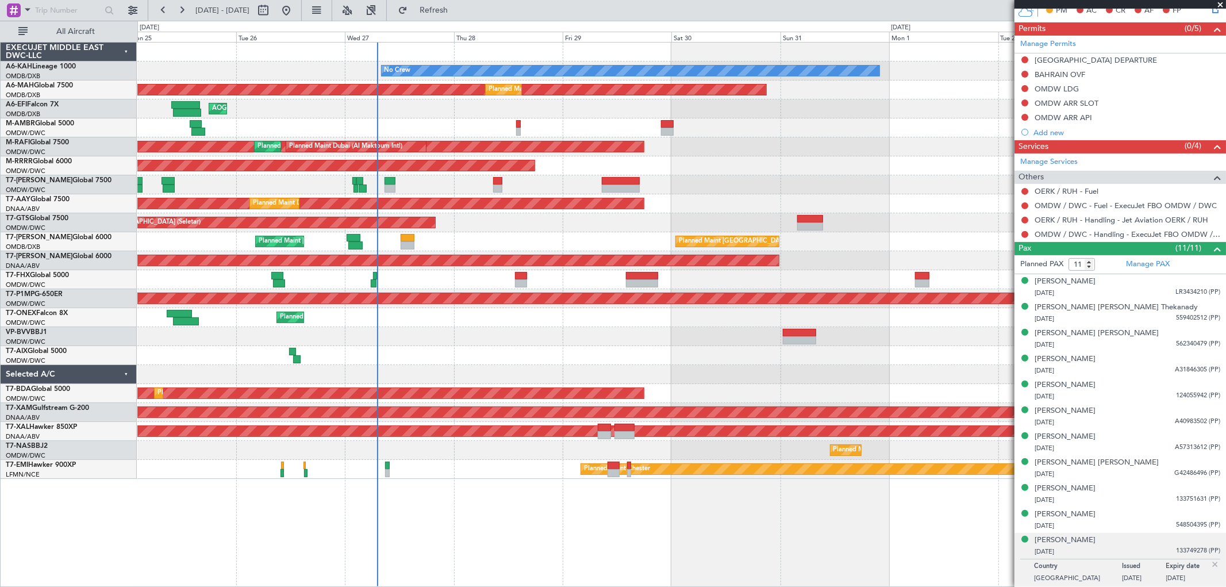
click at [663, 333] on div "No Crew Planned Maint [GEOGRAPHIC_DATA] (Al Maktoum Intl) Planned Maint [GEOGRA…" at bounding box center [681, 261] width 1088 height 436
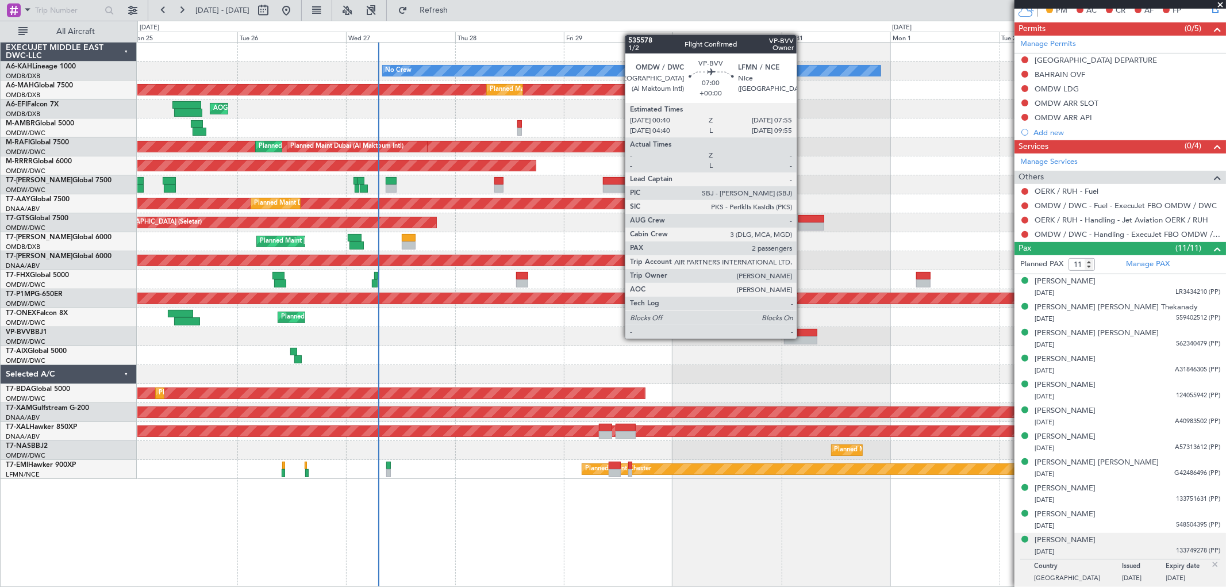
click at [802, 337] on div at bounding box center [800, 340] width 33 height 8
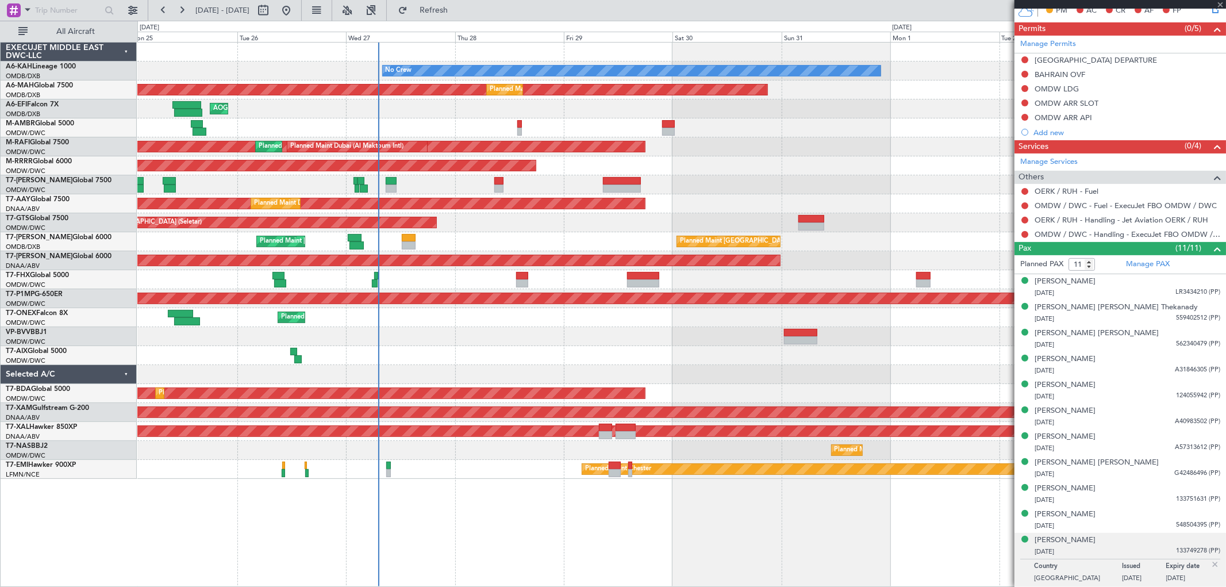
type input "2"
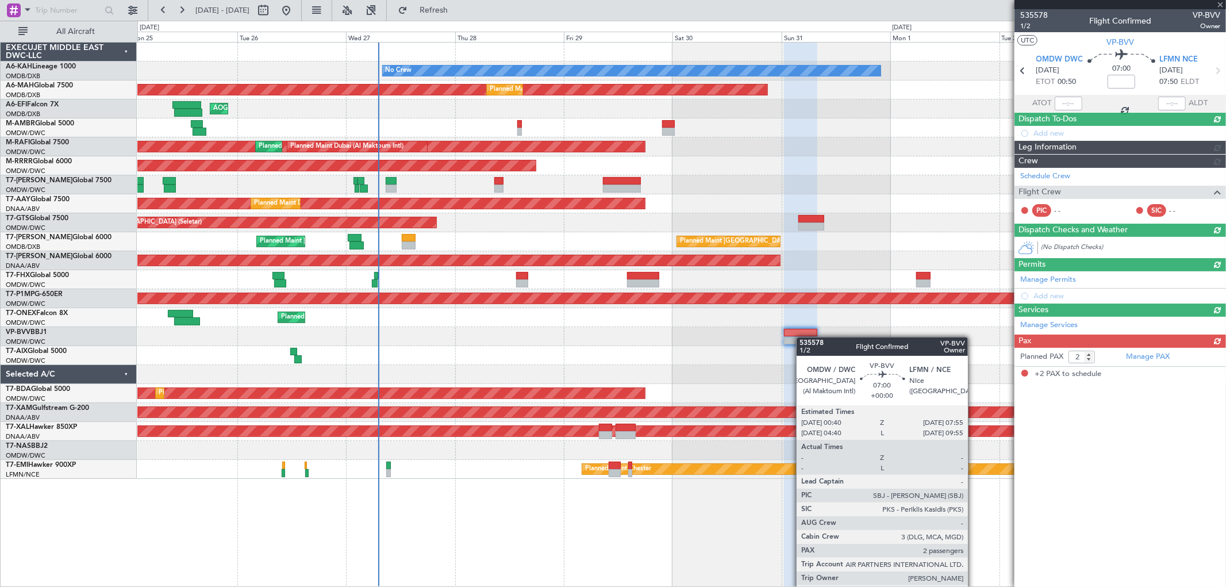
scroll to position [0, 0]
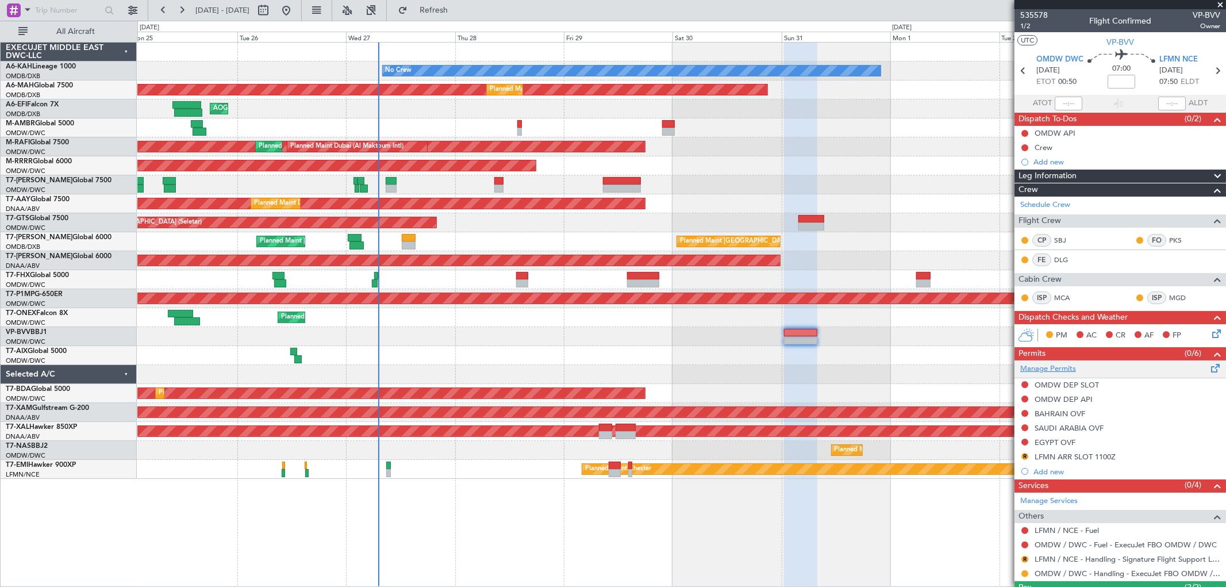
click at [1044, 369] on link "Manage Permits" at bounding box center [1048, 368] width 56 height 11
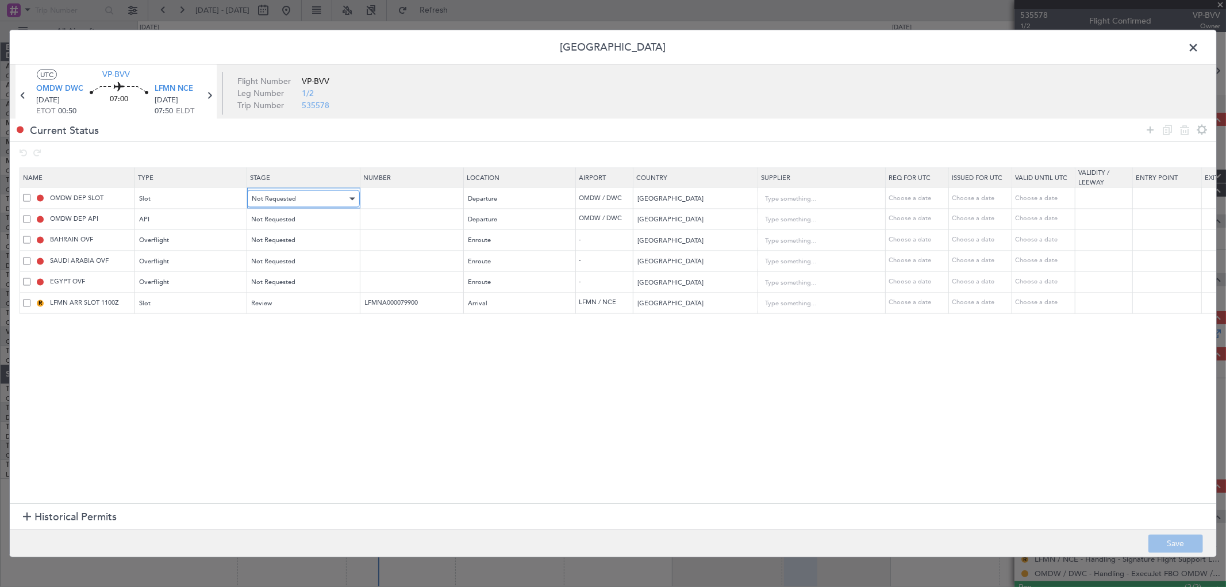
click at [280, 199] on span "Not Requested" at bounding box center [274, 198] width 44 height 9
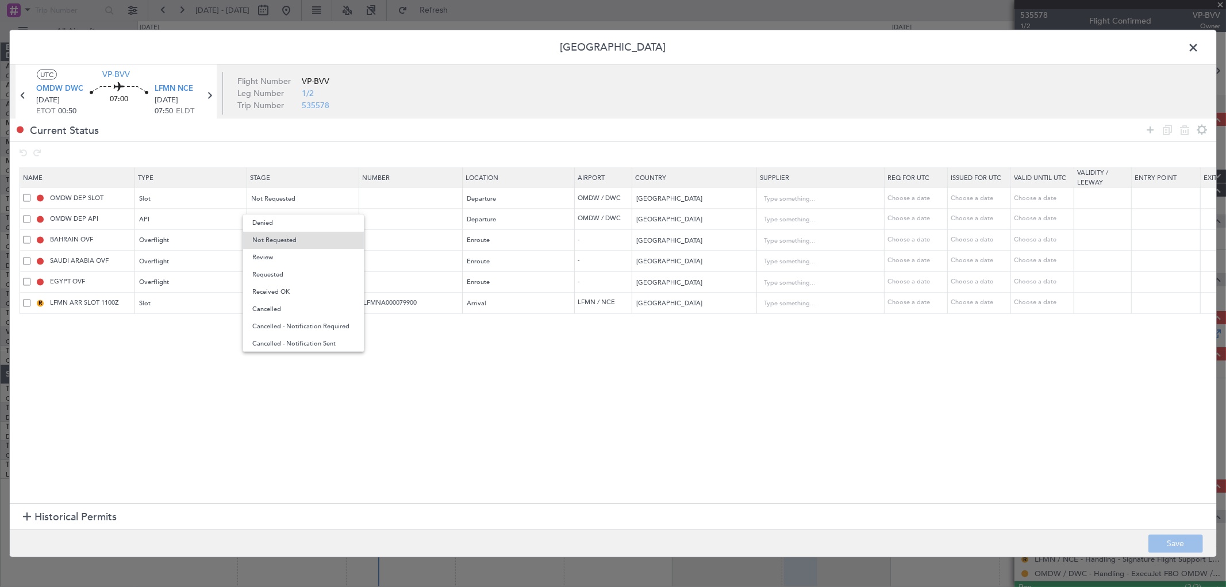
click at [278, 276] on span "Requested" at bounding box center [303, 274] width 102 height 17
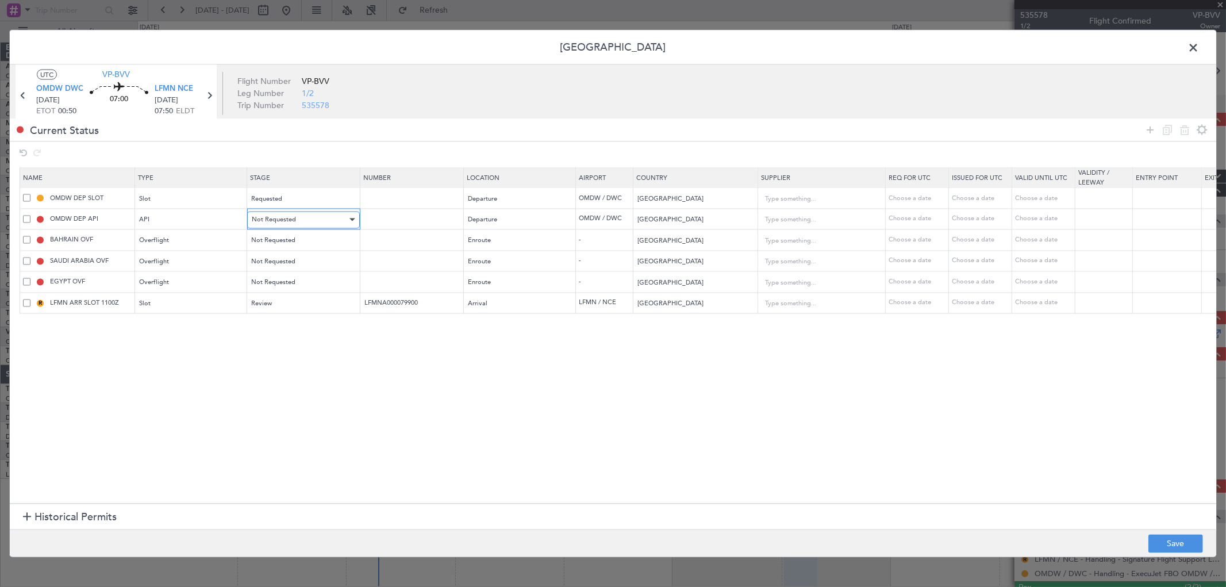
click at [287, 218] on span "Not Requested" at bounding box center [274, 219] width 44 height 9
click at [282, 291] on span "Requested" at bounding box center [303, 295] width 102 height 17
click at [289, 239] on span "Not Requested" at bounding box center [274, 240] width 44 height 9
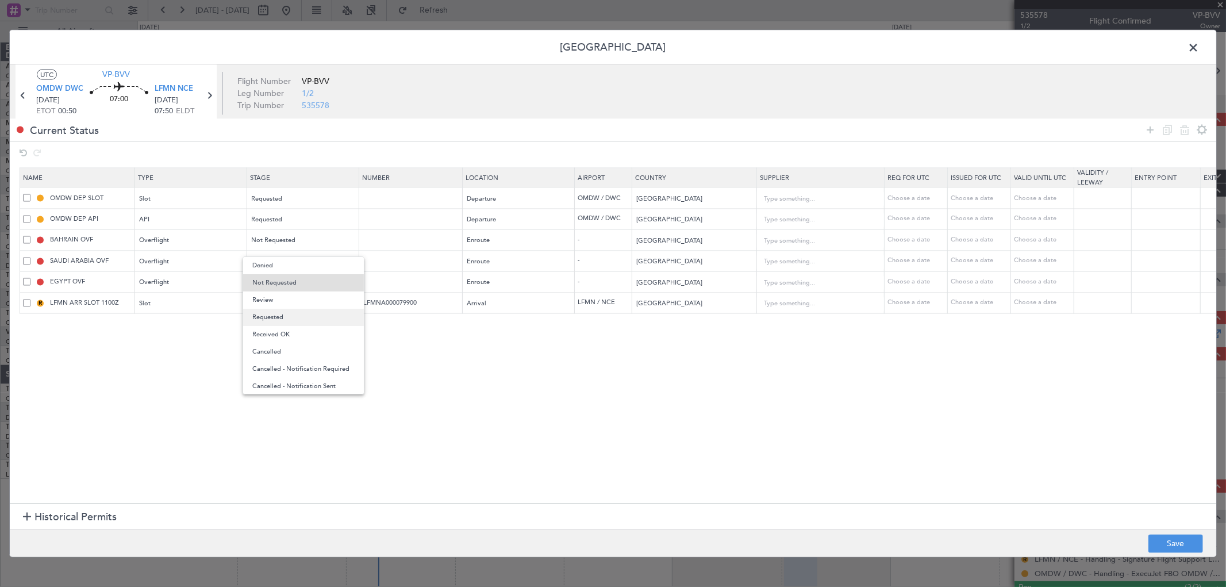
click at [286, 312] on span "Requested" at bounding box center [303, 317] width 102 height 17
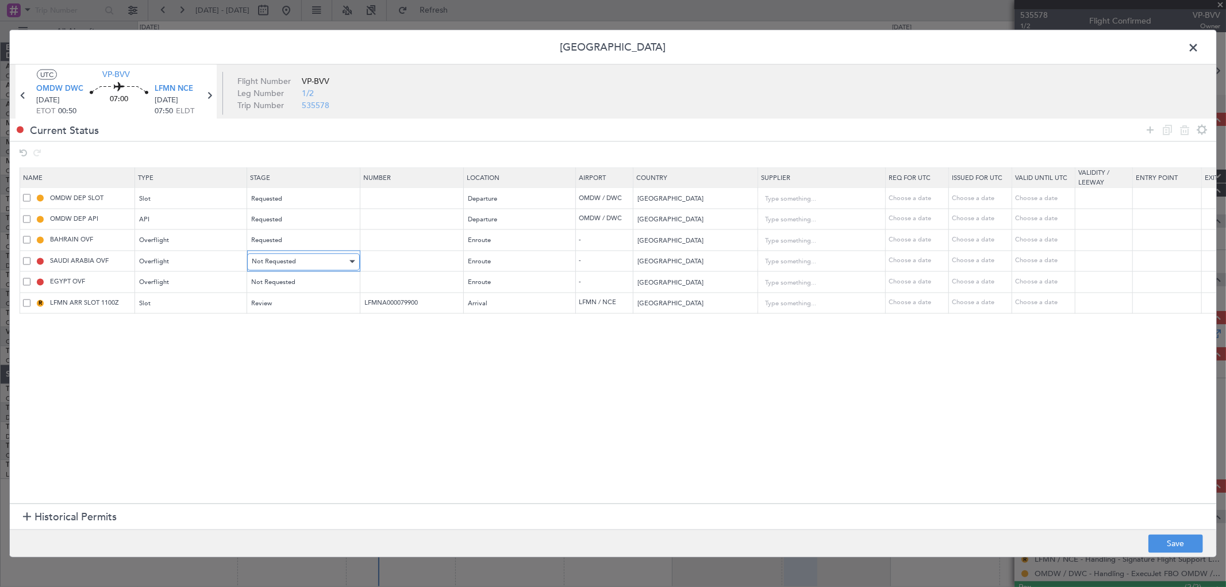
click at [282, 260] on span "Not Requested" at bounding box center [274, 261] width 44 height 9
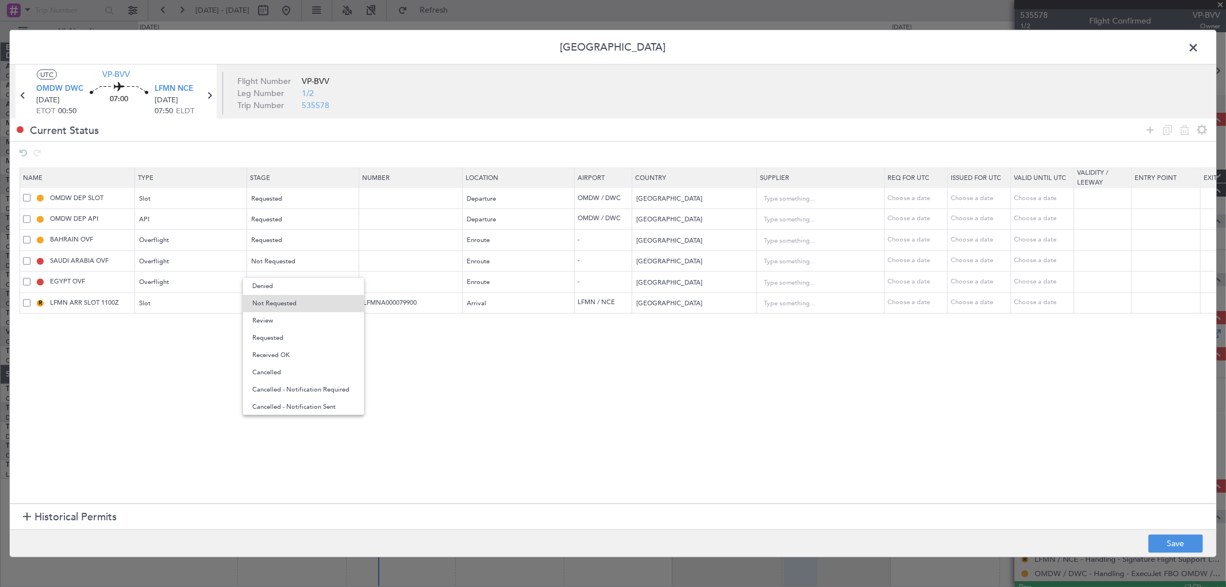
drag, startPoint x: 282, startPoint y: 340, endPoint x: 279, endPoint y: 325, distance: 14.7
click at [279, 335] on span "Requested" at bounding box center [303, 337] width 102 height 17
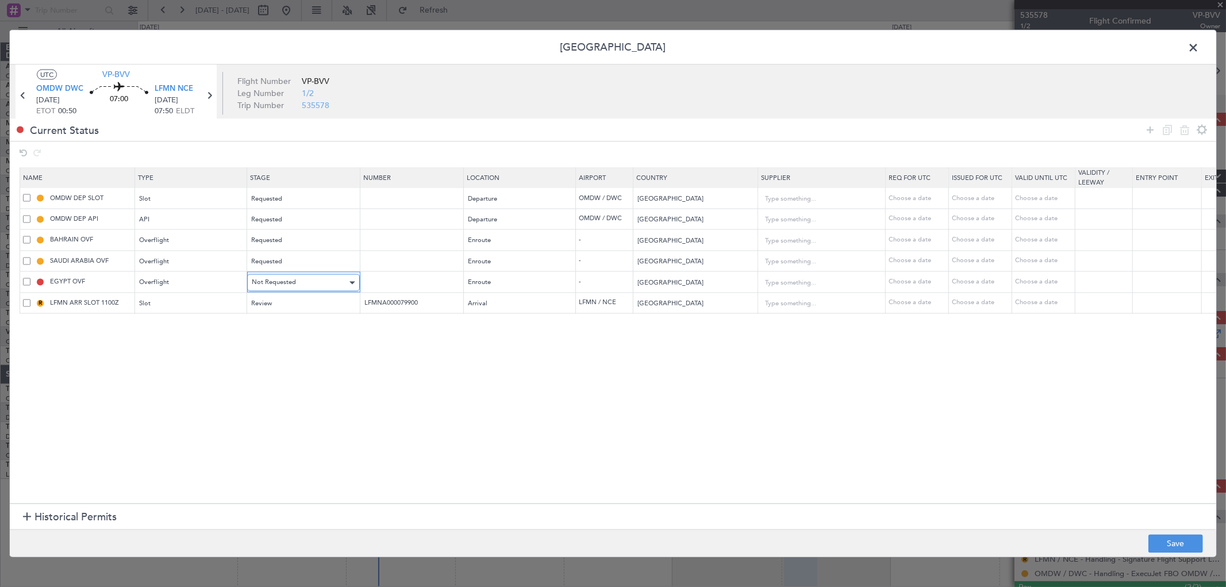
click at [268, 283] on span "Not Requested" at bounding box center [274, 282] width 44 height 9
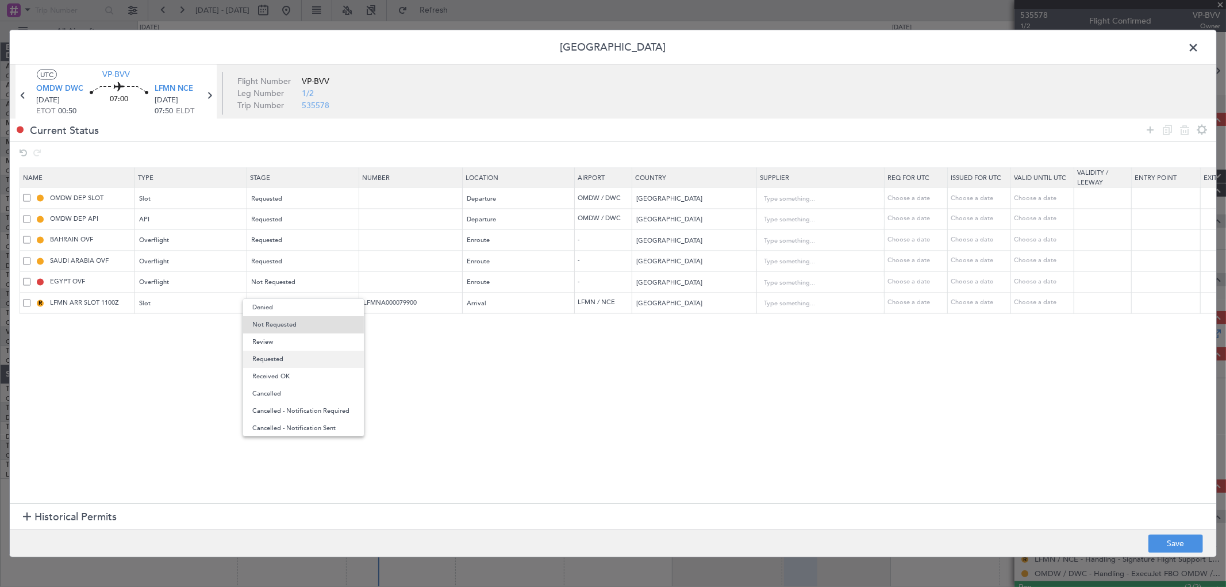
click at [272, 353] on span "Requested" at bounding box center [303, 359] width 102 height 17
click at [276, 313] on mat-form-field "Review" at bounding box center [303, 303] width 112 height 21
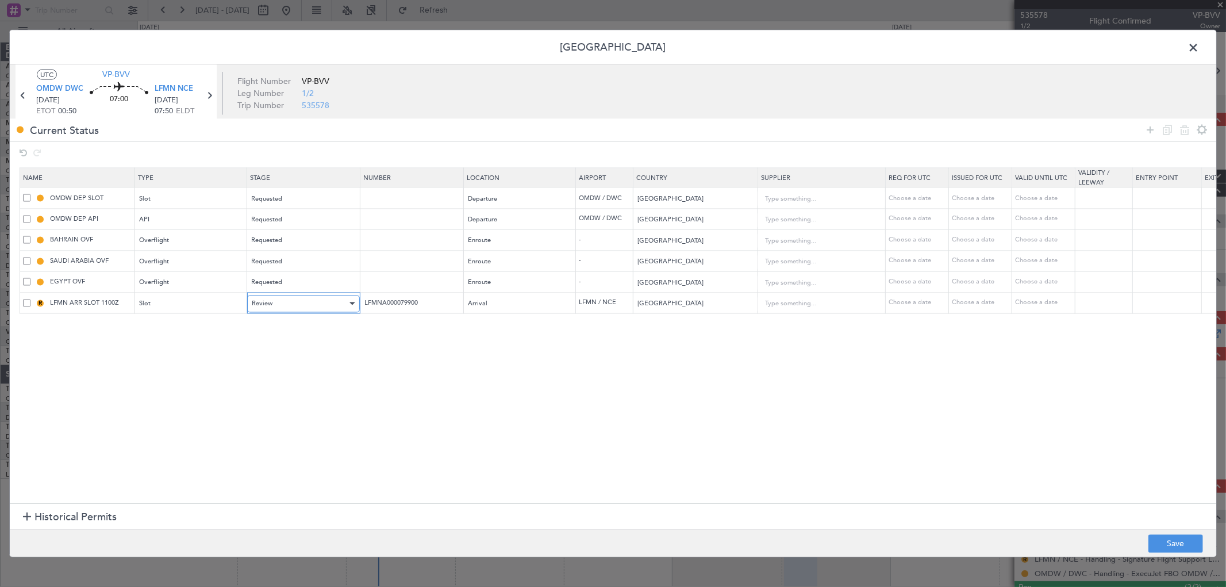
click at [274, 305] on div "Review" at bounding box center [299, 303] width 95 height 17
drag, startPoint x: 275, startPoint y: 382, endPoint x: 274, endPoint y: 375, distance: 6.3
click at [275, 381] on span "Requested" at bounding box center [303, 379] width 102 height 17
drag, startPoint x: 124, startPoint y: 304, endPoint x: 100, endPoint y: 304, distance: 23.6
click at [100, 304] on input "LFMN ARR SLOT 1100Z" at bounding box center [91, 303] width 86 height 10
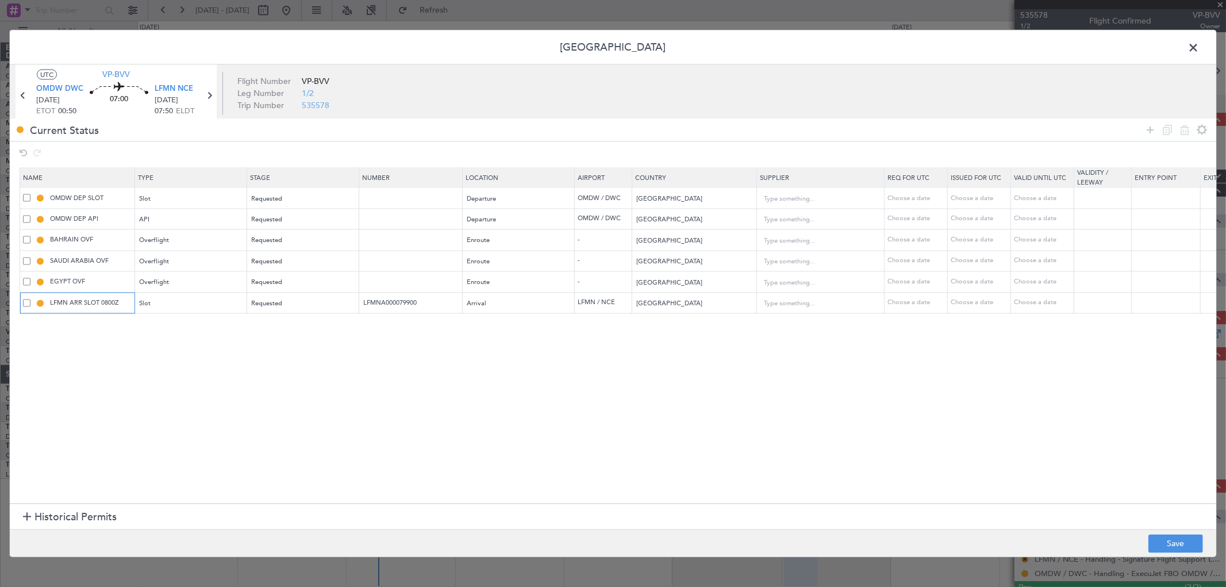
type input "LFMN ARR SLOT 0800Z"
drag, startPoint x: 698, startPoint y: 389, endPoint x: 698, endPoint y: 383, distance: 6.3
click at [698, 387] on section "Name Type Stage Number Location Airport Country Supplier Req For Utc Issued For…" at bounding box center [613, 334] width 1207 height 339
click at [1186, 536] on button "Save" at bounding box center [1175, 544] width 55 height 18
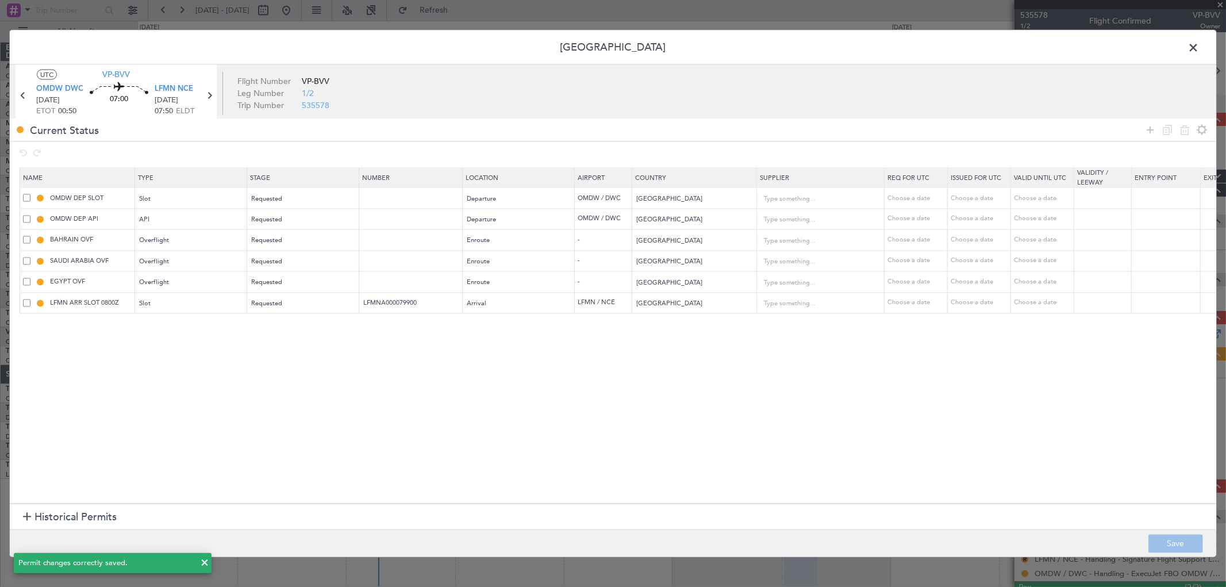
click at [1199, 44] on span at bounding box center [1199, 50] width 0 height 23
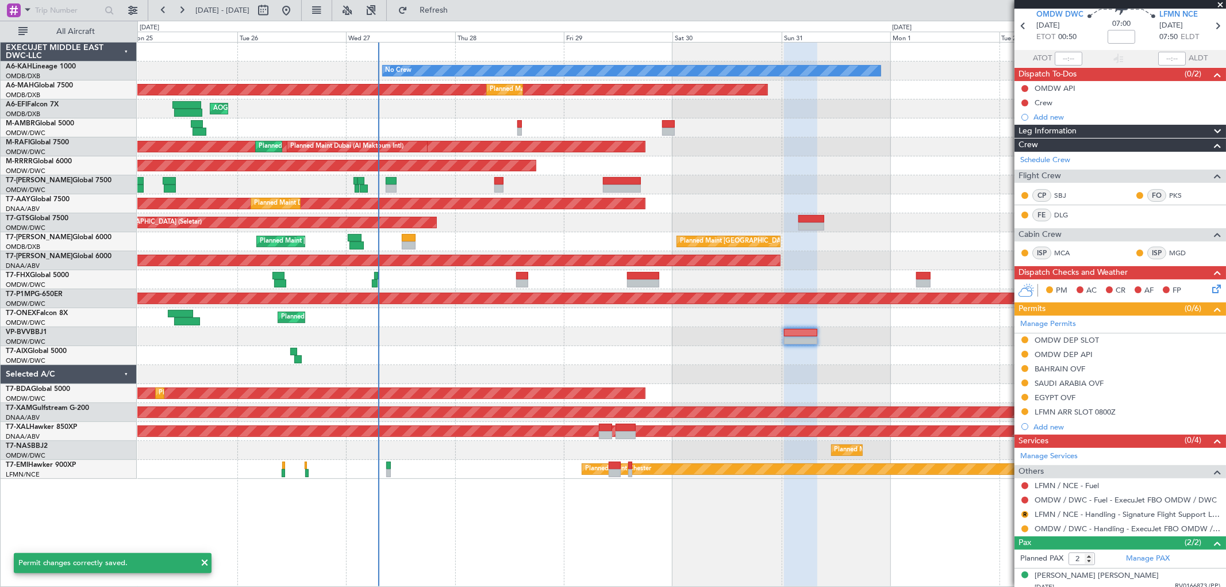
scroll to position [78, 0]
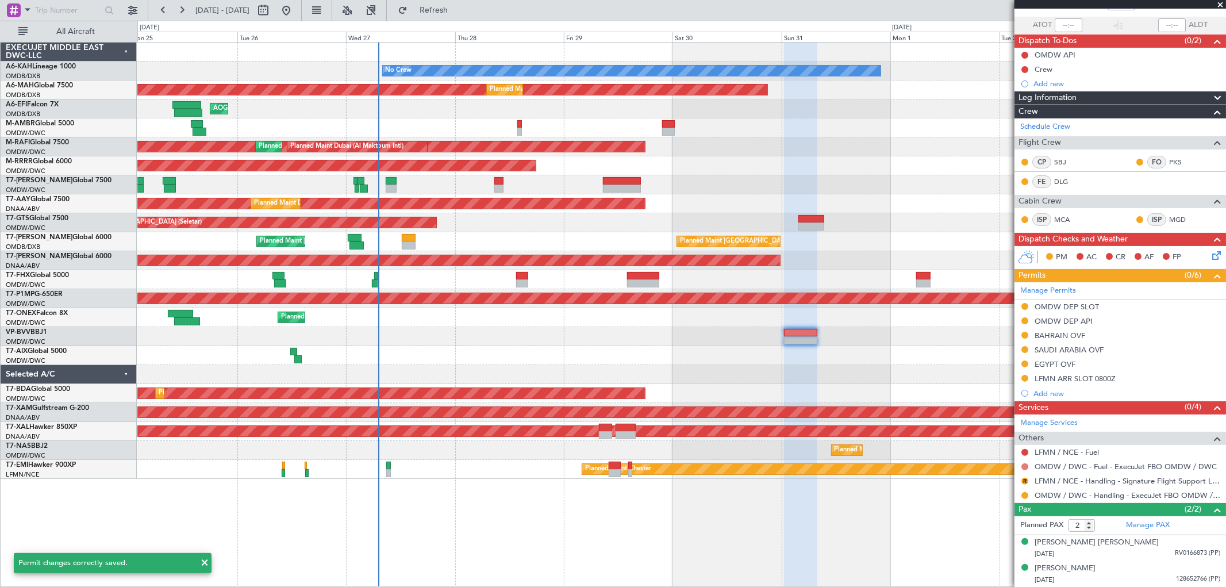
click at [1025, 468] on button at bounding box center [1024, 466] width 7 height 7
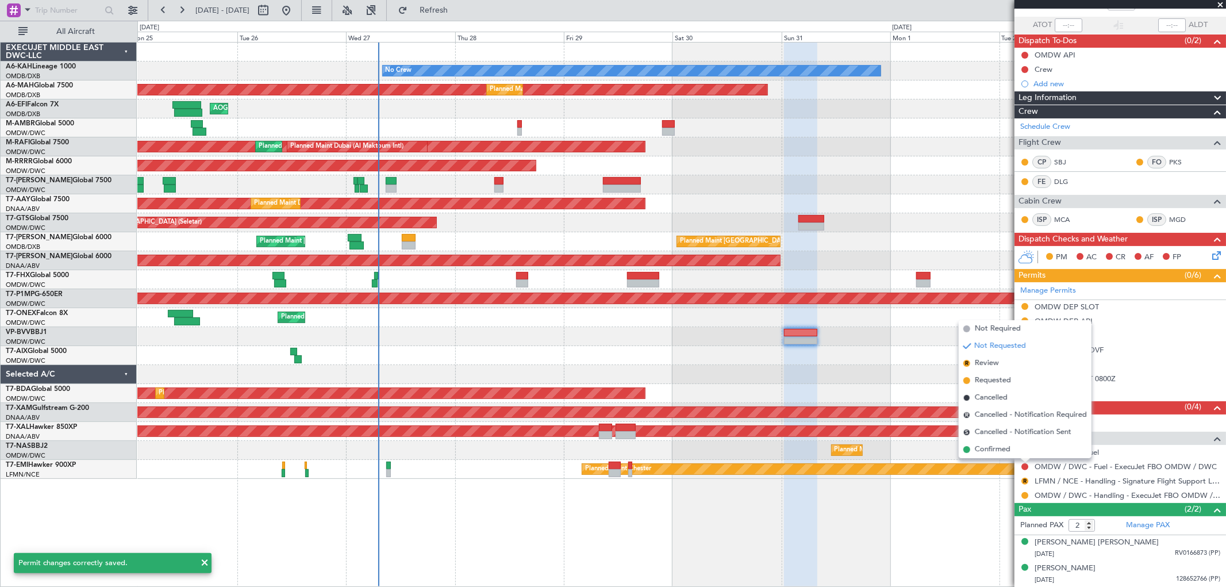
drag, startPoint x: 999, startPoint y: 375, endPoint x: 1006, endPoint y: 381, distance: 9.4
click at [999, 374] on li "Requested" at bounding box center [1025, 380] width 133 height 17
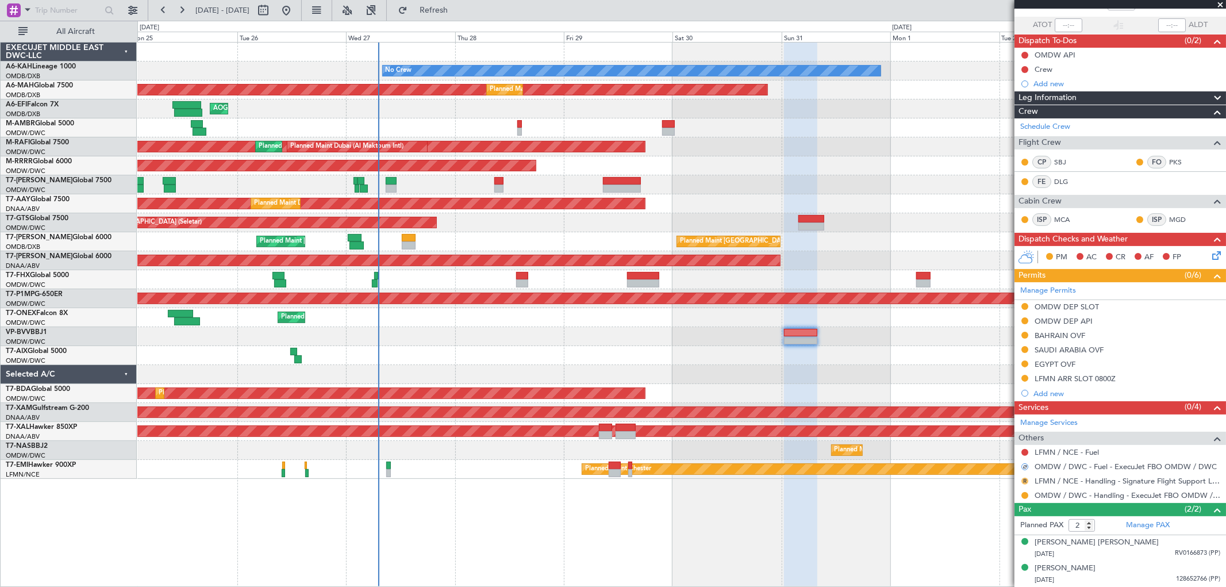
click at [1026, 481] on button "R" at bounding box center [1024, 481] width 7 height 7
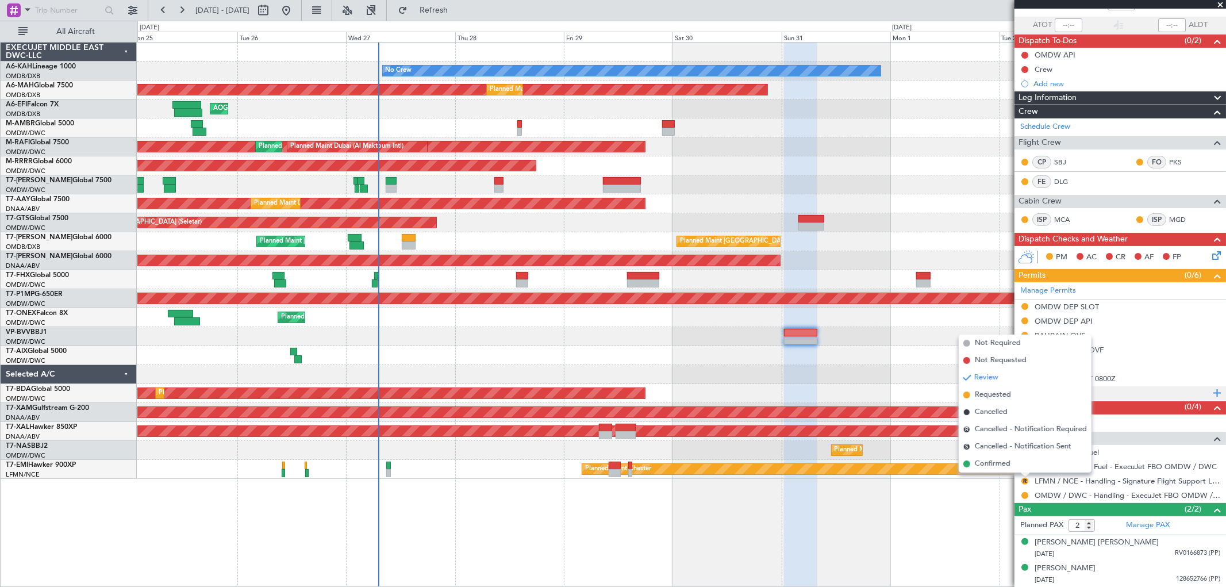
drag, startPoint x: 1004, startPoint y: 398, endPoint x: 1025, endPoint y: 389, distance: 22.4
click at [1004, 397] on span "Requested" at bounding box center [993, 394] width 36 height 11
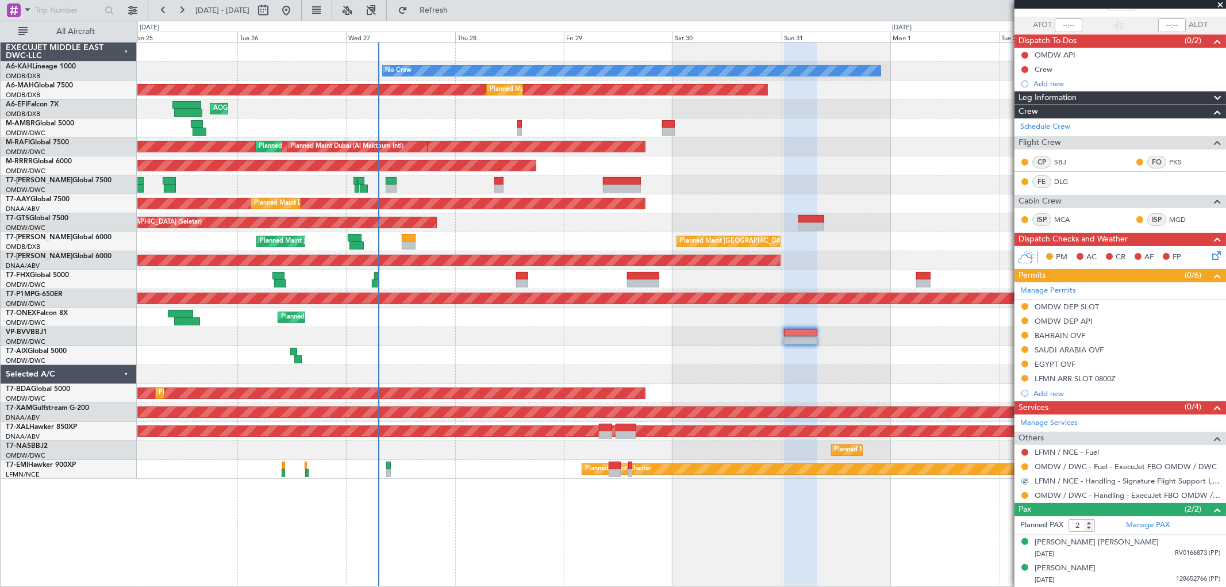
scroll to position [0, 0]
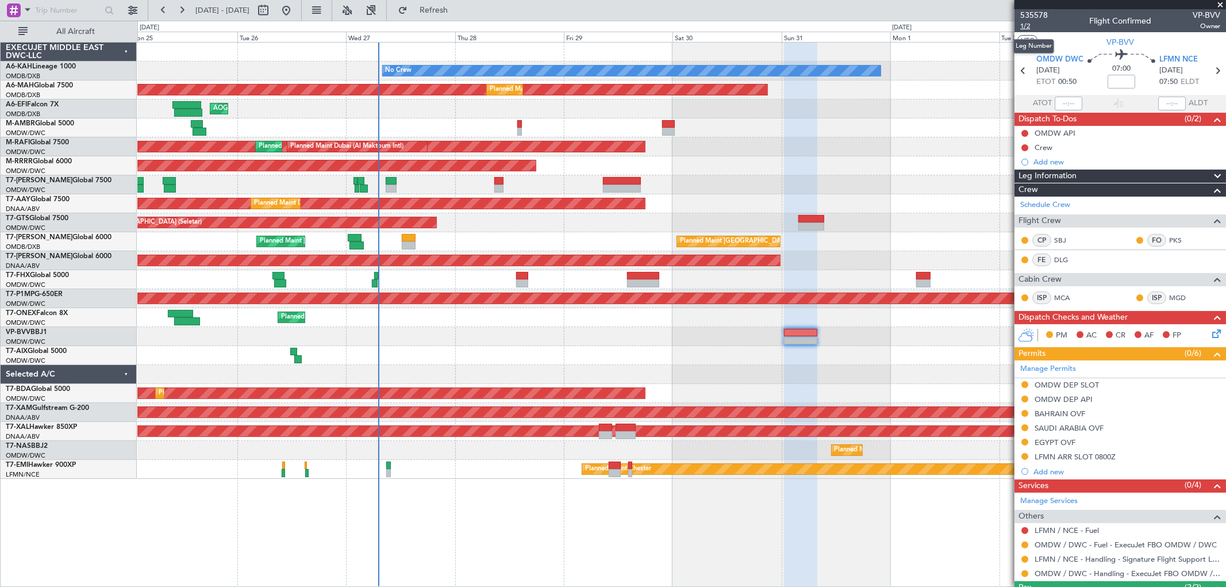
click at [1024, 28] on span "1/2" at bounding box center [1034, 26] width 28 height 10
click at [1032, 18] on span "535578" at bounding box center [1034, 15] width 28 height 12
click at [1075, 364] on link "Manage Permits" at bounding box center [1048, 368] width 56 height 11
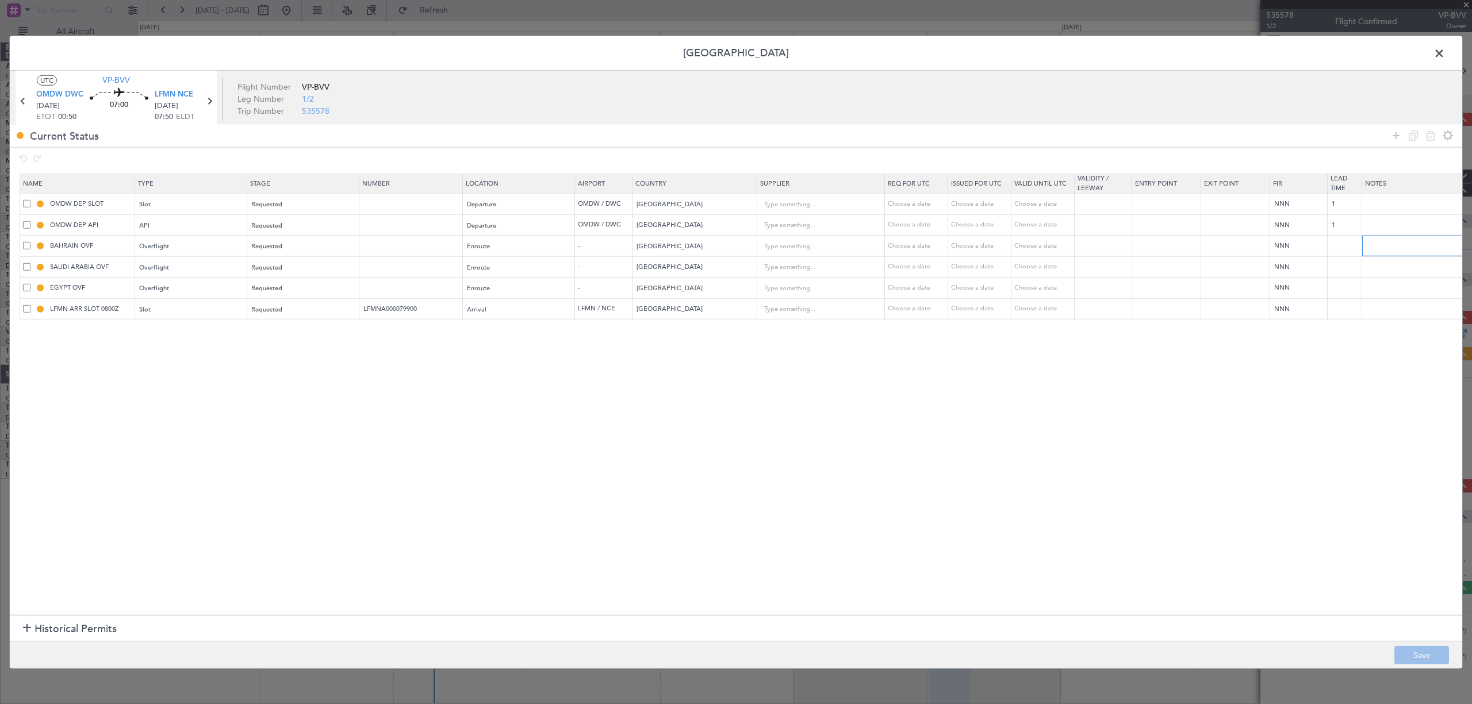
click at [1226, 244] on input "text" at bounding box center [1419, 245] width 114 height 17
type input "JBS V1 31 AUG"
click at [1226, 258] on td at bounding box center [1419, 266] width 115 height 21
click at [1226, 272] on input "text" at bounding box center [1419, 266] width 114 height 17
paste input "JBS V1 31 AUG"
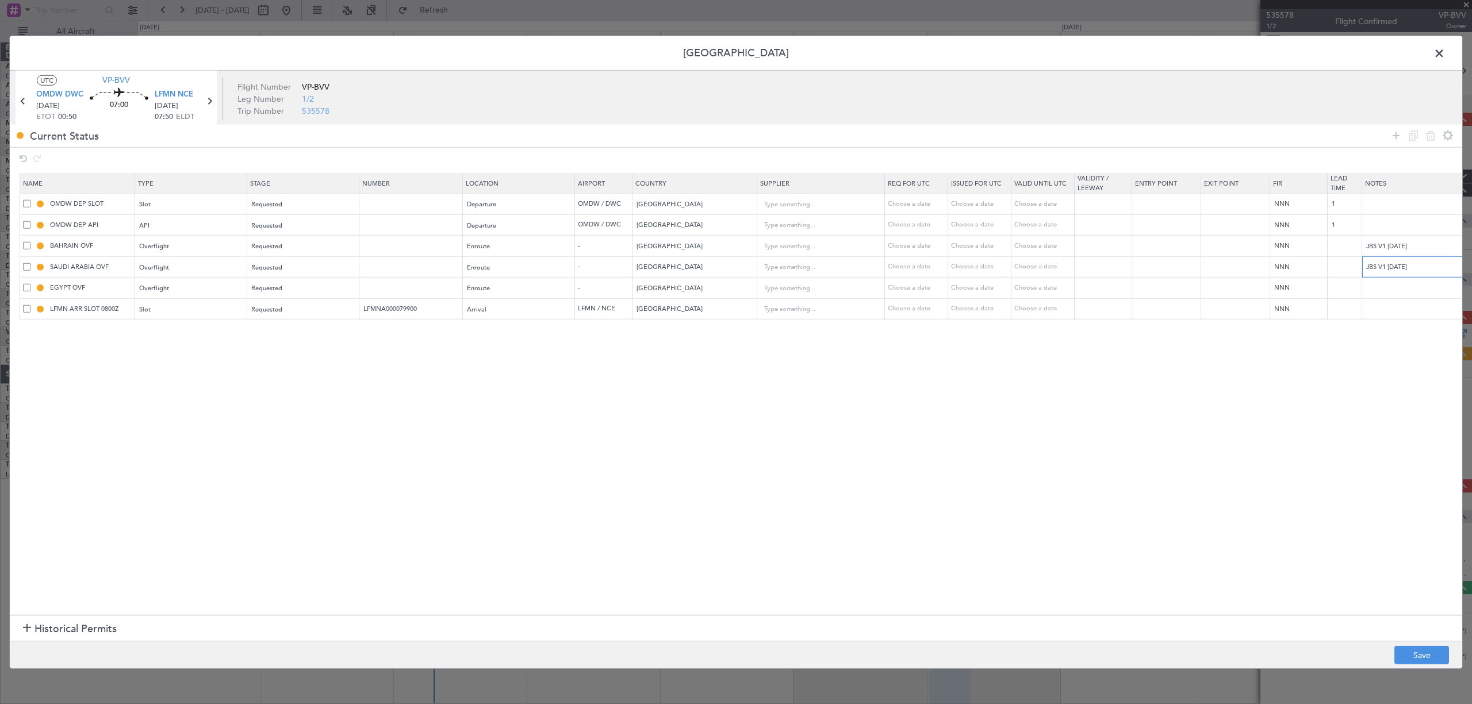
type input "JBS V1 31 AUG"
click at [1226, 283] on input "text" at bounding box center [1419, 287] width 114 height 17
paste input "JBS V1 31 AUG"
drag, startPoint x: 1376, startPoint y: 290, endPoint x: 1309, endPoint y: 297, distance: 67.7
click at [1226, 297] on tr "EGYPT OVF Overflight Requested Enroute - Egypt Choose a date Choose a date Choo…" at bounding box center [753, 288] width 1466 height 21
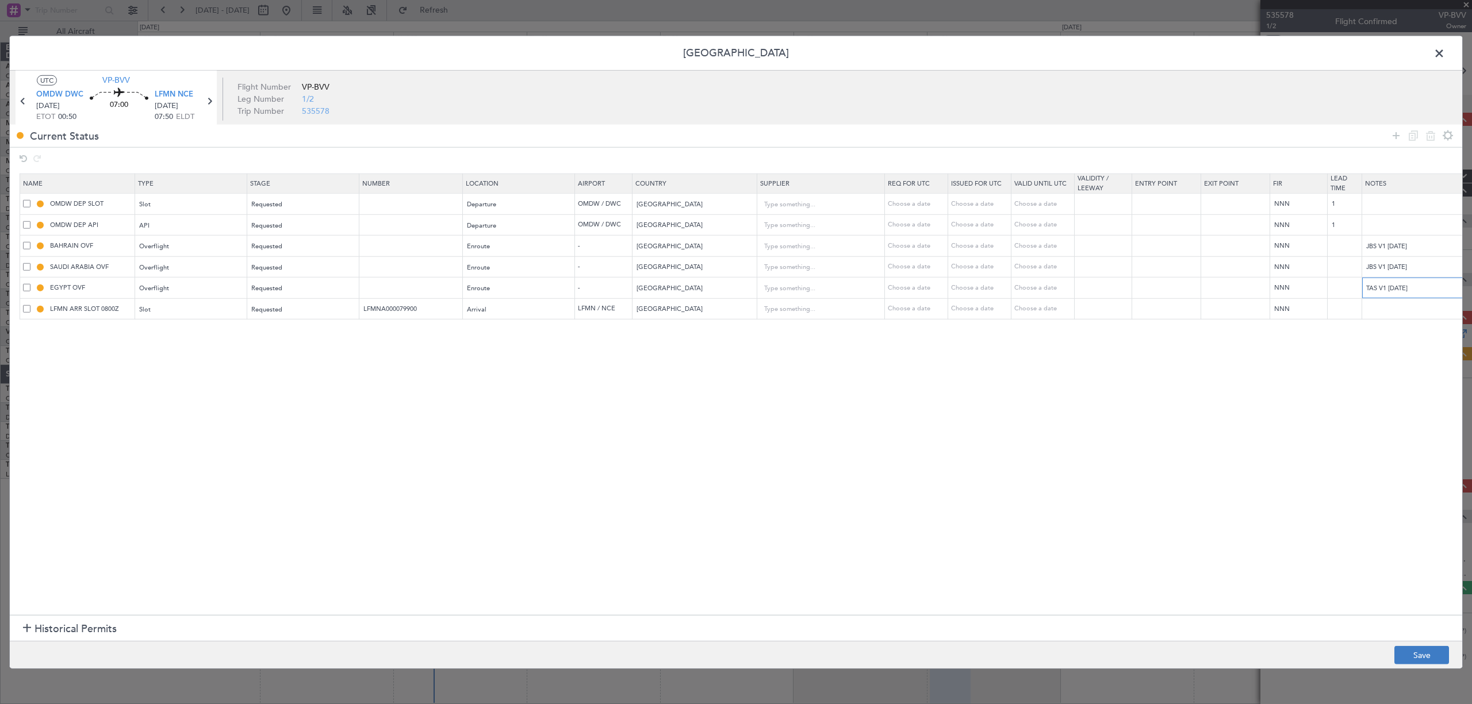
type input "TAS V1 31 AUG"
click at [1226, 586] on button "Save" at bounding box center [1421, 655] width 55 height 18
click at [1226, 47] on span at bounding box center [1445, 55] width 0 height 23
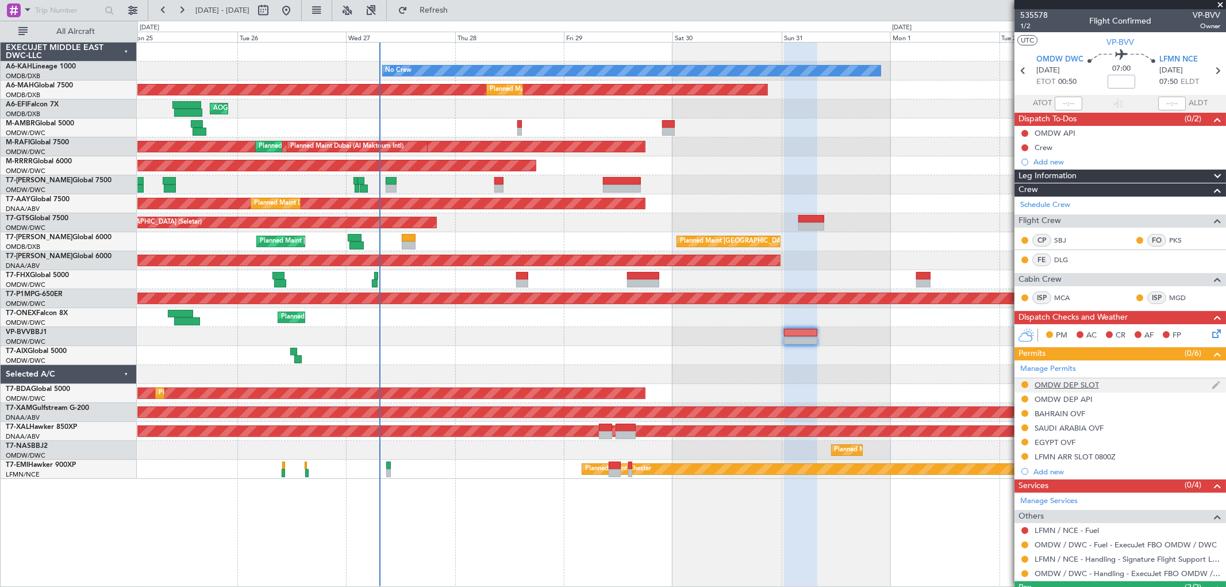
click at [1068, 386] on div "OMDW DEP SLOT" at bounding box center [1067, 385] width 64 height 10
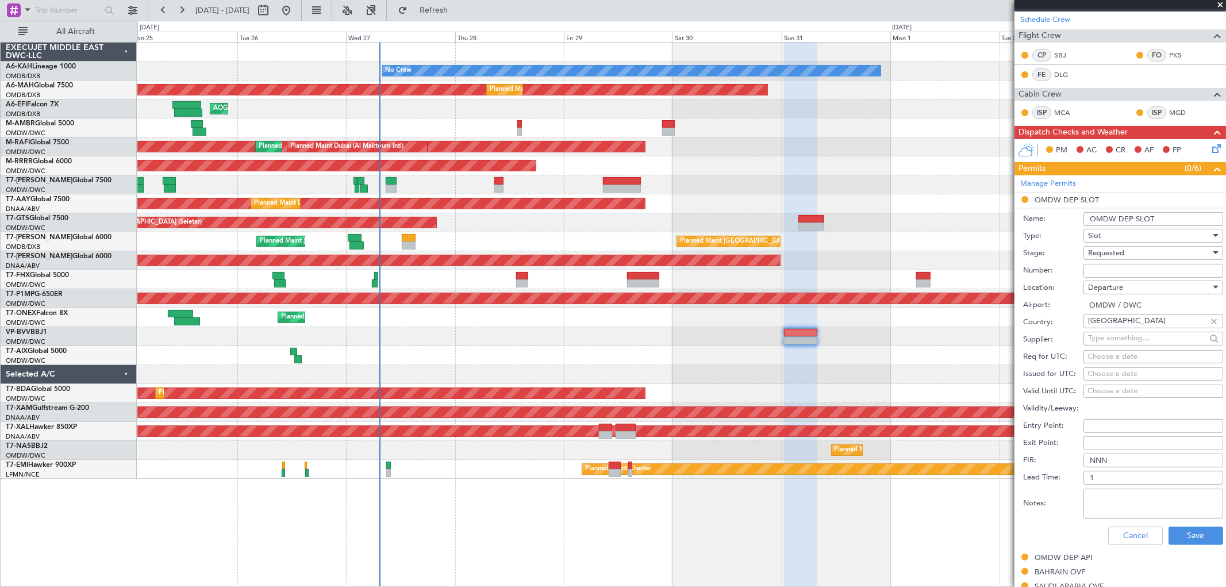
scroll to position [191, 0]
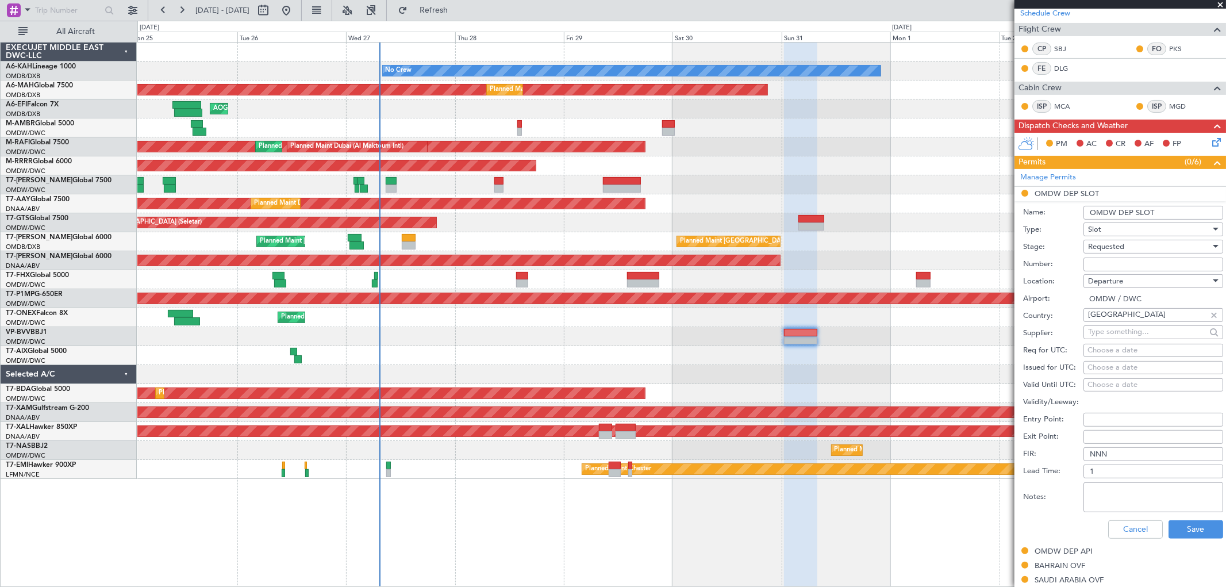
click at [1104, 261] on input "Number:" at bounding box center [1154, 265] width 140 height 14
paste input "EJO145"
type input "EJO145"
click at [1095, 245] on span "Requested" at bounding box center [1106, 246] width 36 height 10
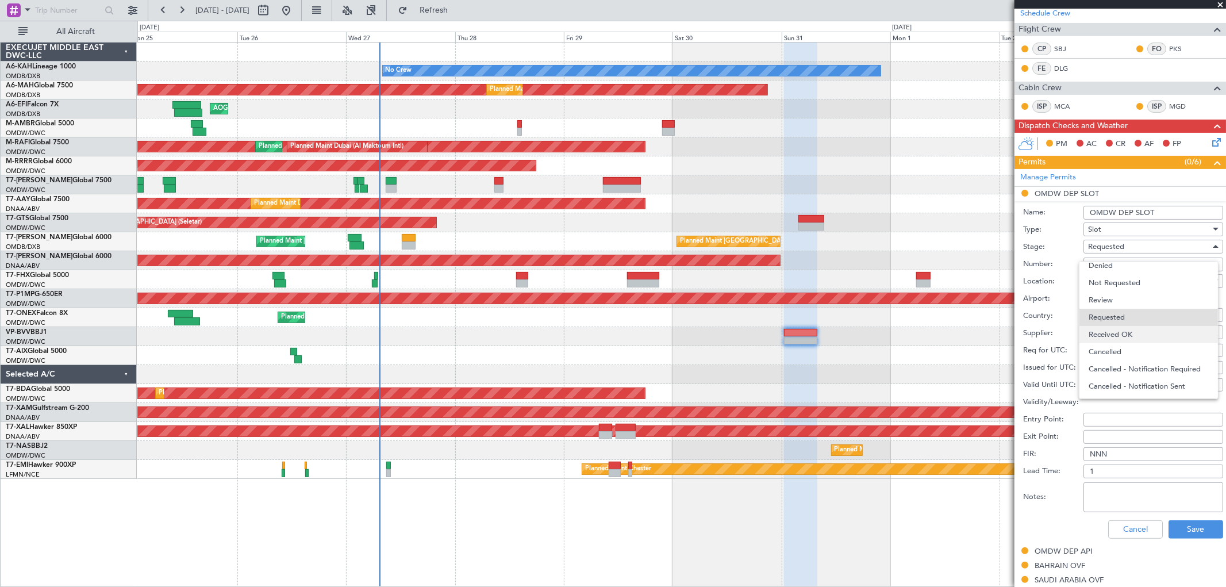
click at [1117, 331] on span "Received OK" at bounding box center [1149, 334] width 120 height 17
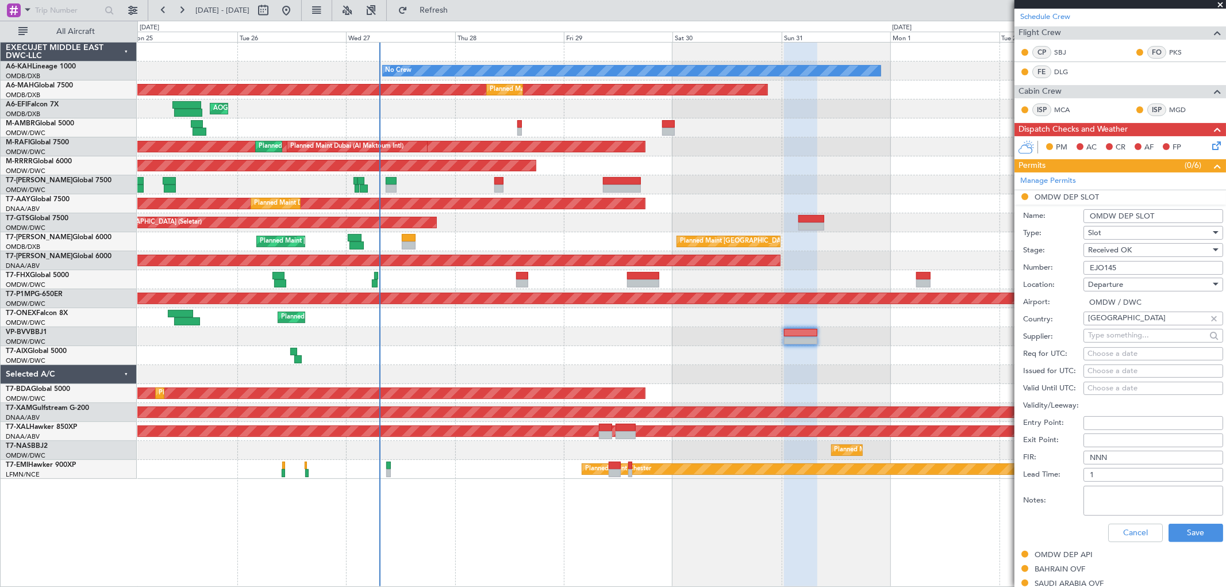
scroll to position [191, 0]
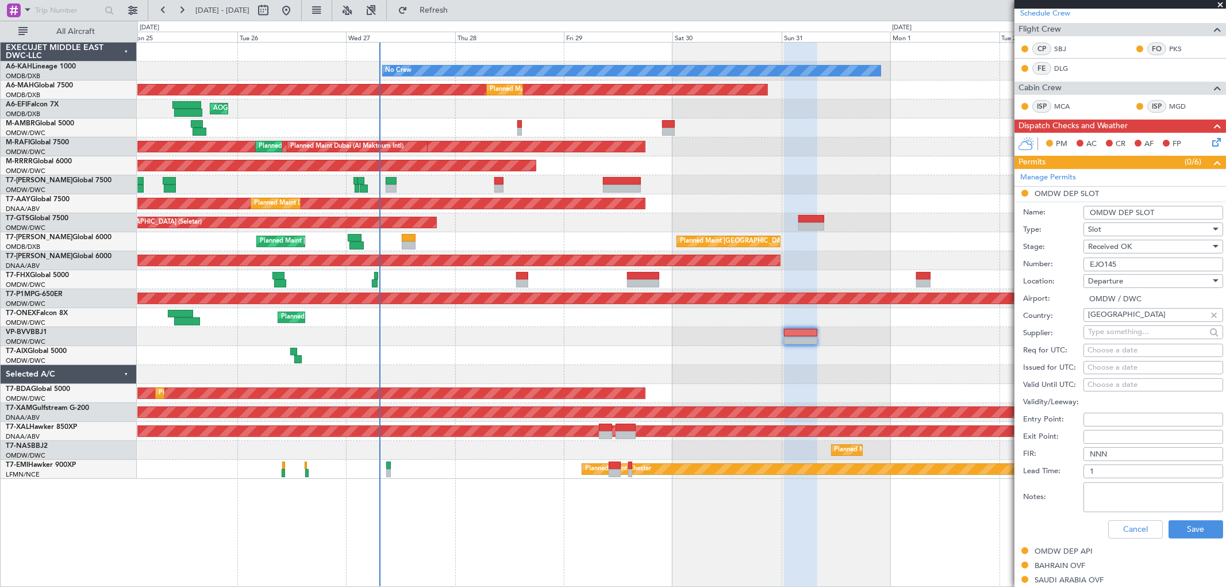
click at [1101, 362] on div "Choose a date" at bounding box center [1154, 367] width 132 height 11
select select "8"
select select "2025"
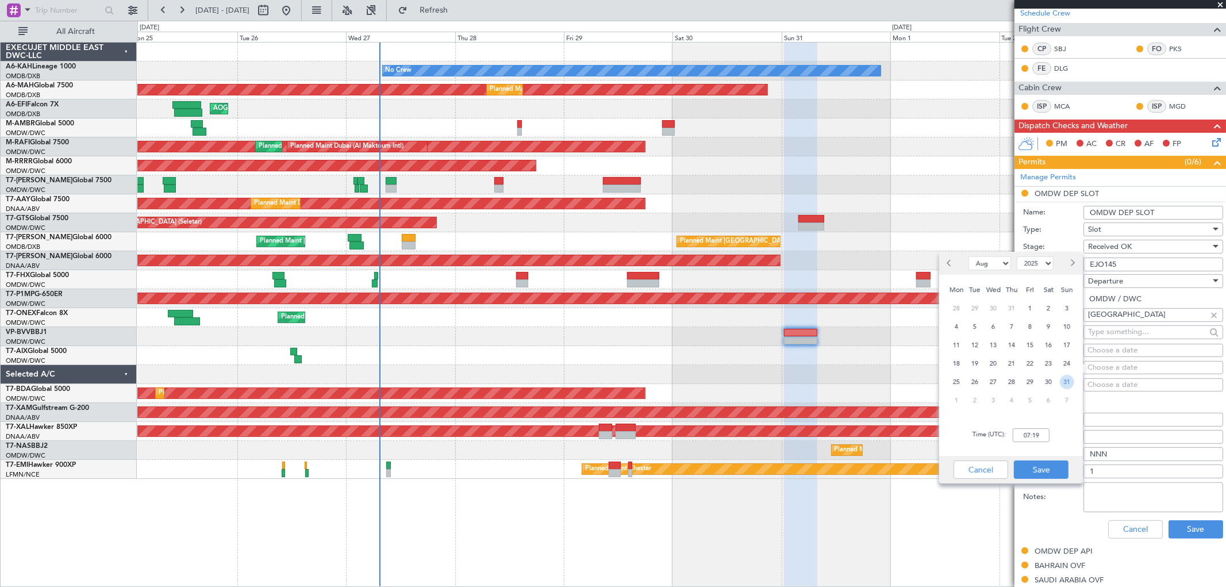
drag, startPoint x: 1068, startPoint y: 381, endPoint x: 1067, endPoint y: 389, distance: 7.6
click at [1067, 381] on span "31" at bounding box center [1067, 382] width 14 height 14
click at [1038, 434] on input "00:00" at bounding box center [1031, 435] width 37 height 14
type input "0050"
drag, startPoint x: 1038, startPoint y: 469, endPoint x: 1056, endPoint y: 444, distance: 30.5
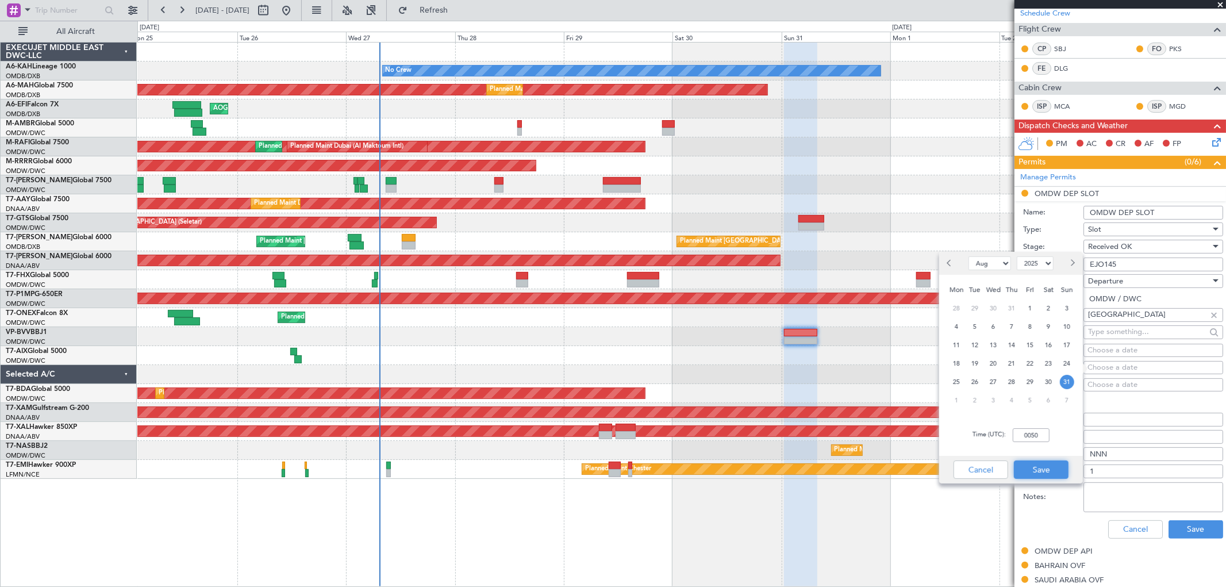
click at [1036, 469] on button "Save" at bounding box center [1041, 469] width 55 height 18
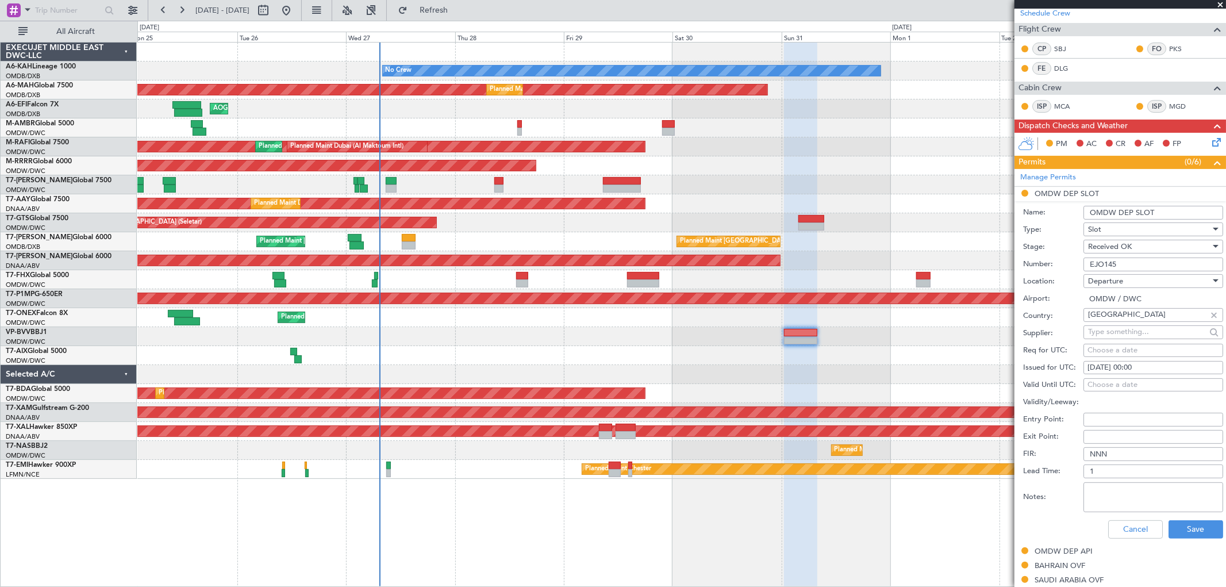
scroll to position [319, 0]
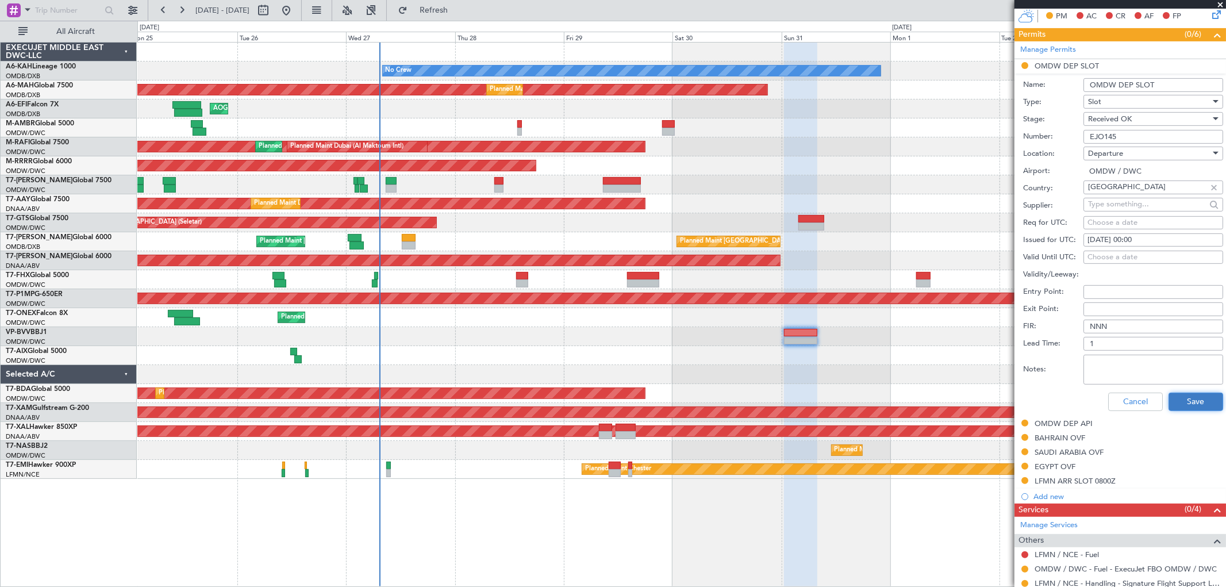
click at [1184, 406] on button "Save" at bounding box center [1196, 402] width 55 height 18
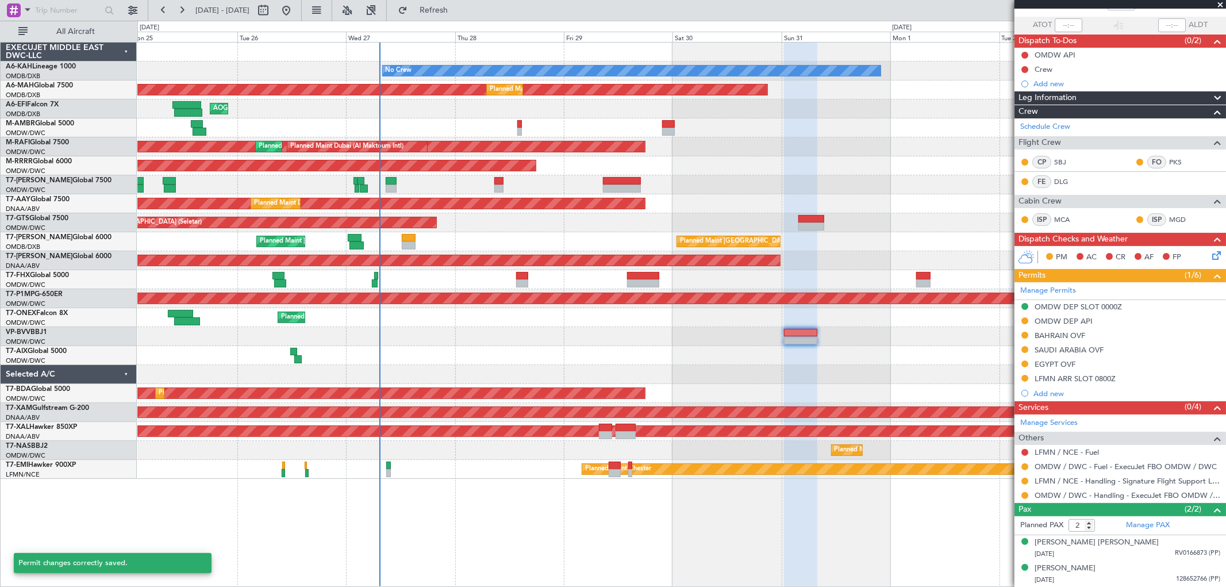
scroll to position [78, 0]
click at [1025, 493] on mat-tooltip-component "Requested" at bounding box center [1025, 499] width 52 height 30
click at [1024, 494] on button at bounding box center [1024, 495] width 7 height 7
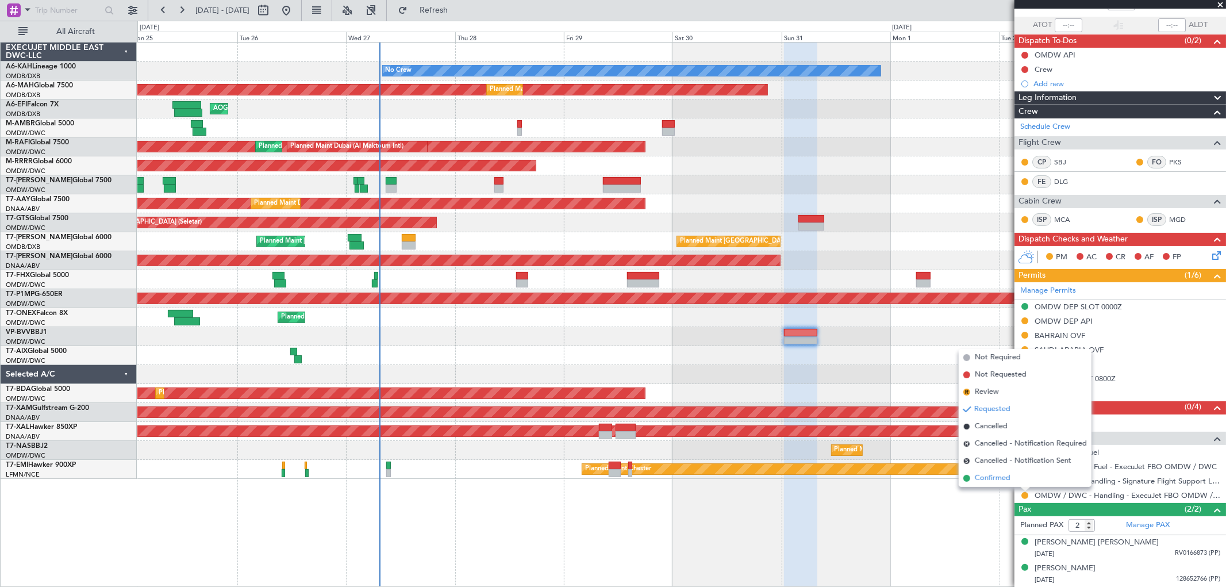
click at [978, 481] on span "Confirmed" at bounding box center [993, 477] width 36 height 11
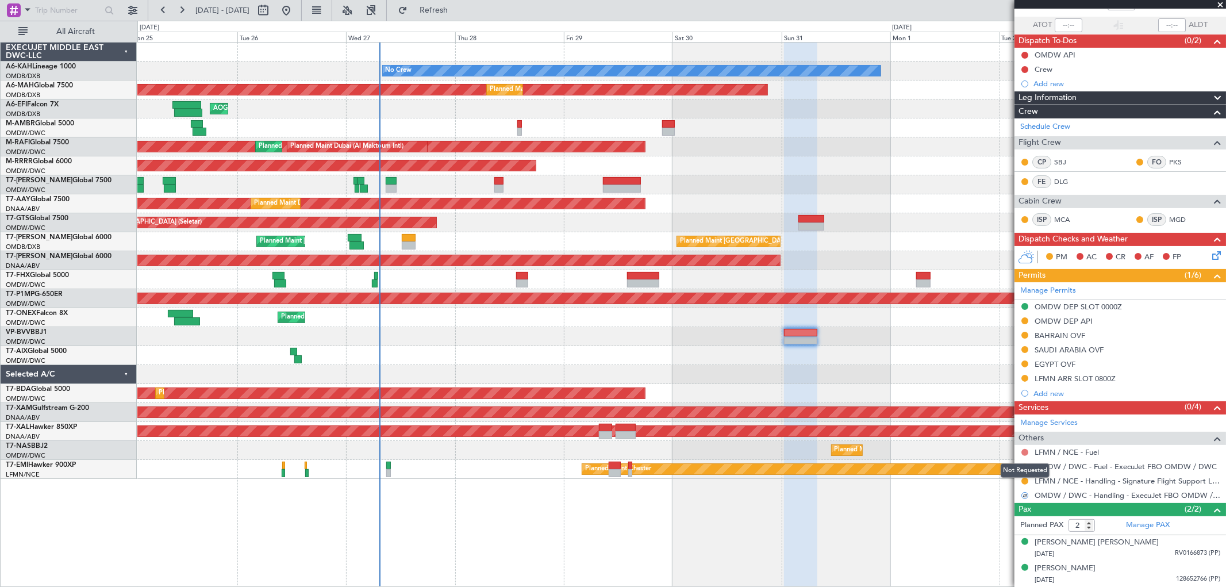
click at [1024, 452] on button at bounding box center [1024, 452] width 7 height 7
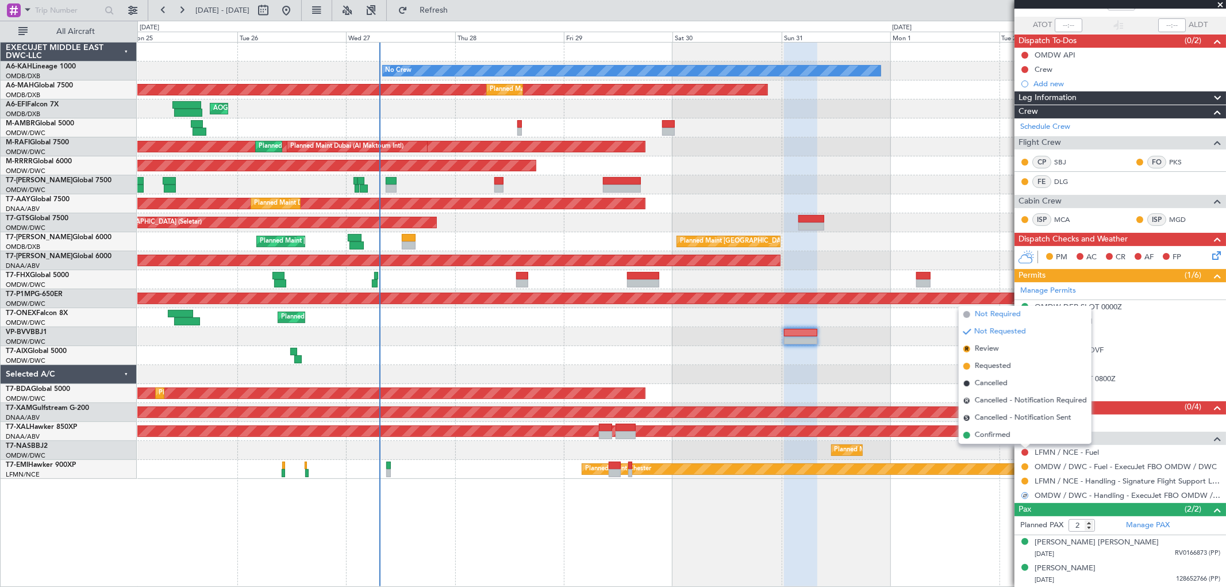
click at [1006, 317] on span "Not Required" at bounding box center [998, 314] width 46 height 11
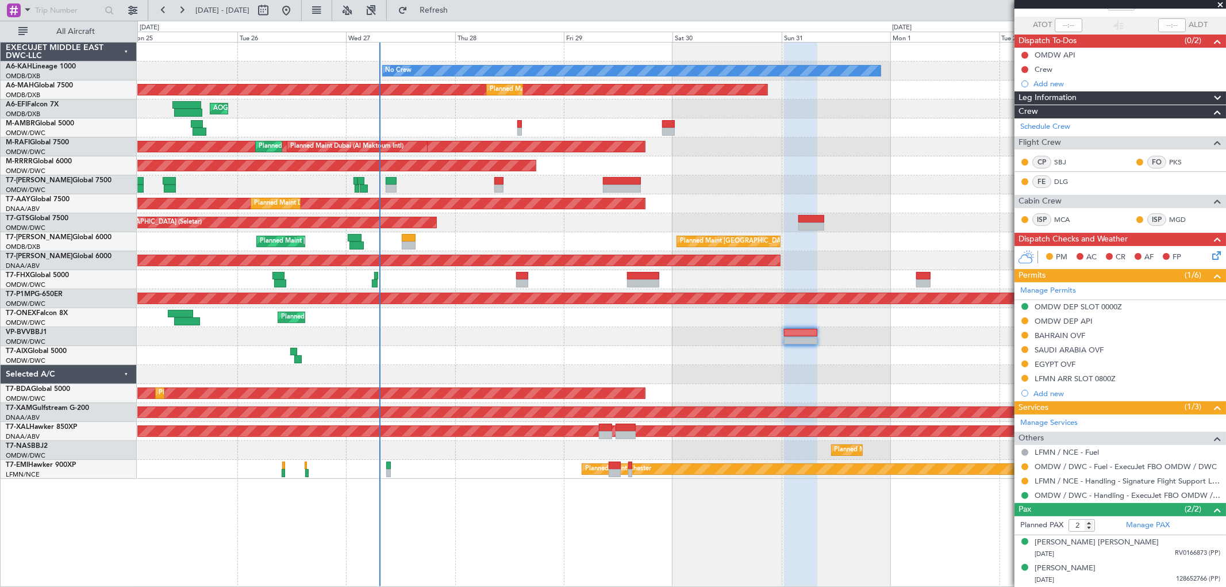
click at [1217, 4] on span at bounding box center [1220, 5] width 11 height 10
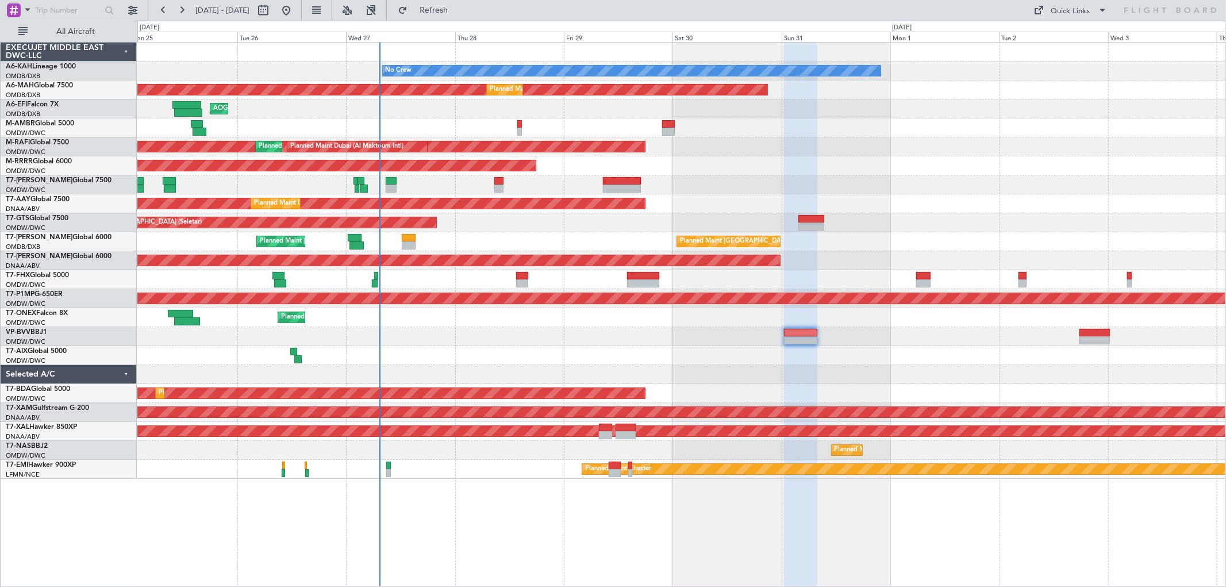
type input "0"
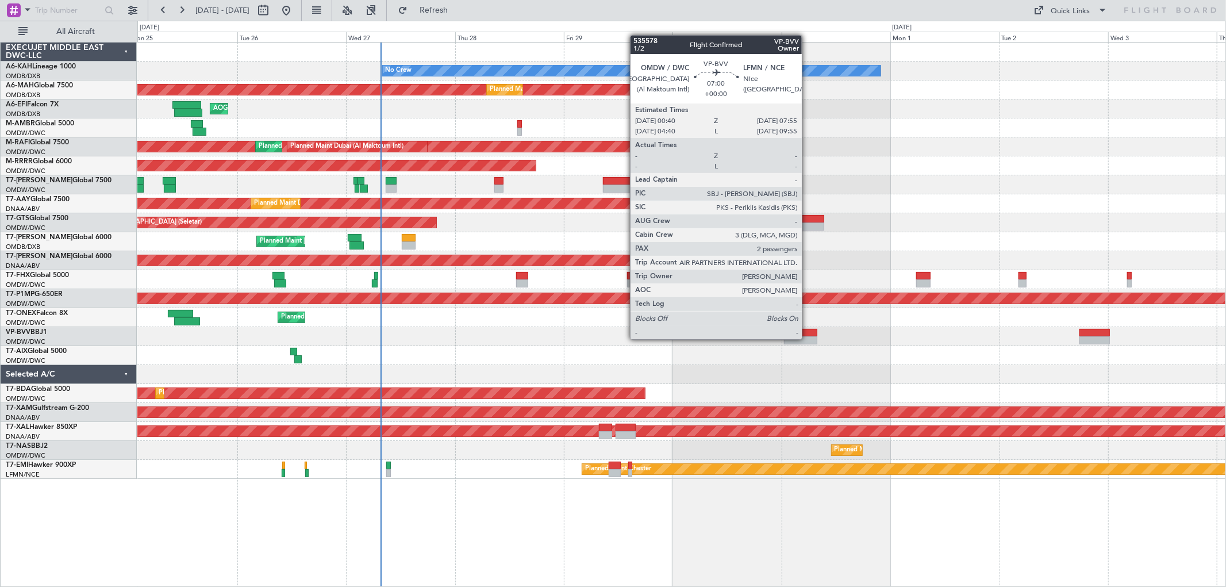
click at [808, 338] on div at bounding box center [800, 340] width 33 height 8
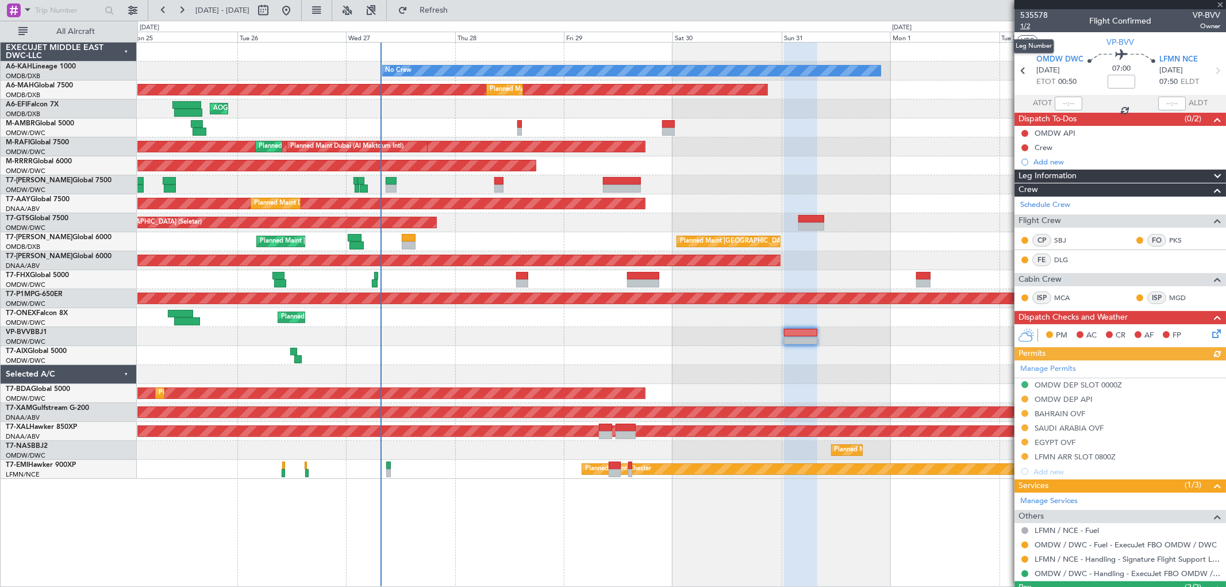
click at [1035, 27] on span "1/2" at bounding box center [1034, 26] width 28 height 10
click at [458, 6] on span "Refresh" at bounding box center [434, 10] width 48 height 8
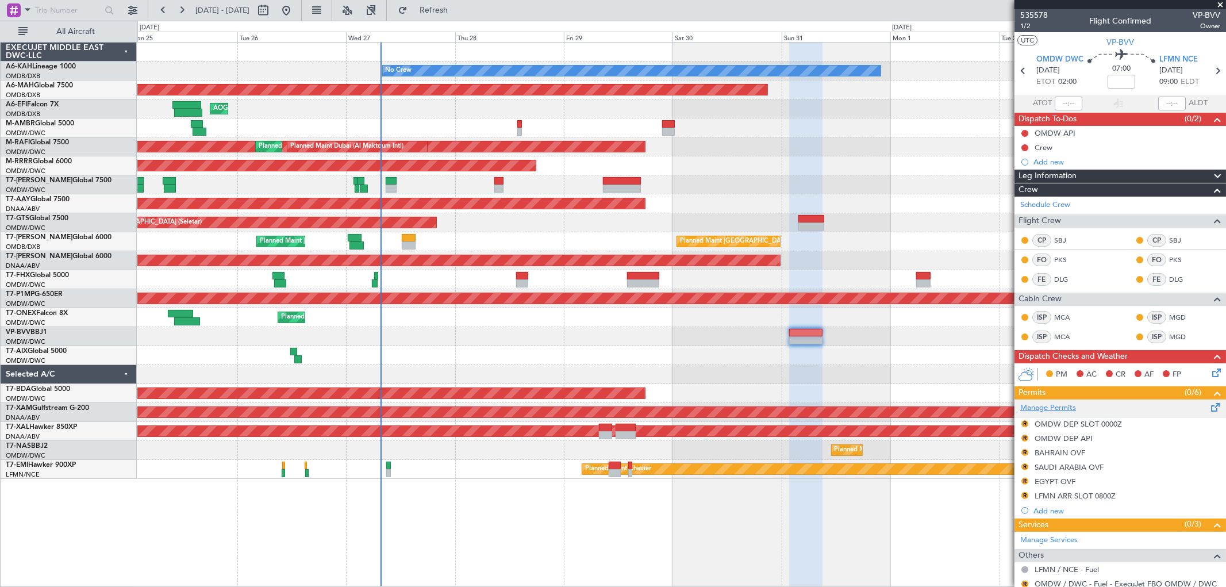
click at [1047, 407] on link "Manage Permits" at bounding box center [1048, 407] width 56 height 11
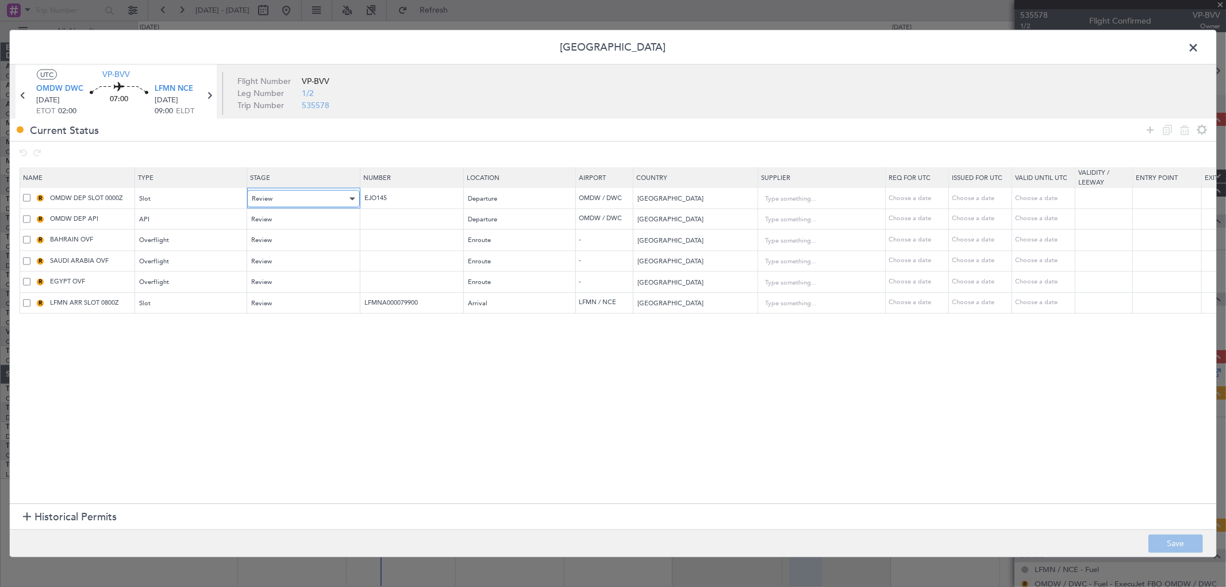
click at [284, 197] on div "Review" at bounding box center [299, 198] width 95 height 17
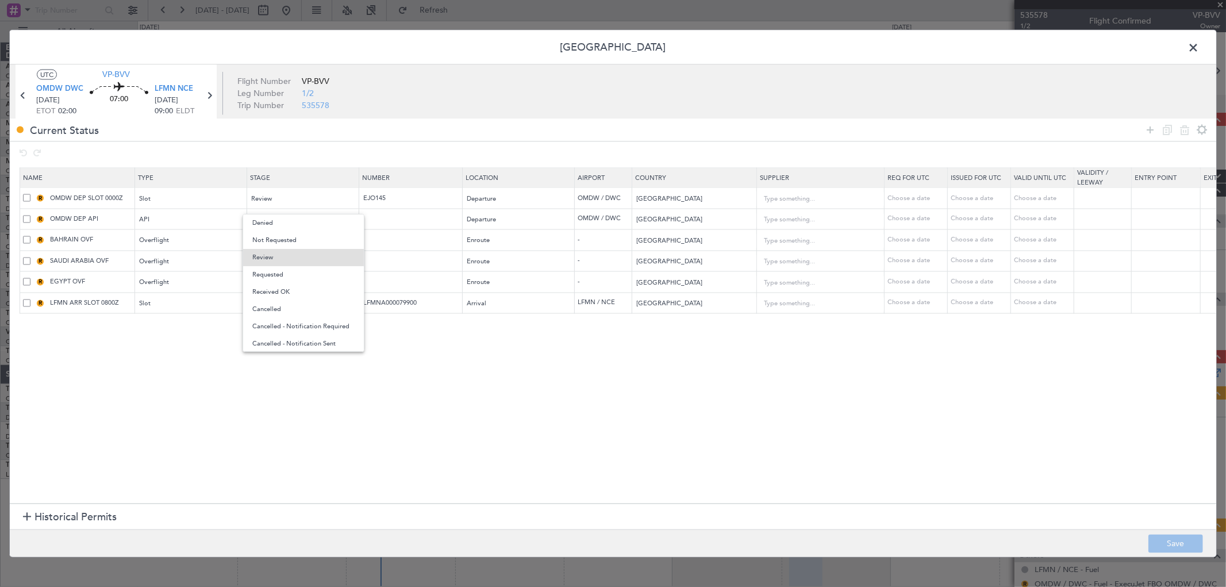
click at [285, 272] on span "Requested" at bounding box center [303, 274] width 102 height 17
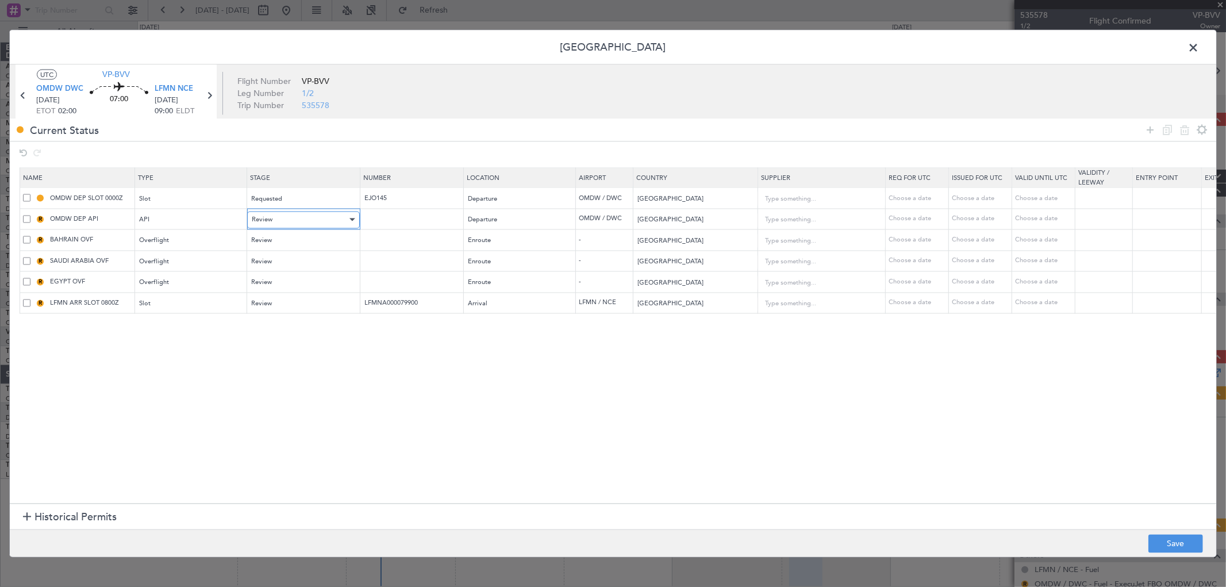
click at [284, 221] on div "Review" at bounding box center [299, 219] width 95 height 17
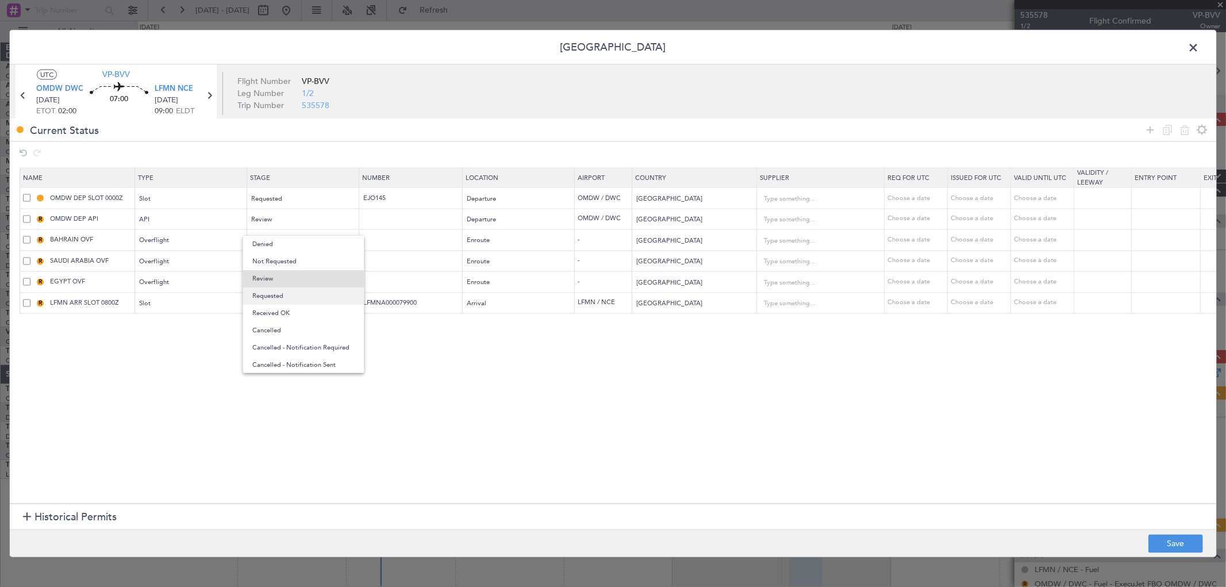
click at [287, 295] on span "Requested" at bounding box center [303, 295] width 102 height 17
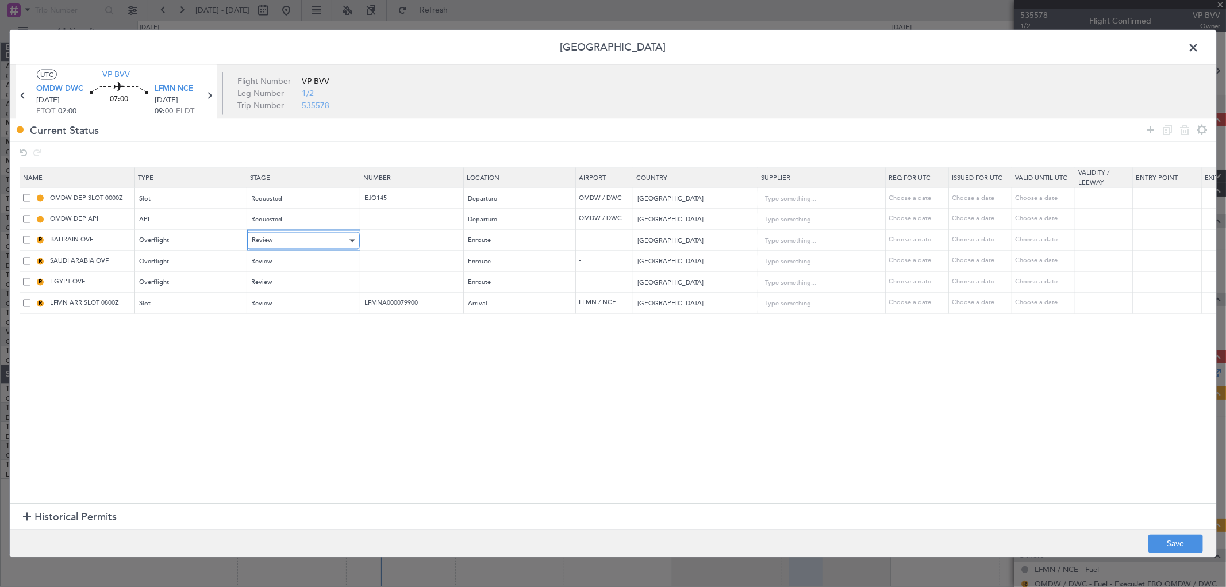
click at [290, 236] on div "Review" at bounding box center [299, 240] width 95 height 17
drag, startPoint x: 277, startPoint y: 318, endPoint x: 276, endPoint y: 312, distance: 5.8
click at [276, 317] on span "Requested" at bounding box center [303, 317] width 102 height 17
click at [276, 262] on div "Review" at bounding box center [299, 261] width 95 height 17
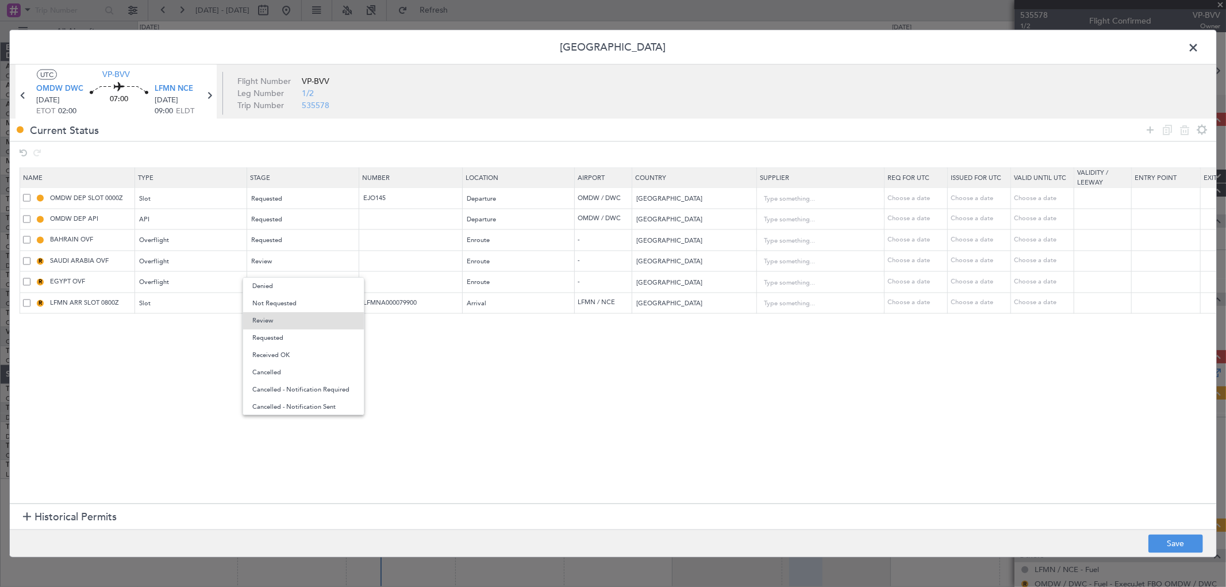
drag, startPoint x: 282, startPoint y: 334, endPoint x: 287, endPoint y: 306, distance: 28.2
click at [281, 334] on span "Requested" at bounding box center [303, 337] width 102 height 17
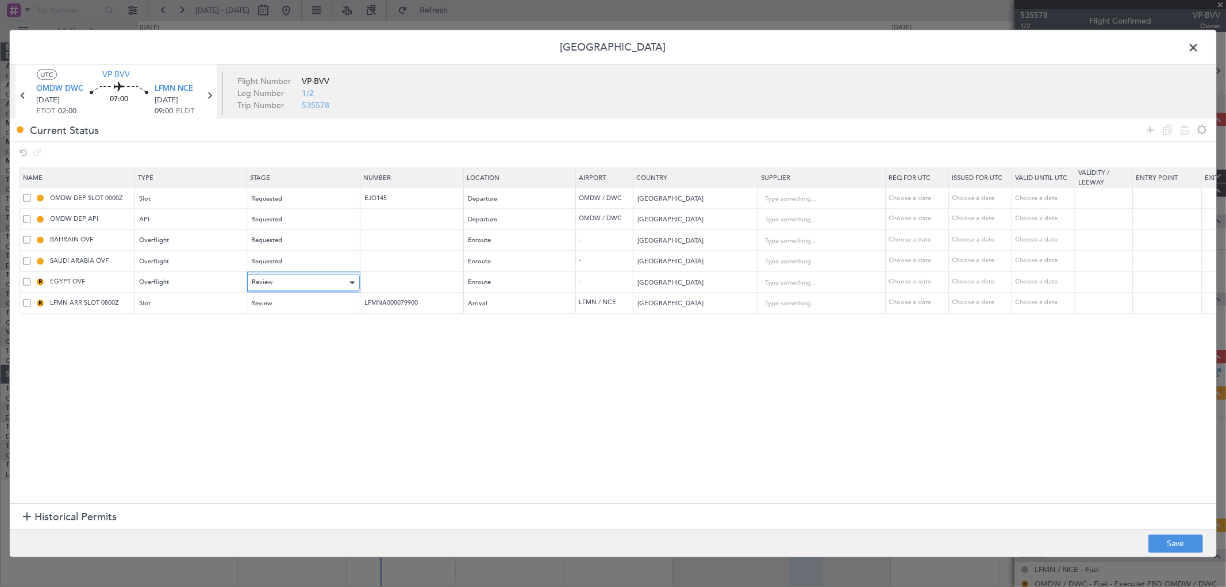
click at [291, 275] on div "Review" at bounding box center [299, 282] width 95 height 17
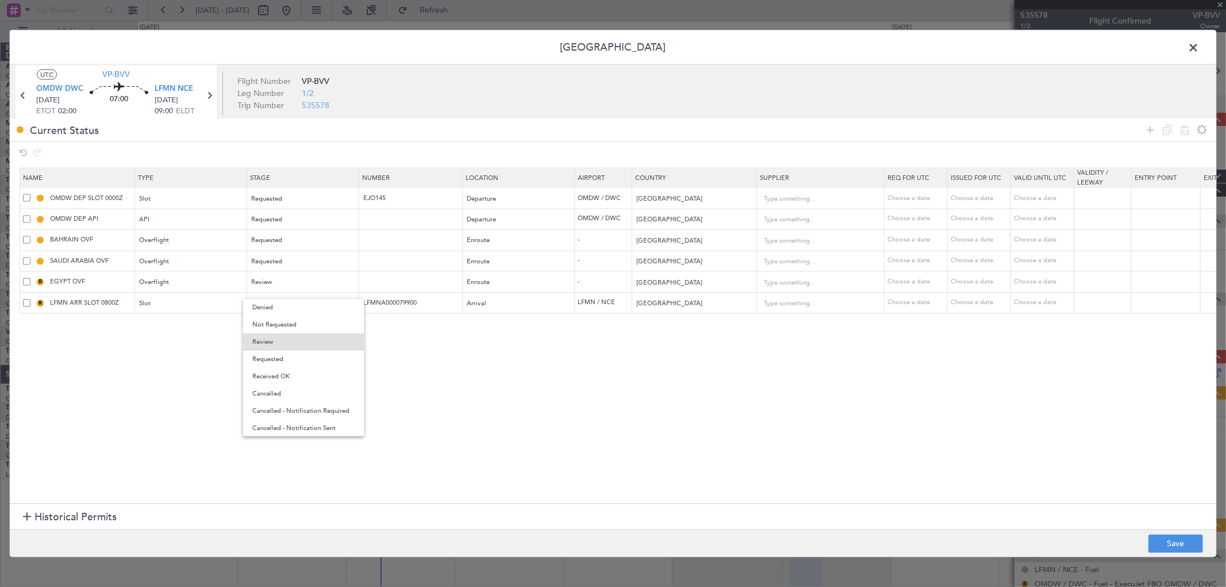
drag, startPoint x: 285, startPoint y: 361, endPoint x: 294, endPoint y: 314, distance: 47.6
click at [284, 360] on span "Requested" at bounding box center [303, 359] width 102 height 17
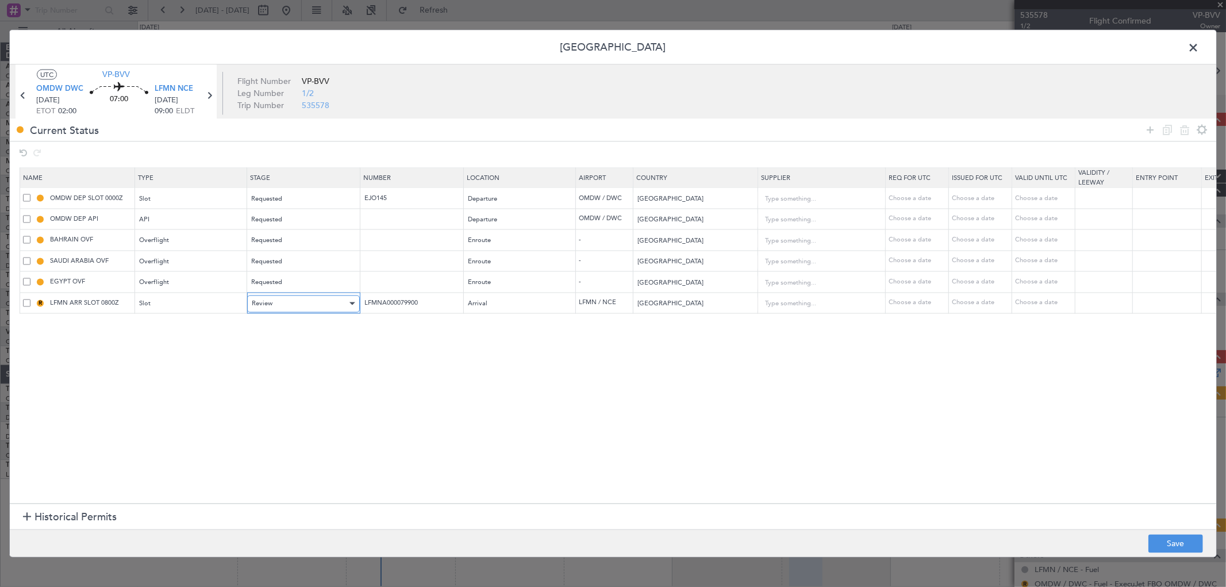
click at [296, 299] on div "Review" at bounding box center [299, 303] width 95 height 17
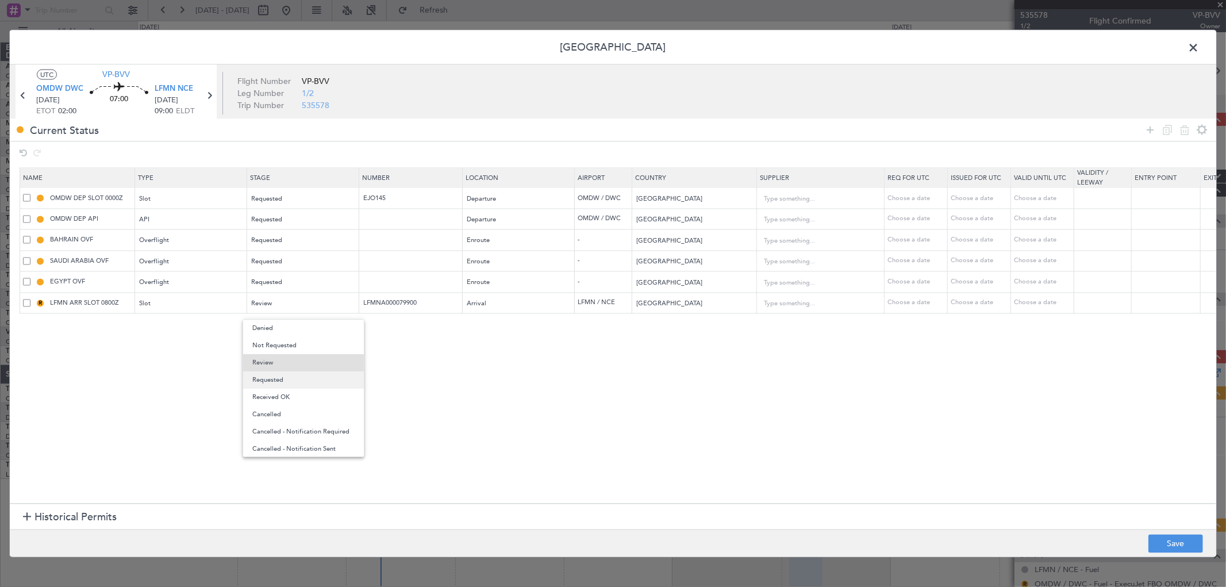
click at [285, 376] on span "Requested" at bounding box center [303, 379] width 102 height 17
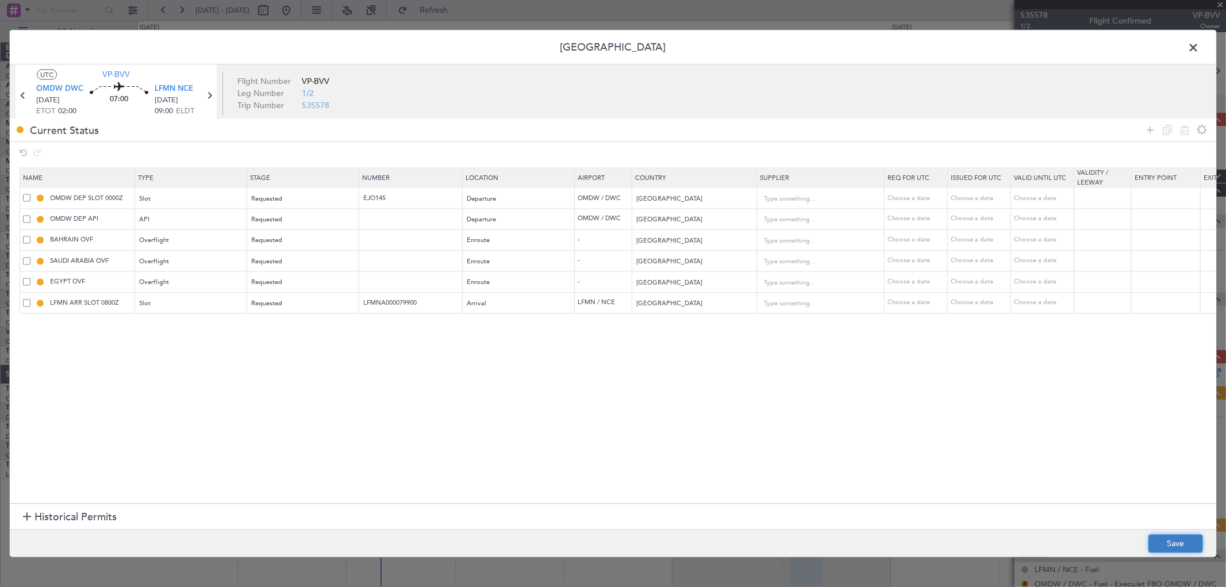
click at [1188, 543] on button "Save" at bounding box center [1175, 544] width 55 height 18
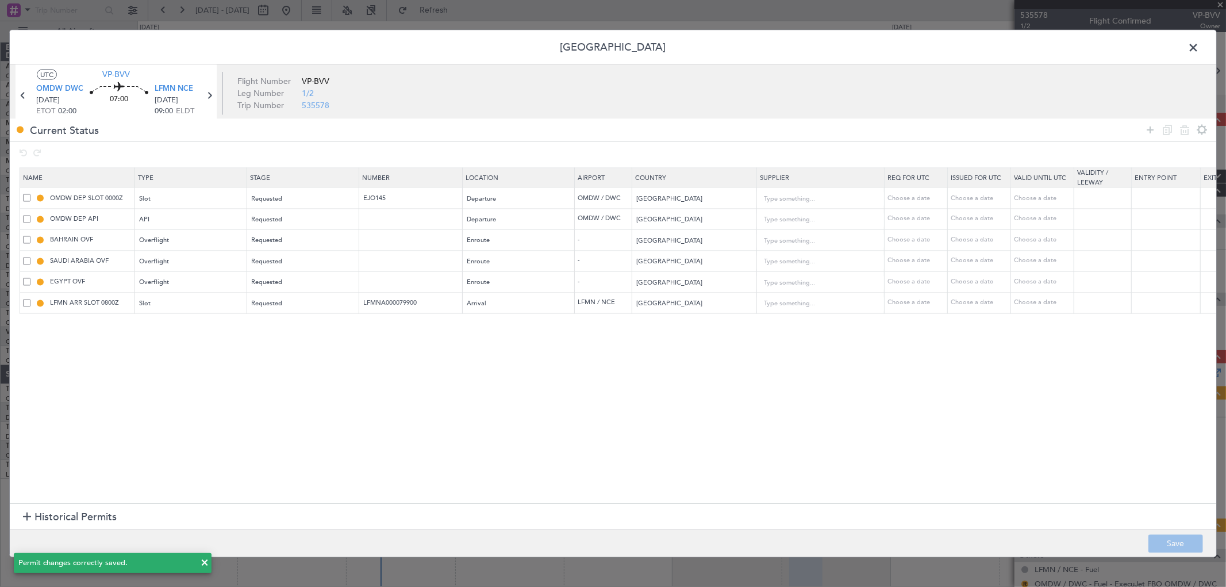
click at [1199, 44] on span at bounding box center [1199, 50] width 0 height 23
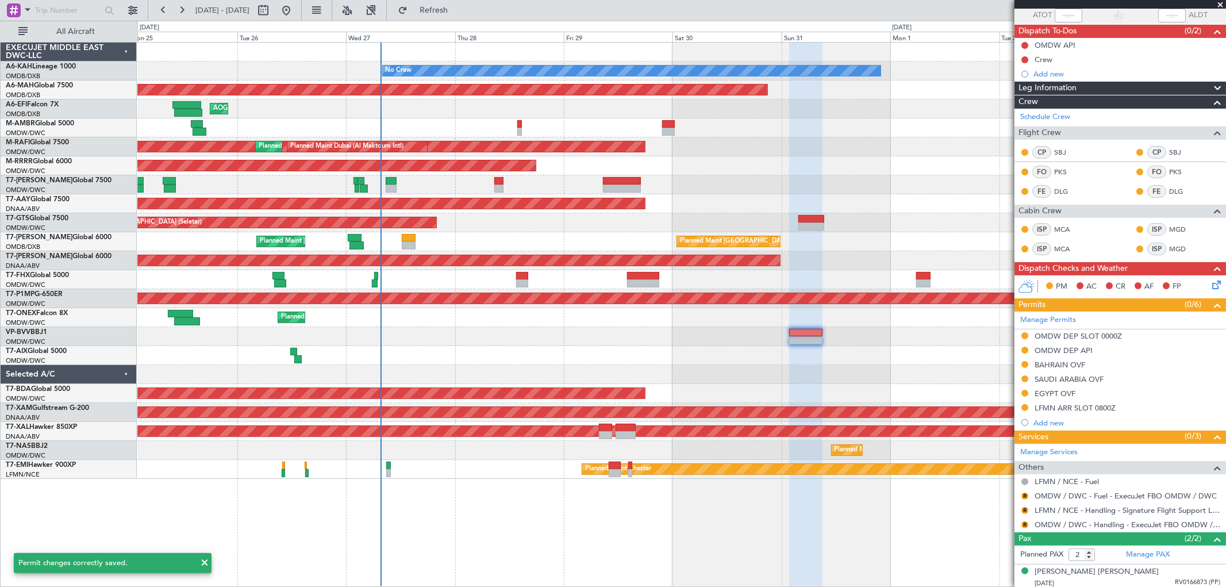
scroll to position [117, 0]
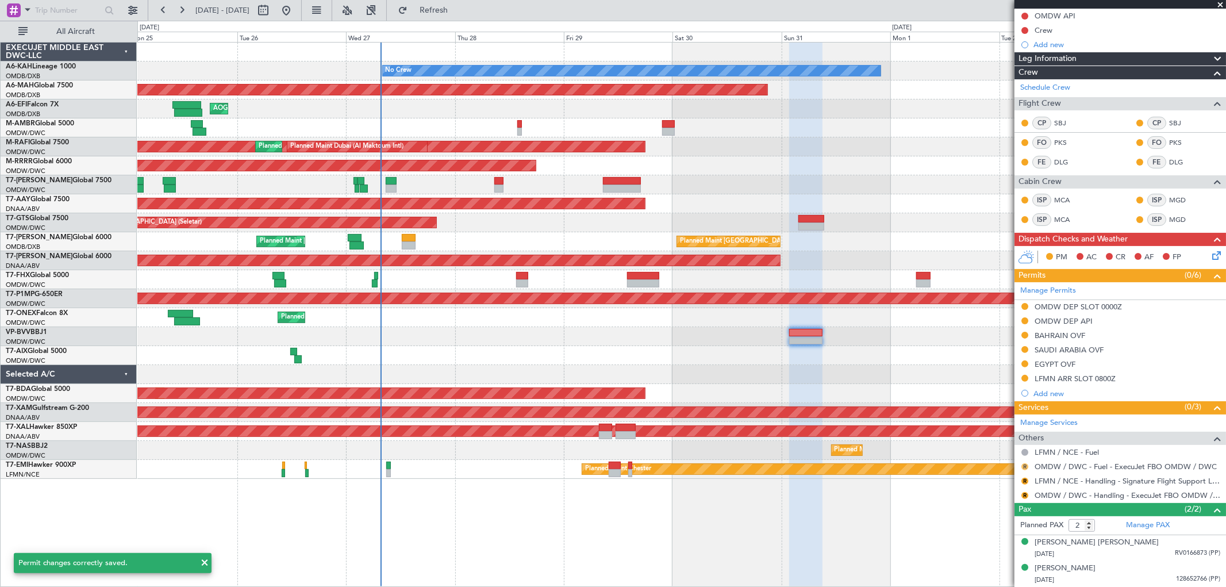
click at [1025, 464] on button "R" at bounding box center [1024, 466] width 7 height 7
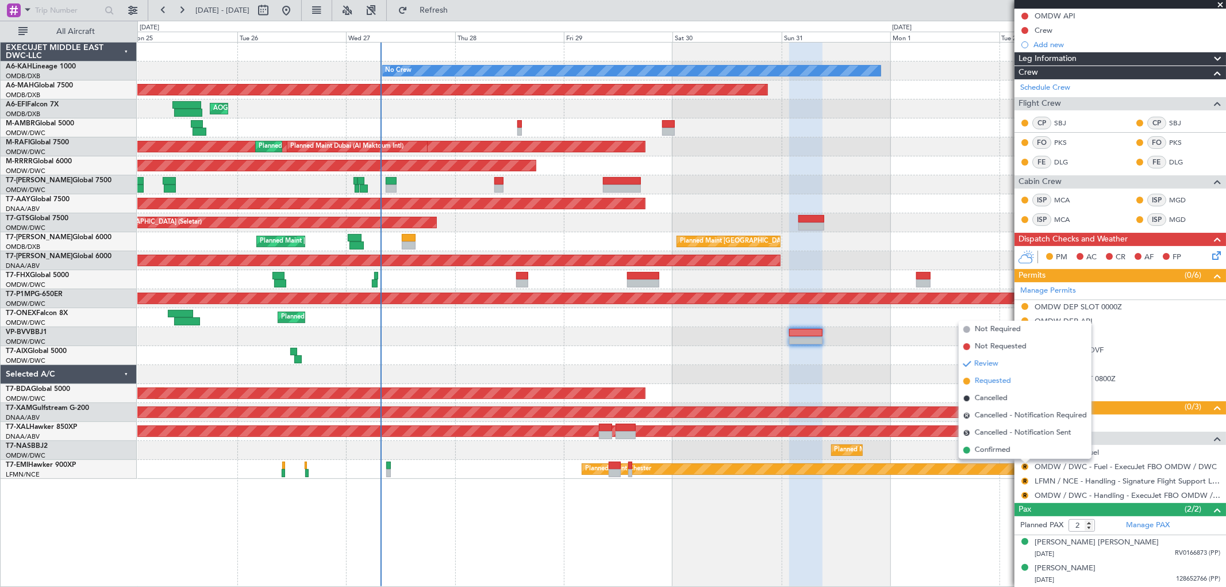
click at [996, 376] on span "Requested" at bounding box center [993, 380] width 36 height 11
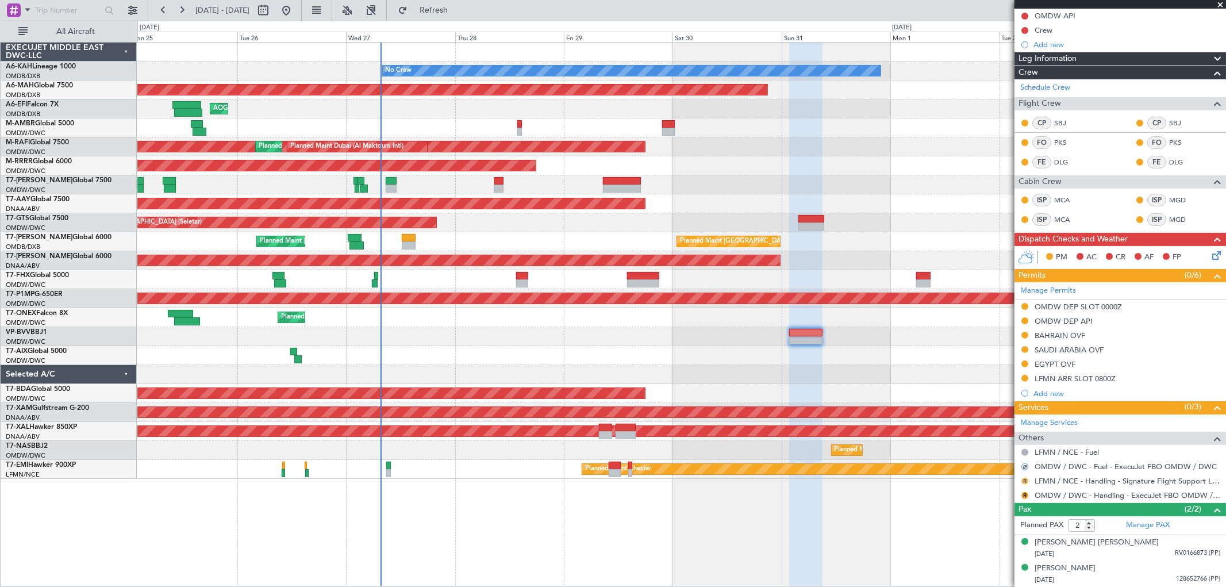
click at [1024, 478] on button "R" at bounding box center [1024, 481] width 7 height 7
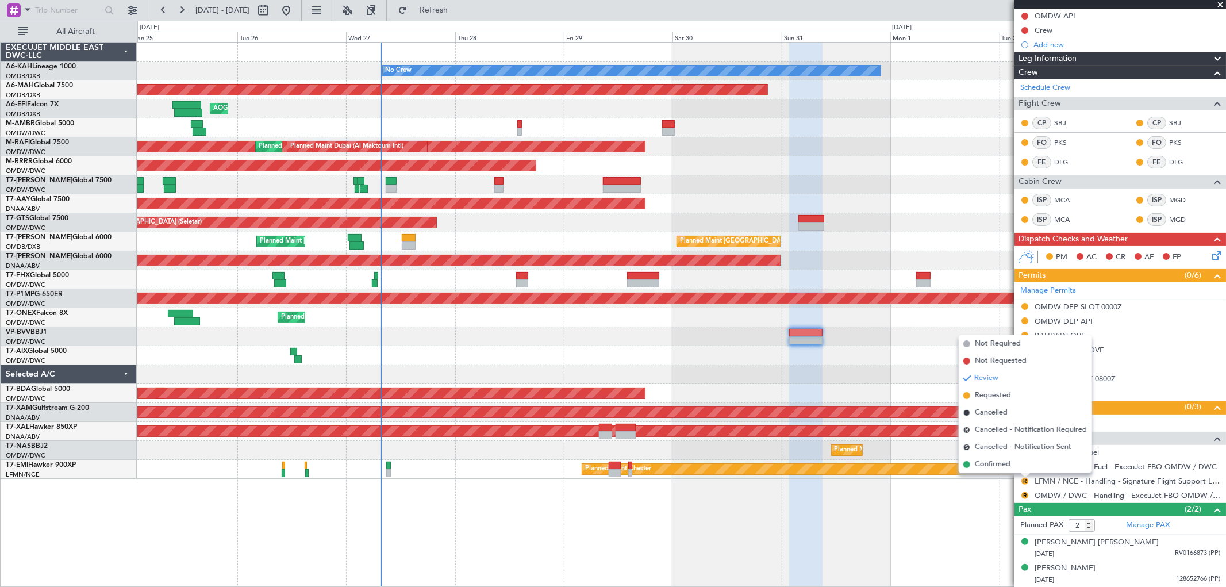
drag, startPoint x: 1004, startPoint y: 394, endPoint x: 1011, endPoint y: 412, distance: 19.6
click at [1004, 393] on span "Requested" at bounding box center [993, 395] width 36 height 11
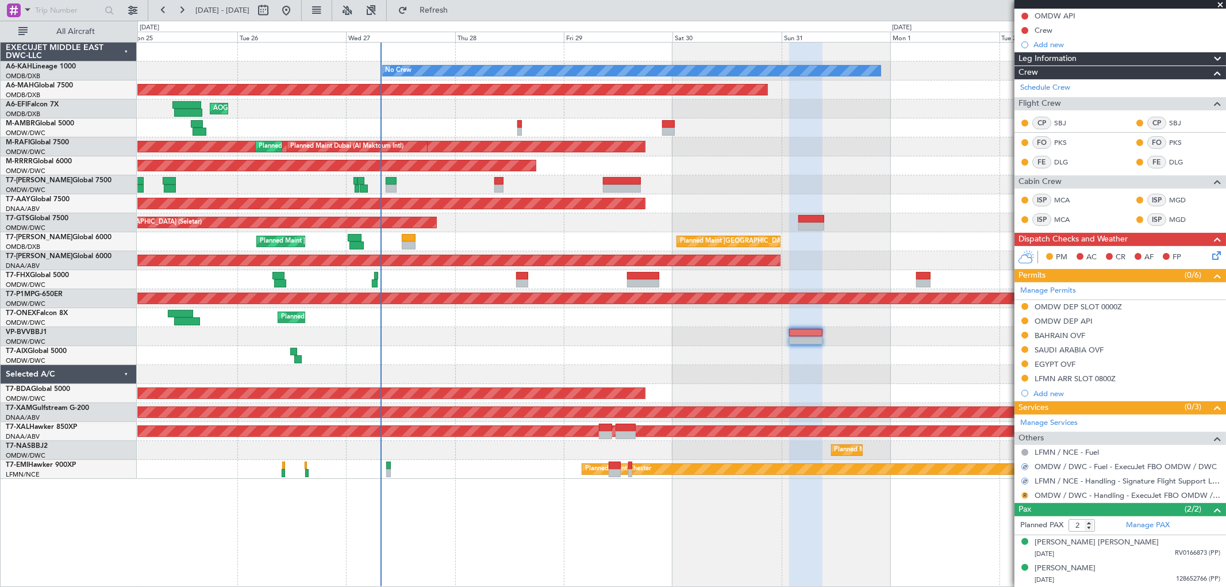
click at [1026, 493] on button "R" at bounding box center [1024, 495] width 7 height 7
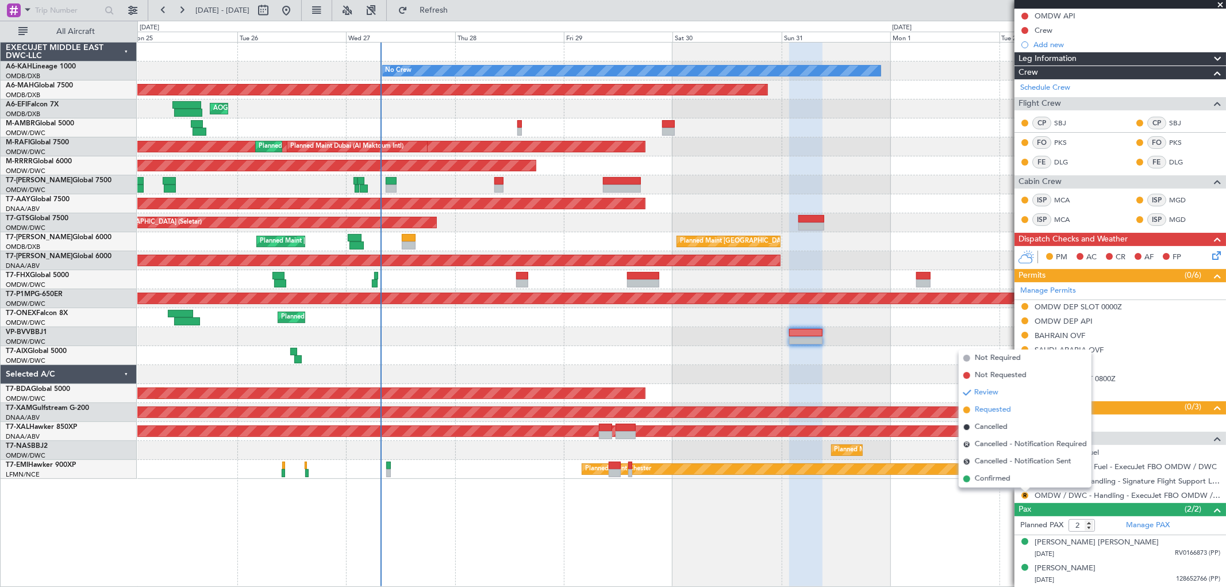
click at [1010, 412] on span "Requested" at bounding box center [993, 409] width 36 height 11
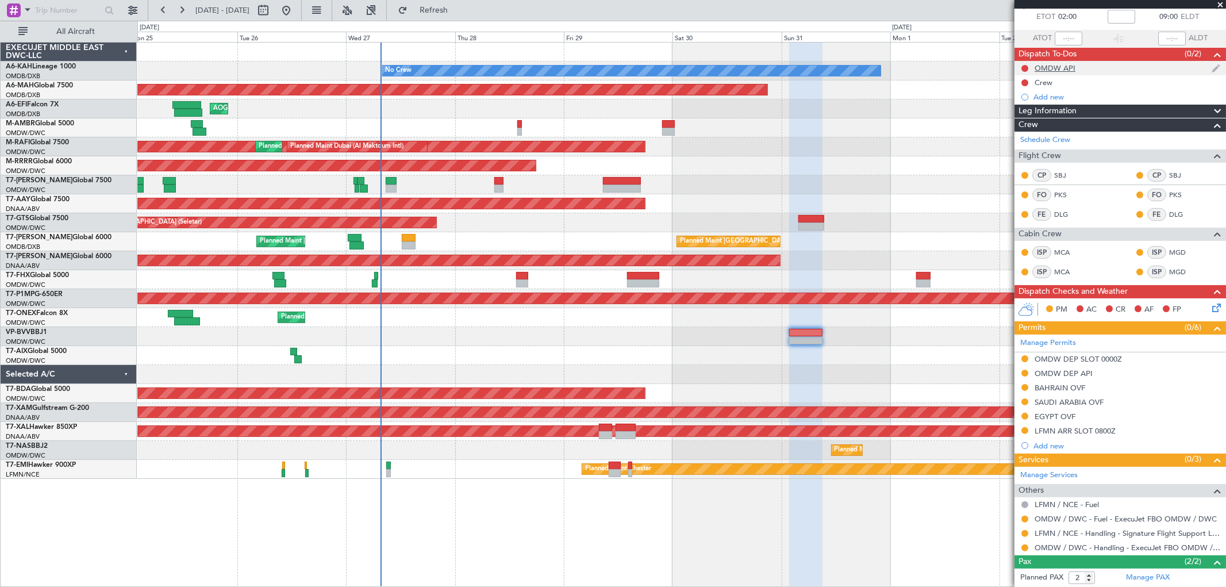
scroll to position [0, 0]
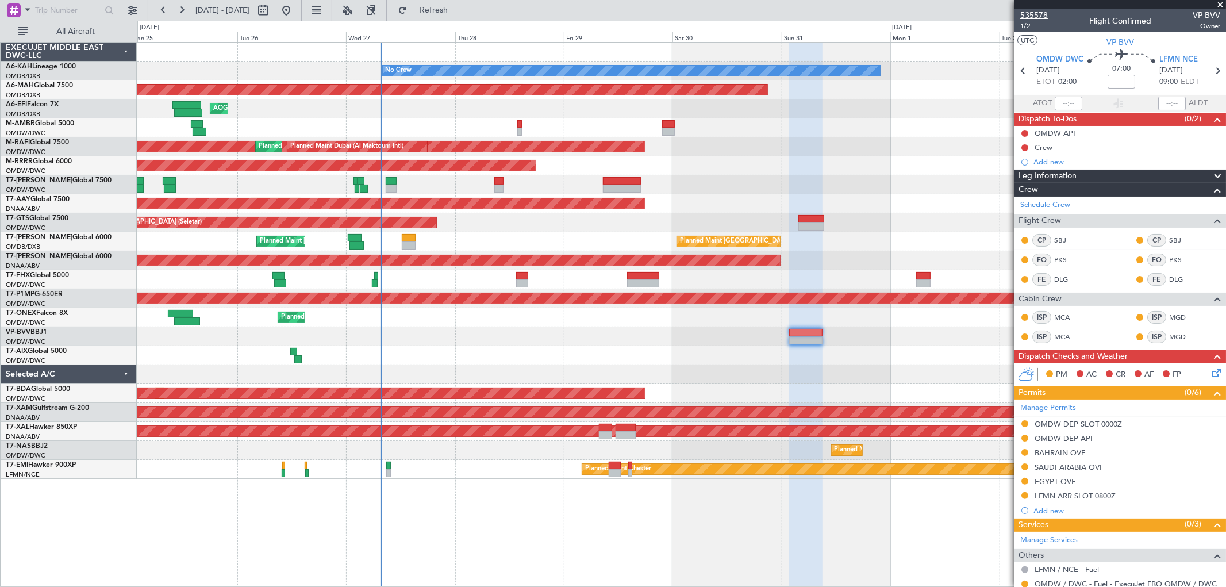
click at [1034, 15] on span "535578" at bounding box center [1034, 15] width 28 height 12
click at [458, 6] on span "Refresh" at bounding box center [434, 10] width 48 height 8
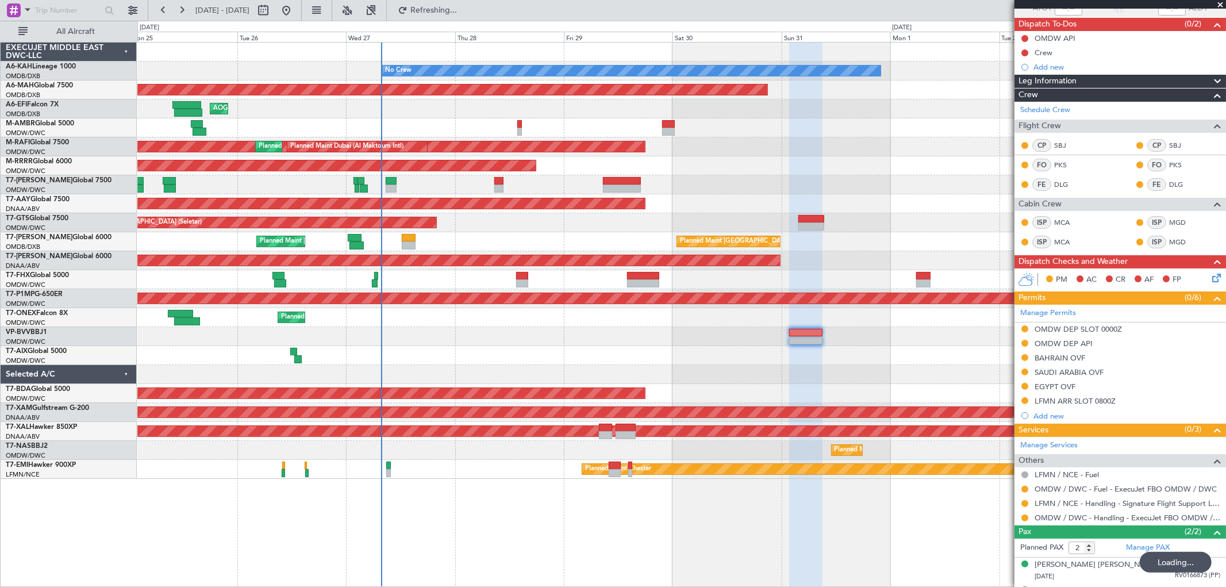
scroll to position [117, 0]
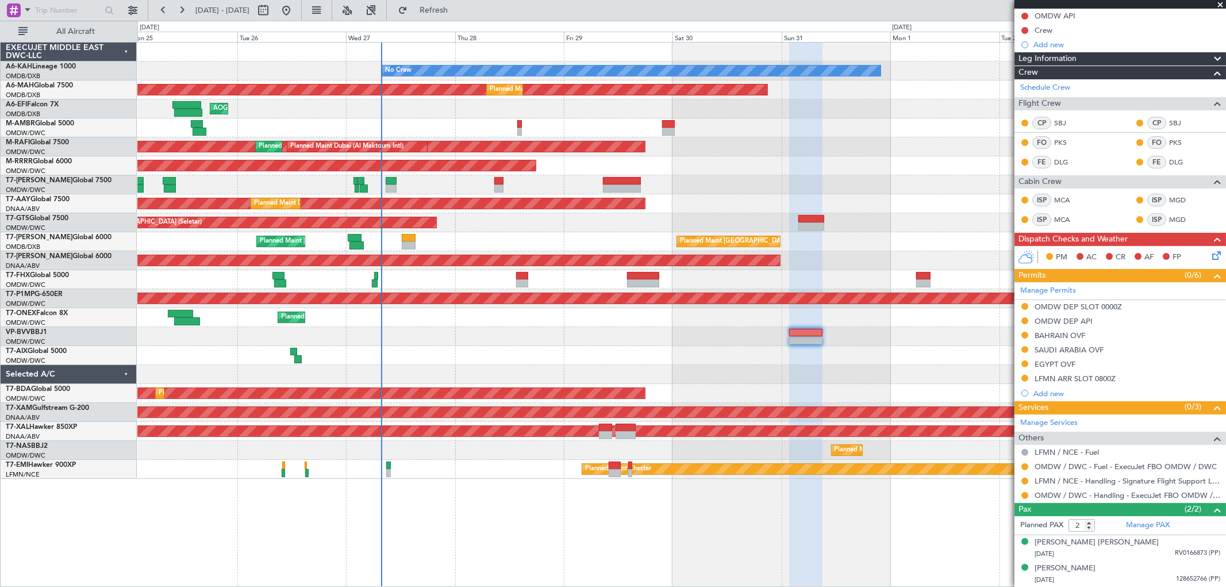
drag, startPoint x: 1221, startPoint y: 1, endPoint x: 1169, endPoint y: 18, distance: 55.1
click at [1221, 1] on span at bounding box center [1220, 5] width 11 height 10
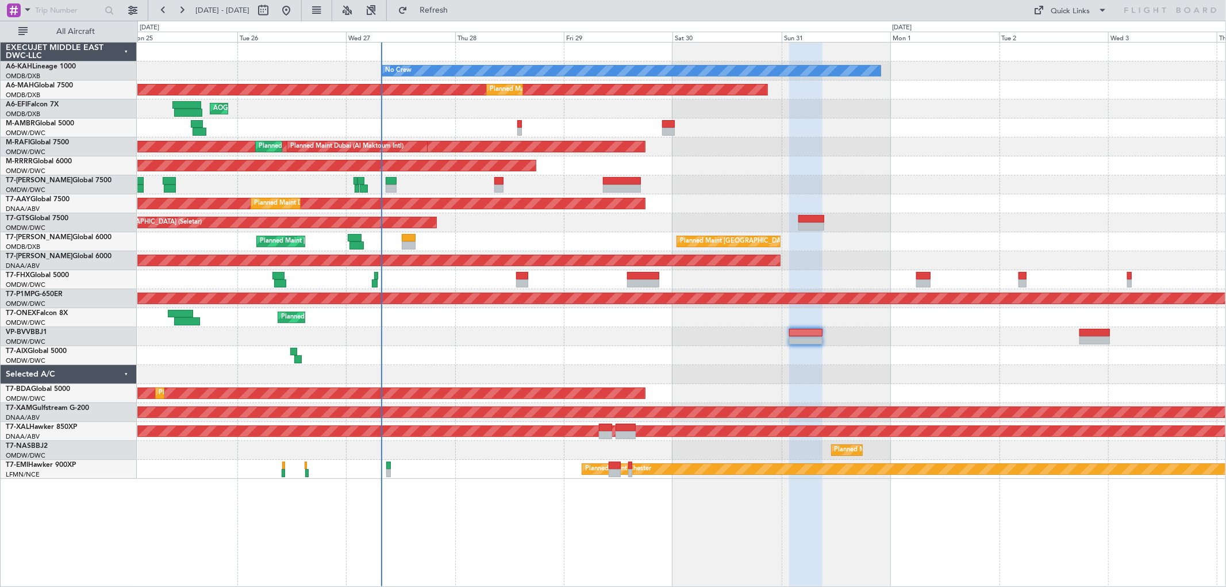
type input "0"
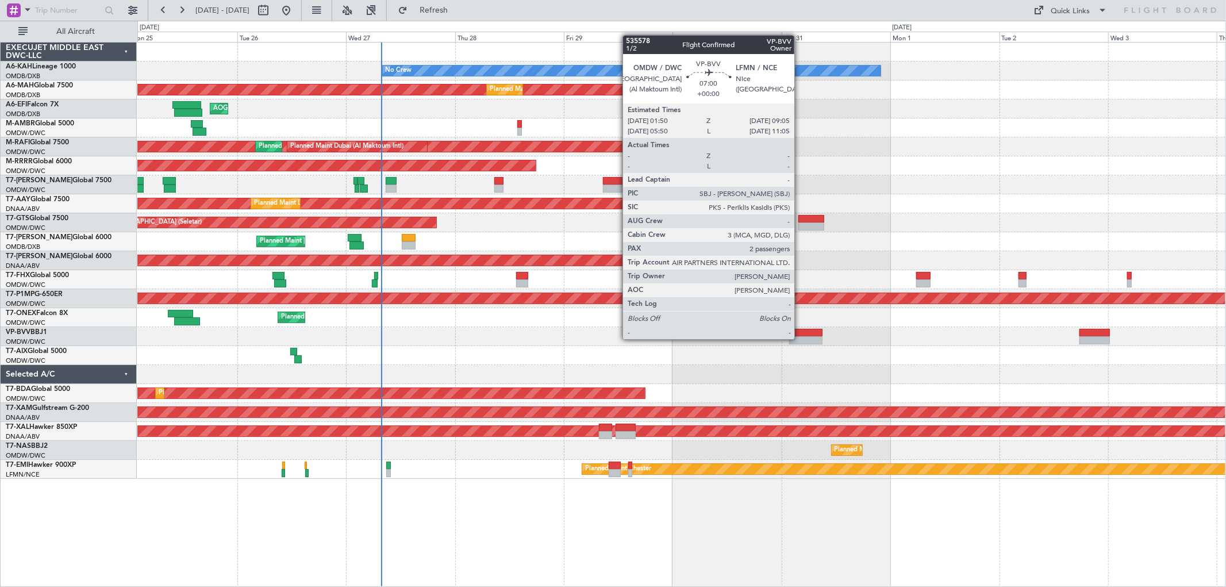
click at [800, 338] on div at bounding box center [805, 340] width 33 height 8
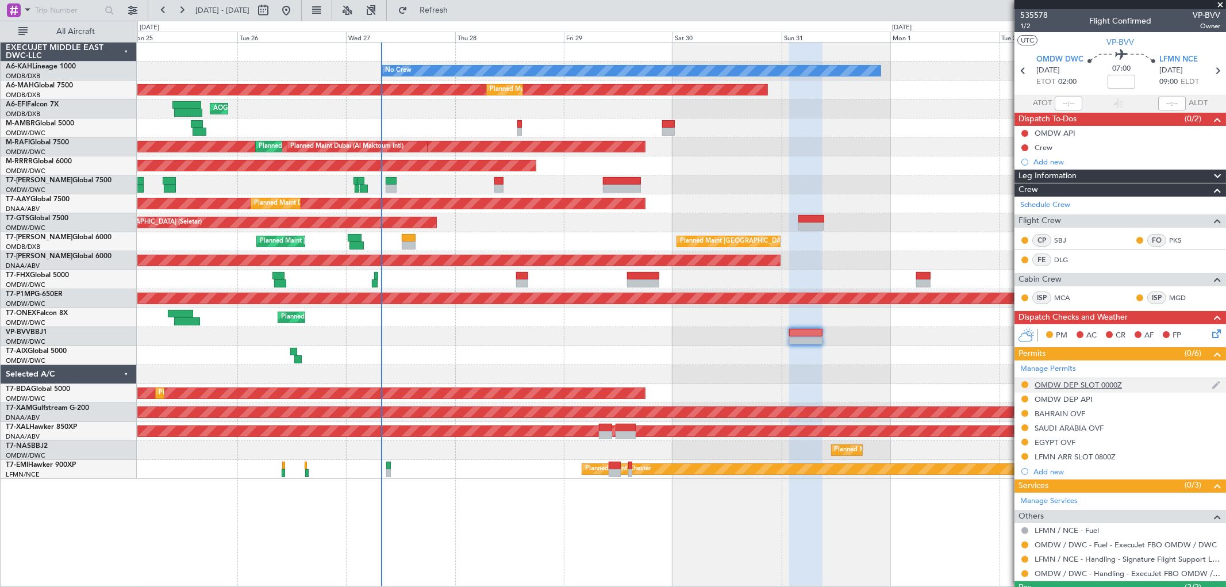
click at [1123, 387] on div "OMDW DEP SLOT 0000Z" at bounding box center [1121, 385] width 212 height 14
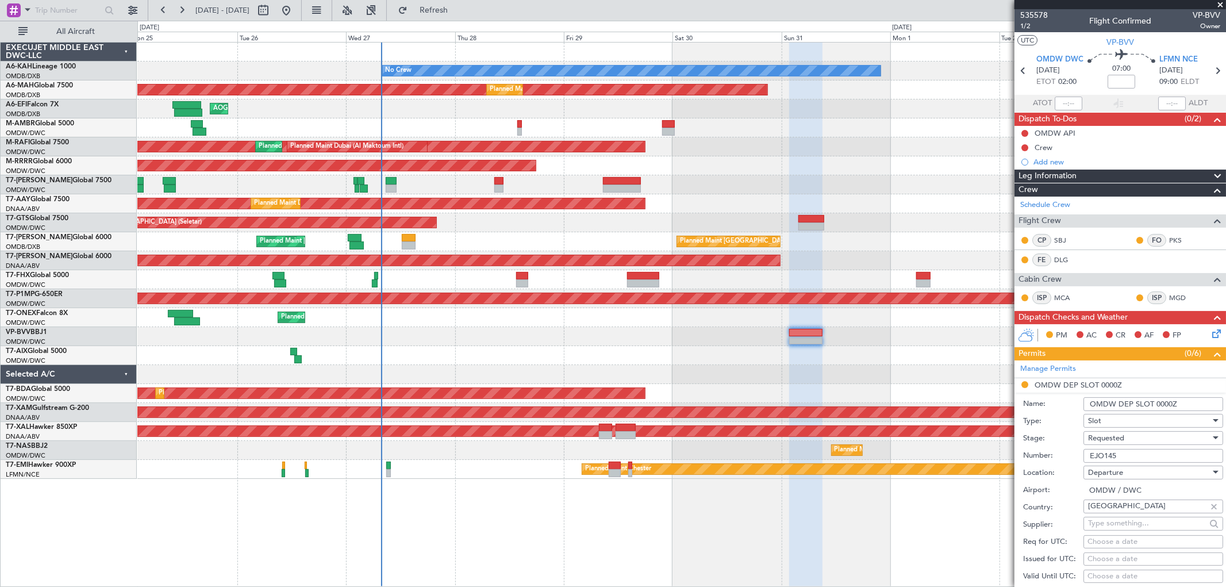
click at [1162, 405] on input "OMDW DEP SLOT 0000Z" at bounding box center [1154, 404] width 140 height 14
type input "OMDW DEP SLOT 0200Z"
drag, startPoint x: 1116, startPoint y: 453, endPoint x: 1026, endPoint y: 446, distance: 90.5
click at [1026, 446] on form "Name: OMDW DEP SLOT 0200Z Type: Slot Stage: Requested Number: EJO145 Location: …" at bounding box center [1121, 564] width 212 height 343
paste input "K EJO145"
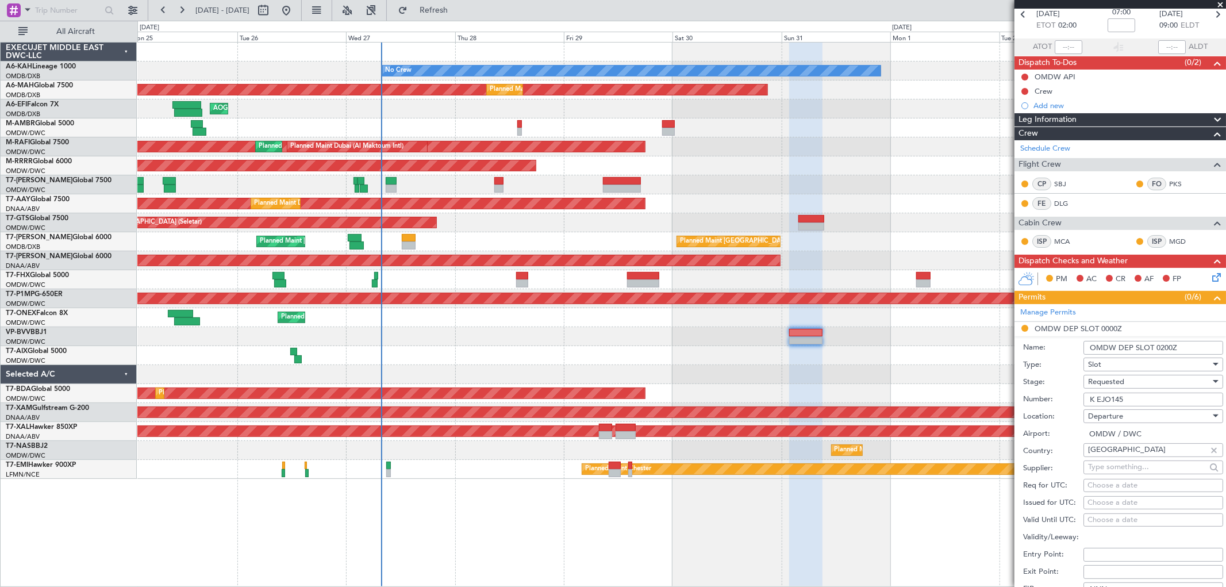
scroll to position [128, 0]
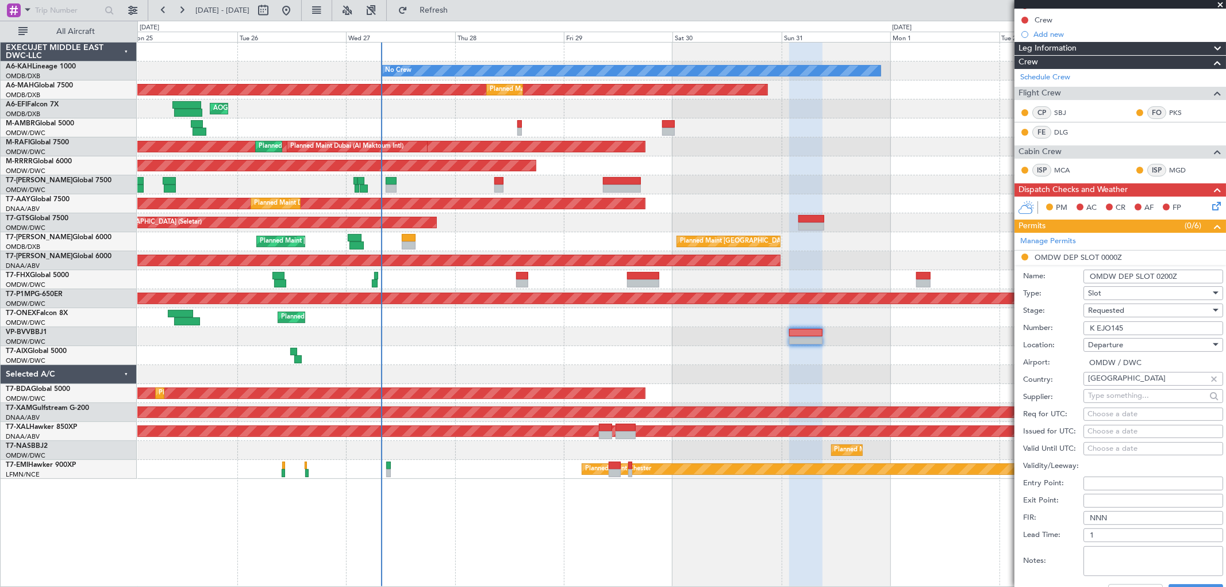
type input "K EJO145"
click at [1132, 313] on div "Requested" at bounding box center [1149, 310] width 122 height 17
drag, startPoint x: 1121, startPoint y: 399, endPoint x: 1130, endPoint y: 382, distance: 20.1
click at [1120, 399] on span "Received OK" at bounding box center [1149, 398] width 120 height 17
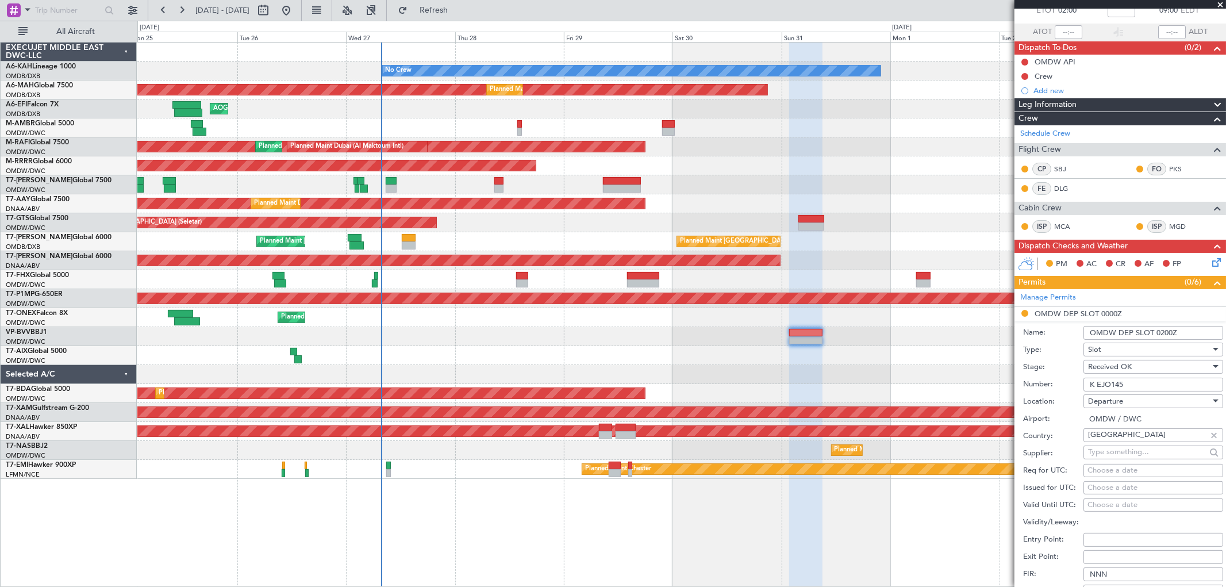
scroll to position [191, 0]
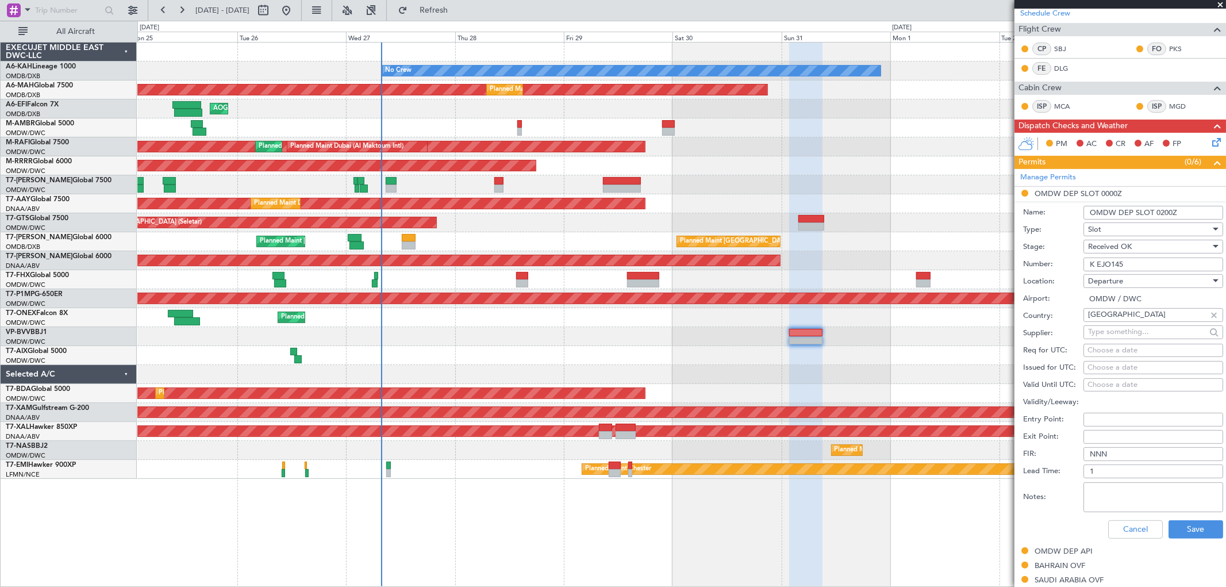
click at [1104, 366] on div "Choose a date" at bounding box center [1154, 367] width 132 height 11
select select "8"
select select "2025"
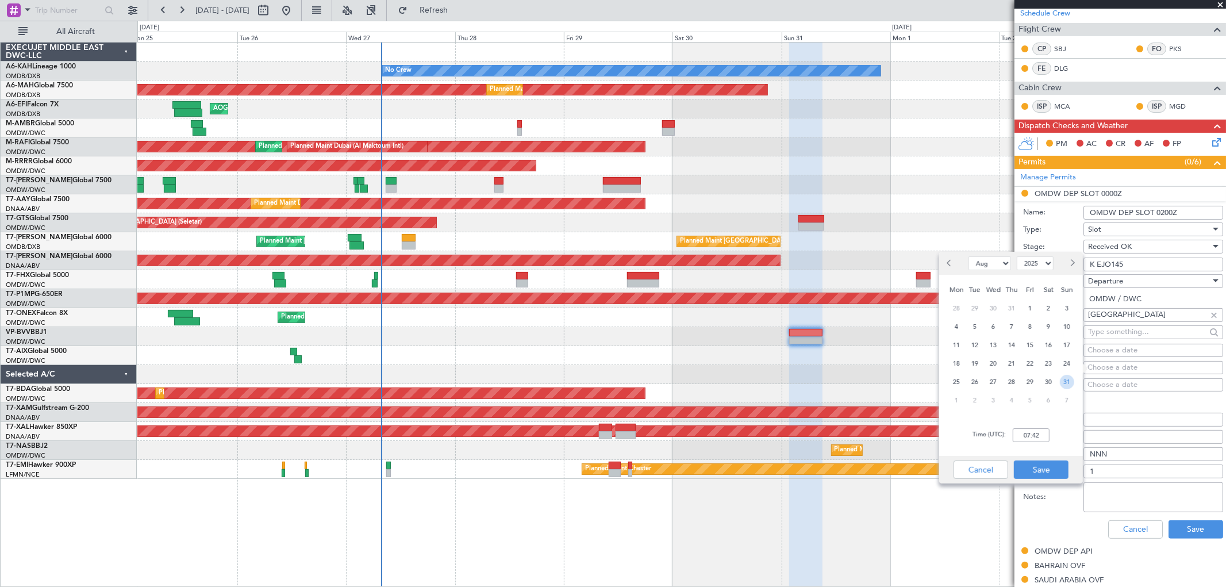
click at [1070, 383] on span "31" at bounding box center [1067, 382] width 14 height 14
click at [1032, 433] on input "00:00" at bounding box center [1031, 435] width 37 height 14
type input "02:00"
click at [1046, 468] on button "Save" at bounding box center [1041, 469] width 55 height 18
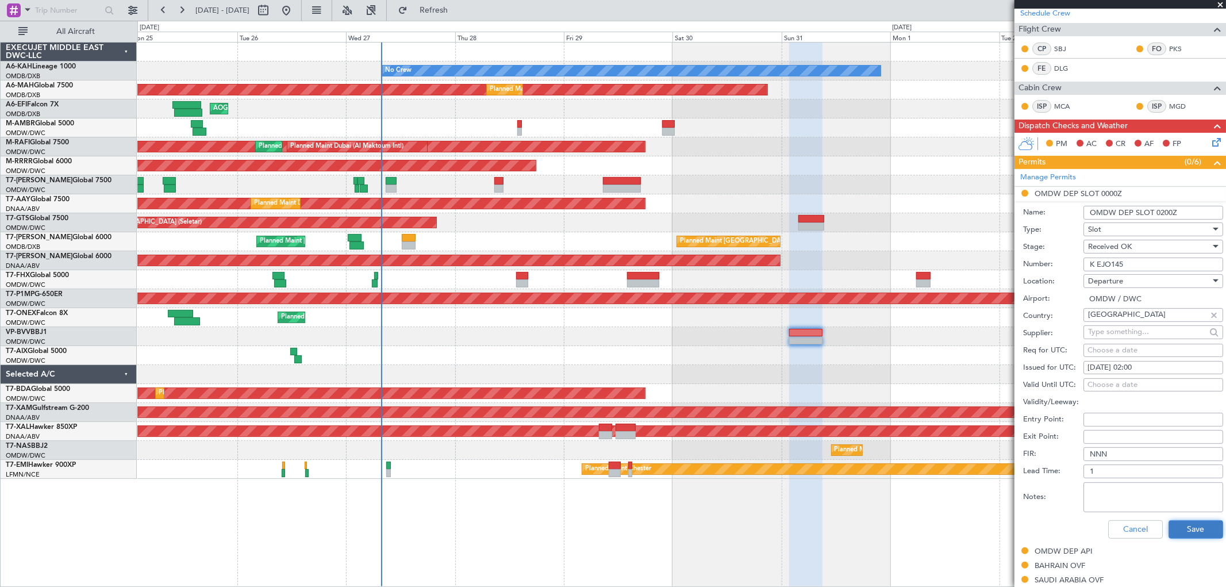
click at [1187, 533] on button "Save" at bounding box center [1196, 529] width 55 height 18
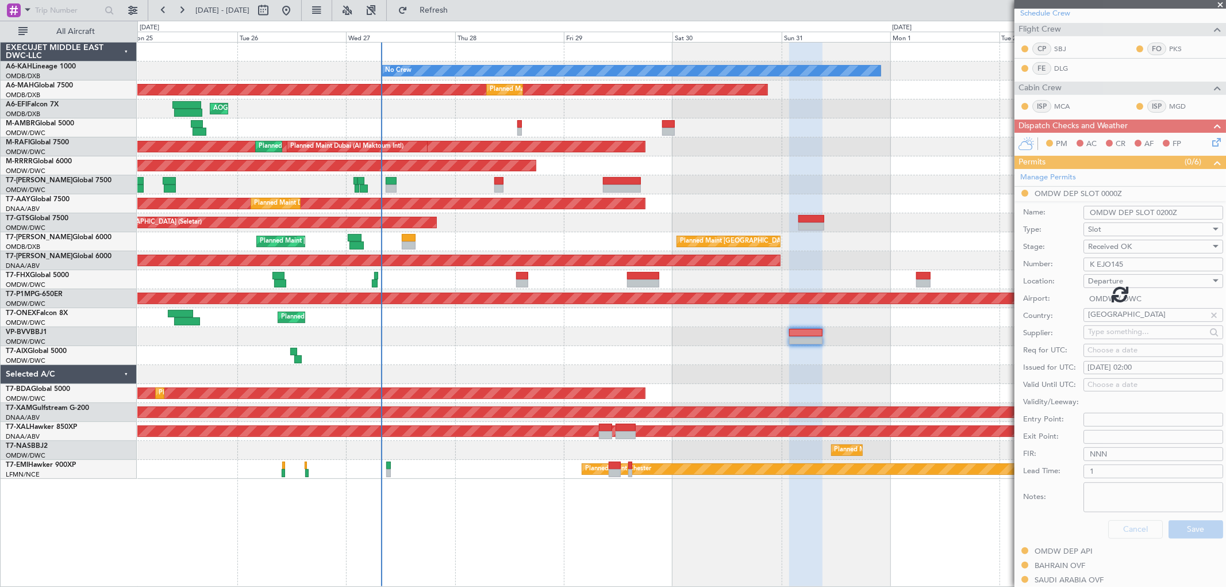
scroll to position [78, 0]
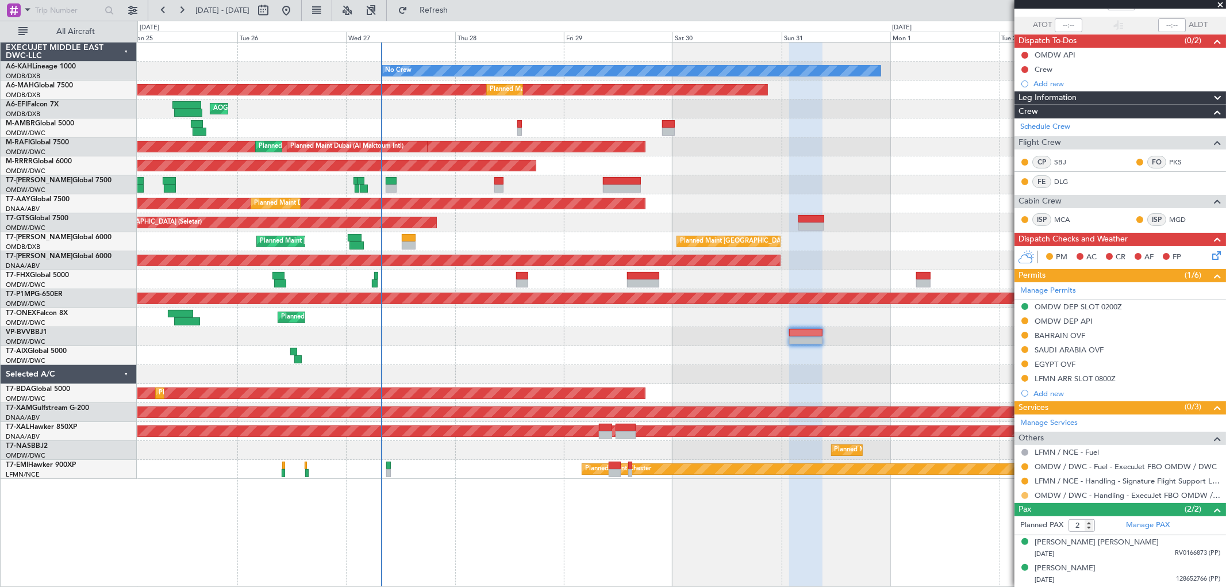
click at [1027, 495] on button at bounding box center [1024, 495] width 7 height 7
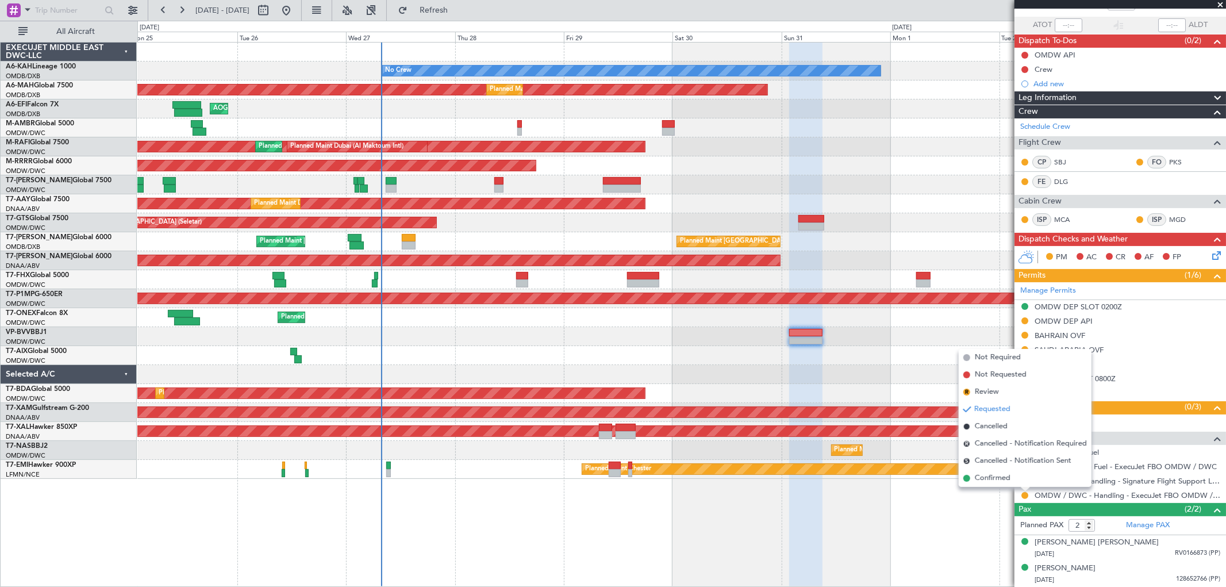
drag, startPoint x: 995, startPoint y: 479, endPoint x: 985, endPoint y: 464, distance: 17.7
click at [995, 478] on span "Confirmed" at bounding box center [993, 477] width 36 height 11
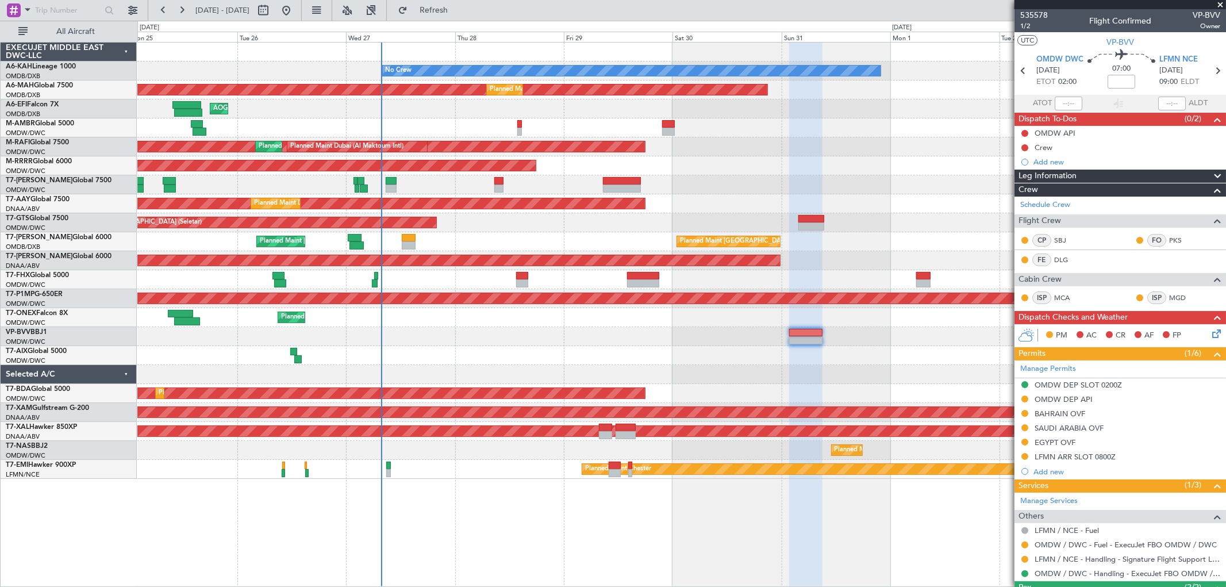
scroll to position [78, 0]
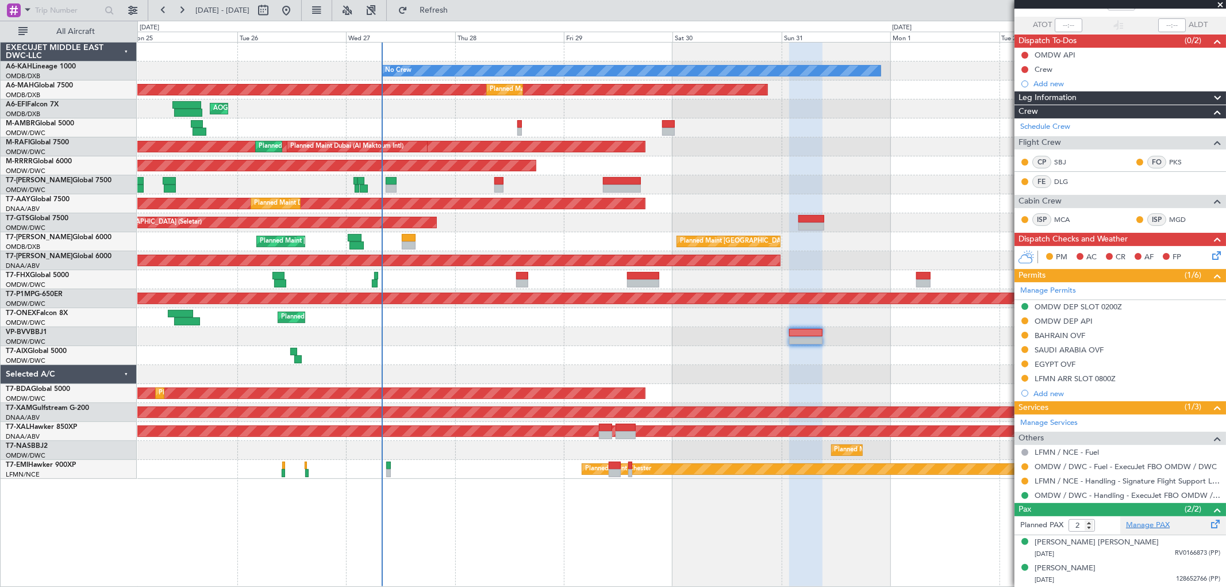
click at [1147, 525] on link "Manage PAX" at bounding box center [1148, 525] width 44 height 11
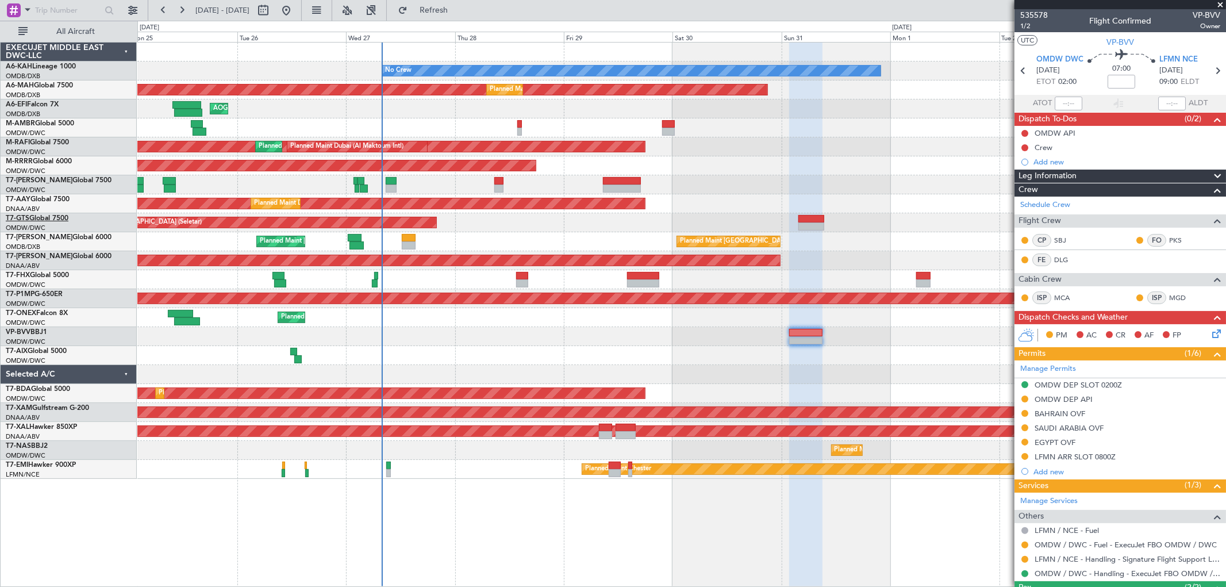
click at [64, 215] on link "T7-GTS Global 7500" at bounding box center [37, 218] width 63 height 7
click at [54, 217] on link "T7-GTS Global 7500" at bounding box center [37, 218] width 63 height 7
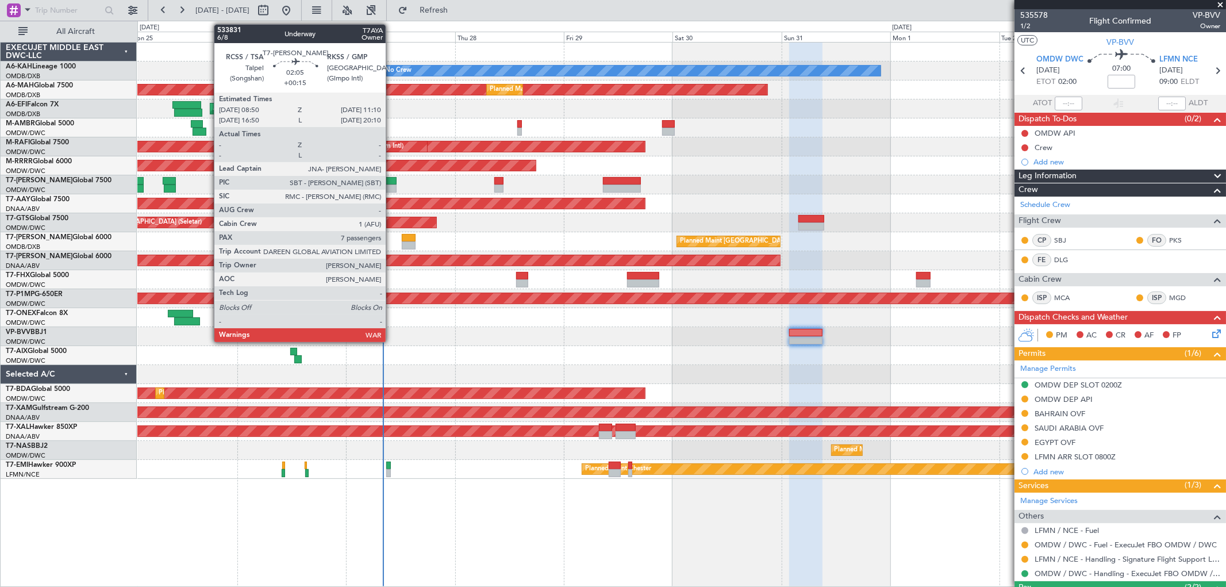
click at [391, 181] on div at bounding box center [391, 181] width 11 height 8
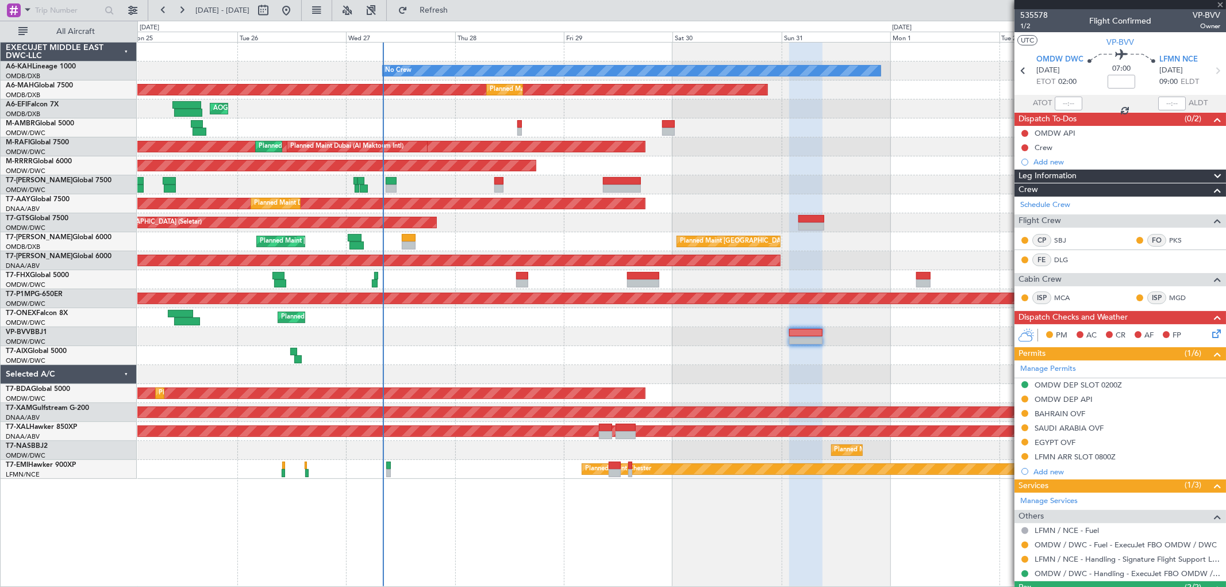
type input "+00:15"
type input "7"
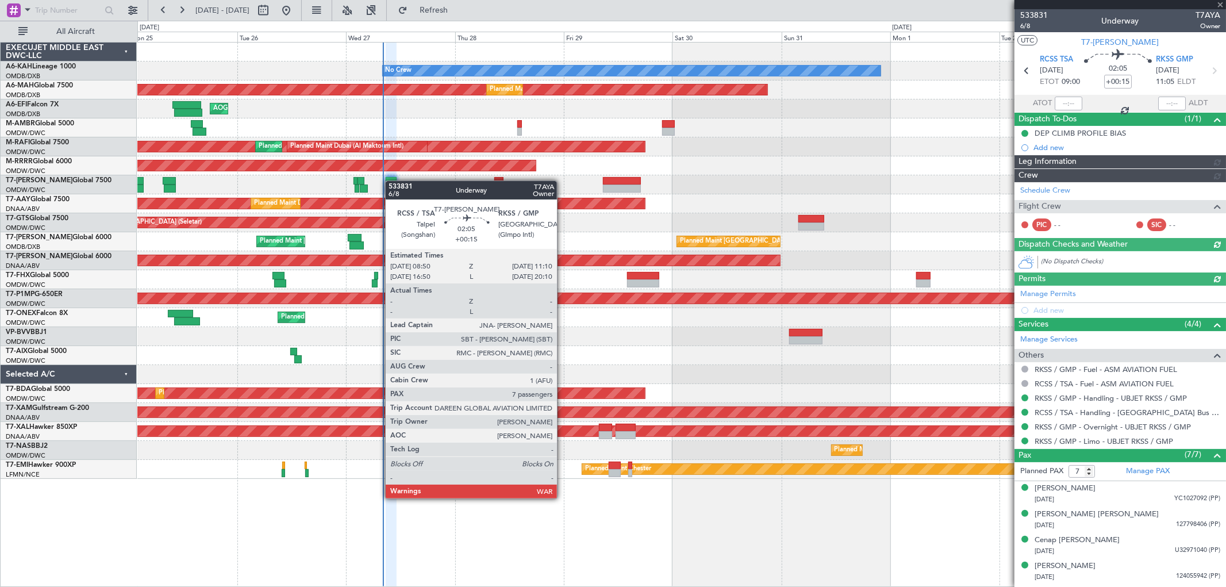
type input "[PERSON_NAME] (SYS)"
type input "7101"
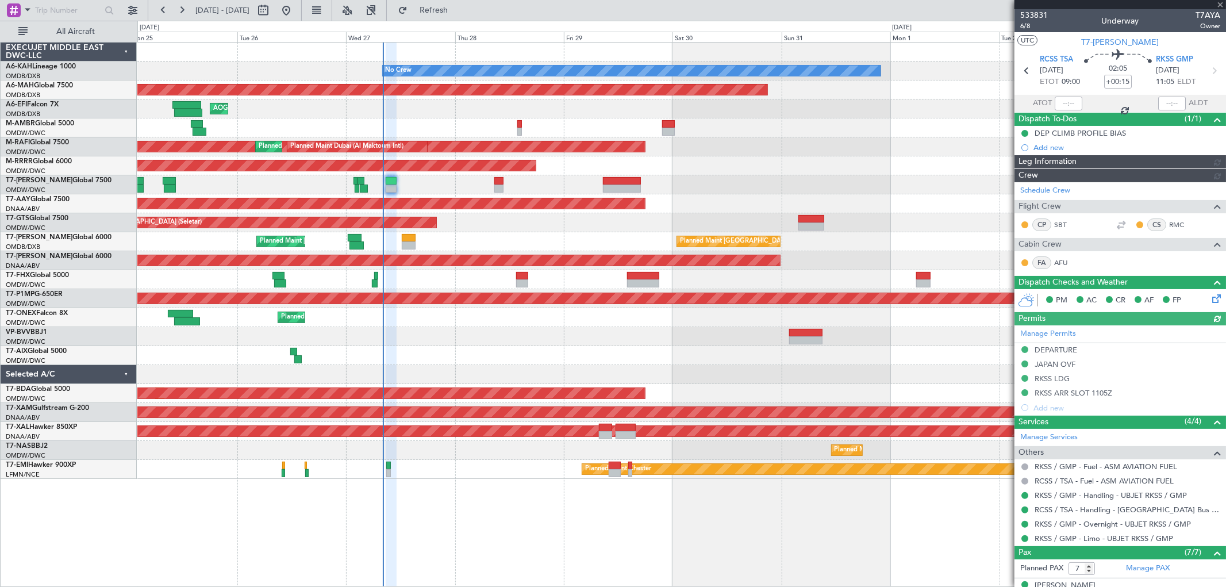
type input "[PERSON_NAME] (SYS)"
type input "7101"
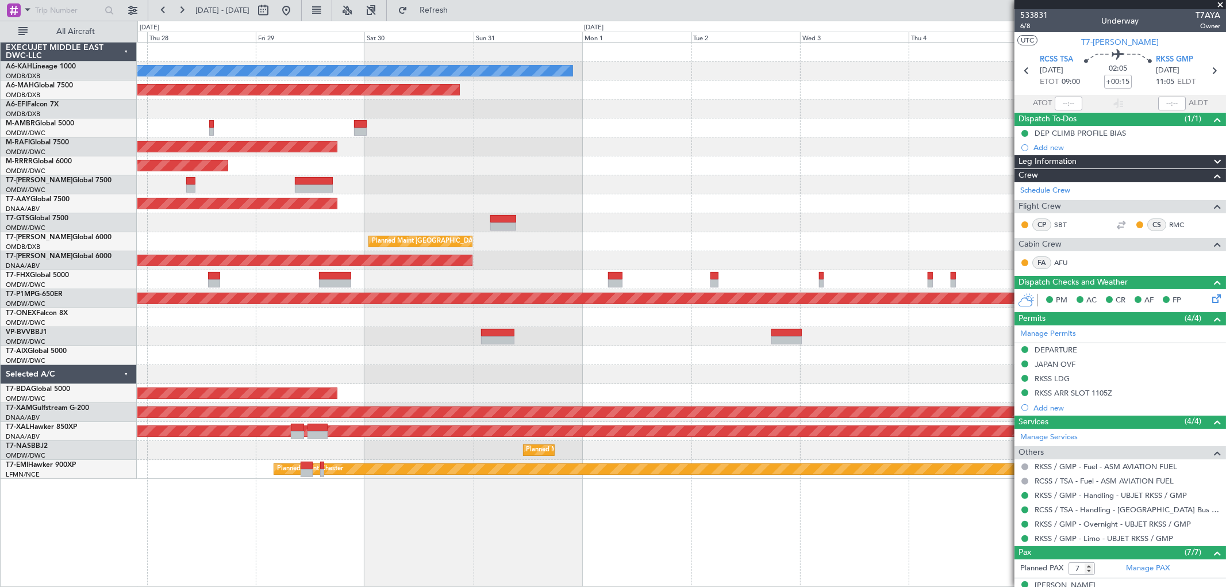
click at [627, 331] on div at bounding box center [681, 336] width 1088 height 19
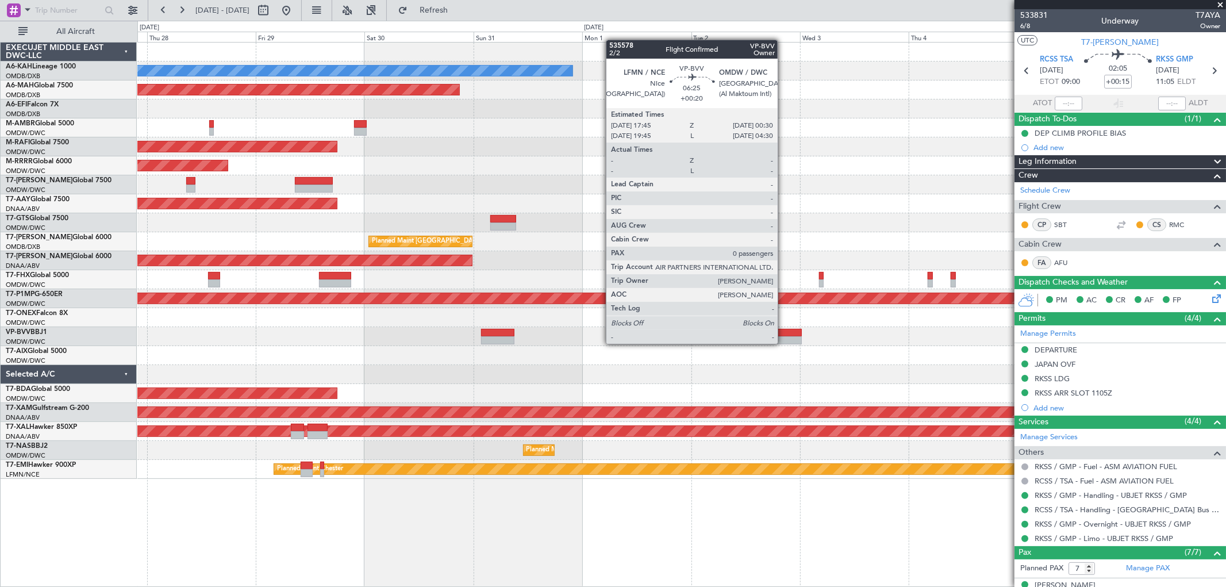
click at [783, 343] on div at bounding box center [786, 340] width 31 height 8
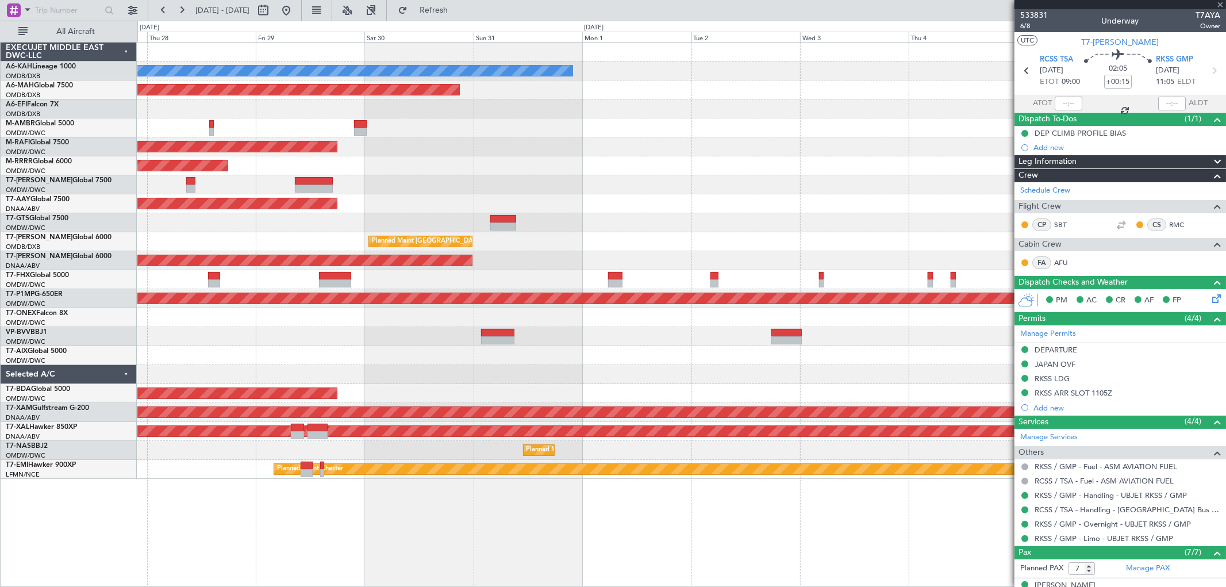
type input "+00:20"
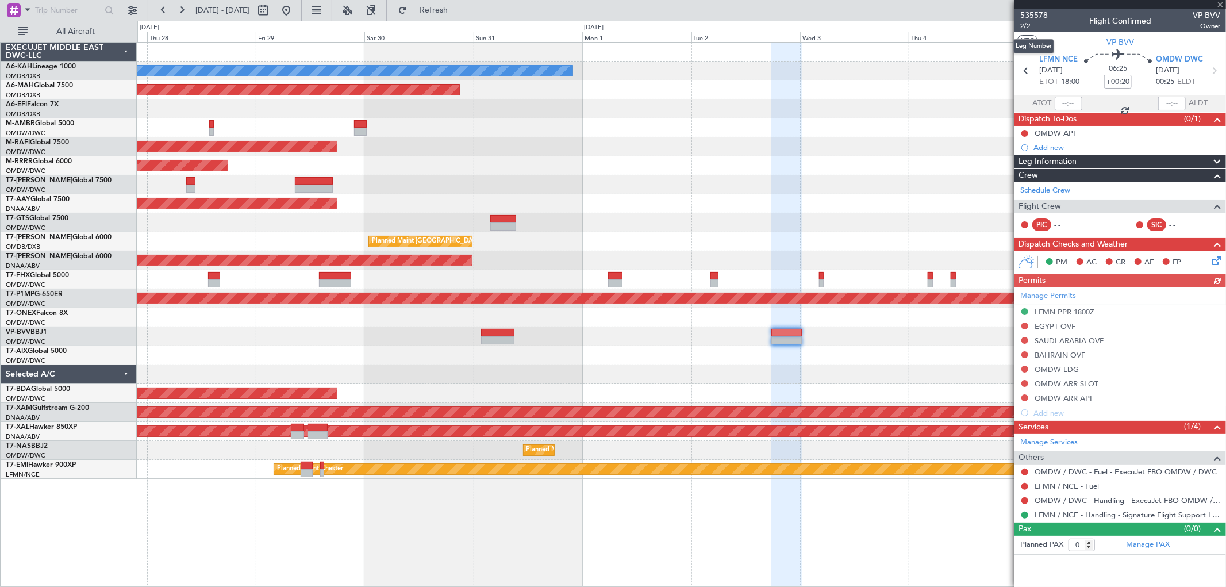
click at [1035, 26] on span "2/2" at bounding box center [1034, 26] width 28 height 10
click at [462, 16] on button "Refresh" at bounding box center [427, 10] width 69 height 18
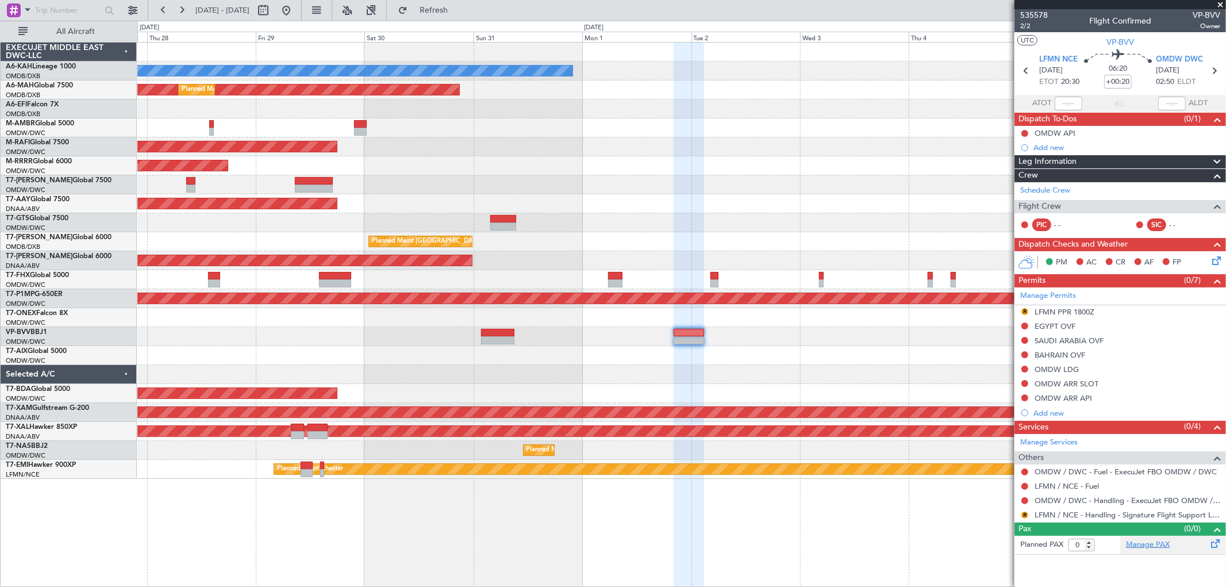
click at [1159, 541] on link "Manage PAX" at bounding box center [1148, 544] width 44 height 11
click at [458, 6] on span "Refresh" at bounding box center [434, 10] width 48 height 8
type input "4"
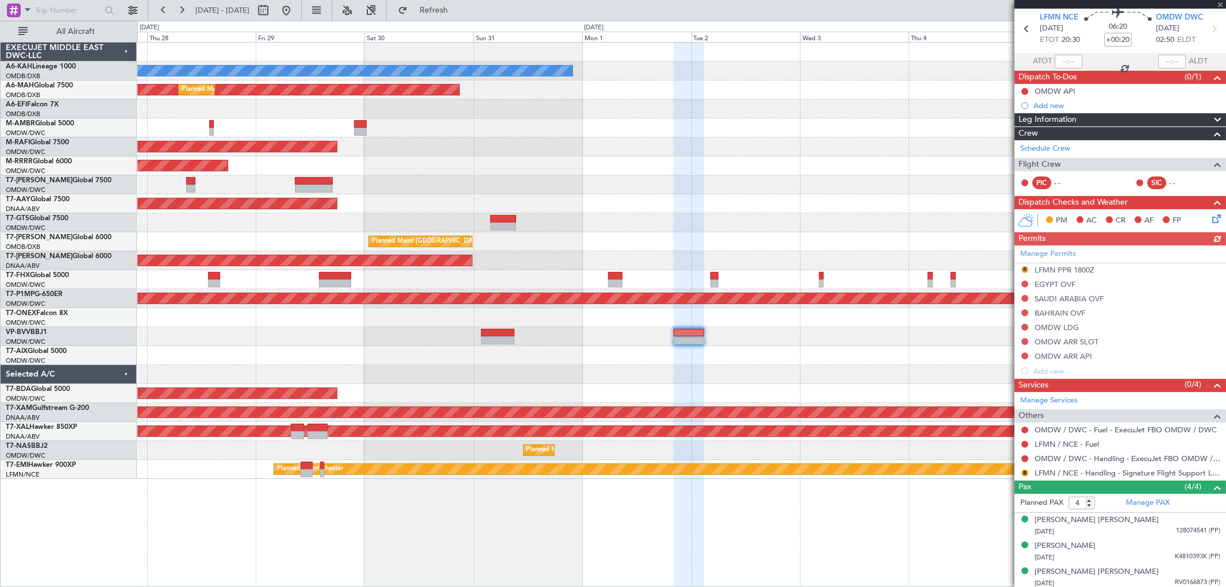
scroll to position [71, 0]
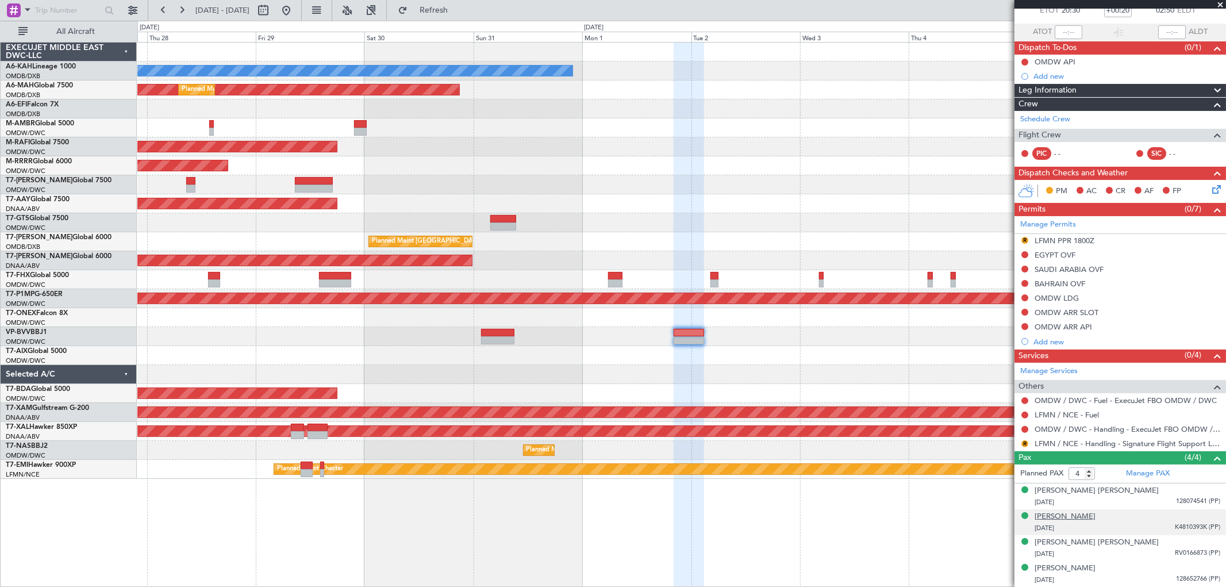
click at [1053, 518] on div "Lim Dingjun" at bounding box center [1065, 516] width 61 height 11
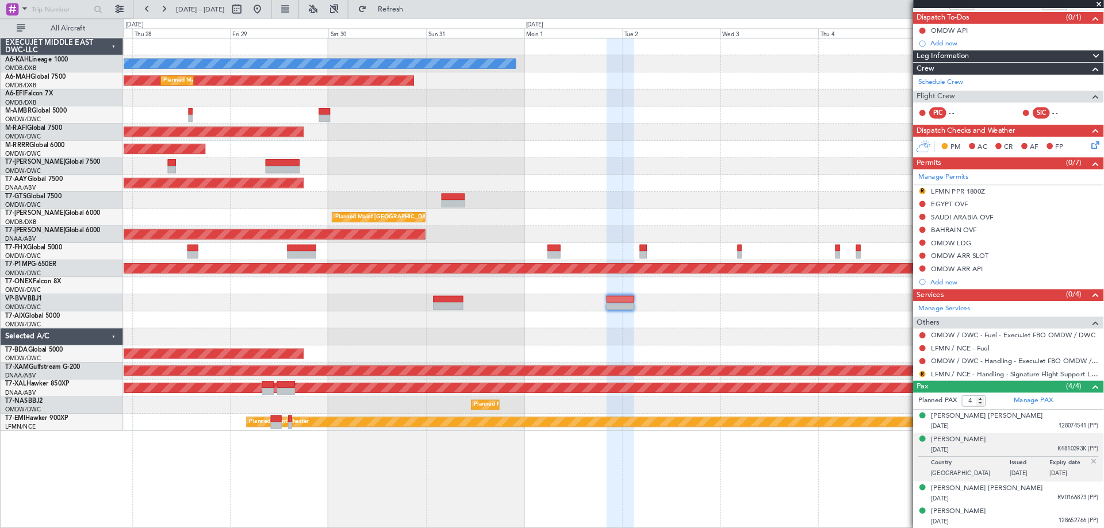
scroll to position [0, 0]
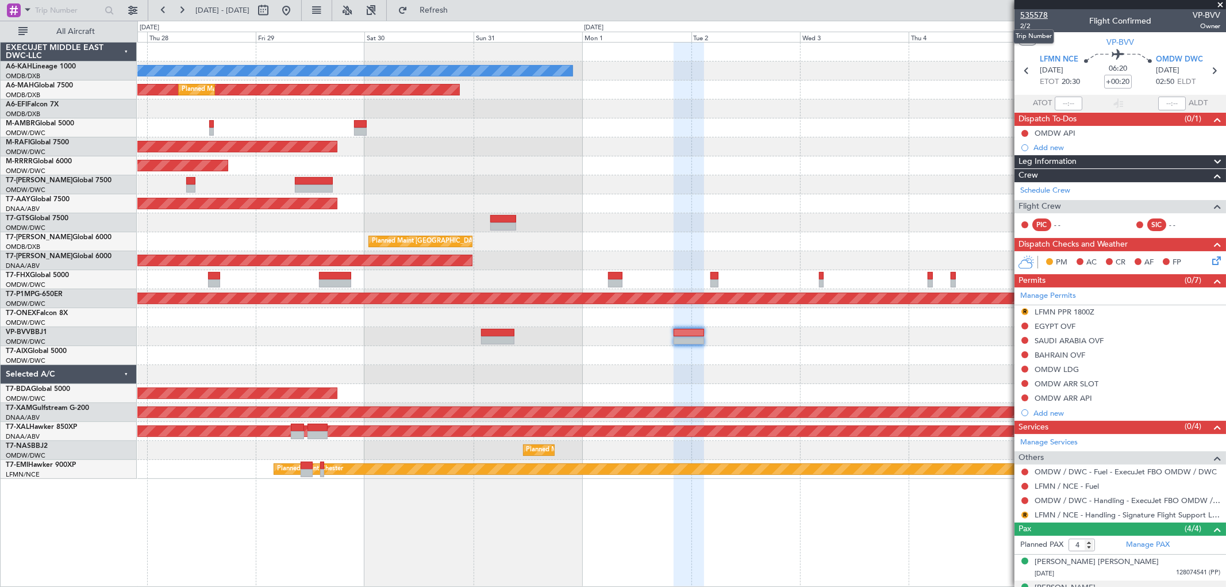
click at [1031, 14] on span "535578" at bounding box center [1034, 15] width 28 height 12
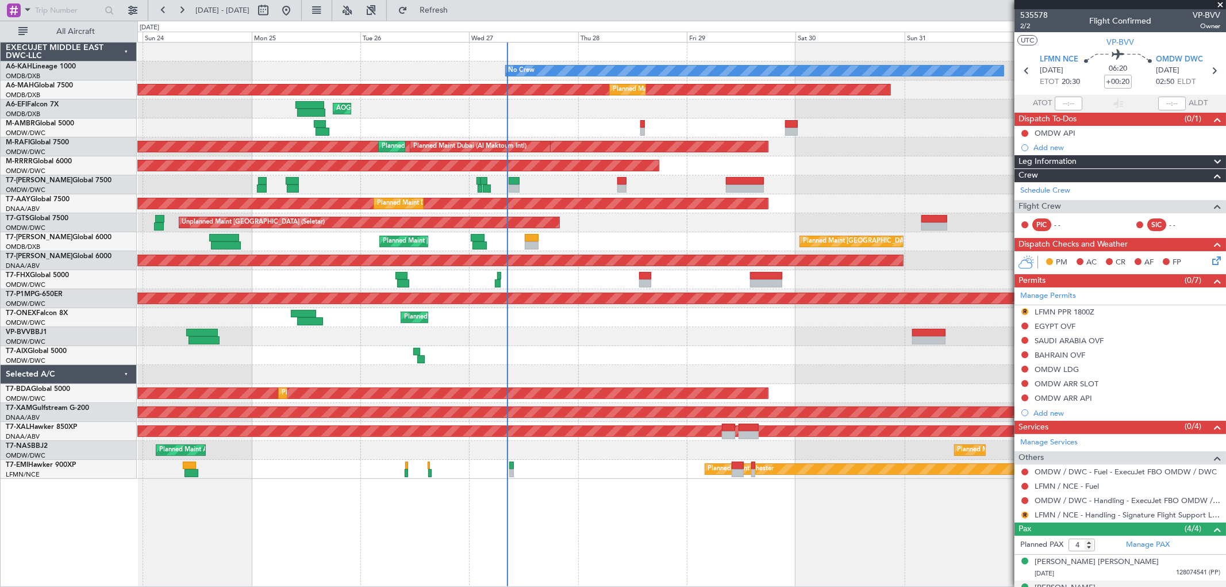
click at [721, 237] on div "No Crew Planned Maint Dubai (Al Maktoum Intl) Planned Maint Dubai (Dubai Intl) …" at bounding box center [681, 261] width 1088 height 436
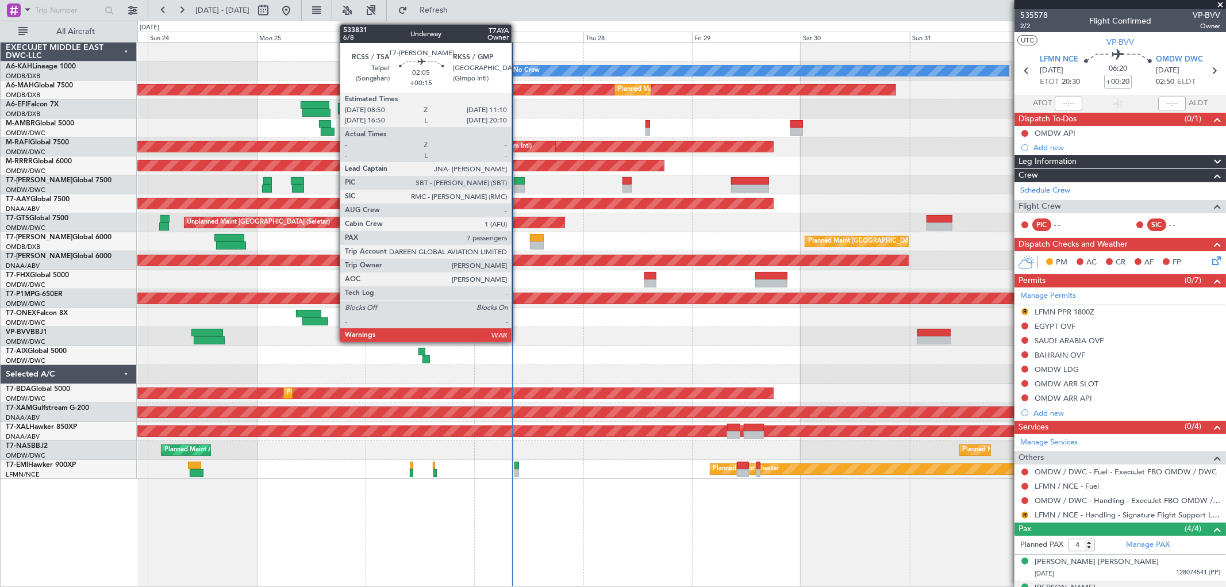
click at [517, 182] on div at bounding box center [519, 181] width 11 height 8
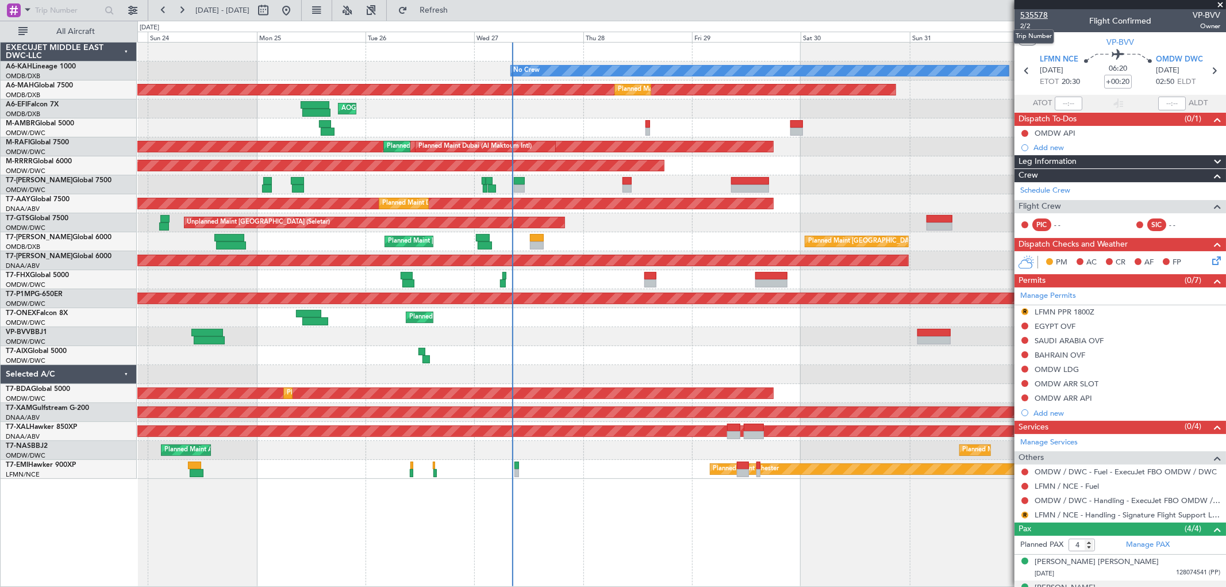
click at [1042, 12] on span "535578" at bounding box center [1034, 15] width 28 height 12
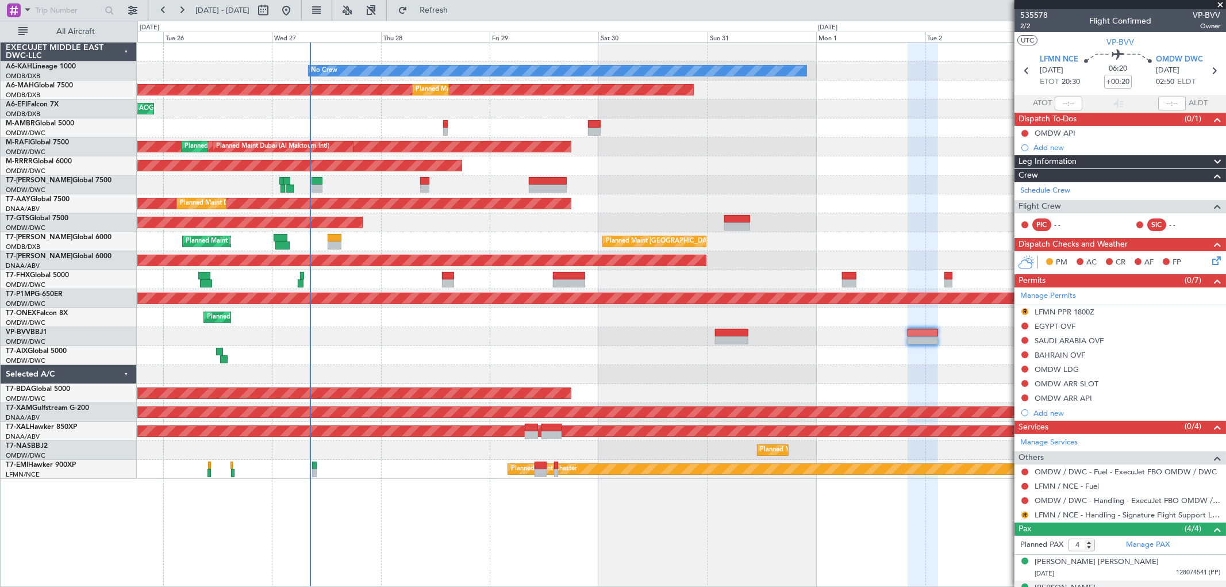
click at [402, 318] on div "No Crew Planned Maint [GEOGRAPHIC_DATA] (Al Maktoum Intl) Planned Maint [GEOGRA…" at bounding box center [681, 261] width 1088 height 436
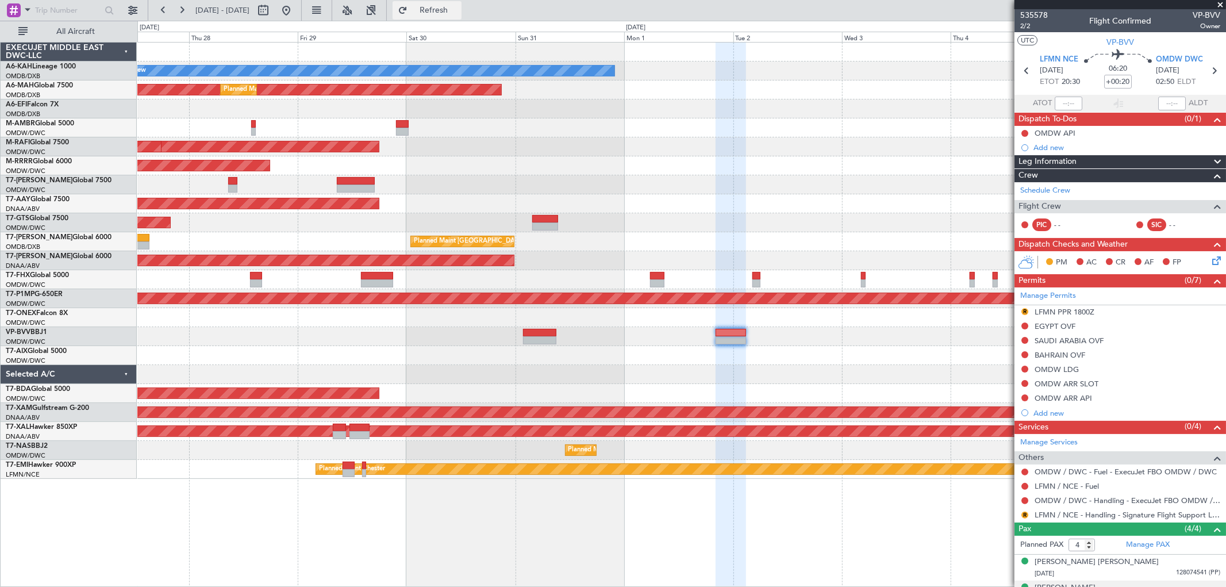
click at [460, 16] on button "Refresh" at bounding box center [427, 10] width 69 height 18
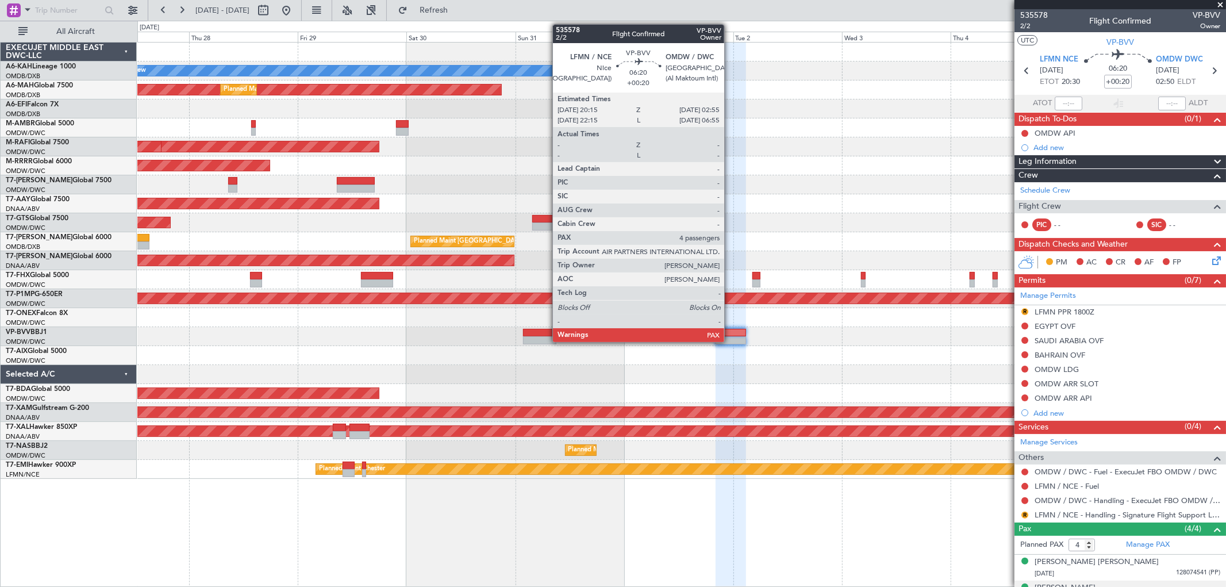
click at [730, 332] on div at bounding box center [731, 333] width 30 height 8
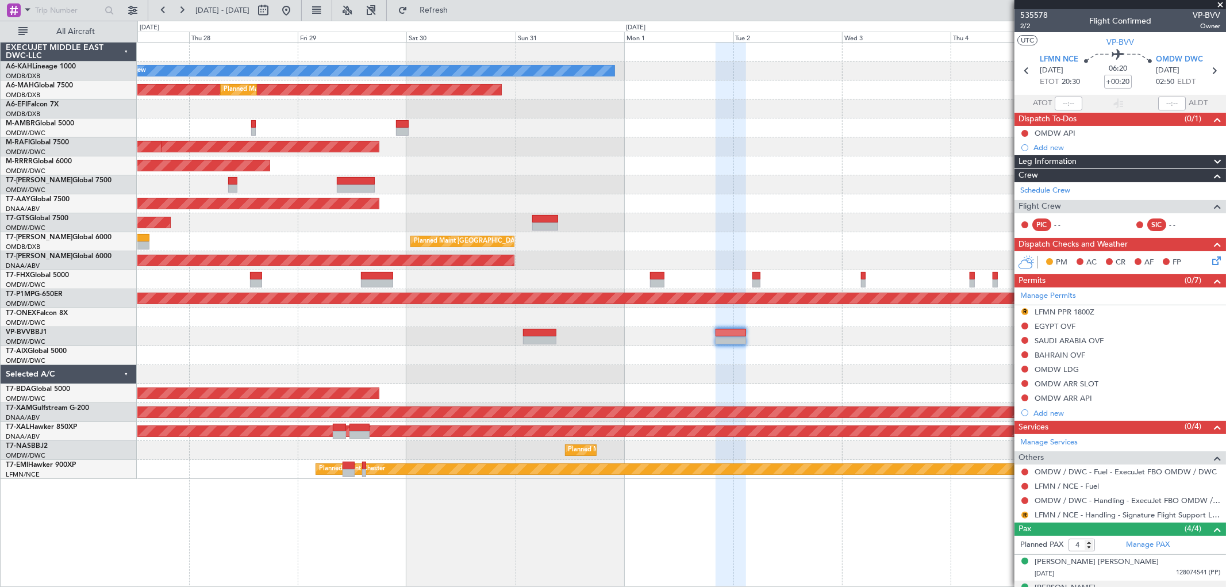
click at [938, 136] on div at bounding box center [681, 127] width 1088 height 19
click at [1123, 79] on input "+00:20" at bounding box center [1118, 82] width 28 height 14
click at [883, 112] on div "AOG Maint [GEOGRAPHIC_DATA] (Dubai Intl)" at bounding box center [681, 108] width 1088 height 19
click at [1124, 78] on input "+00:20" at bounding box center [1118, 82] width 28 height 14
click at [1117, 82] on input "+00:20" at bounding box center [1118, 82] width 28 height 14
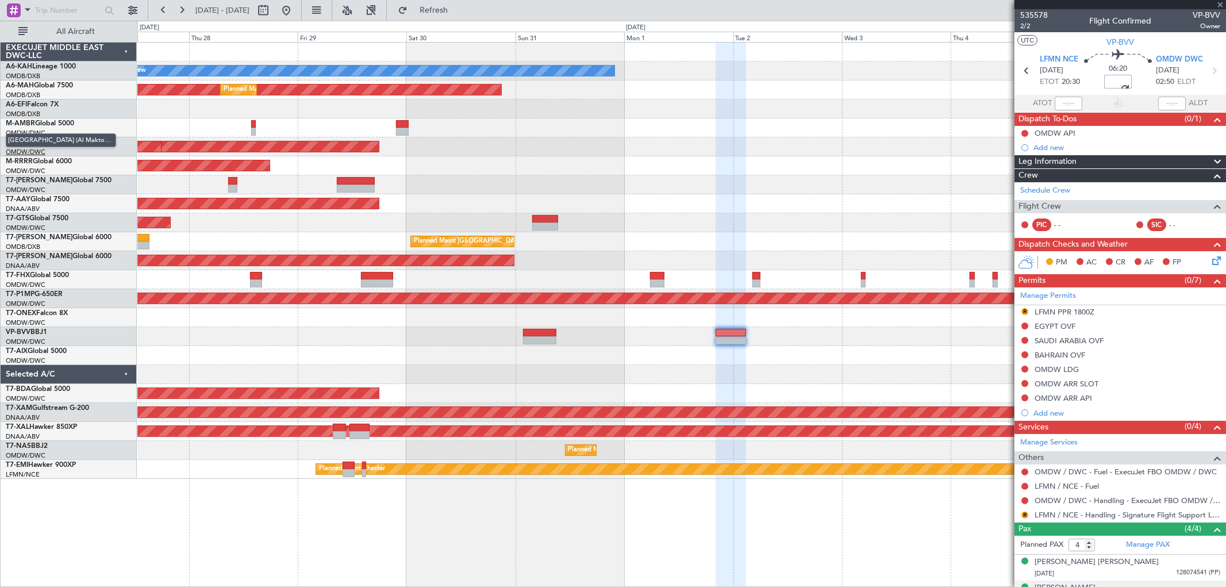
type input "+00:30"
click at [1099, 516] on link "LFMN / NCE - Handling - Signature Flight Support LFMN / NCE" at bounding box center [1128, 515] width 186 height 10
click at [1067, 294] on link "Manage Permits" at bounding box center [1048, 295] width 56 height 11
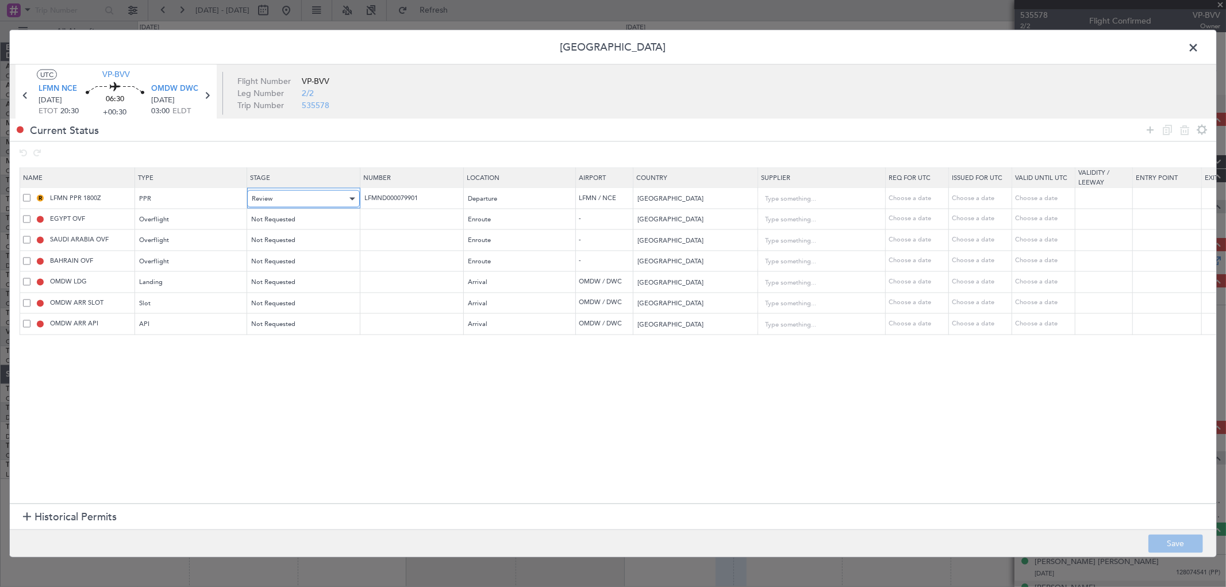
click at [310, 202] on div "Review" at bounding box center [299, 198] width 95 height 17
drag, startPoint x: 285, startPoint y: 278, endPoint x: 275, endPoint y: 264, distance: 16.9
click at [282, 278] on span "Requested" at bounding box center [303, 274] width 102 height 17
click at [269, 220] on span "Not Requested" at bounding box center [274, 219] width 44 height 9
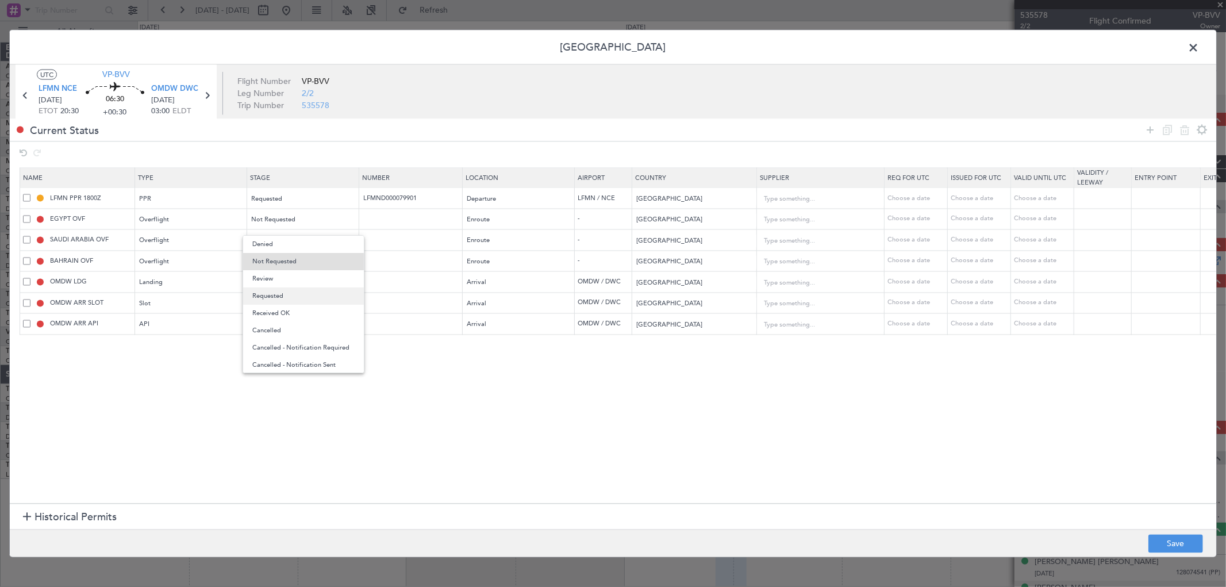
click at [278, 297] on span "Requested" at bounding box center [303, 295] width 102 height 17
click at [270, 240] on span "Not Requested" at bounding box center [274, 240] width 44 height 9
drag, startPoint x: 270, startPoint y: 314, endPoint x: 267, endPoint y: 276, distance: 37.5
click at [269, 313] on span "Requested" at bounding box center [303, 317] width 102 height 17
click at [265, 260] on span "Not Requested" at bounding box center [274, 261] width 44 height 9
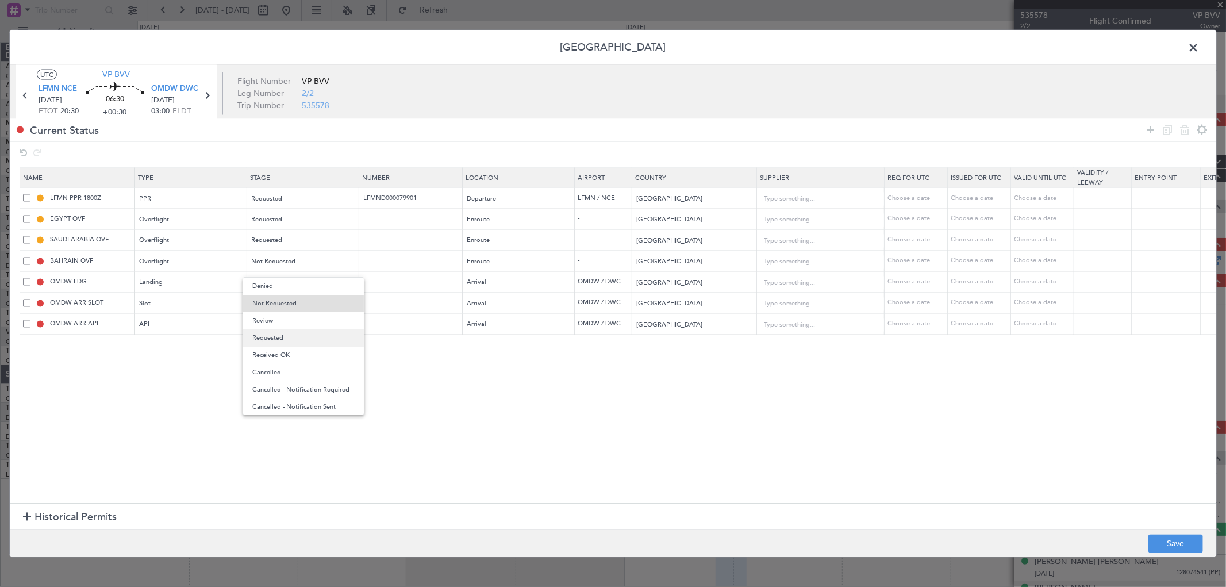
click at [274, 330] on span "Requested" at bounding box center [303, 337] width 102 height 17
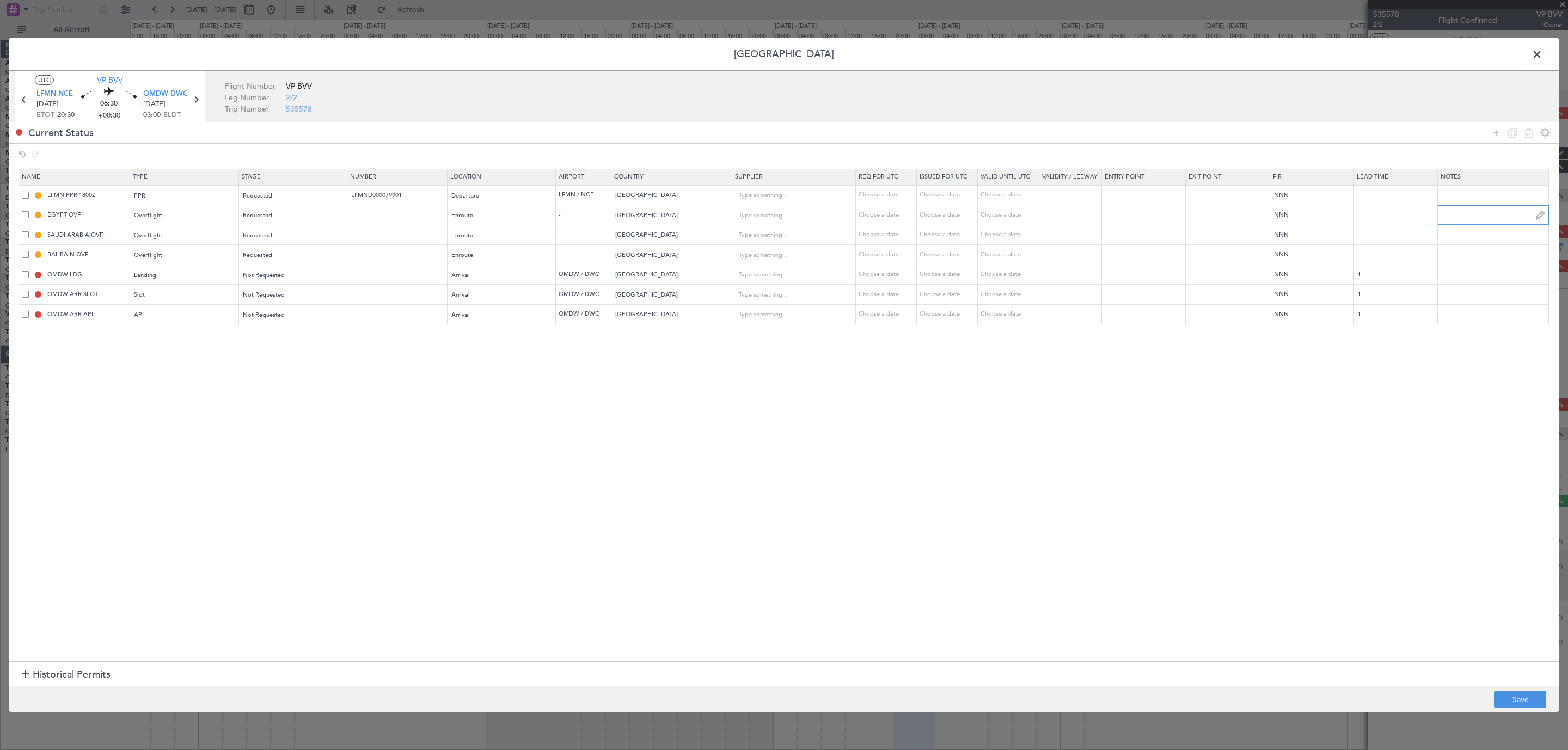
click at [1162, 214] on input "text" at bounding box center [1493, 214] width 111 height 16
type input "TAS V1 01St SEP"
drag, startPoint x: 1497, startPoint y: 217, endPoint x: 1421, endPoint y: 225, distance: 76.4
click at [1162, 225] on tr "EGYPT OVF Overflight Requested Enroute - Egypt Choose a date Choose a date Choo…" at bounding box center [789, 215] width 1541 height 20
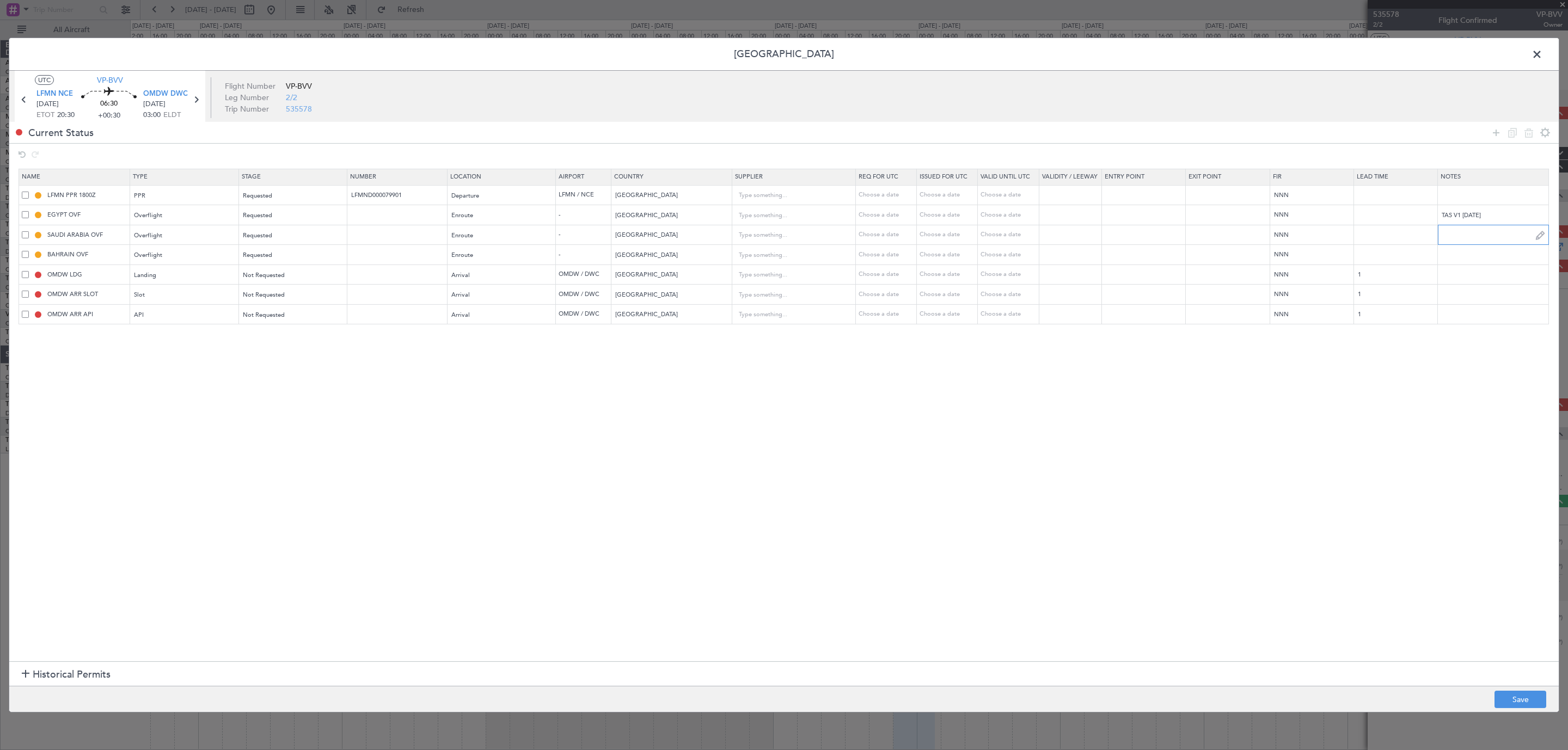
click at [1162, 238] on input "text" at bounding box center [1493, 234] width 111 height 16
paste input "TAS V1 01St SEP"
drag, startPoint x: 1451, startPoint y: 235, endPoint x: 1417, endPoint y: 245, distance: 35.4
click at [1162, 245] on tr "SAUDI ARABIA OVF Overflight Requested Enroute - Saudi Arabia Choose a date Choo…" at bounding box center [789, 234] width 1541 height 20
type input "JBS V1 01St SEP"
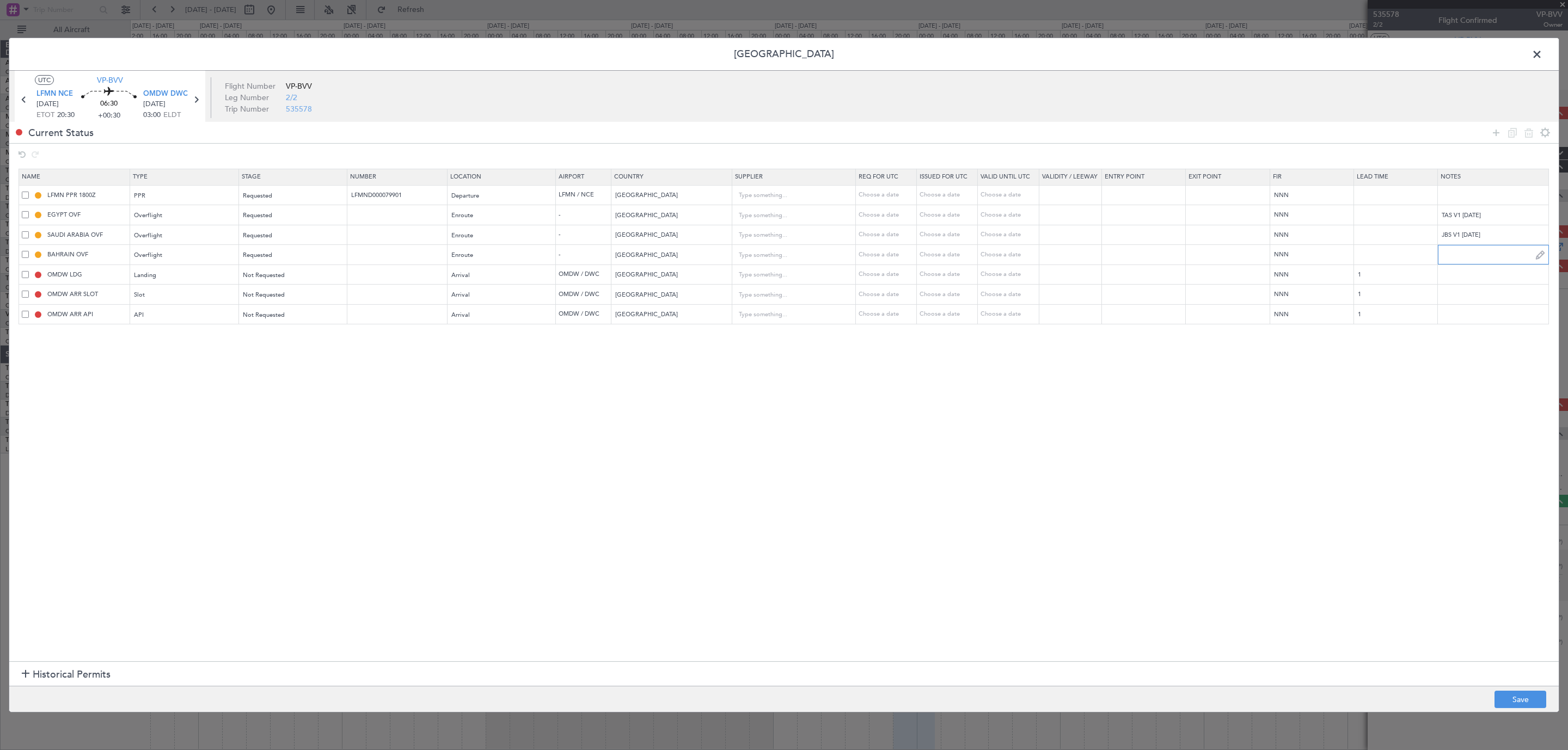
click at [1162, 255] on input "text" at bounding box center [1493, 254] width 111 height 16
paste input "JBS V1 01St SEP"
type input "JBS V1 01St SEP"
click at [1162, 555] on button "Save" at bounding box center [1521, 699] width 52 height 17
click at [1162, 49] on span at bounding box center [1542, 57] width 0 height 22
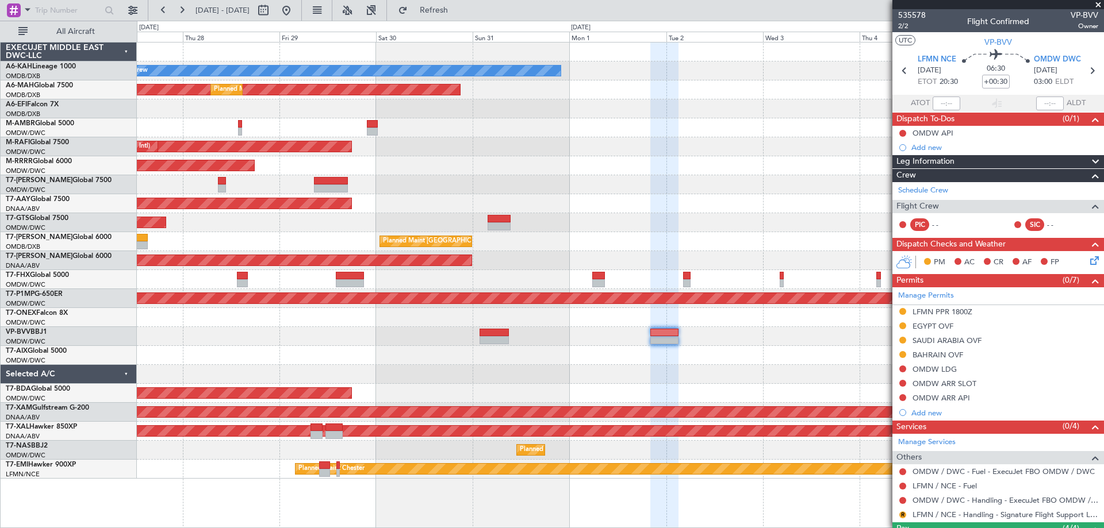
click at [1096, 3] on span at bounding box center [1097, 5] width 11 height 10
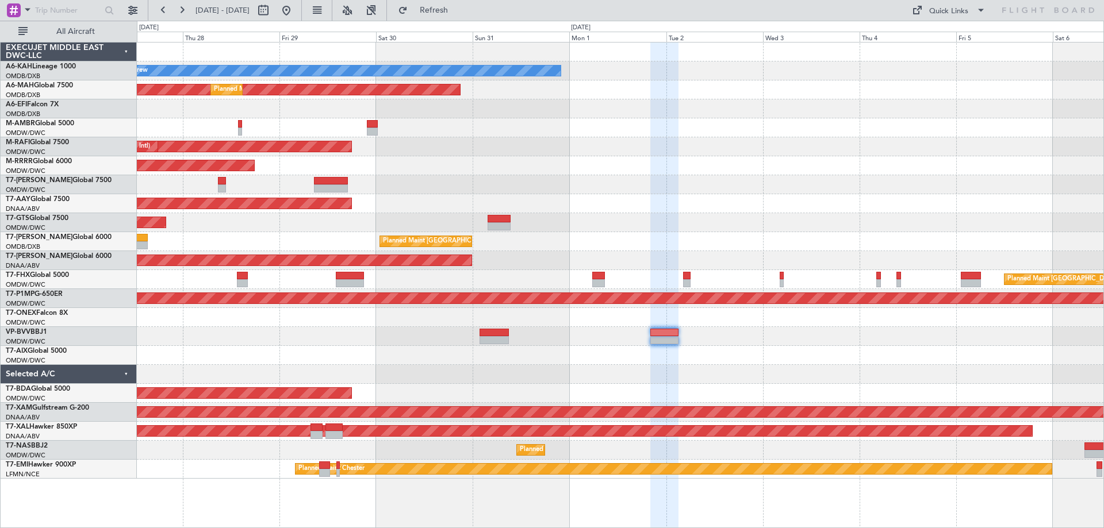
type input "0"
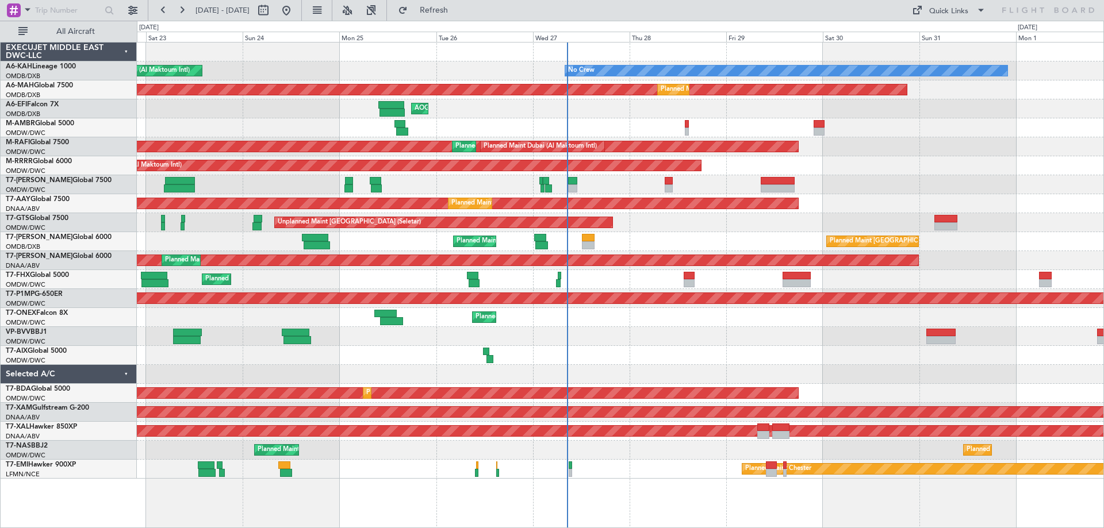
click at [762, 372] on div "No Crew Planned Maint Dubai (Al Maktoum Intl) Planned Maint Dubai (Dubai Intl) …" at bounding box center [620, 261] width 966 height 436
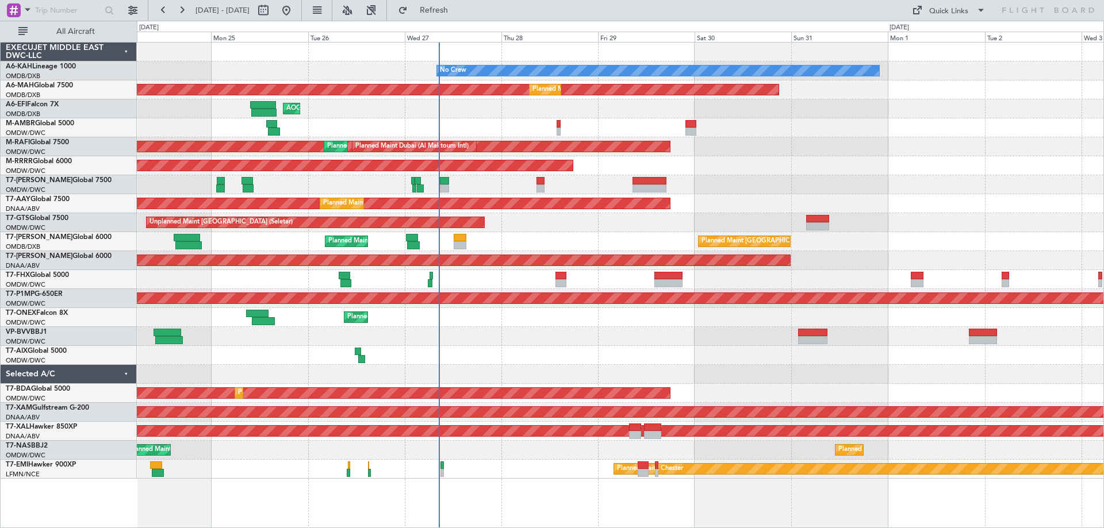
click at [590, 342] on div "No Crew Planned Maint Dubai (Al Maktoum Intl) Planned Maint Dubai (Dubai Intl) …" at bounding box center [620, 261] width 966 height 436
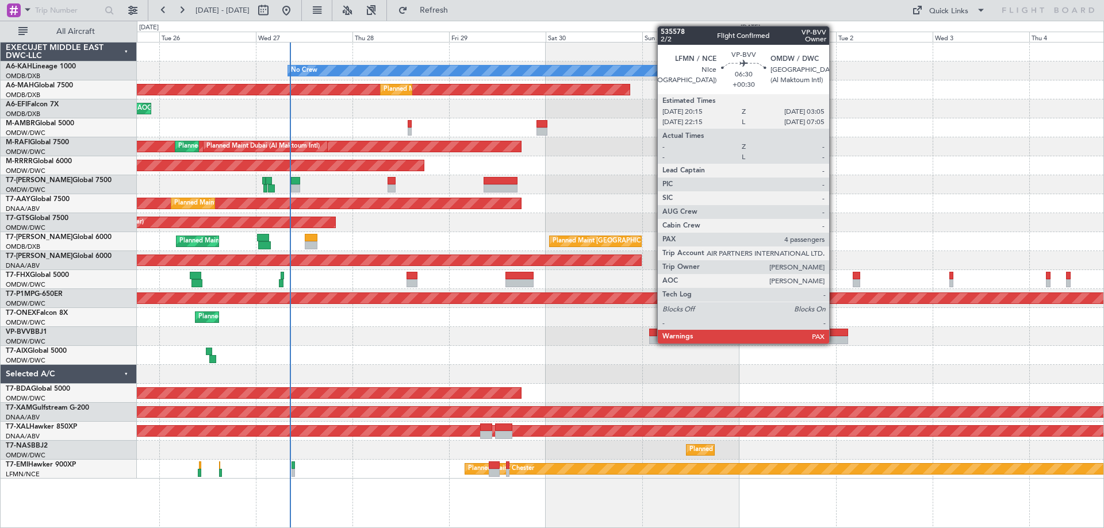
click at [834, 343] on div at bounding box center [834, 340] width 28 height 8
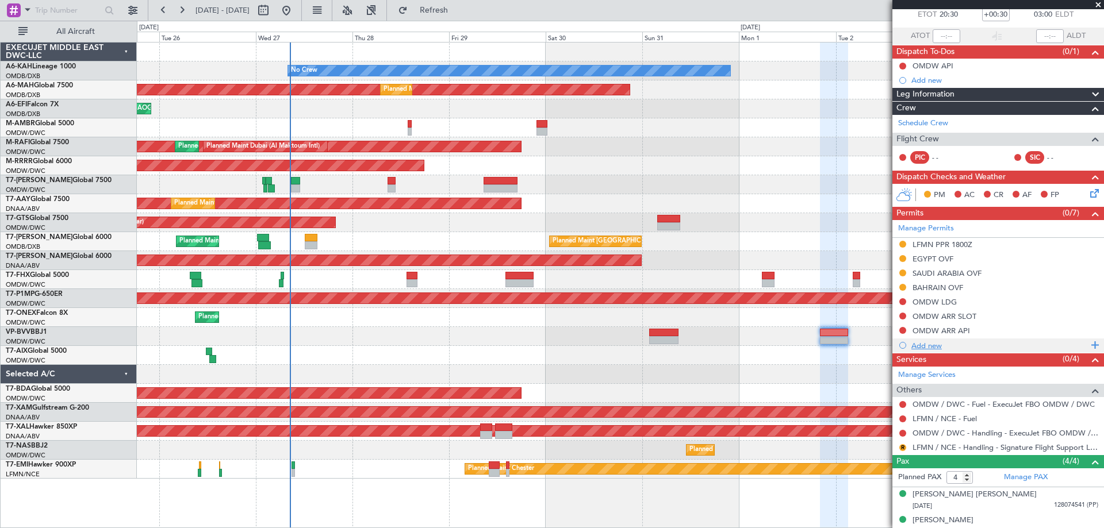
scroll to position [129, 0]
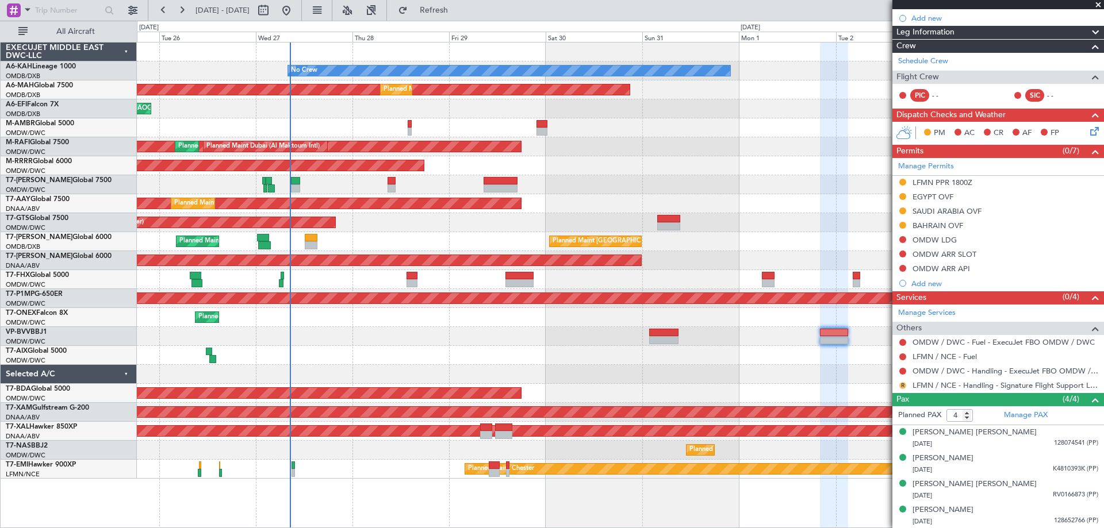
click at [901, 385] on button "R" at bounding box center [902, 385] width 7 height 7
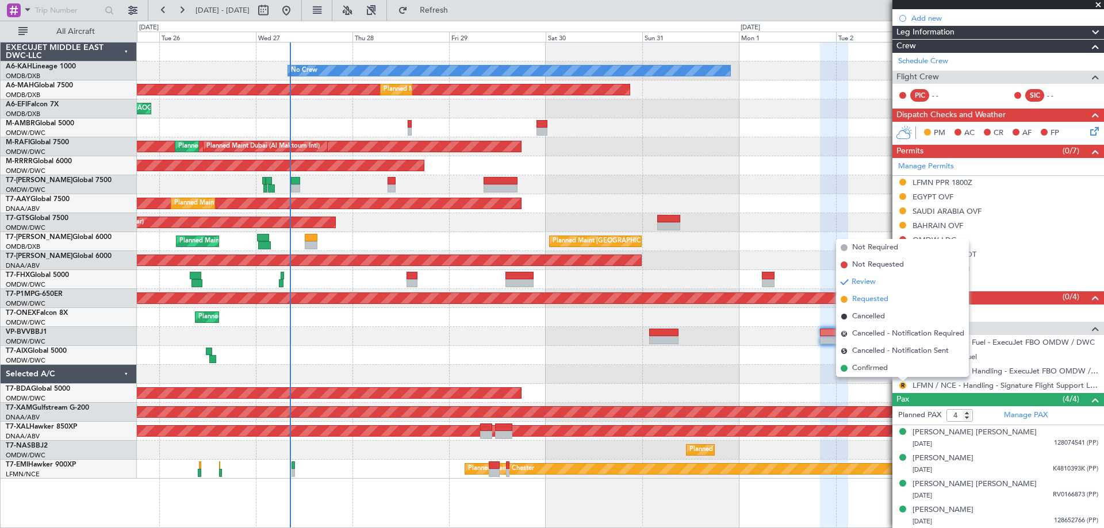
click at [872, 294] on span "Requested" at bounding box center [870, 299] width 36 height 11
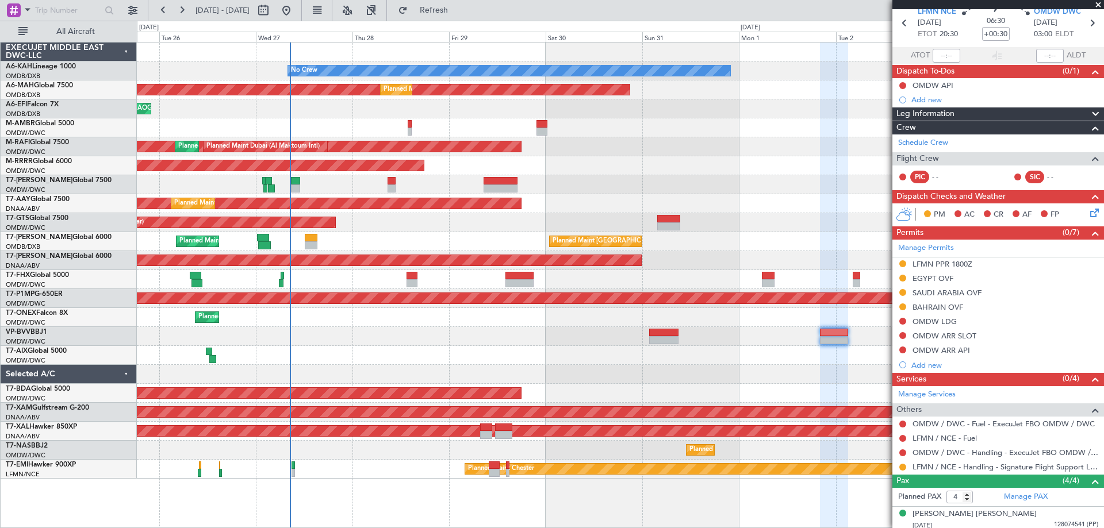
scroll to position [0, 0]
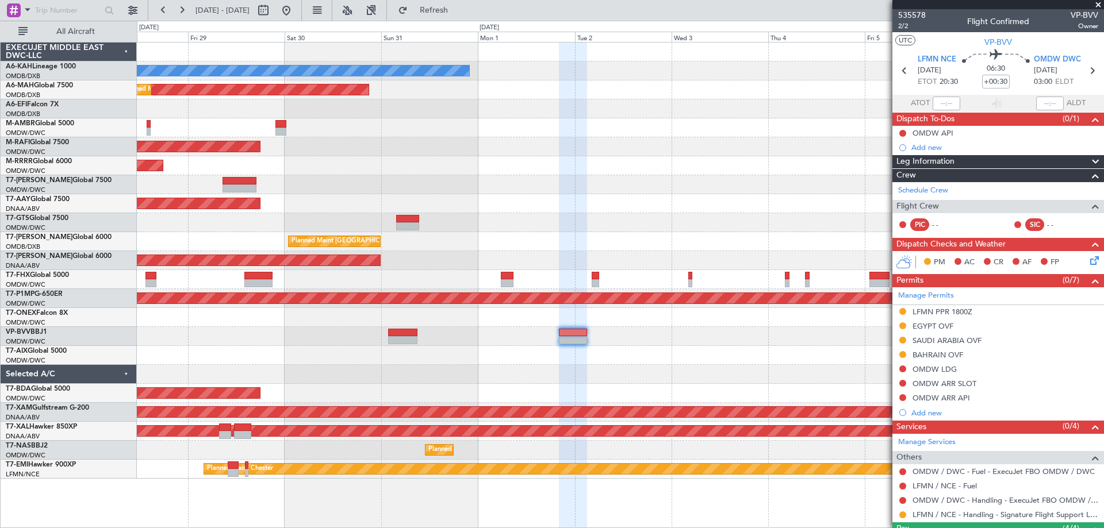
click at [489, 198] on div "No Crew Planned Maint [GEOGRAPHIC_DATA] ([GEOGRAPHIC_DATA]) Planned Maint [GEOG…" at bounding box center [620, 261] width 966 height 436
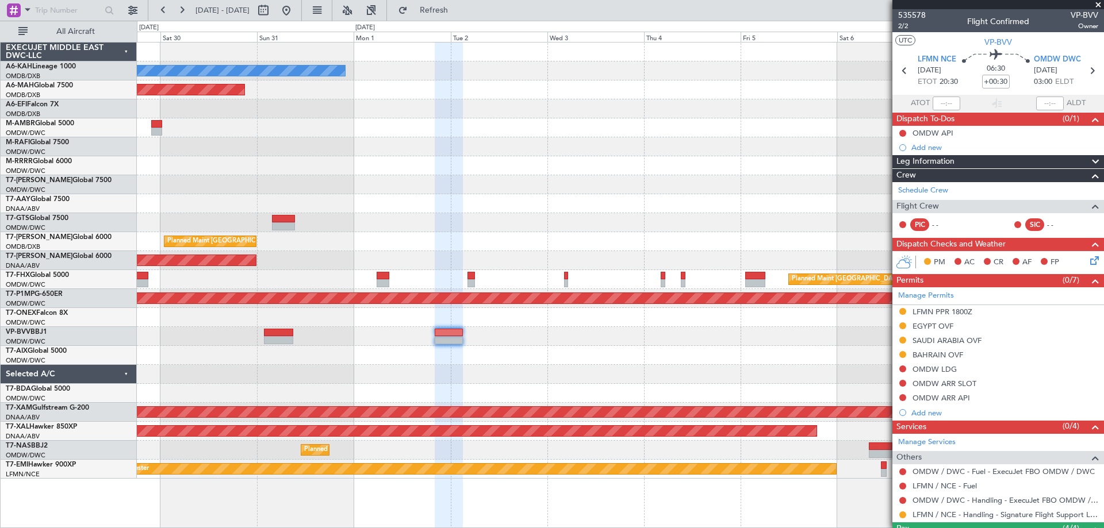
click at [625, 197] on div "No Crew Planned Maint [GEOGRAPHIC_DATA] ([GEOGRAPHIC_DATA]) Planned Maint [GEOG…" at bounding box center [620, 261] width 966 height 436
click at [567, 159] on div "No Crew Planned Maint Dubai (Dubai Intl) Planned Maint Dubai (Dubai Intl) Plann…" at bounding box center [620, 261] width 966 height 436
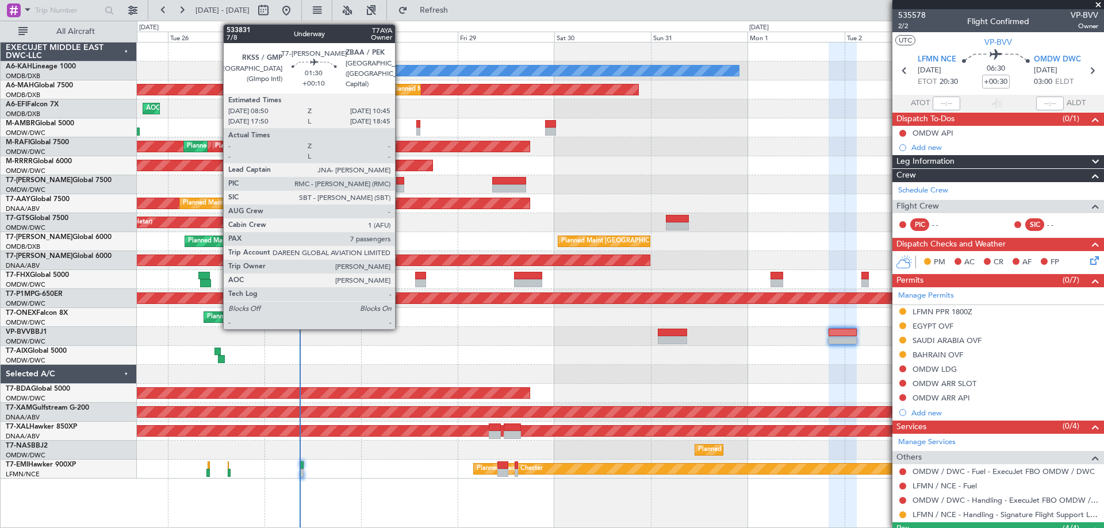
click at [400, 186] on div at bounding box center [400, 189] width 8 height 8
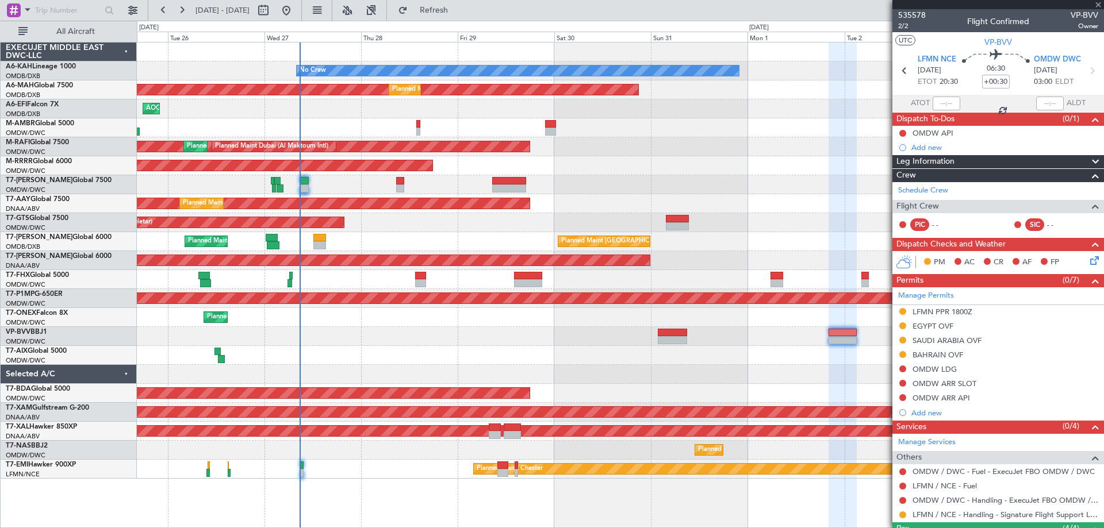
type input "+00:10"
type input "7"
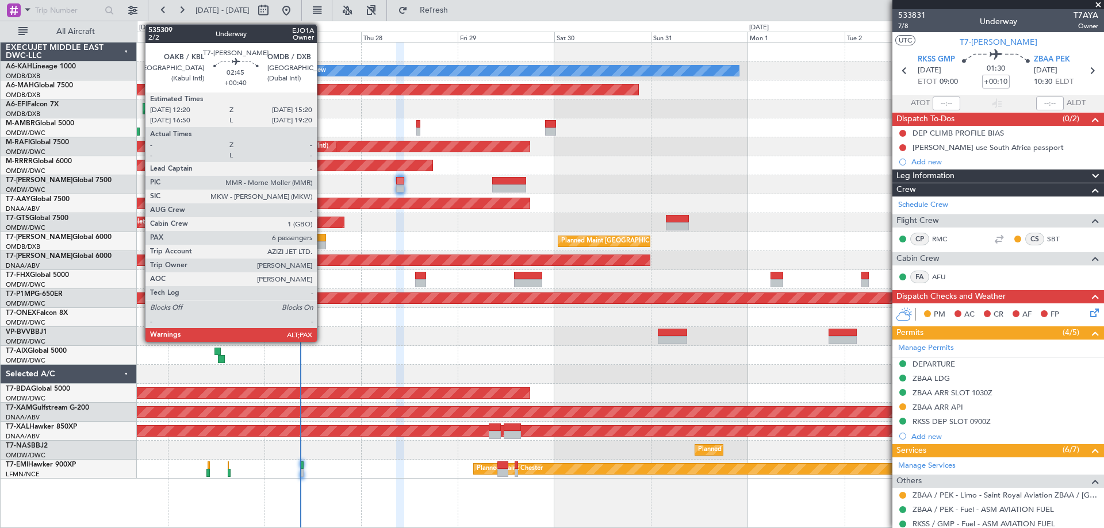
click at [322, 236] on div at bounding box center [319, 238] width 13 height 8
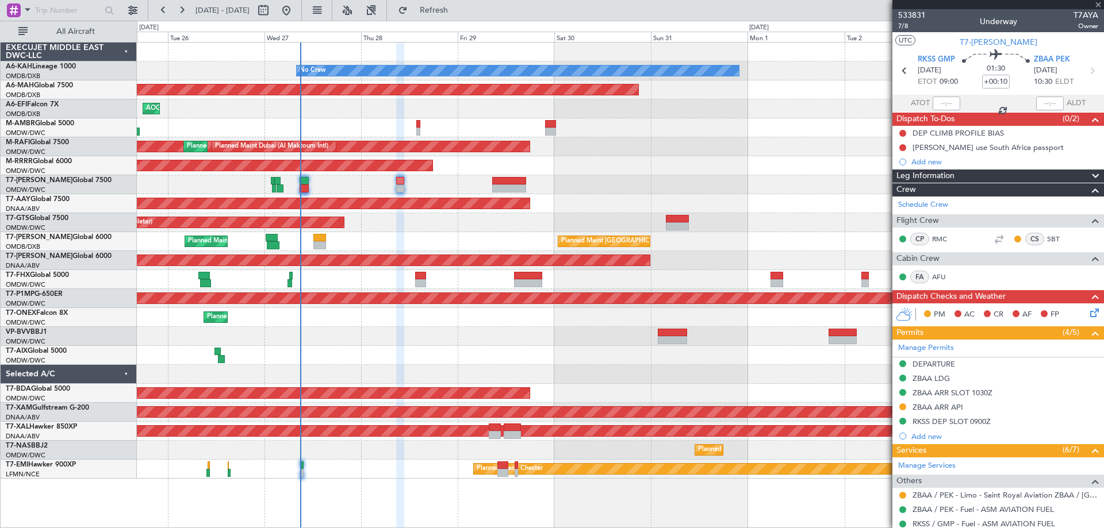
type input "+00:40"
type input "6"
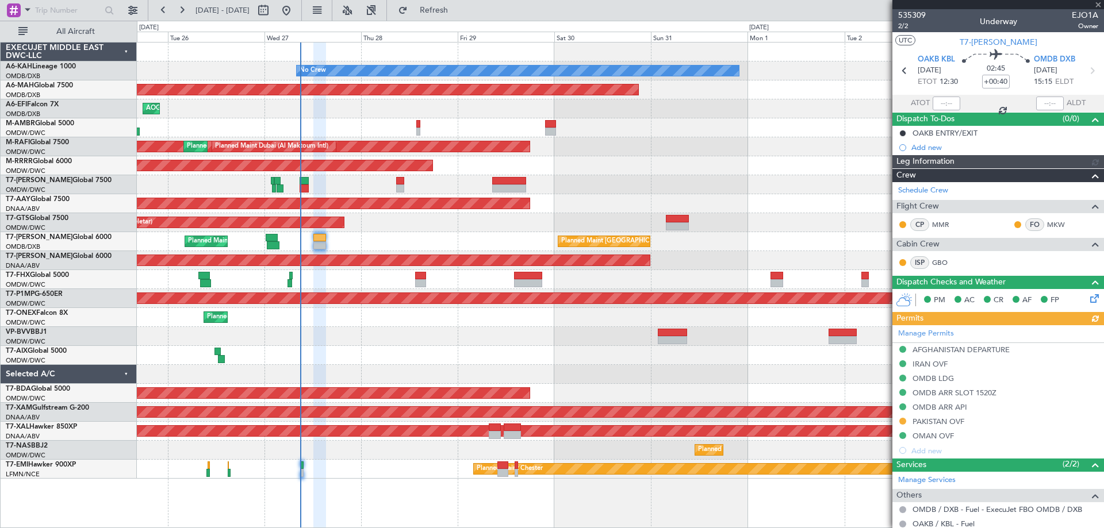
type input "Rohit Roy (ROY)"
type input "7128"
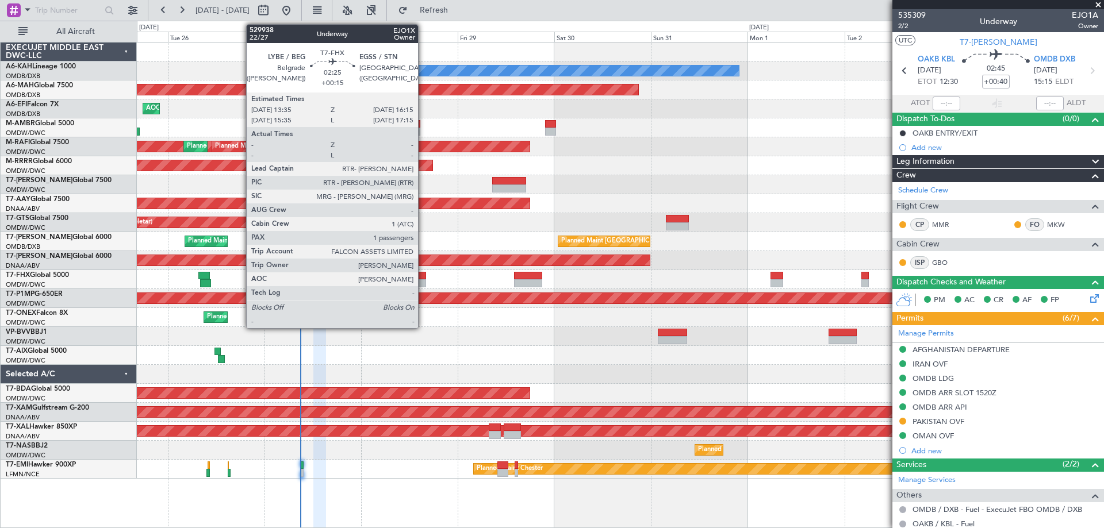
click at [423, 282] on div at bounding box center [420, 283] width 11 height 8
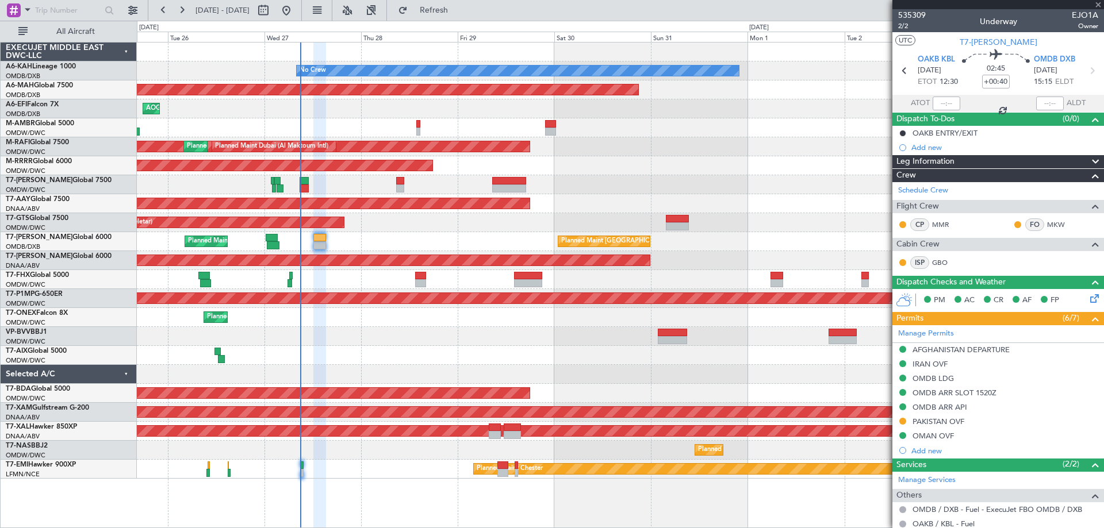
type input "+00:15"
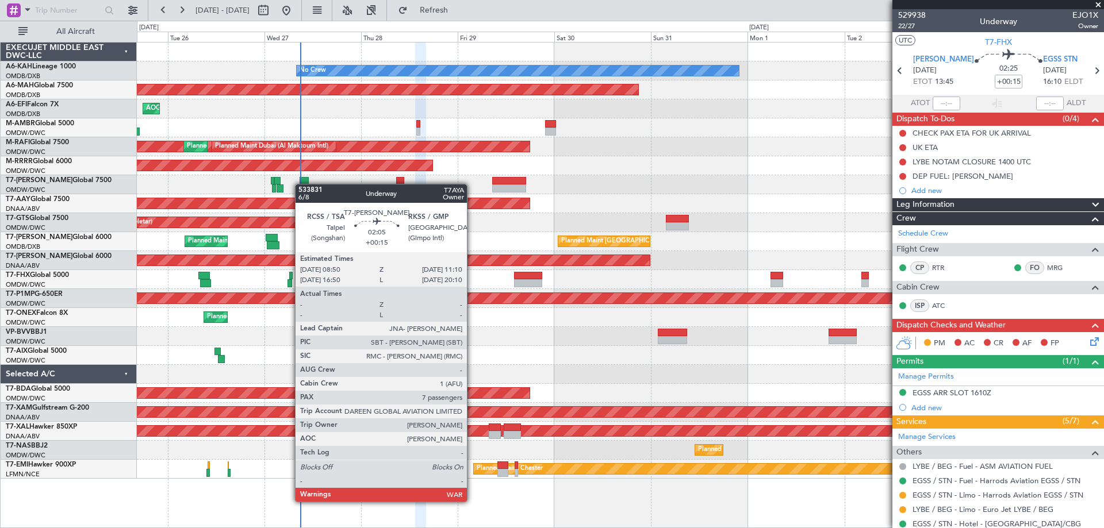
click at [301, 184] on div at bounding box center [620, 184] width 966 height 19
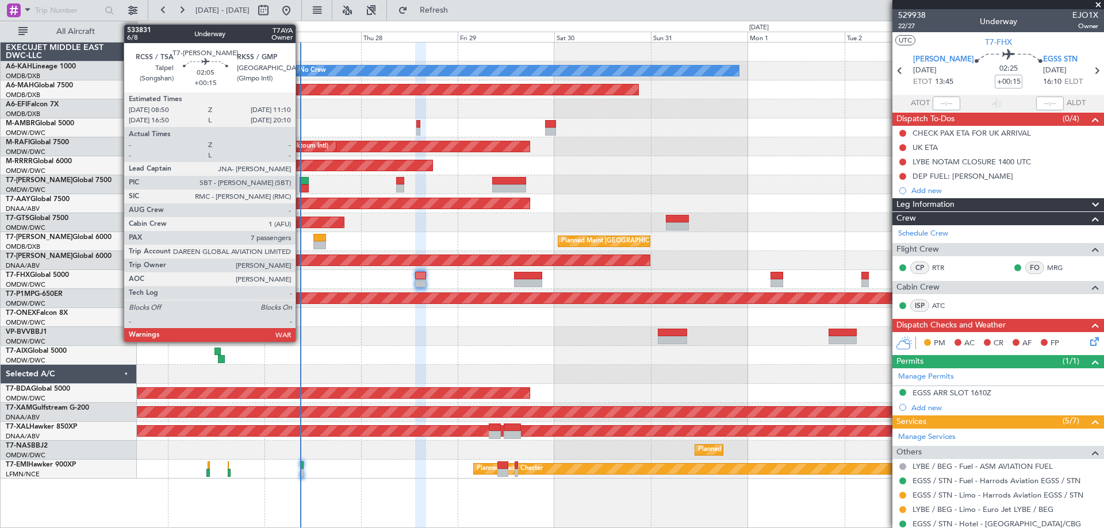
click at [301, 187] on div at bounding box center [304, 189] width 10 height 8
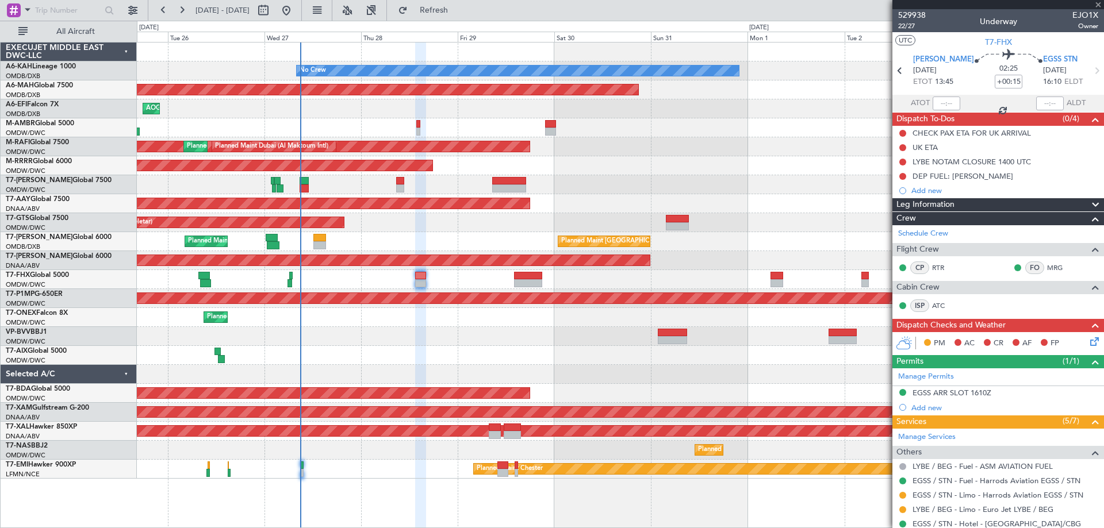
type input "7"
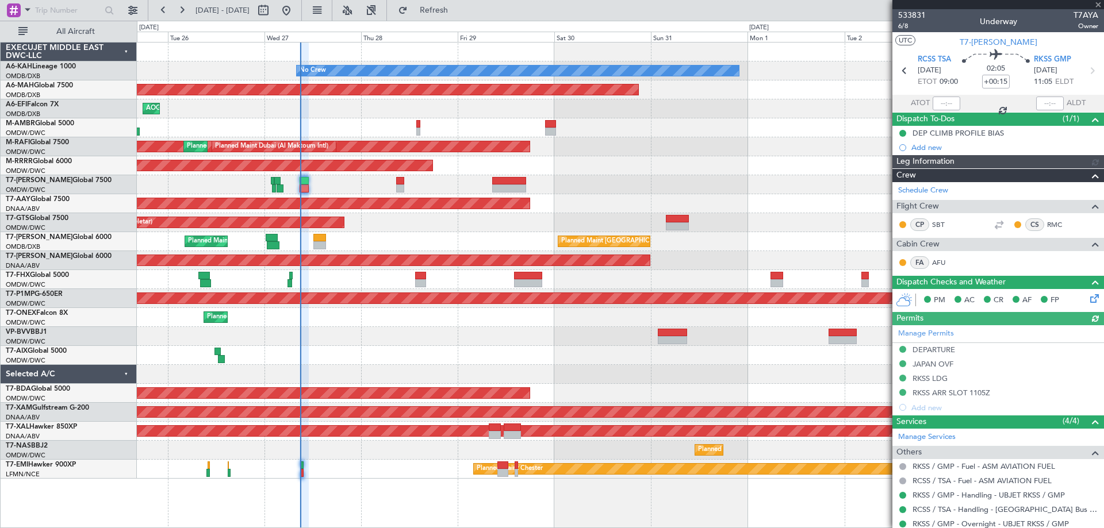
type input "[PERSON_NAME] (SYS)"
type input "7101"
click at [944, 98] on div at bounding box center [946, 104] width 28 height 14
click at [943, 104] on input "text" at bounding box center [946, 104] width 28 height 14
type input "08:59"
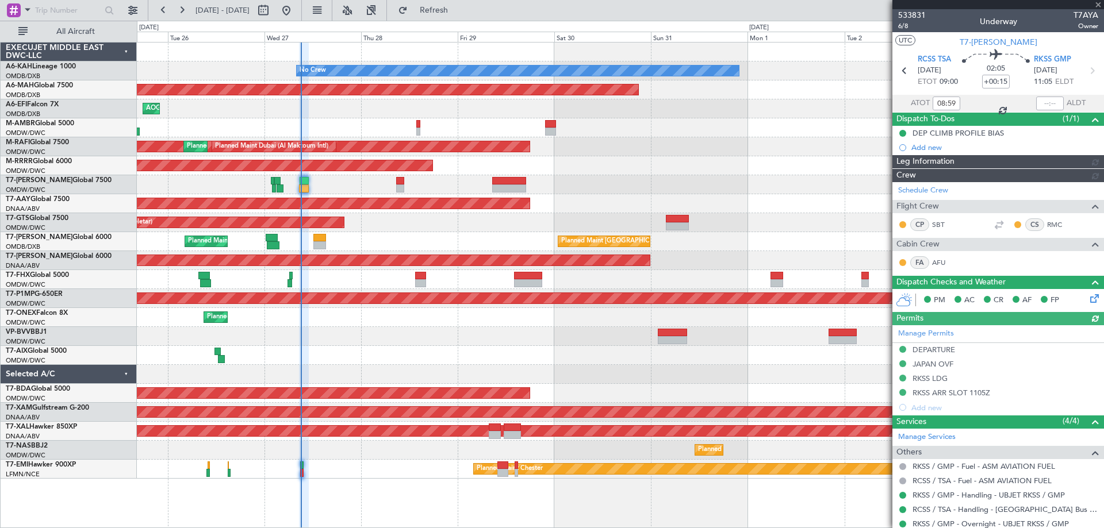
type input "[PERSON_NAME] (SYS)"
type input "7101"
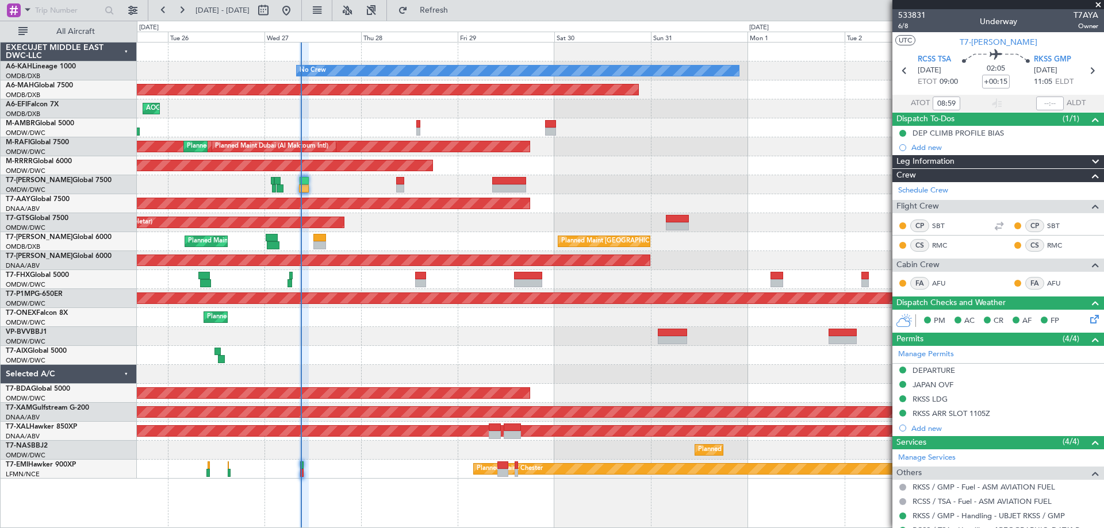
click at [1096, 4] on span at bounding box center [1097, 5] width 11 height 10
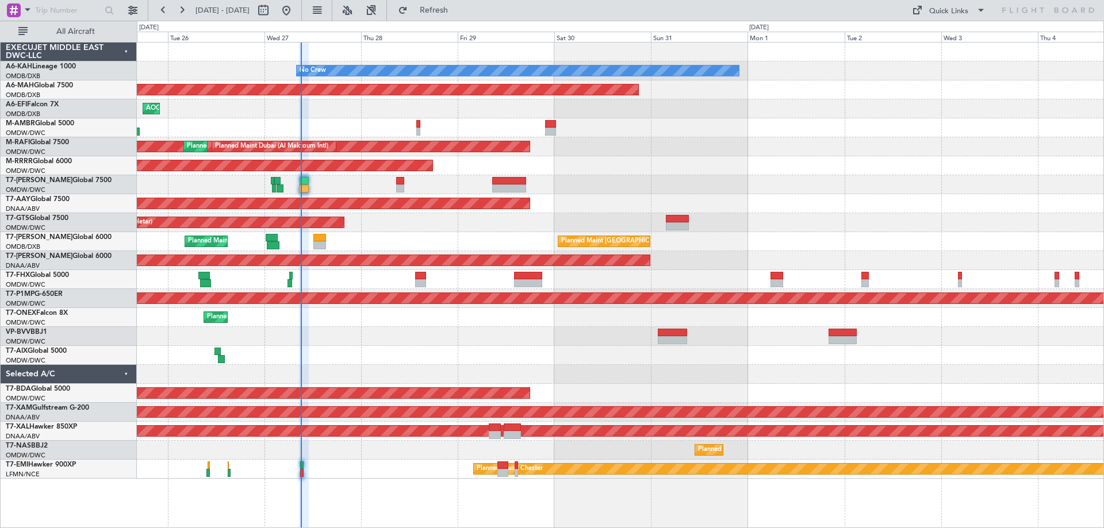
type input "0"
click at [391, 229] on div "Unplanned Maint [GEOGRAPHIC_DATA] (Seletar)" at bounding box center [620, 222] width 966 height 19
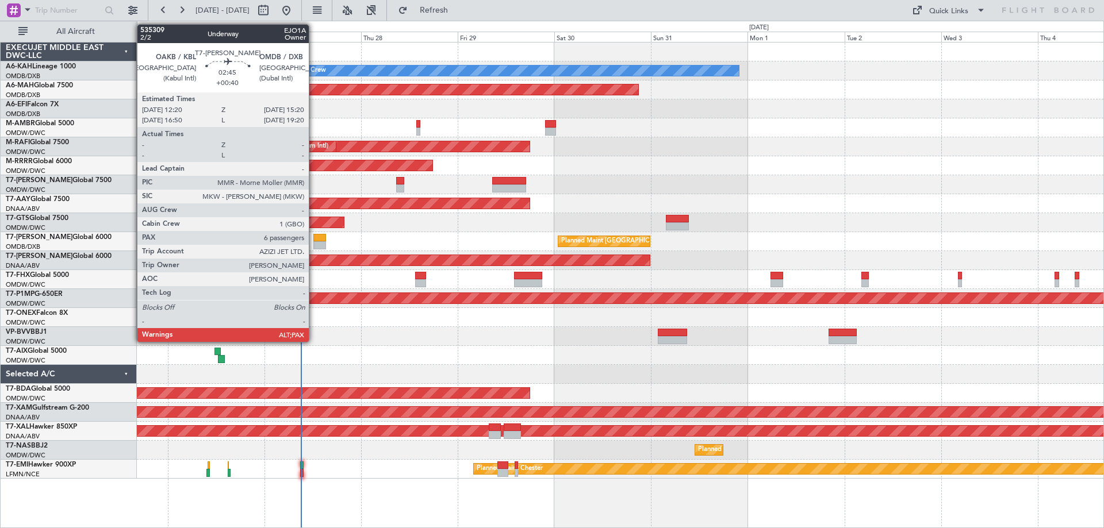
click at [314, 243] on div at bounding box center [319, 245] width 13 height 8
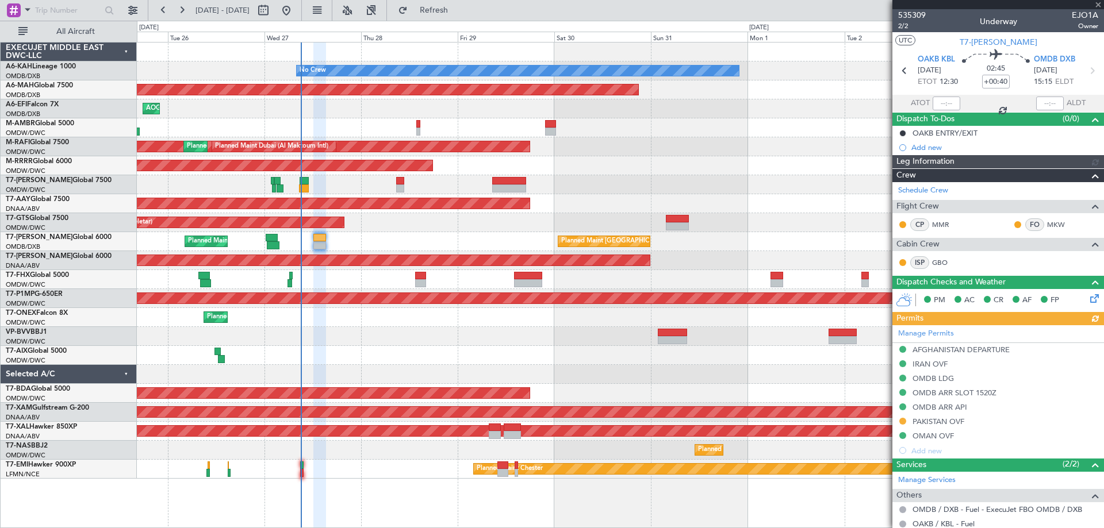
type input "Rohit Roy (ROY)"
type input "7128"
type input "Rohit Roy (ROY)"
type input "7128"
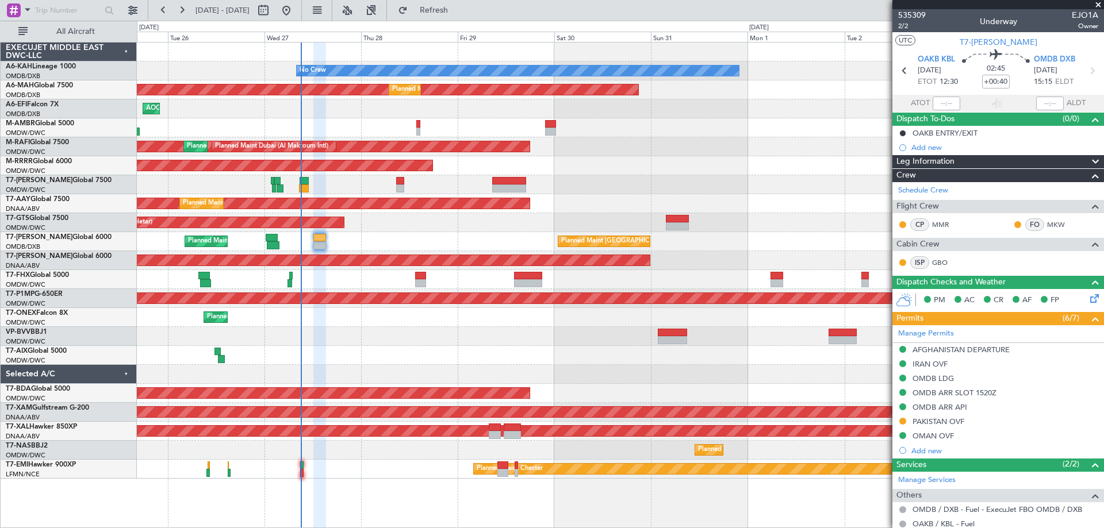
click at [1098, 4] on span at bounding box center [1097, 5] width 11 height 10
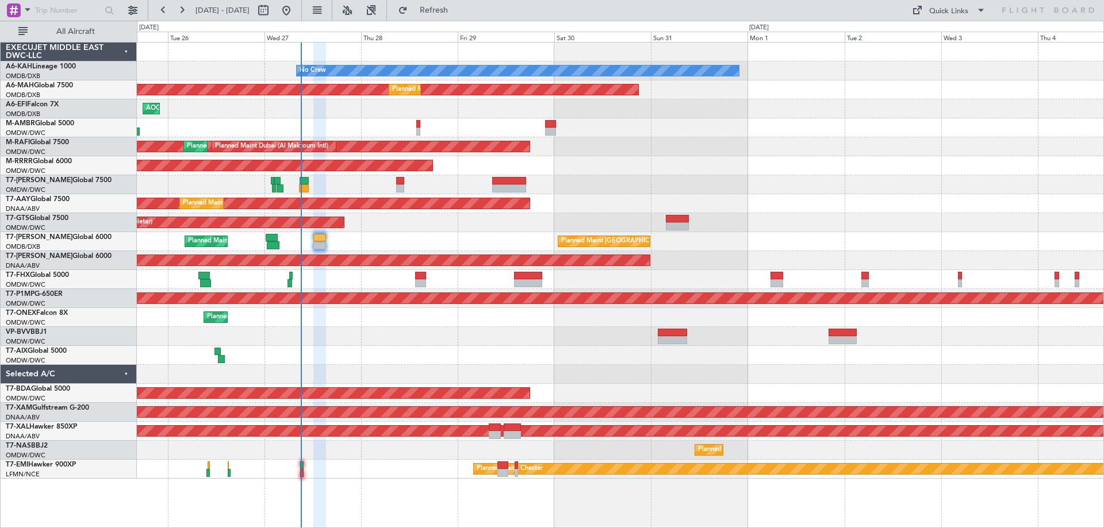
type input "0"
click at [480, 323] on div "Planned Maint Dubai (Al Maktoum Intl)" at bounding box center [620, 317] width 966 height 19
click at [694, 151] on div "Planned Maint Dubai (Al Maktoum Intl) Planned Maint Dubai (Al Maktoum Intl) Pla…" at bounding box center [620, 146] width 966 height 19
